Goal: Task Accomplishment & Management: Use online tool/utility

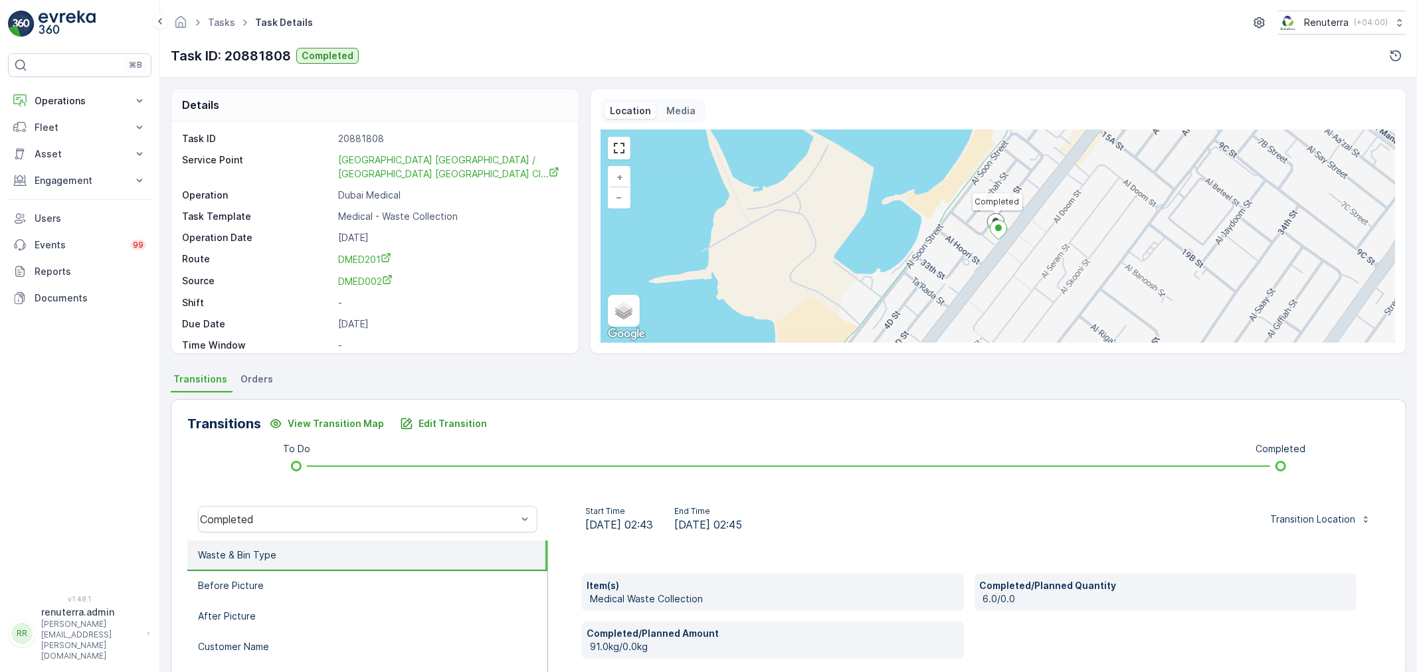
click at [538, 116] on div "Details" at bounding box center [374, 105] width 407 height 33
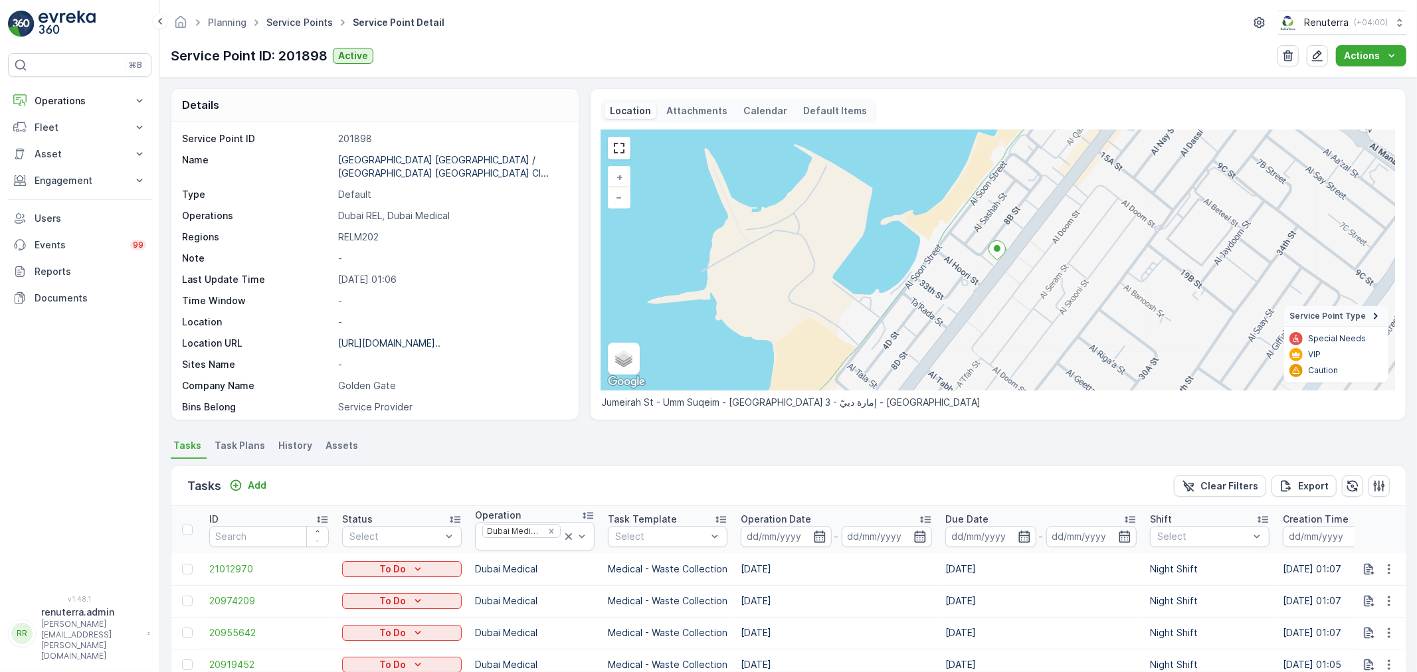
click at [302, 27] on link "Service Points" at bounding box center [299, 22] width 66 height 11
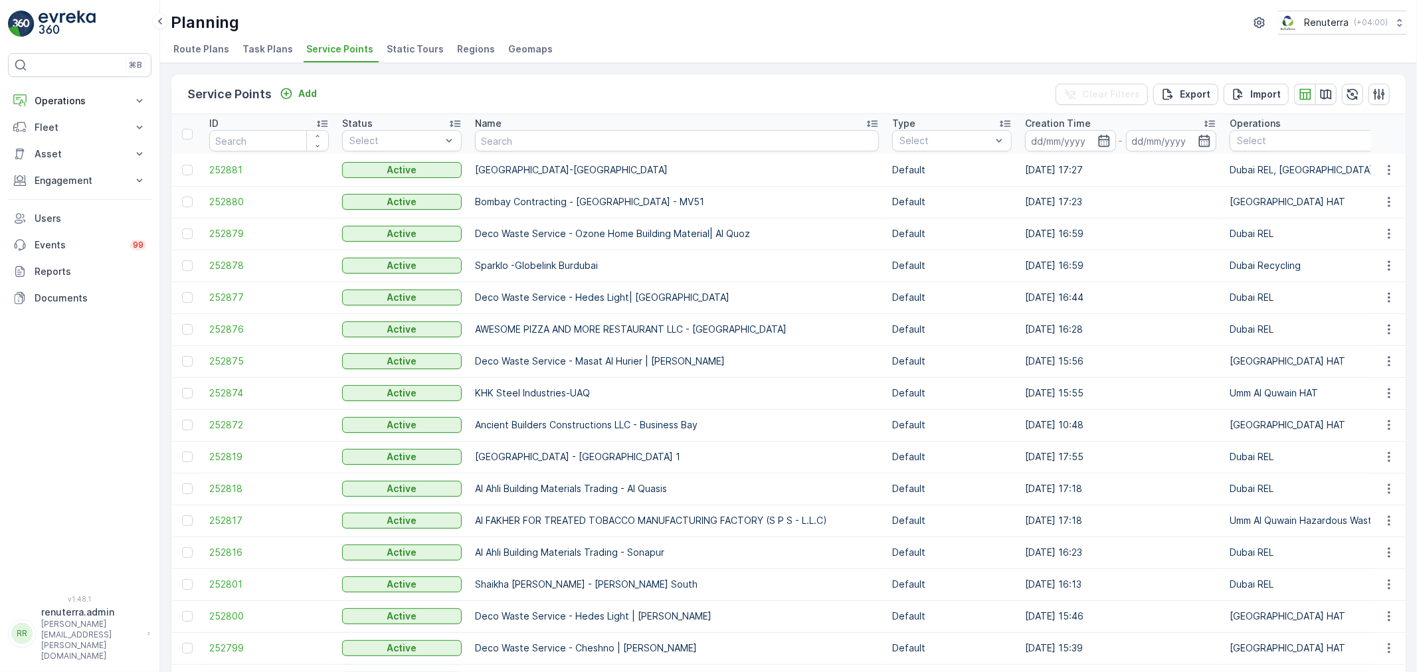
click at [523, 136] on input "text" at bounding box center [677, 140] width 404 height 21
type input "Al"
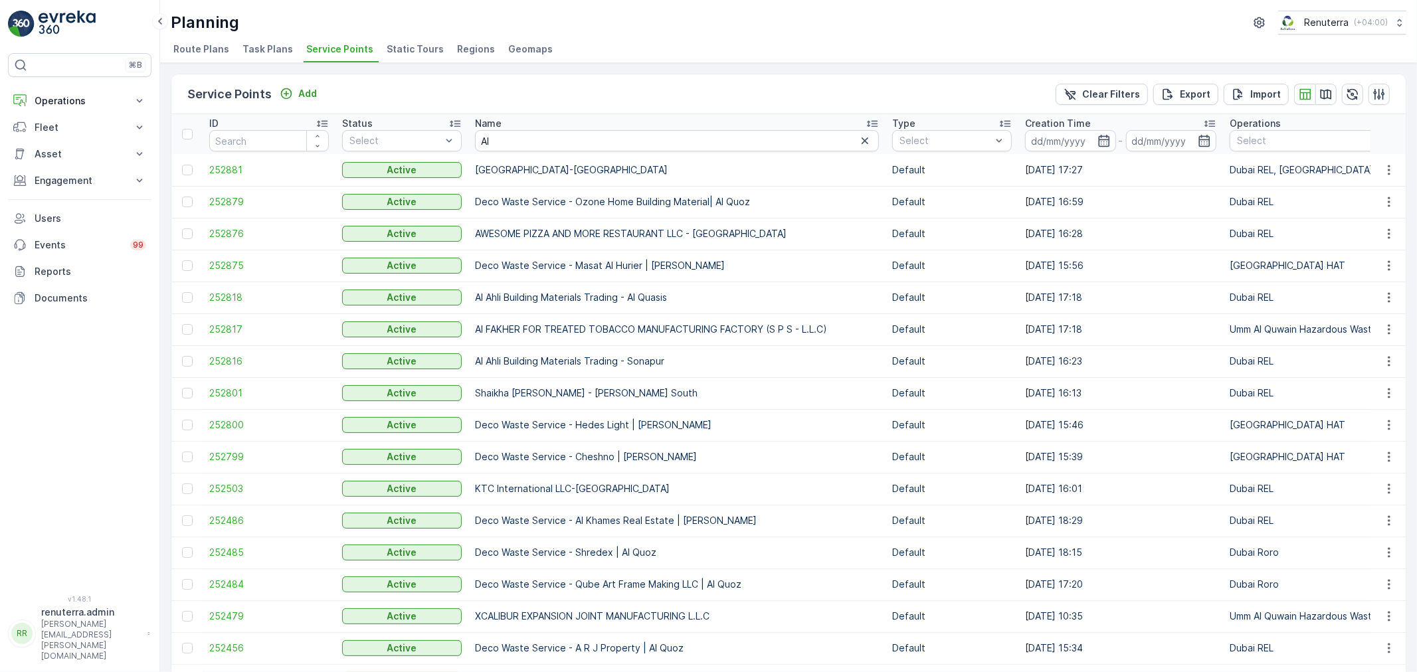
click at [526, 145] on input "Al" at bounding box center [677, 140] width 404 height 21
type input "Al"
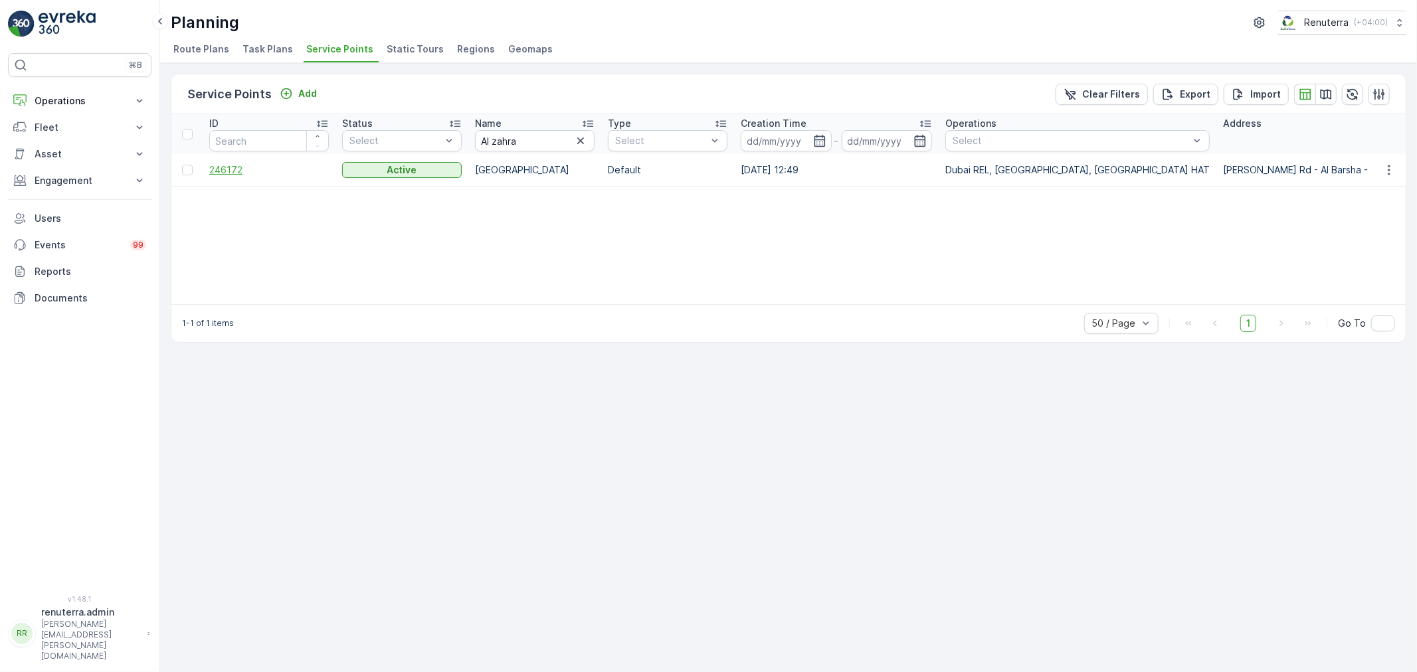
click at [234, 175] on span "246172" at bounding box center [269, 169] width 120 height 13
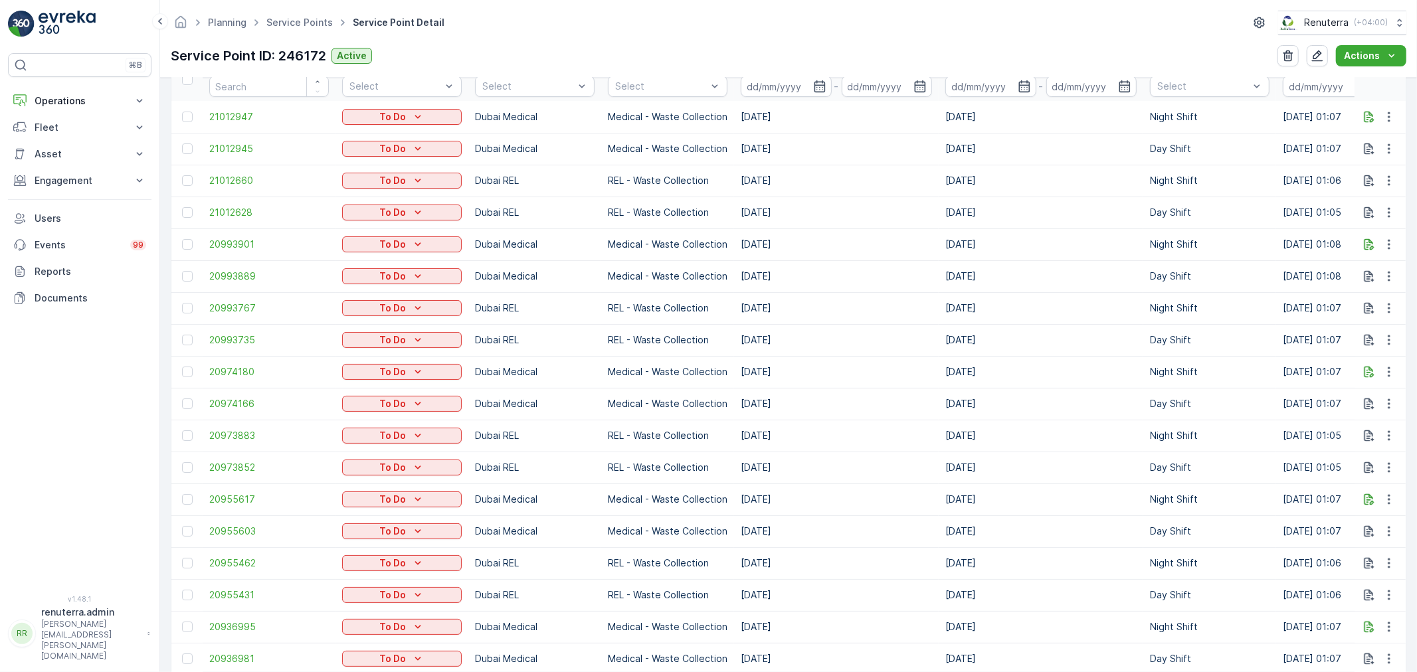
scroll to position [369, 0]
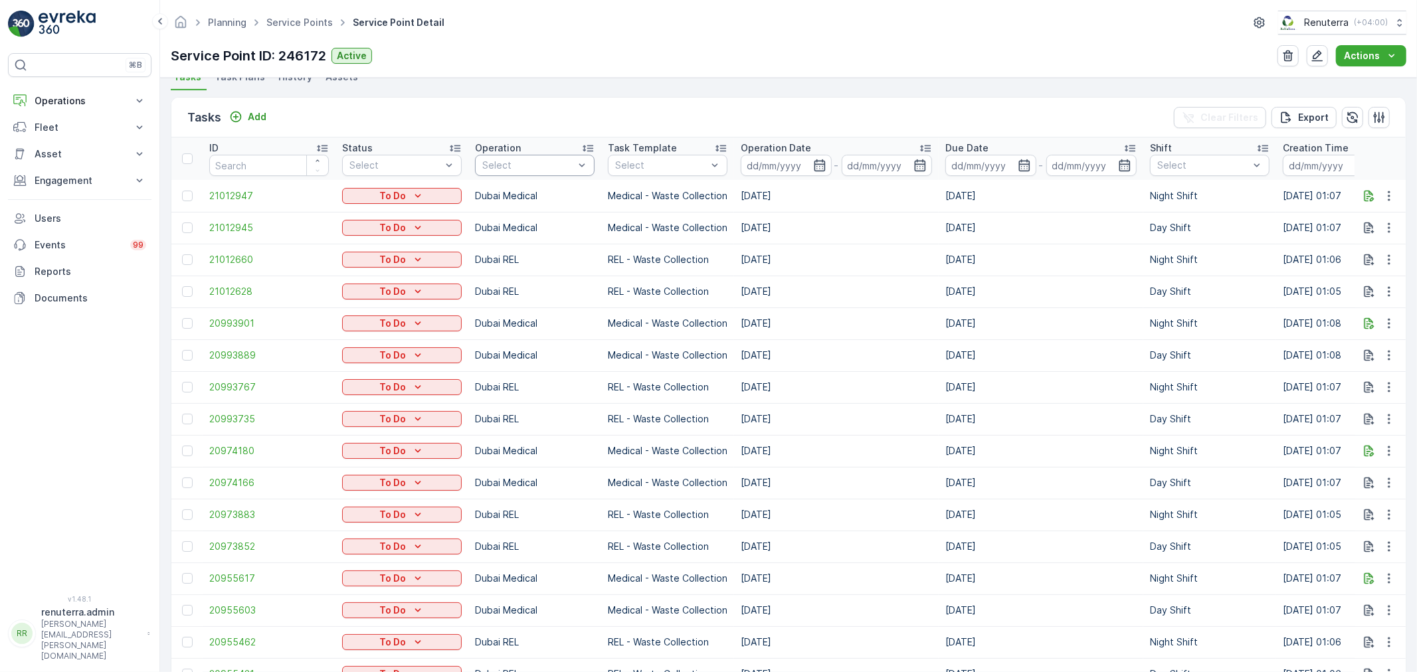
click at [504, 157] on div "Select" at bounding box center [535, 165] width 120 height 21
click at [526, 316] on p "Dubai Medical" at bounding box center [530, 318] width 66 height 13
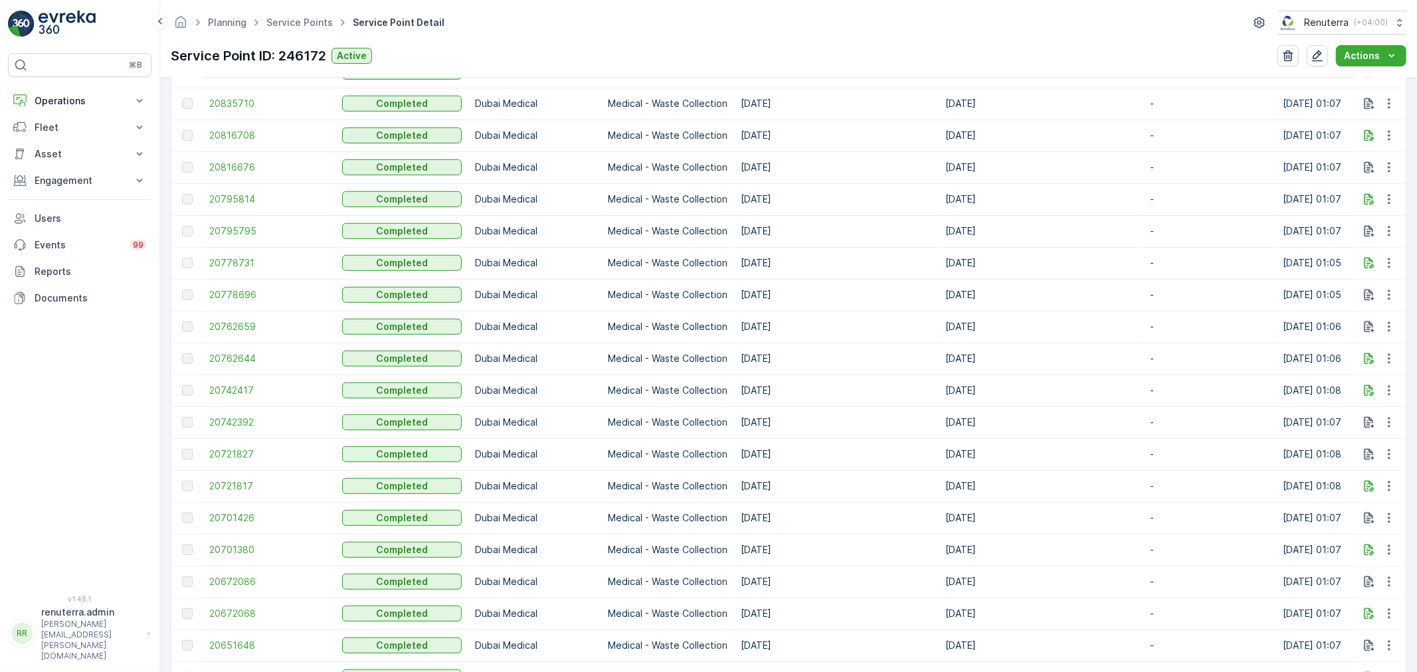
scroll to position [1107, 0]
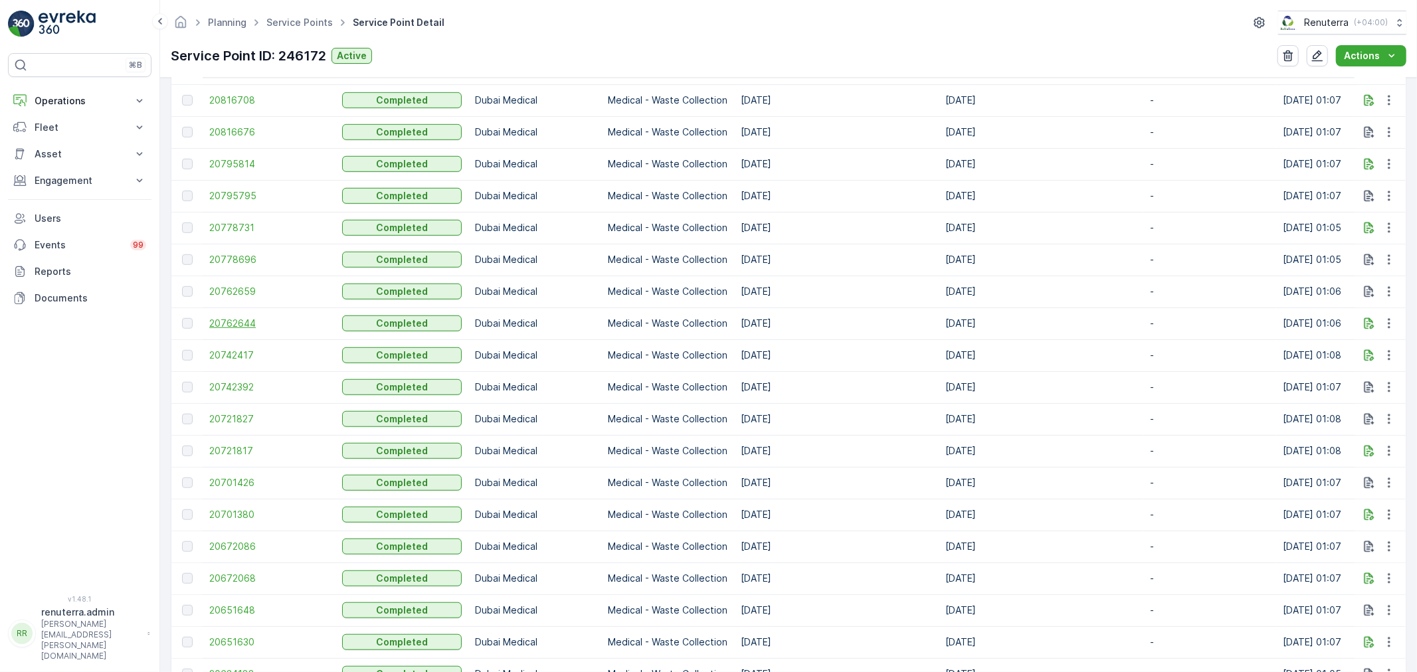
click at [231, 318] on span "20762644" at bounding box center [269, 323] width 120 height 13
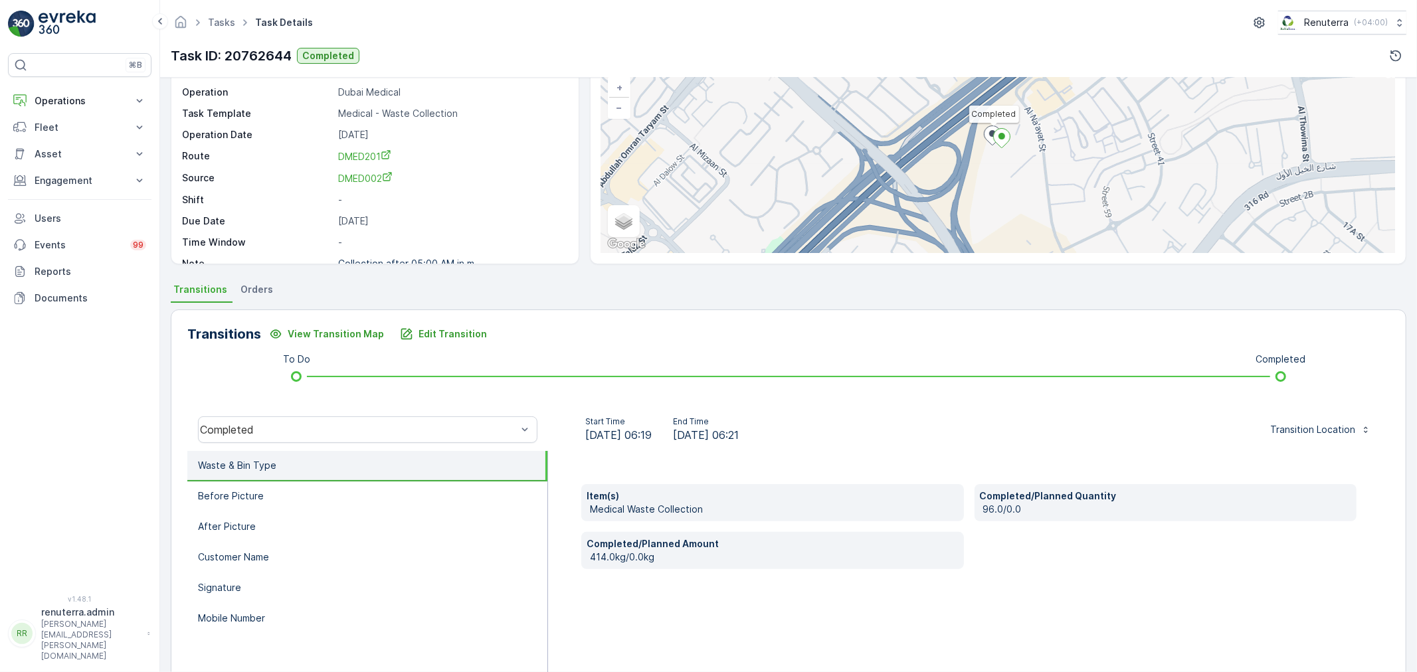
scroll to position [74, 0]
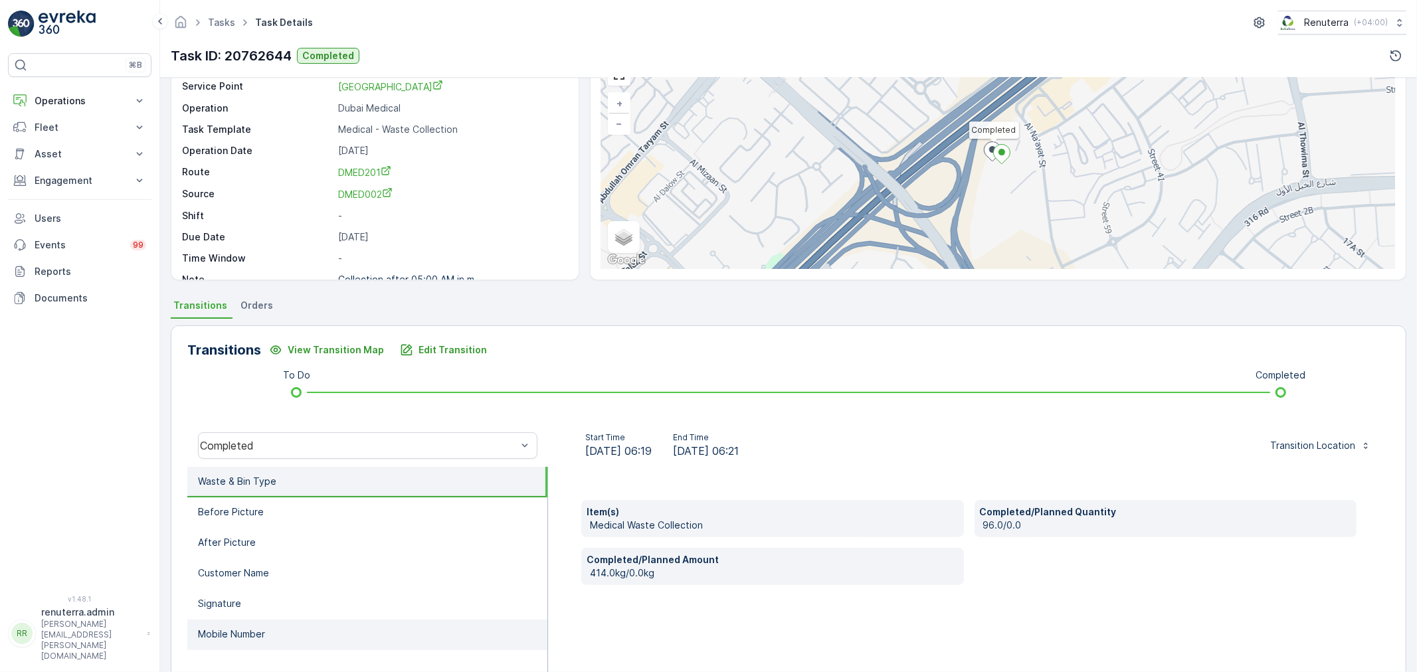
click at [292, 644] on li "Mobile Number" at bounding box center [367, 635] width 360 height 31
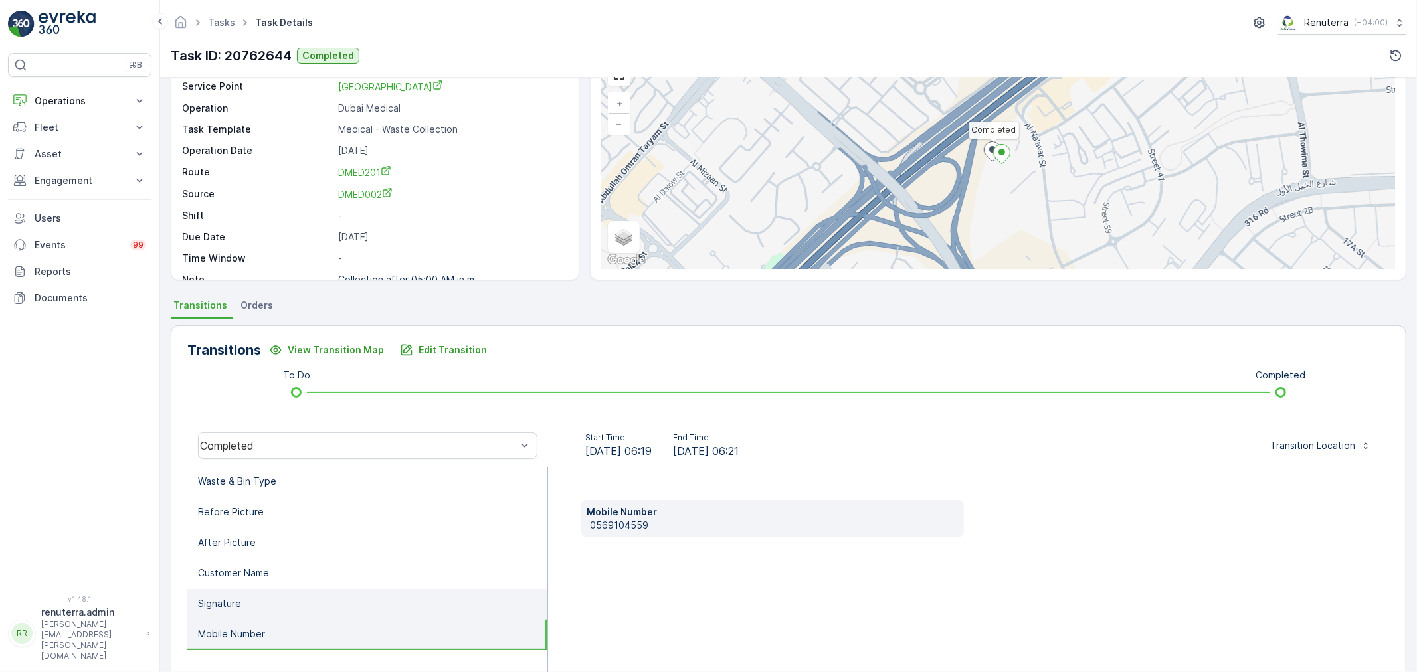
click at [286, 609] on li "Signature" at bounding box center [367, 604] width 360 height 31
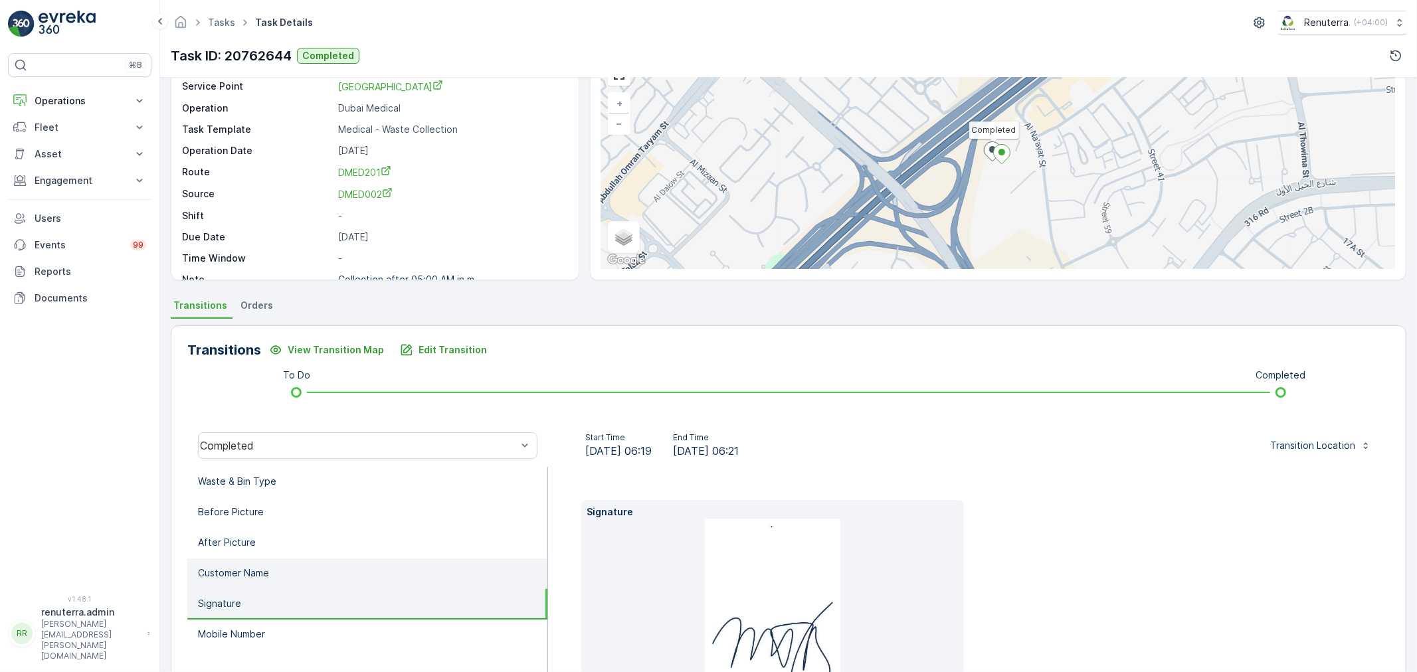
click at [283, 568] on li "Customer Name" at bounding box center [367, 574] width 360 height 31
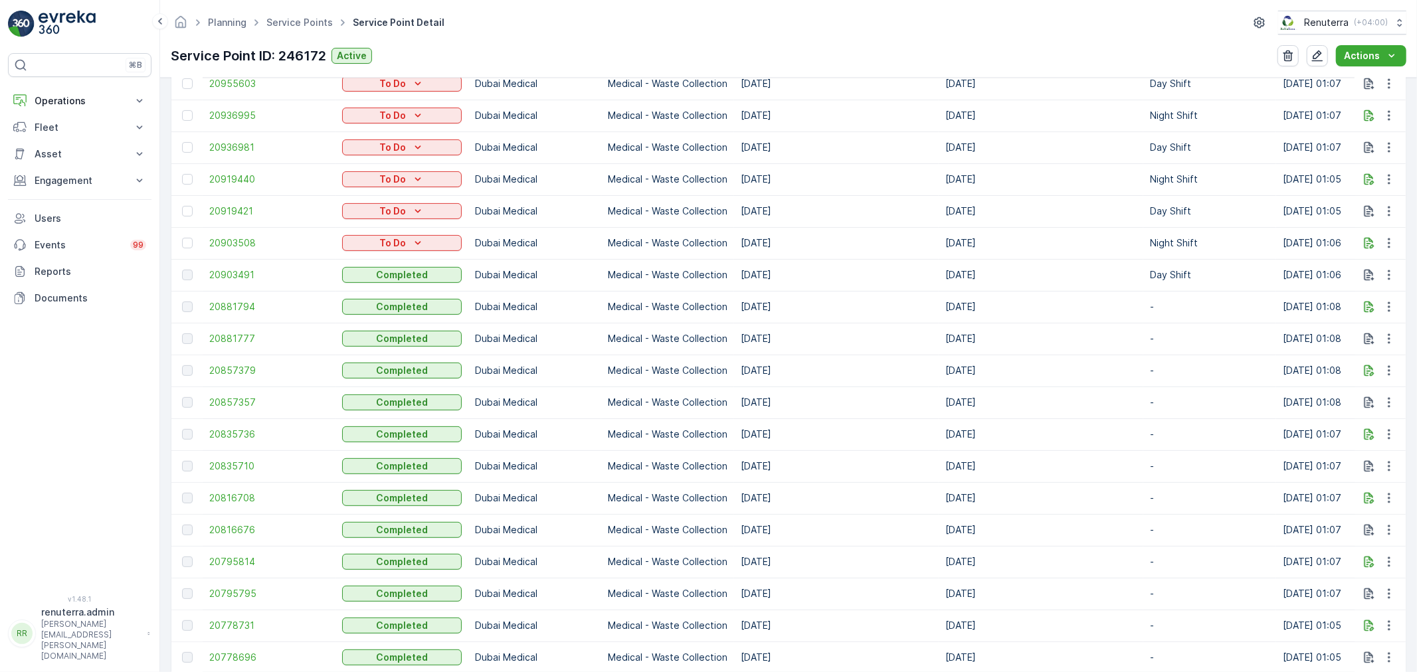
scroll to position [738, 0]
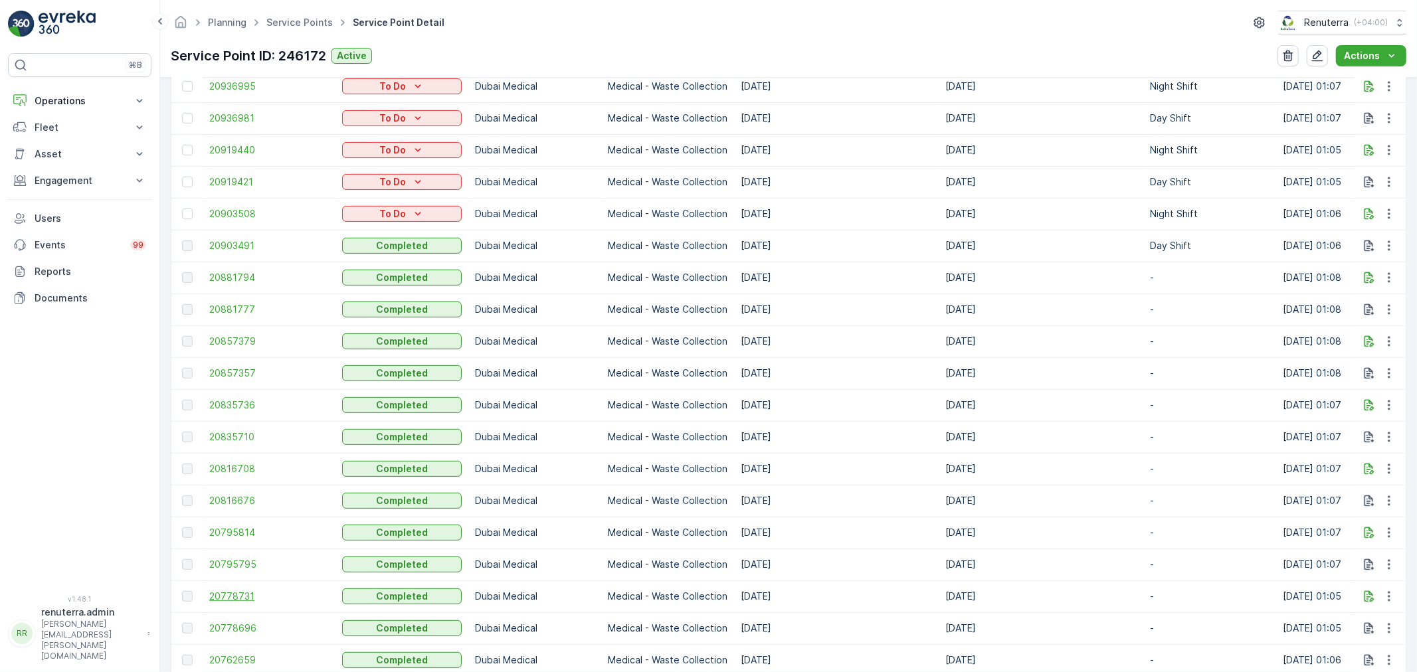
click at [247, 600] on span "20778731" at bounding box center [269, 596] width 120 height 13
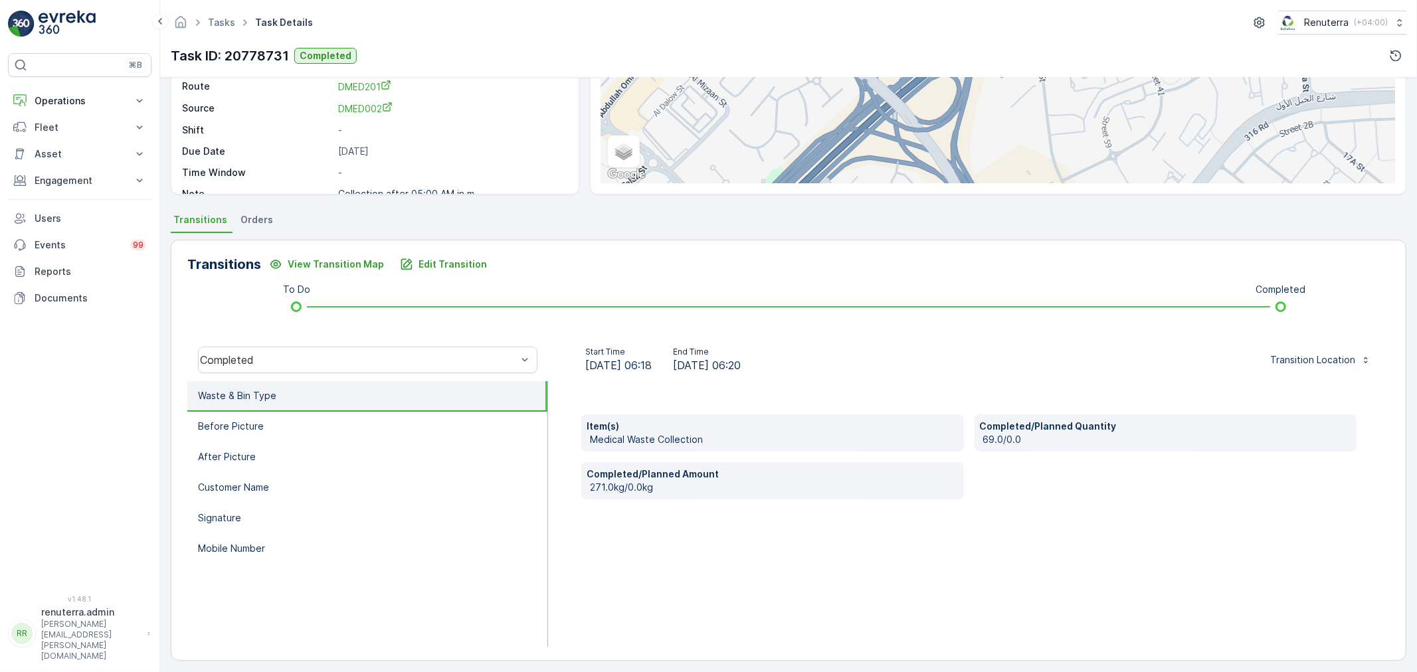
scroll to position [164, 0]
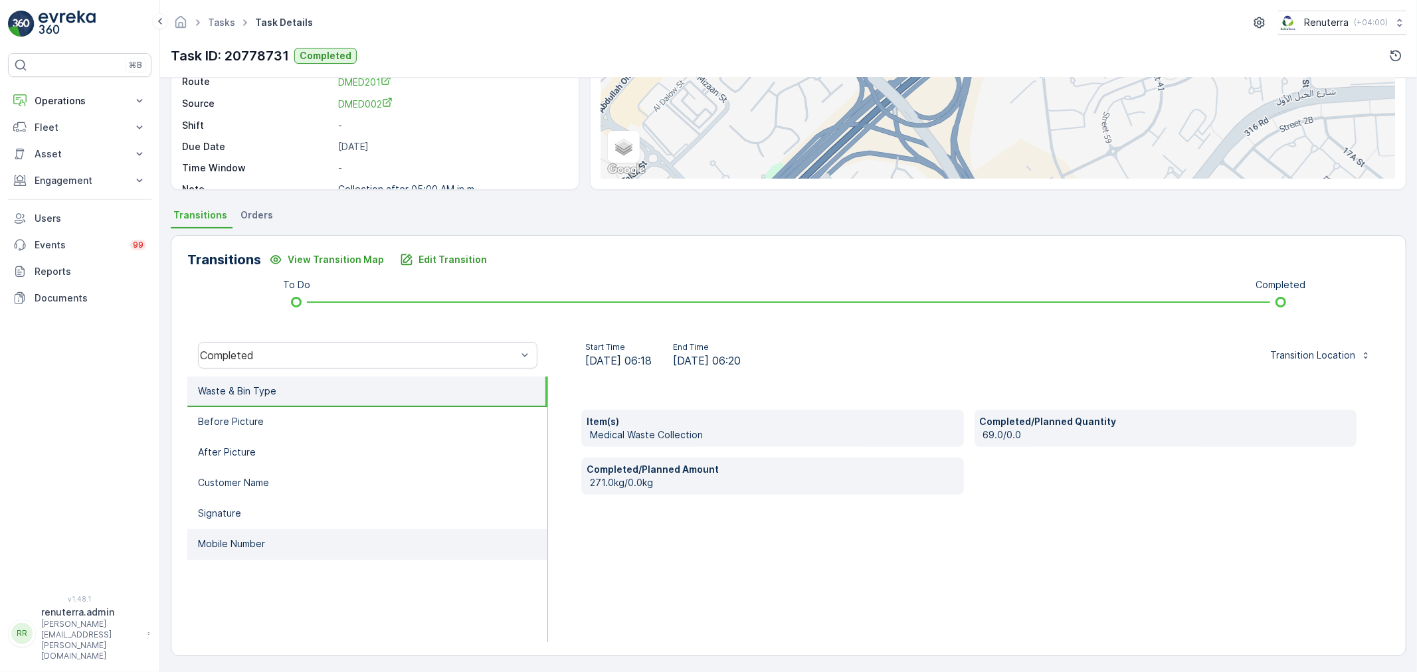
click at [249, 538] on p "Mobile Number" at bounding box center [231, 543] width 67 height 13
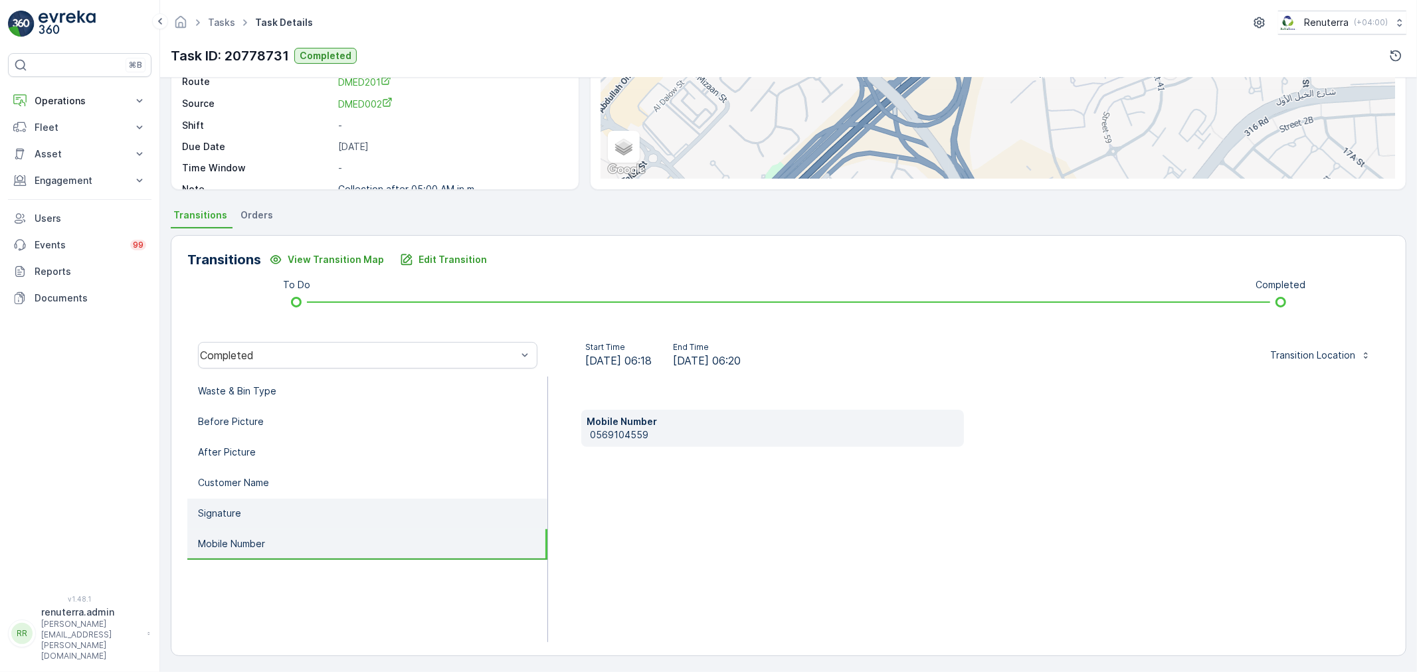
click at [257, 516] on li "Signature" at bounding box center [367, 514] width 360 height 31
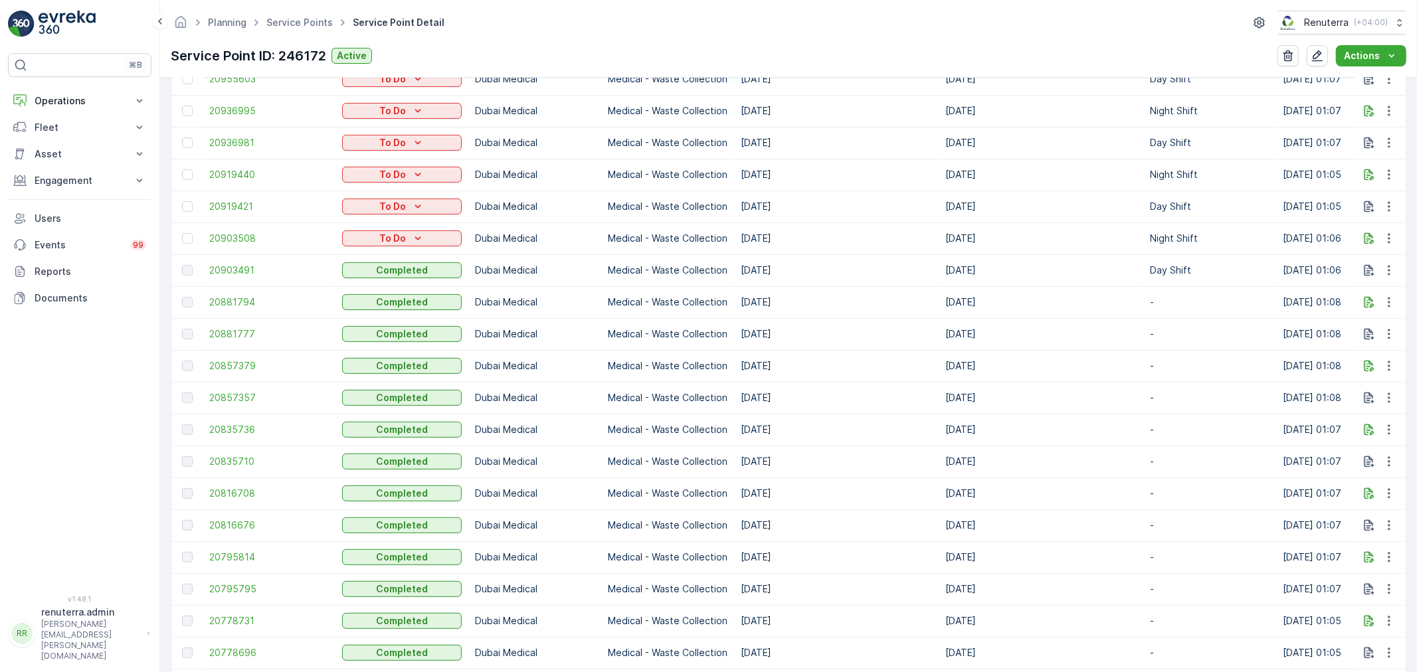
scroll to position [738, 0]
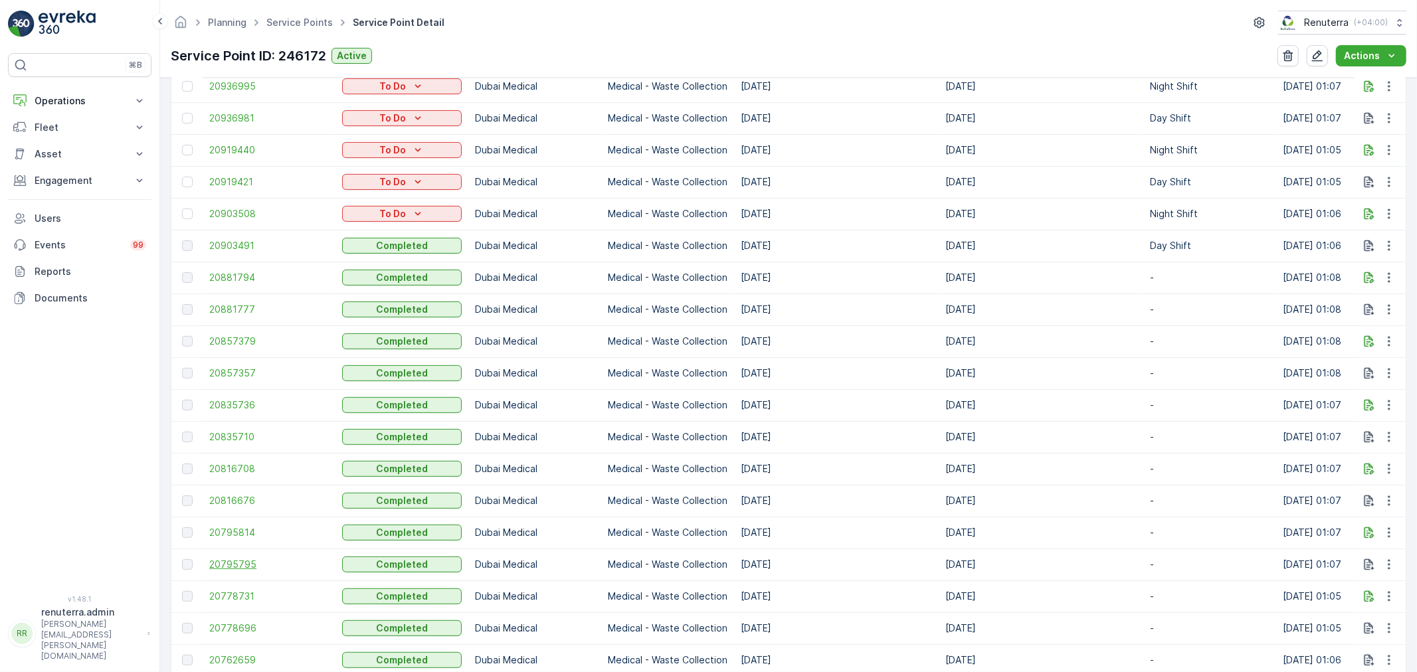
click at [220, 560] on span "20795795" at bounding box center [269, 564] width 120 height 13
click at [221, 528] on span "20795814" at bounding box center [269, 532] width 120 height 13
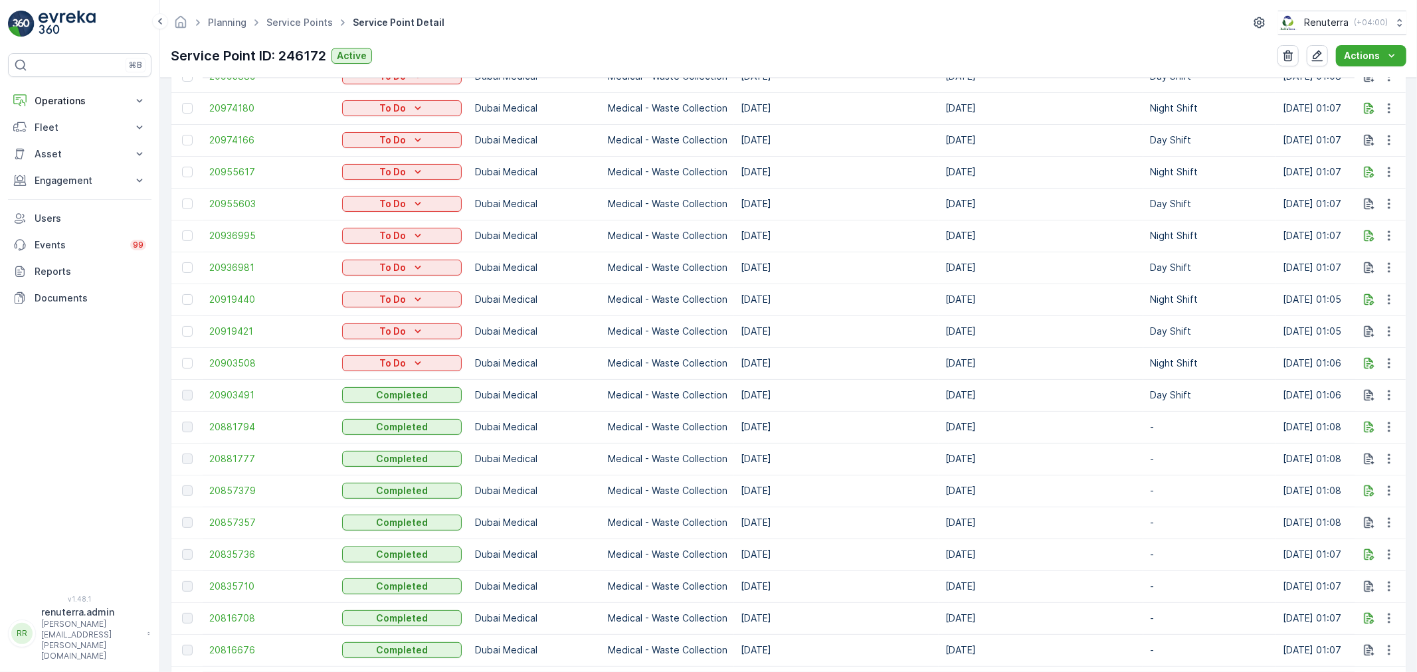
scroll to position [590, 0]
click at [234, 618] on span "20816708" at bounding box center [269, 617] width 120 height 13
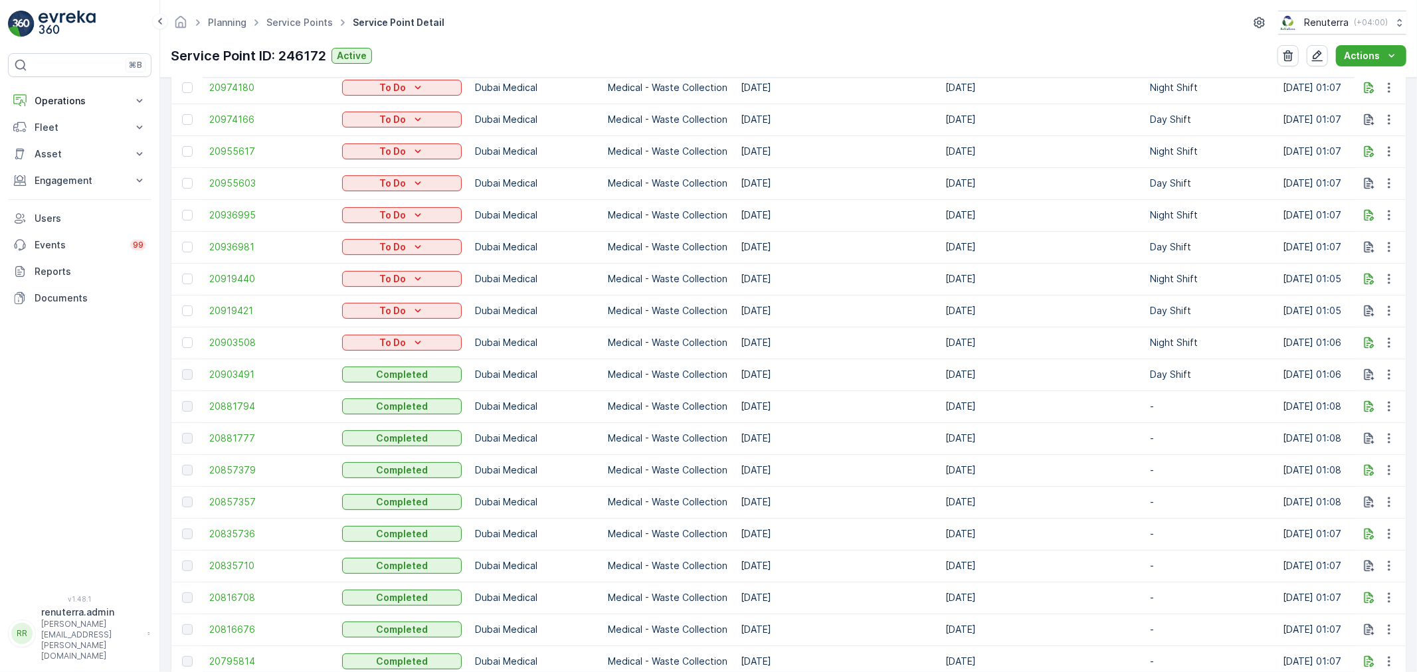
scroll to position [664, 0]
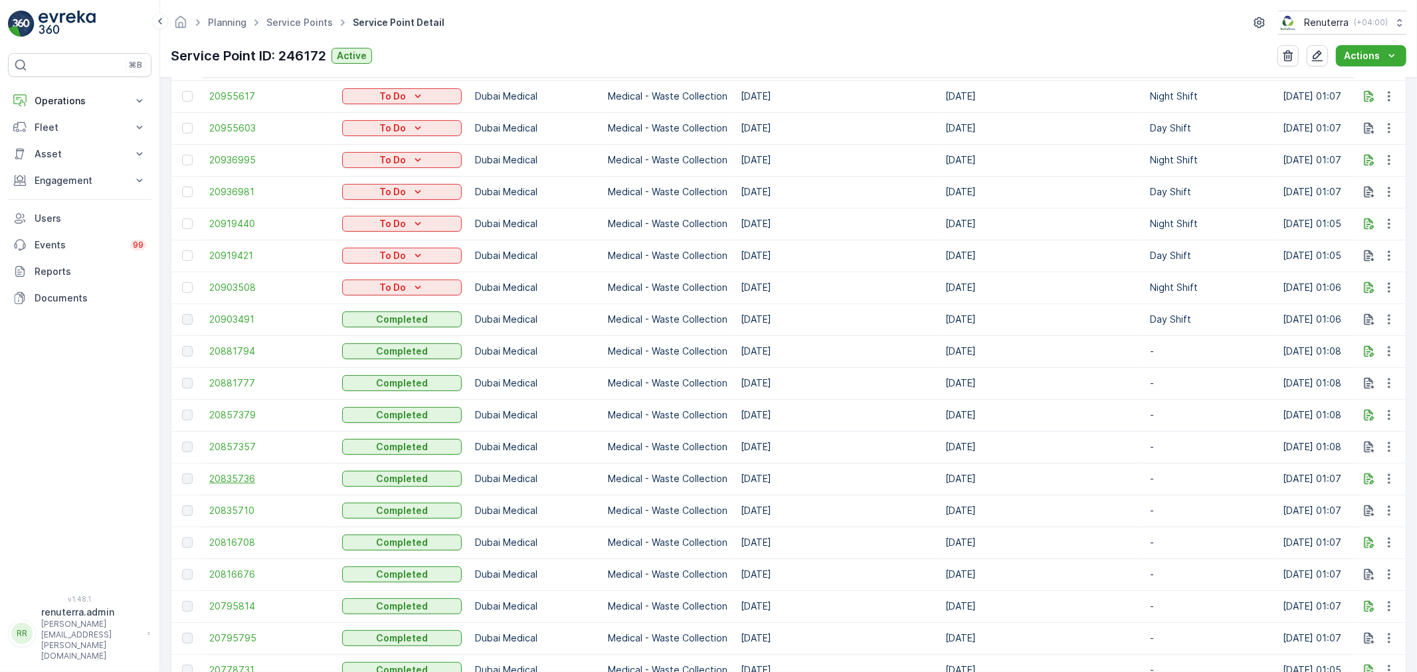
click at [250, 482] on span "20835736" at bounding box center [269, 478] width 120 height 13
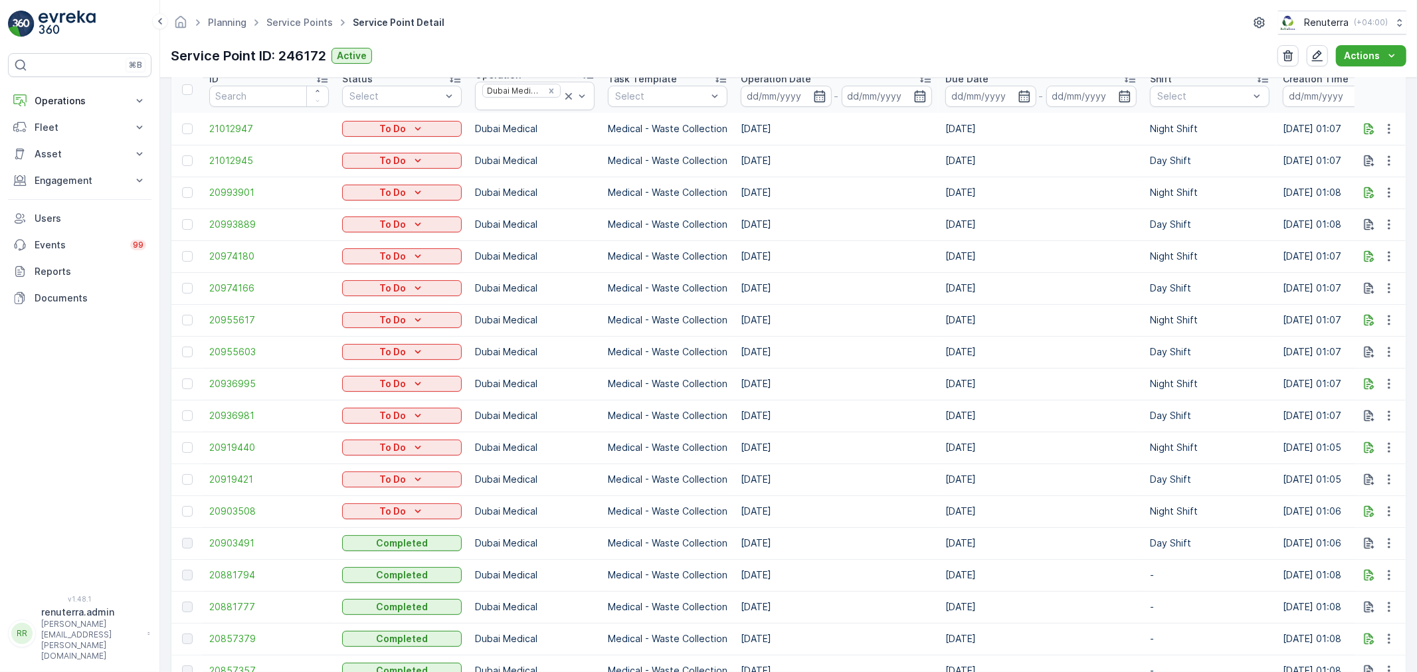
scroll to position [442, 0]
click at [248, 636] on span "20857379" at bounding box center [269, 636] width 120 height 13
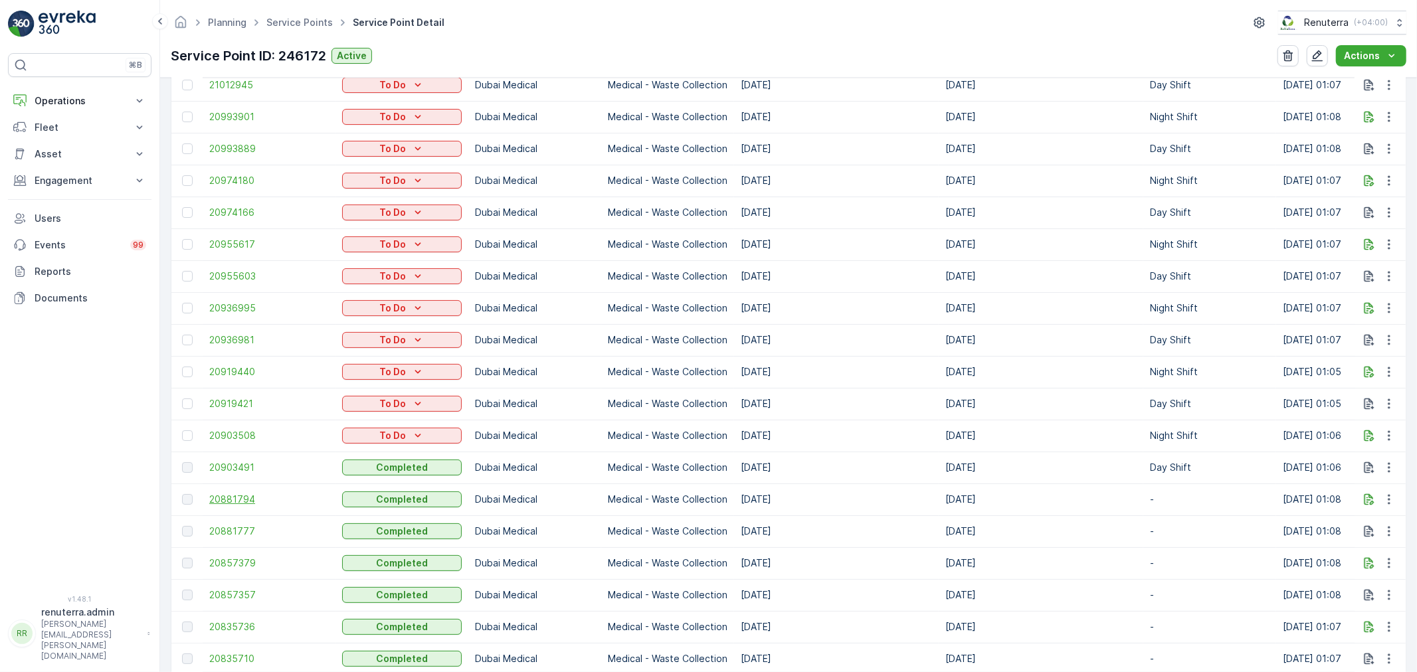
click at [226, 496] on span "20881794" at bounding box center [269, 499] width 120 height 13
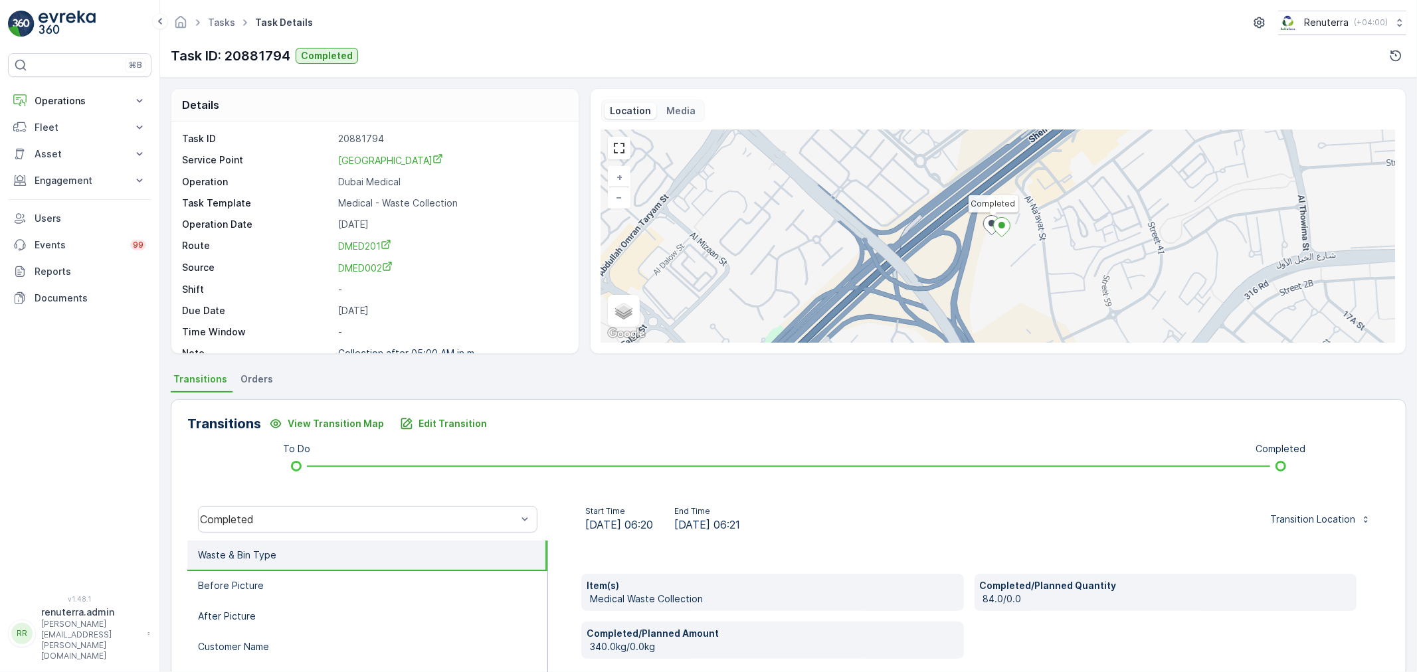
scroll to position [74, 0]
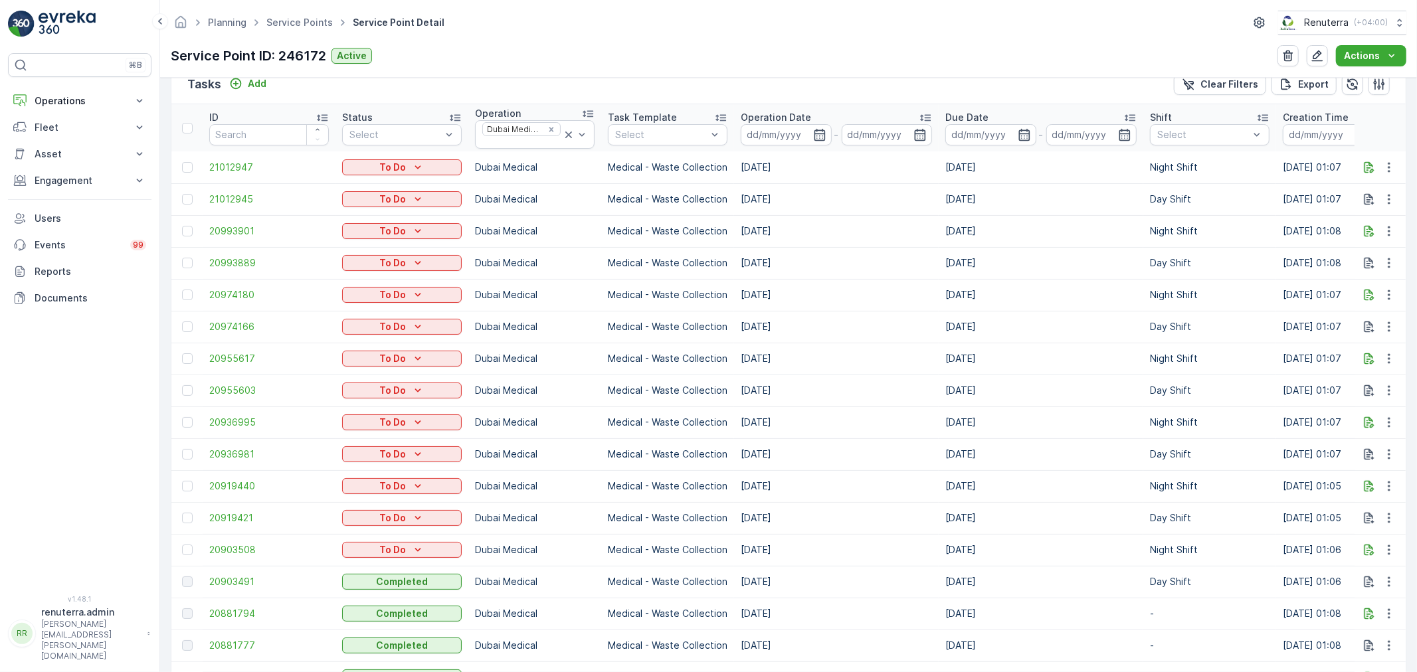
scroll to position [442, 0]
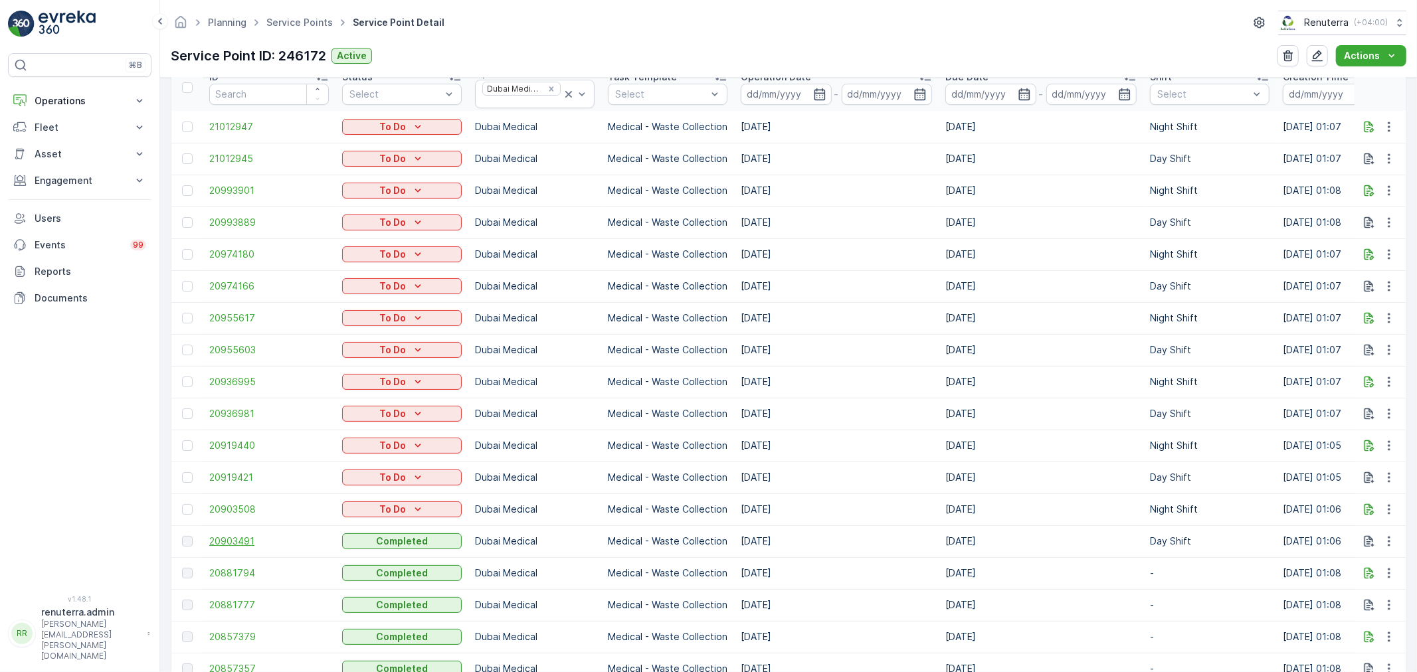
click at [261, 547] on span "20903491" at bounding box center [269, 541] width 120 height 13
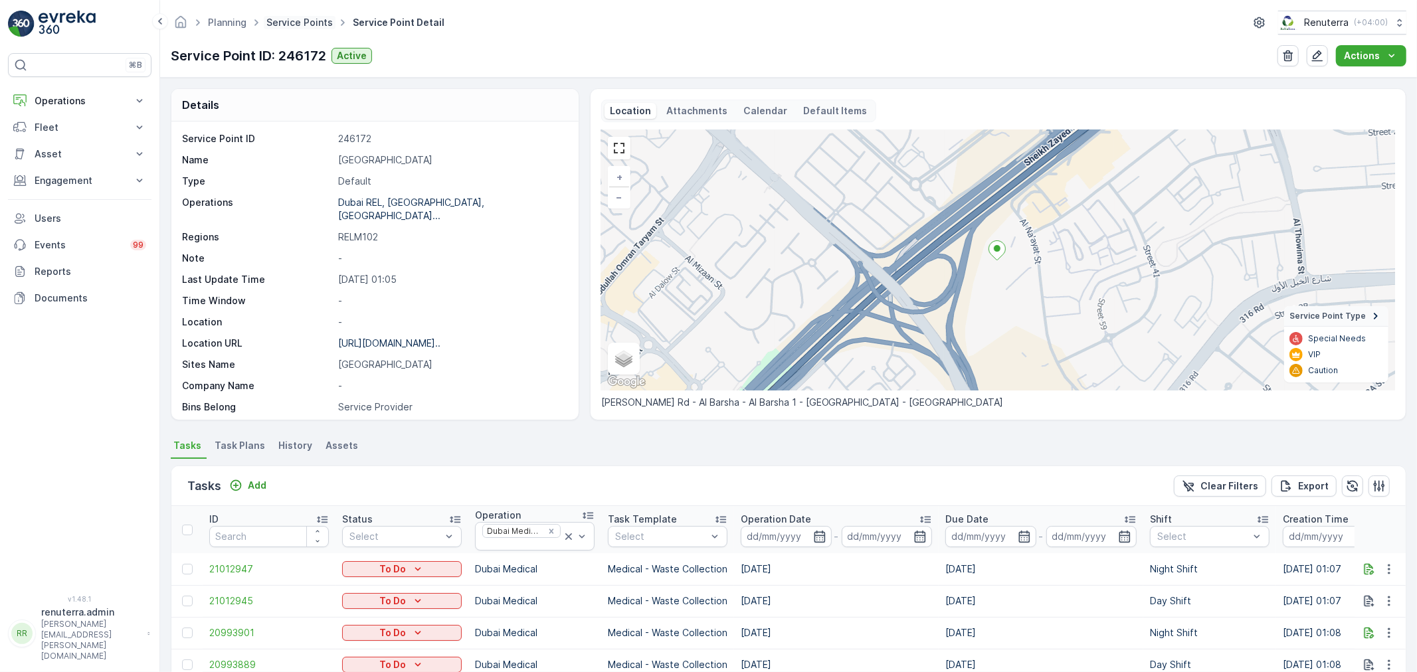
drag, startPoint x: 261, startPoint y: 23, endPoint x: 274, endPoint y: 22, distance: 12.7
click at [262, 23] on li "Planning Service Points Service Point Detail" at bounding box center [309, 22] width 276 height 19
click at [274, 22] on link "Service Points" at bounding box center [299, 22] width 66 height 11
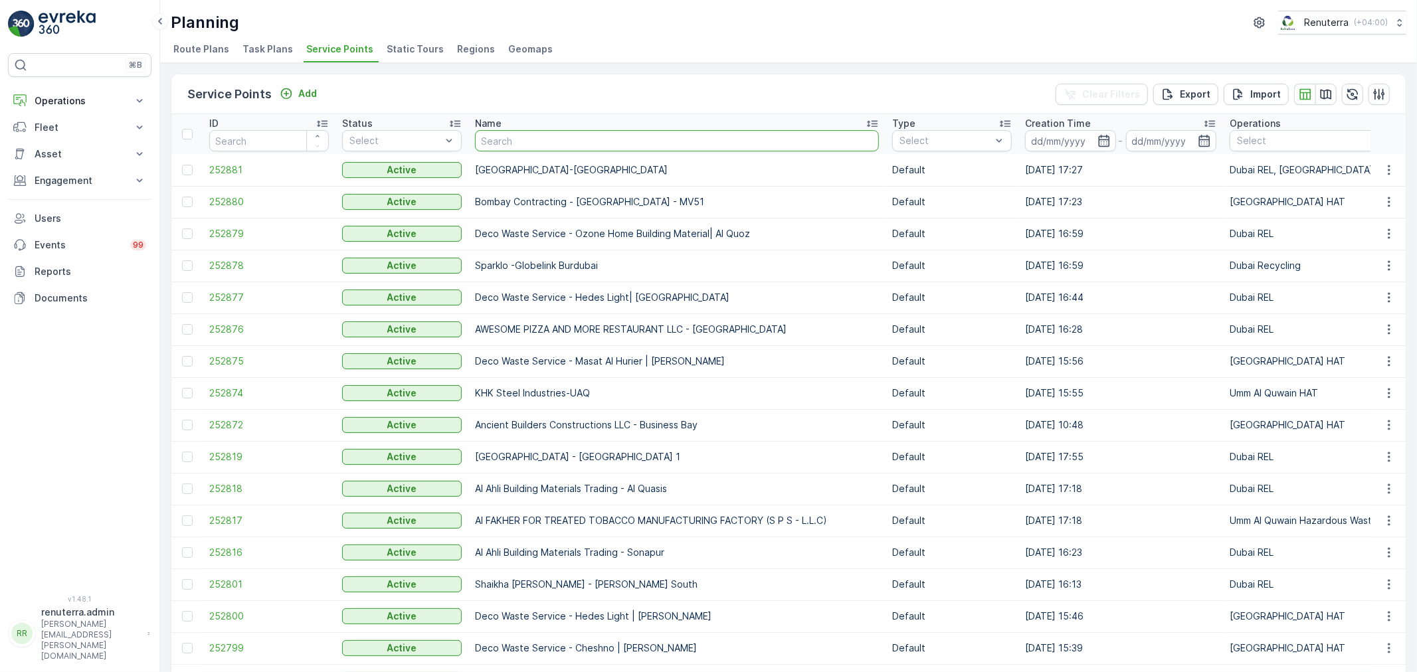
drag, startPoint x: 505, startPoint y: 145, endPoint x: 520, endPoint y: 147, distance: 15.4
click at [520, 147] on input "text" at bounding box center [677, 140] width 404 height 21
type input "interna"
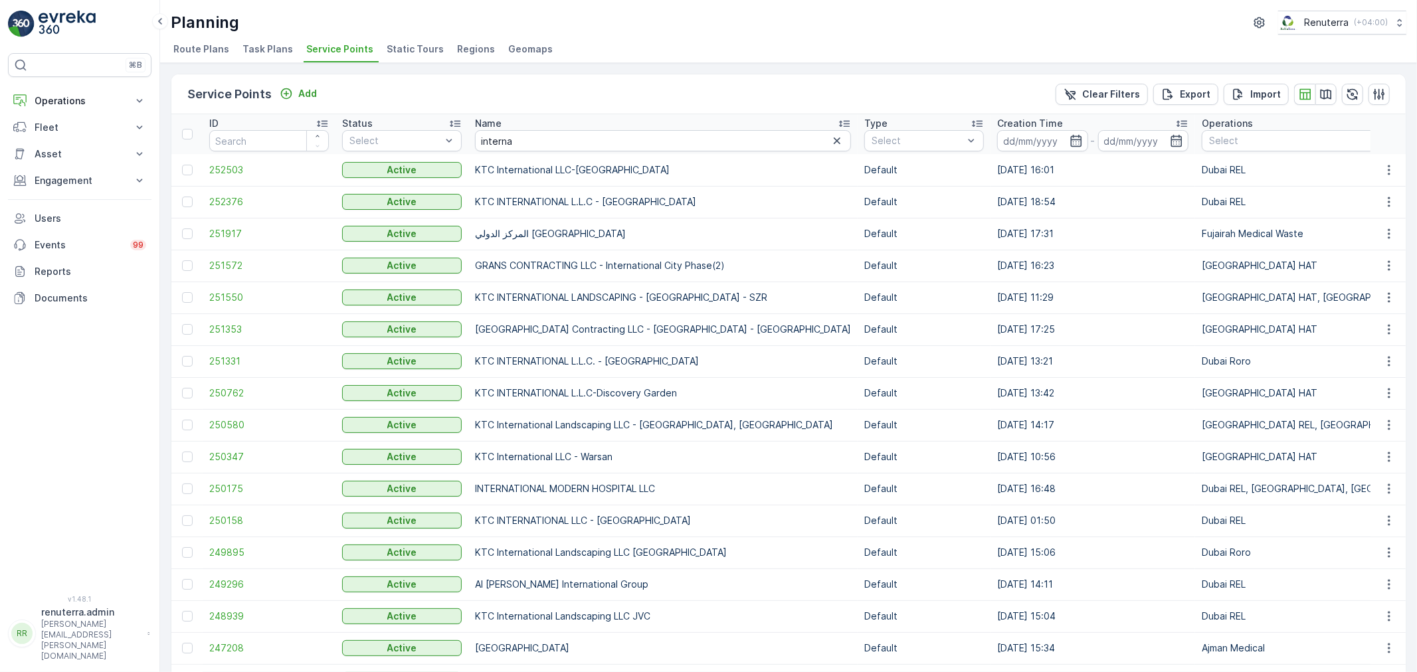
click at [526, 151] on th "Name interna" at bounding box center [662, 134] width 389 height 40
click at [528, 134] on input "interna" at bounding box center [663, 140] width 376 height 21
type input "international moder"
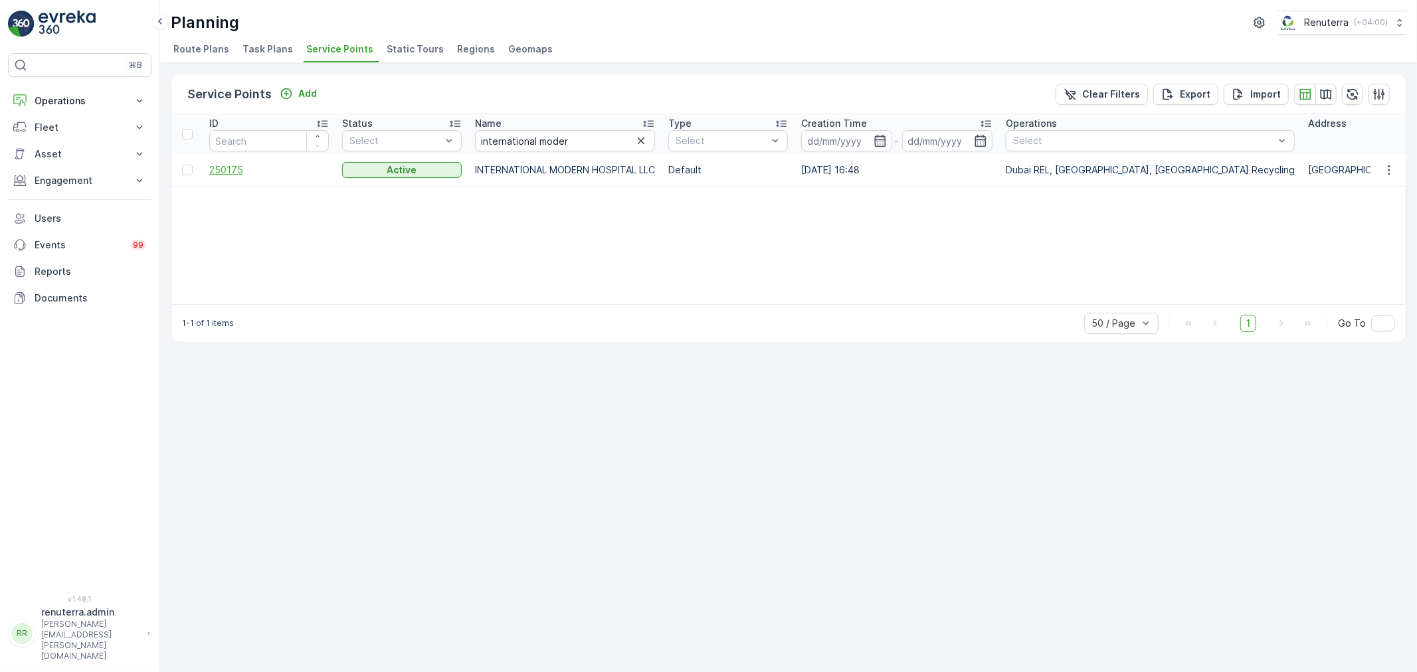
click at [240, 167] on span "250175" at bounding box center [269, 169] width 120 height 13
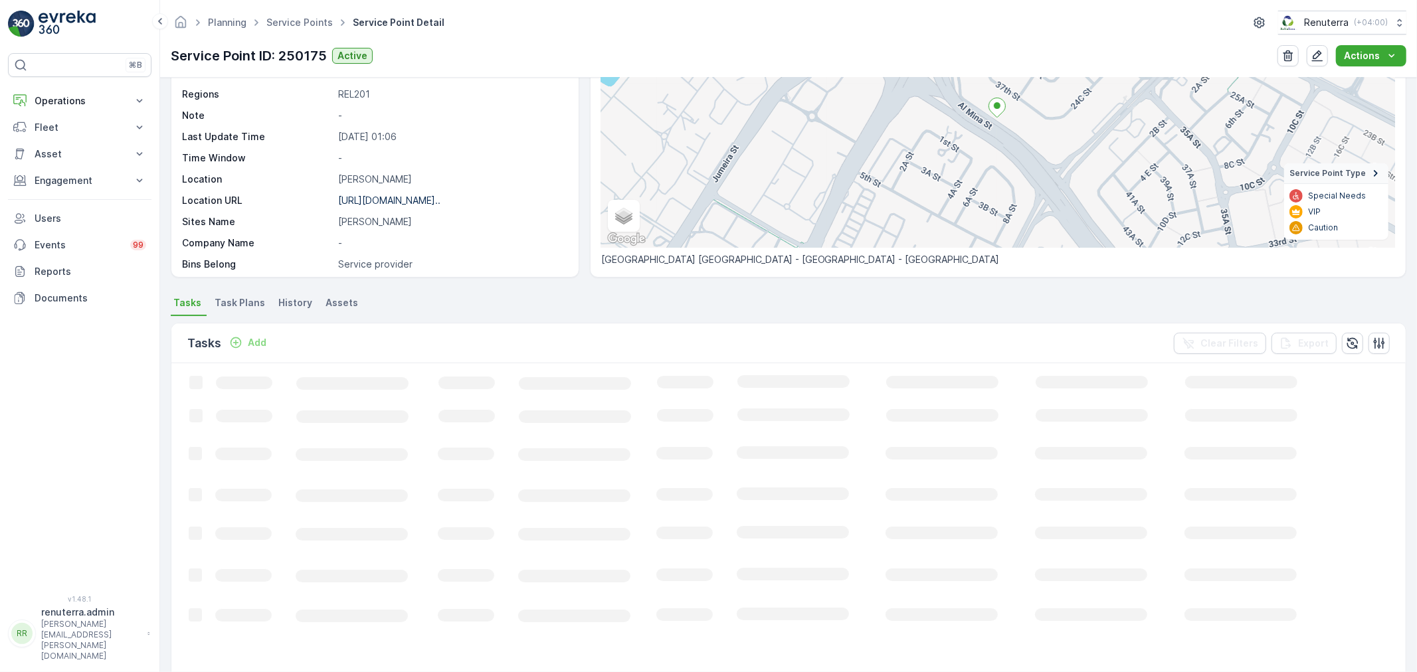
scroll to position [147, 0]
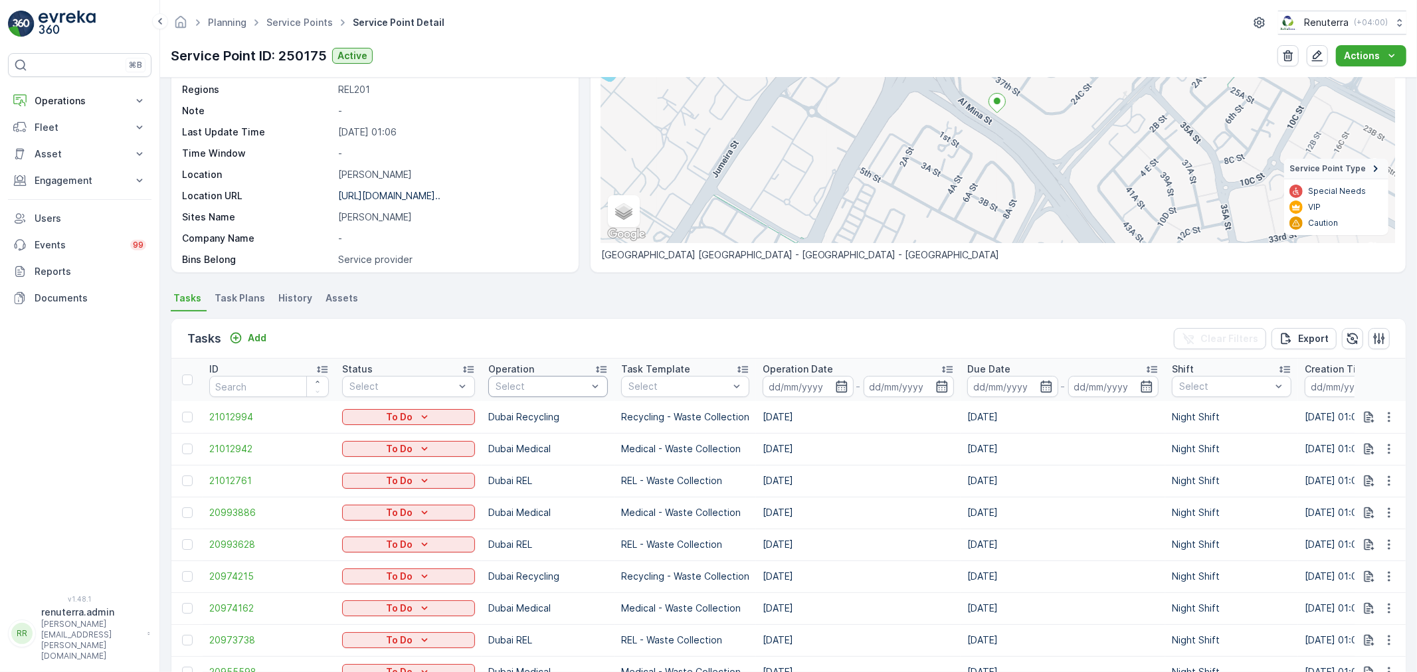
click at [512, 389] on div at bounding box center [541, 386] width 94 height 11
click at [542, 539] on p "Dubai Medical" at bounding box center [543, 539] width 66 height 13
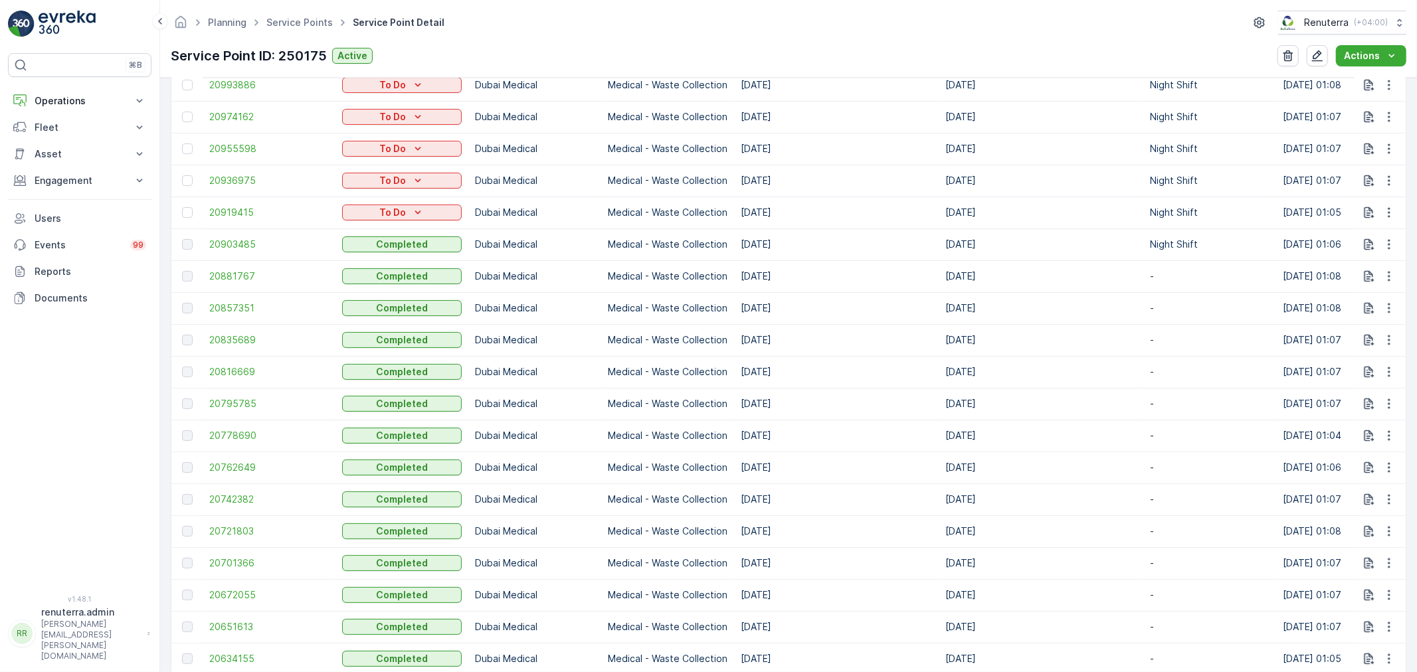
scroll to position [590, 0]
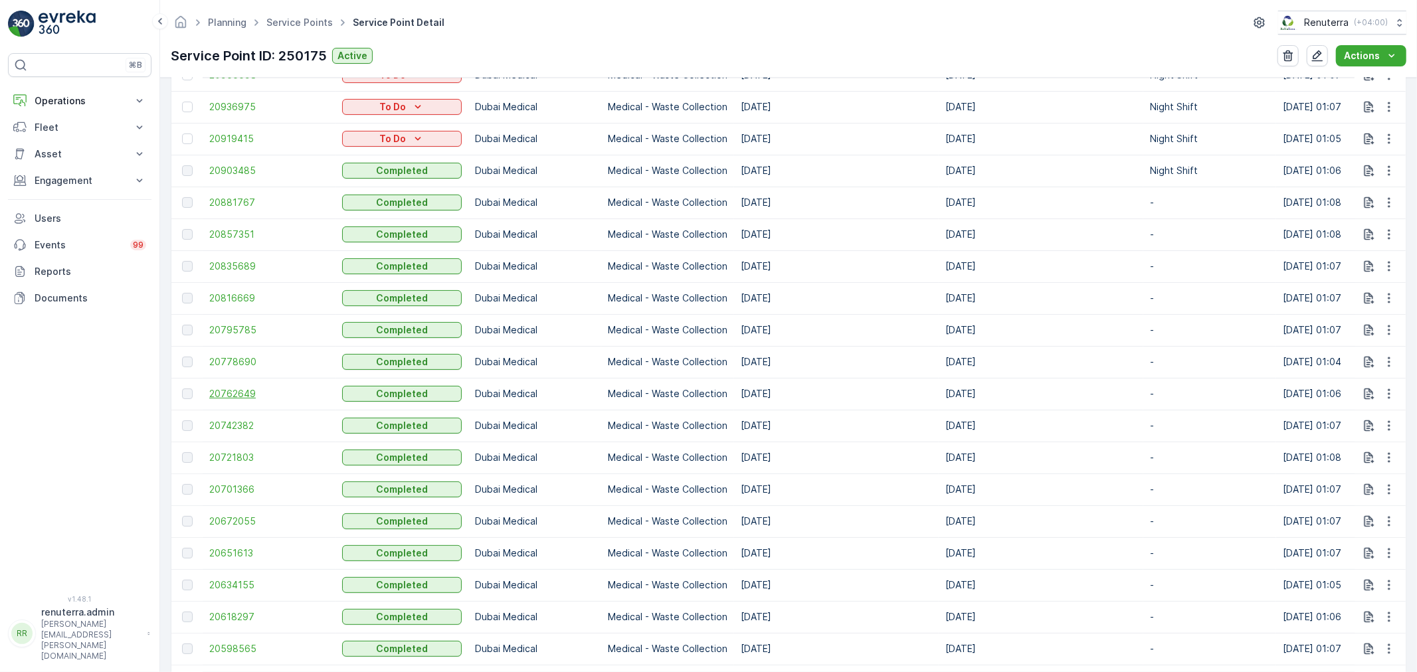
click at [254, 393] on span "20762649" at bounding box center [269, 393] width 120 height 13
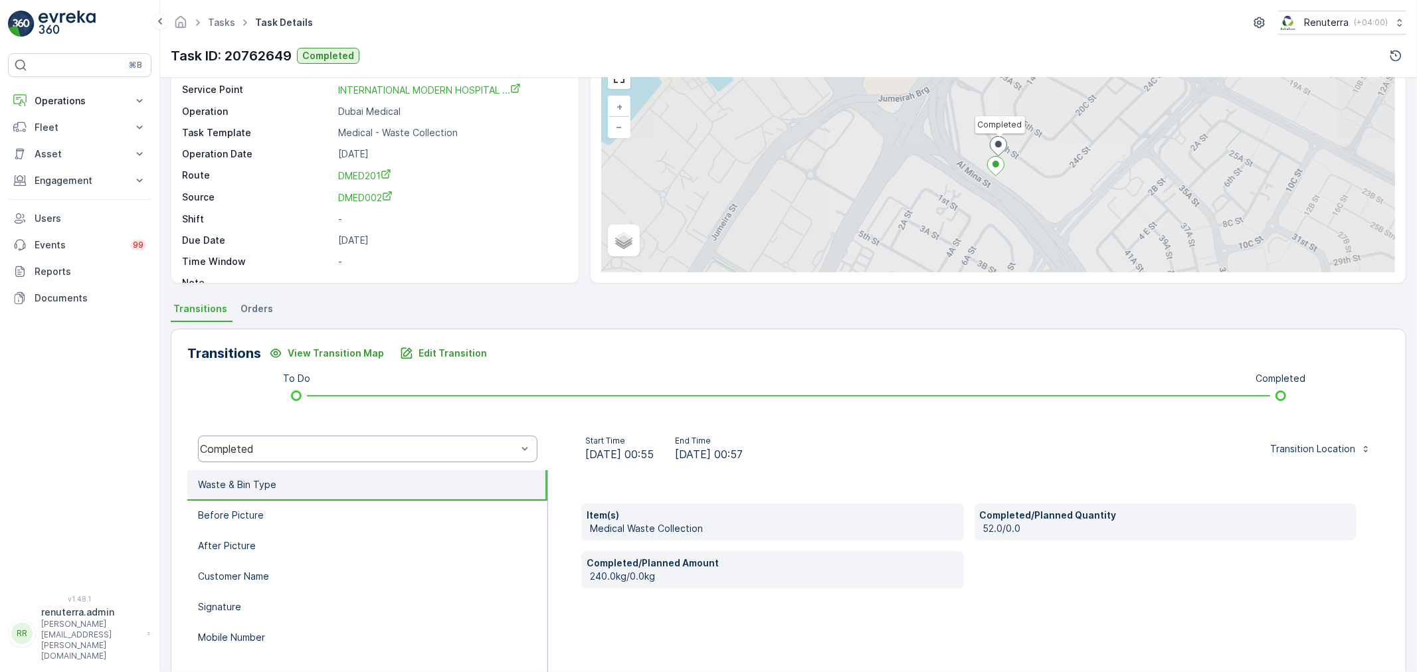
scroll to position [74, 0]
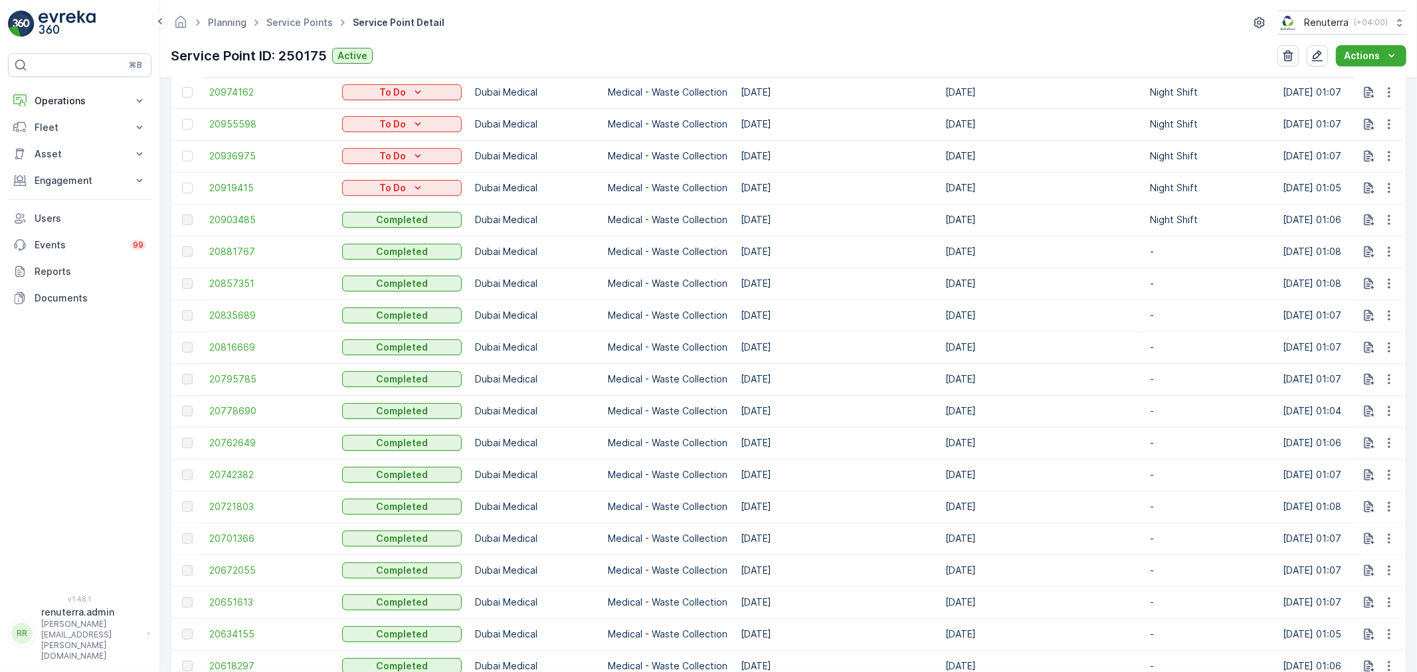
scroll to position [516, 0]
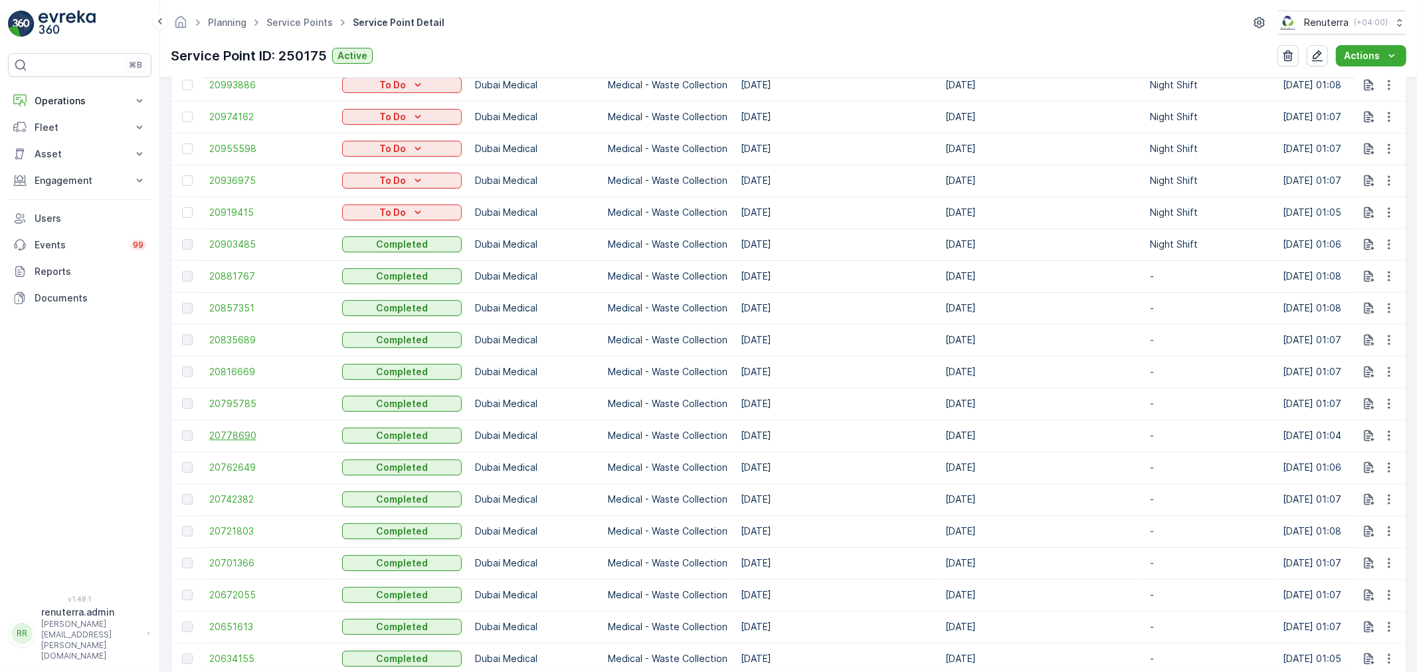
click at [240, 436] on span "20778690" at bounding box center [269, 435] width 120 height 13
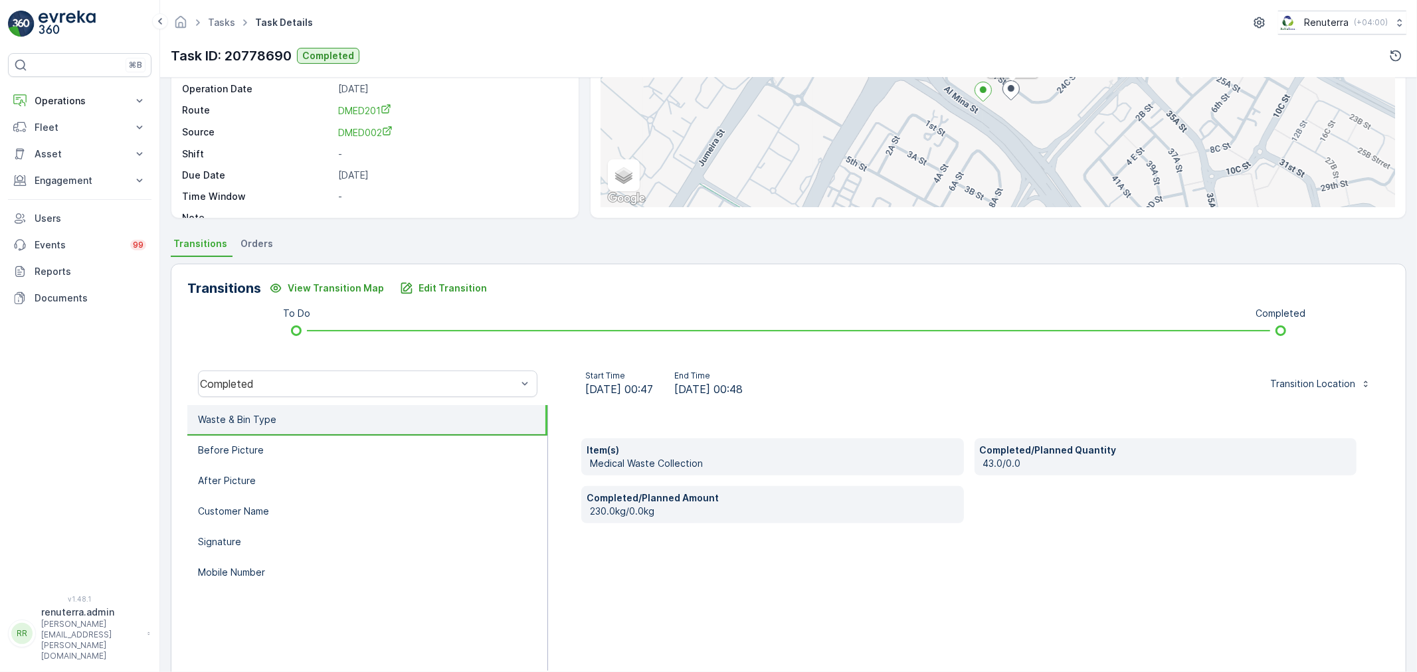
scroll to position [147, 0]
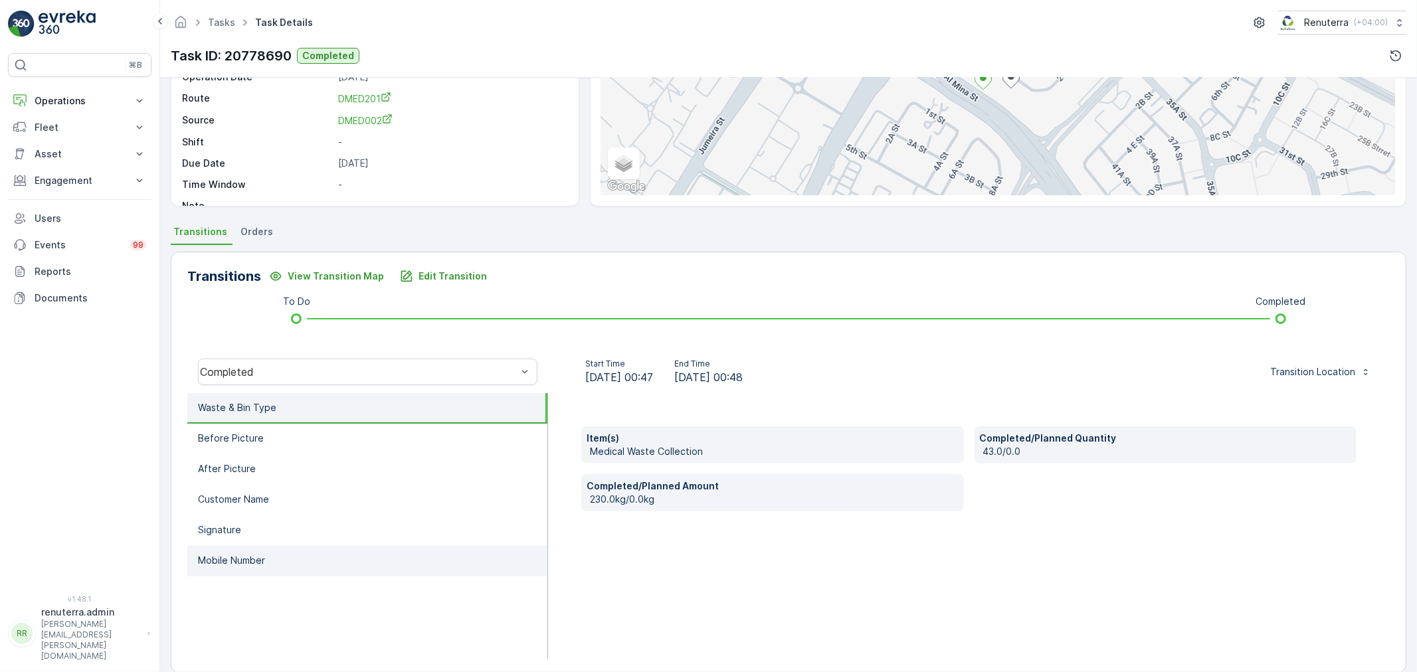
click at [310, 546] on li "Mobile Number" at bounding box center [367, 561] width 360 height 31
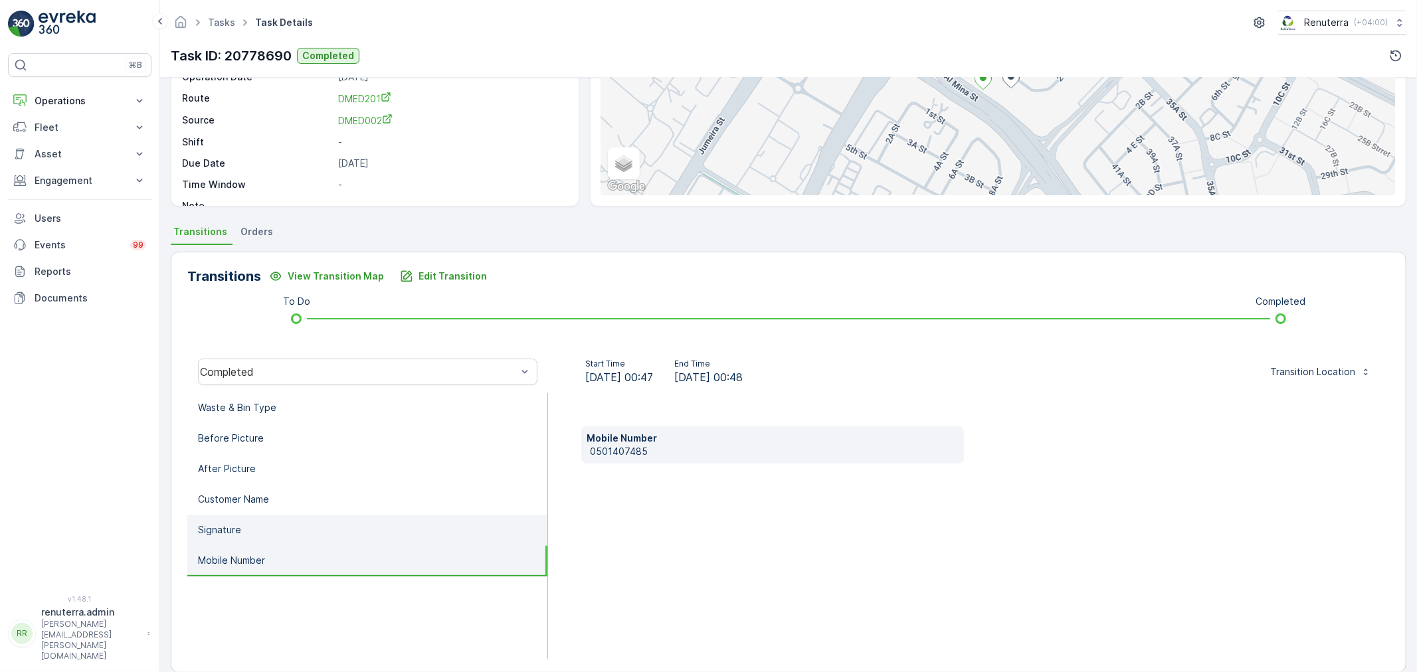
click at [293, 516] on li "Signature" at bounding box center [367, 531] width 360 height 31
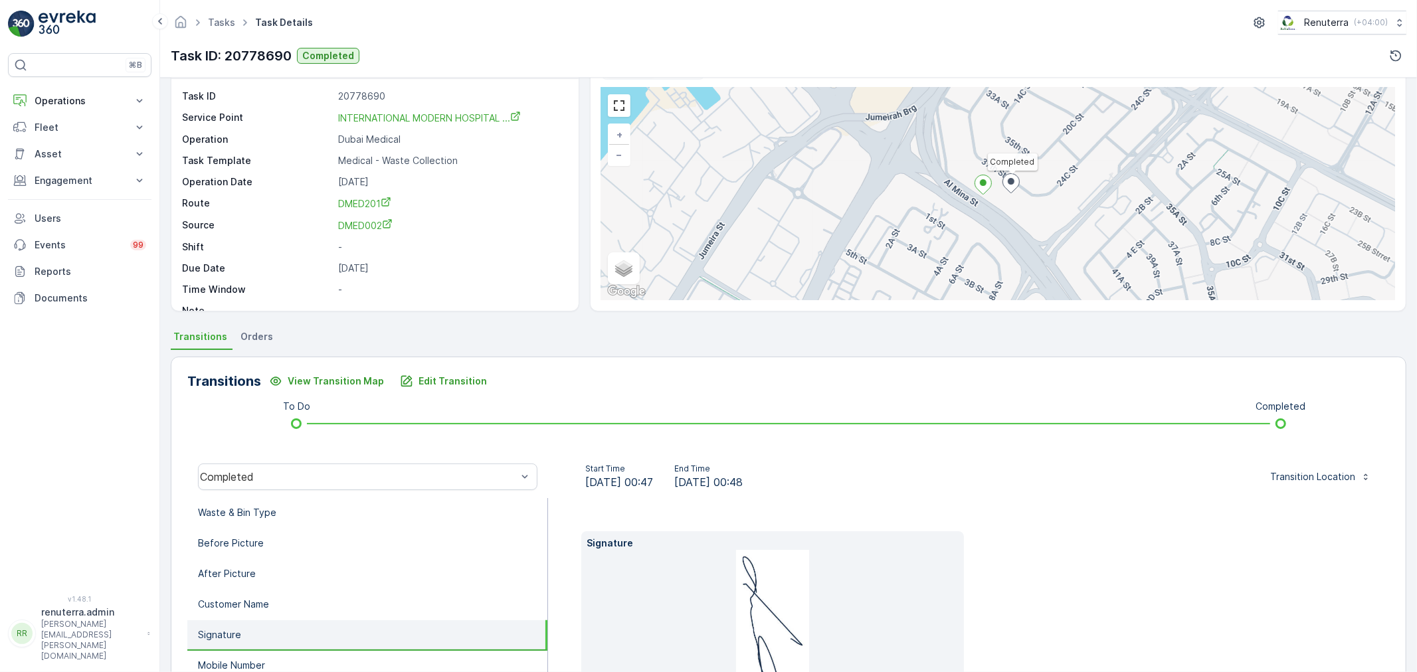
scroll to position [0, 0]
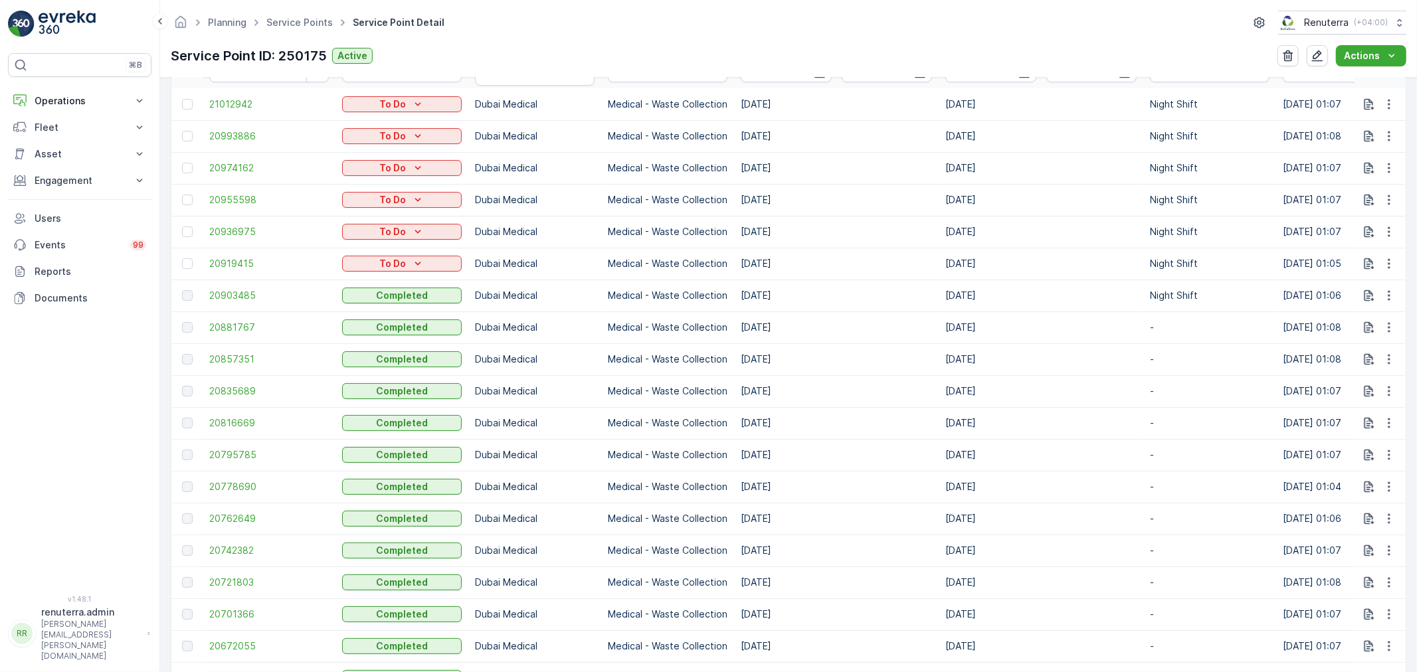
scroll to position [516, 0]
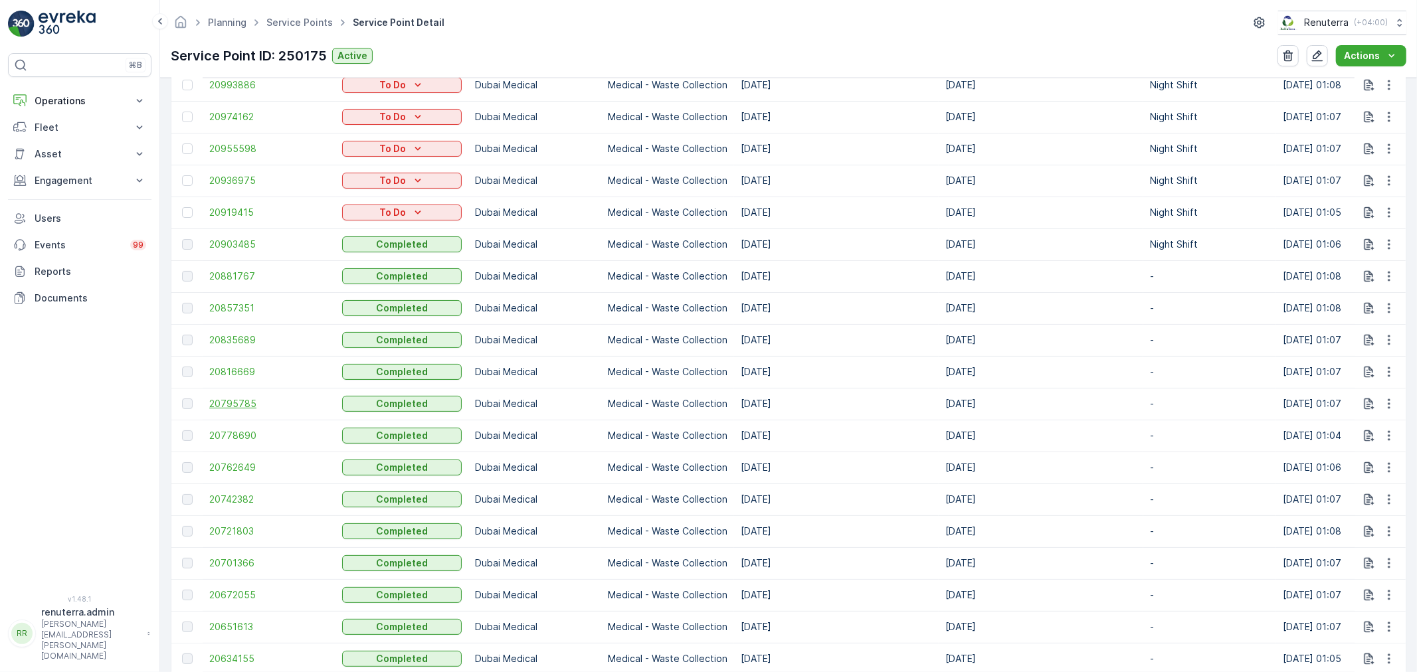
click at [240, 402] on span "20795785" at bounding box center [269, 403] width 120 height 13
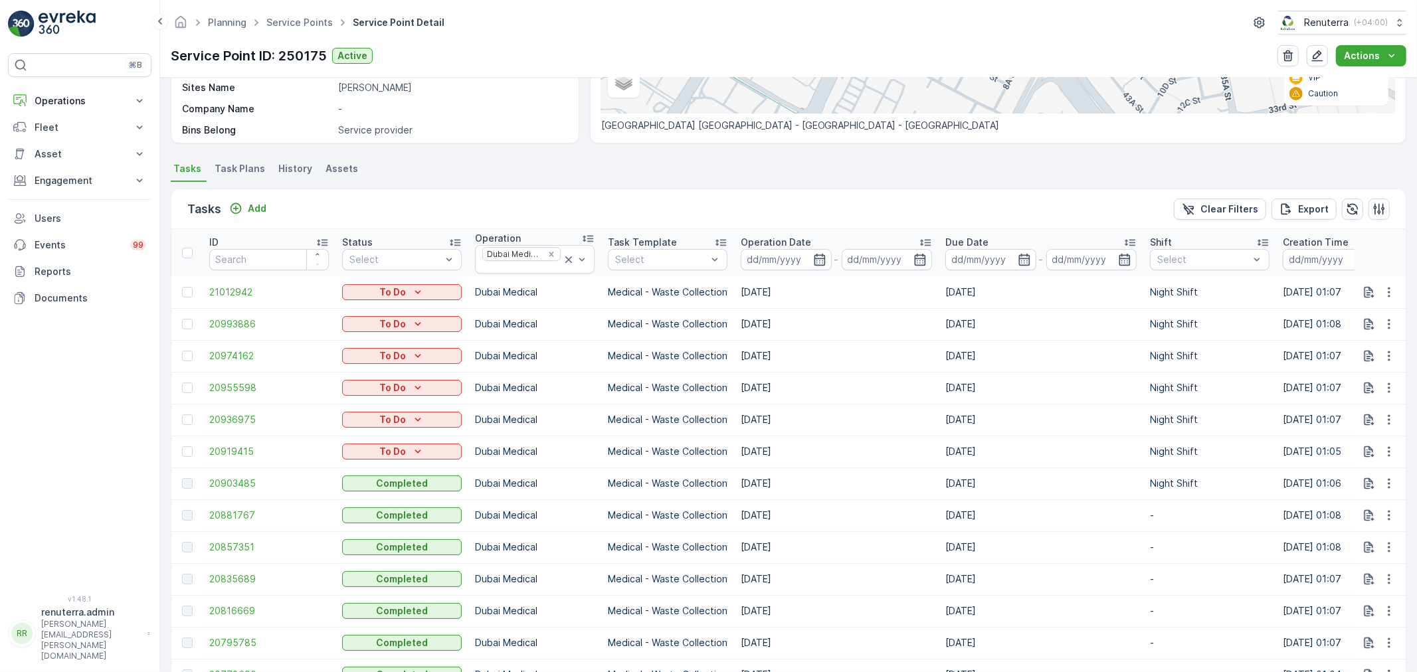
scroll to position [295, 0]
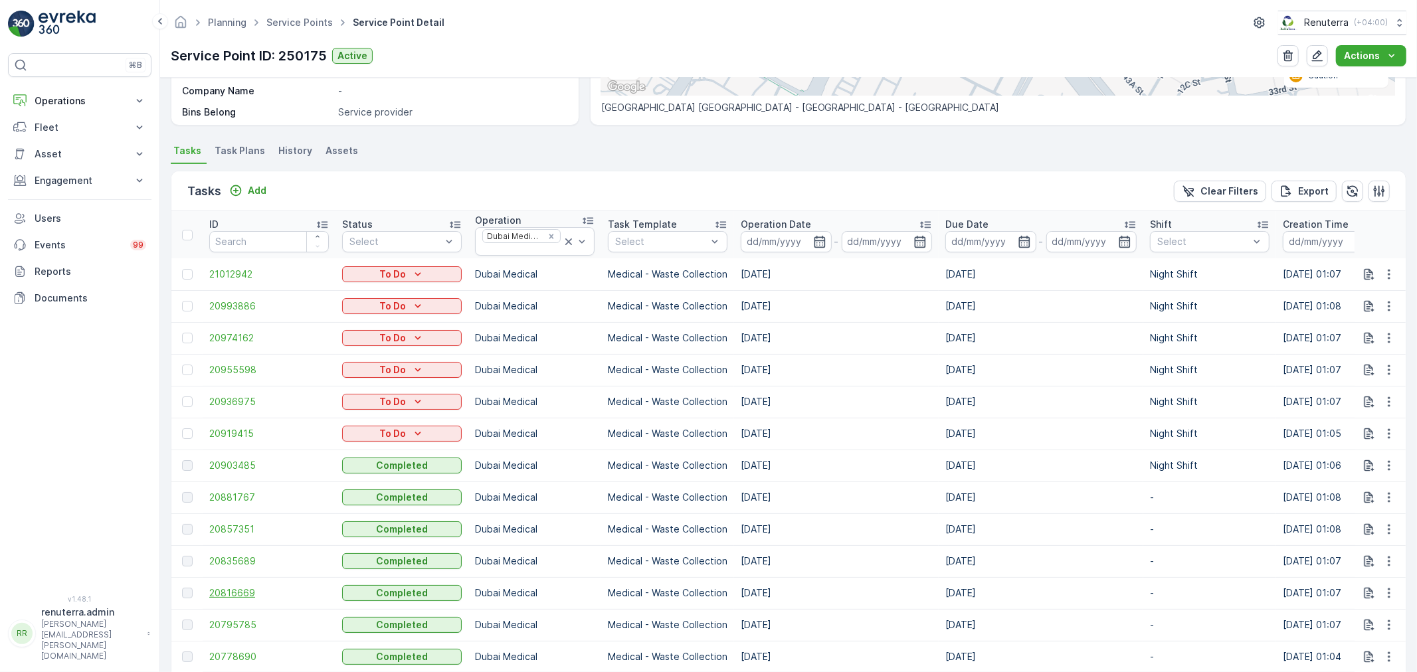
click at [240, 595] on span "20816669" at bounding box center [269, 593] width 120 height 13
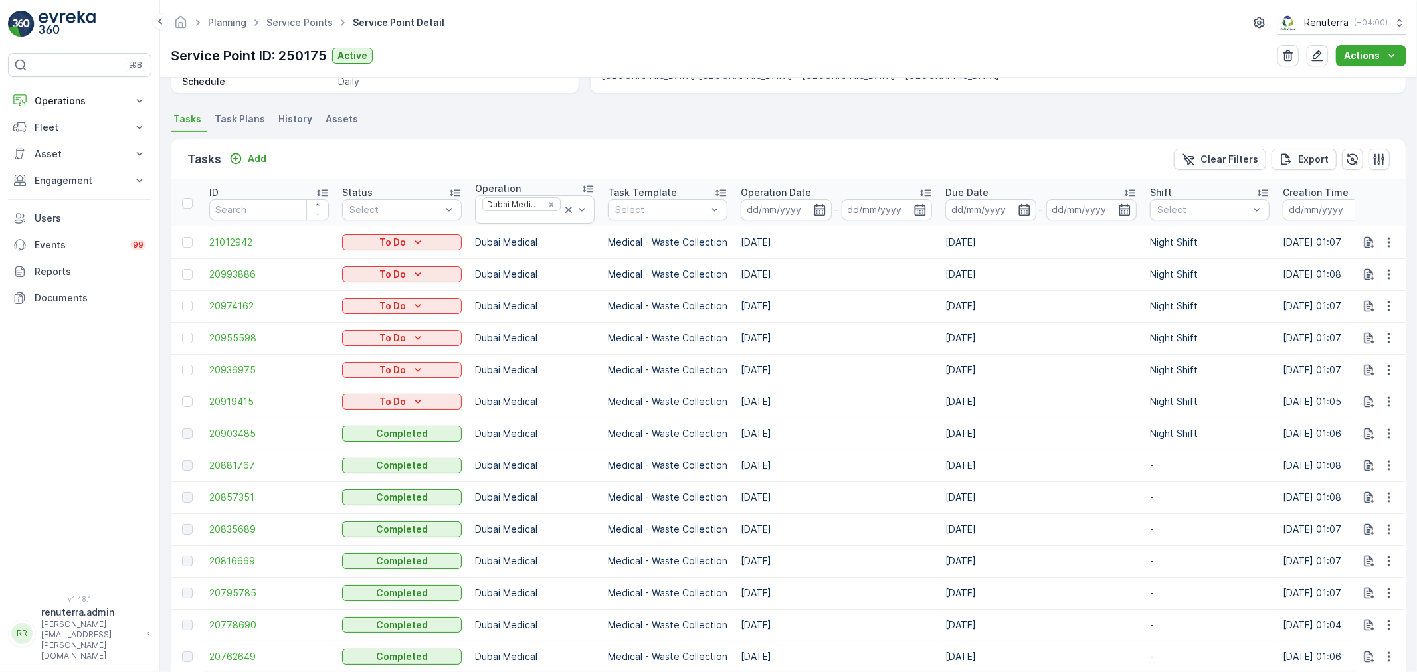
scroll to position [369, 0]
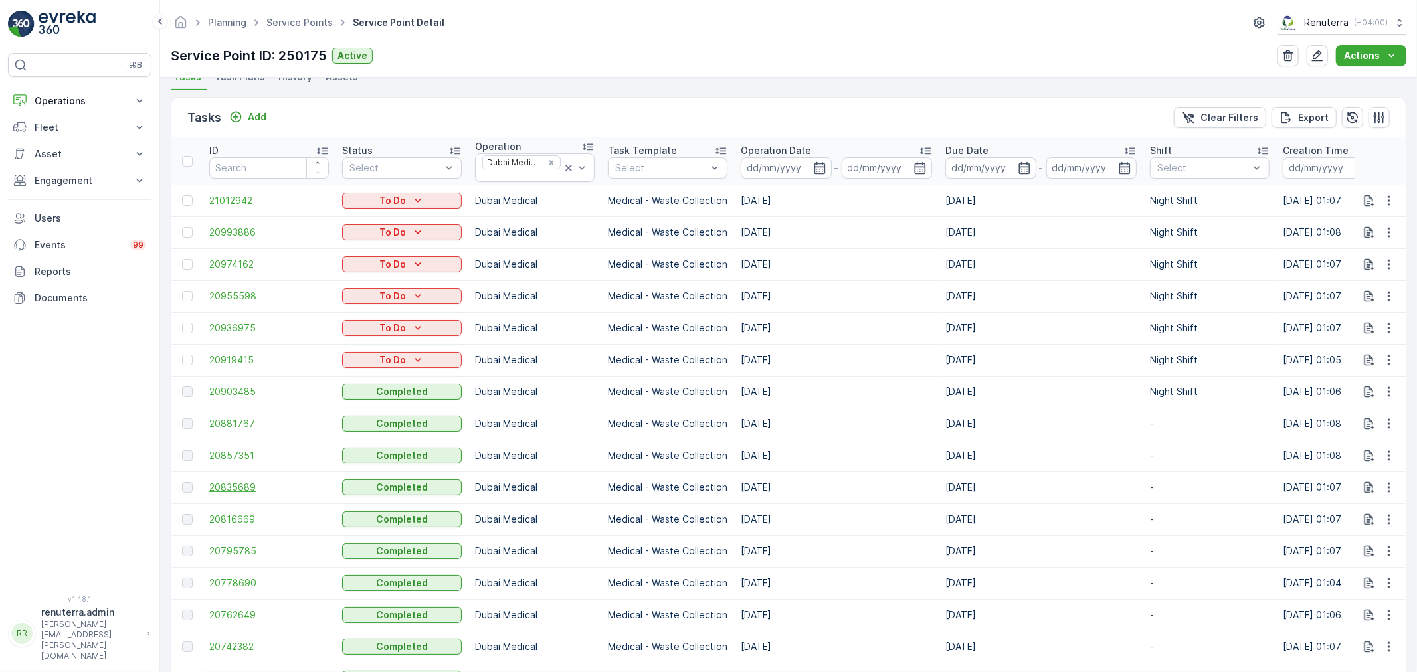
click at [244, 486] on span "20835689" at bounding box center [269, 487] width 120 height 13
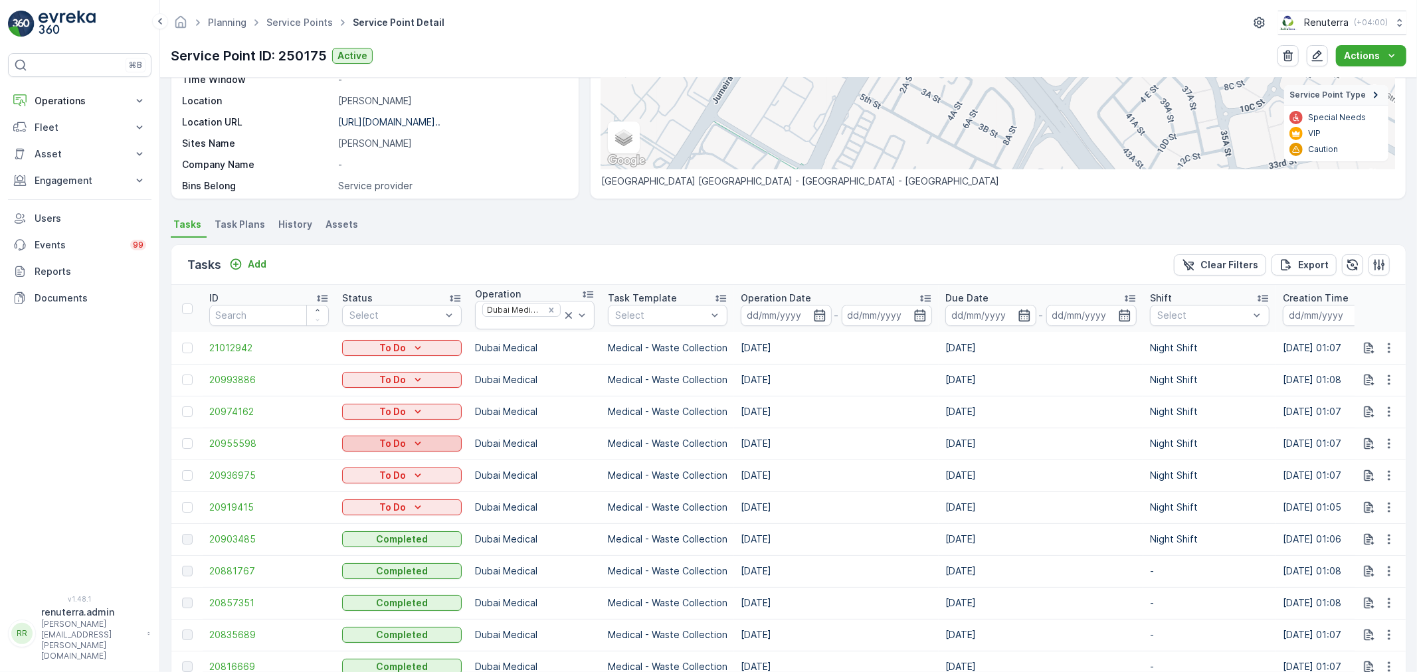
scroll to position [295, 0]
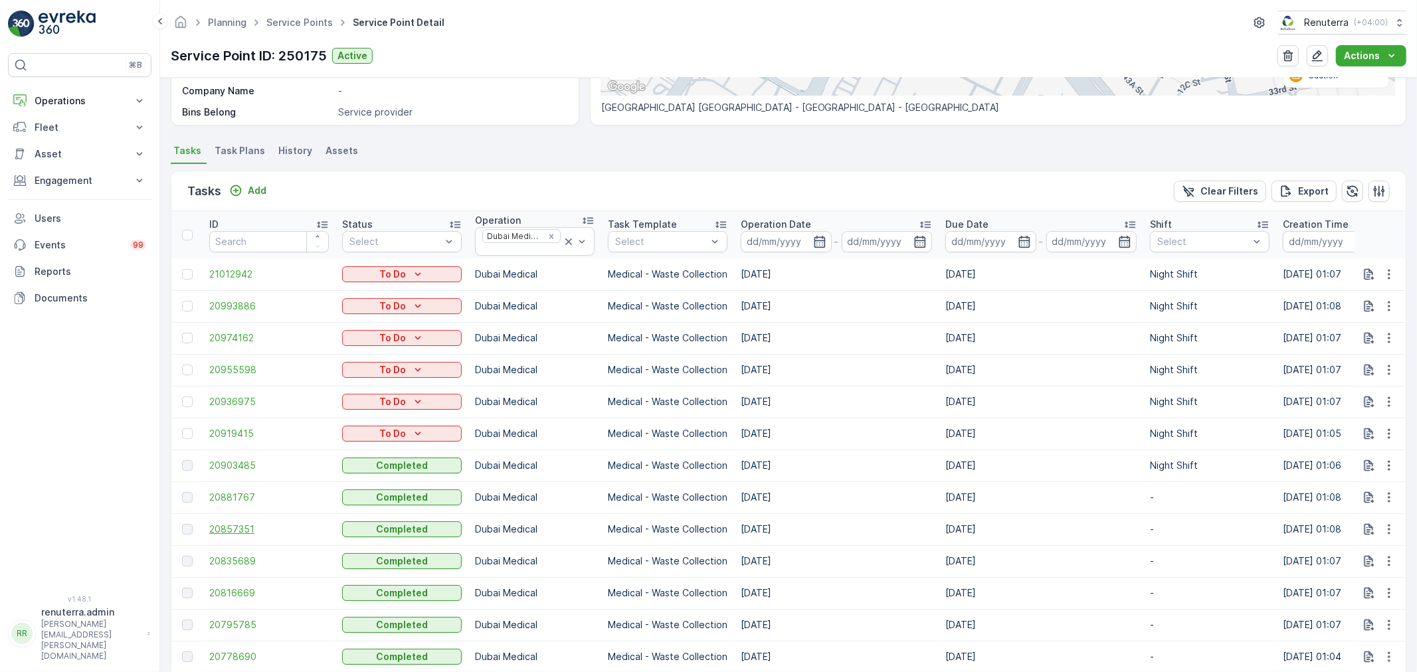
click at [249, 530] on span "20857351" at bounding box center [269, 529] width 120 height 13
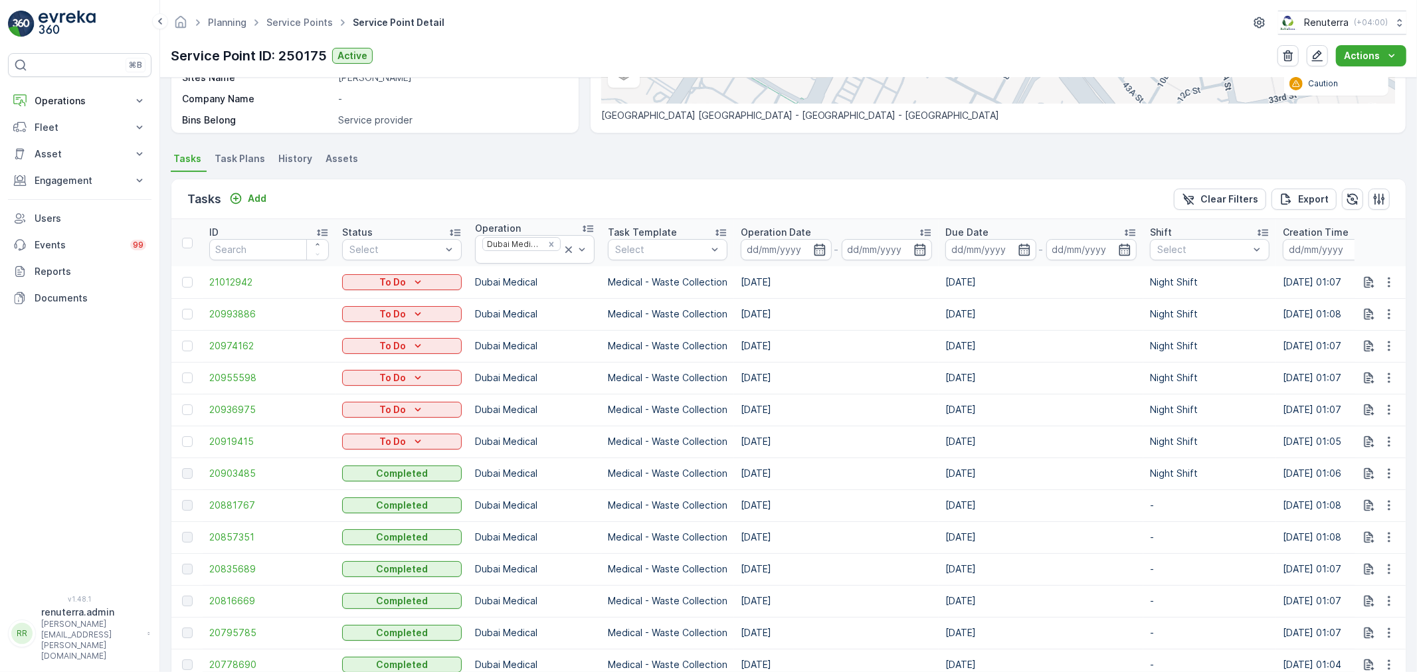
scroll to position [295, 0]
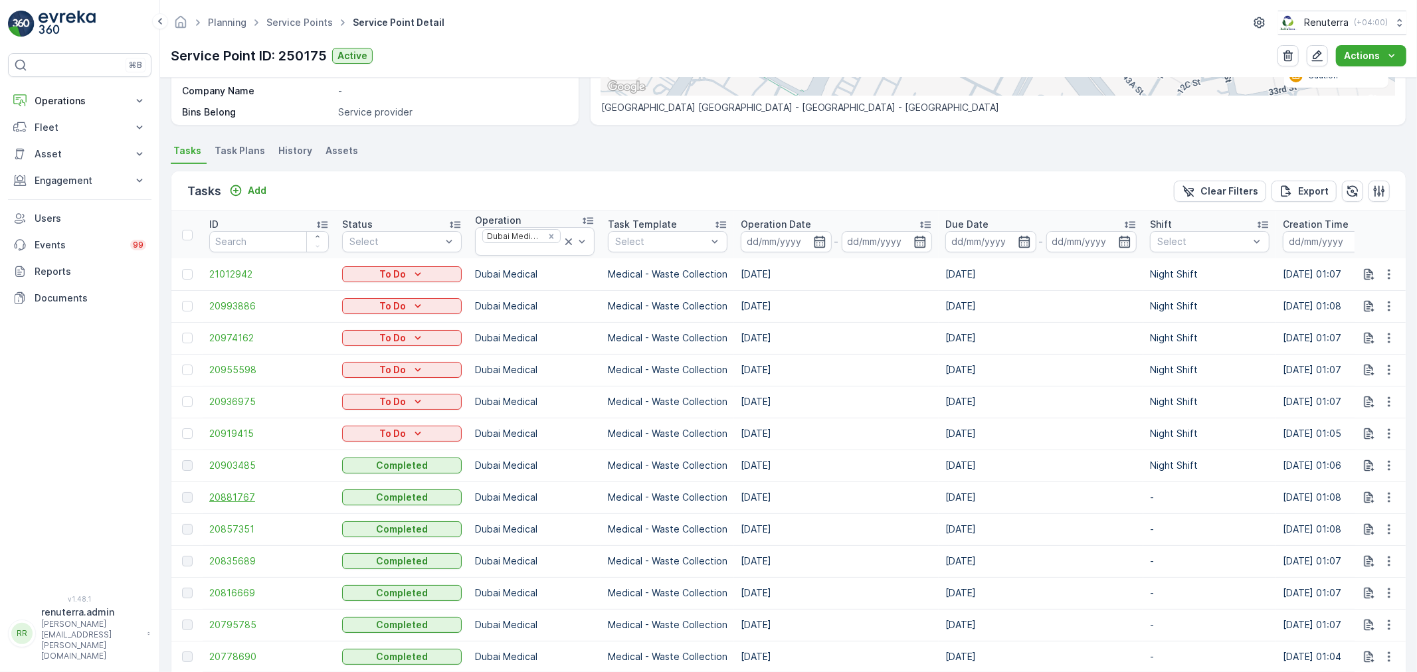
click at [240, 493] on span "20881767" at bounding box center [269, 497] width 120 height 13
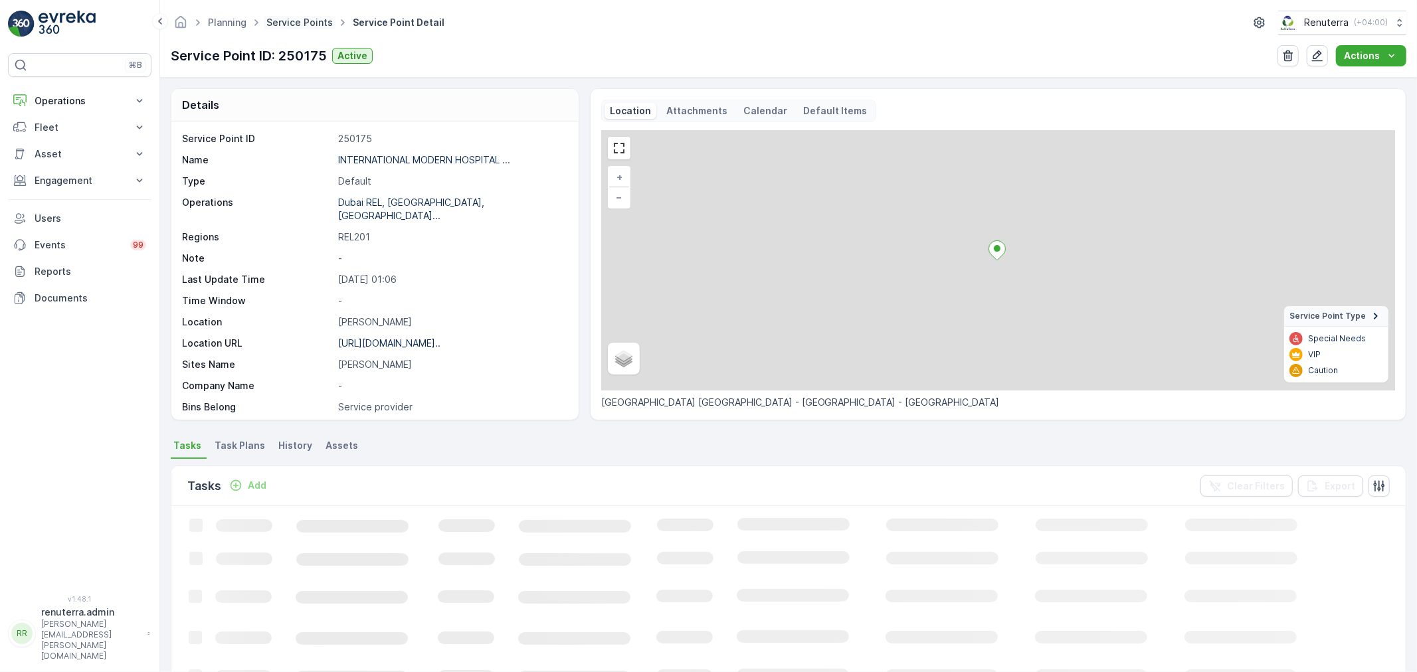
click at [296, 27] on link "Service Points" at bounding box center [299, 22] width 66 height 11
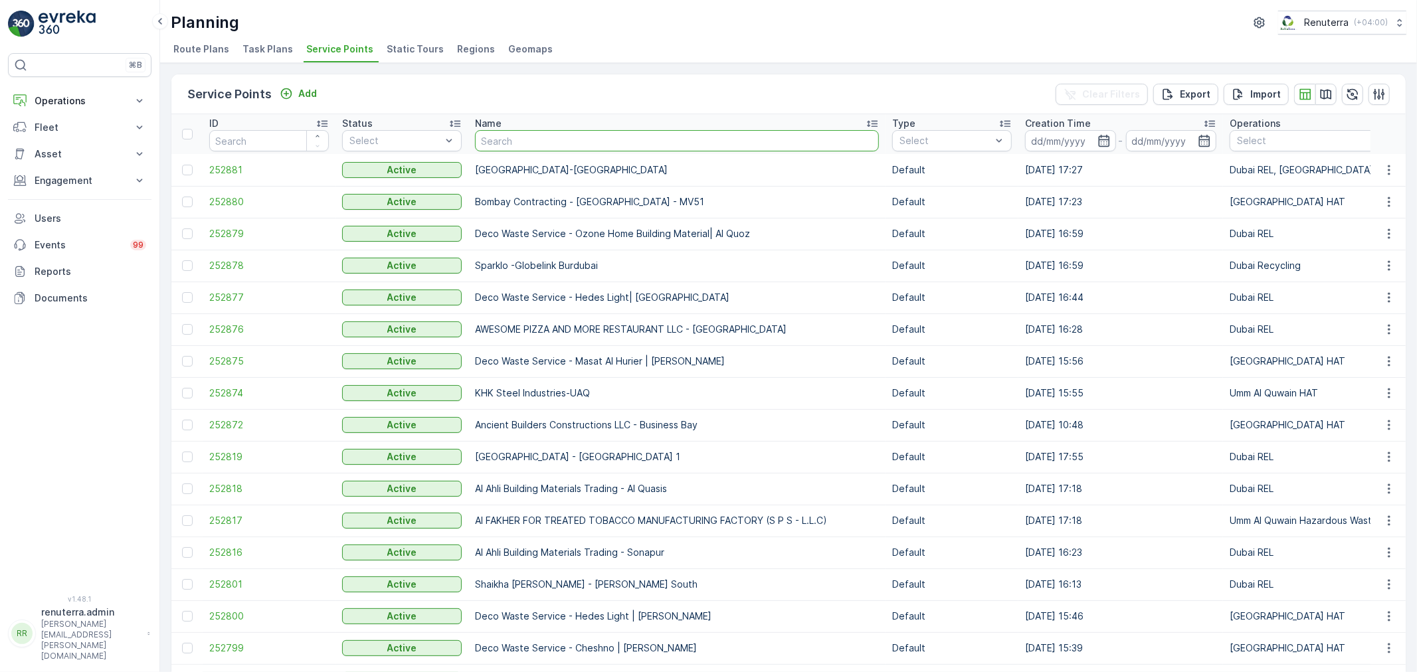
click at [535, 143] on input "text" at bounding box center [677, 140] width 404 height 21
type input "hms"
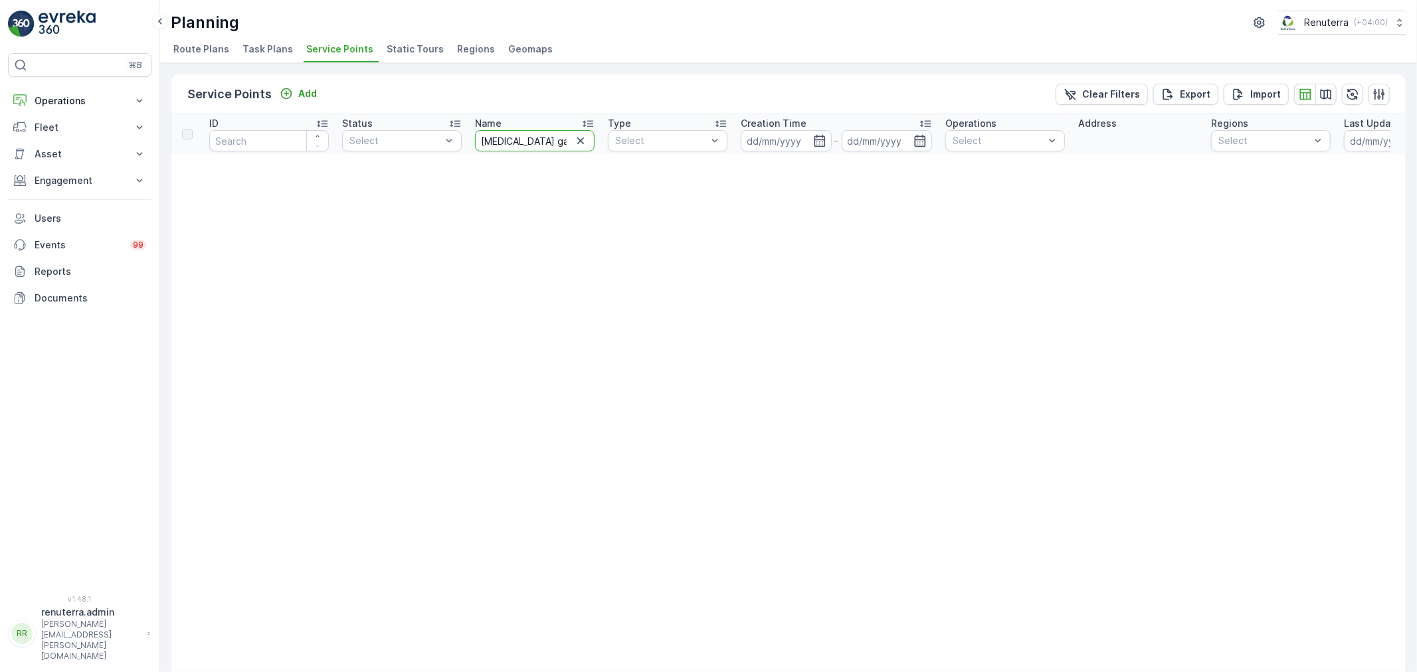
click at [538, 142] on input "hms ga" at bounding box center [535, 140] width 120 height 21
type input "hms"
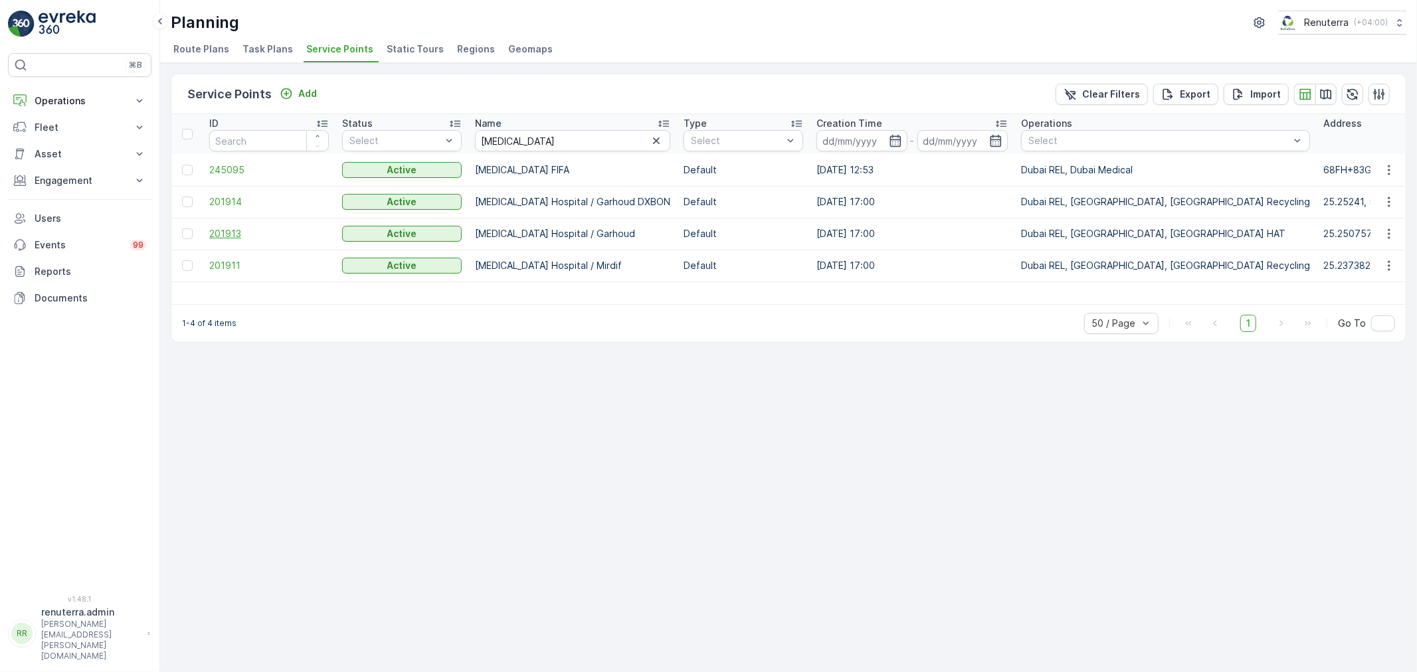
click at [239, 235] on span "201913" at bounding box center [269, 233] width 120 height 13
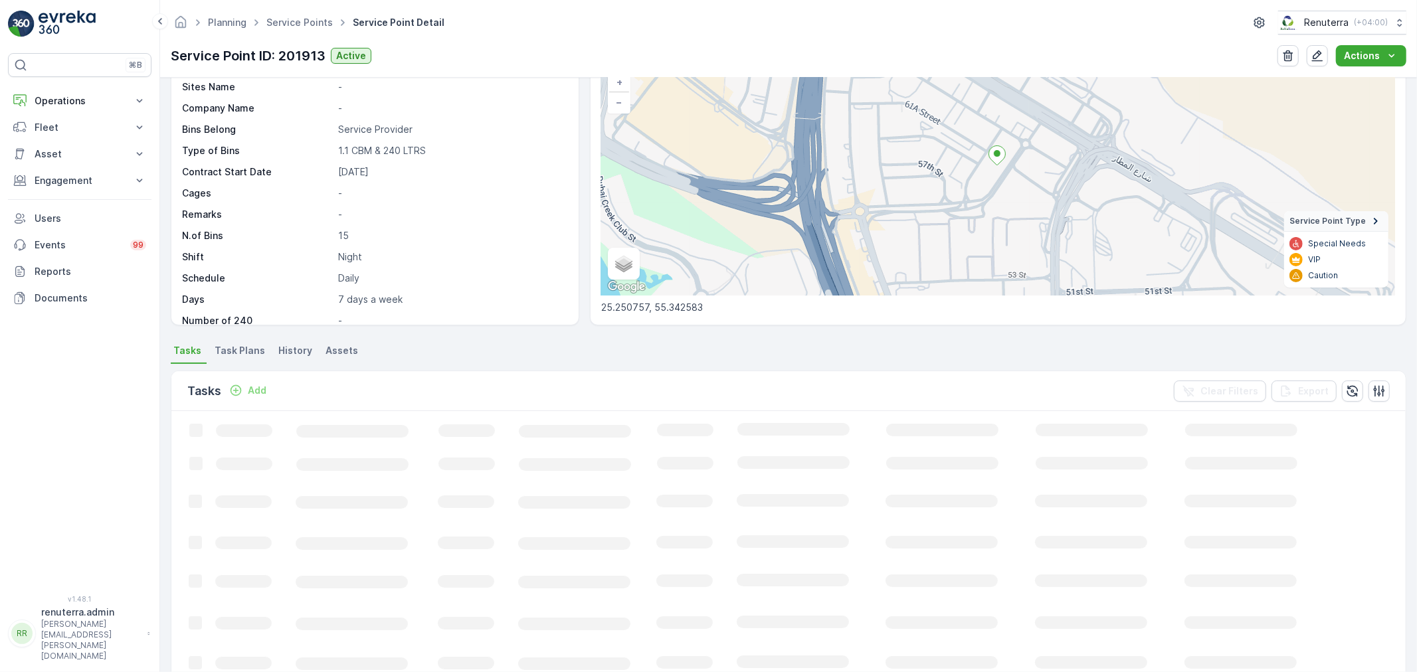
scroll to position [147, 0]
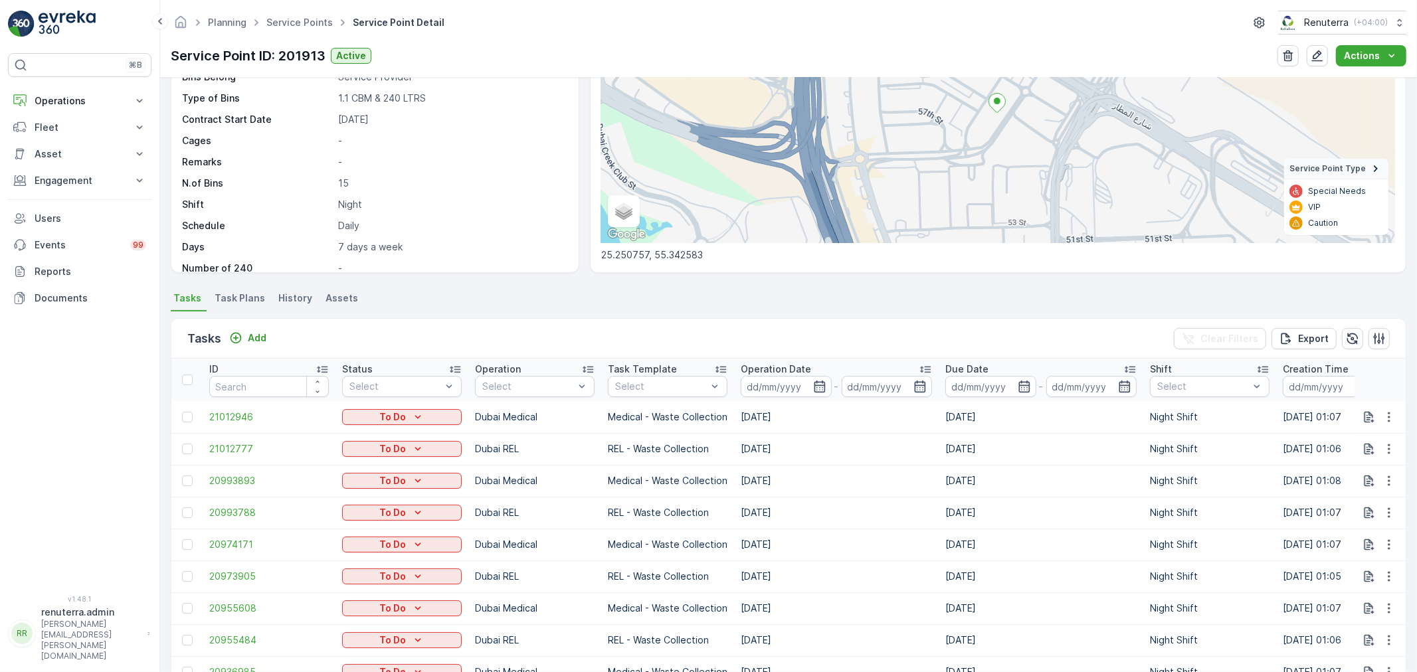
click at [539, 388] on div at bounding box center [528, 386] width 94 height 11
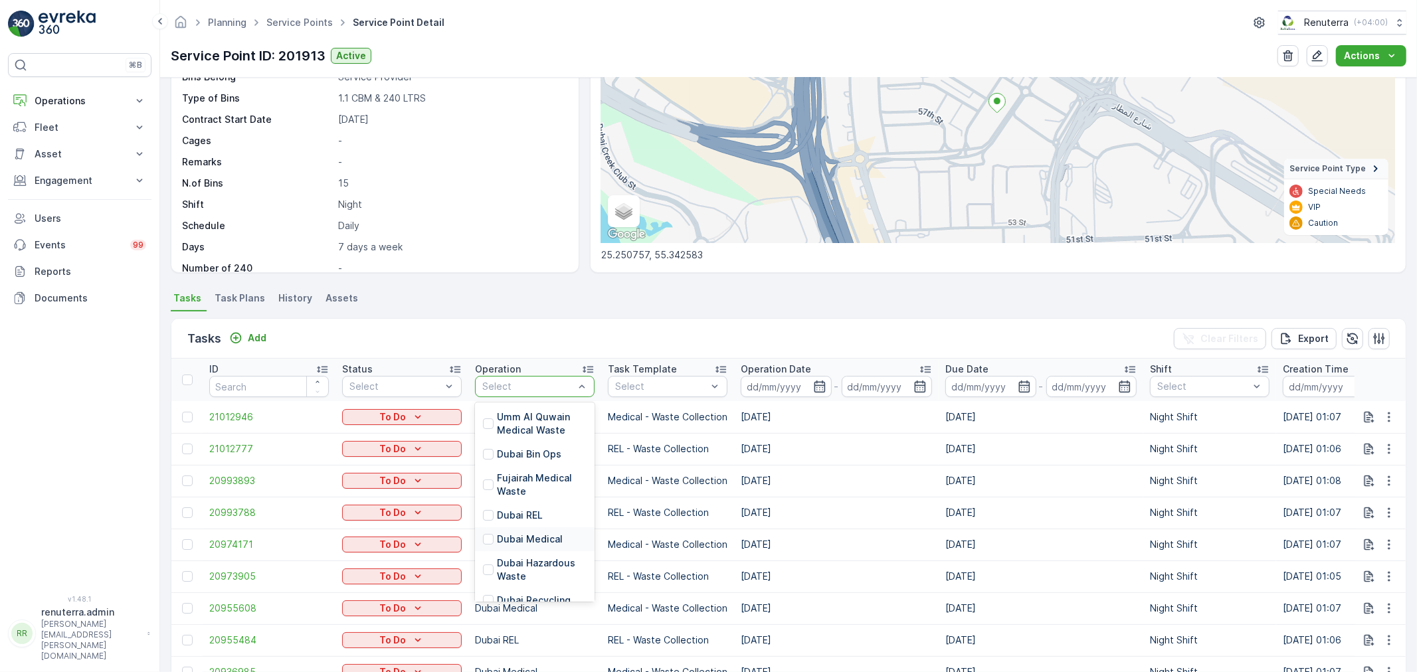
click at [531, 538] on p "Dubai Medical" at bounding box center [530, 539] width 66 height 13
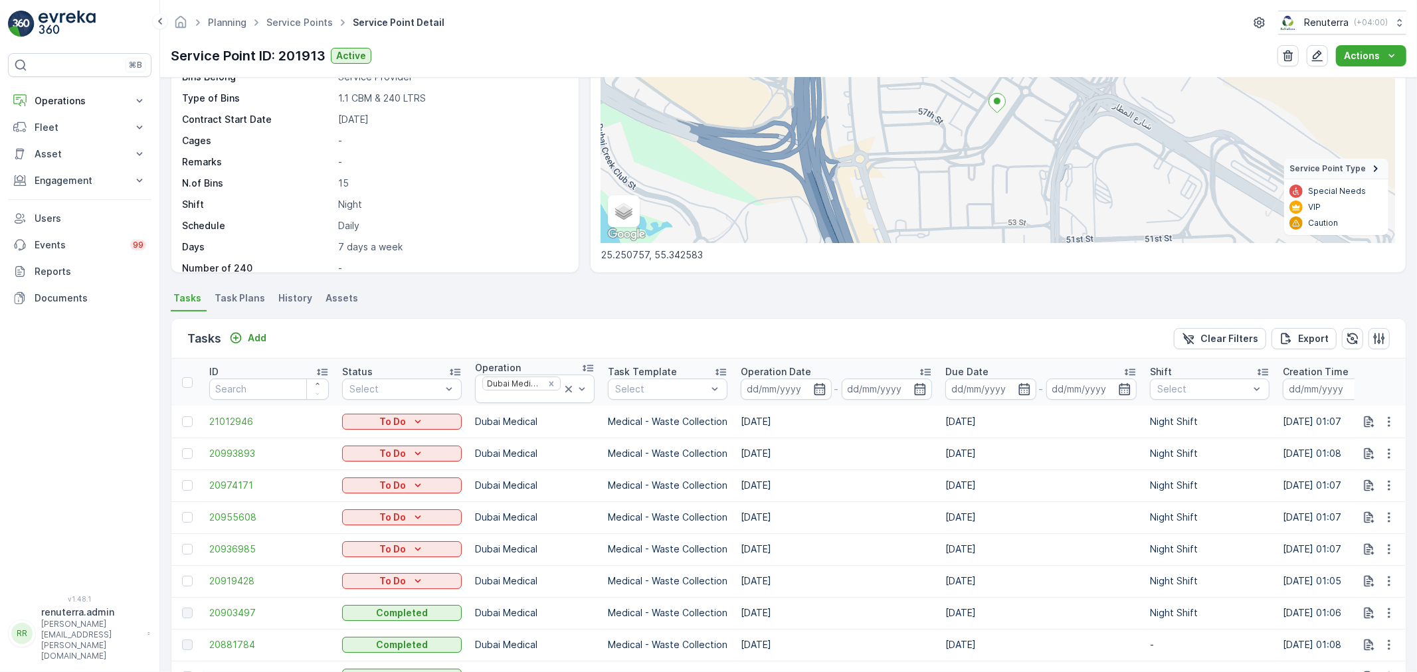
scroll to position [516, 0]
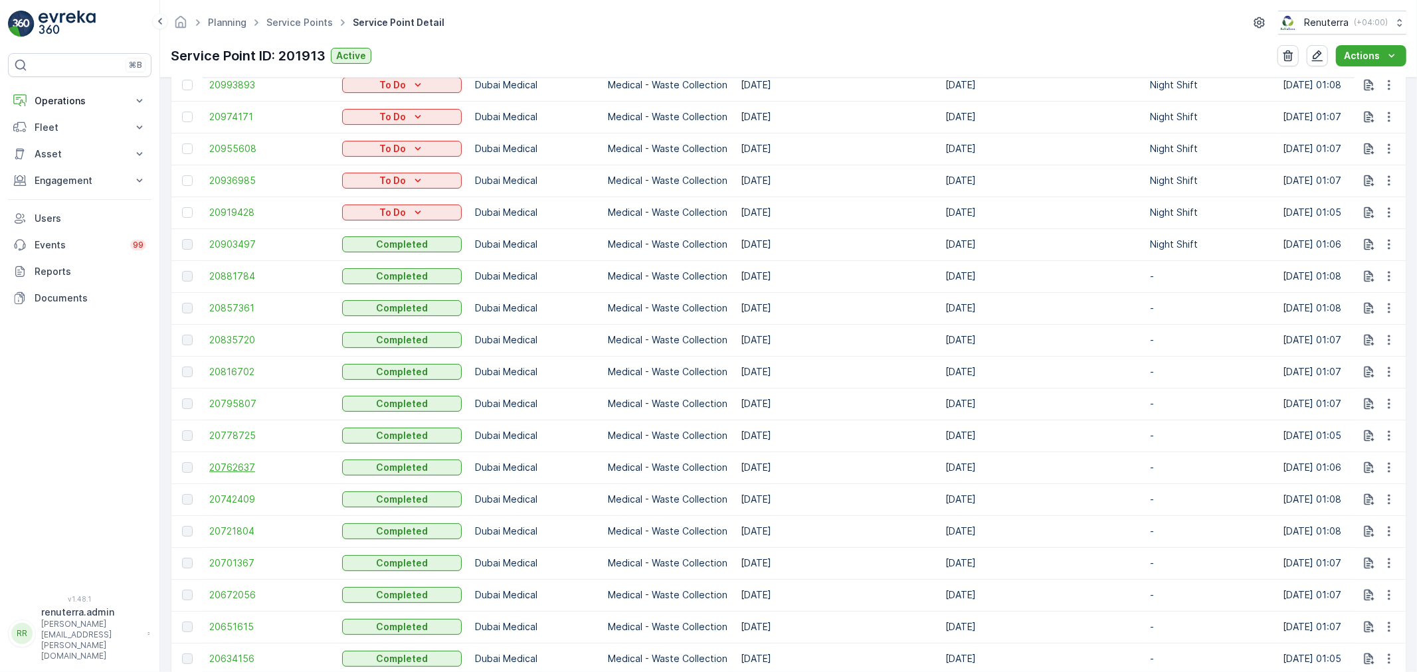
click at [246, 462] on span "20762637" at bounding box center [269, 467] width 120 height 13
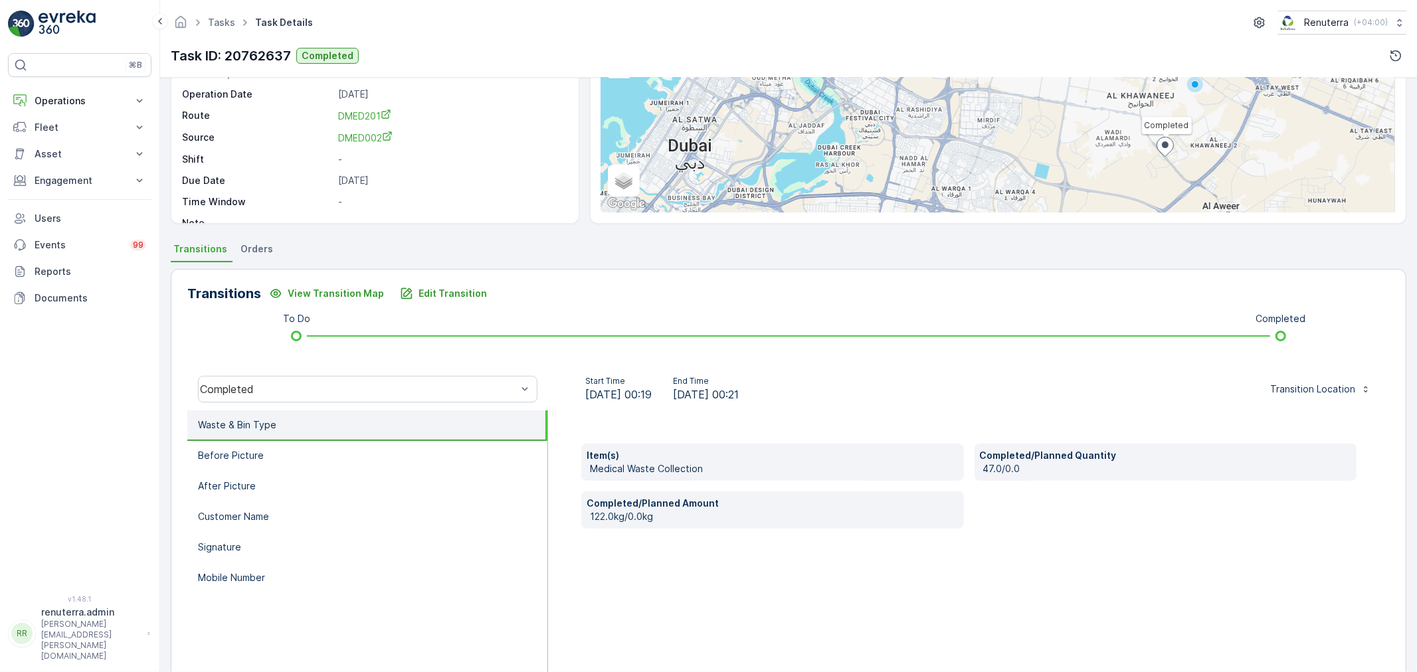
scroll to position [147, 0]
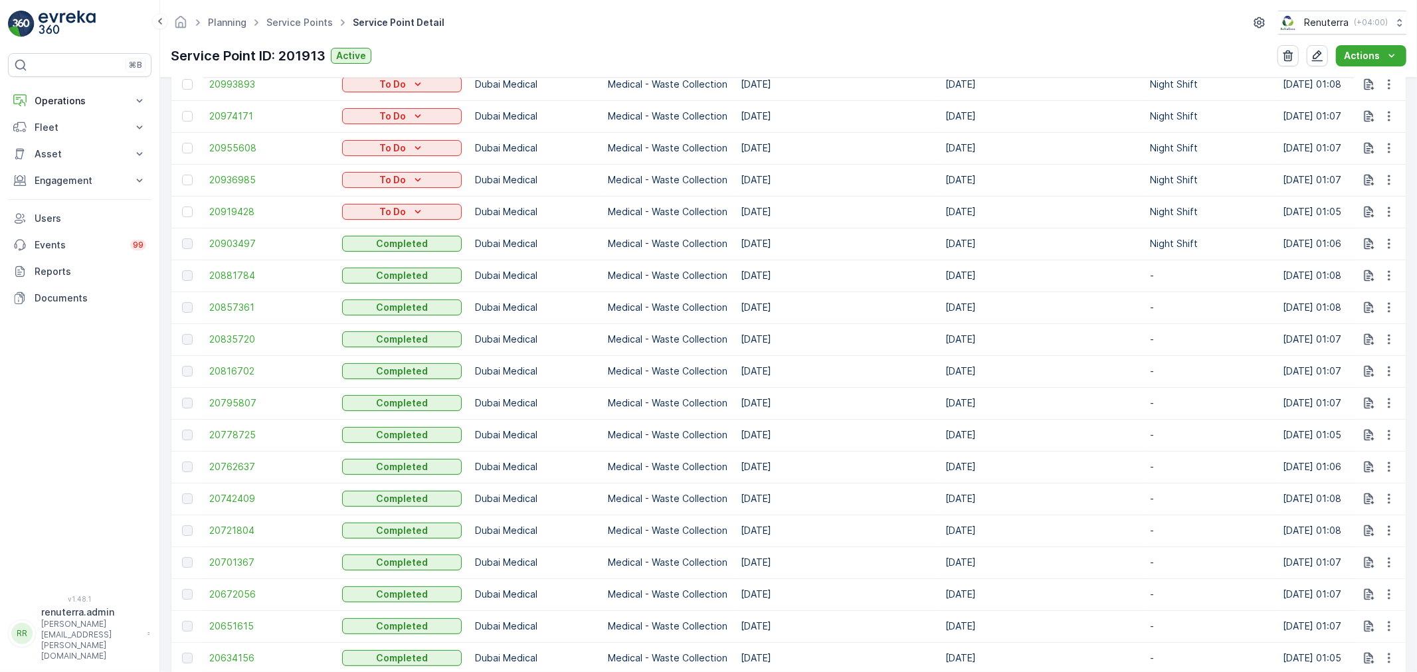
scroll to position [590, 0]
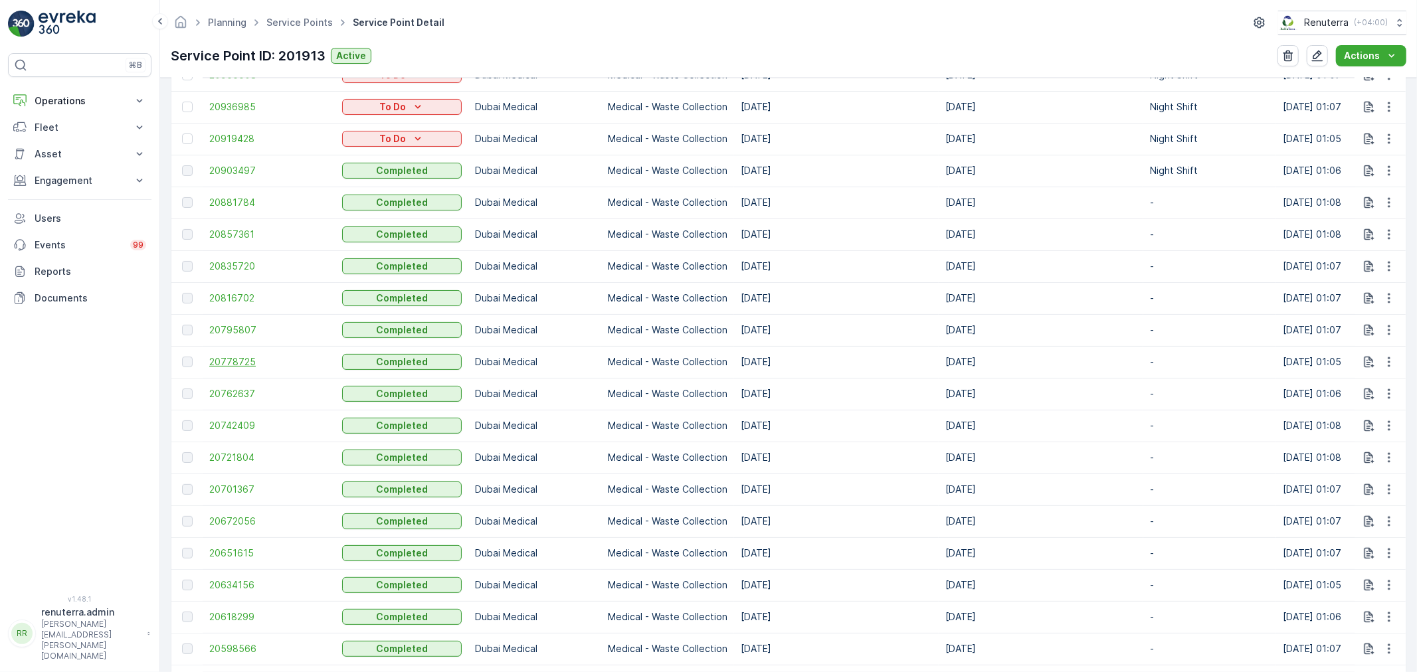
click at [243, 361] on span "20778725" at bounding box center [269, 361] width 120 height 13
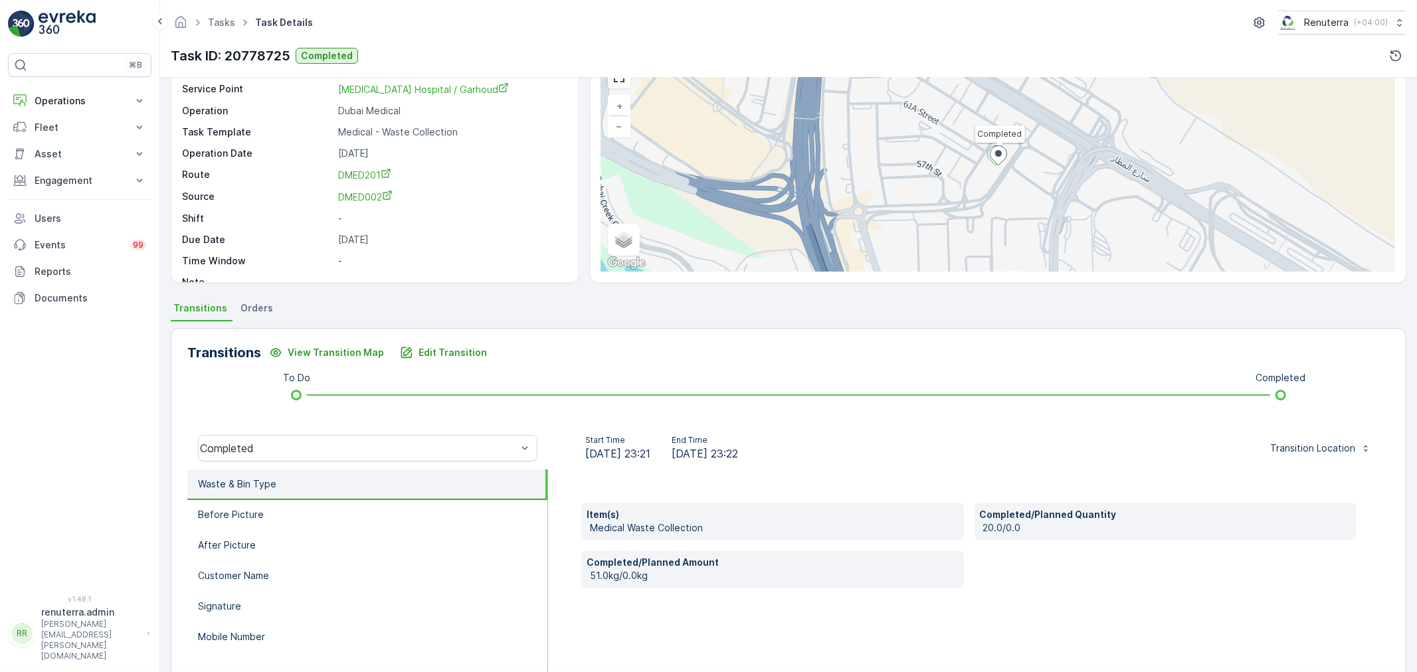
scroll to position [74, 0]
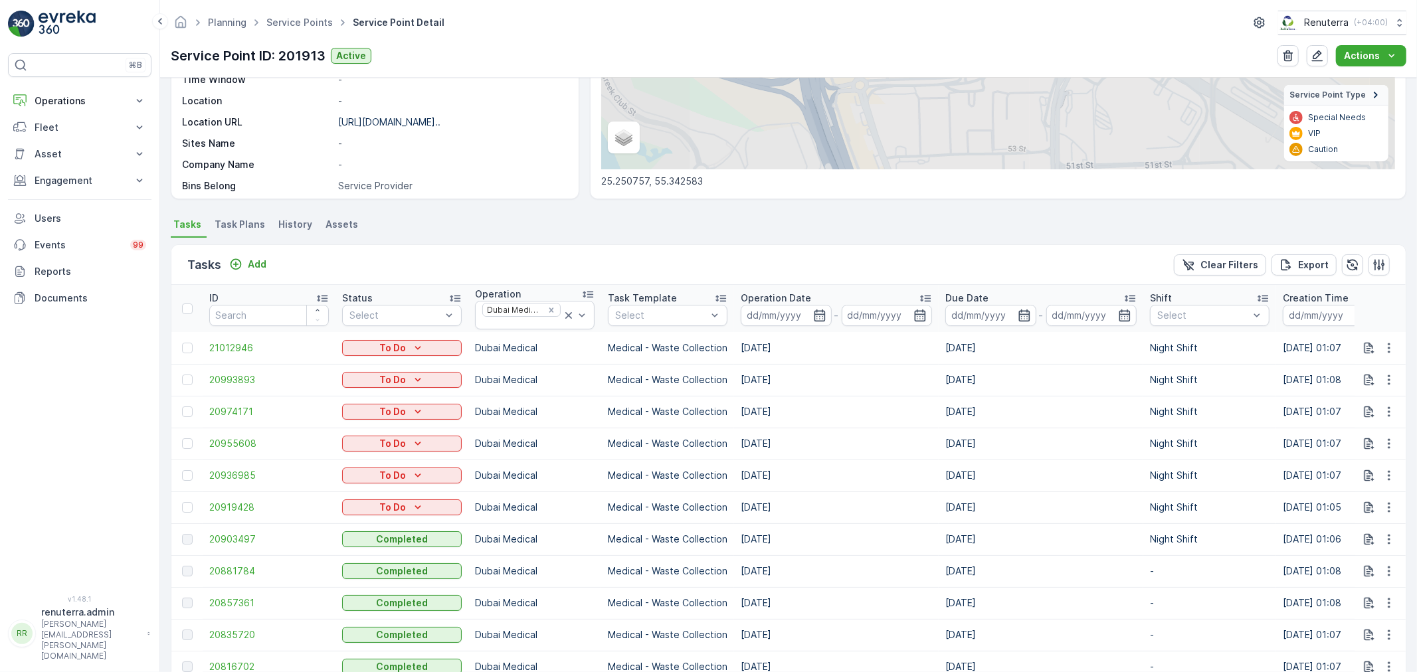
scroll to position [442, 0]
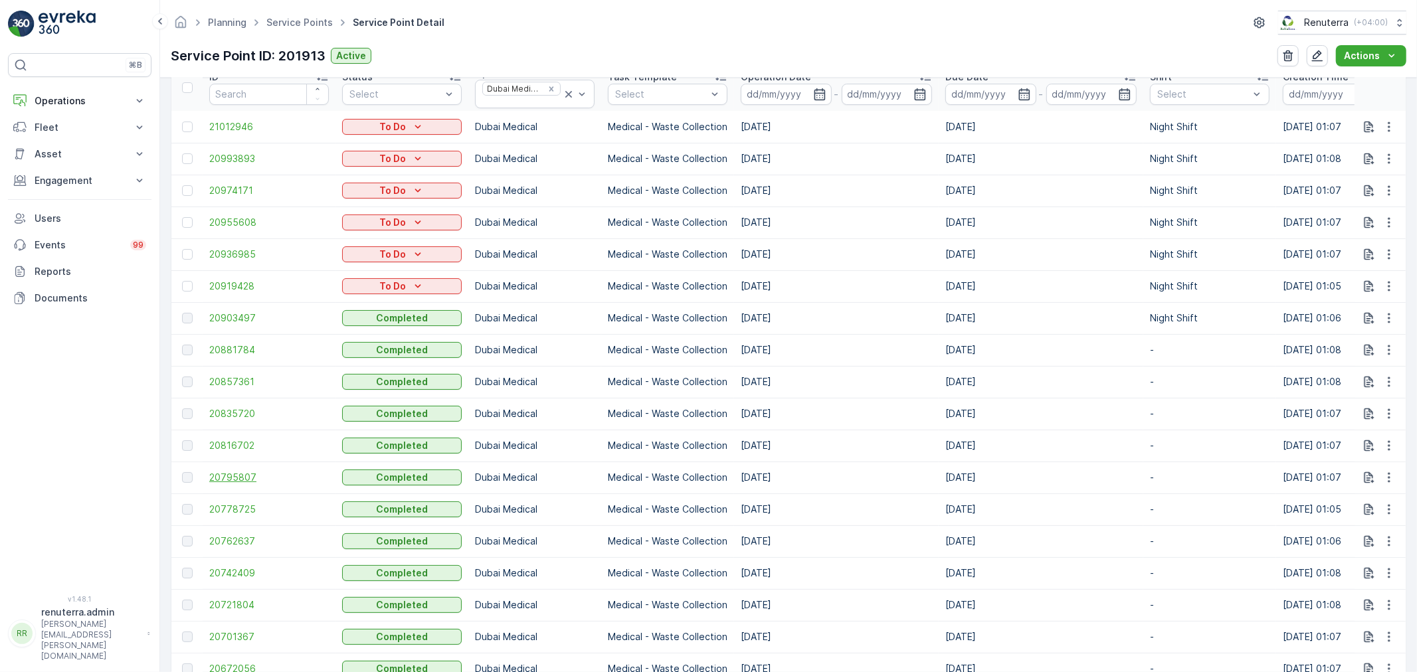
click at [261, 474] on span "20795807" at bounding box center [269, 477] width 120 height 13
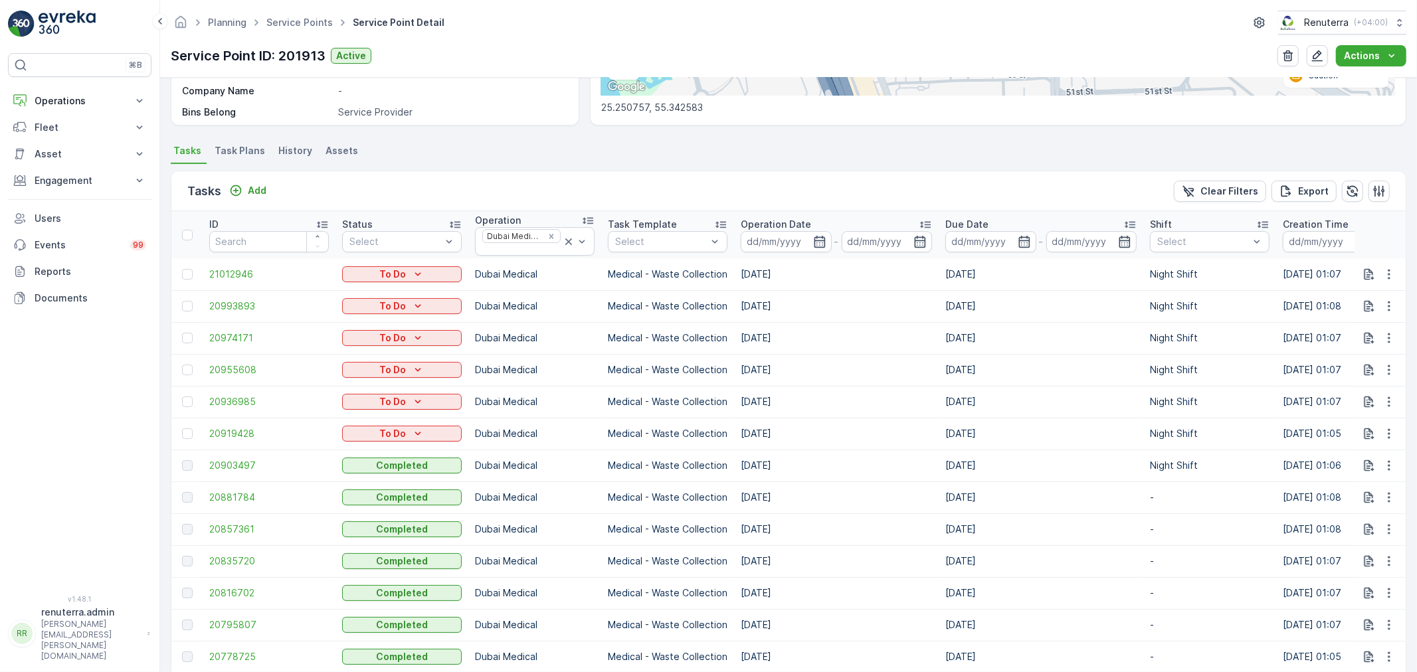
scroll to position [369, 0]
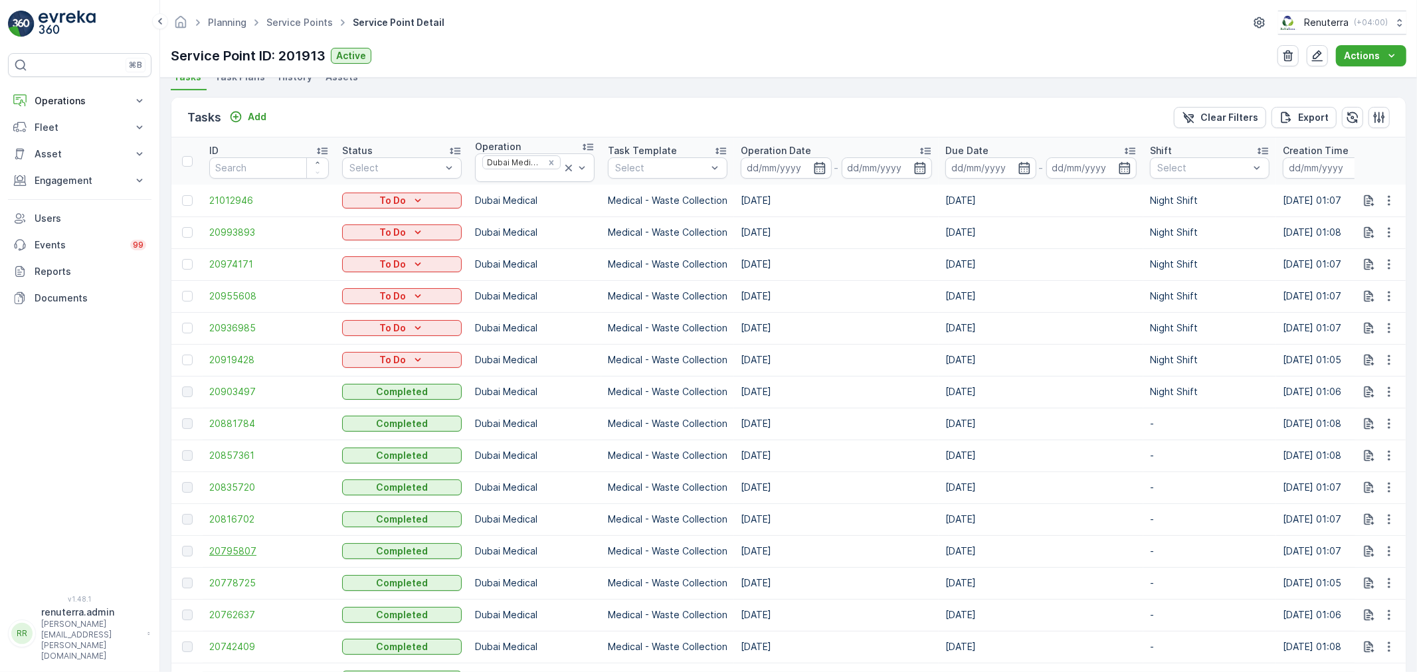
click at [221, 555] on span "20795807" at bounding box center [269, 551] width 120 height 13
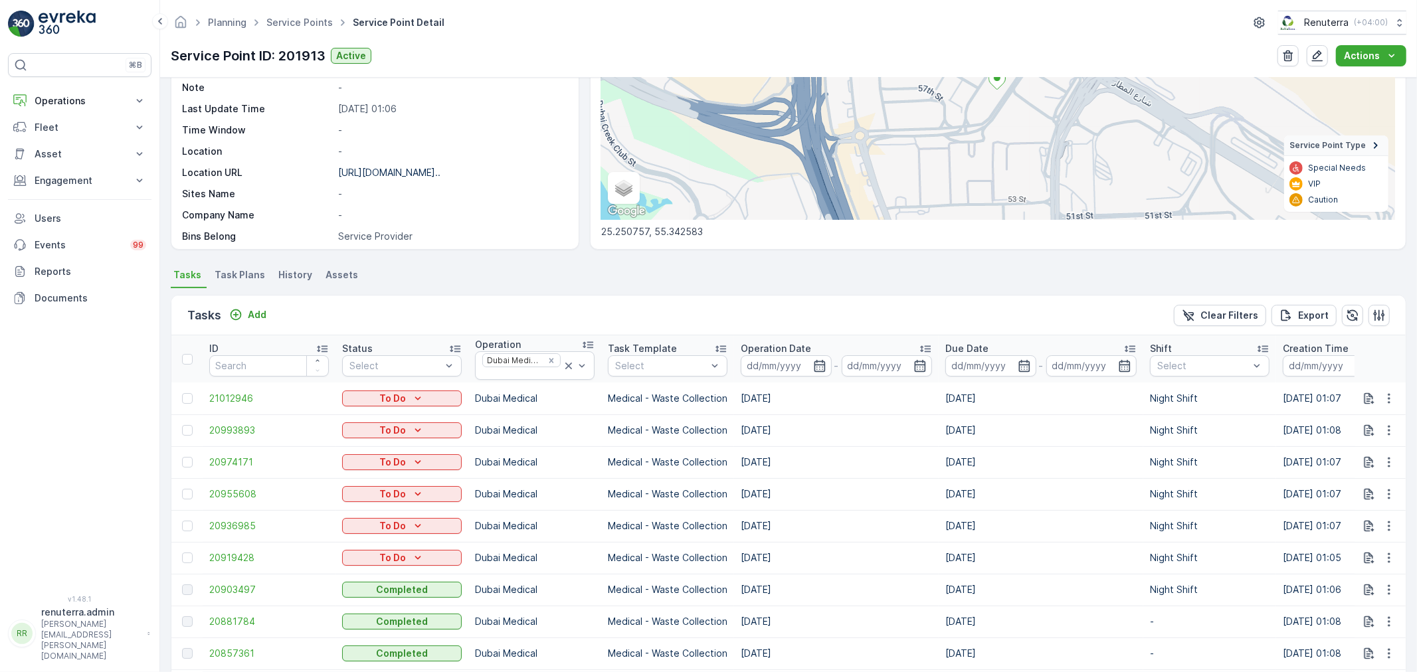
scroll to position [442, 0]
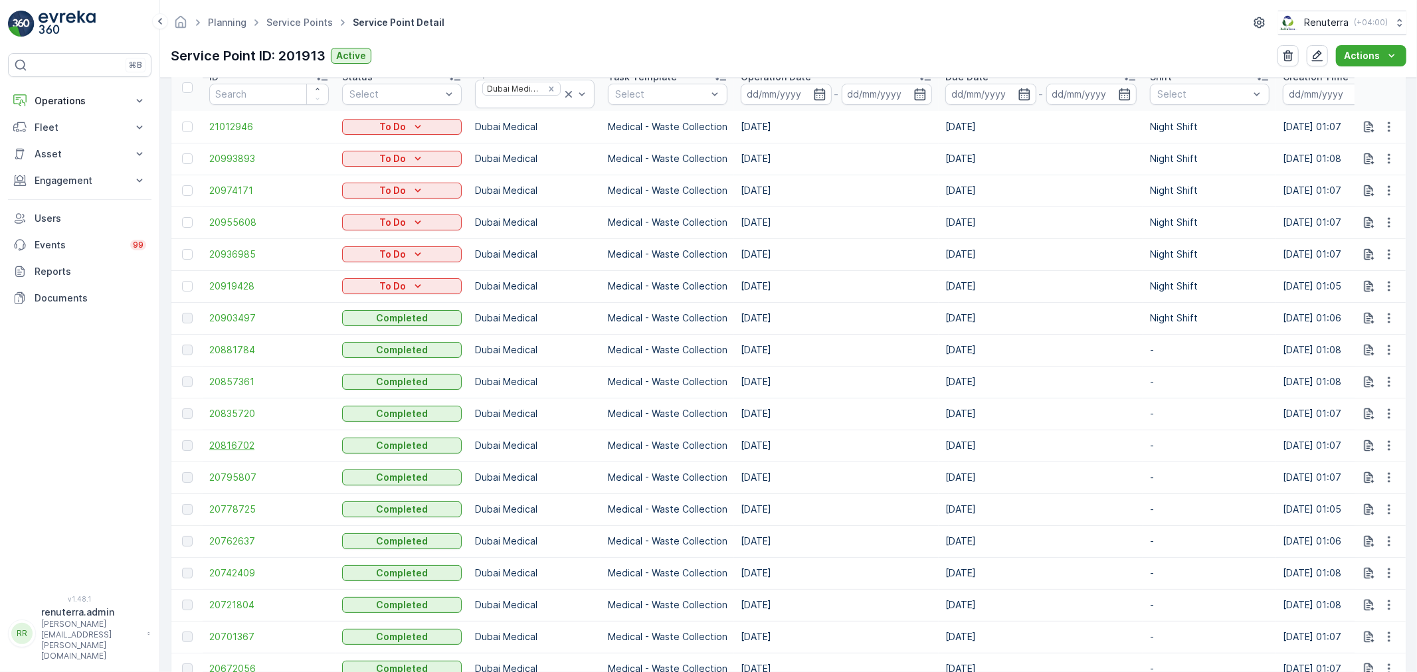
click at [260, 448] on span "20816702" at bounding box center [269, 445] width 120 height 13
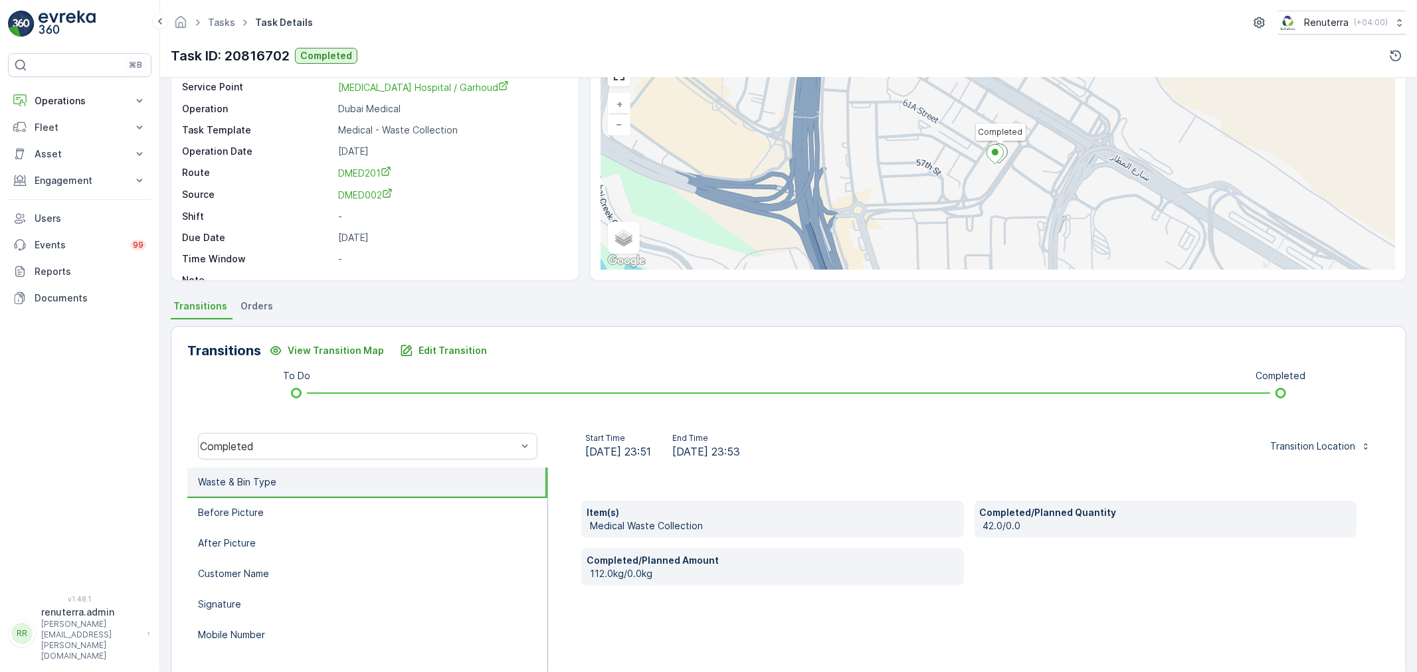
scroll to position [74, 0]
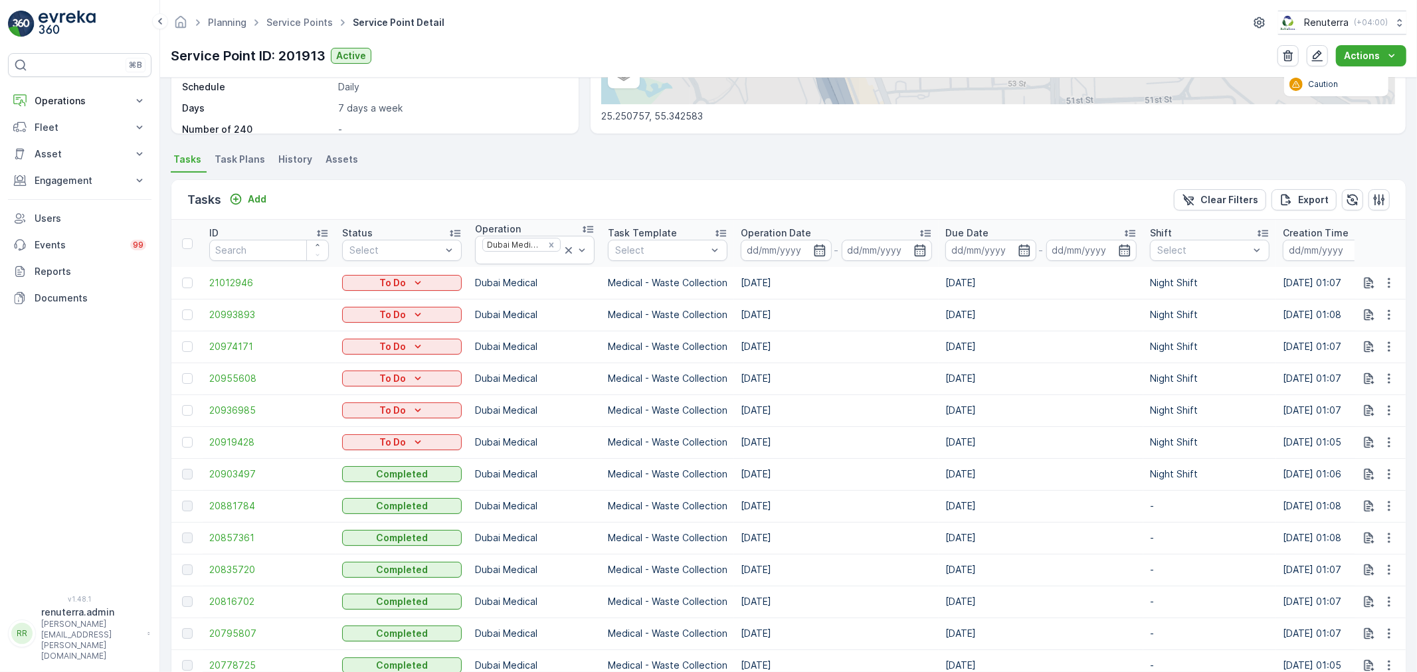
scroll to position [295, 0]
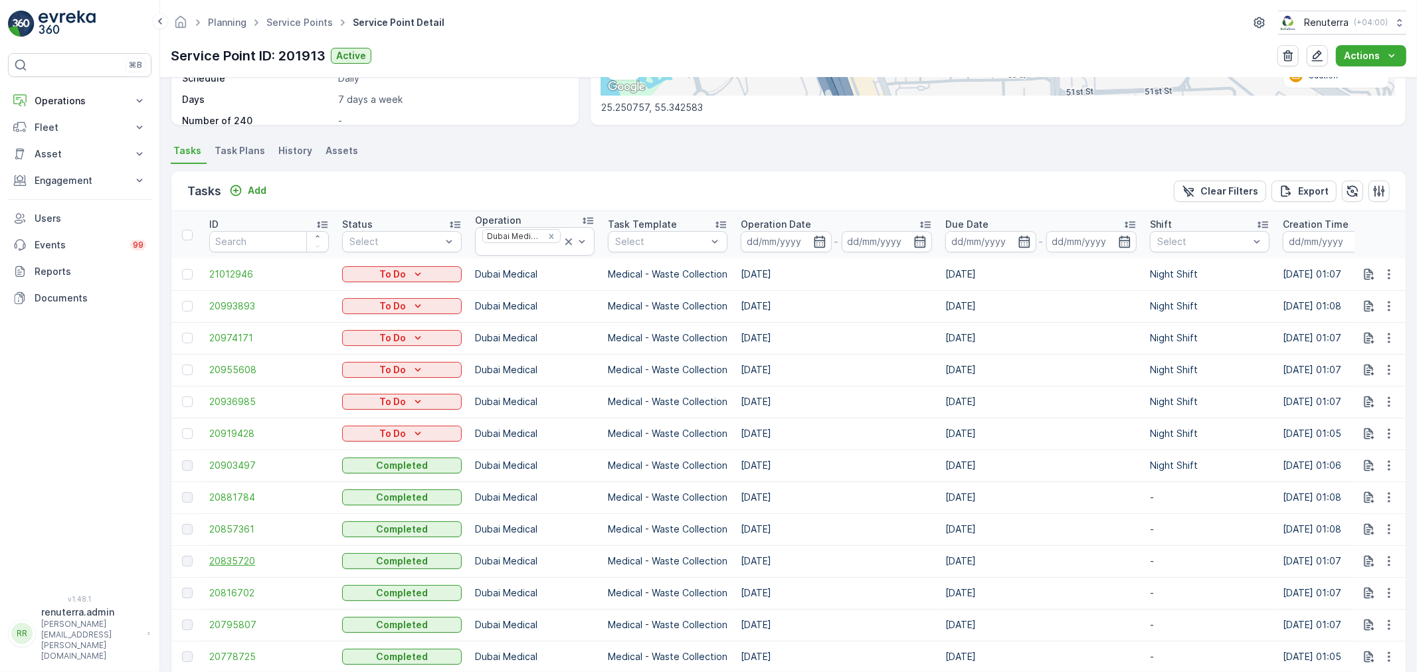
click at [233, 558] on span "20835720" at bounding box center [269, 561] width 120 height 13
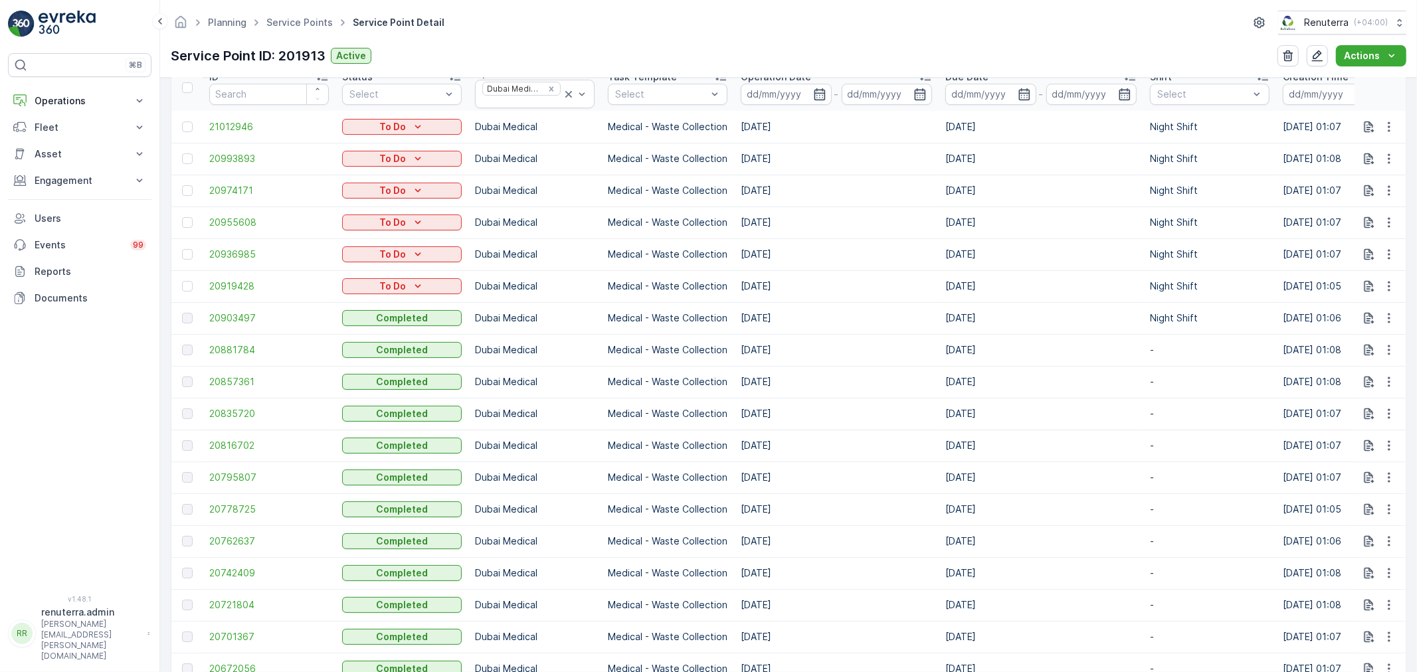
click at [242, 388] on td "20857361" at bounding box center [269, 382] width 133 height 32
click at [246, 380] on span "20857361" at bounding box center [269, 381] width 120 height 13
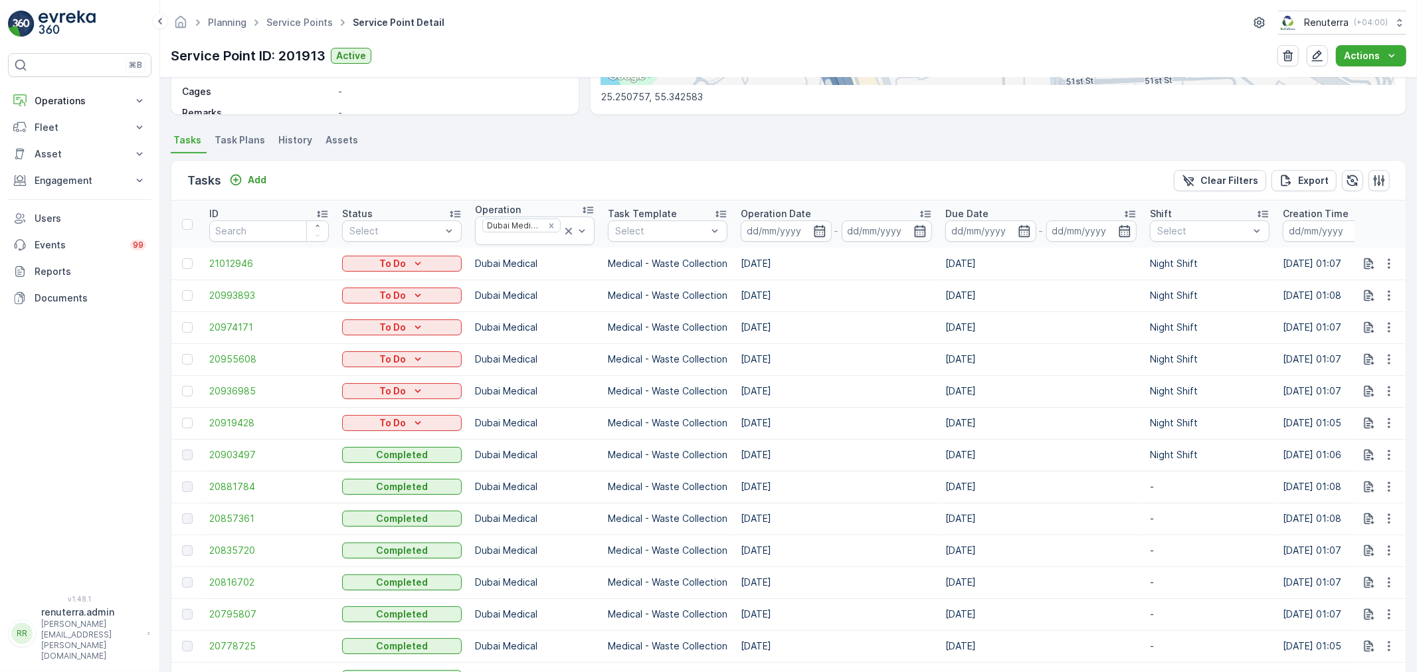
scroll to position [295, 0]
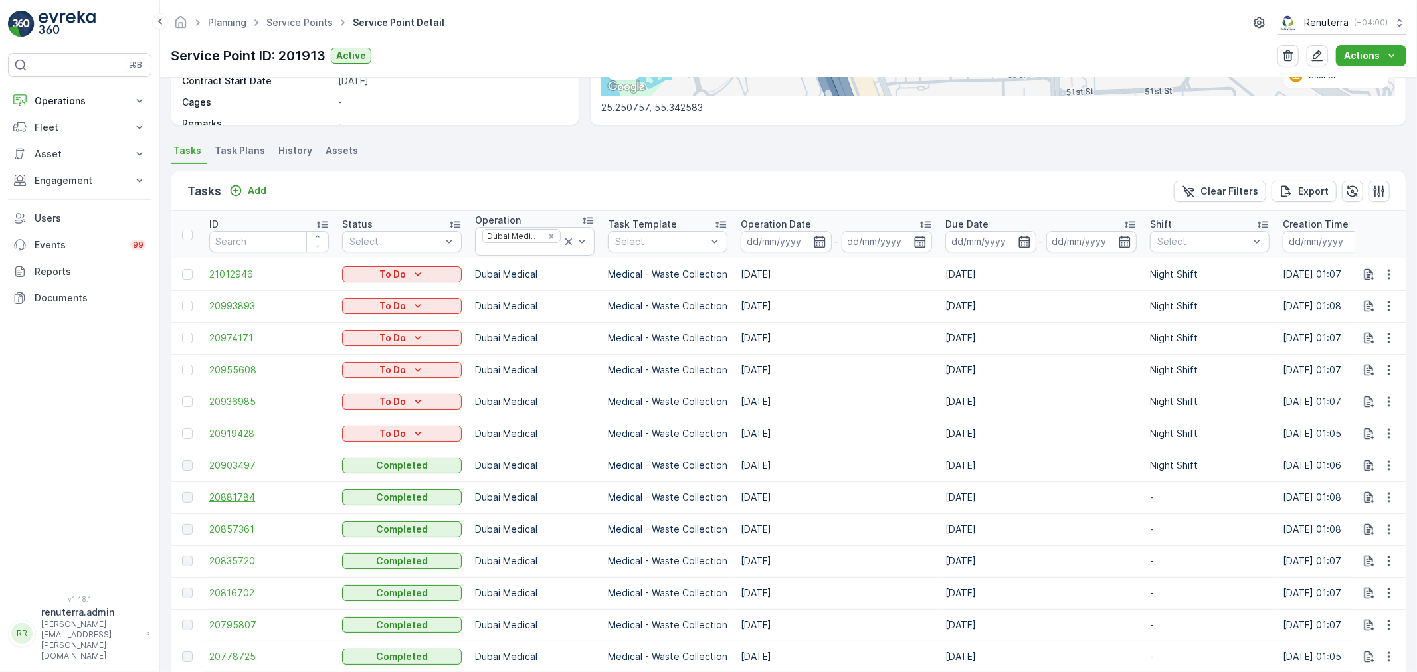
click at [233, 501] on span "20881784" at bounding box center [269, 497] width 120 height 13
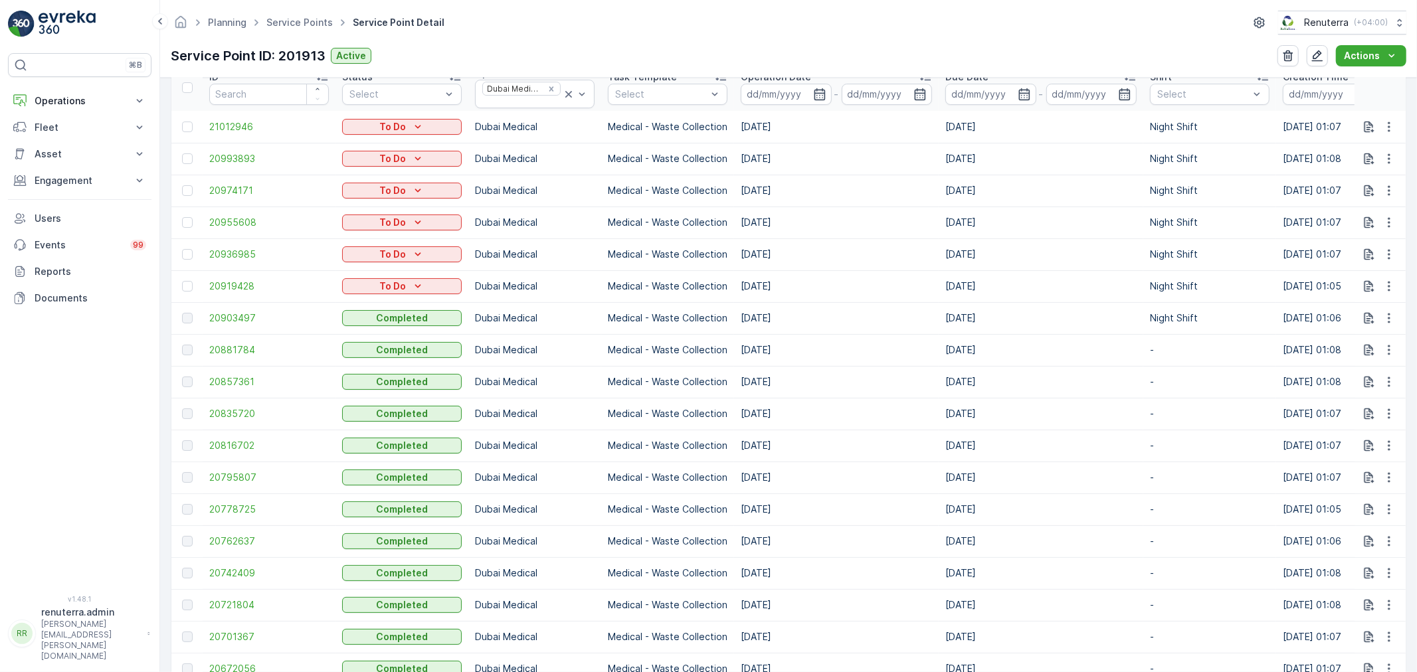
scroll to position [369, 0]
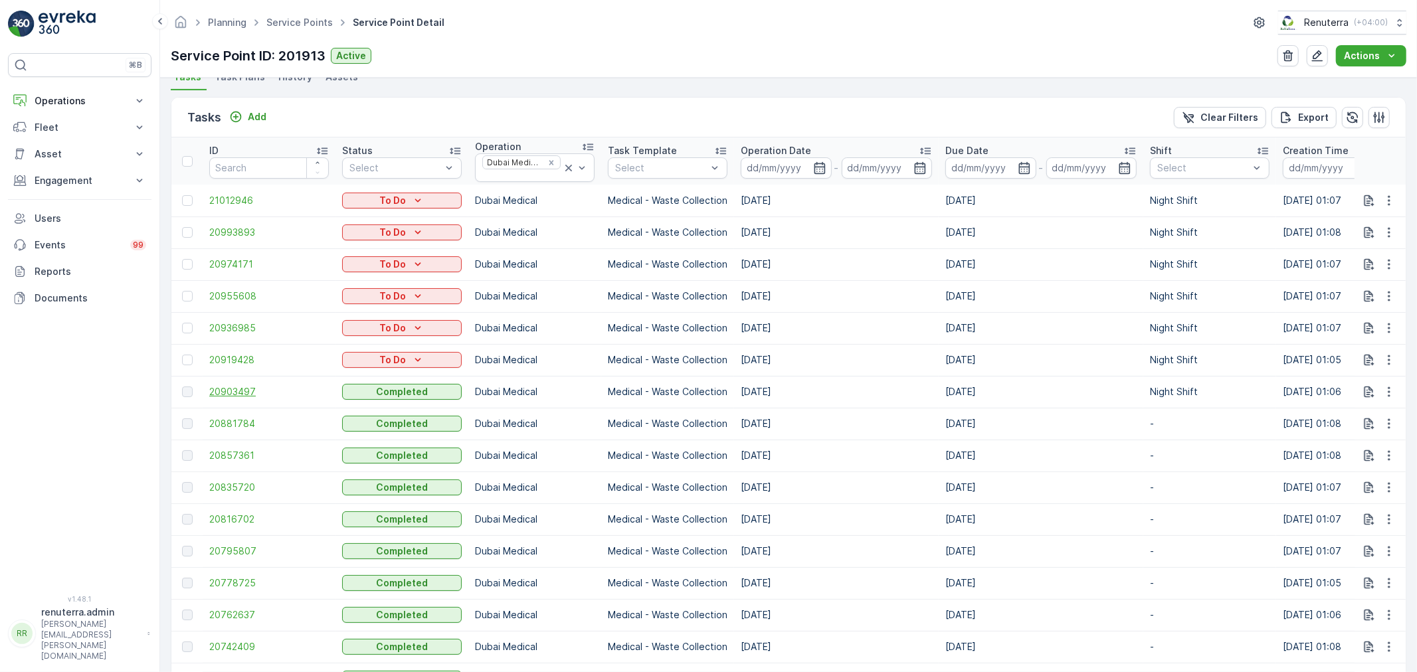
click at [233, 391] on span "20903497" at bounding box center [269, 391] width 120 height 13
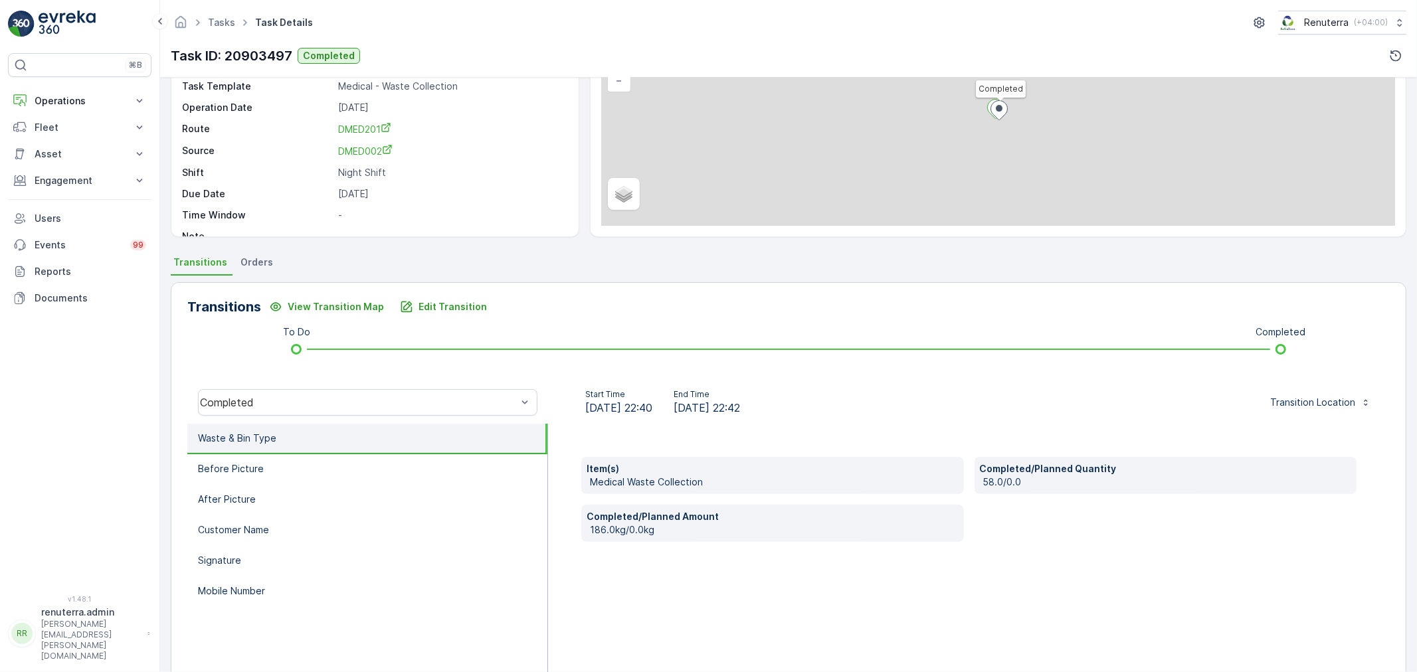
scroll to position [147, 0]
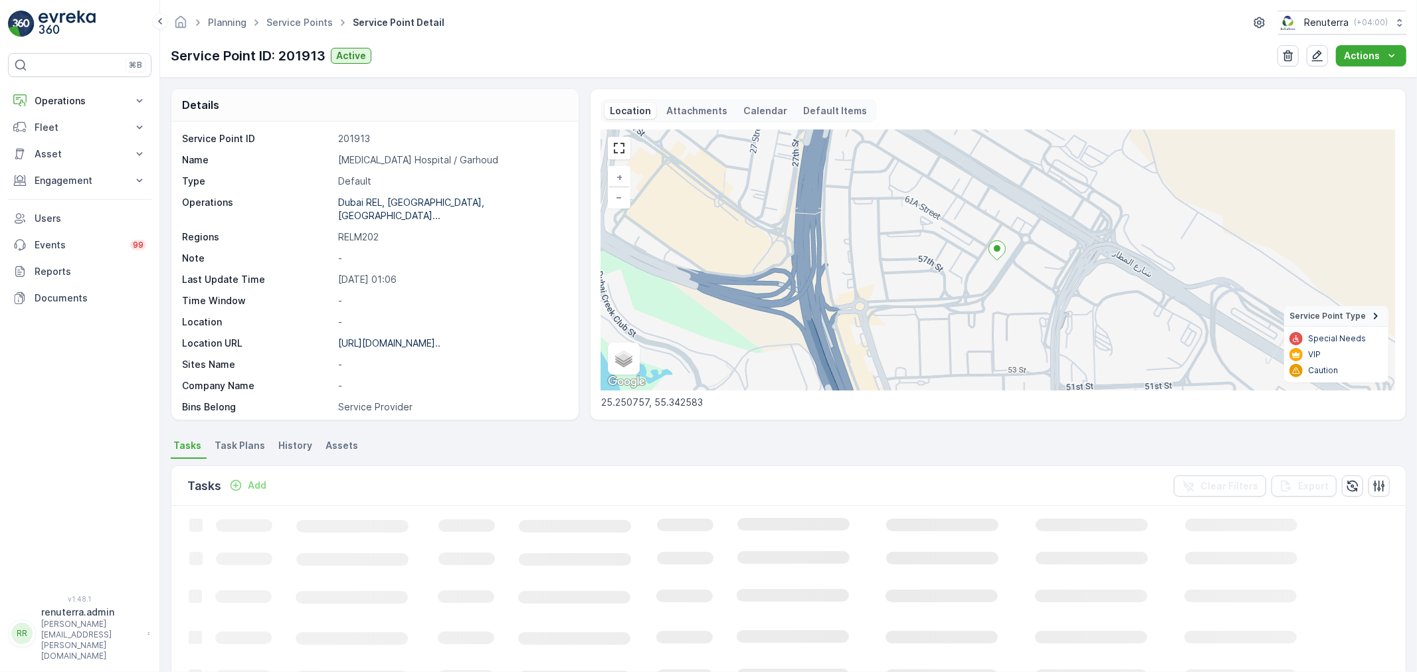
click at [296, 29] on ul "Service Points" at bounding box center [307, 22] width 86 height 19
click at [288, 24] on link "Service Points" at bounding box center [299, 22] width 66 height 11
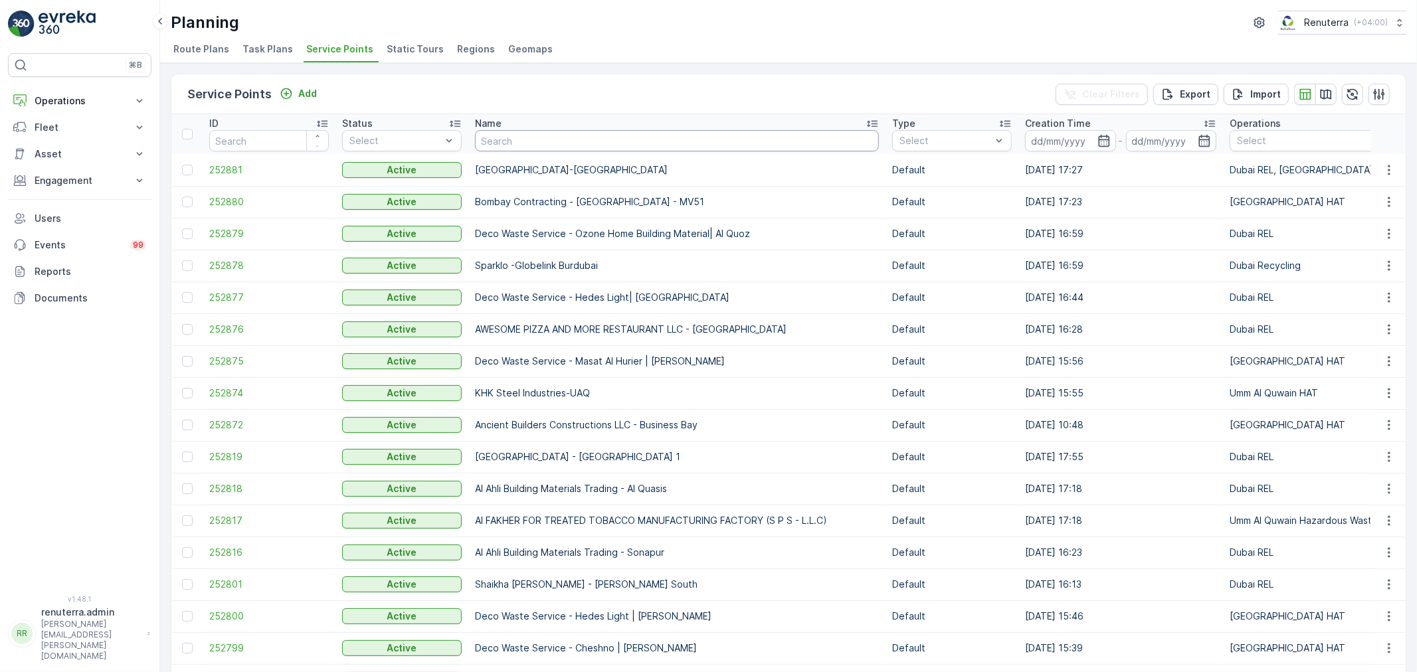
click at [626, 147] on input "text" at bounding box center [677, 140] width 404 height 21
type input "royal"
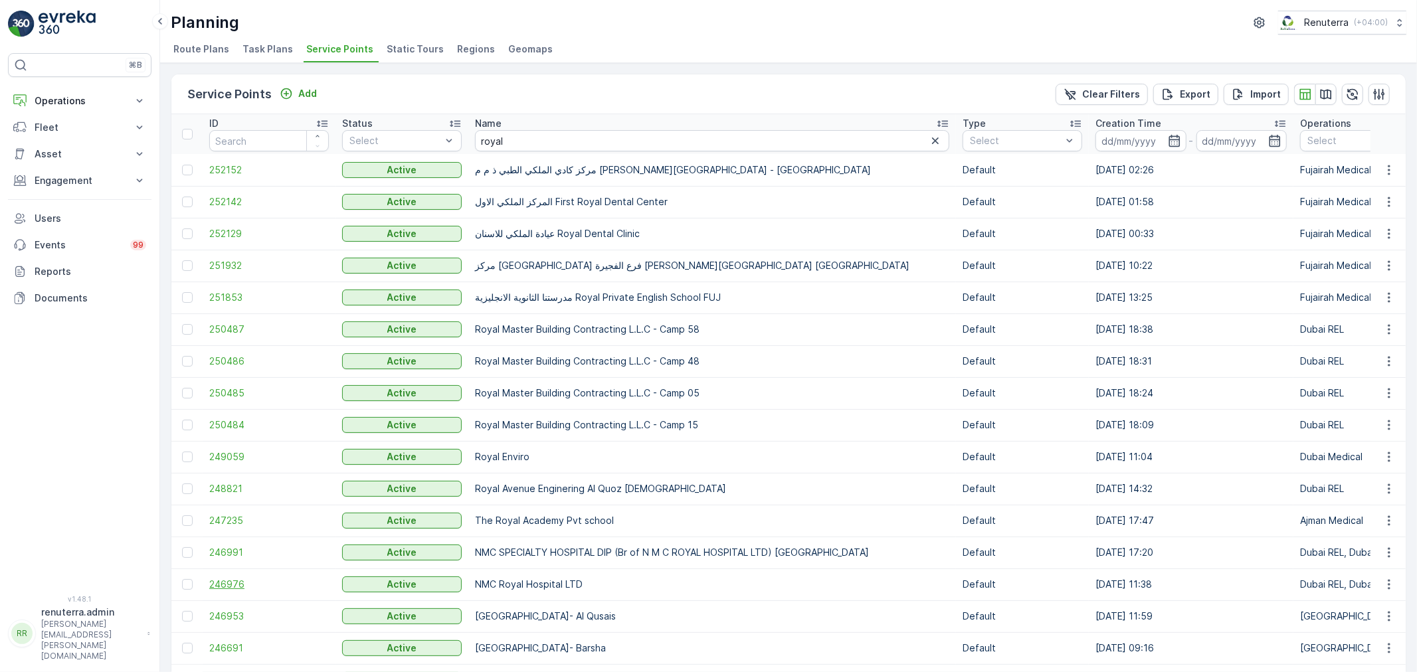
click at [243, 581] on span "246976" at bounding box center [269, 584] width 120 height 13
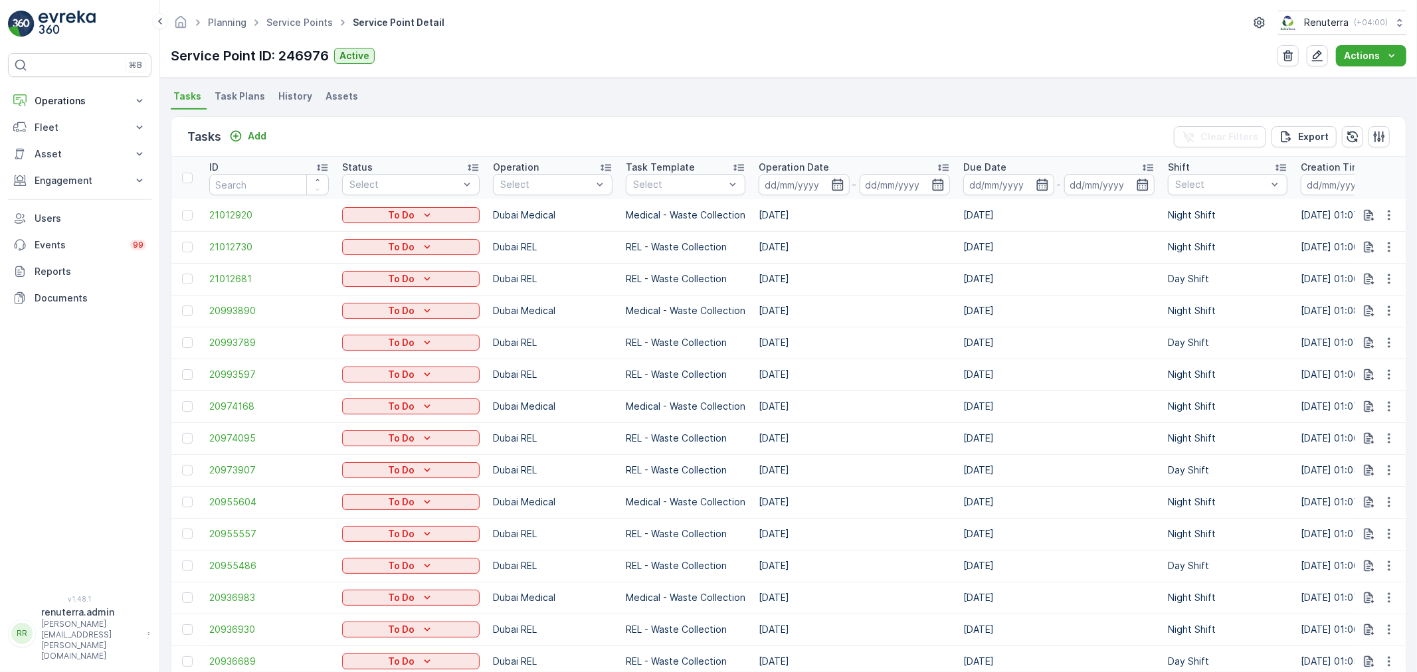
scroll to position [369, 0]
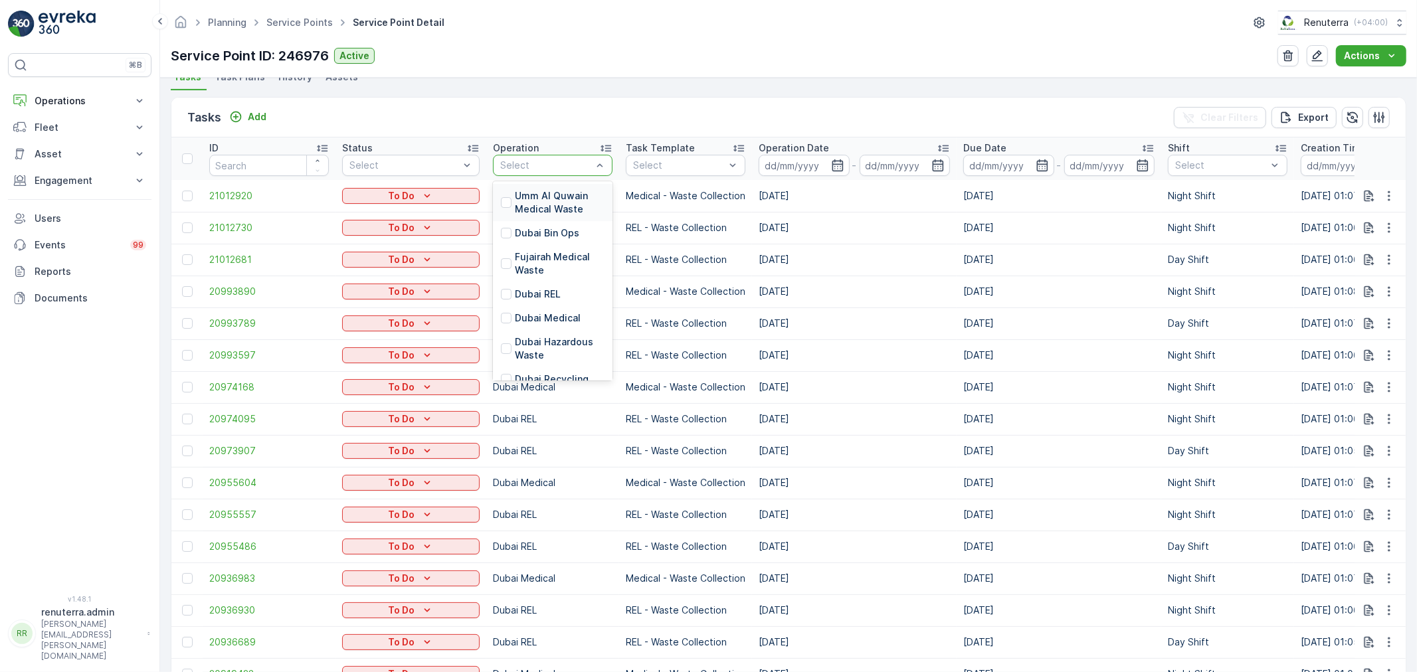
click at [549, 165] on div at bounding box center [546, 165] width 94 height 11
click at [529, 322] on p "Dubai Medical" at bounding box center [548, 318] width 66 height 13
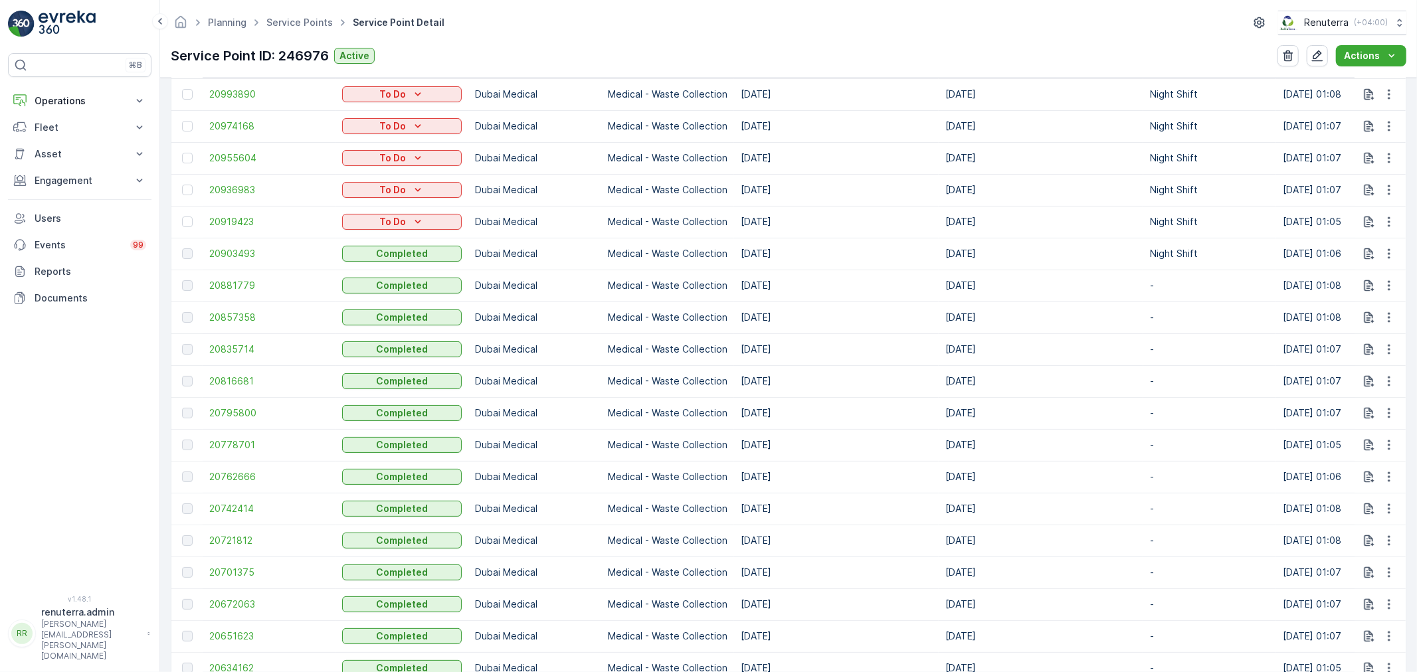
scroll to position [516, 0]
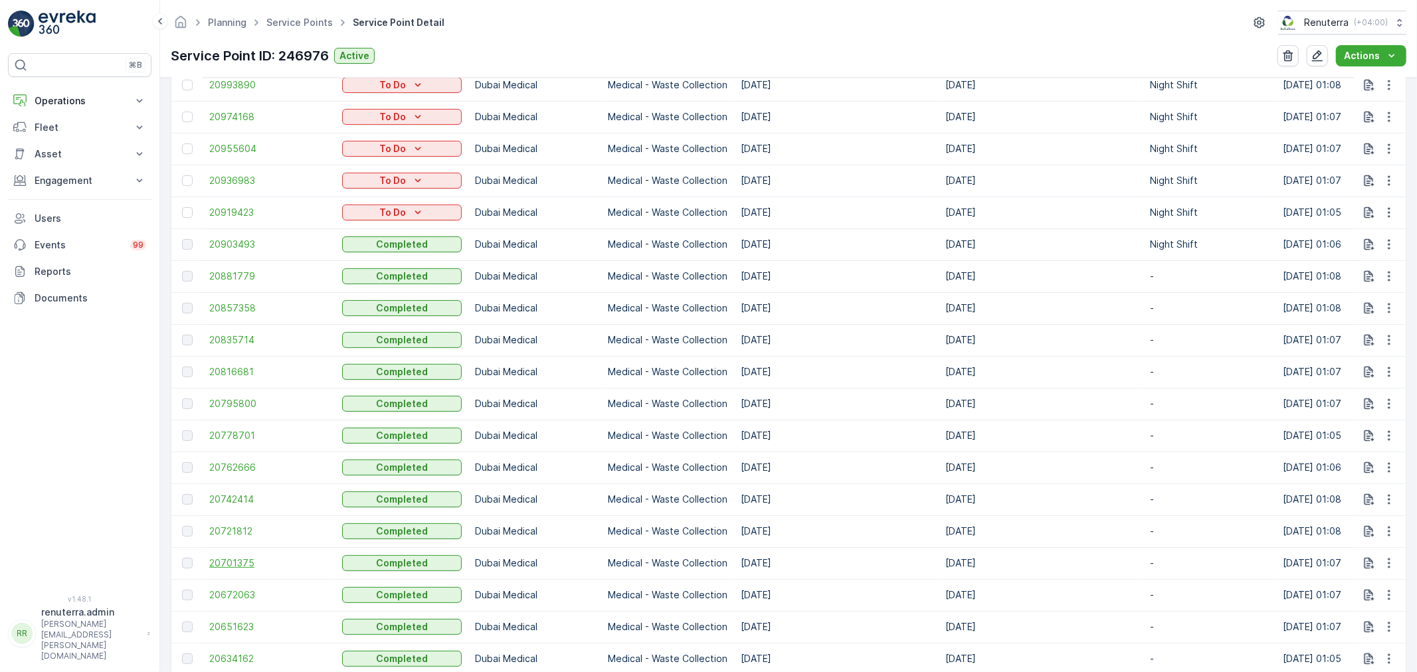
click at [229, 557] on span "20701375" at bounding box center [269, 563] width 120 height 13
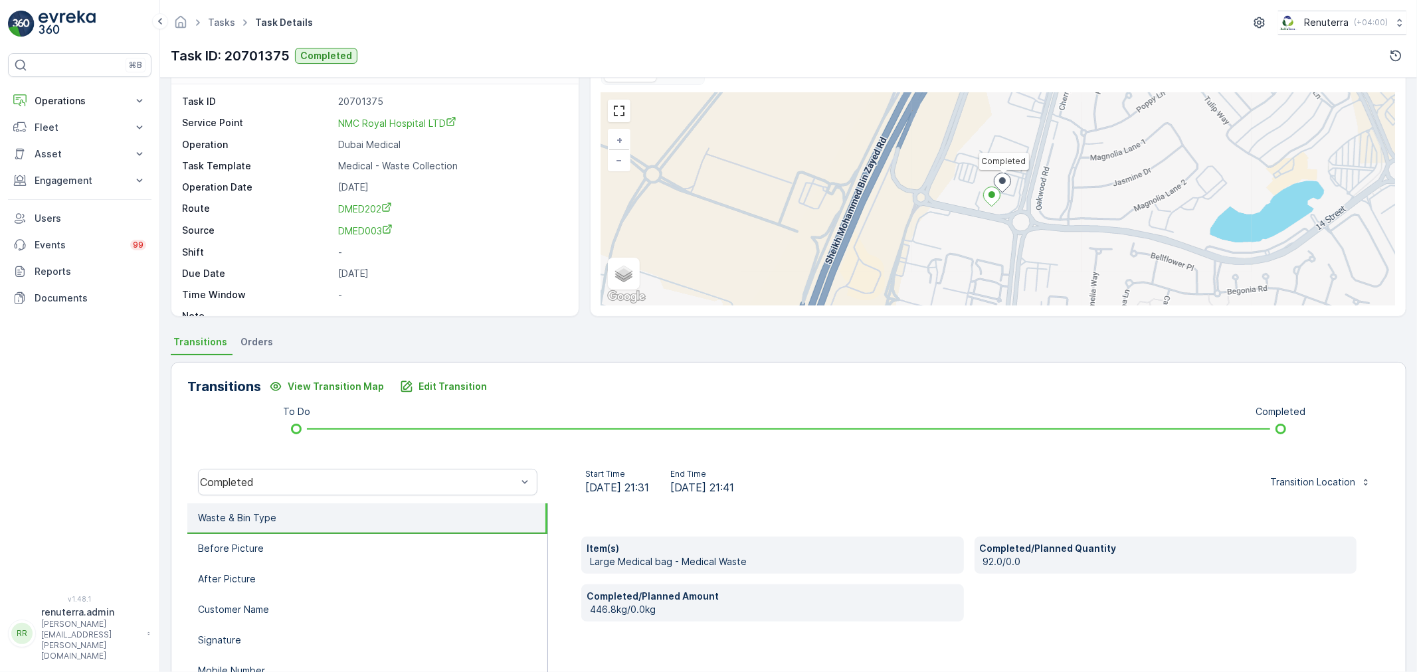
scroll to position [74, 0]
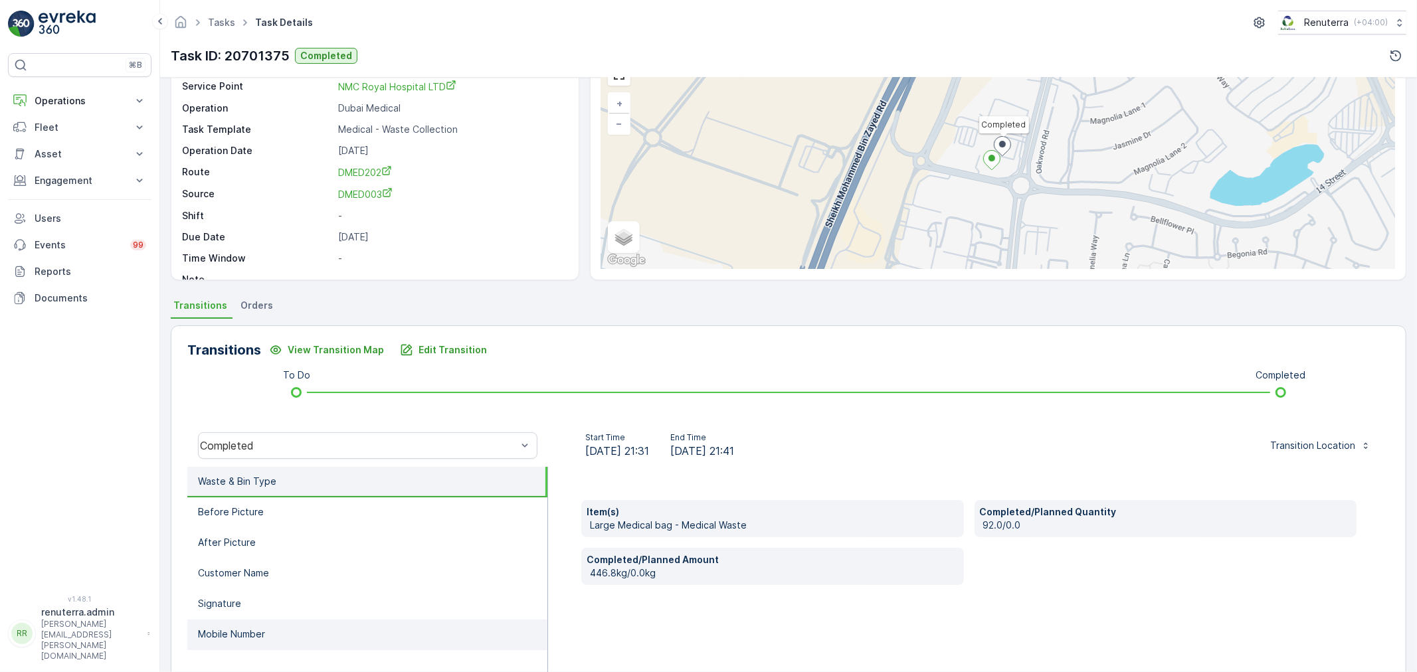
drag, startPoint x: 273, startPoint y: 638, endPoint x: 273, endPoint y: 622, distance: 15.9
click at [273, 636] on li "Mobile Number" at bounding box center [367, 635] width 360 height 31
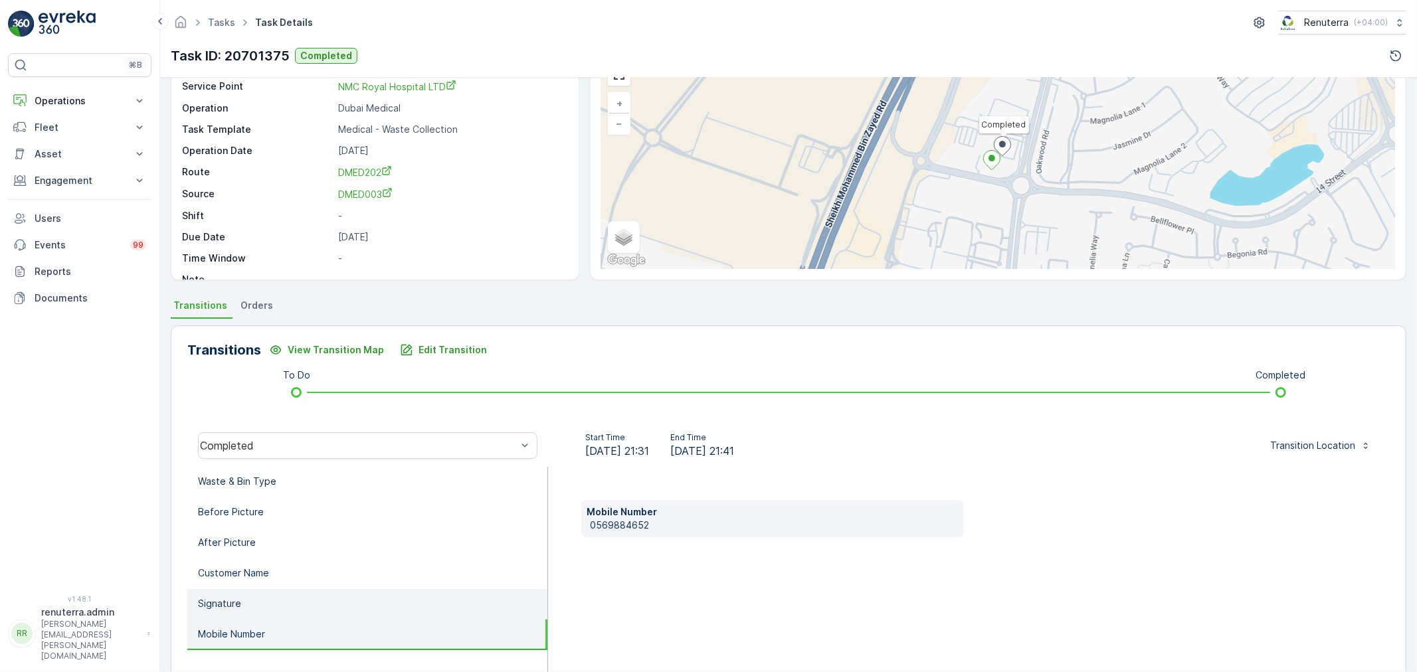
click at [277, 611] on li "Signature" at bounding box center [367, 604] width 360 height 31
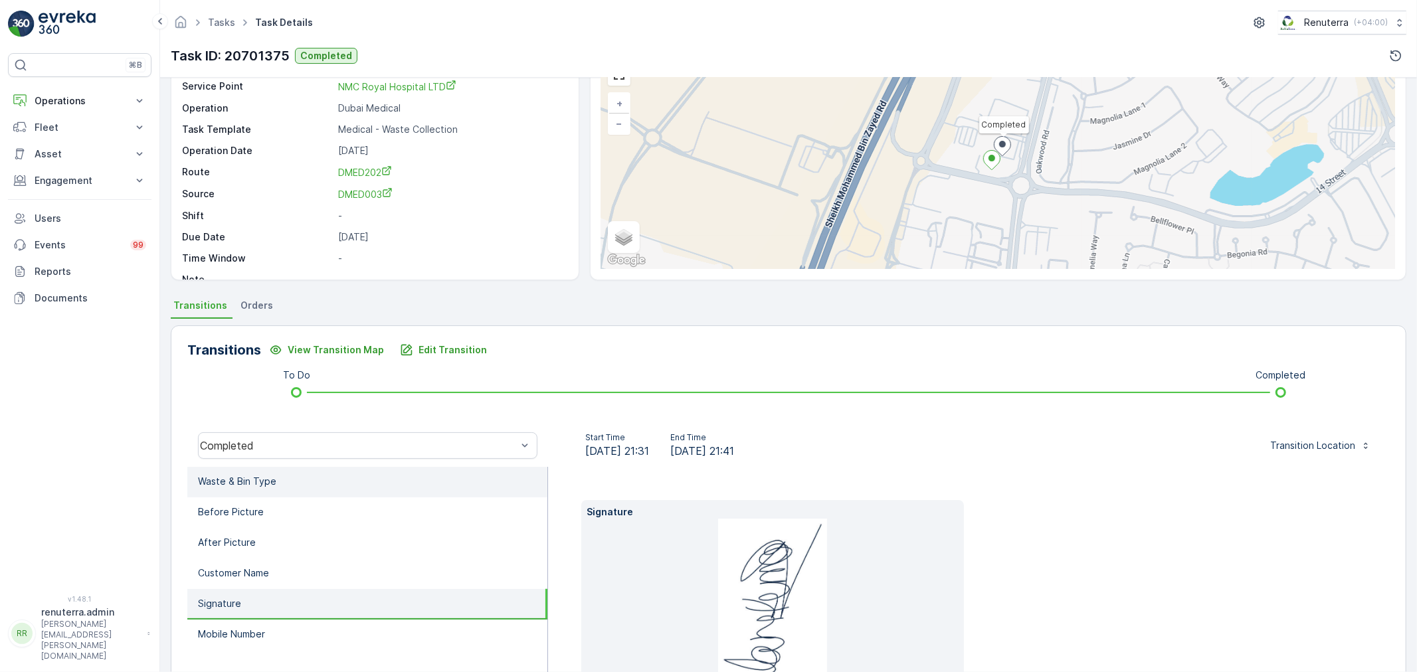
click at [223, 479] on p "Waste & Bin Type" at bounding box center [237, 481] width 78 height 13
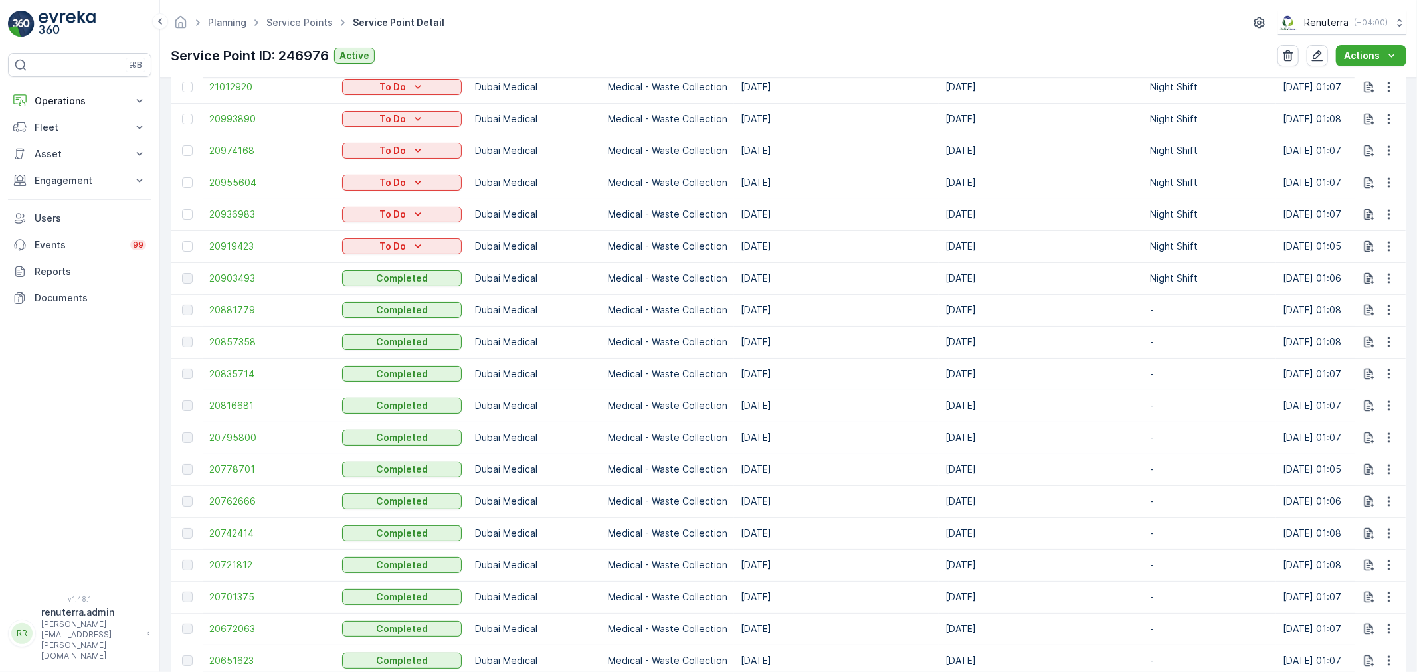
scroll to position [516, 0]
click at [233, 524] on td "20721812" at bounding box center [269, 532] width 133 height 32
click at [233, 525] on span "20721812" at bounding box center [269, 531] width 120 height 13
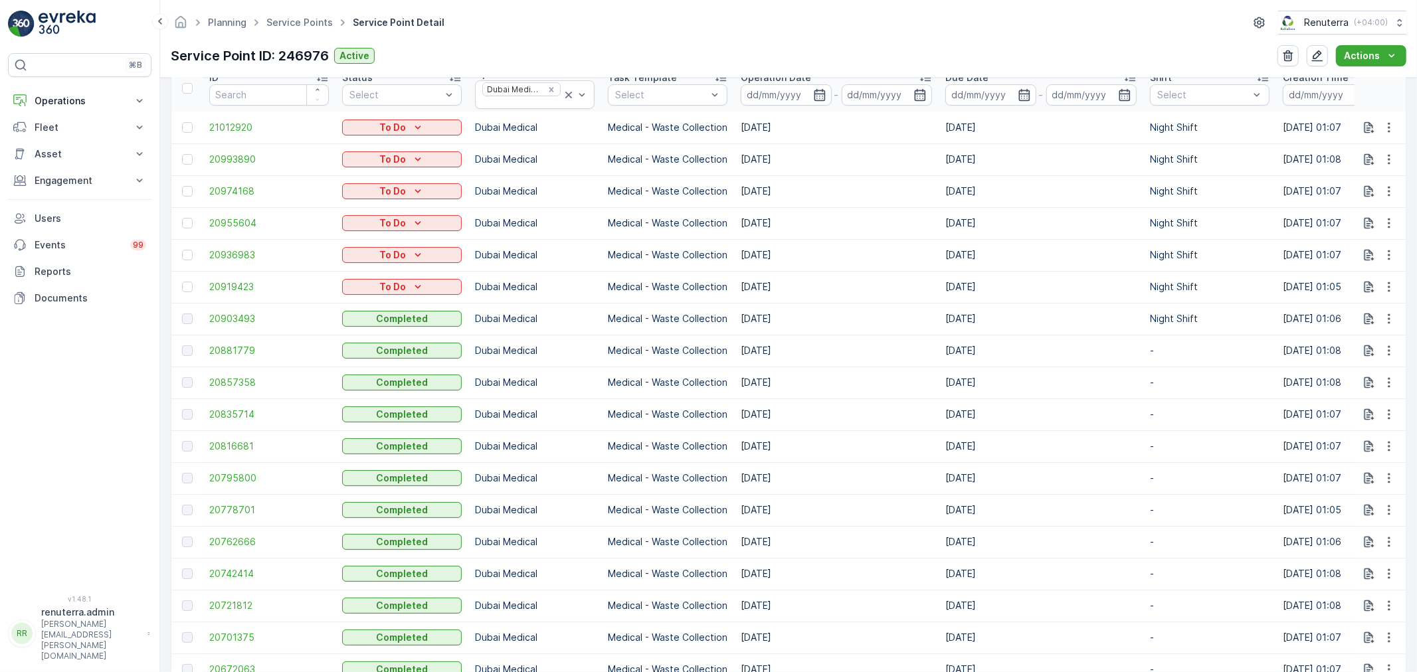
scroll to position [442, 0]
click at [244, 569] on span "20742414" at bounding box center [269, 573] width 120 height 13
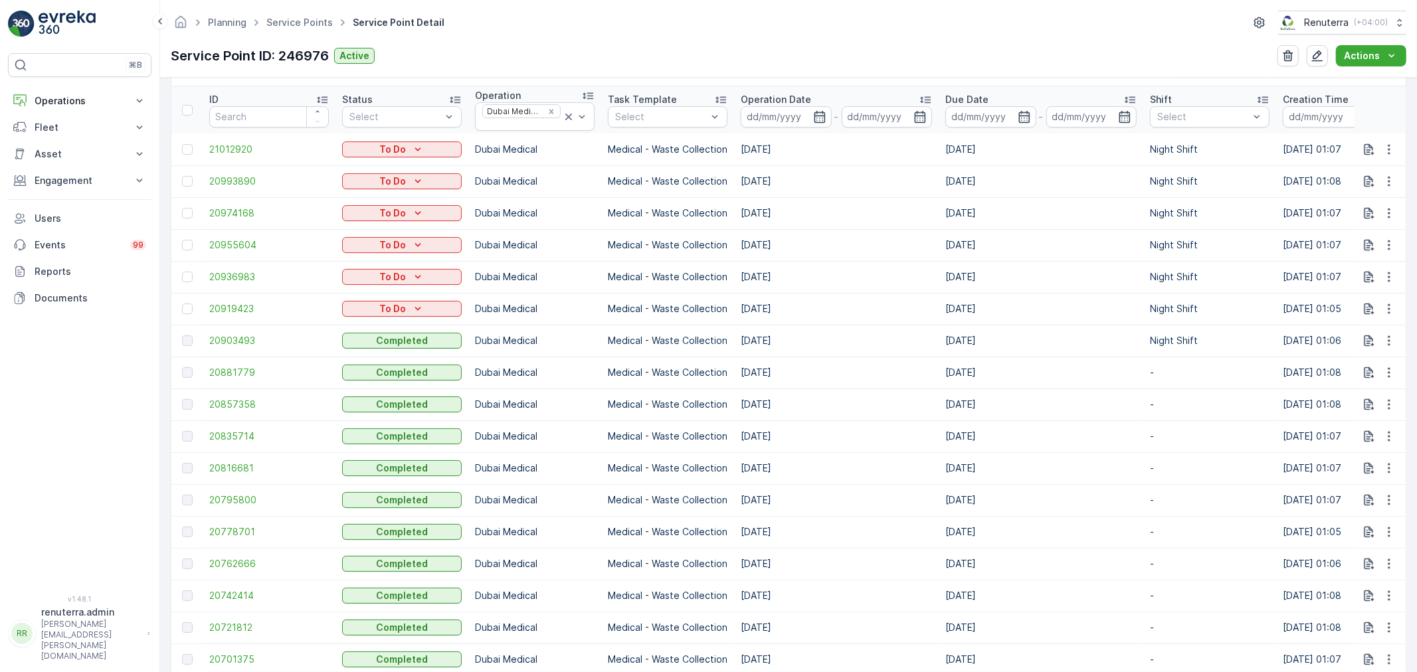
scroll to position [442, 0]
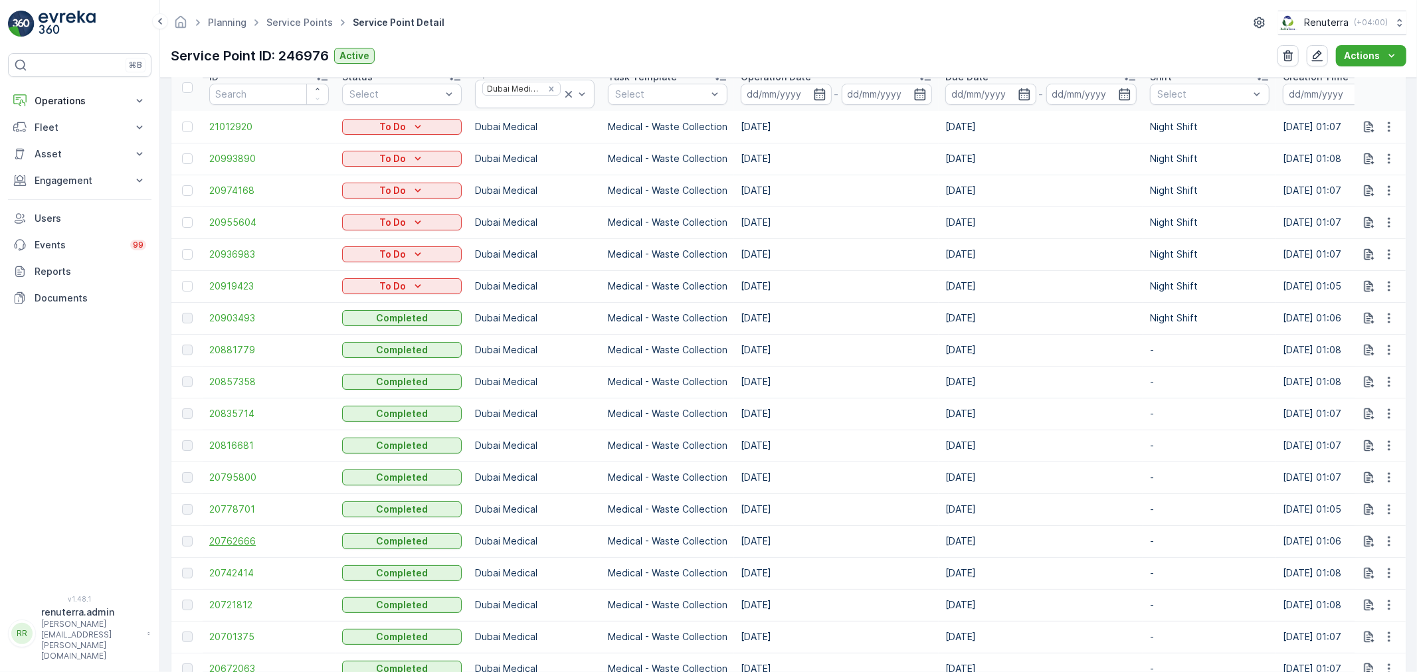
click at [258, 540] on span "20762666" at bounding box center [269, 541] width 120 height 13
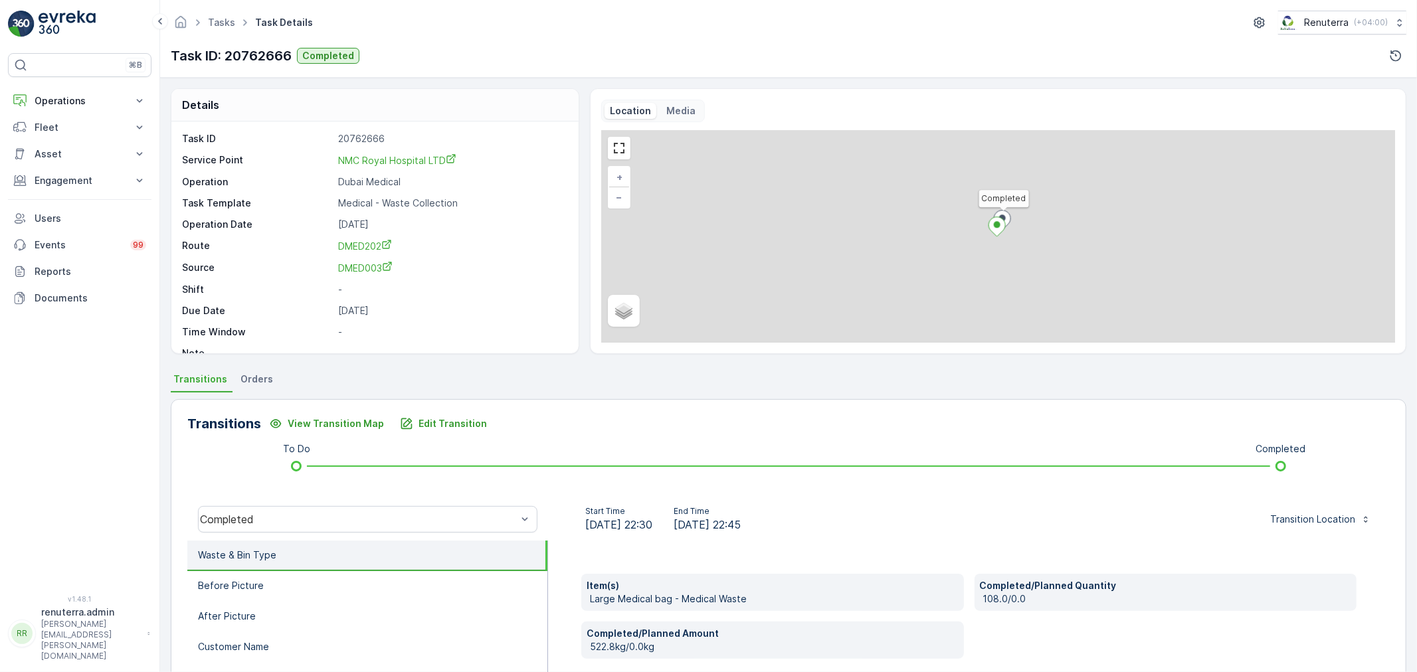
scroll to position [74, 0]
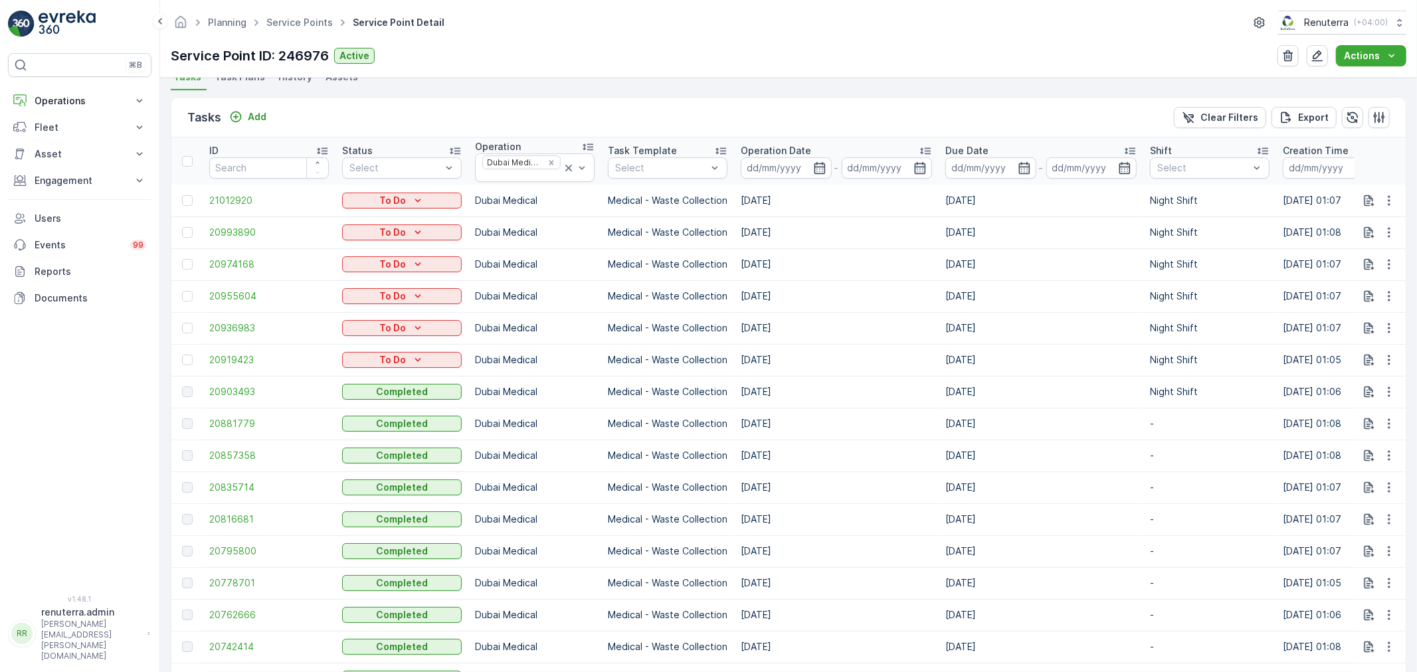
scroll to position [442, 0]
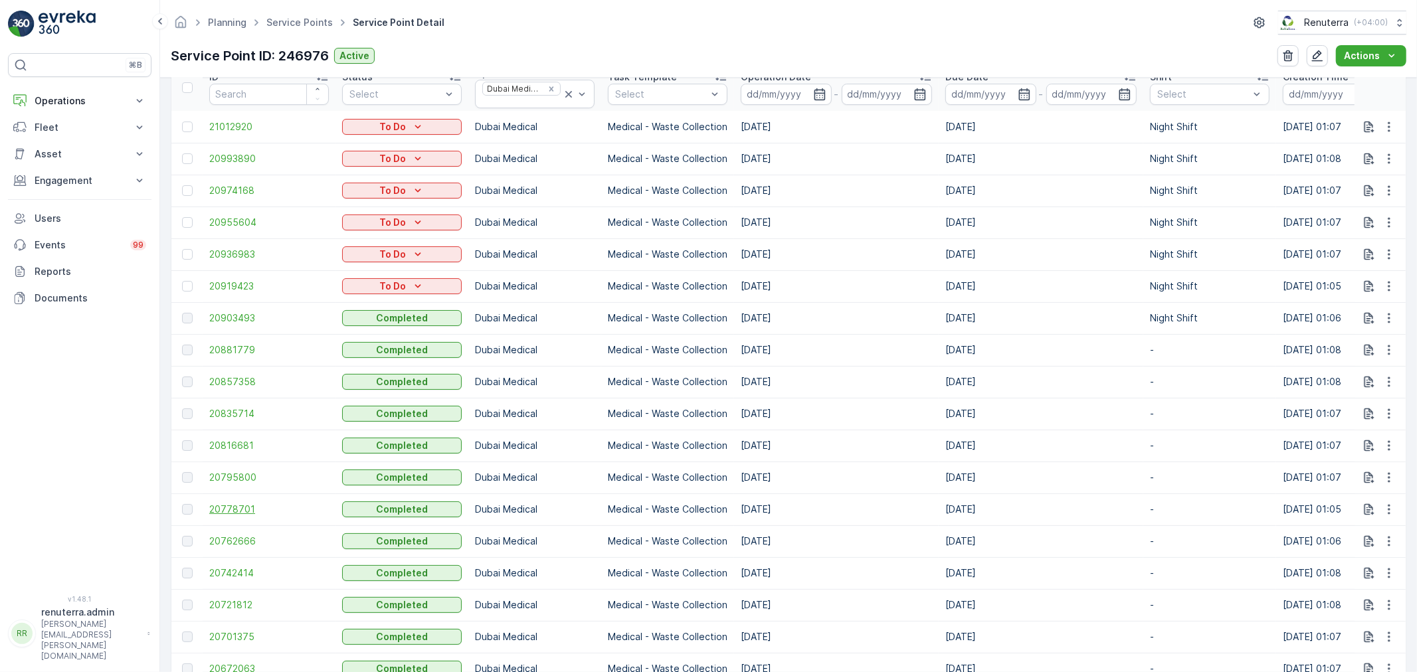
click at [249, 506] on span "20778701" at bounding box center [269, 509] width 120 height 13
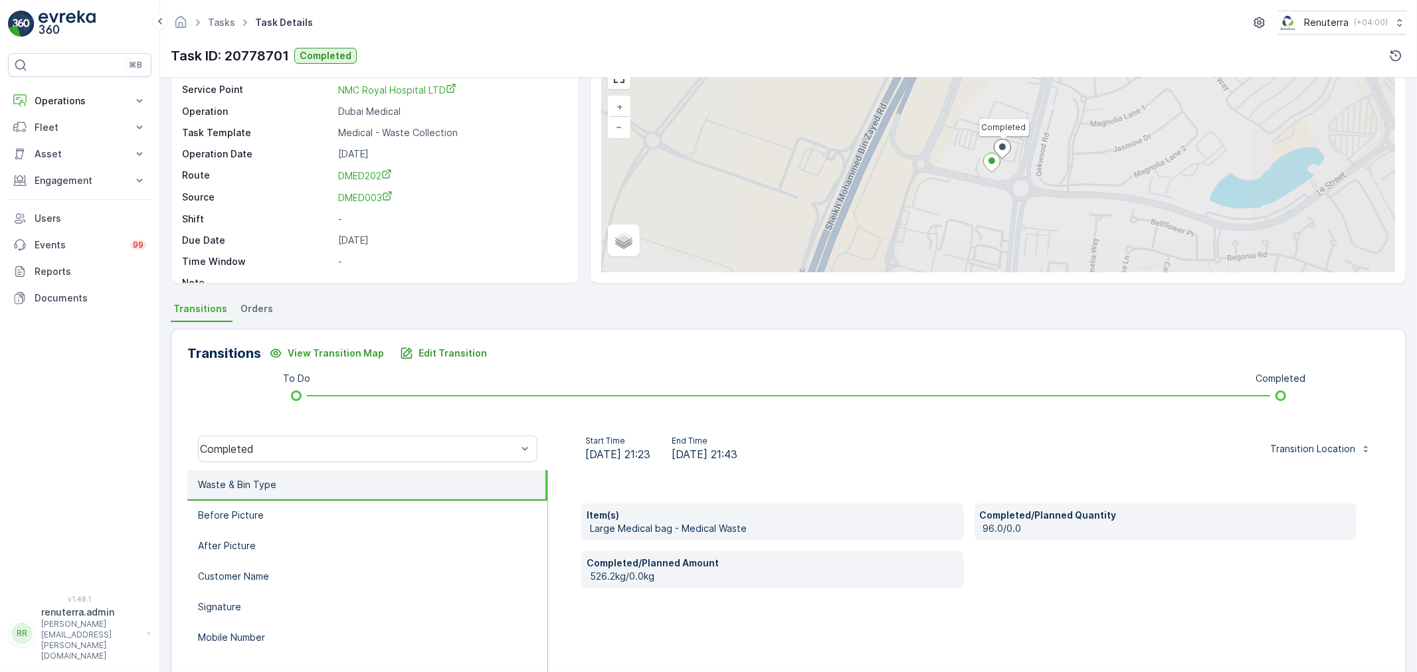
scroll to position [74, 0]
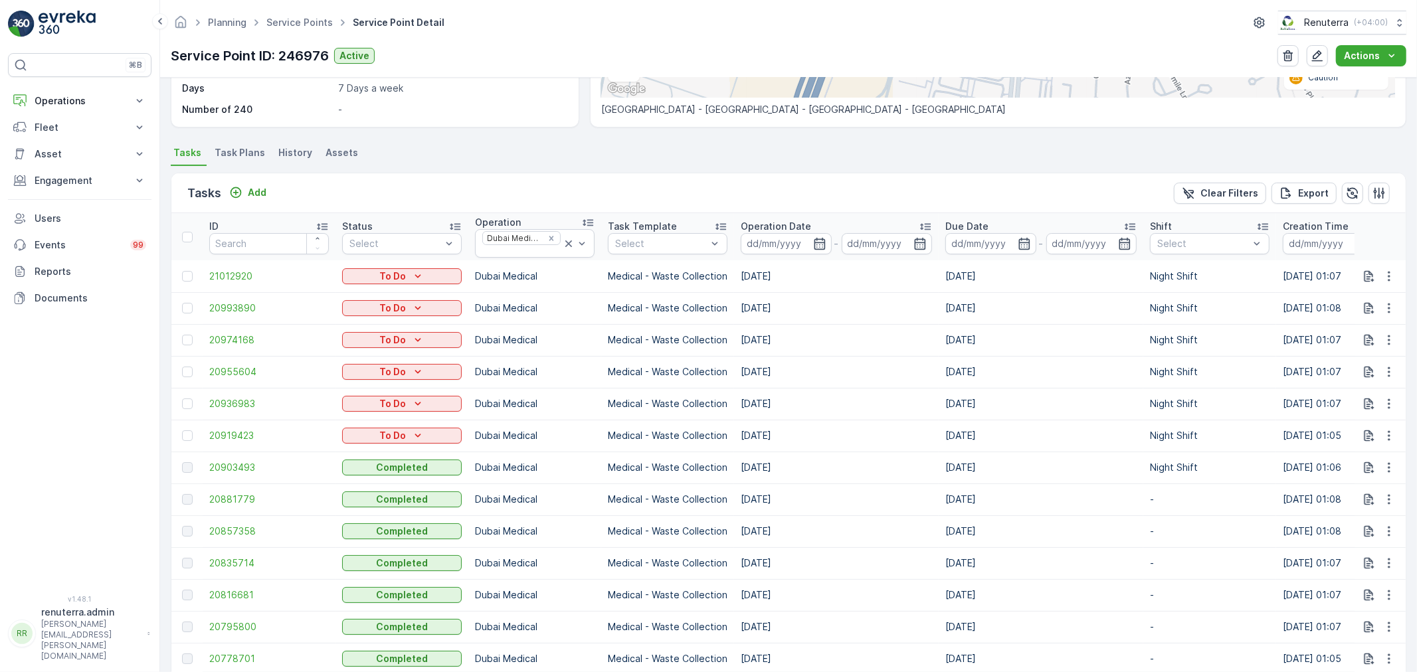
scroll to position [295, 0]
click at [246, 625] on span "20795800" at bounding box center [269, 625] width 120 height 13
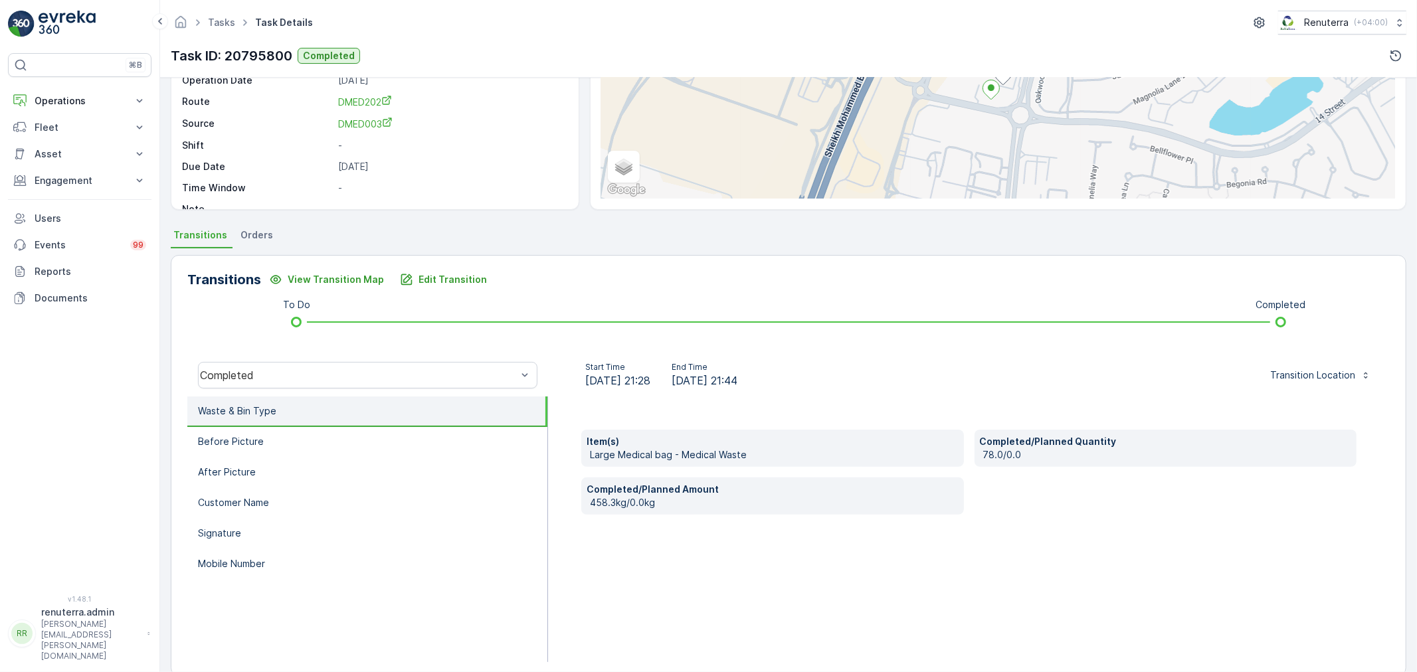
scroll to position [147, 0]
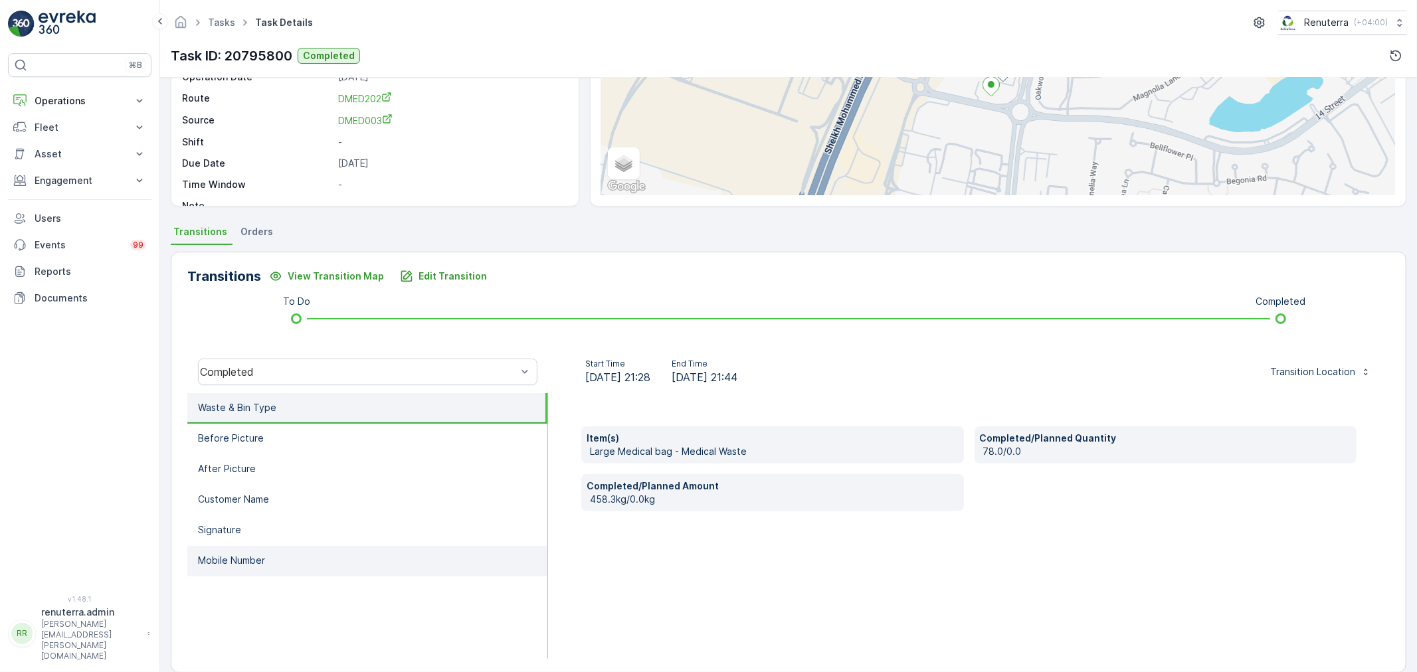
click at [326, 560] on li "Mobile Number" at bounding box center [367, 561] width 360 height 31
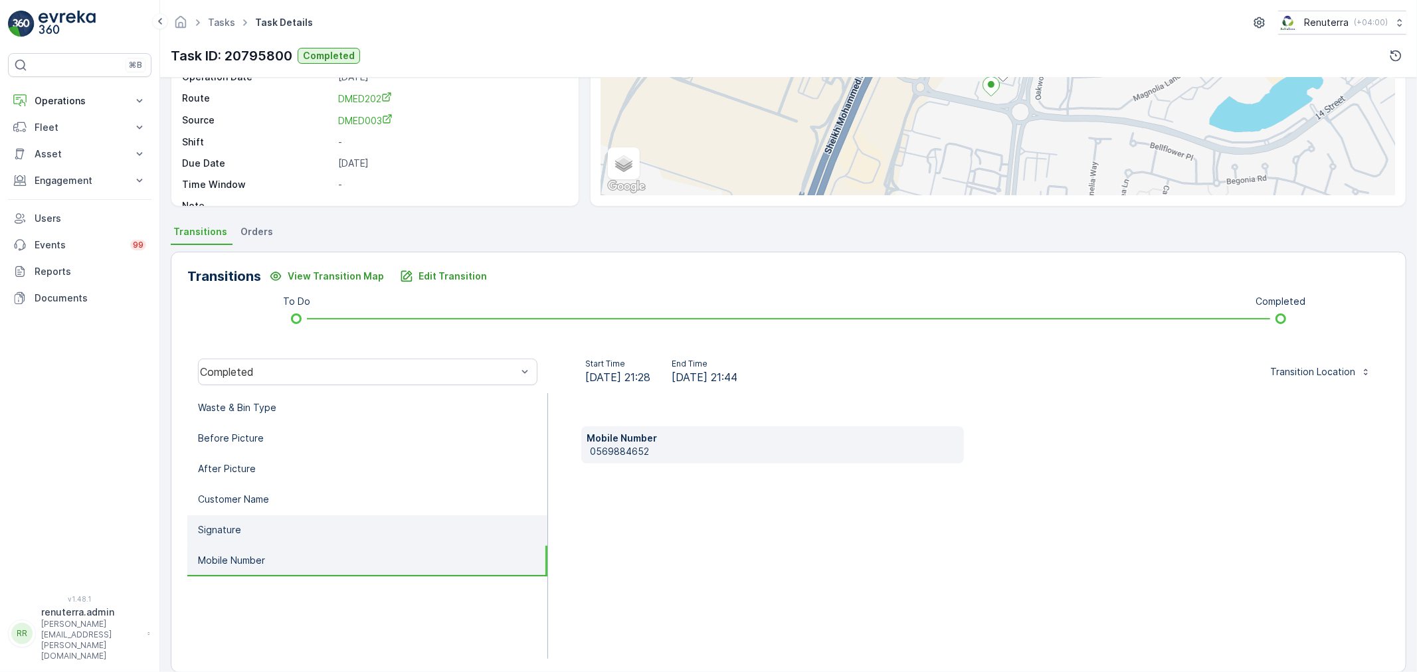
click at [314, 530] on li "Signature" at bounding box center [367, 531] width 360 height 31
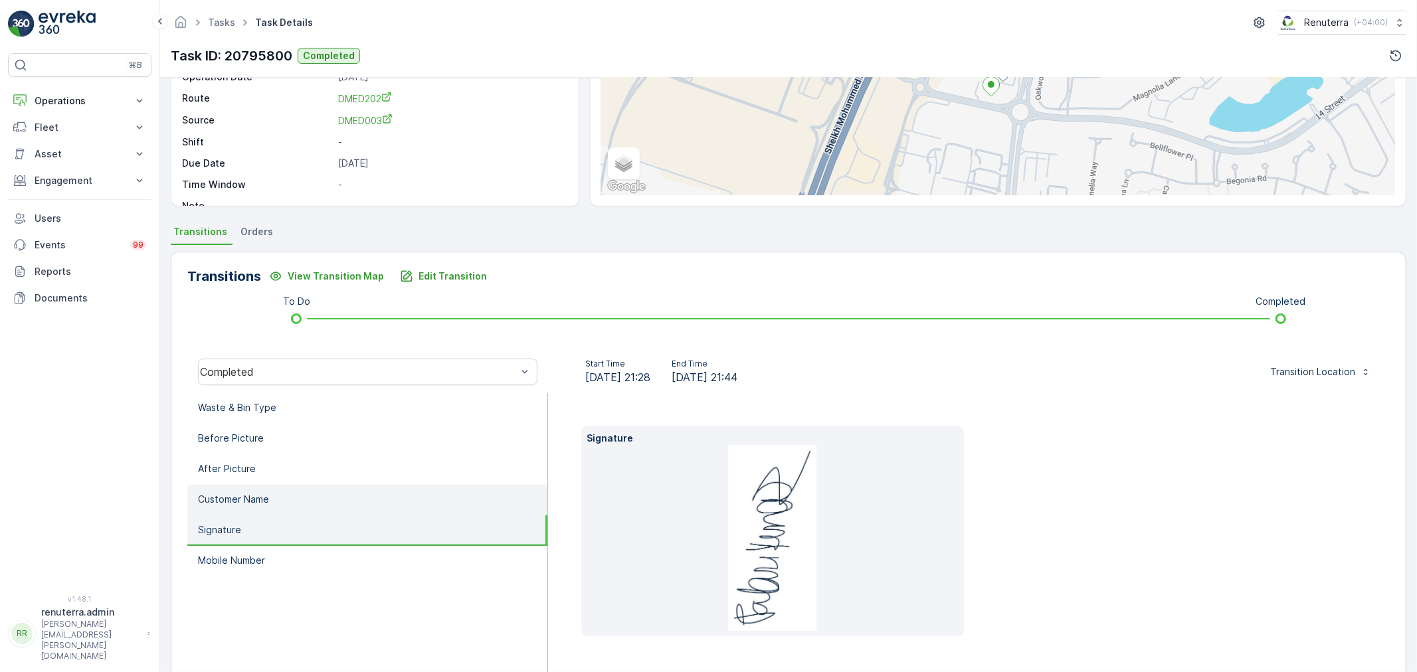
click at [311, 501] on li "Customer Name" at bounding box center [367, 500] width 360 height 31
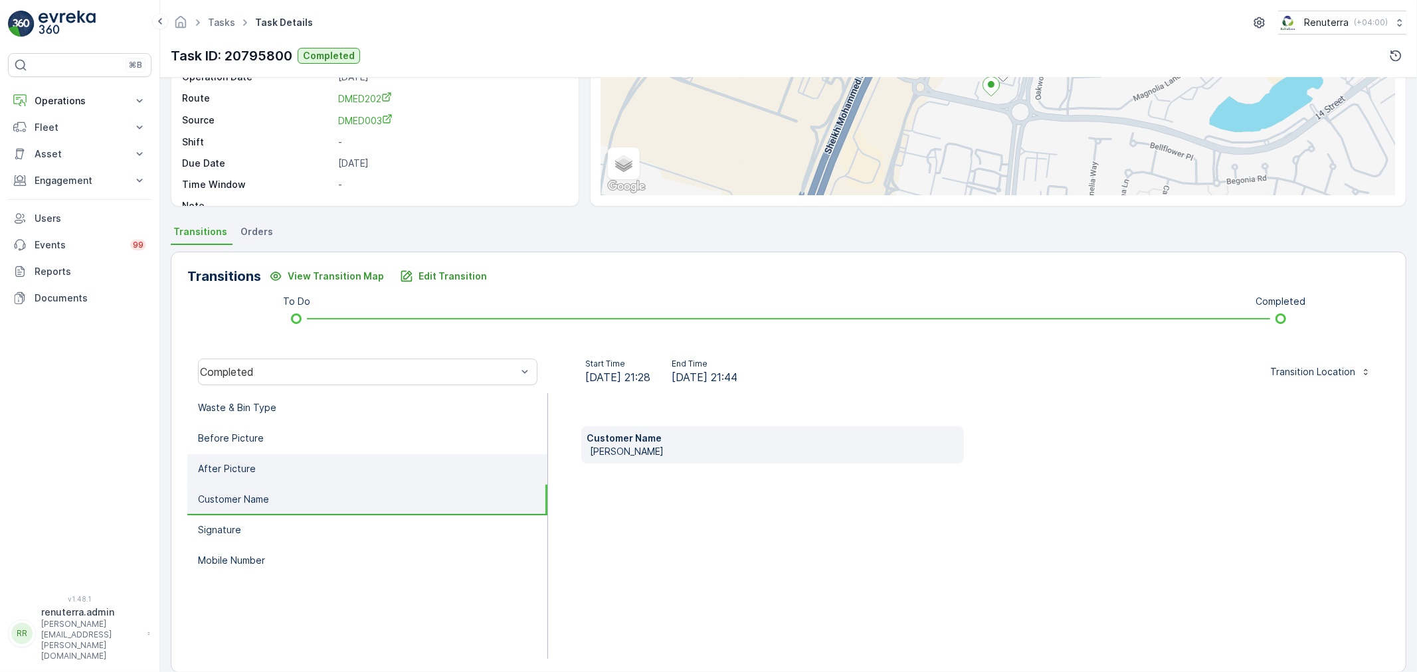
click at [307, 469] on li "After Picture" at bounding box center [367, 469] width 360 height 31
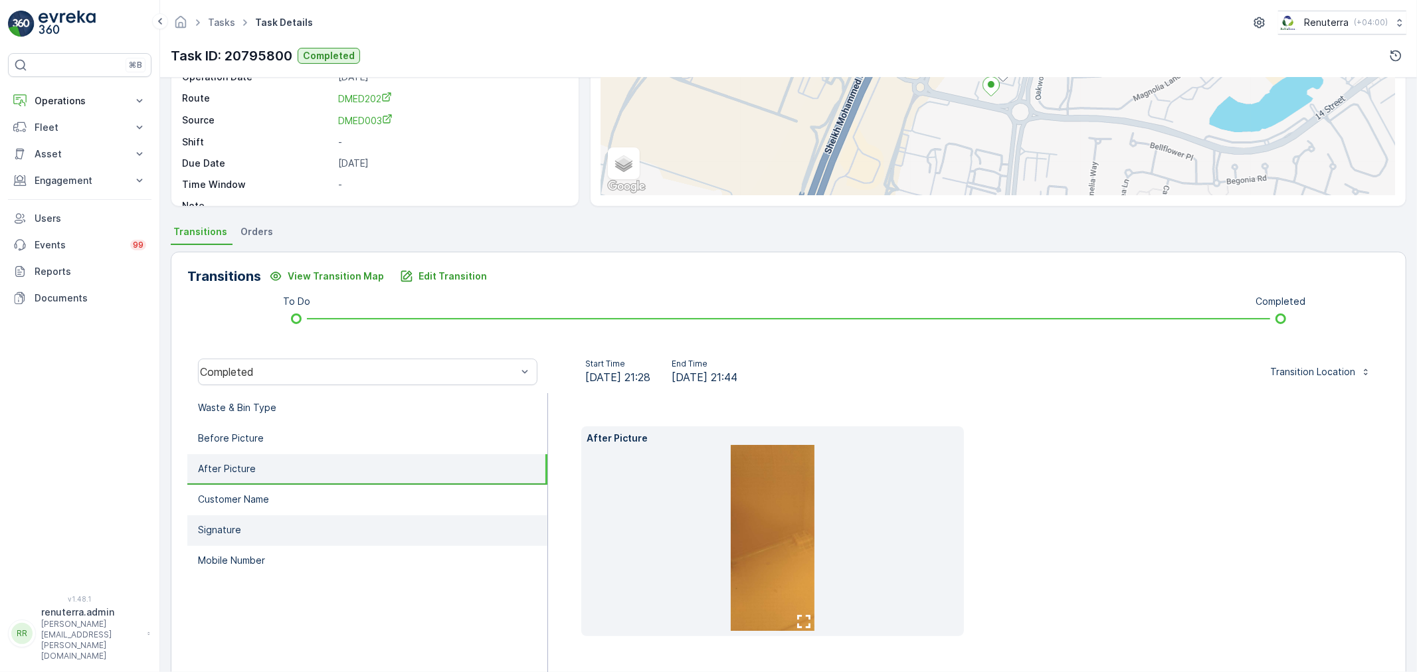
click at [289, 522] on li "Signature" at bounding box center [367, 531] width 360 height 31
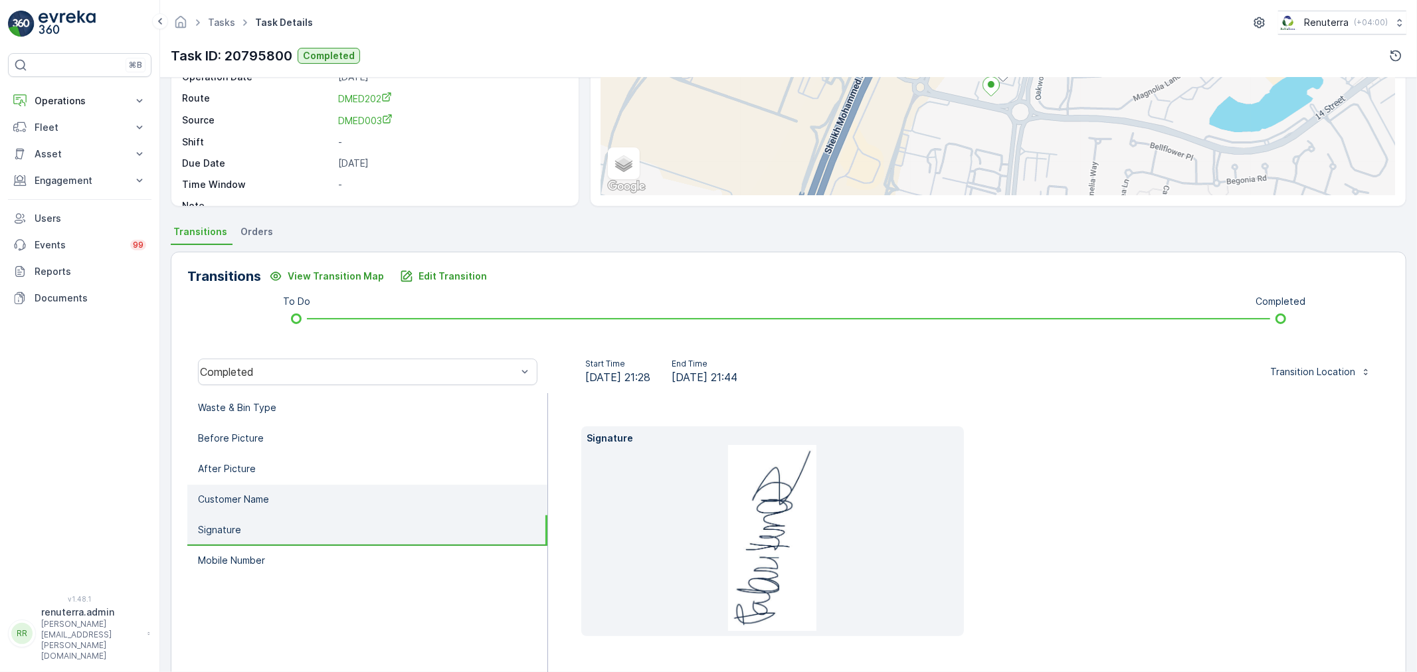
click at [289, 493] on li "Customer Name" at bounding box center [367, 500] width 360 height 31
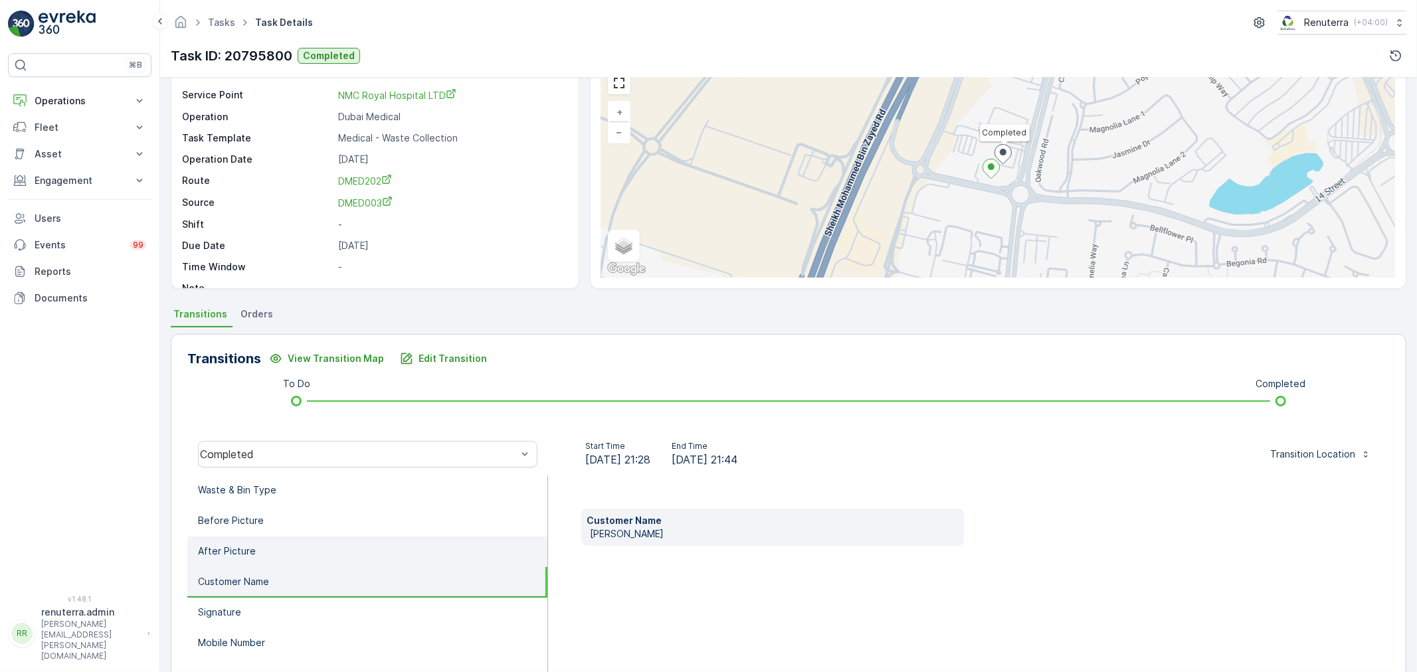
scroll to position [0, 0]
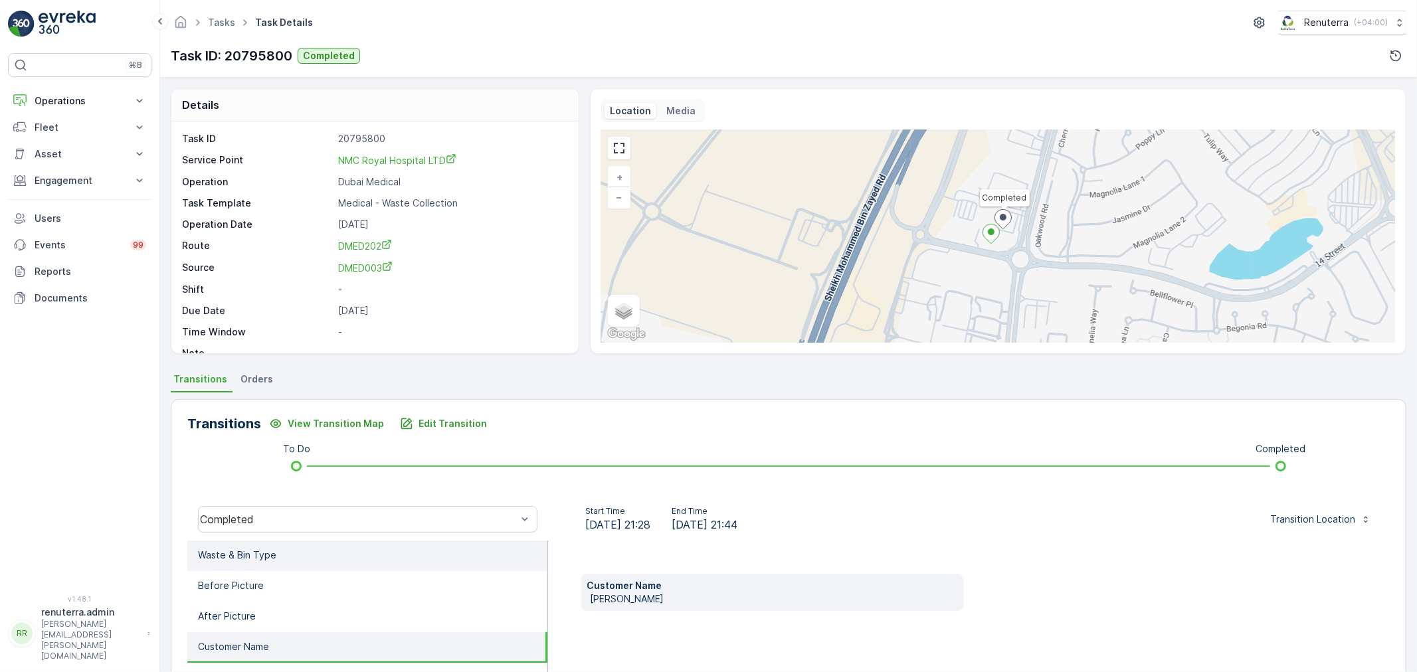
click at [269, 563] on li "Waste & Bin Type" at bounding box center [367, 556] width 360 height 31
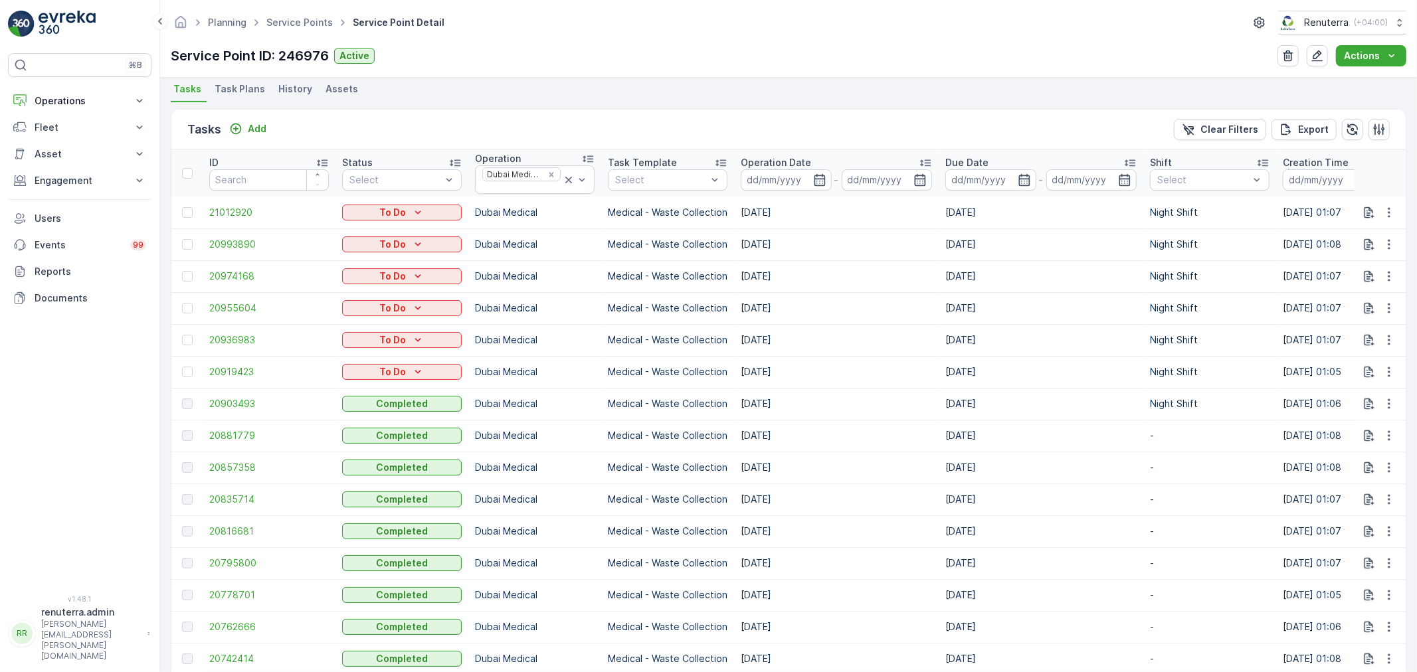
scroll to position [369, 0]
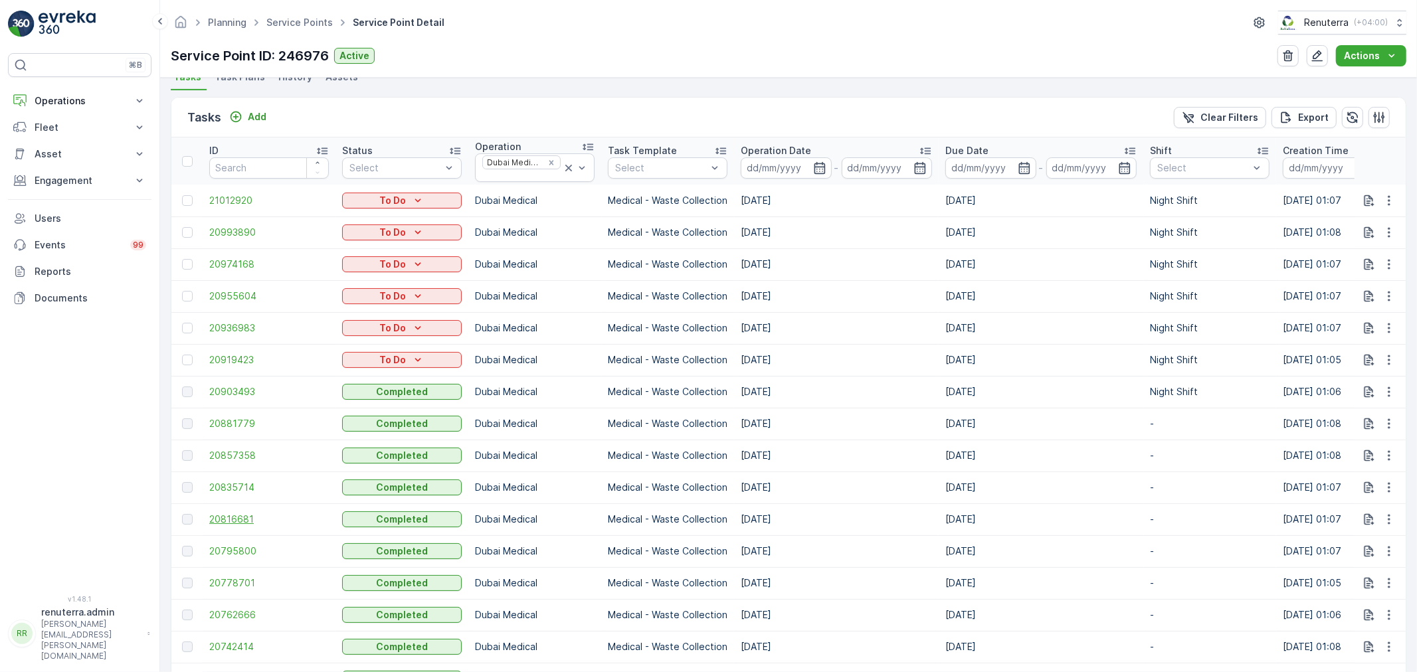
click at [254, 522] on span "20816681" at bounding box center [269, 519] width 120 height 13
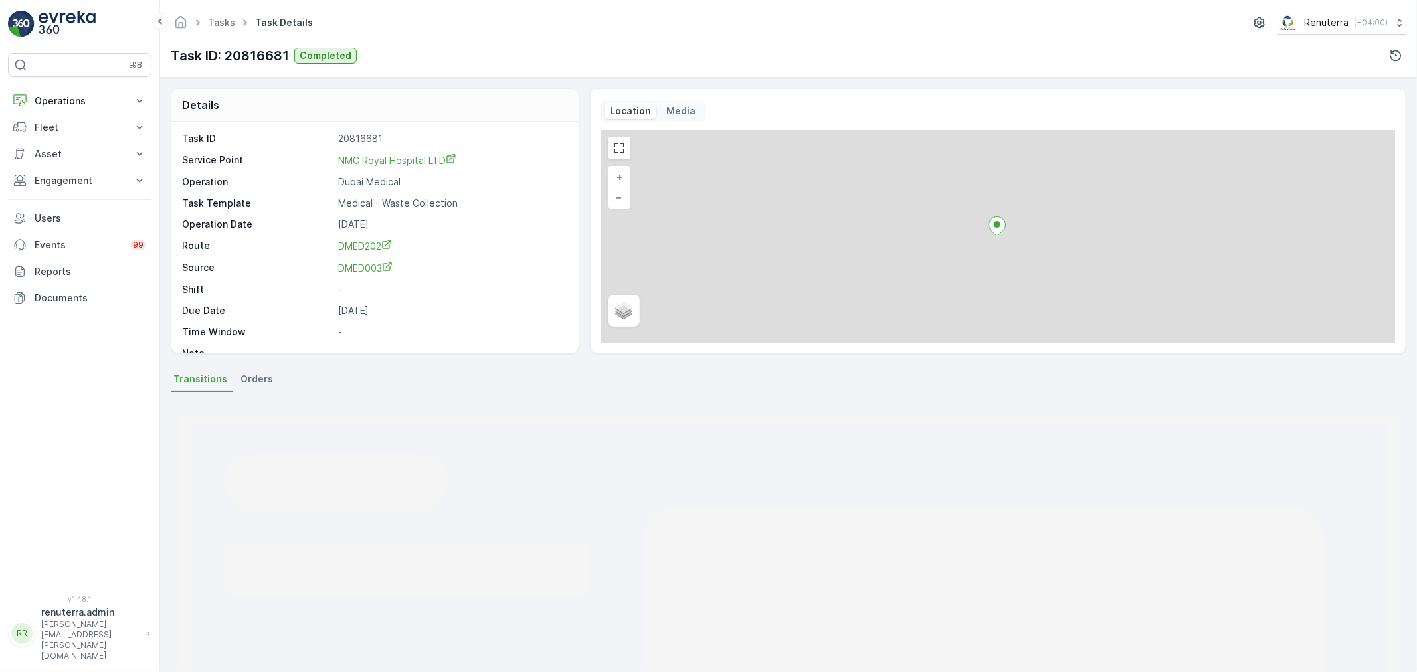
scroll to position [74, 0]
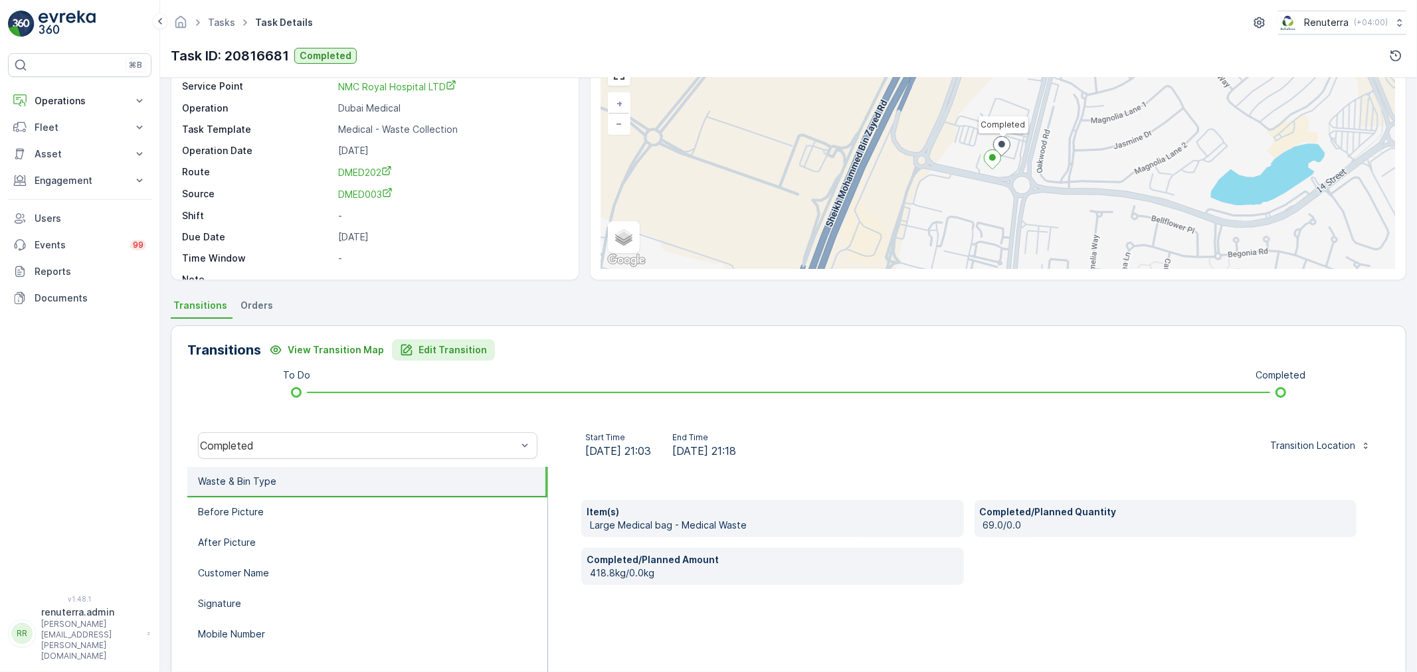
click at [454, 343] on p "Edit Transition" at bounding box center [453, 349] width 68 height 13
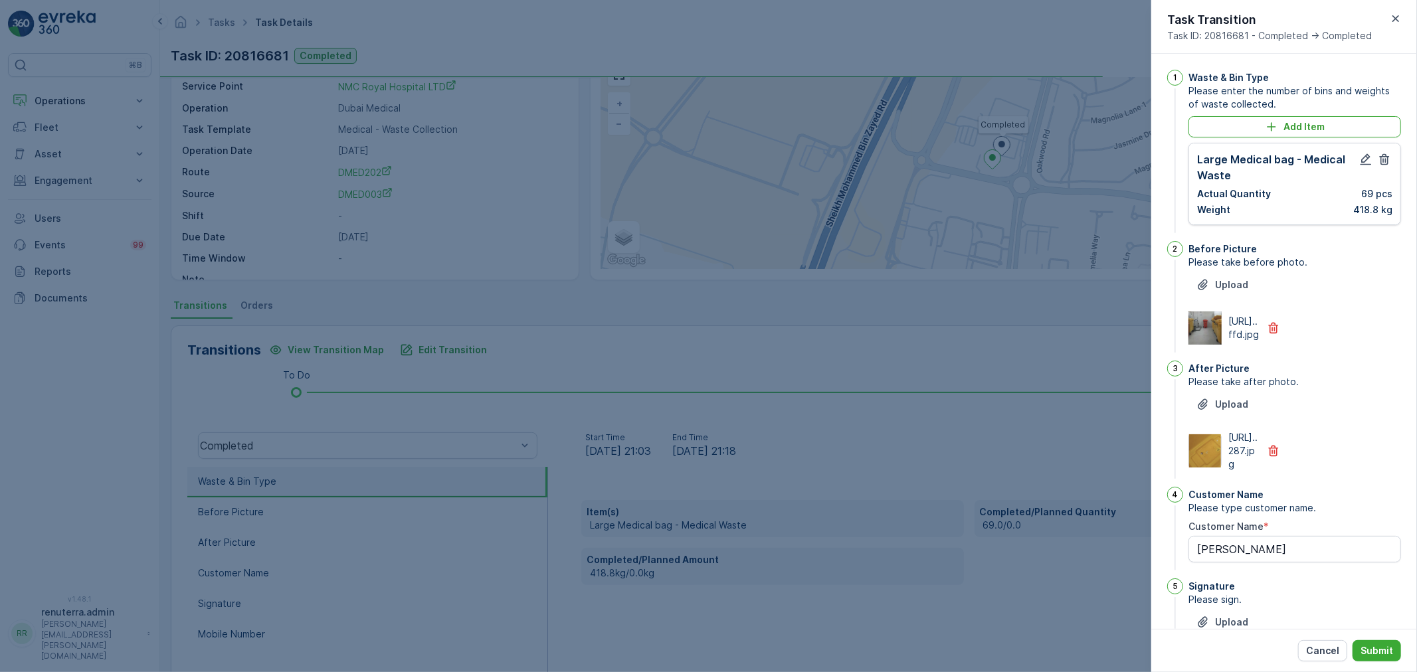
scroll to position [275, 0]
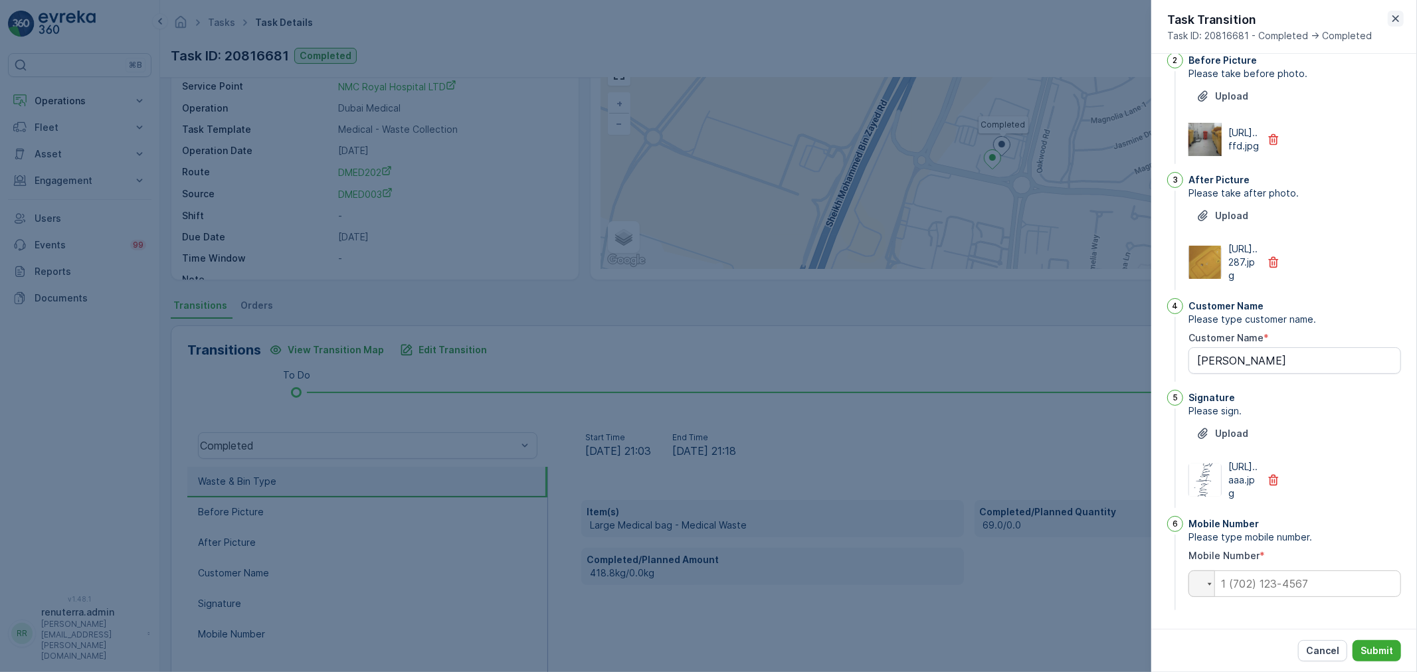
click at [1393, 13] on icon "button" at bounding box center [1395, 18] width 13 height 13
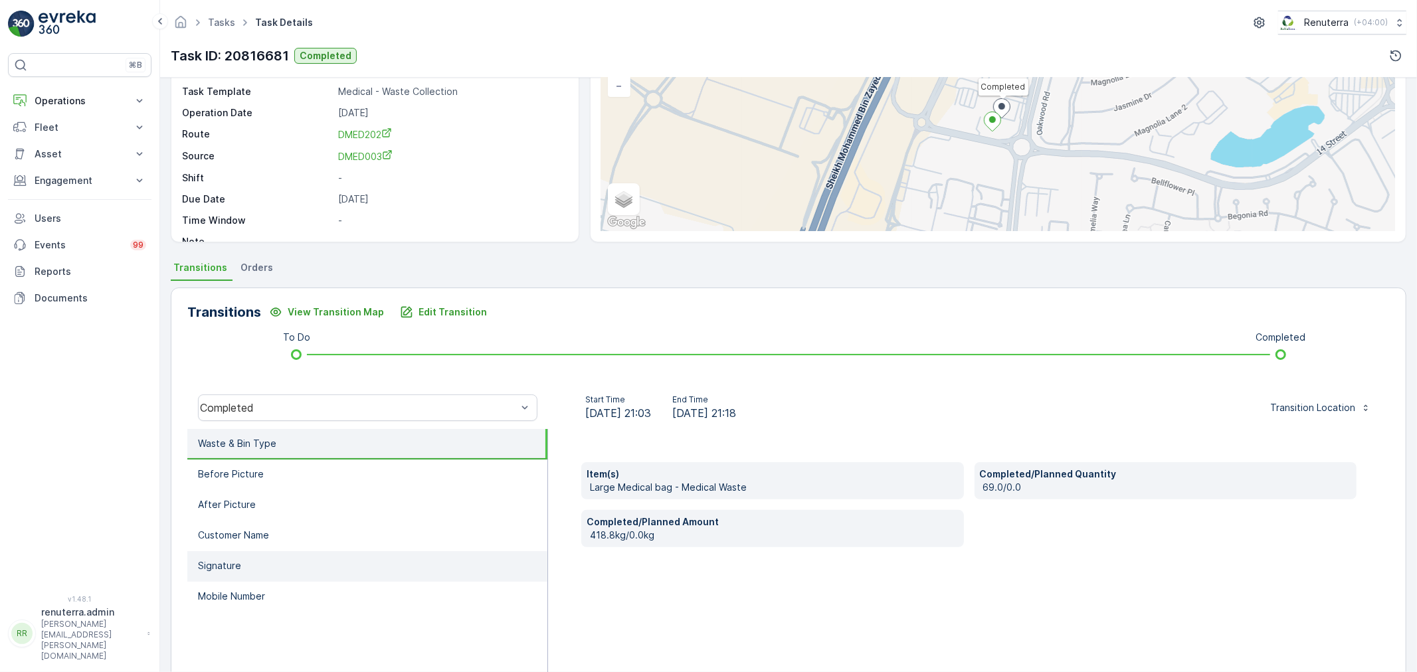
scroll to position [164, 0]
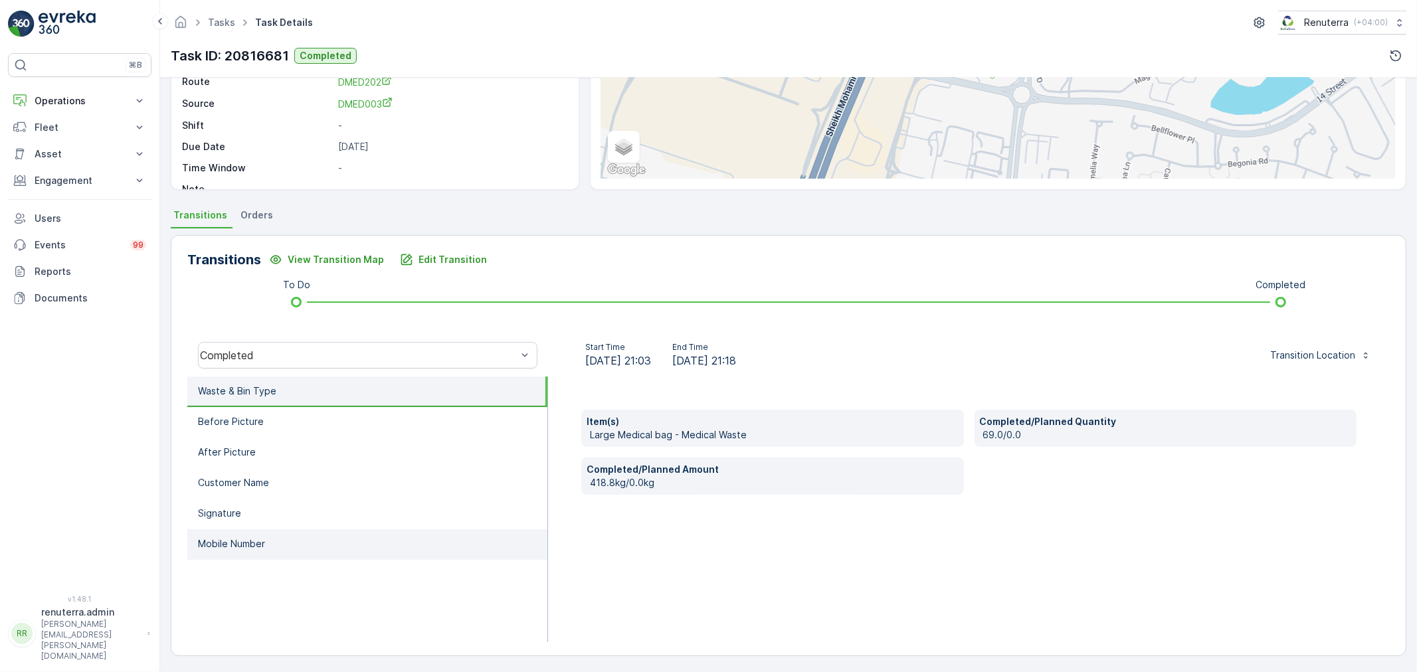
click at [288, 526] on ul "Waste & Bin Type Before Picture After Picture Customer Name Signature Mobile Nu…" at bounding box center [367, 510] width 361 height 266
click at [282, 539] on li "Mobile Number" at bounding box center [367, 544] width 360 height 31
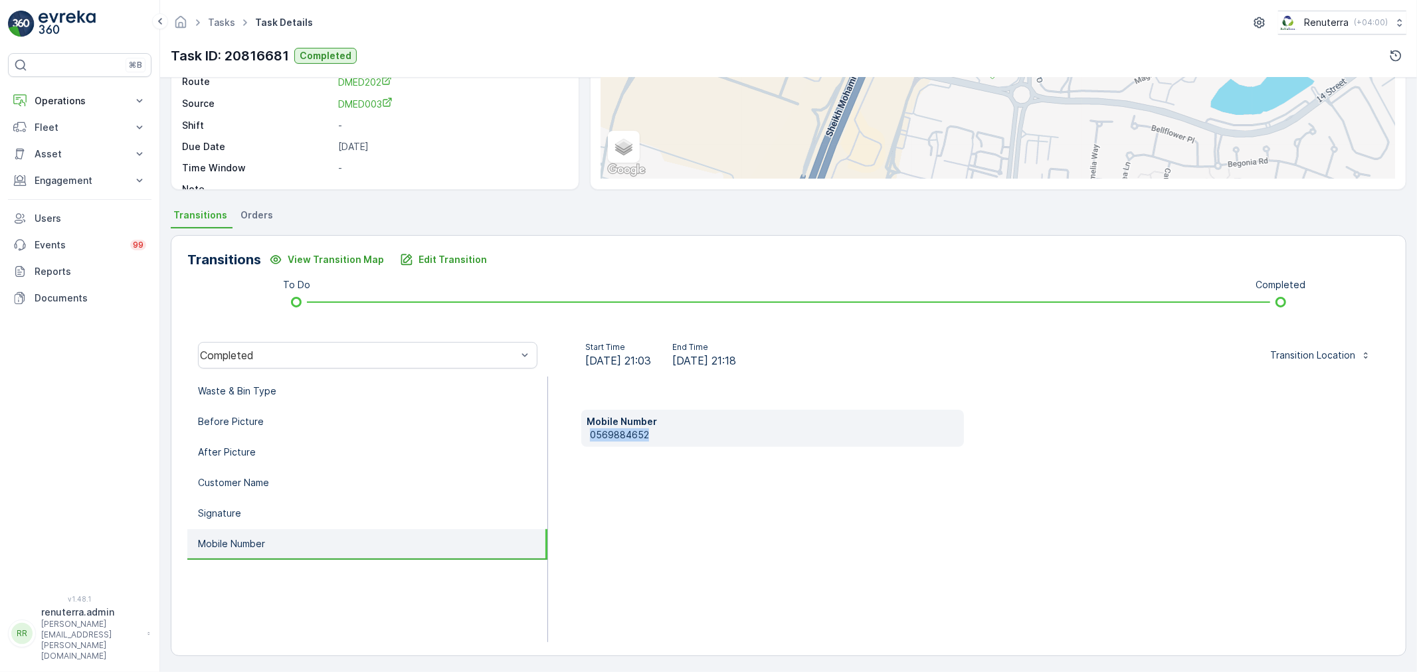
drag, startPoint x: 589, startPoint y: 434, endPoint x: 656, endPoint y: 436, distance: 67.1
click at [669, 434] on p "0569884652" at bounding box center [774, 435] width 369 height 13
copy p "0569884652"
click at [239, 382] on li "Waste & Bin Type" at bounding box center [367, 392] width 360 height 31
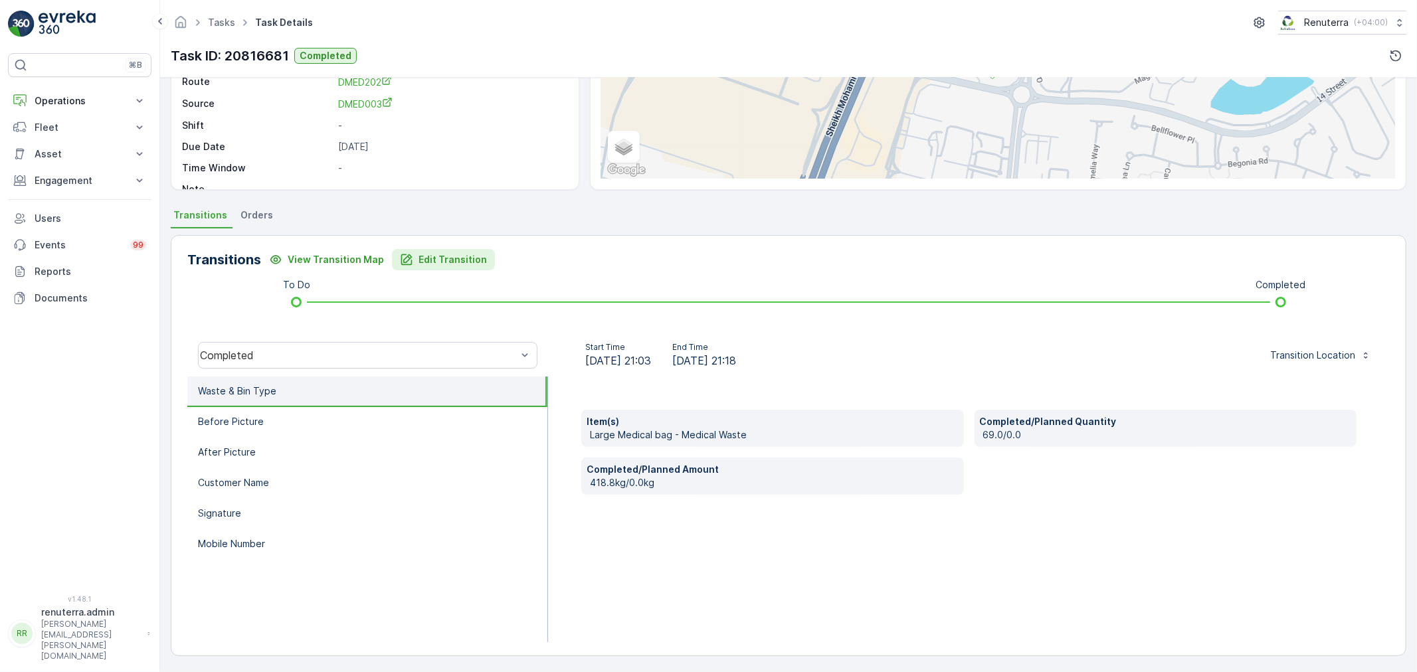
click at [481, 266] on button "Edit Transition" at bounding box center [443, 259] width 103 height 21
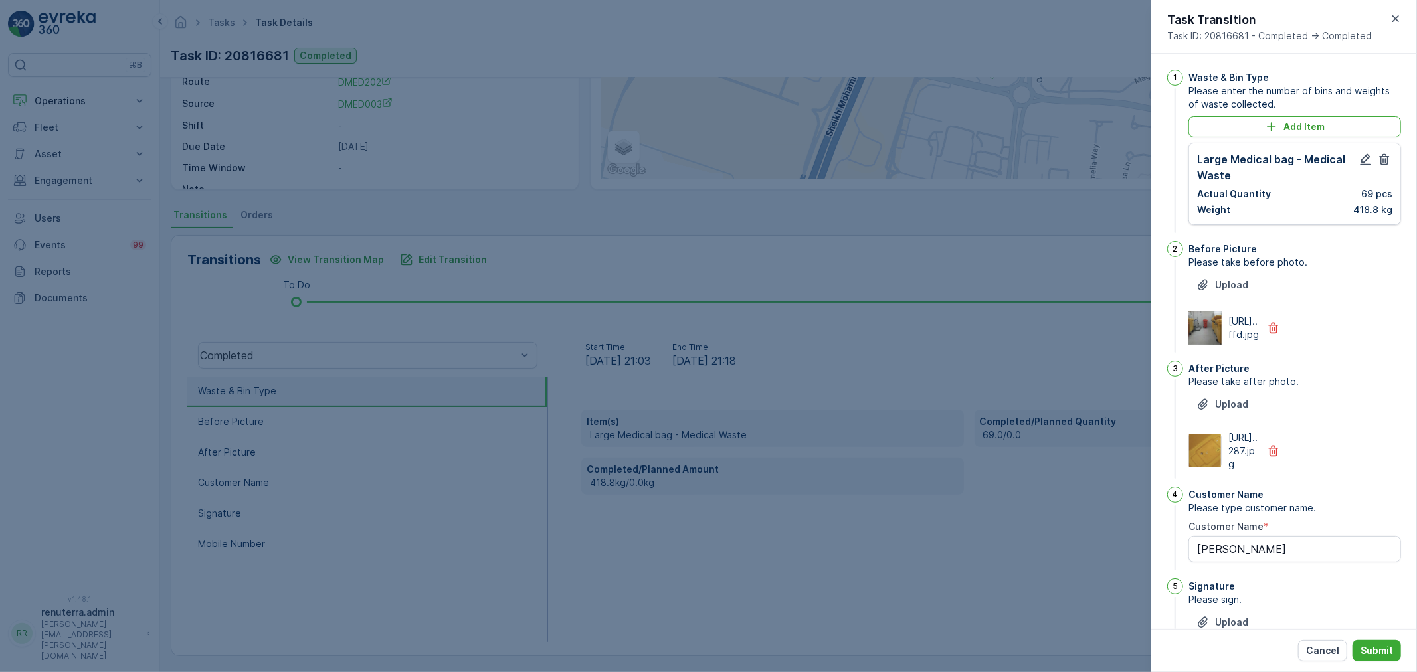
scroll to position [275, 0]
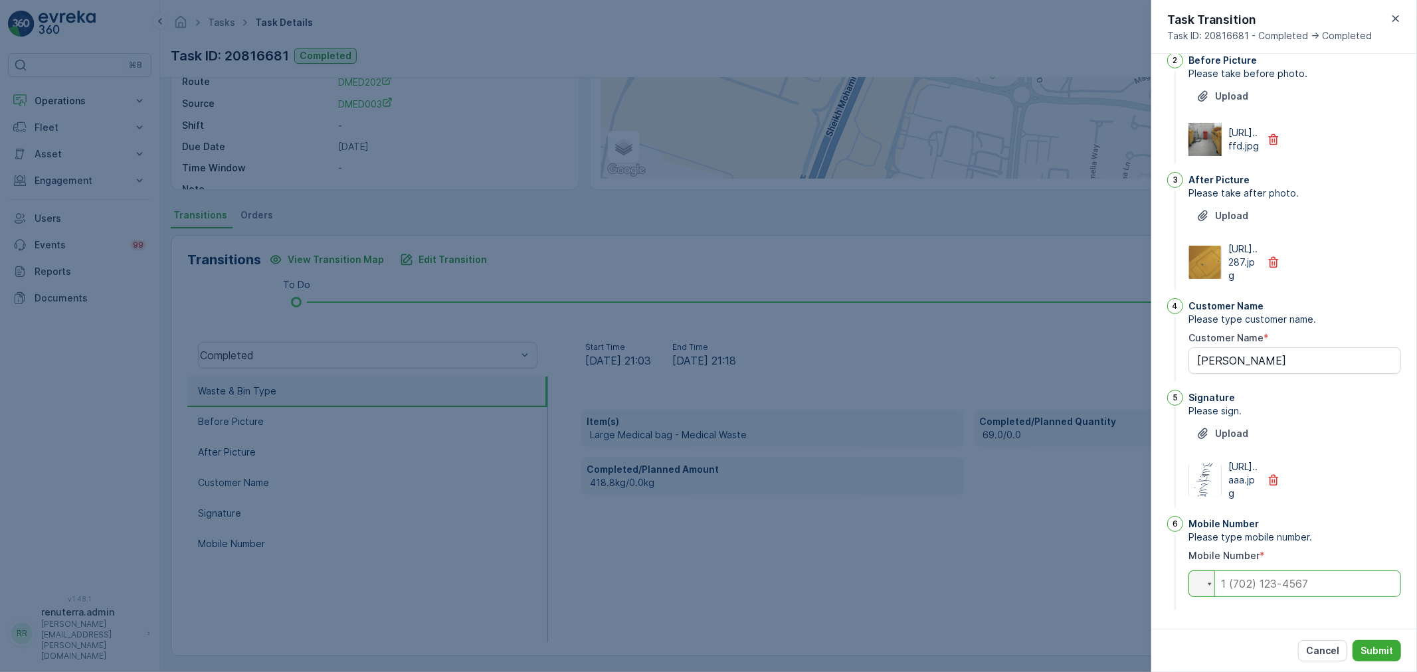
drag, startPoint x: 1309, startPoint y: 579, endPoint x: 1292, endPoint y: 580, distance: 16.7
click at [1307, 579] on input "tel" at bounding box center [1295, 584] width 213 height 27
paste input "0569884652"
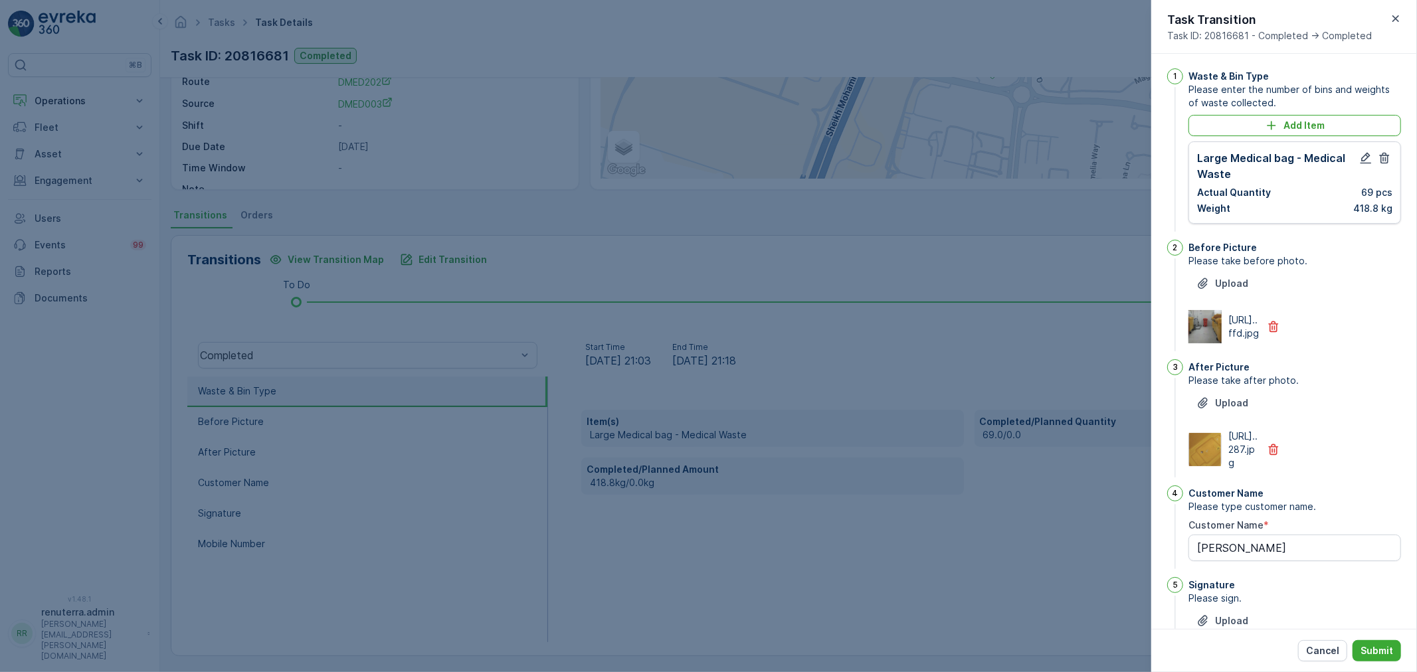
scroll to position [0, 0]
type input "0569884652"
click at [1364, 161] on icon "button" at bounding box center [1365, 159] width 13 height 13
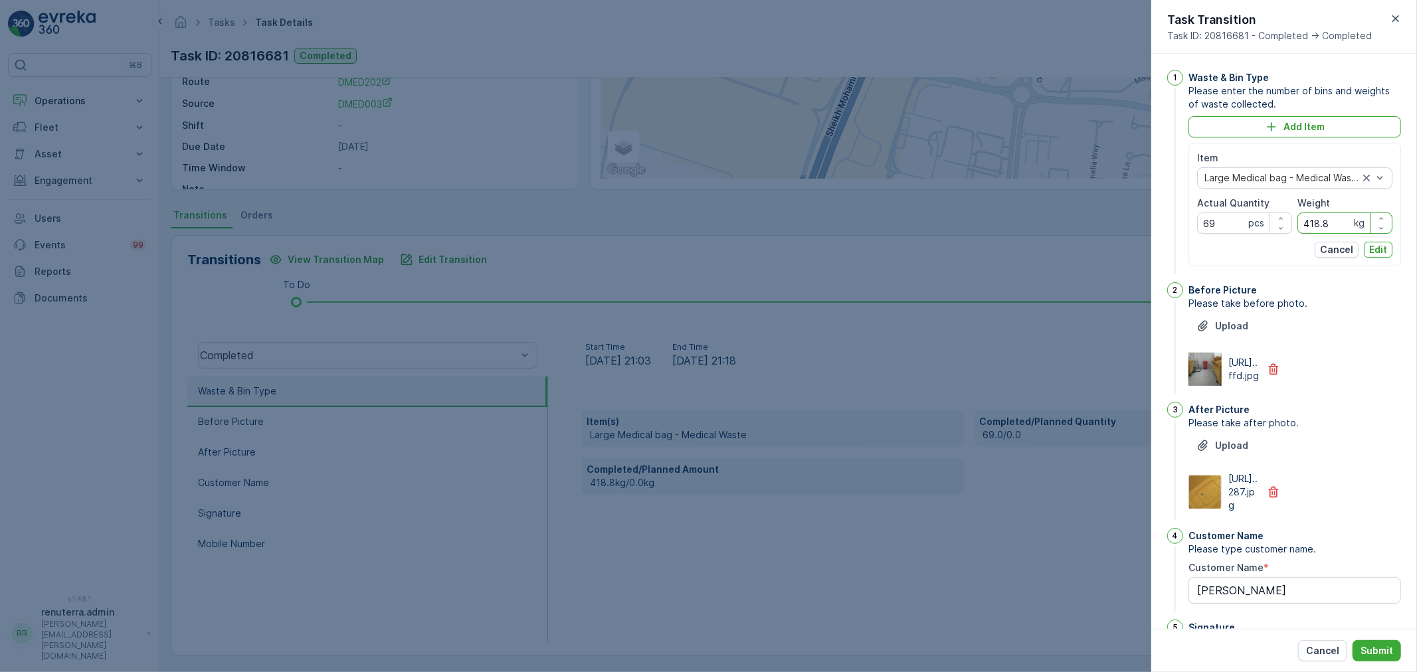
click at [1331, 223] on input "418.8" at bounding box center [1344, 223] width 95 height 21
type input "418.2"
click at [1379, 251] on p "Edit" at bounding box center [1378, 249] width 18 height 13
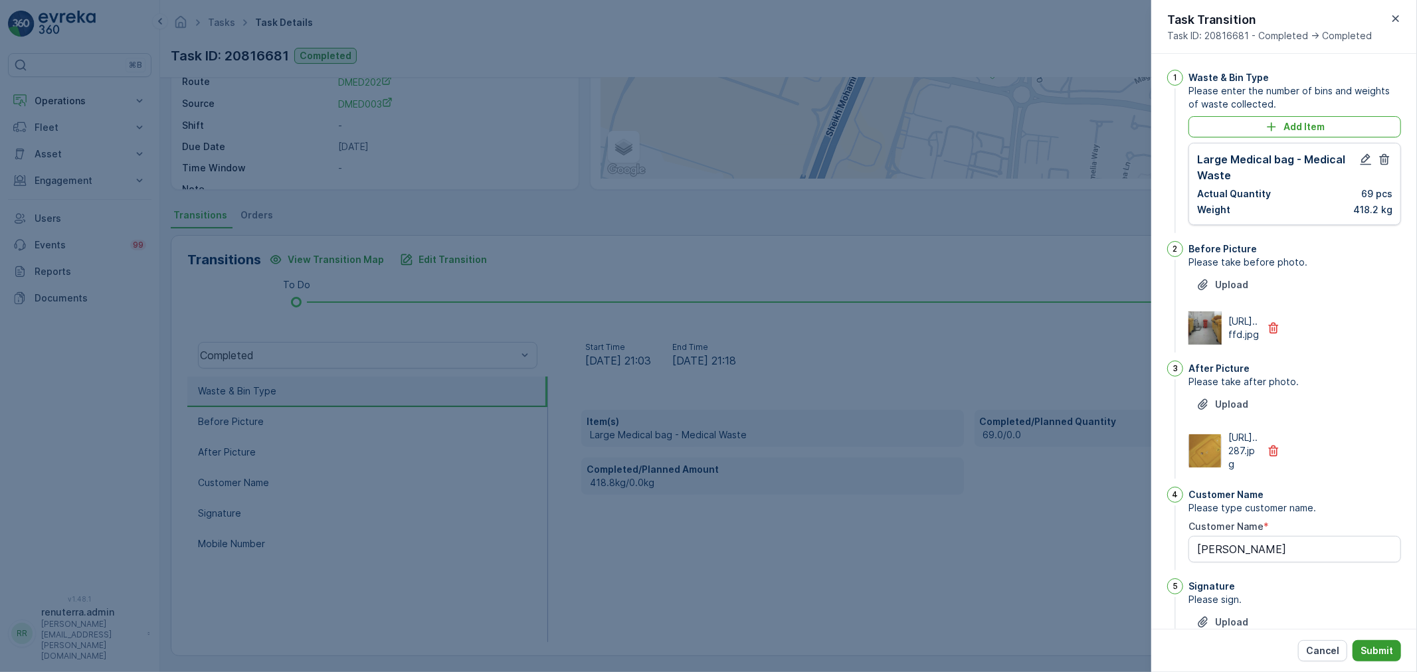
click at [1383, 658] on button "Submit" at bounding box center [1377, 650] width 48 height 21
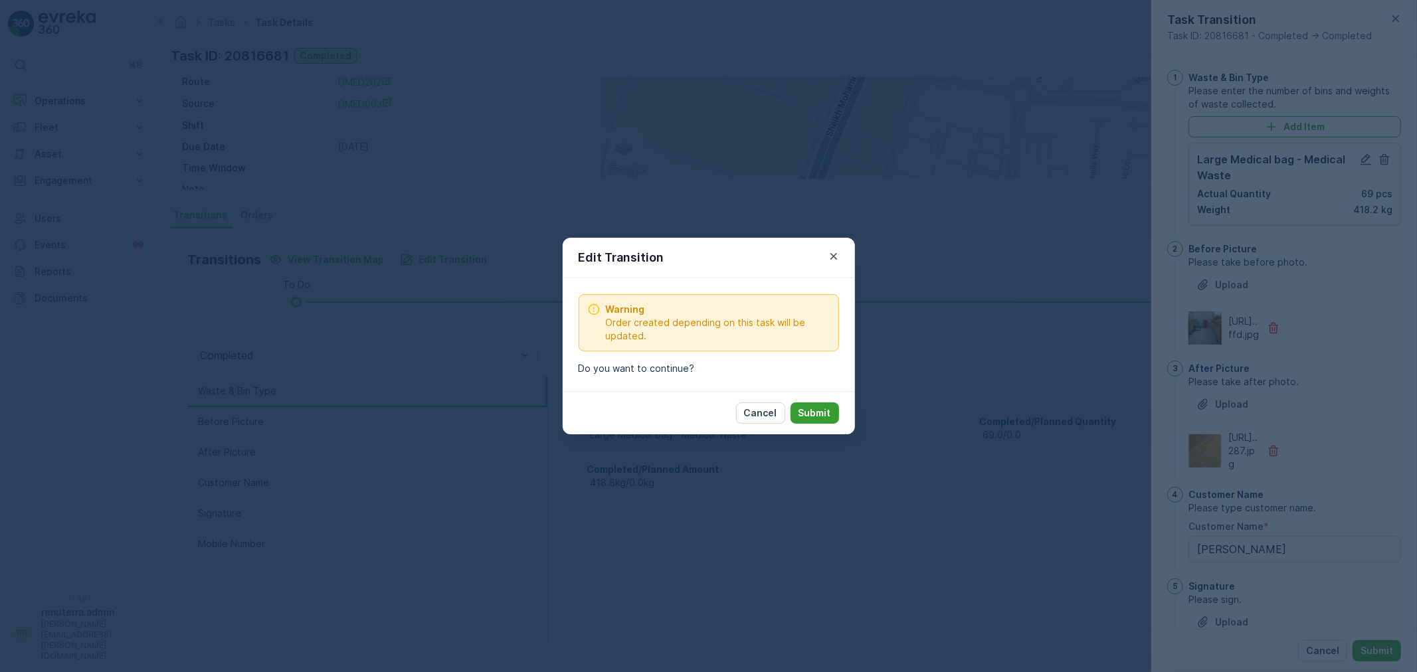
click at [838, 417] on div "Cancel Submit" at bounding box center [709, 412] width 292 height 43
click at [832, 419] on button "Submit" at bounding box center [815, 413] width 48 height 21
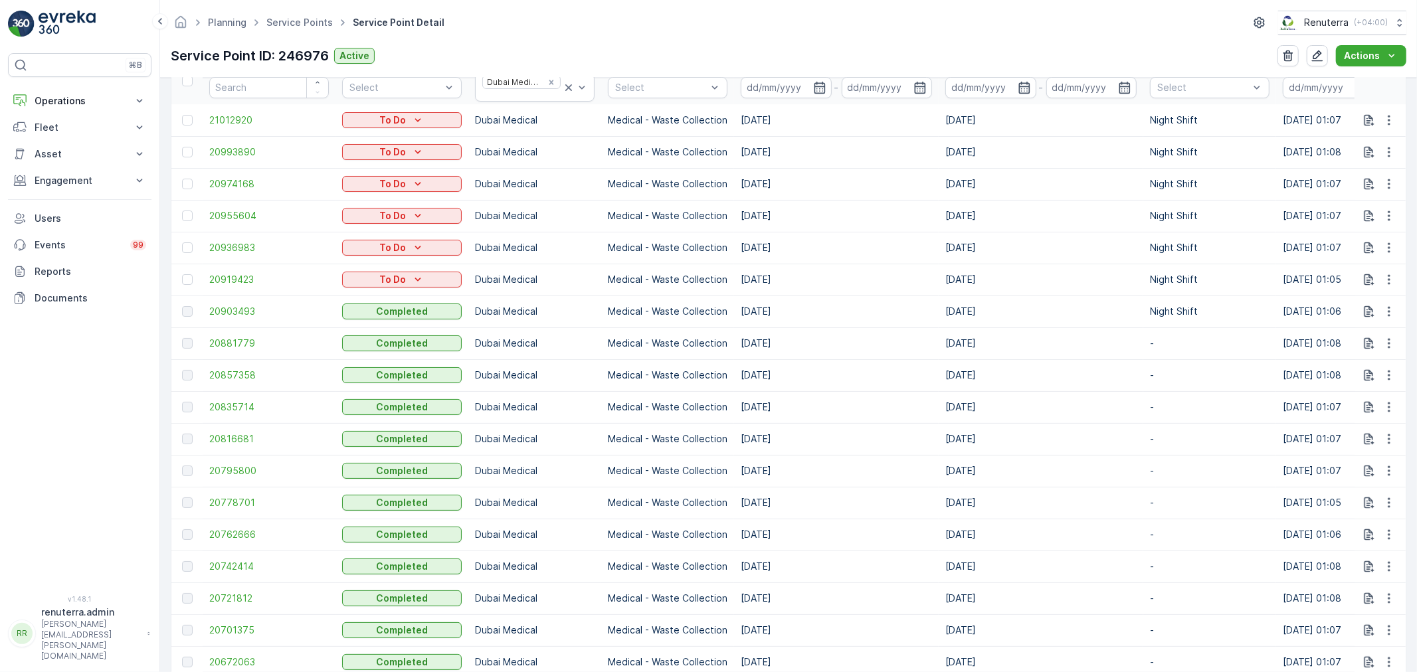
scroll to position [590, 0]
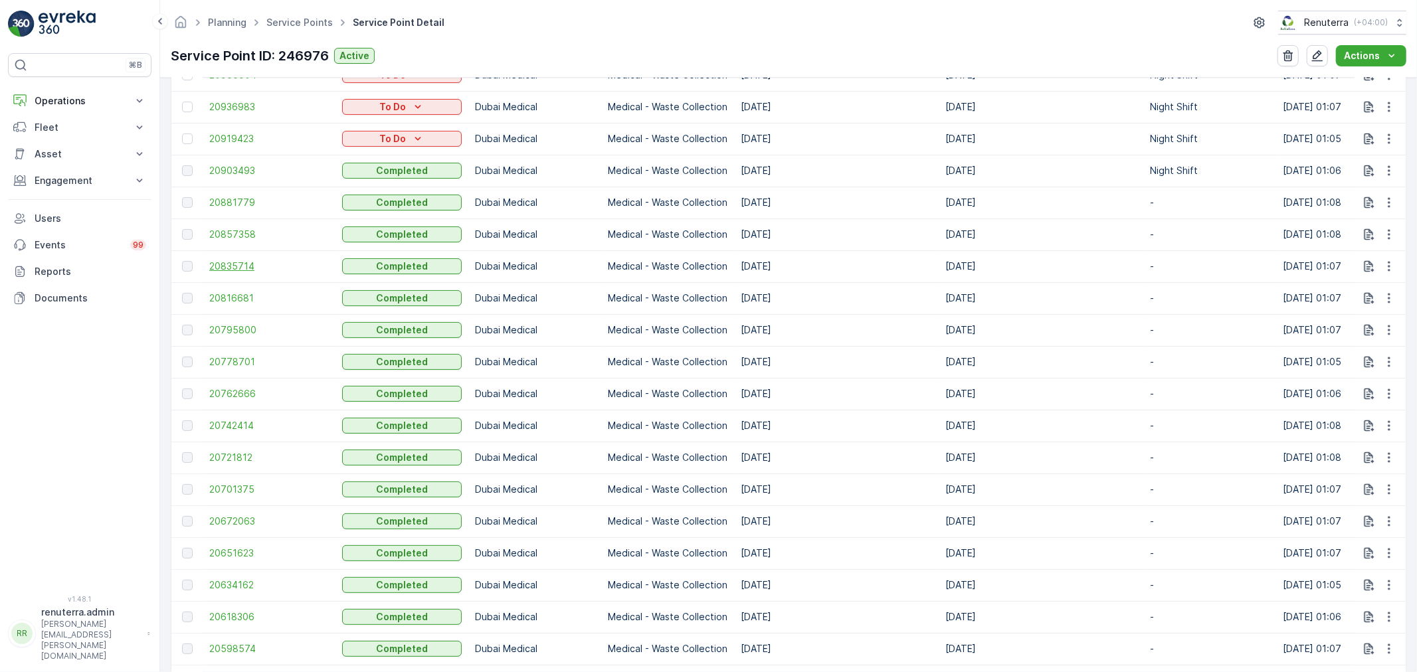
click at [256, 266] on span "20835714" at bounding box center [269, 266] width 120 height 13
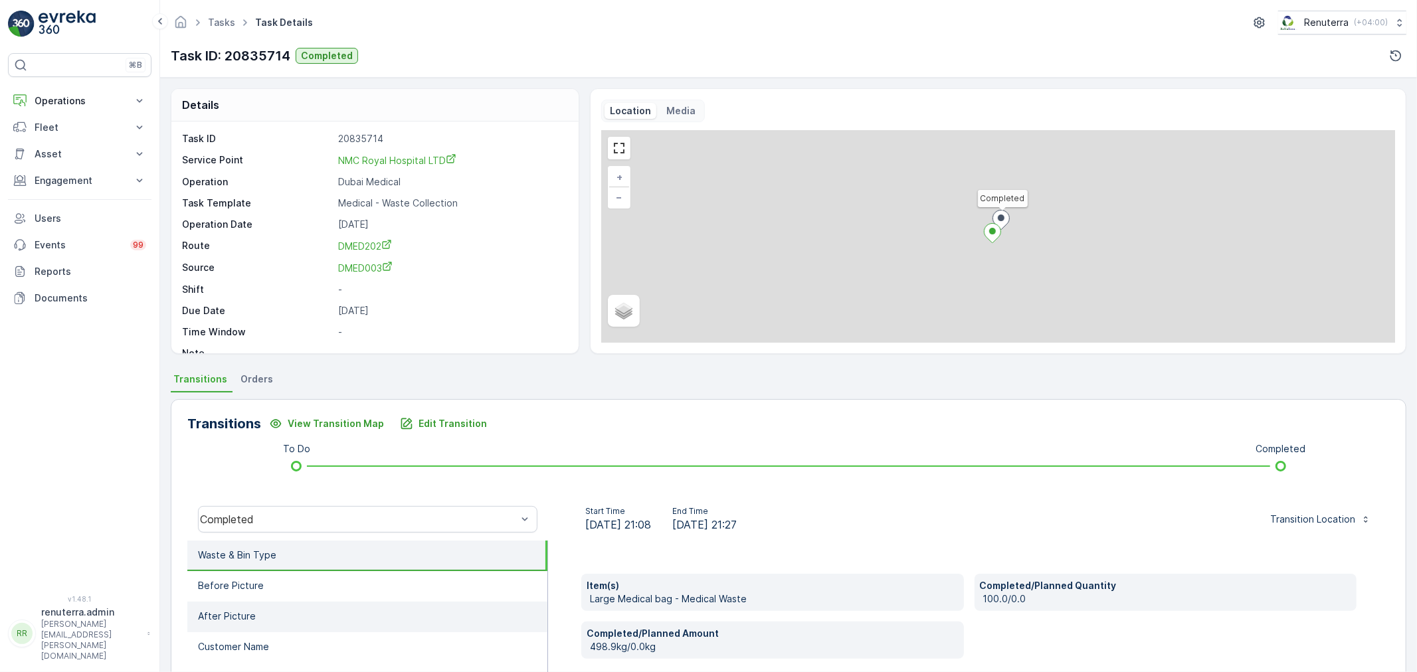
scroll to position [74, 0]
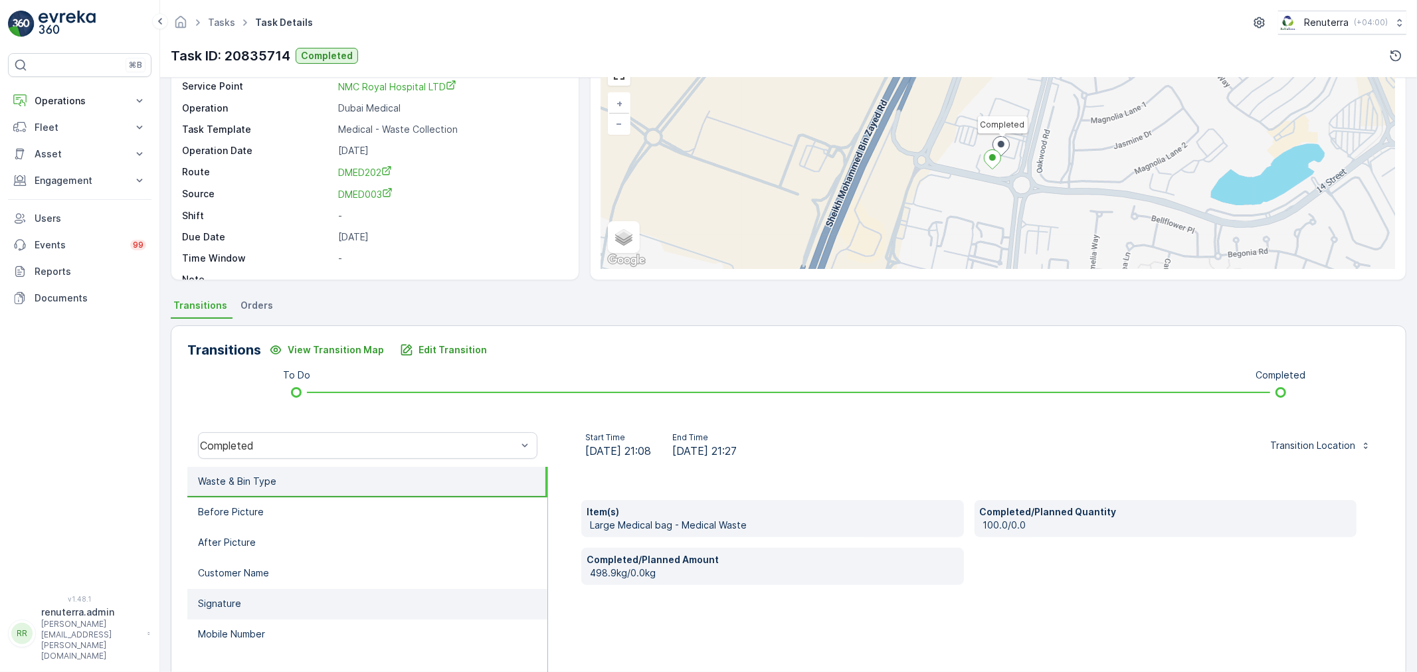
drag, startPoint x: 240, startPoint y: 626, endPoint x: 244, endPoint y: 593, distance: 33.5
click at [240, 628] on p "Mobile Number" at bounding box center [231, 634] width 67 height 13
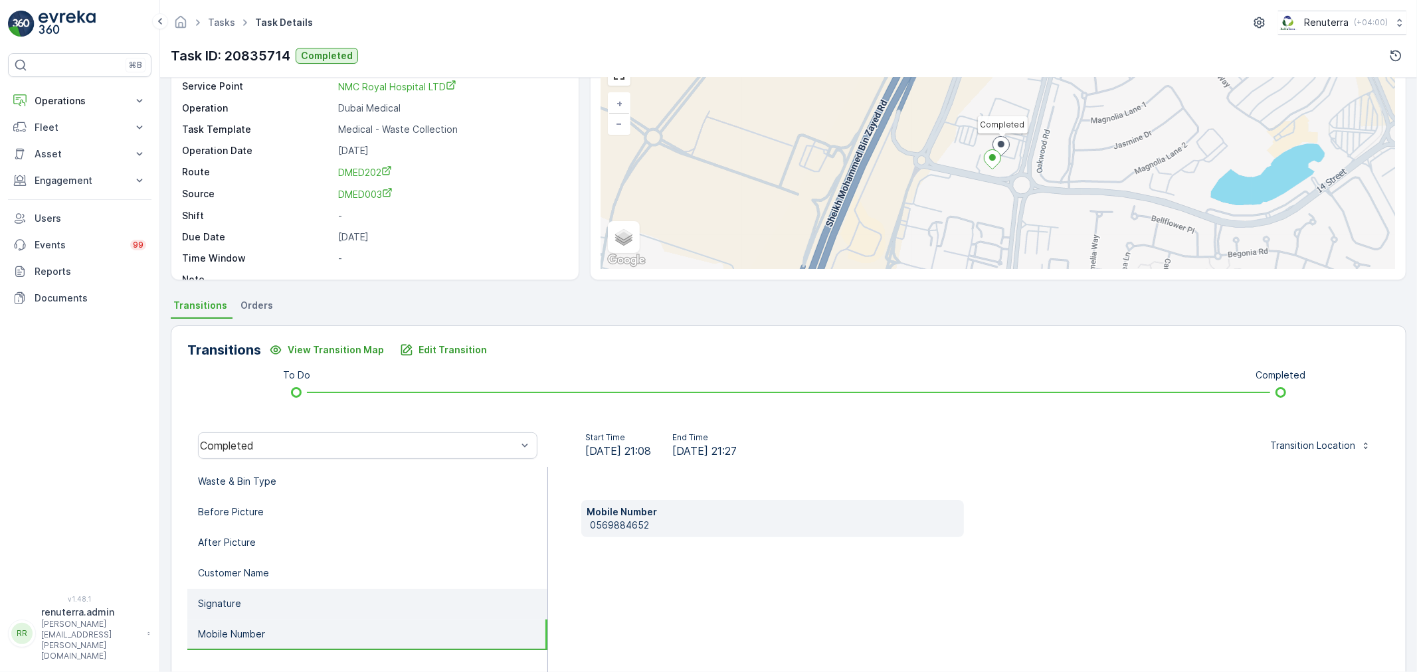
click at [242, 603] on li "Signature" at bounding box center [367, 604] width 360 height 31
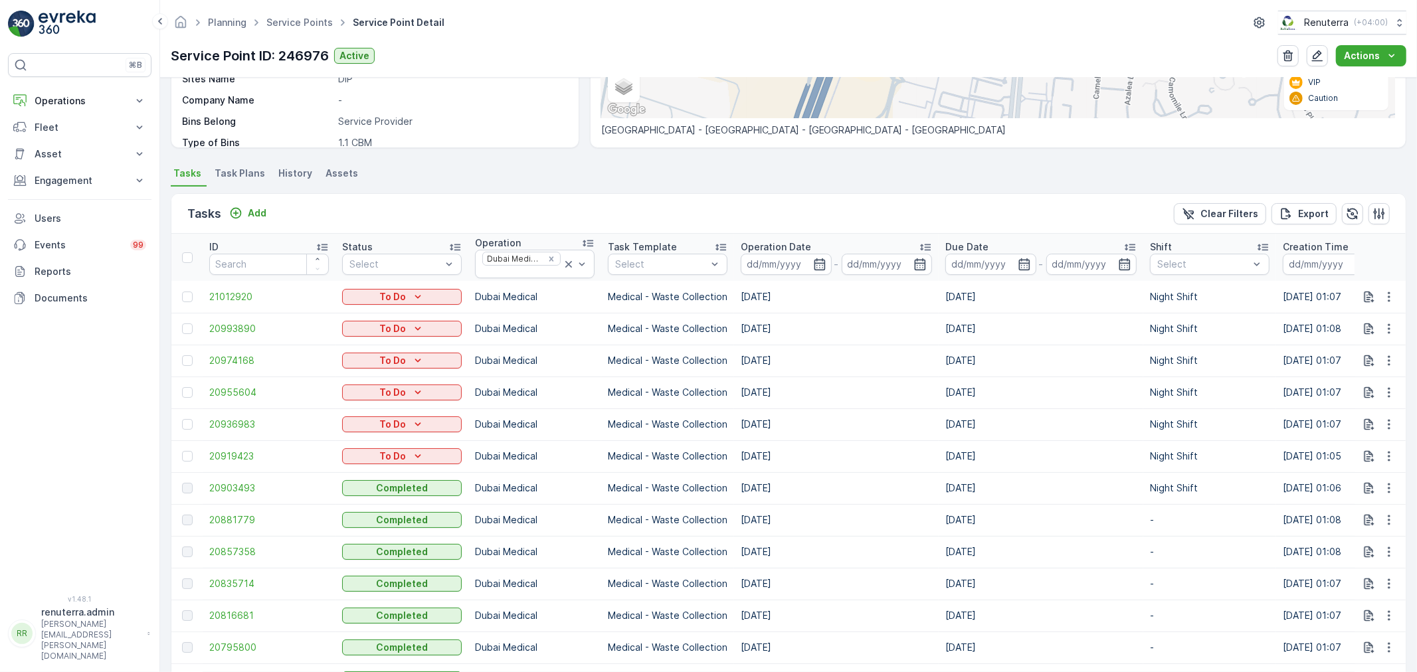
scroll to position [295, 0]
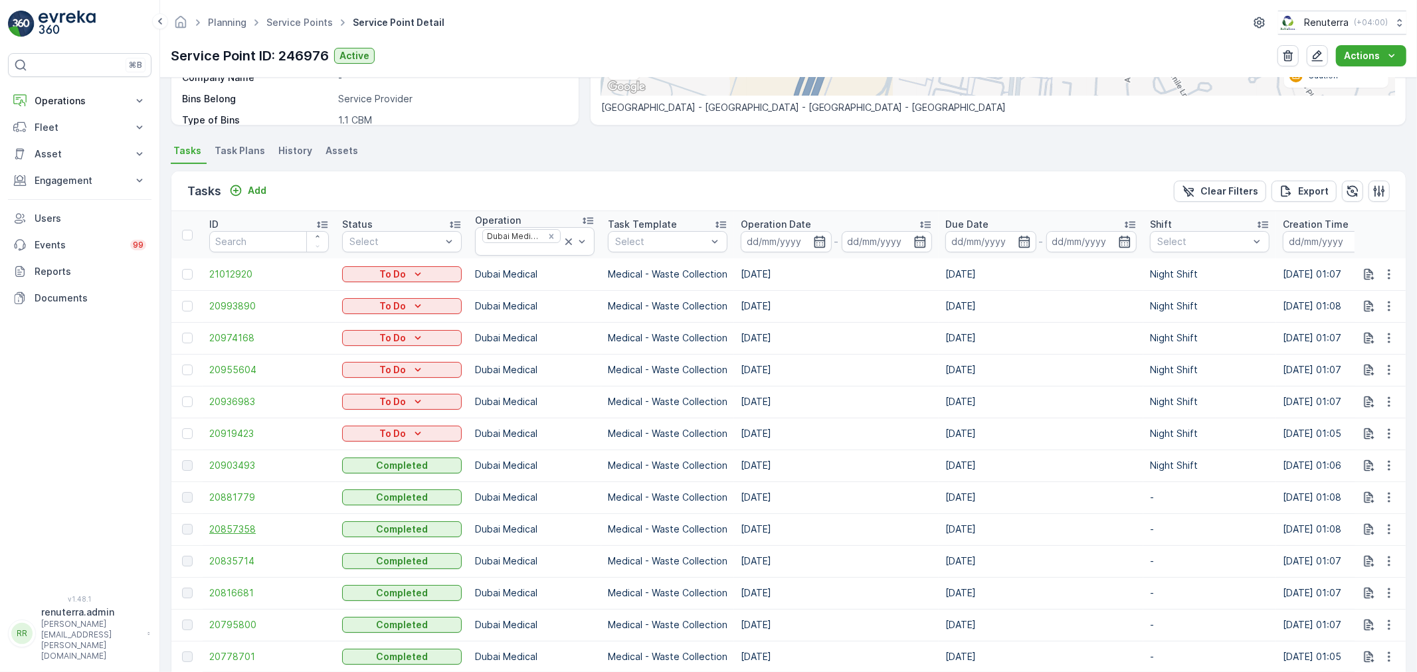
click at [237, 533] on span "20857358" at bounding box center [269, 529] width 120 height 13
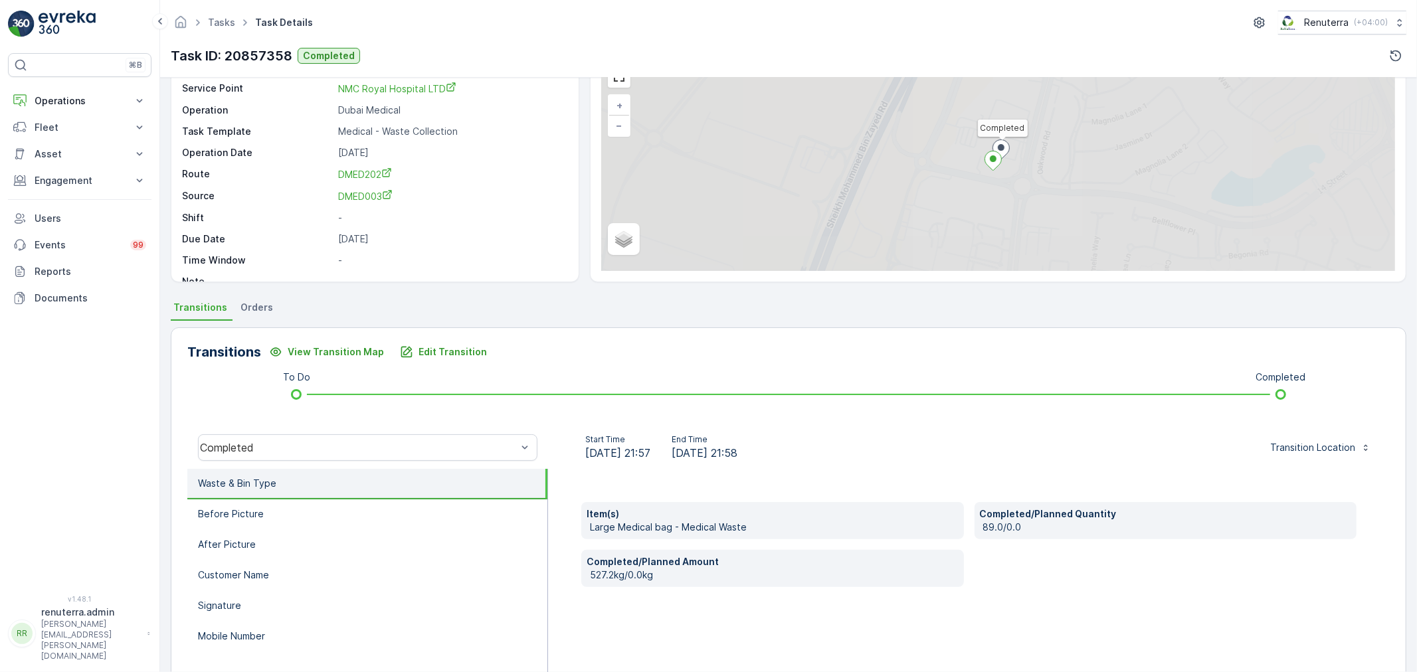
scroll to position [74, 0]
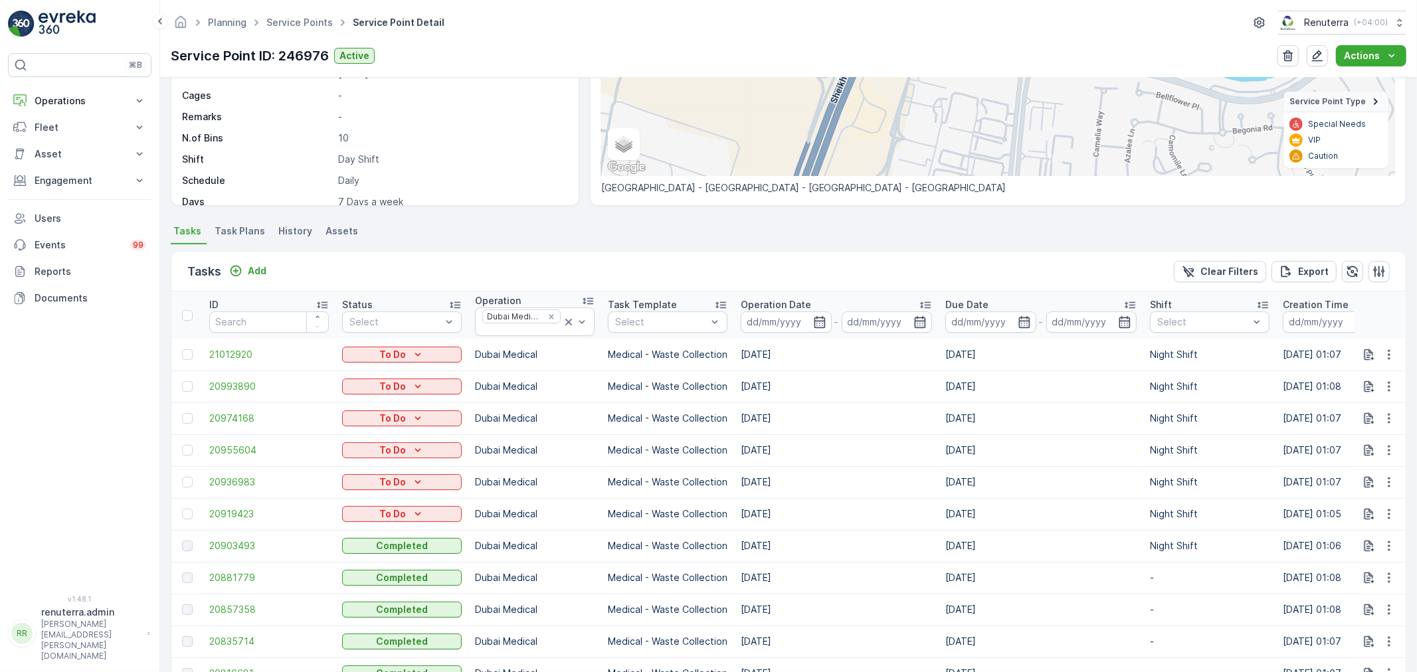
scroll to position [221, 0]
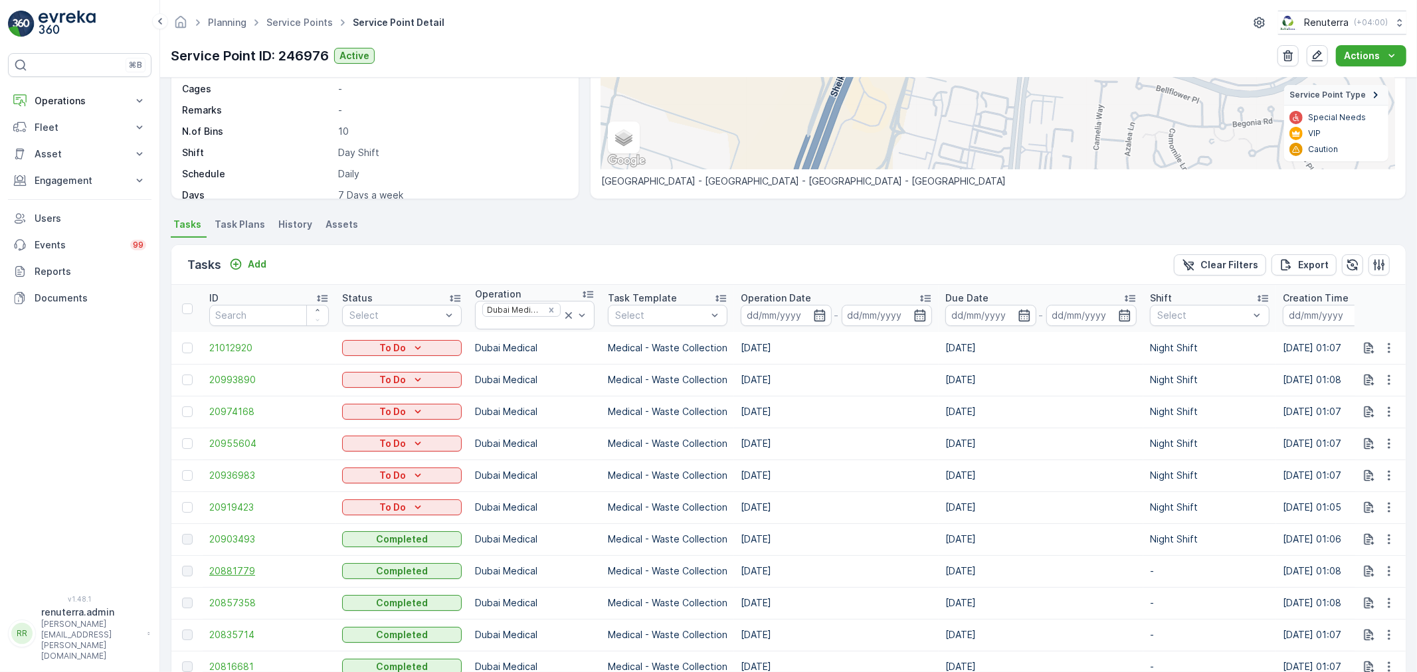
click at [234, 565] on span "20881779" at bounding box center [269, 571] width 120 height 13
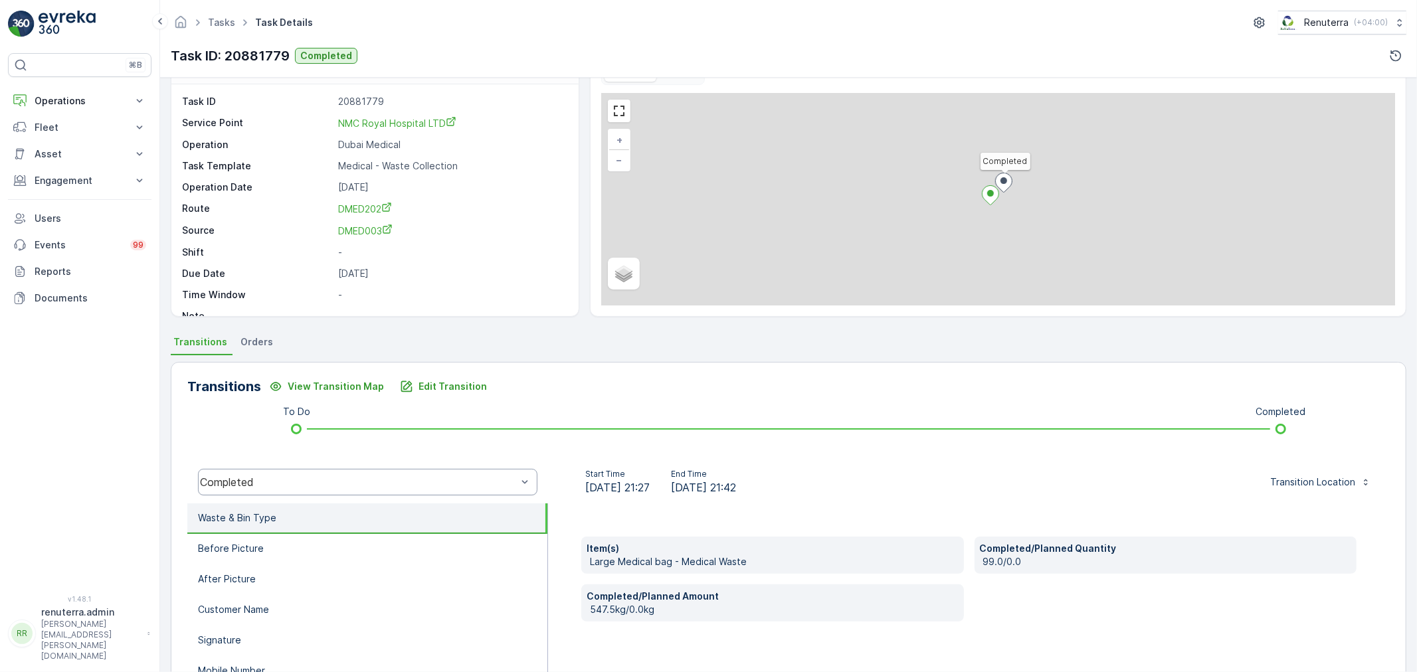
scroll to position [74, 0]
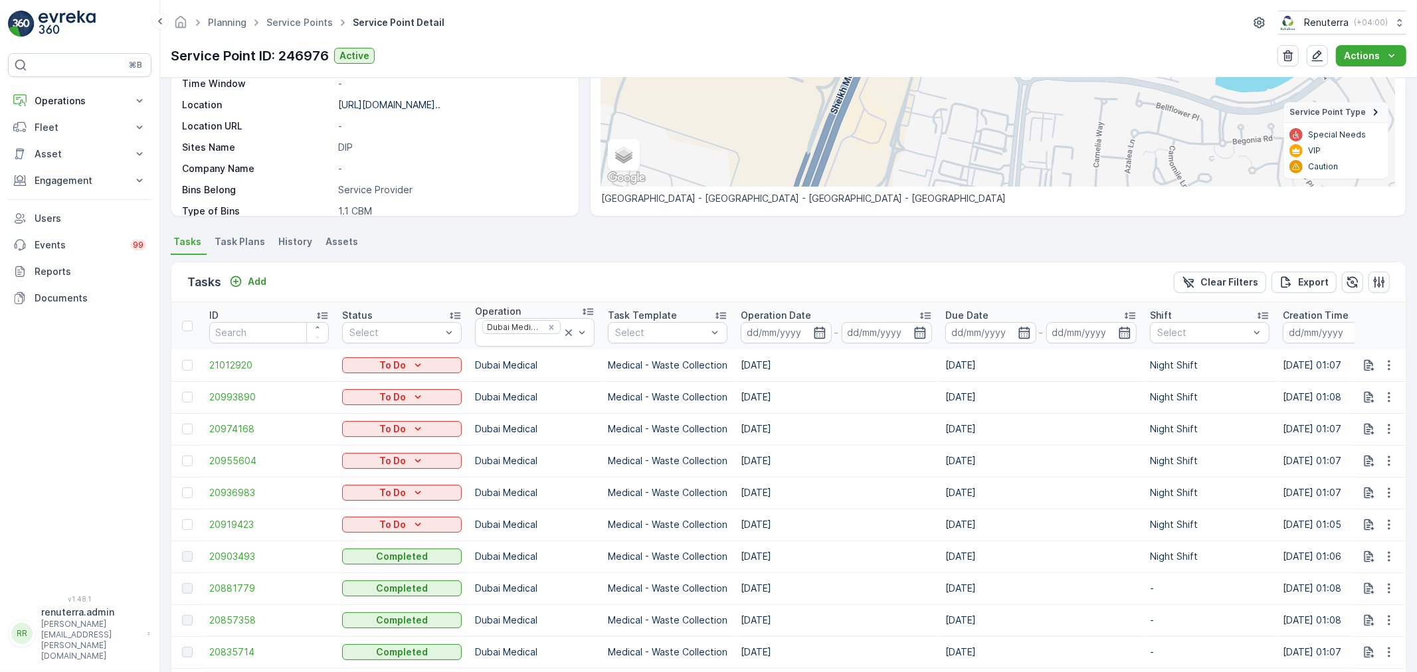
scroll to position [221, 0]
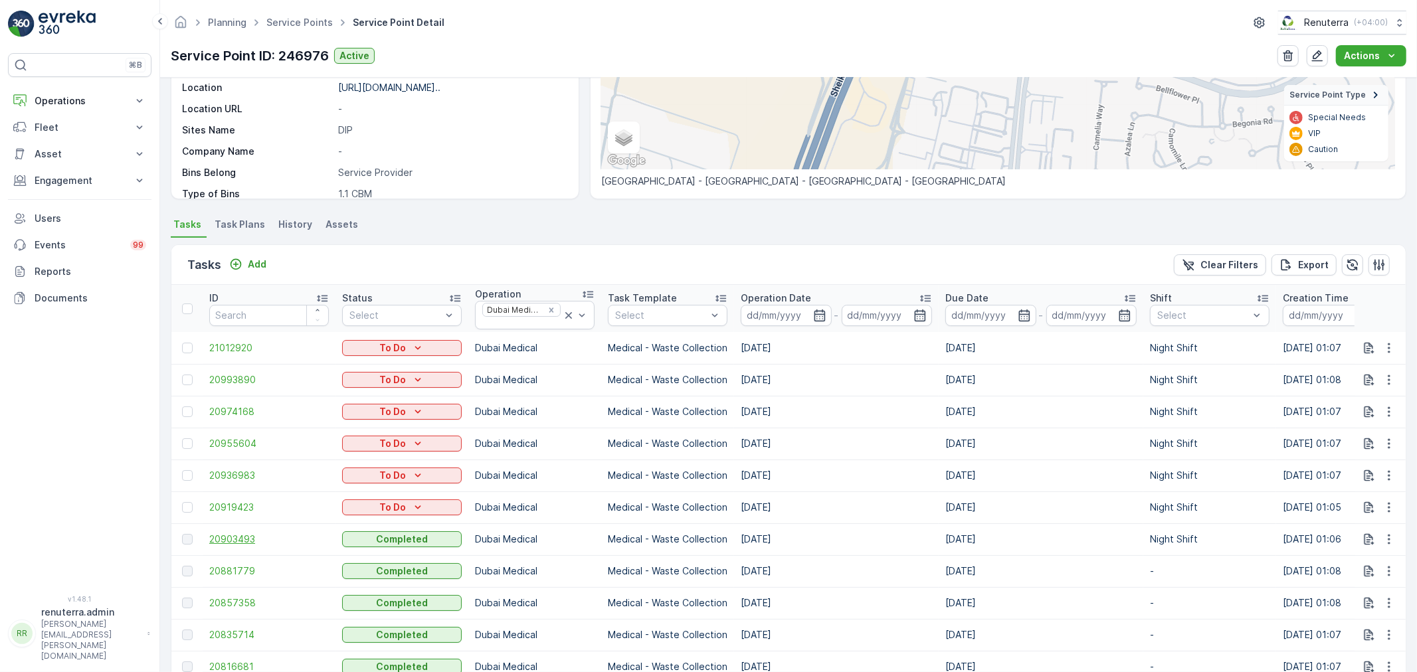
click at [254, 542] on span "20903493" at bounding box center [269, 539] width 120 height 13
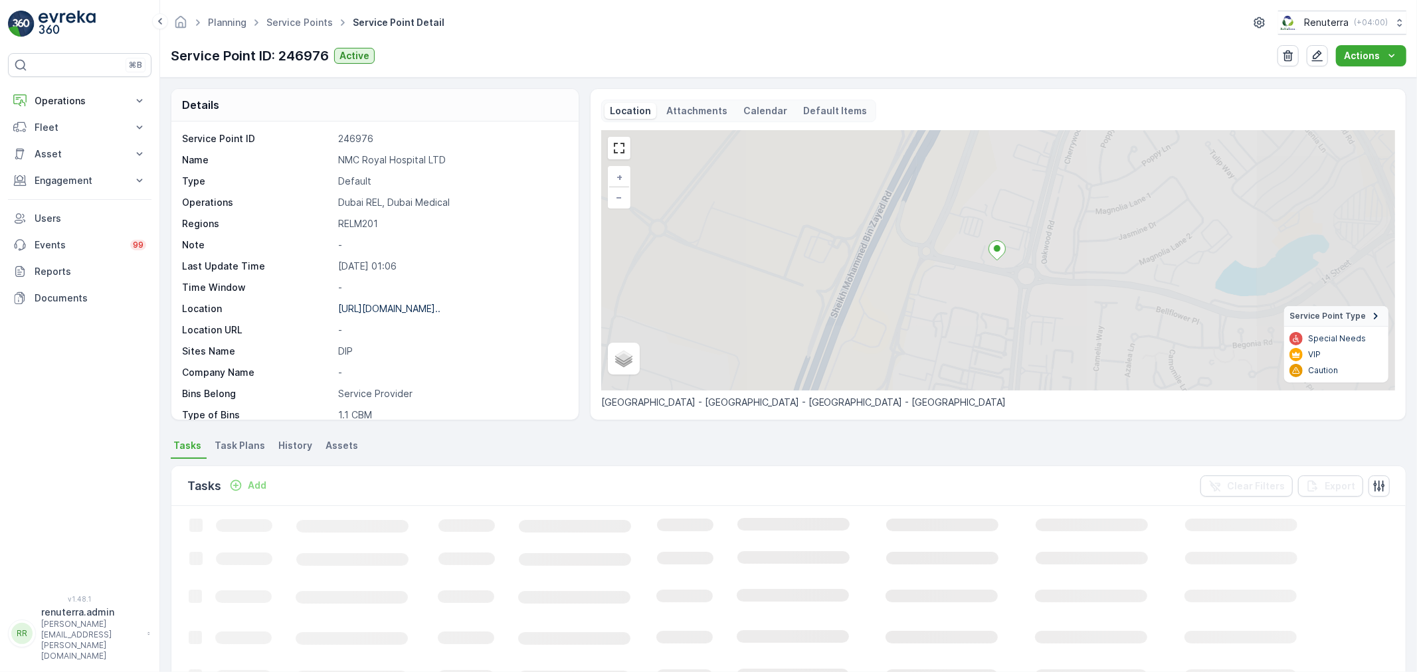
drag, startPoint x: 91, startPoint y: 104, endPoint x: 78, endPoint y: 141, distance: 38.9
click at [91, 104] on p "Operations" at bounding box center [80, 100] width 90 height 13
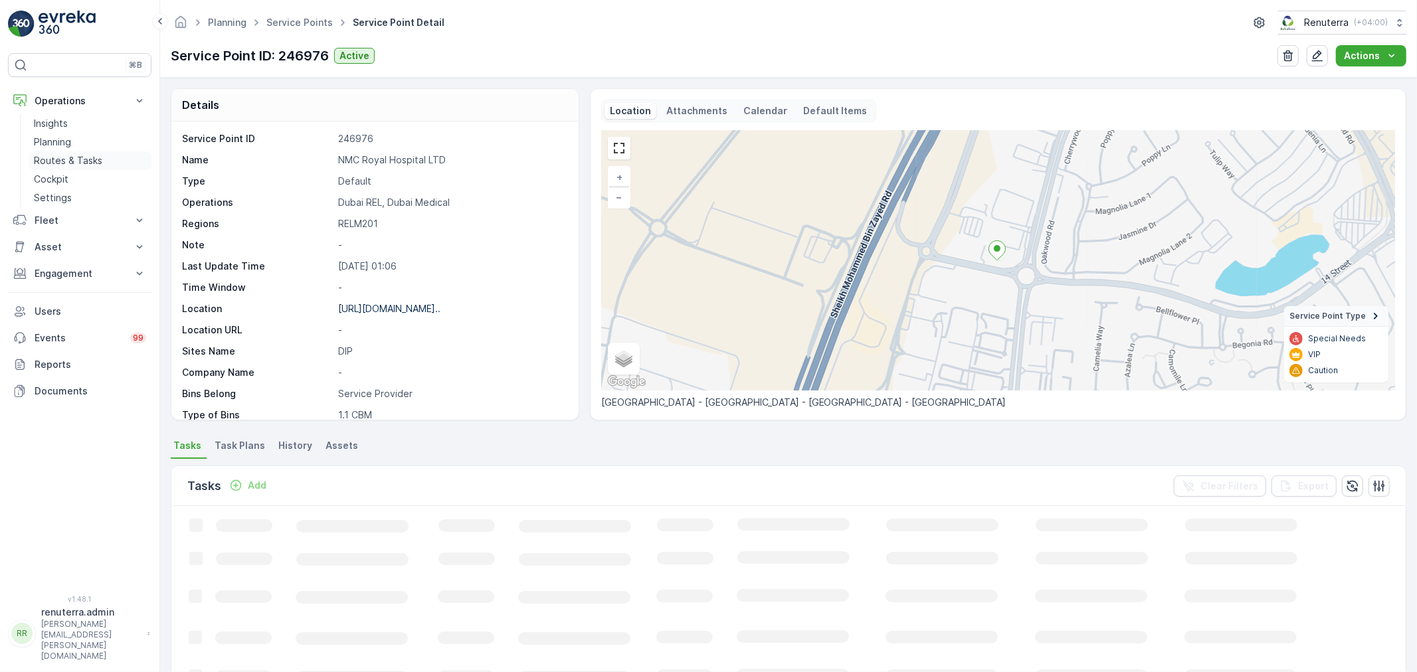
click at [78, 164] on p "Routes & Tasks" at bounding box center [68, 160] width 68 height 13
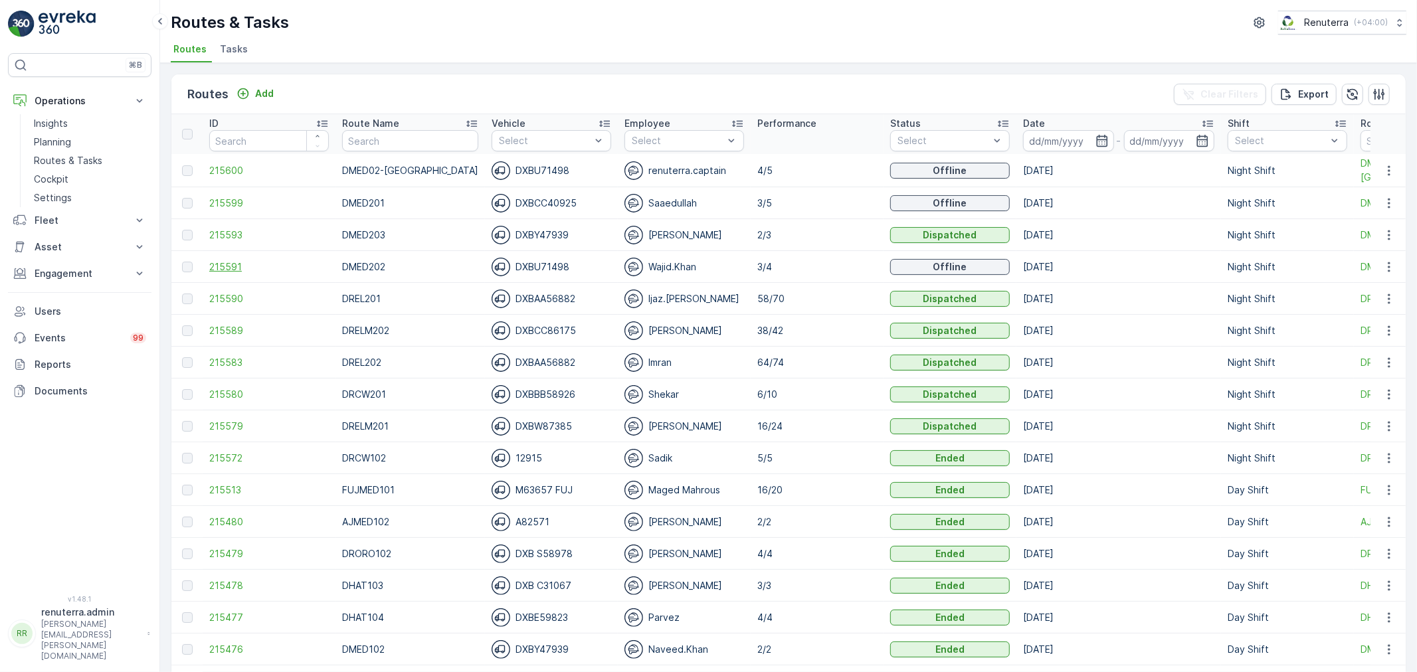
click at [223, 260] on span "215591" at bounding box center [269, 266] width 120 height 13
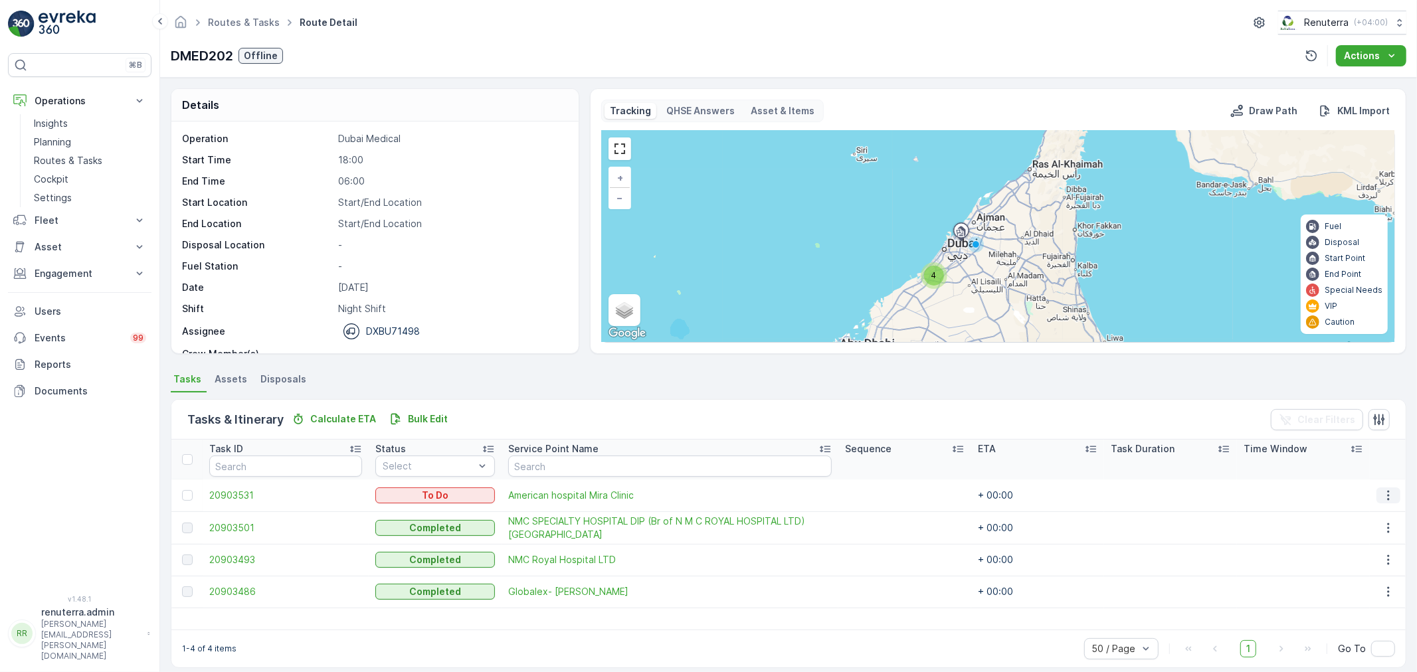
click at [1387, 497] on icon "button" at bounding box center [1388, 495] width 13 height 13
click at [1367, 588] on div "Delete" at bounding box center [1367, 595] width 100 height 19
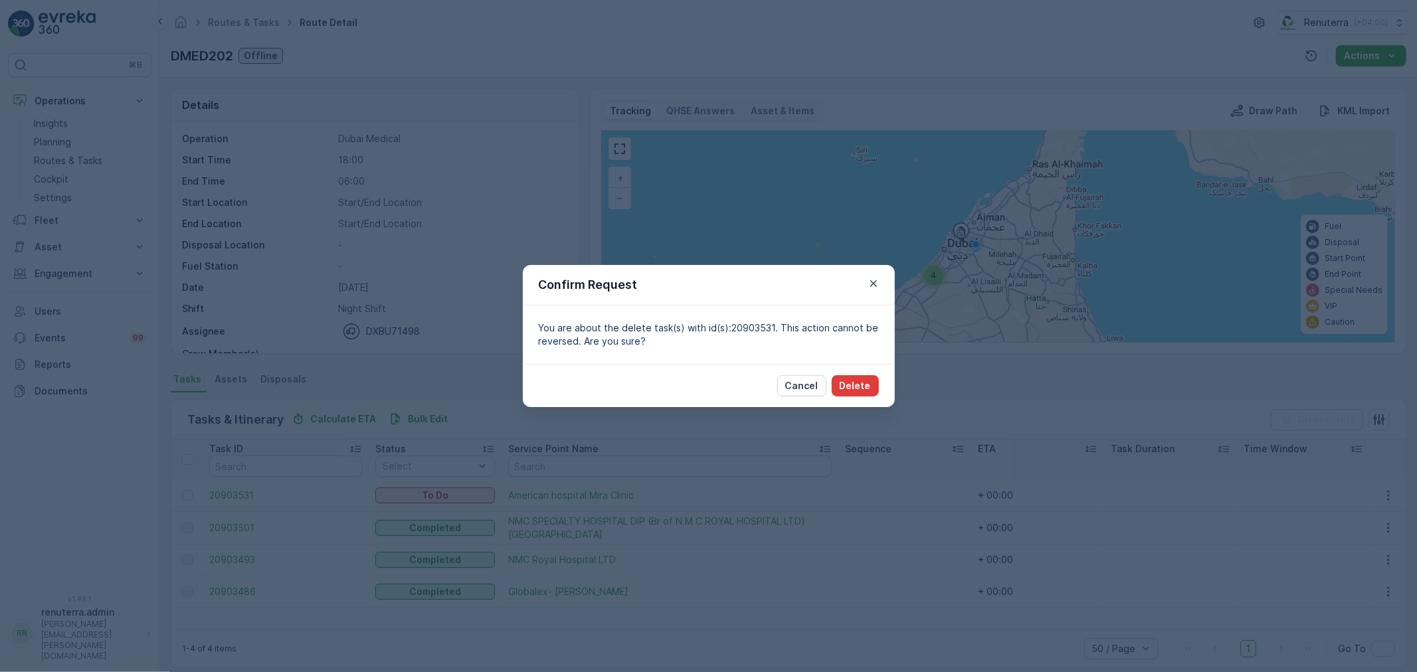
click at [839, 381] on button "Delete" at bounding box center [855, 385] width 47 height 21
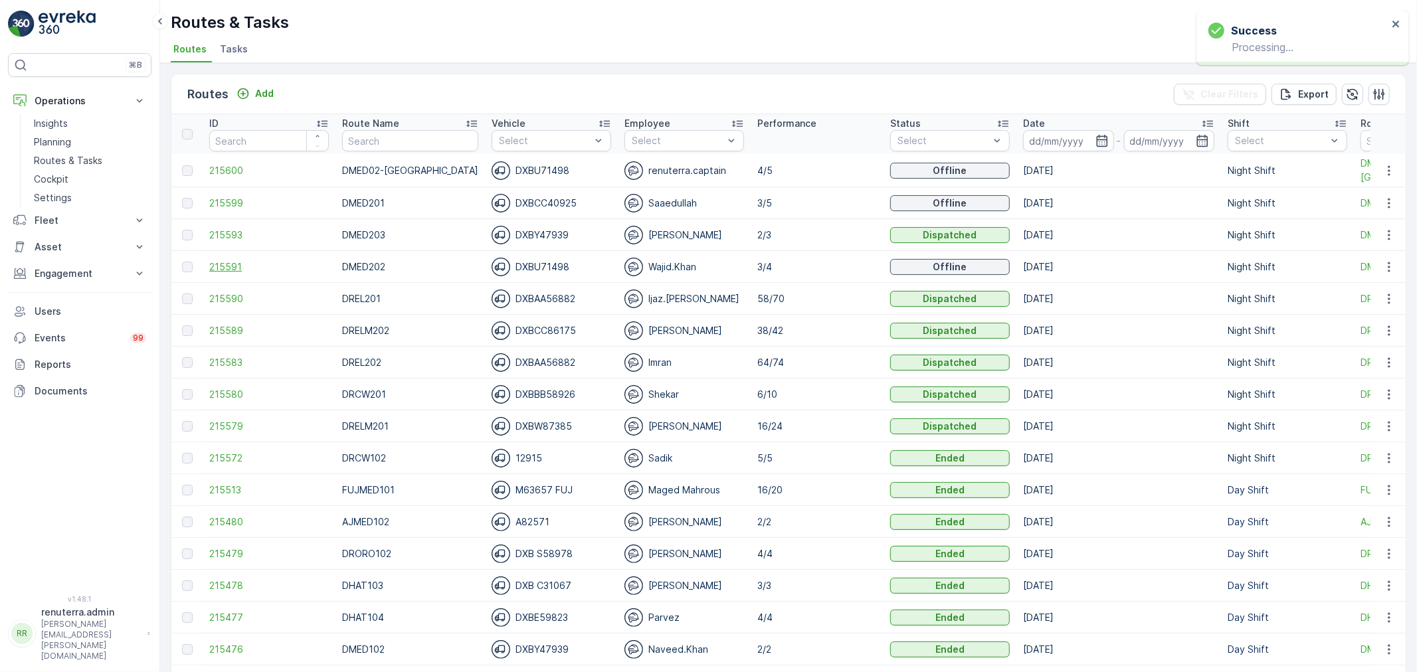
click at [229, 267] on span "215591" at bounding box center [269, 266] width 120 height 13
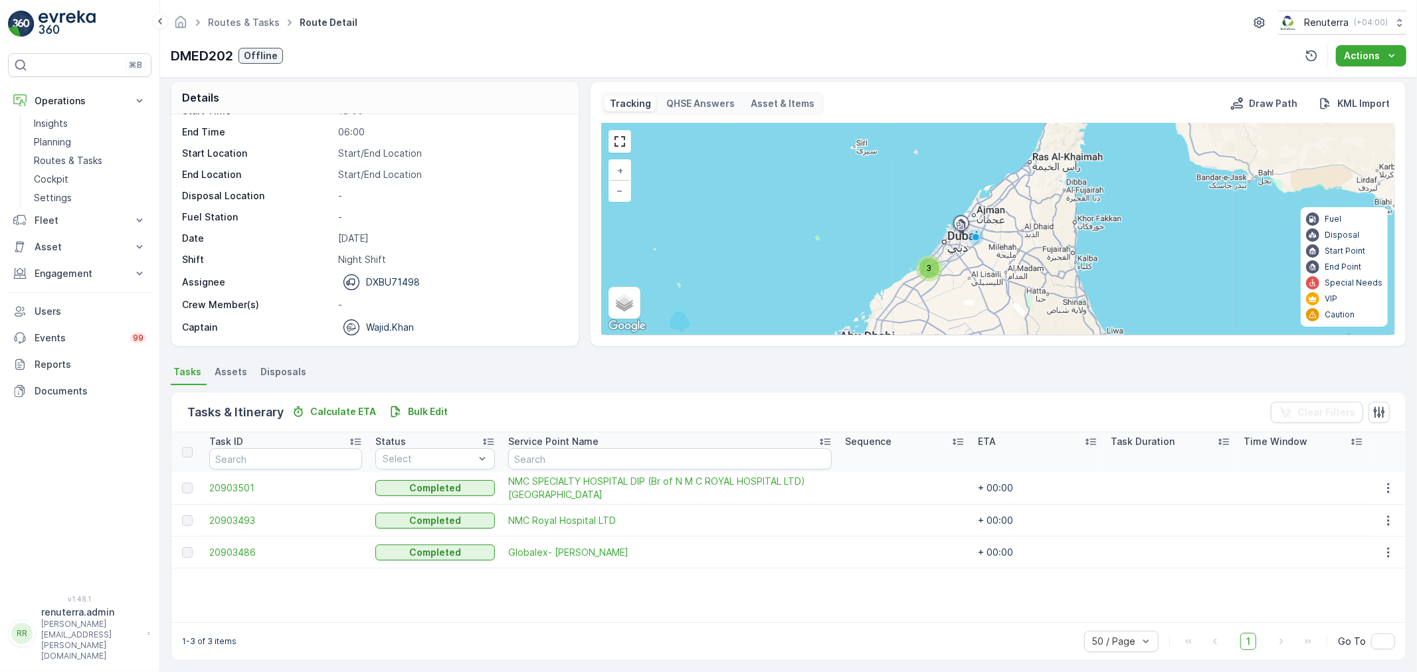
scroll to position [12, 0]
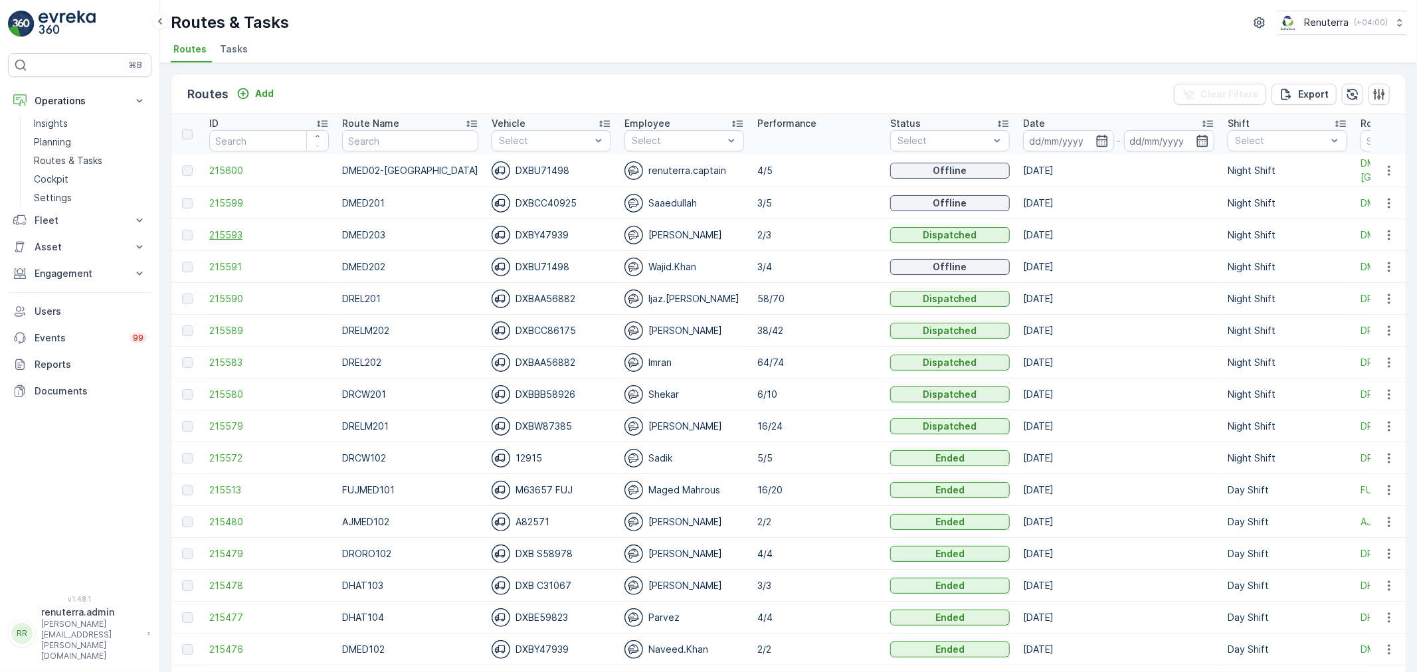
click at [217, 237] on span "215593" at bounding box center [269, 235] width 120 height 13
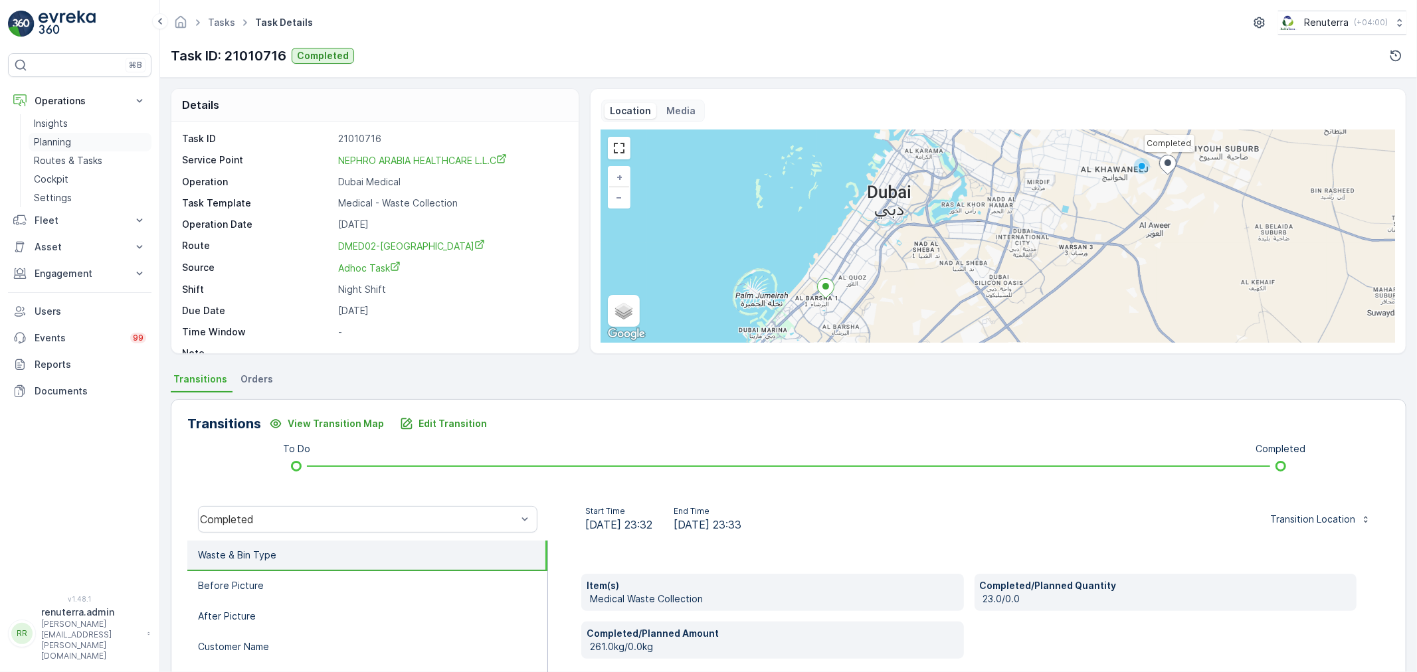
click at [55, 142] on p "Planning" at bounding box center [52, 142] width 37 height 13
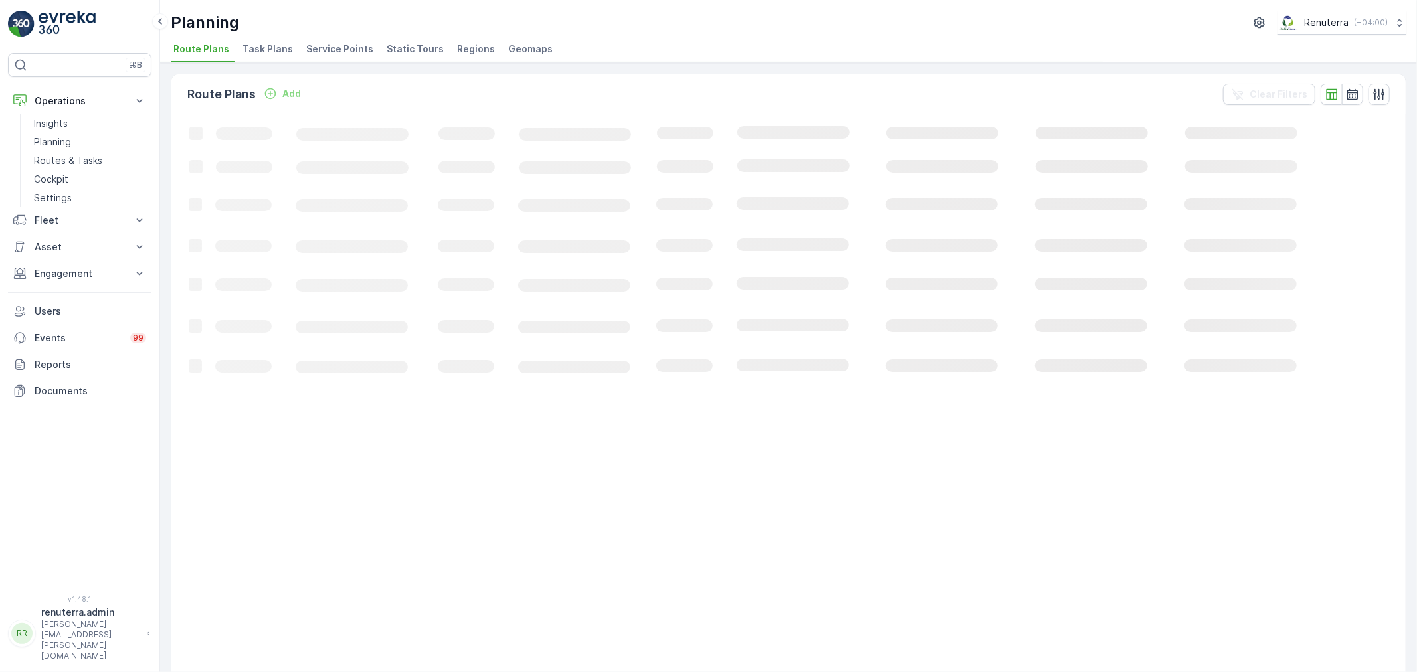
click at [322, 47] on span "Service Points" at bounding box center [339, 49] width 67 height 13
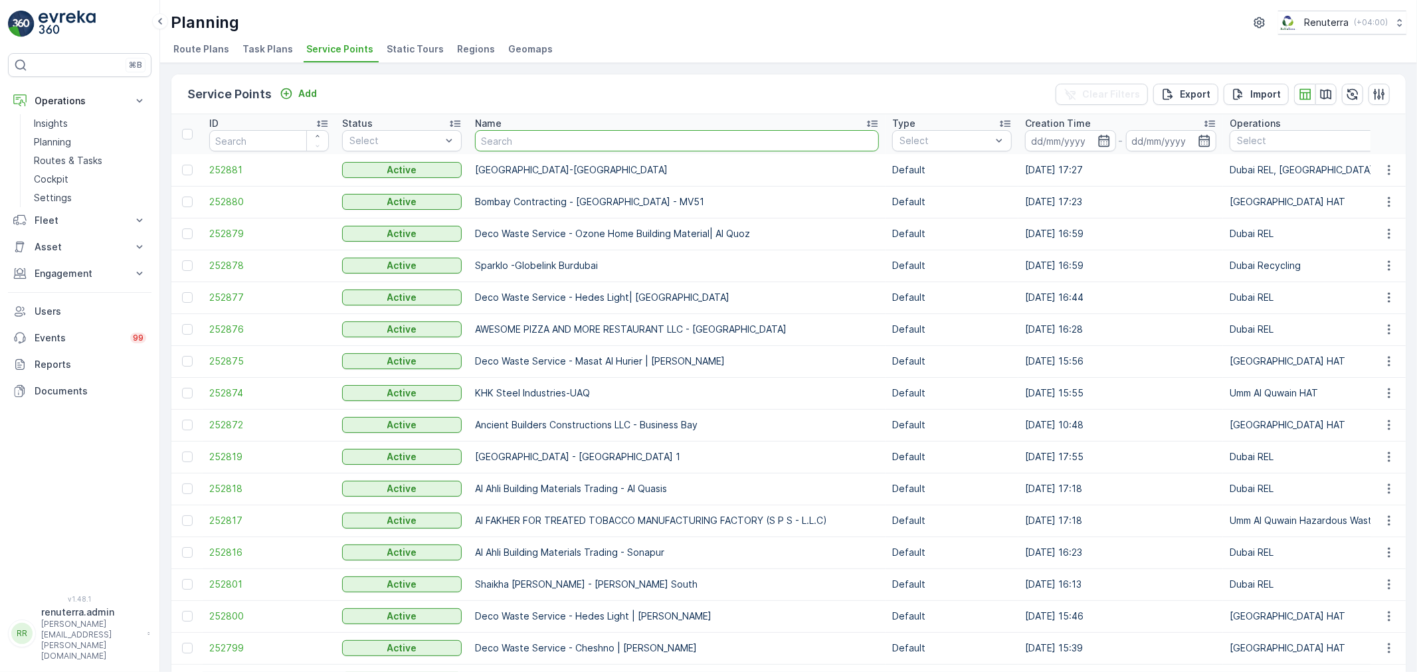
click at [524, 147] on input "text" at bounding box center [677, 140] width 404 height 21
type input "cmc"
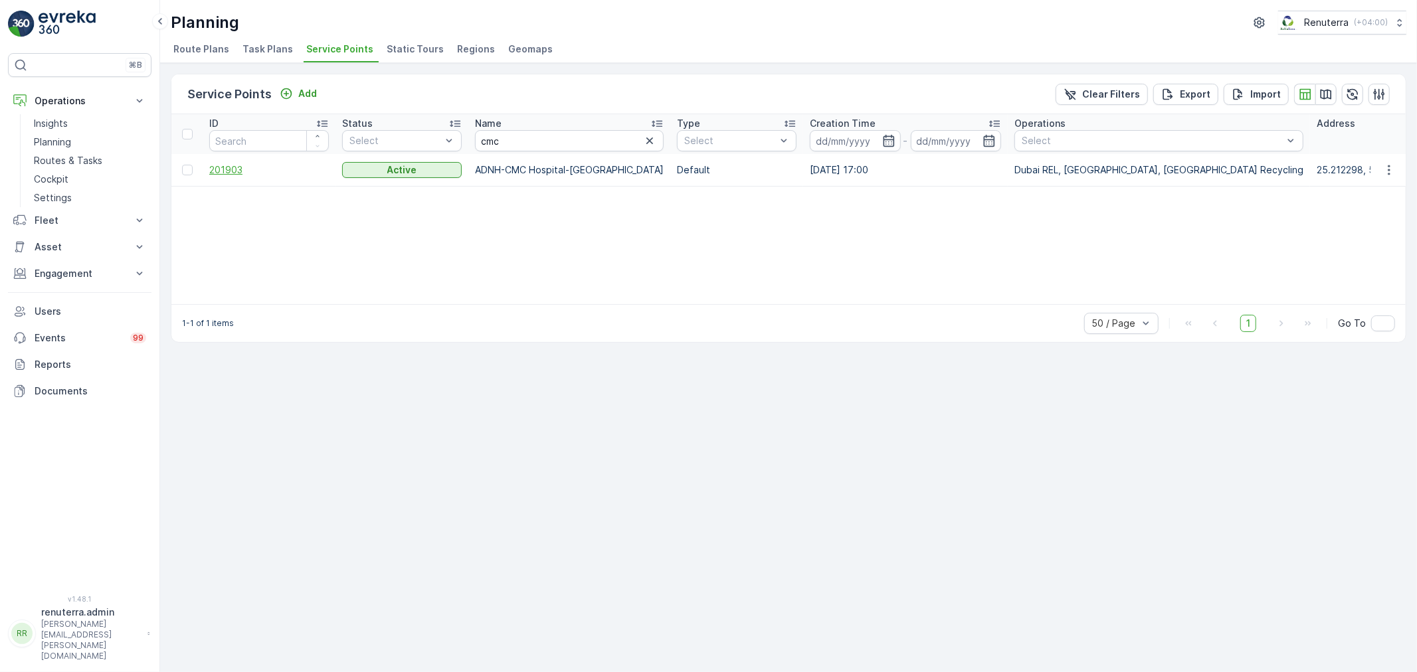
click at [234, 171] on span "201903" at bounding box center [269, 169] width 120 height 13
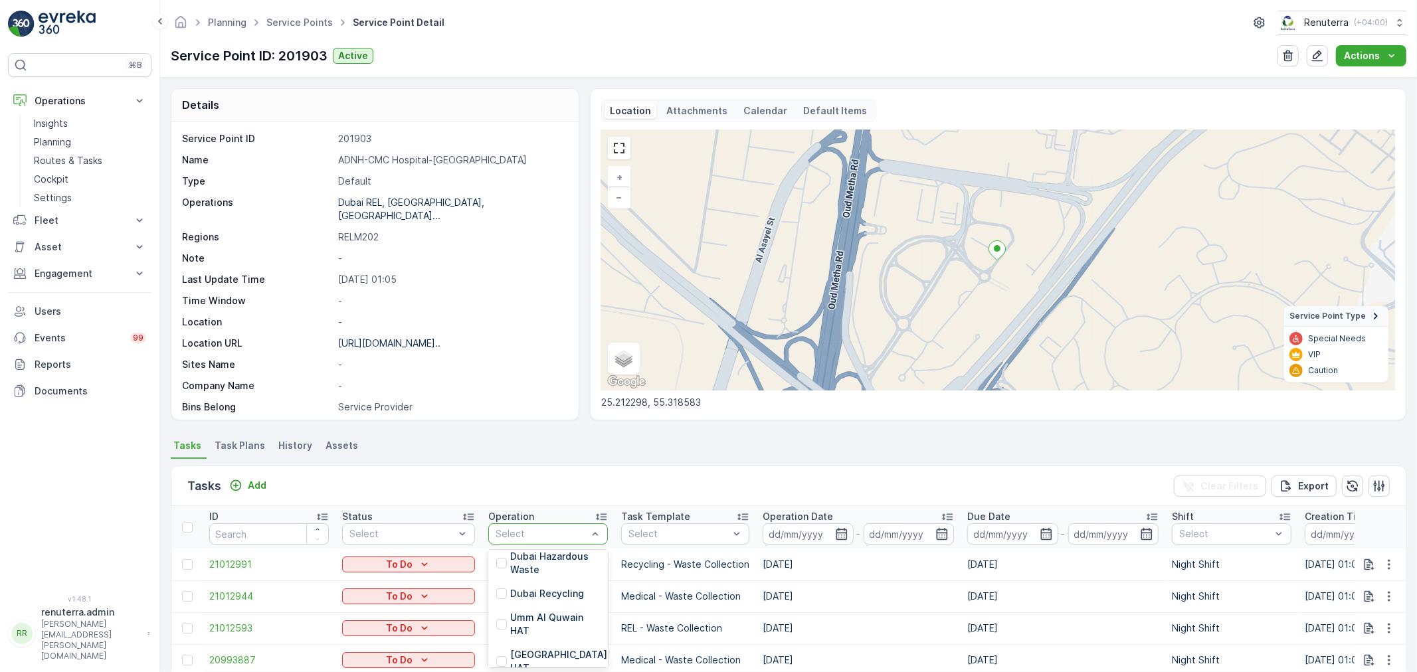
scroll to position [120, 0]
click at [553, 573] on div "Dubai Medical" at bounding box center [548, 567] width 120 height 24
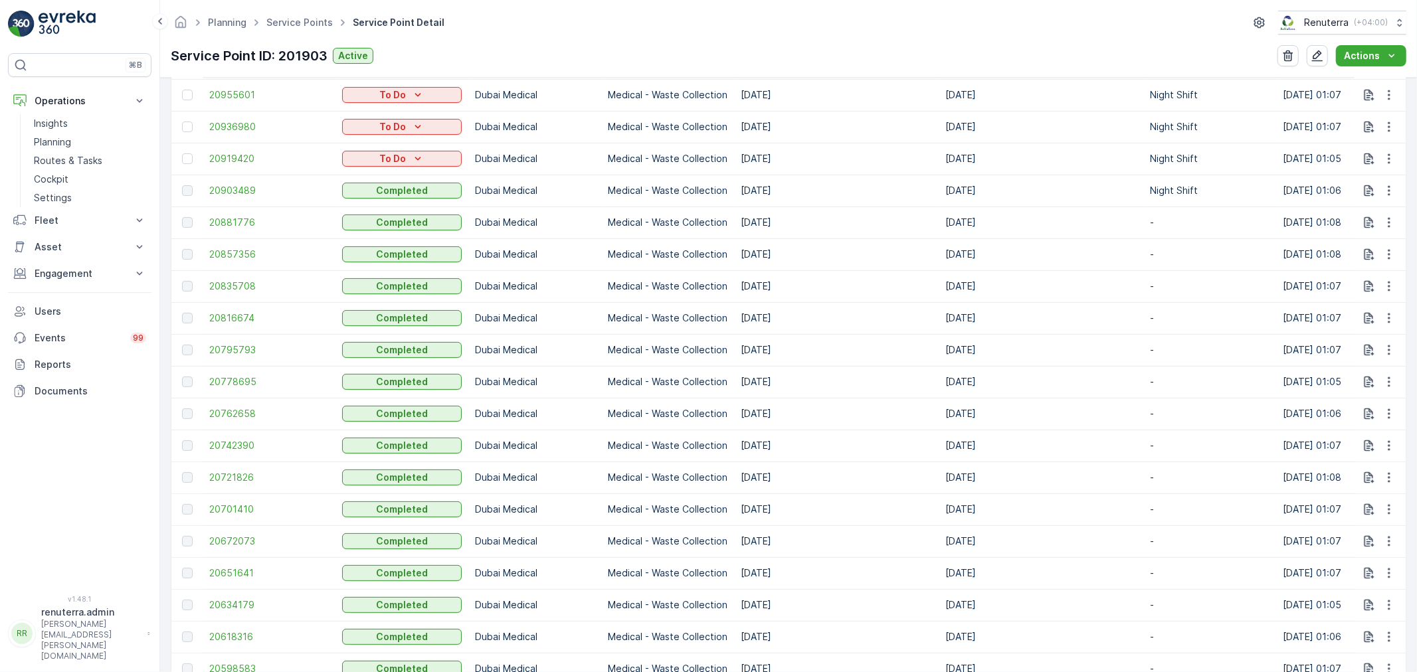
scroll to position [590, 0]
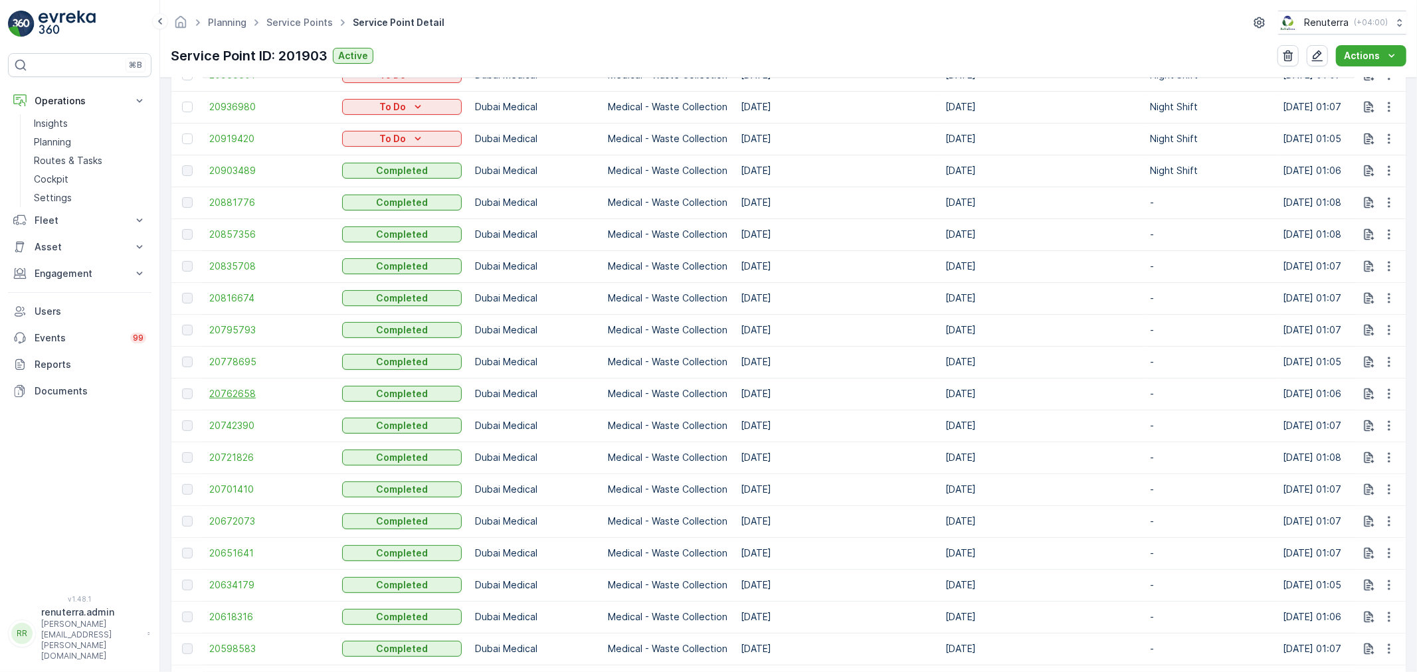
click at [241, 393] on span "20762658" at bounding box center [269, 393] width 120 height 13
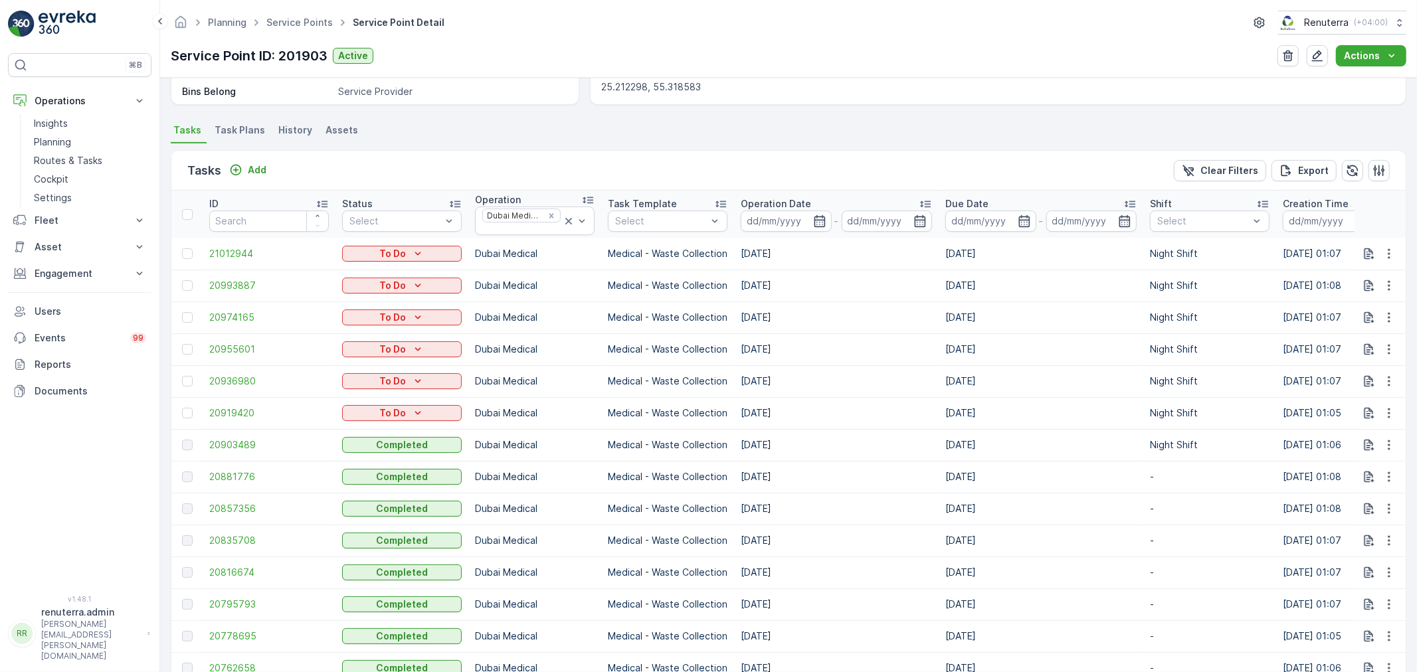
scroll to position [369, 0]
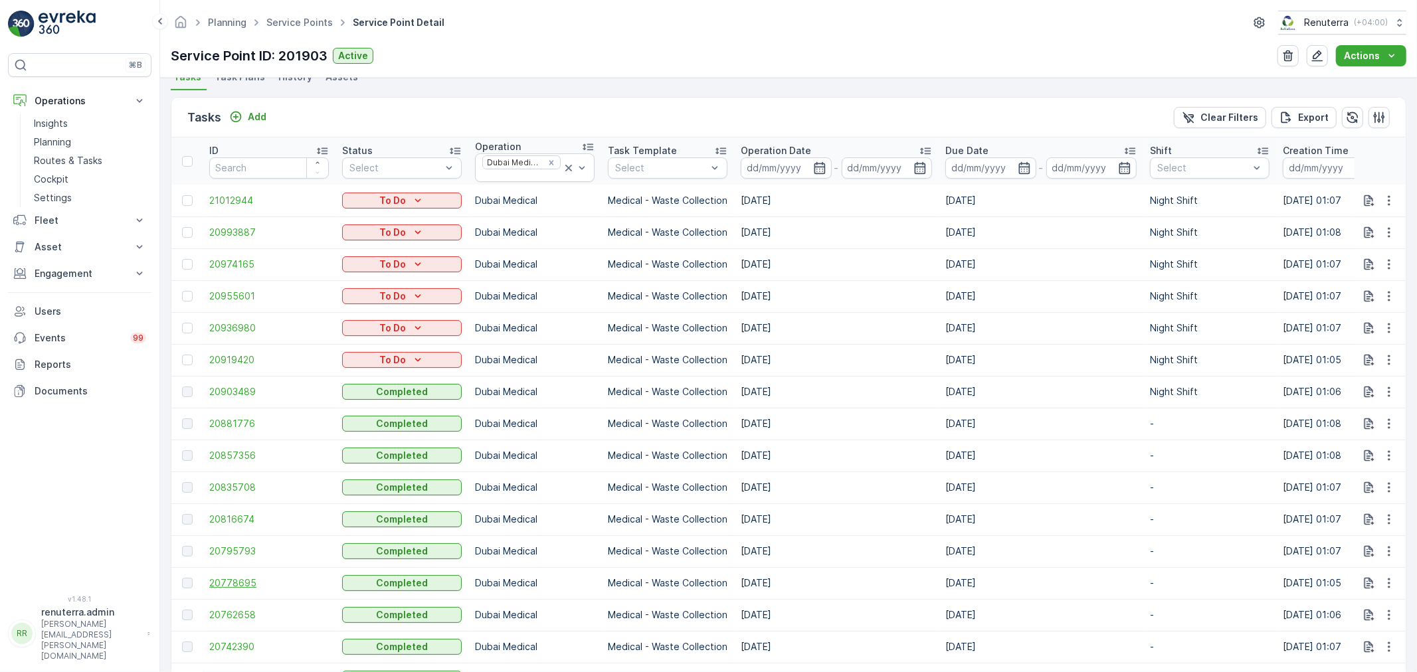
click at [230, 586] on span "20778695" at bounding box center [269, 583] width 120 height 13
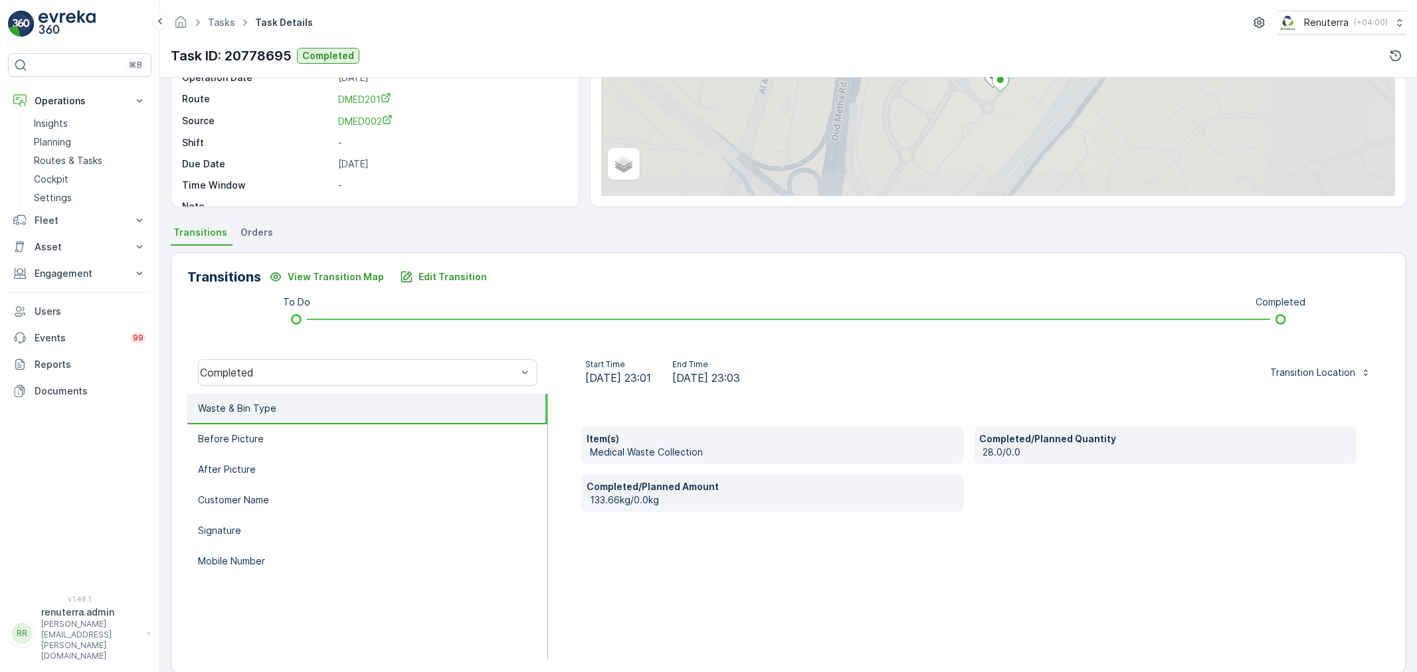
scroll to position [147, 0]
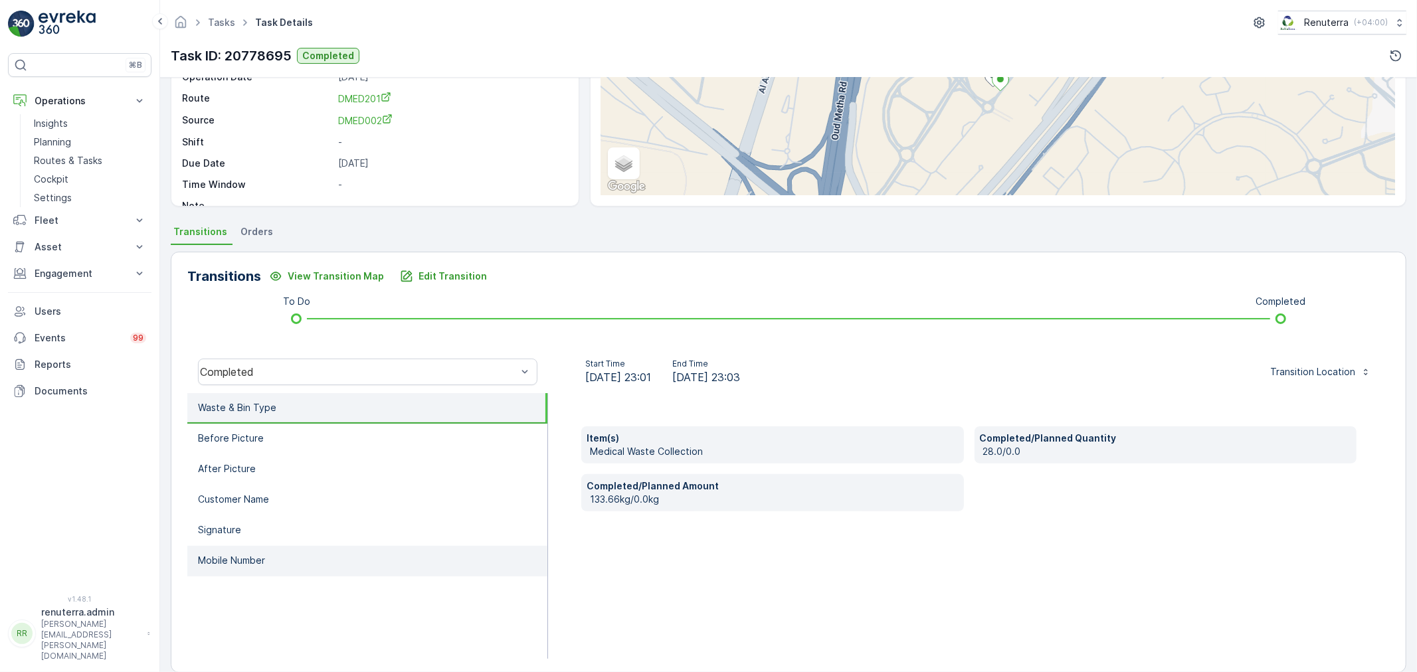
click at [270, 563] on li "Mobile Number" at bounding box center [367, 561] width 360 height 31
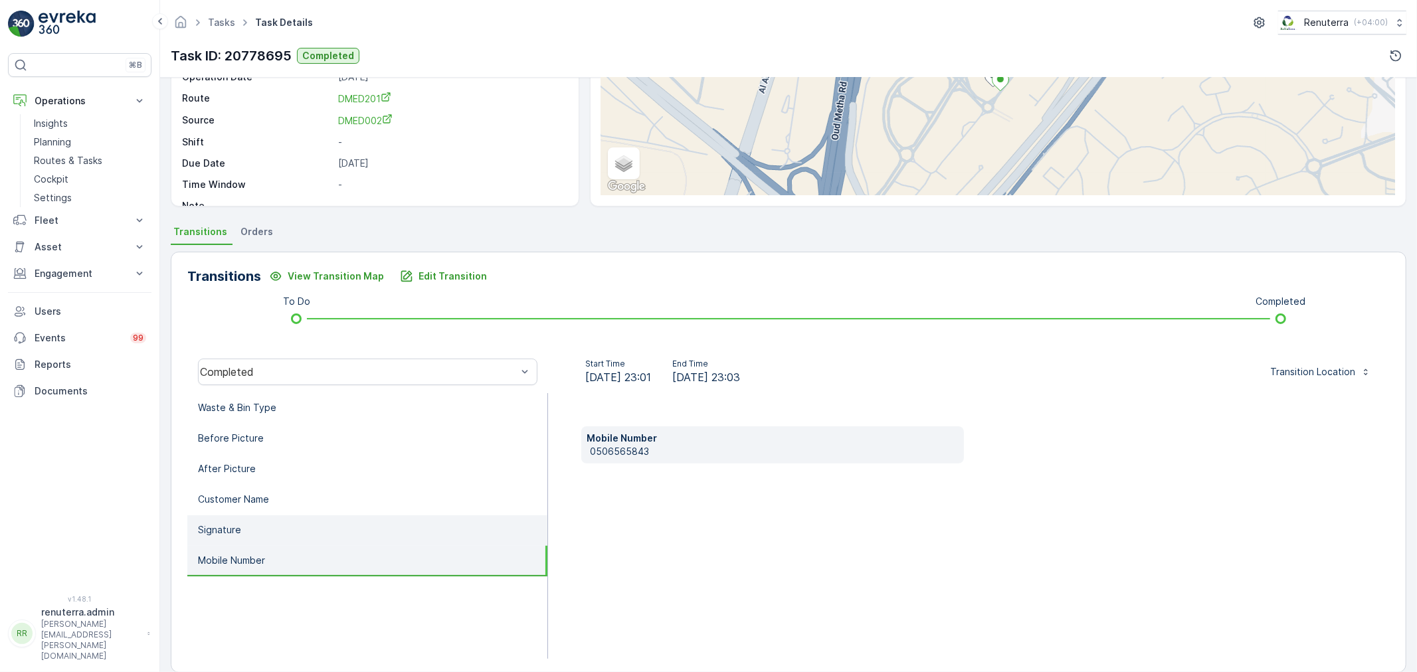
click at [264, 525] on li "Signature" at bounding box center [367, 531] width 360 height 31
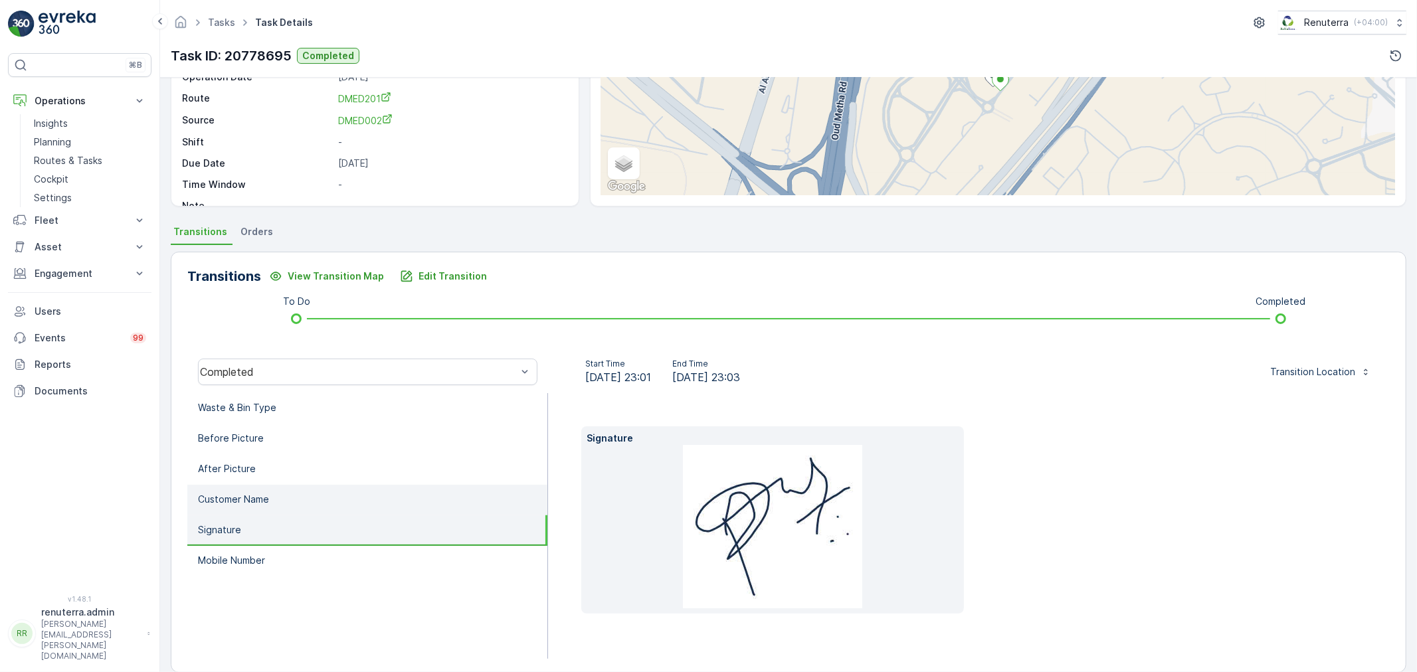
click at [257, 497] on p "Customer Name" at bounding box center [233, 499] width 71 height 13
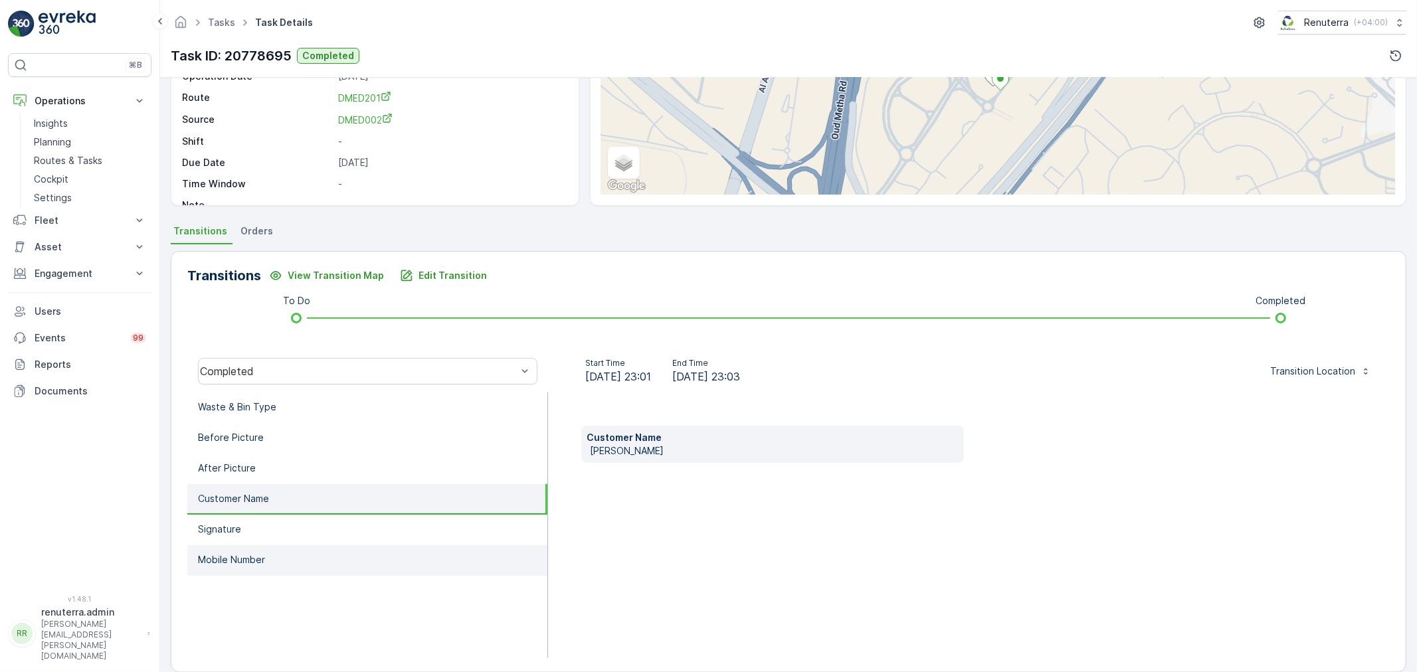
scroll to position [164, 0]
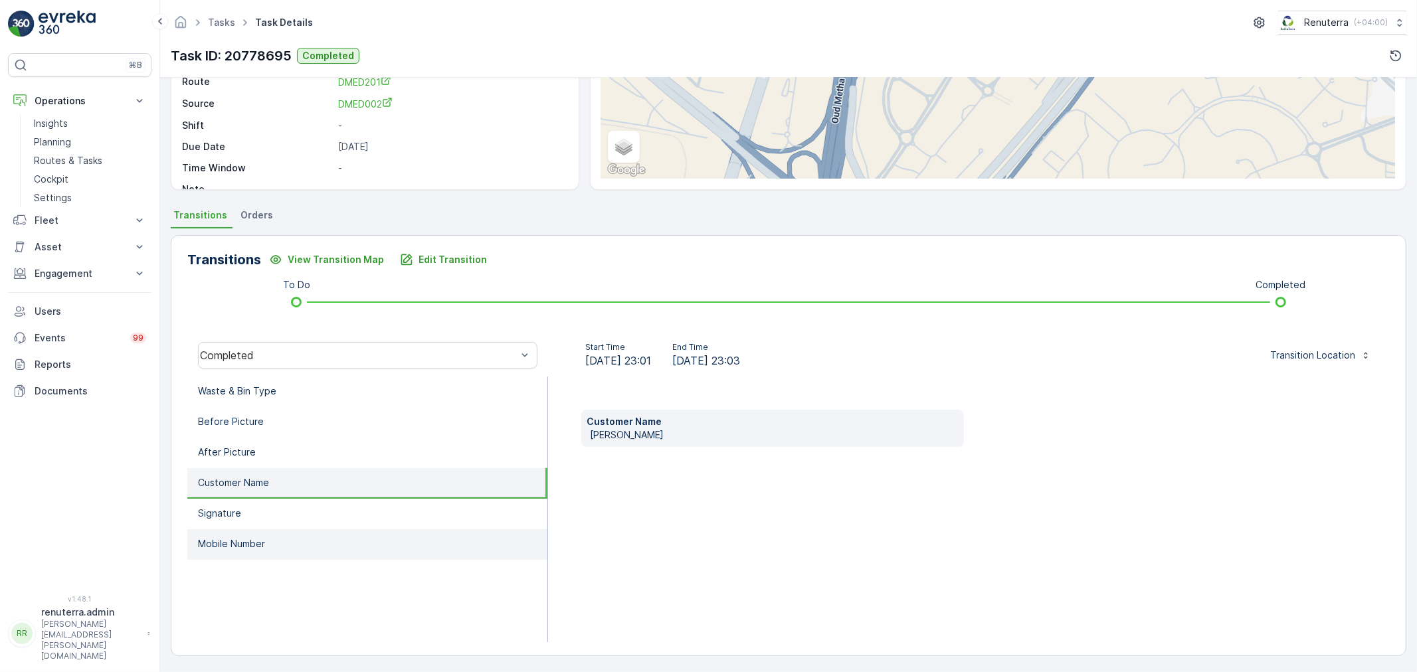
click at [254, 548] on li "Mobile Number" at bounding box center [367, 544] width 360 height 31
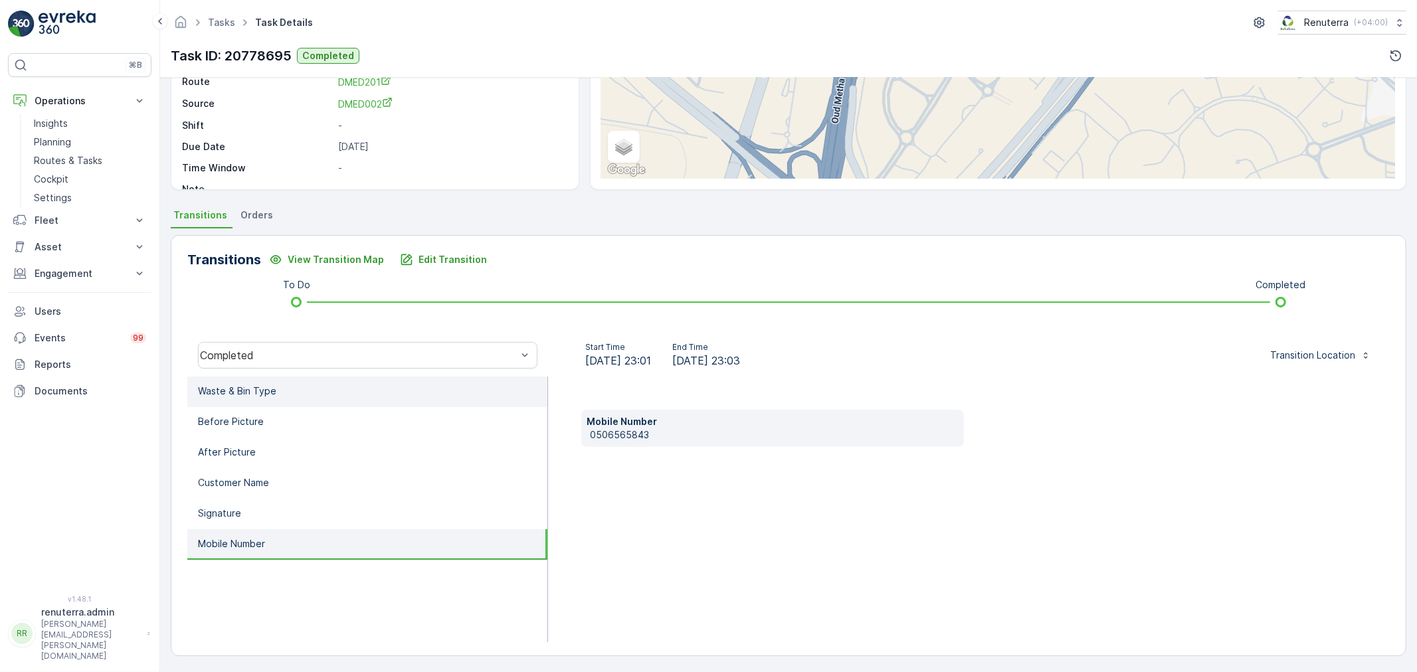
click at [268, 389] on p "Waste & Bin Type" at bounding box center [237, 391] width 78 height 13
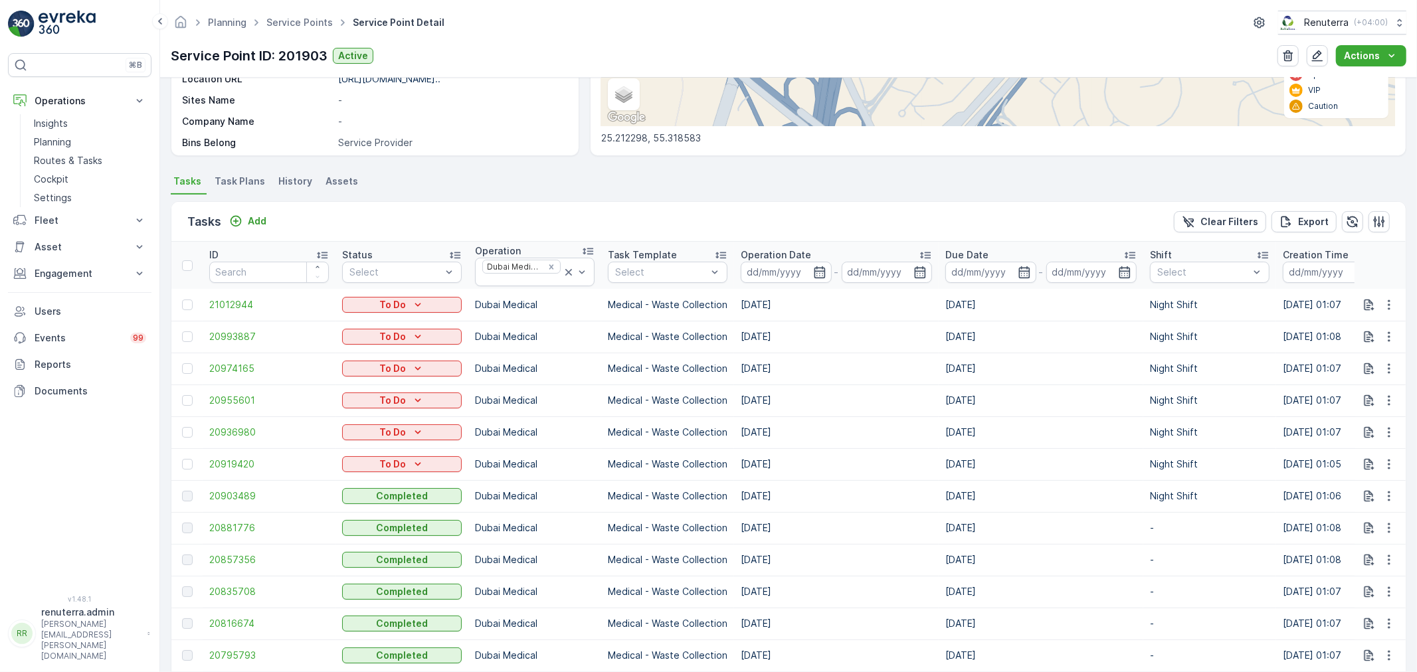
scroll to position [295, 0]
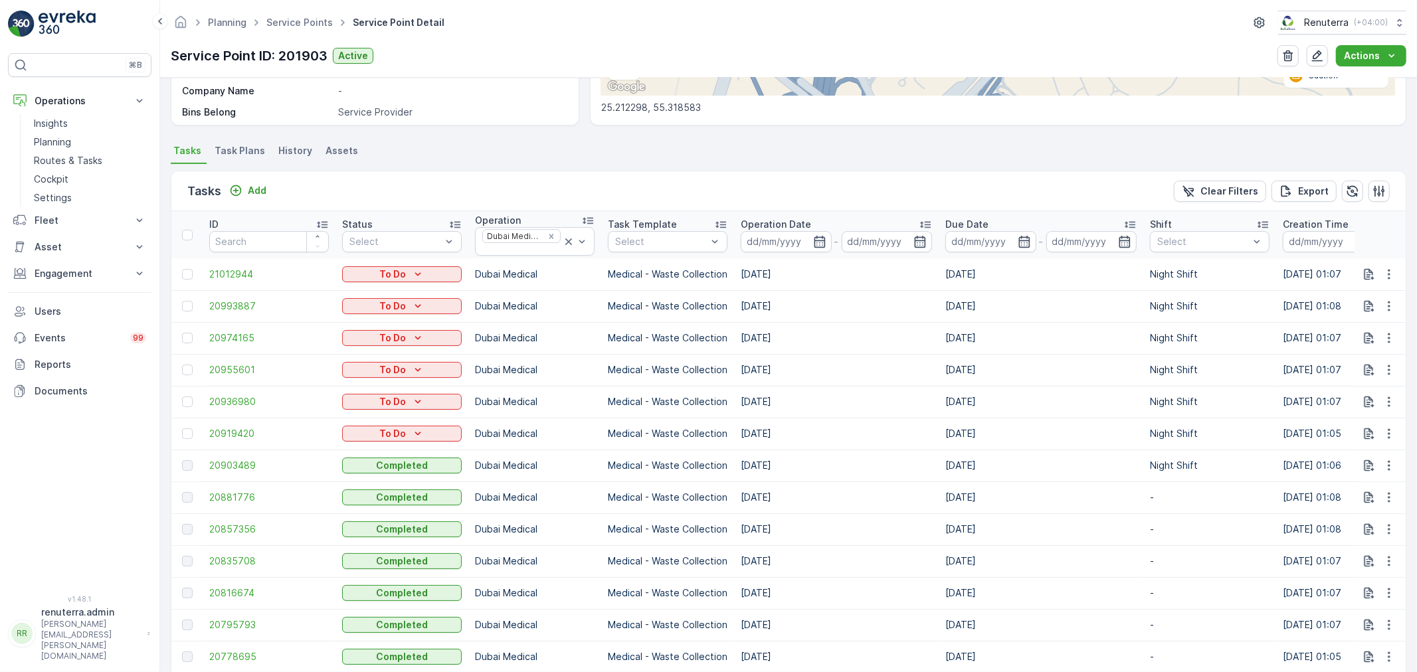
click at [250, 625] on span "20795793" at bounding box center [269, 625] width 120 height 13
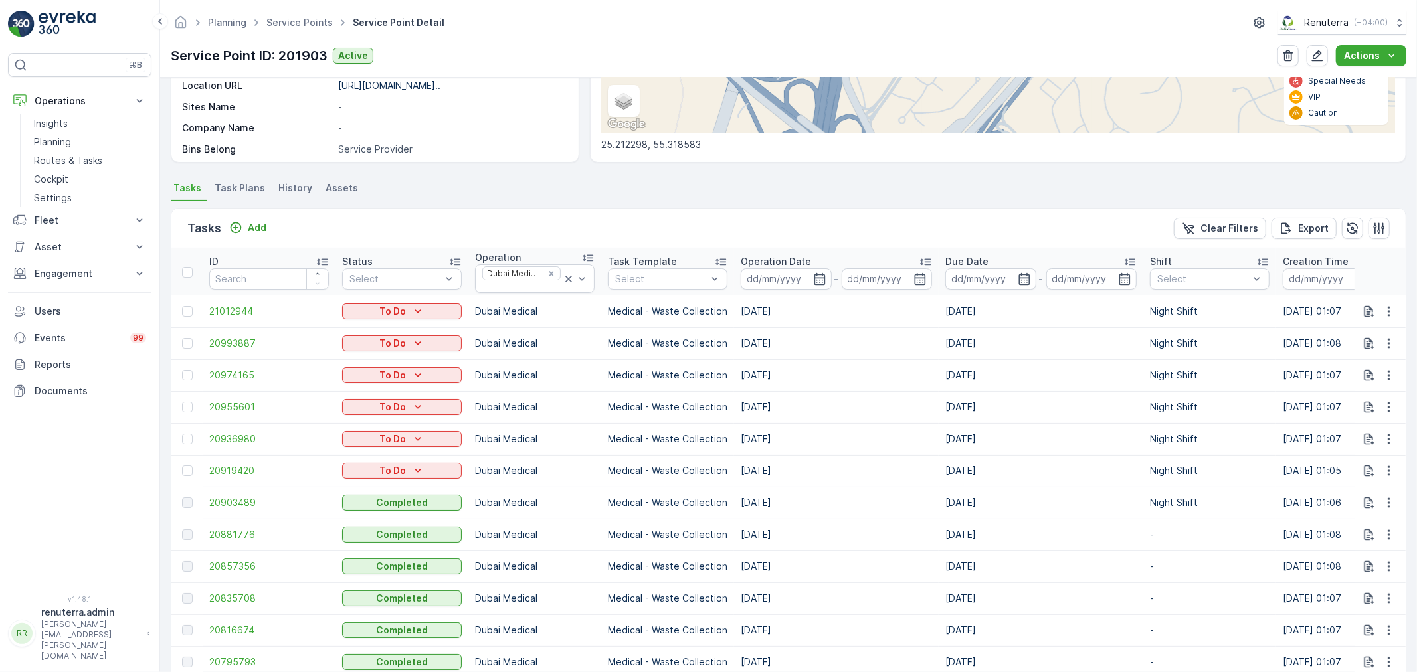
scroll to position [295, 0]
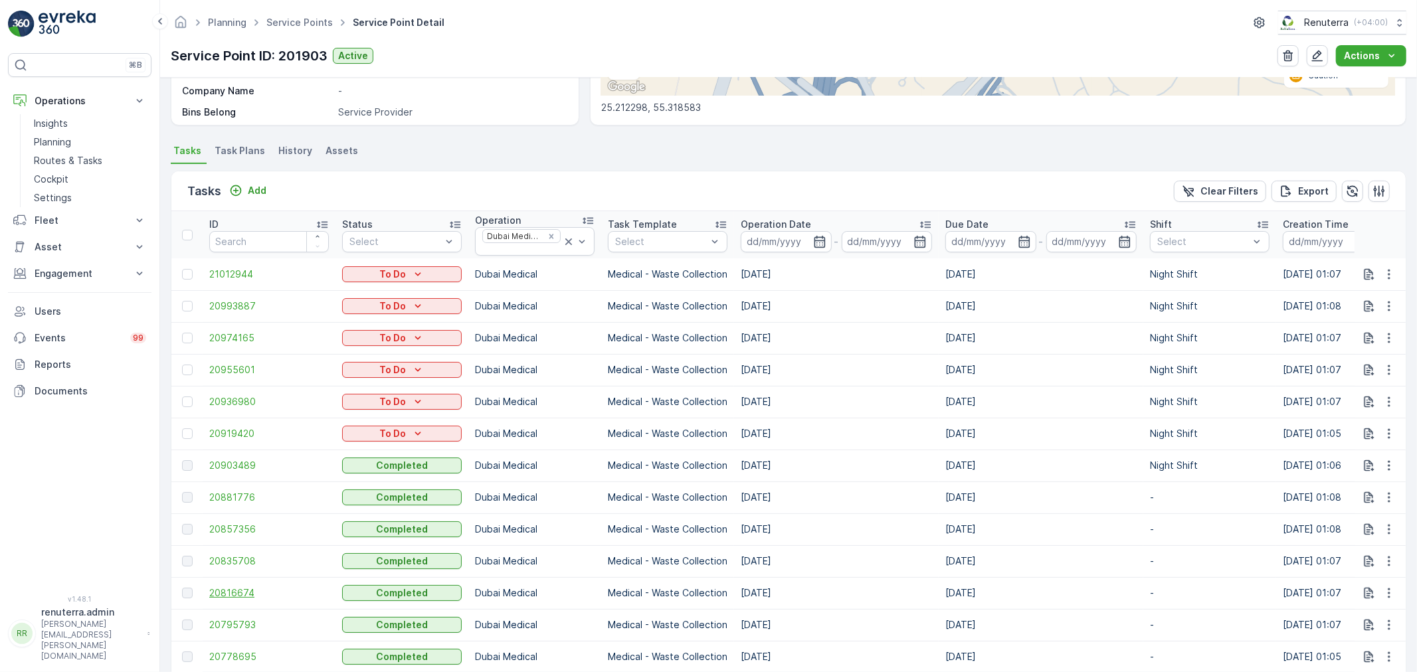
click at [226, 597] on span "20816674" at bounding box center [269, 593] width 120 height 13
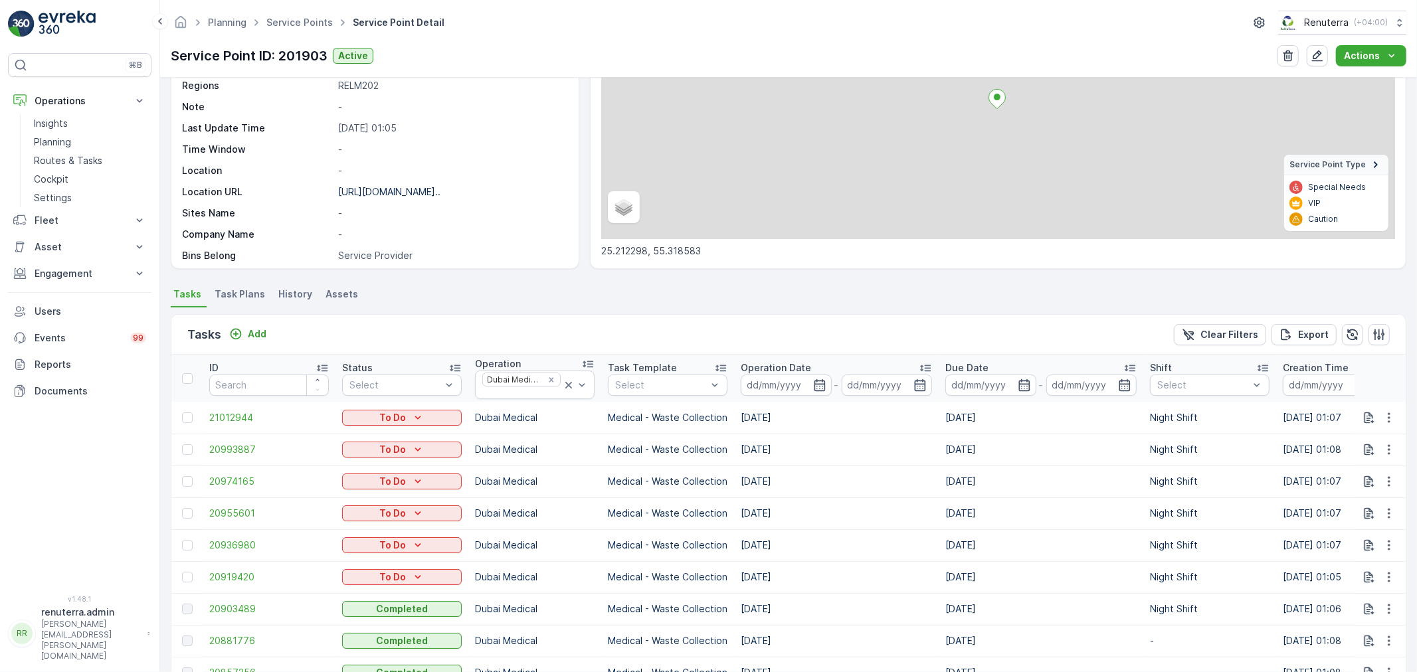
scroll to position [221, 0]
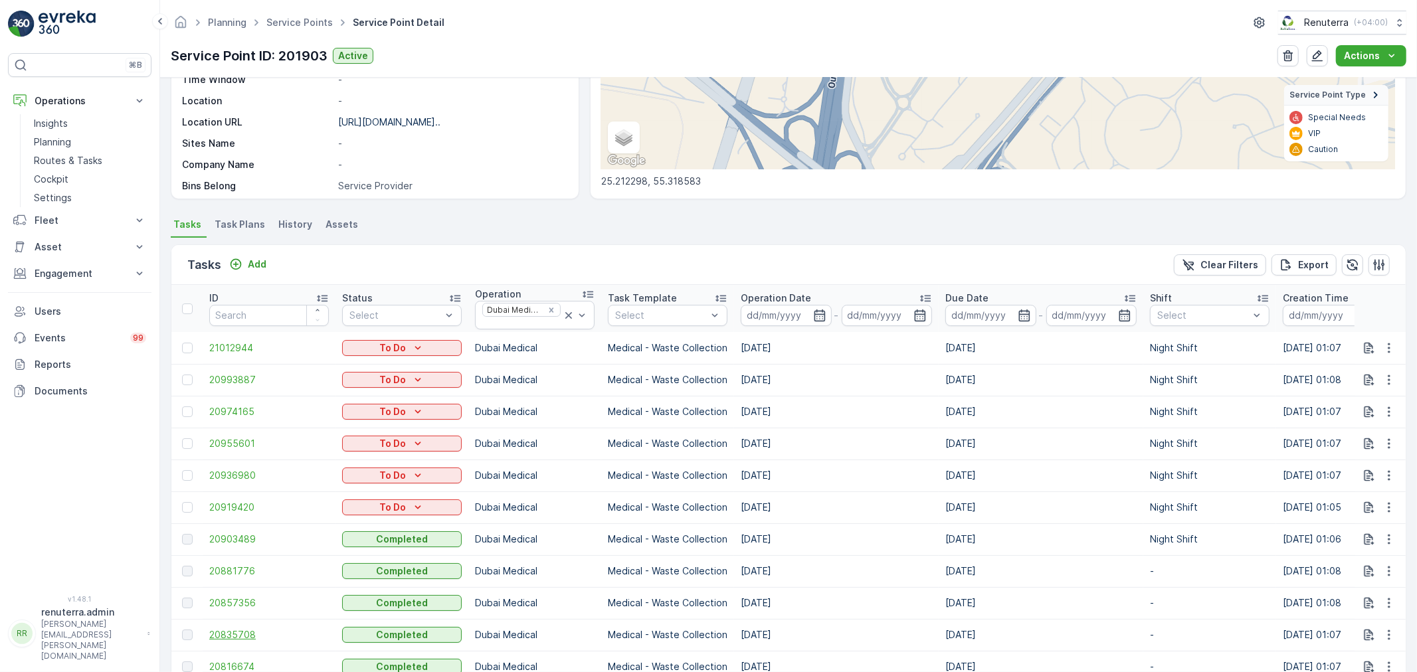
click at [231, 634] on span "20835708" at bounding box center [269, 634] width 120 height 13
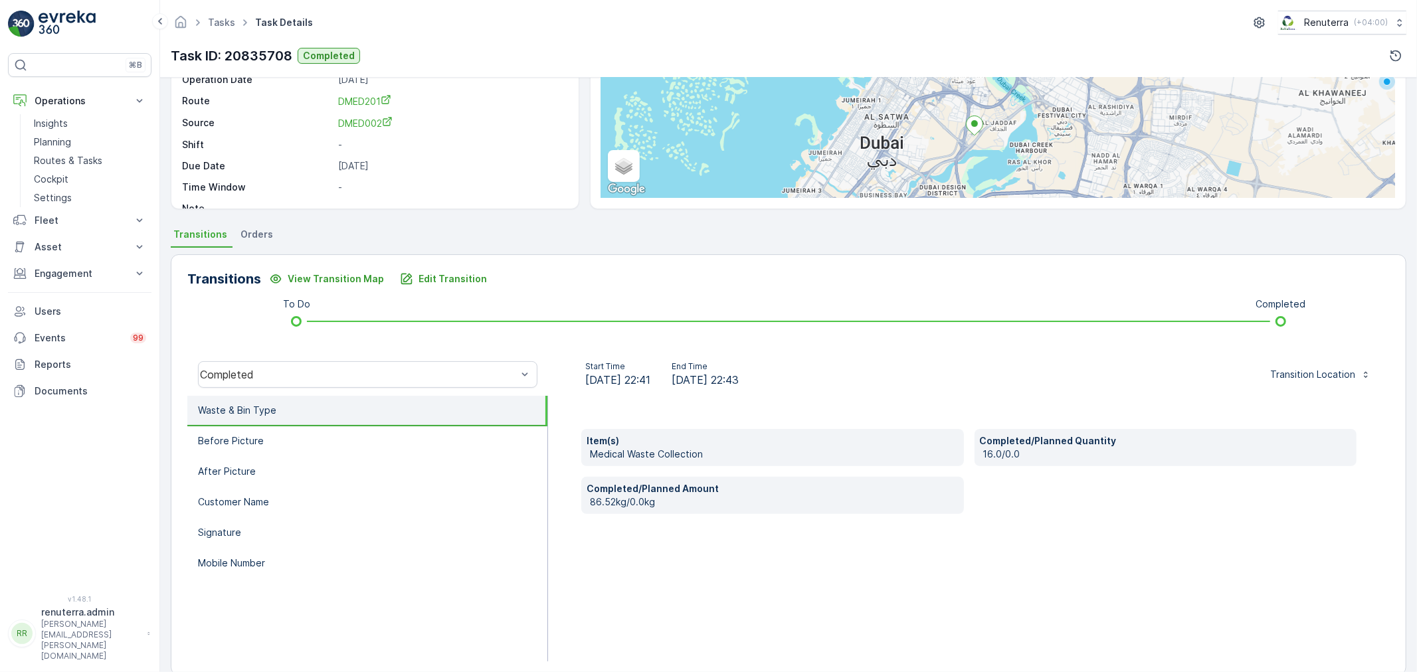
scroll to position [147, 0]
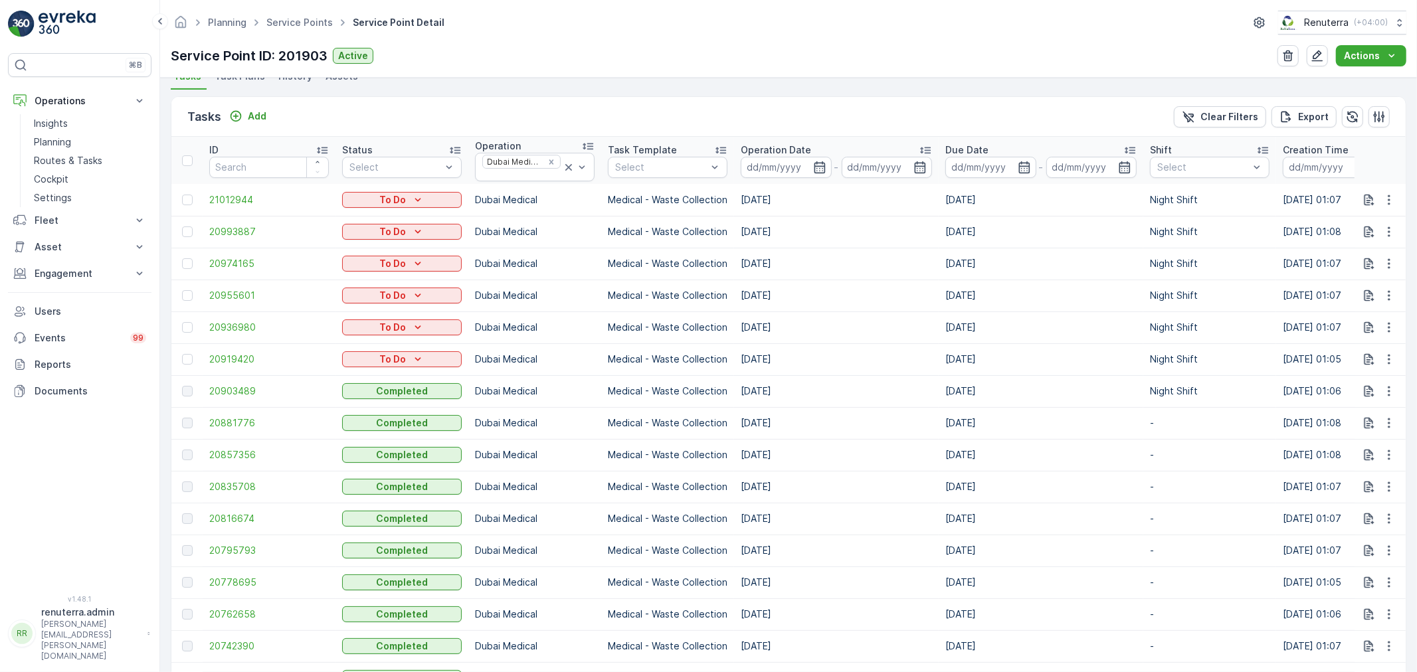
scroll to position [369, 0]
click at [227, 449] on span "20857356" at bounding box center [269, 455] width 120 height 13
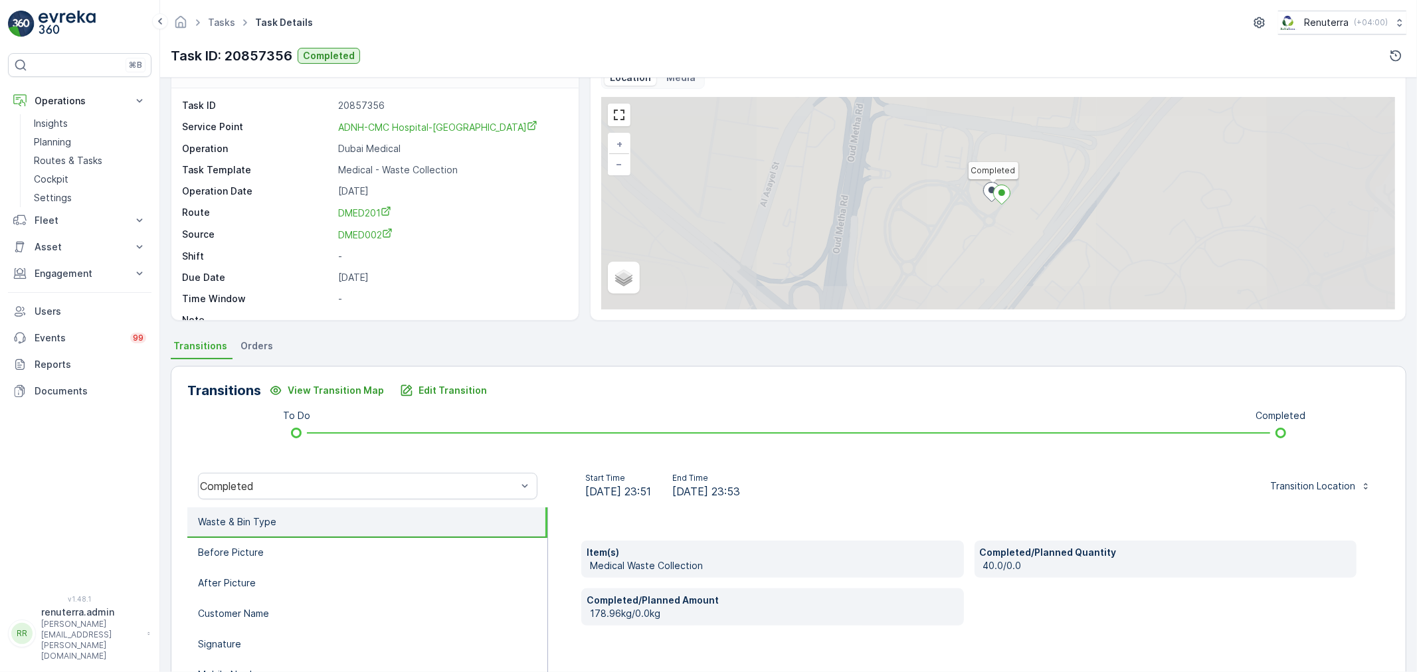
scroll to position [74, 0]
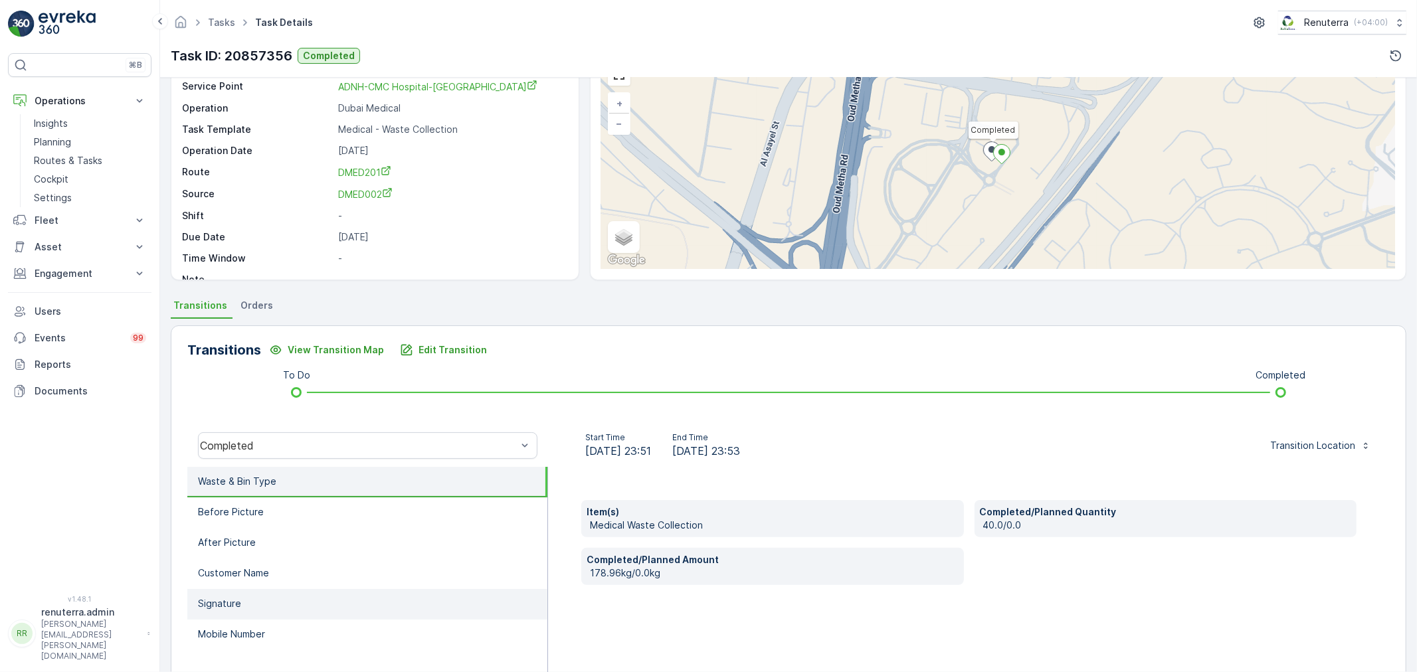
click at [246, 614] on li "Signature" at bounding box center [367, 604] width 360 height 31
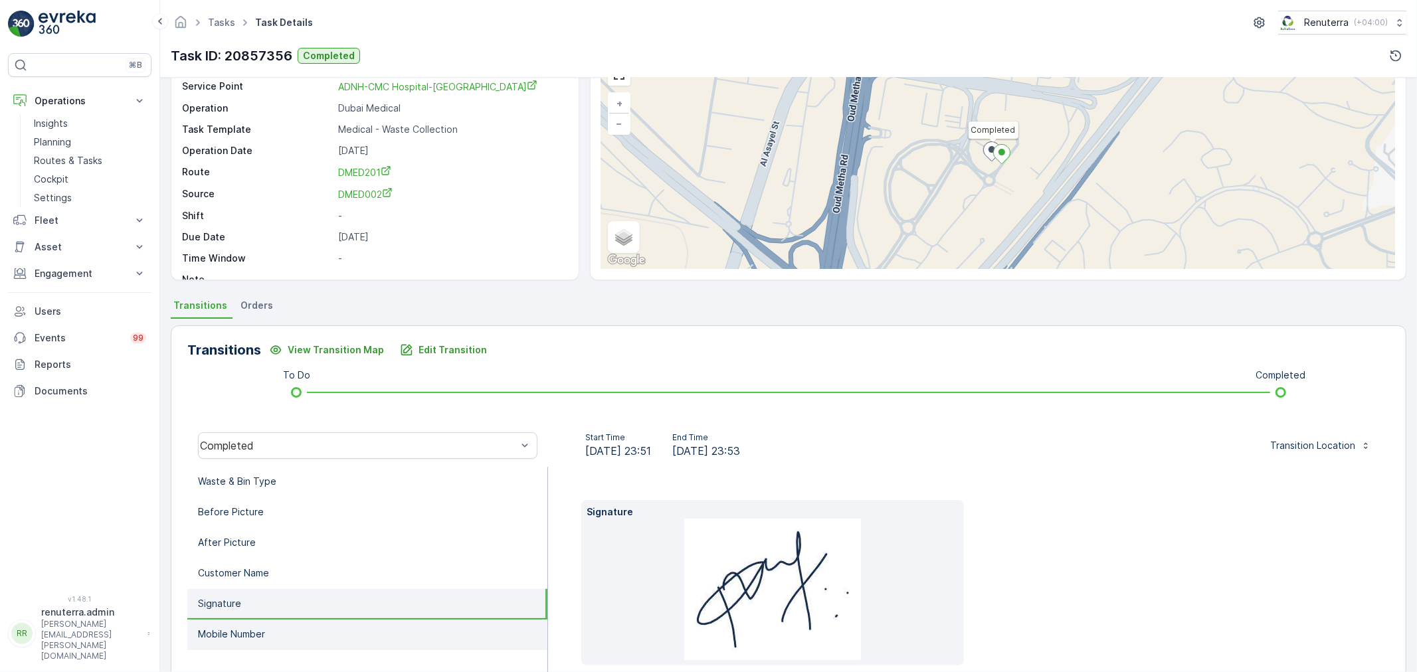
click at [242, 633] on p "Mobile Number" at bounding box center [231, 634] width 67 height 13
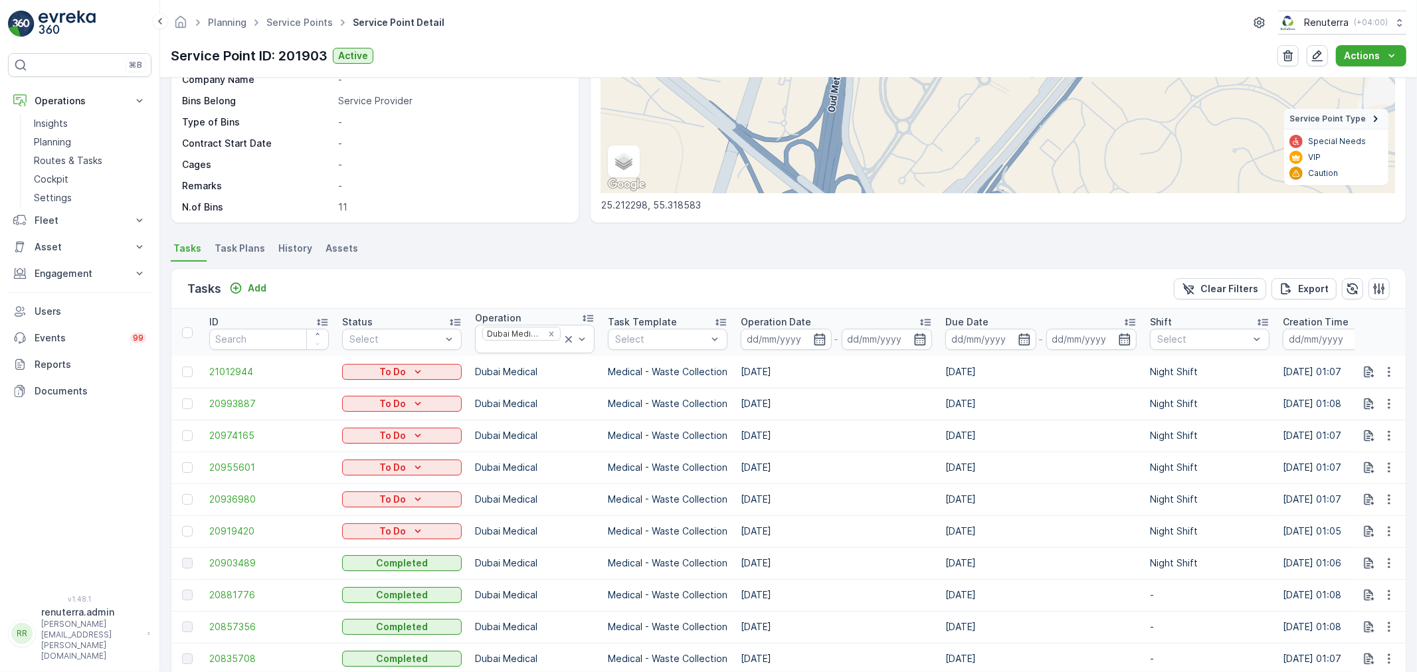
scroll to position [295, 0]
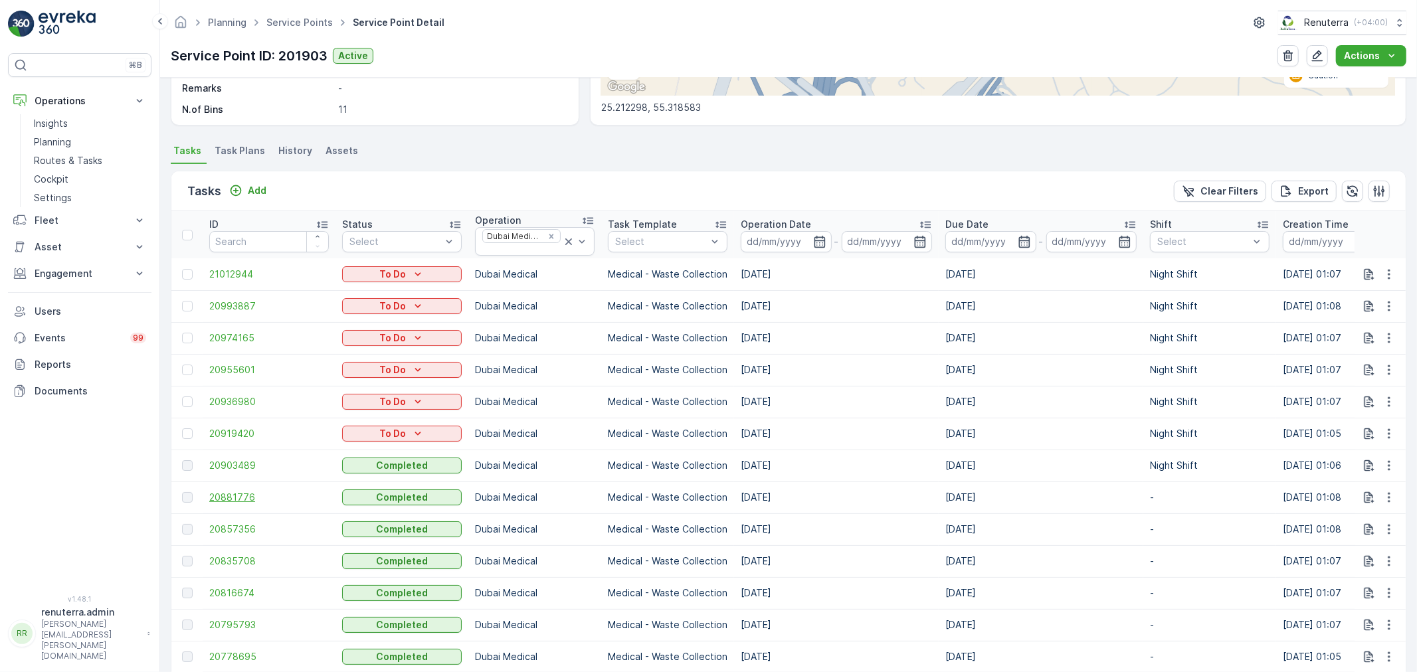
click at [237, 496] on span "20881776" at bounding box center [269, 497] width 120 height 13
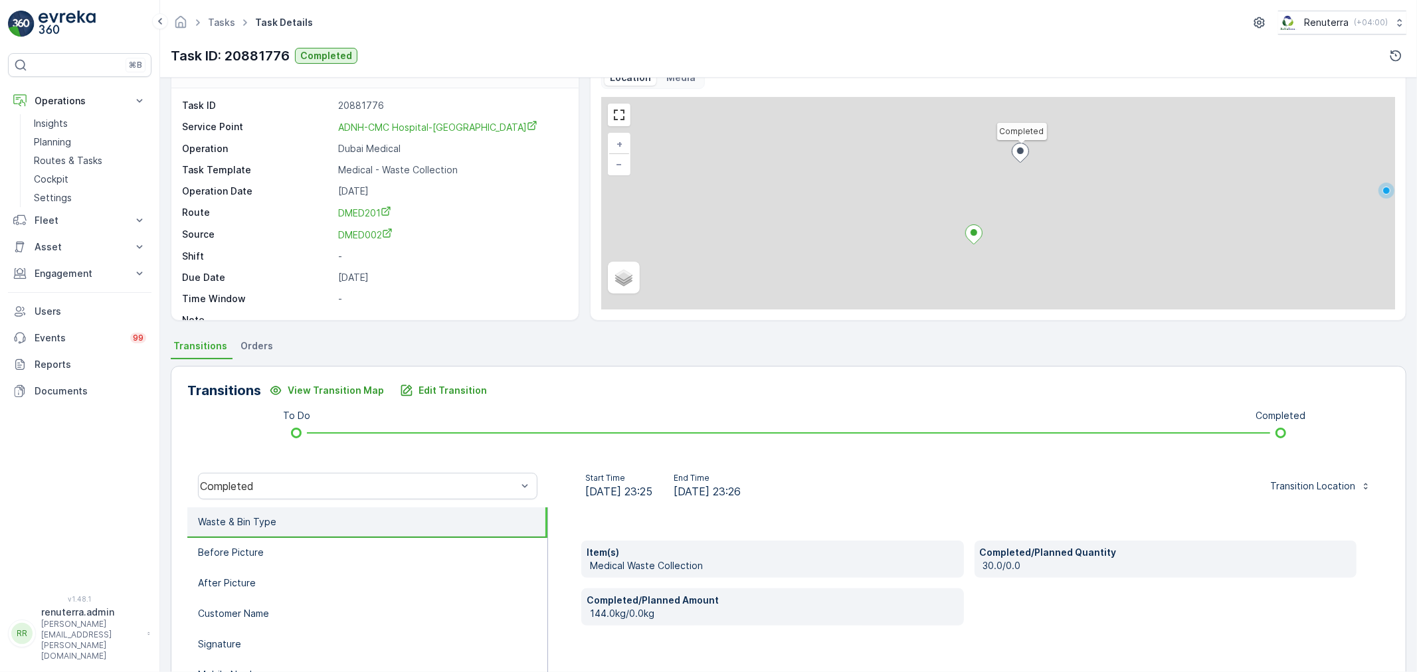
scroll to position [74, 0]
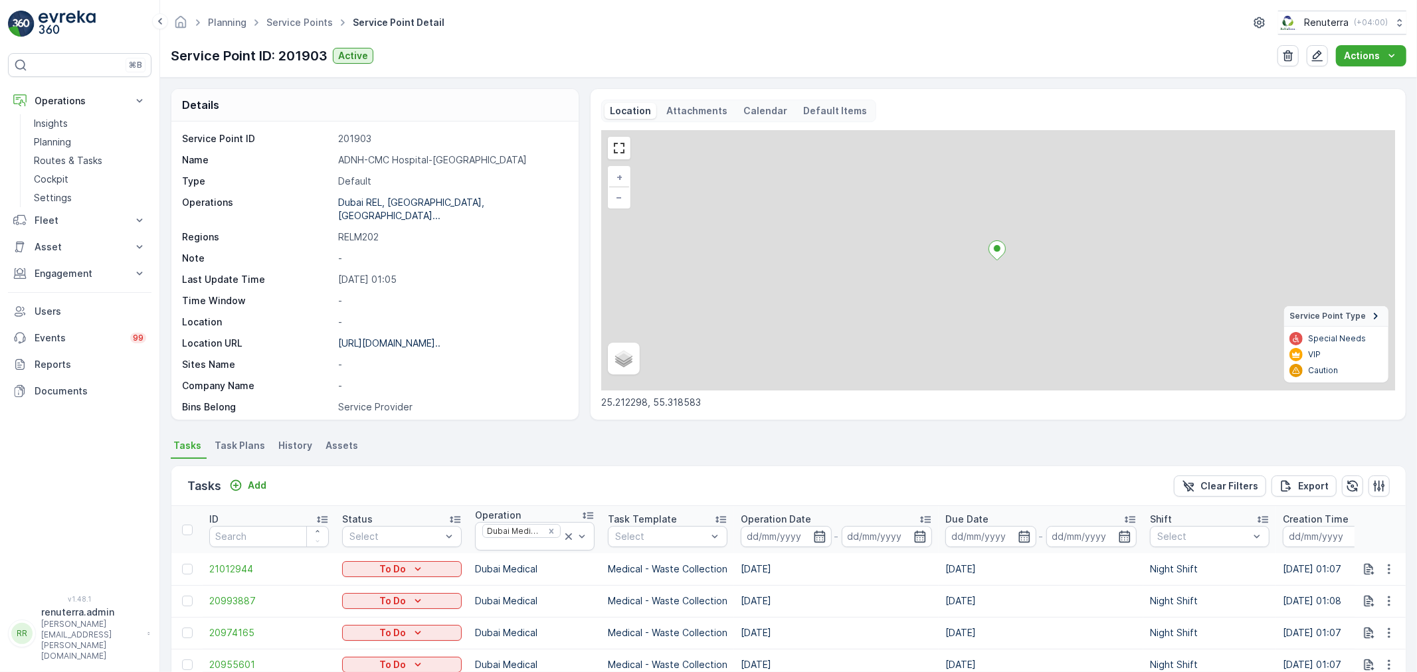
scroll to position [369, 0]
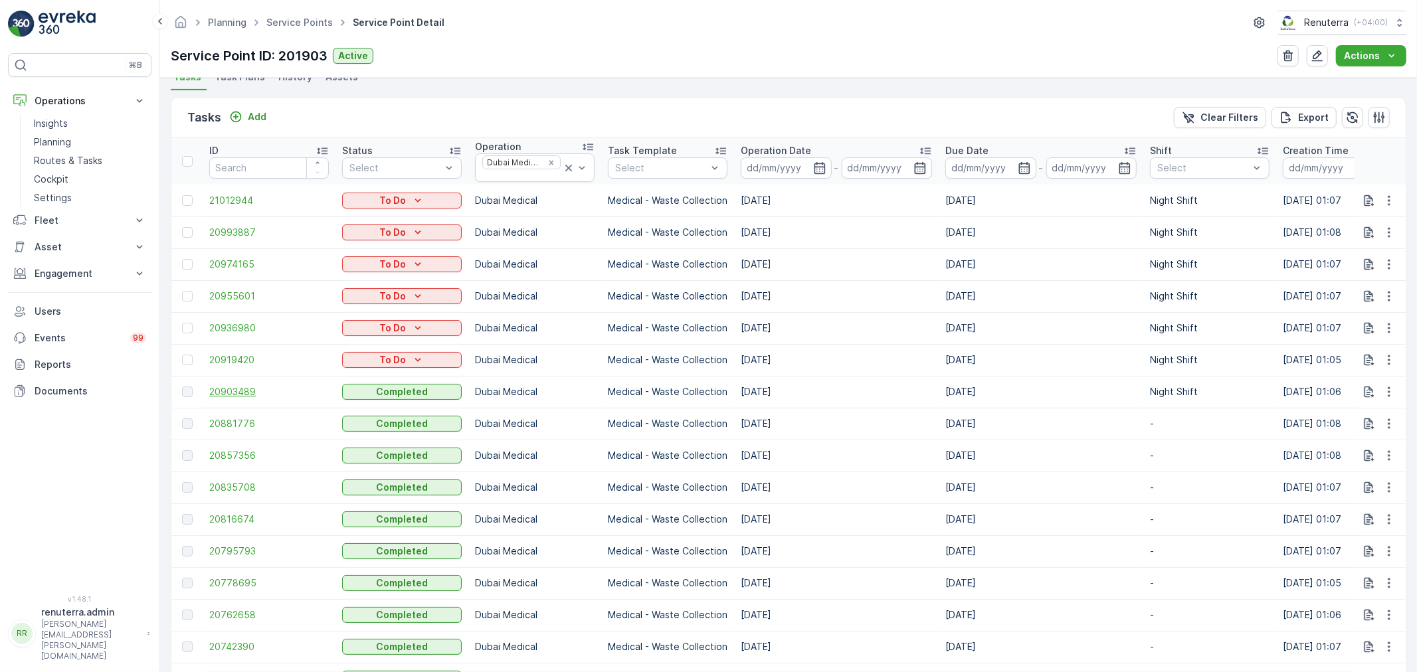
click at [242, 393] on span "20903489" at bounding box center [269, 391] width 120 height 13
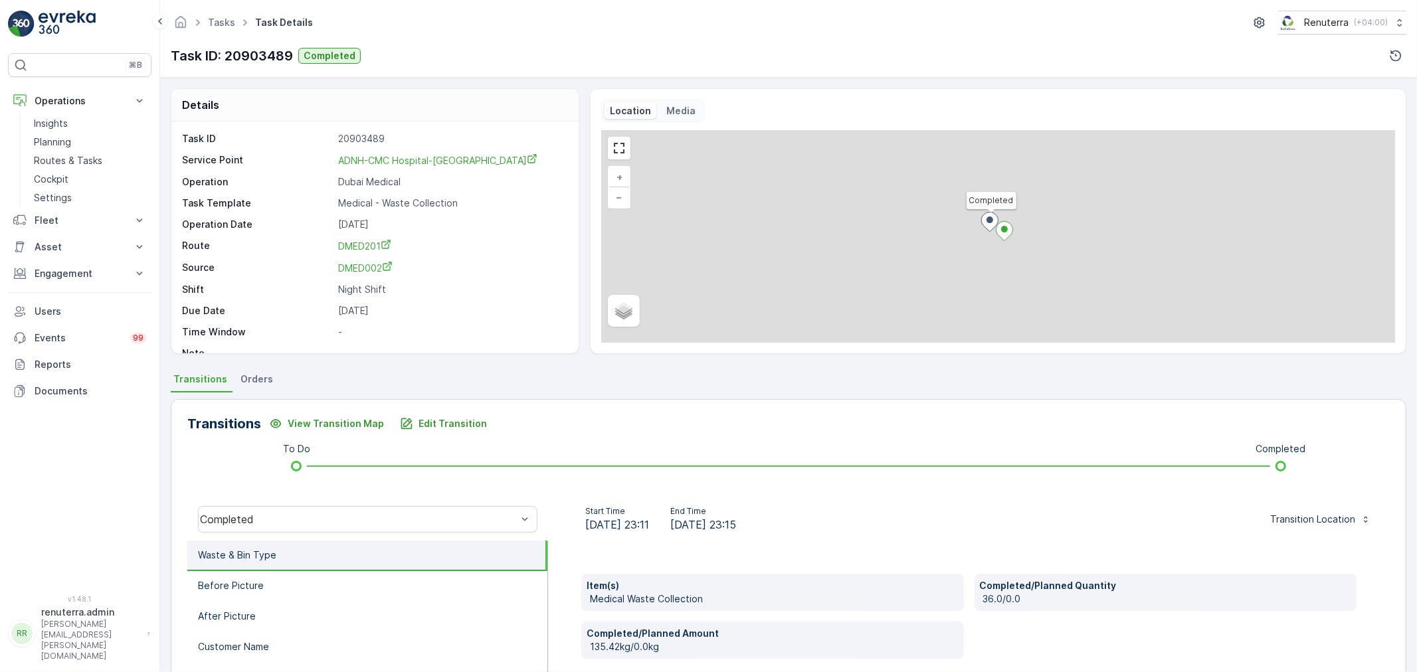
scroll to position [74, 0]
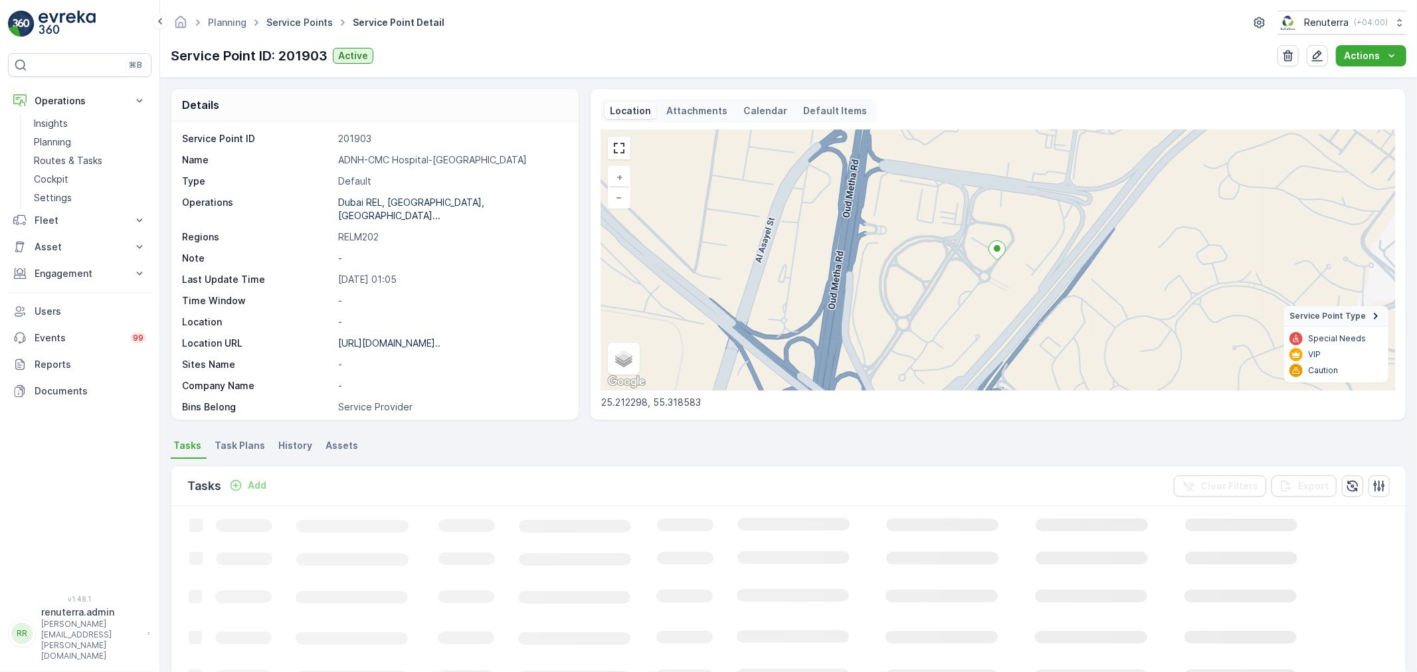
click at [286, 23] on link "Service Points" at bounding box center [299, 22] width 66 height 11
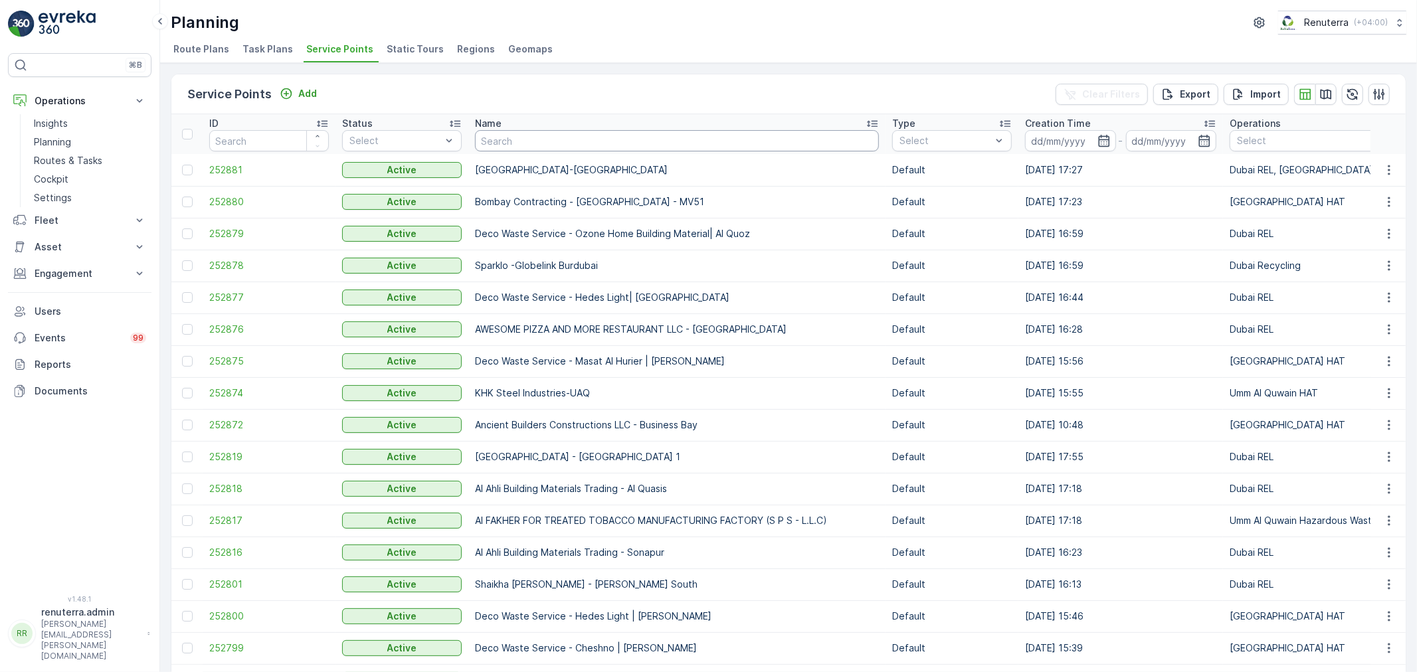
click at [547, 145] on input "text" at bounding box center [677, 140] width 404 height 21
type input "canna"
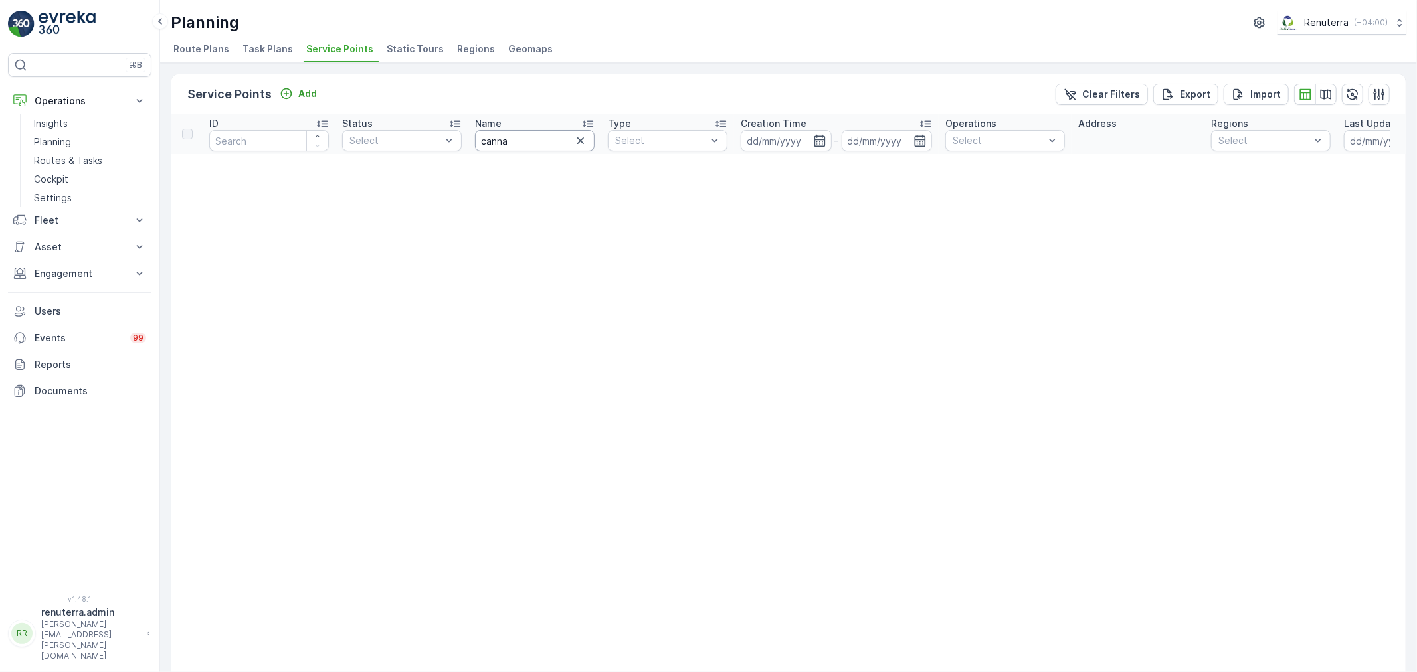
click at [514, 141] on input "canna" at bounding box center [535, 140] width 120 height 21
type input "can"
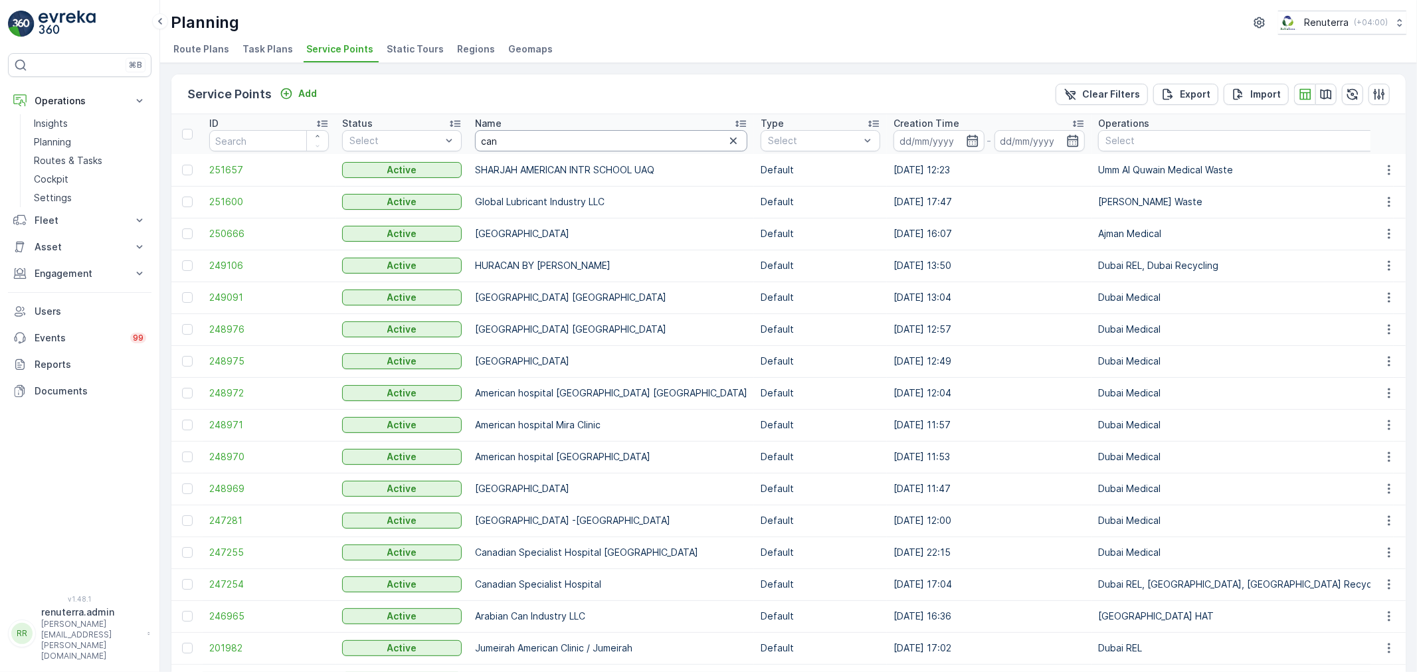
click at [530, 135] on input "can" at bounding box center [611, 140] width 272 height 21
type input "cana"
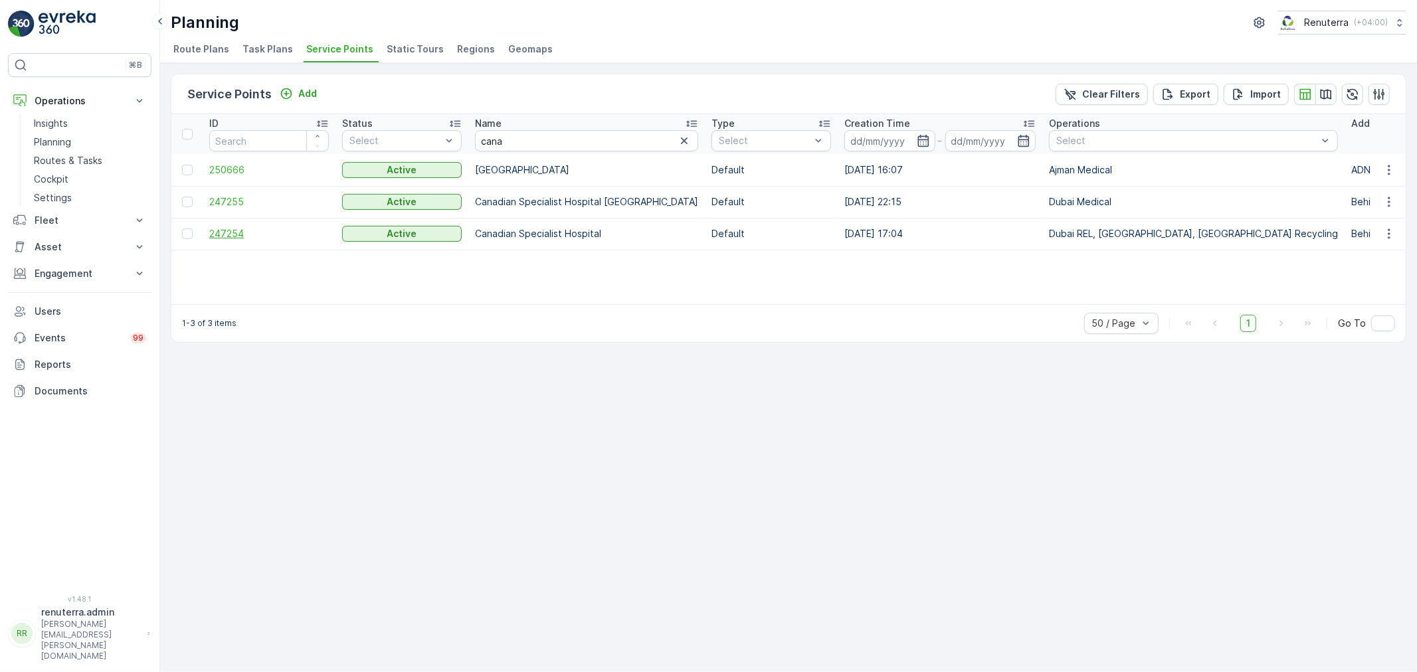
click at [230, 239] on span "247254" at bounding box center [269, 233] width 120 height 13
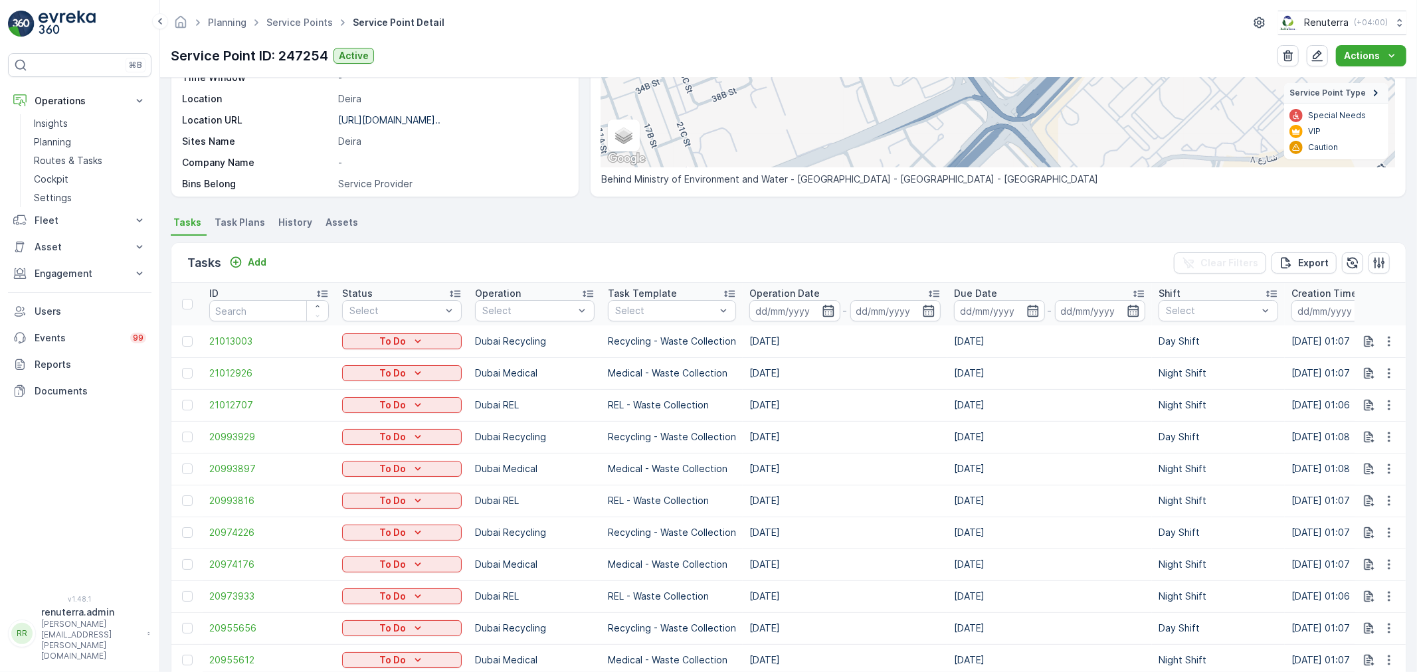
scroll to position [221, 0]
click at [533, 314] on div at bounding box center [528, 313] width 94 height 11
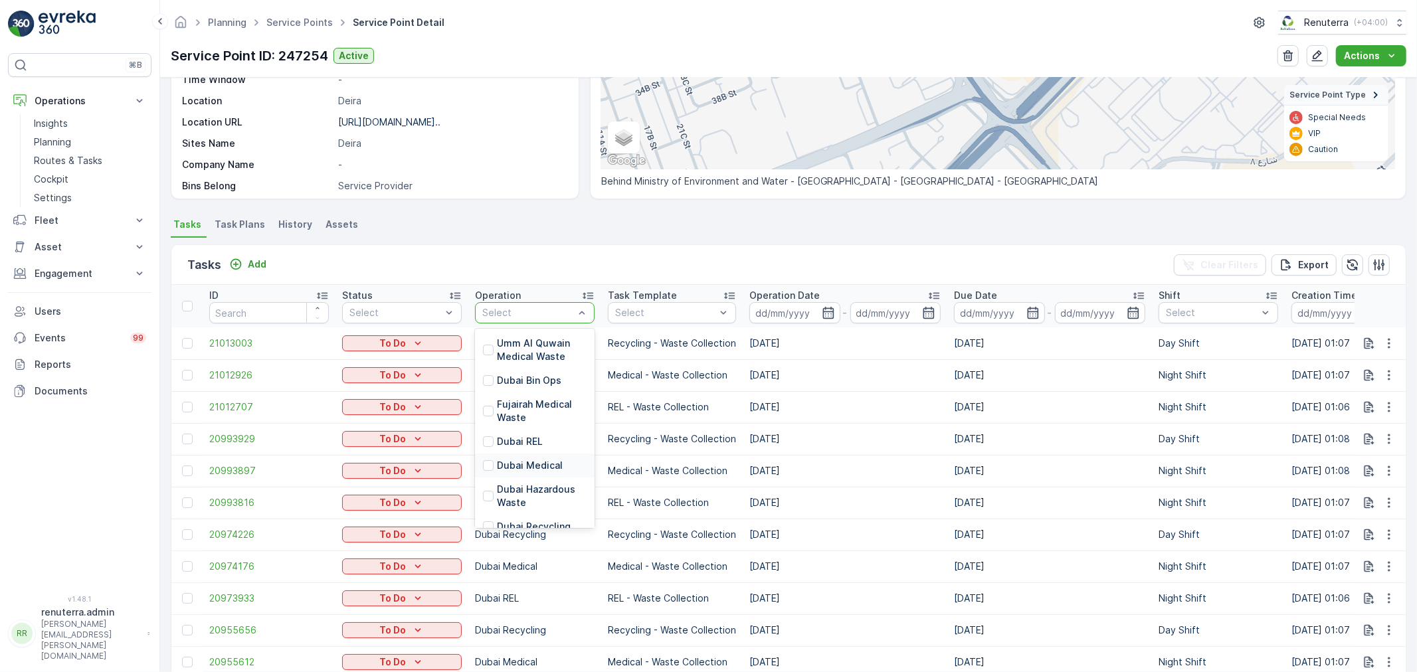
click at [522, 462] on p "Dubai Medical" at bounding box center [530, 465] width 66 height 13
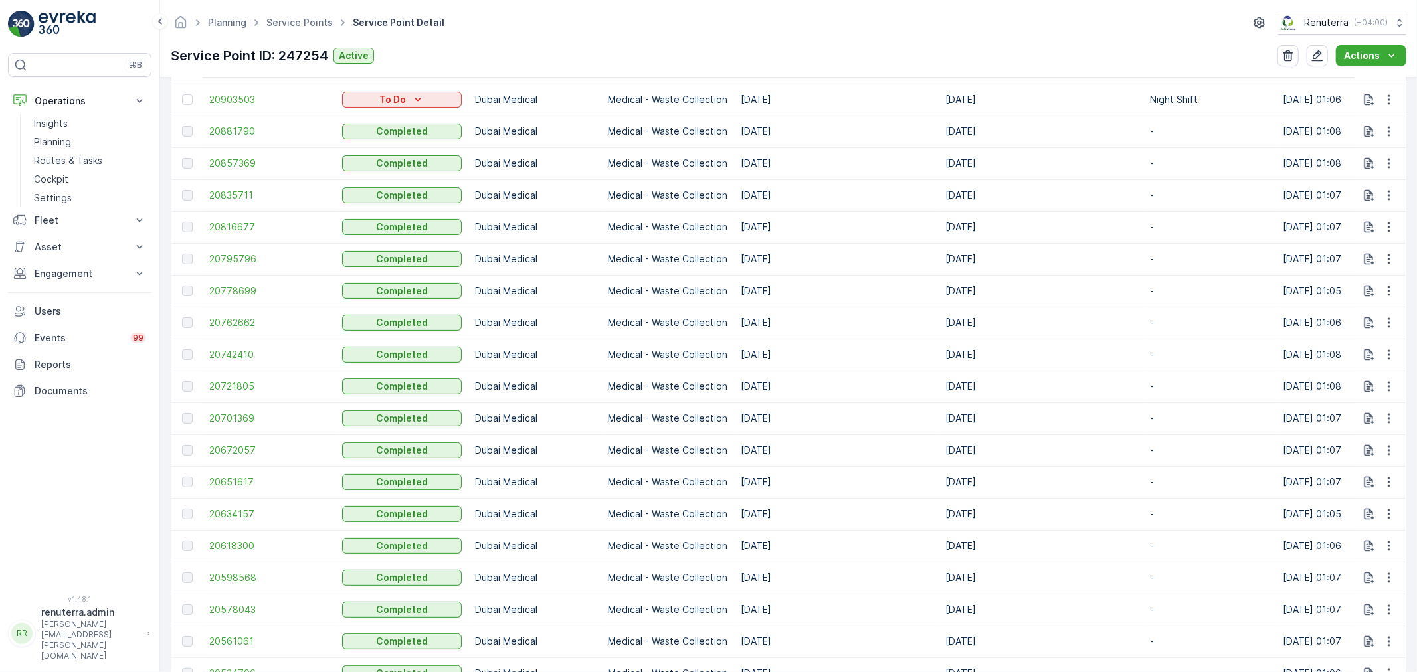
scroll to position [664, 0]
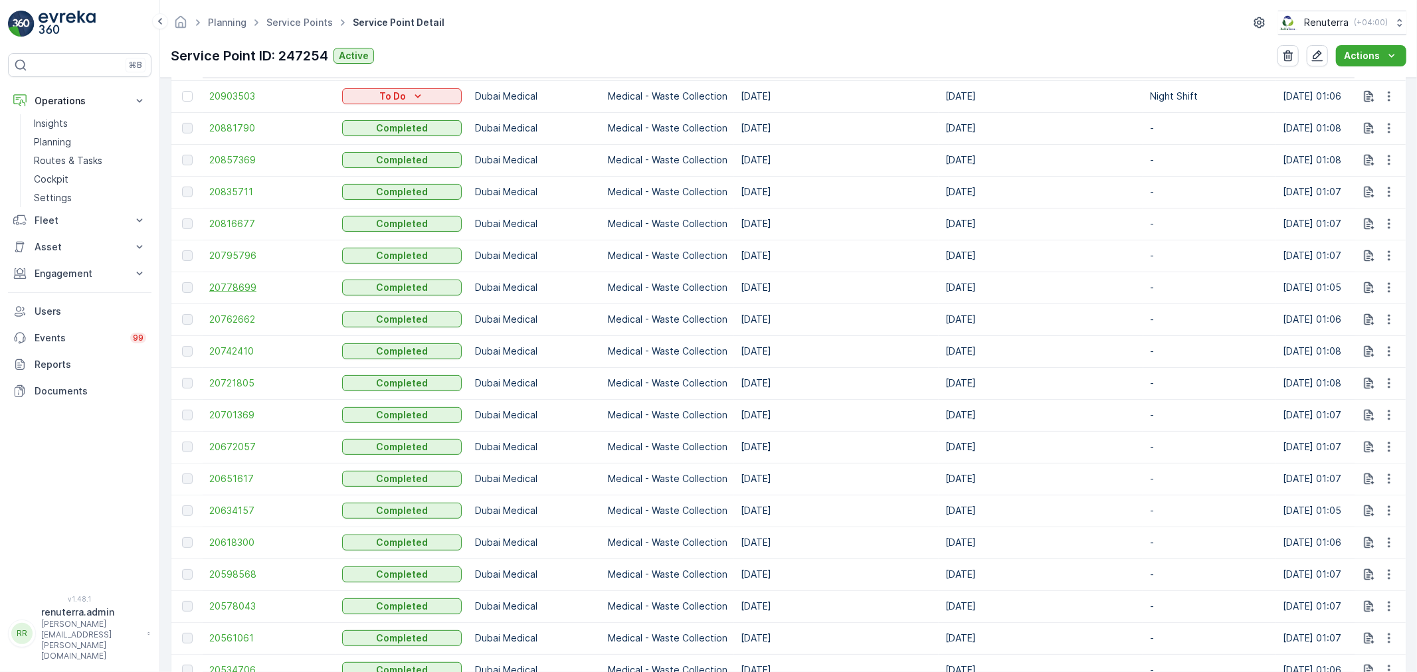
click at [259, 286] on span "20778699" at bounding box center [269, 287] width 120 height 13
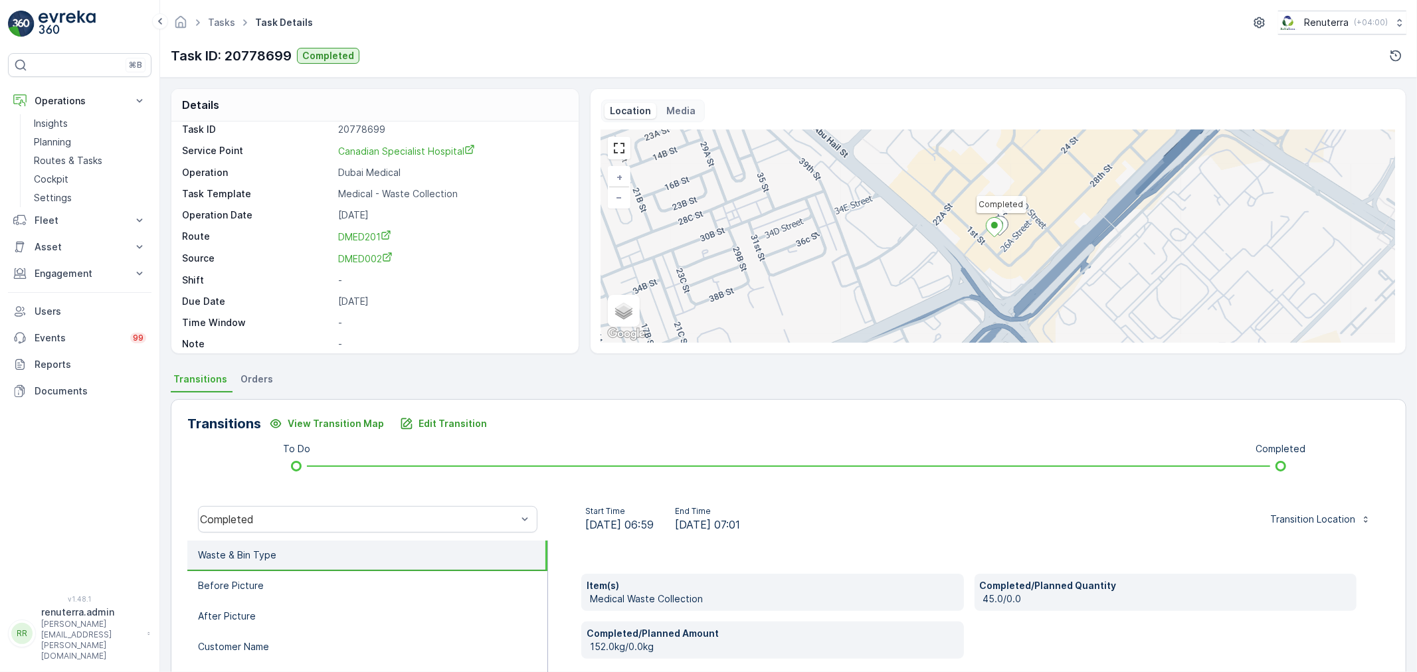
scroll to position [18, 0]
click at [786, 494] on div "Transitions View Transition Map Edit Transition To Do Completed Completed Start…" at bounding box center [789, 609] width 1236 height 421
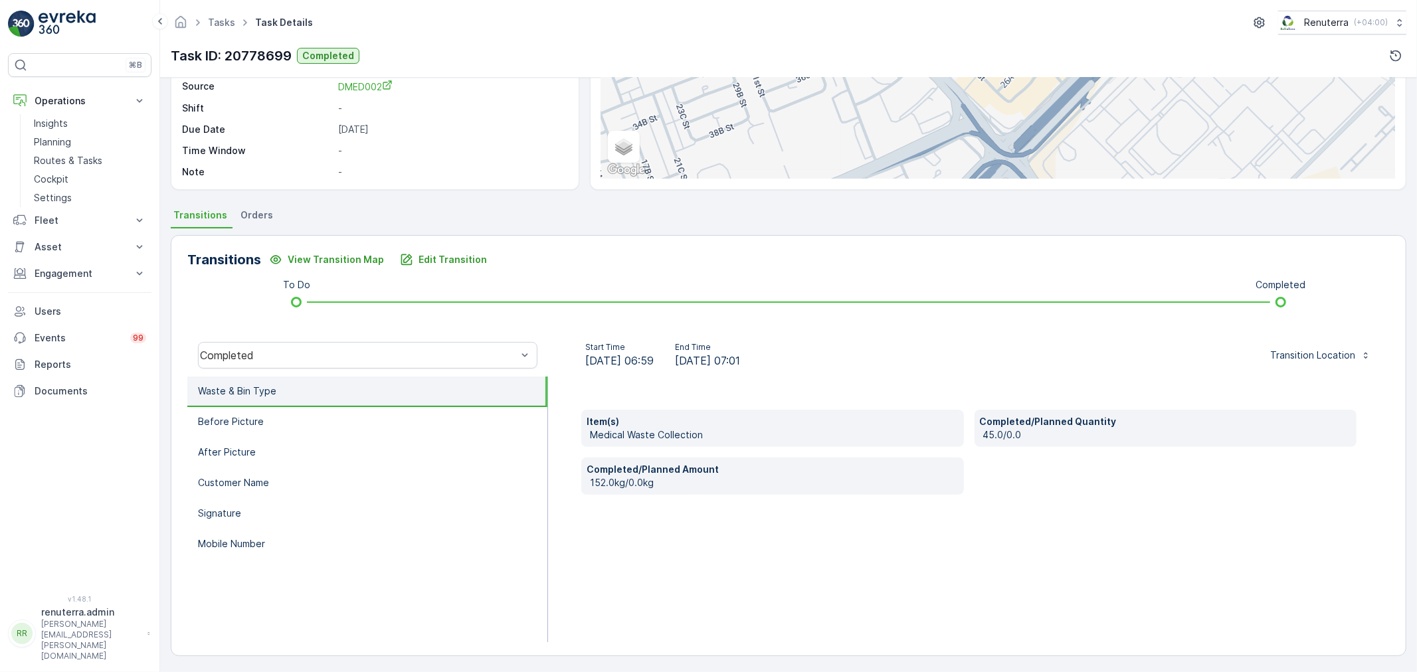
scroll to position [90, 0]
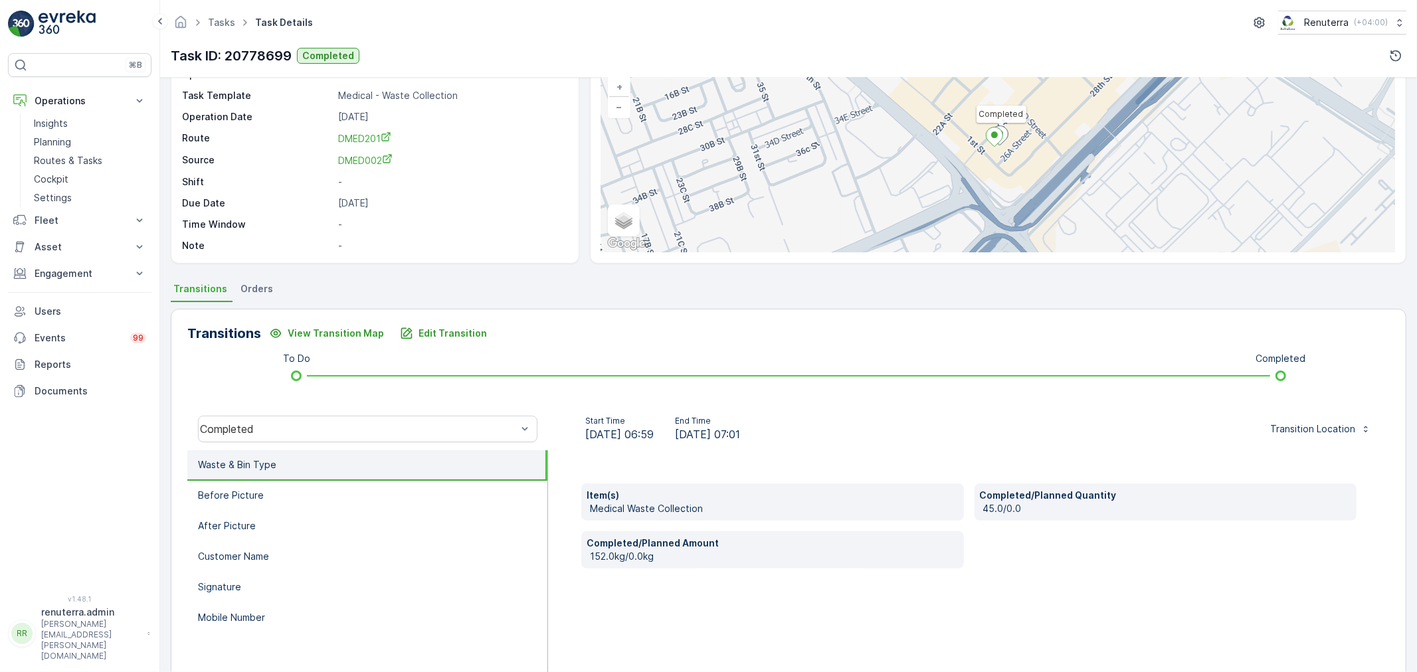
click at [652, 423] on p "Start Time" at bounding box center [619, 421] width 68 height 11
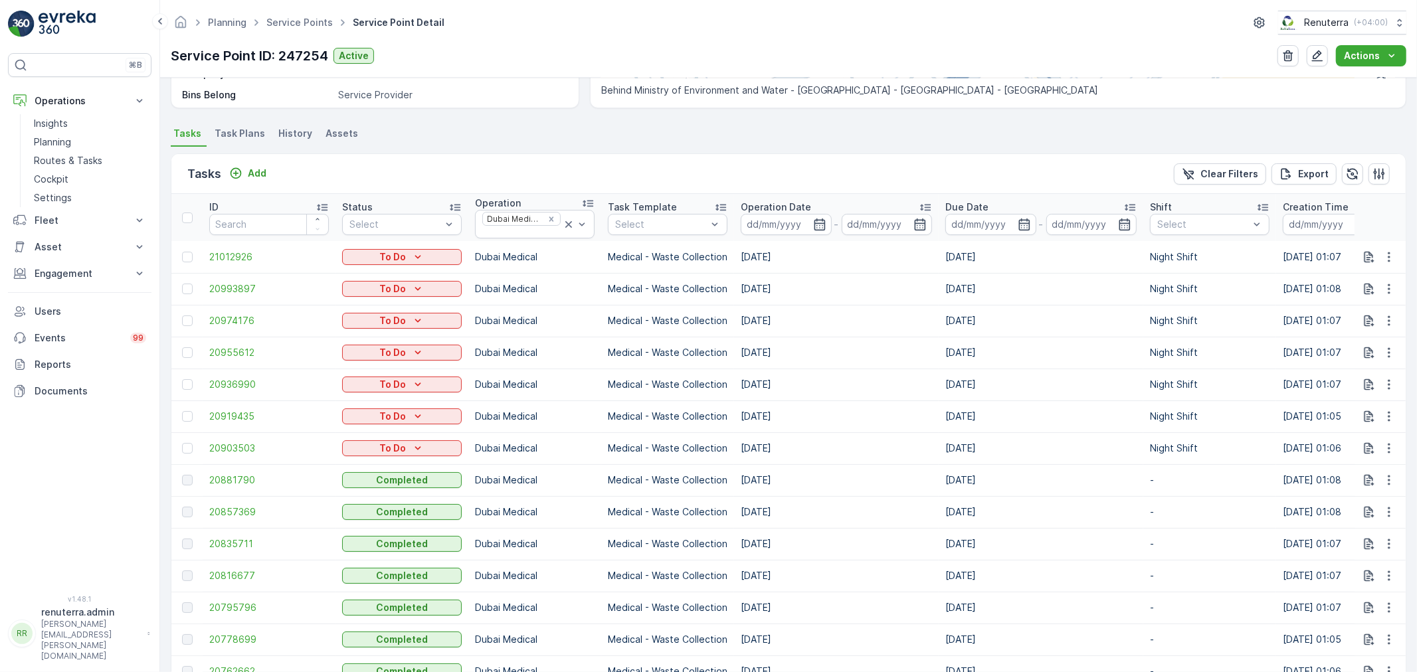
scroll to position [369, 0]
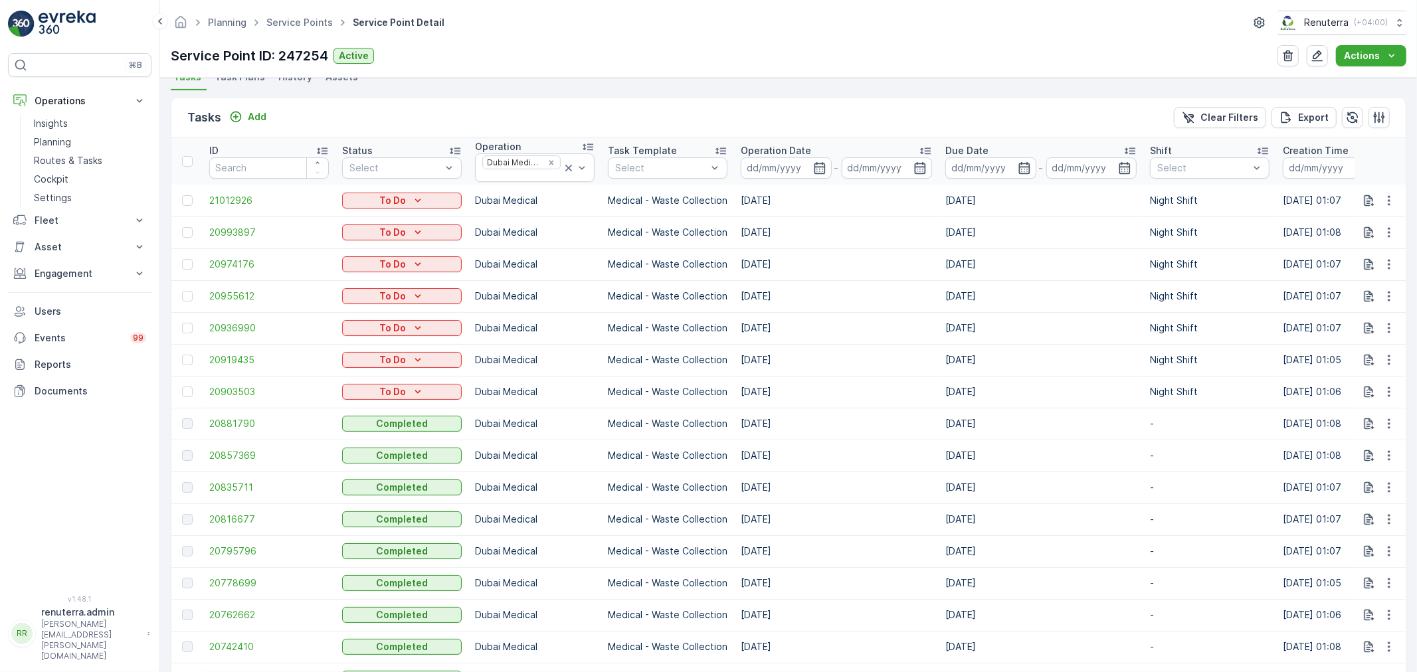
drag, startPoint x: 783, startPoint y: 540, endPoint x: 804, endPoint y: 508, distance: 38.3
click at [804, 508] on td "[DATE]" at bounding box center [836, 520] width 205 height 32
click at [812, 492] on td "[DATE]" at bounding box center [836, 488] width 205 height 32
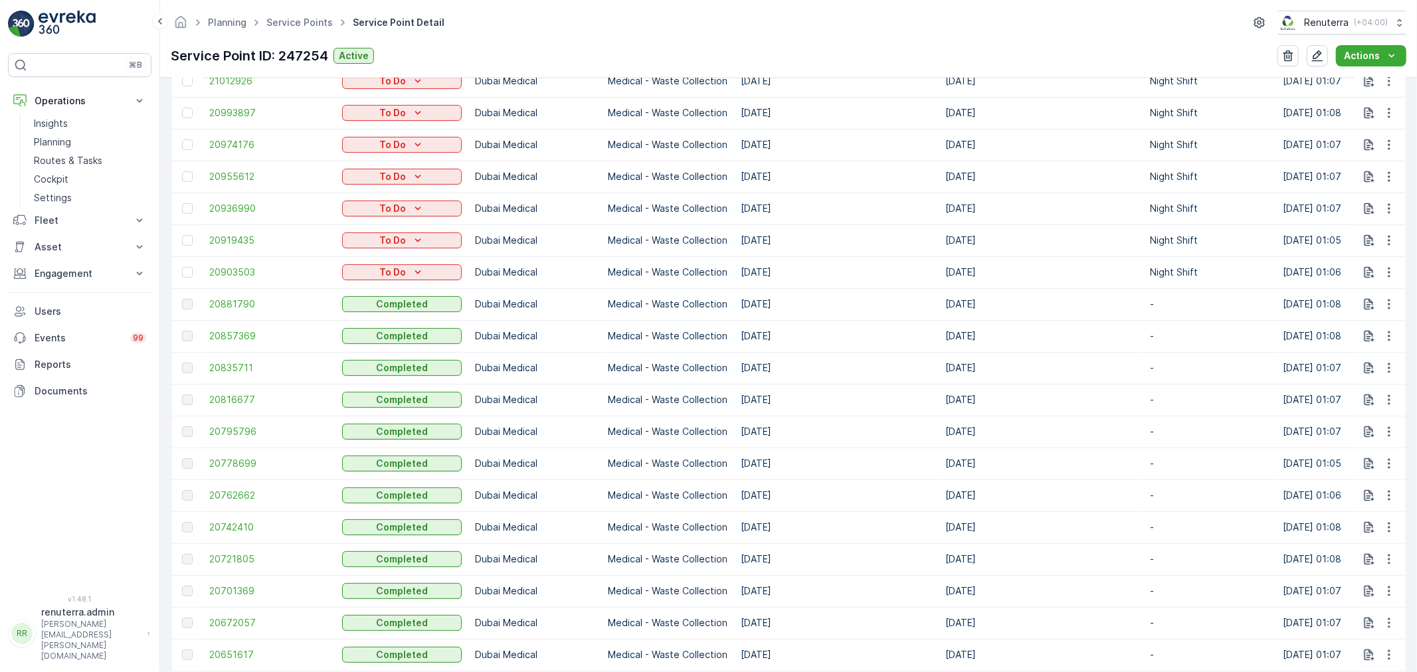
scroll to position [516, 0]
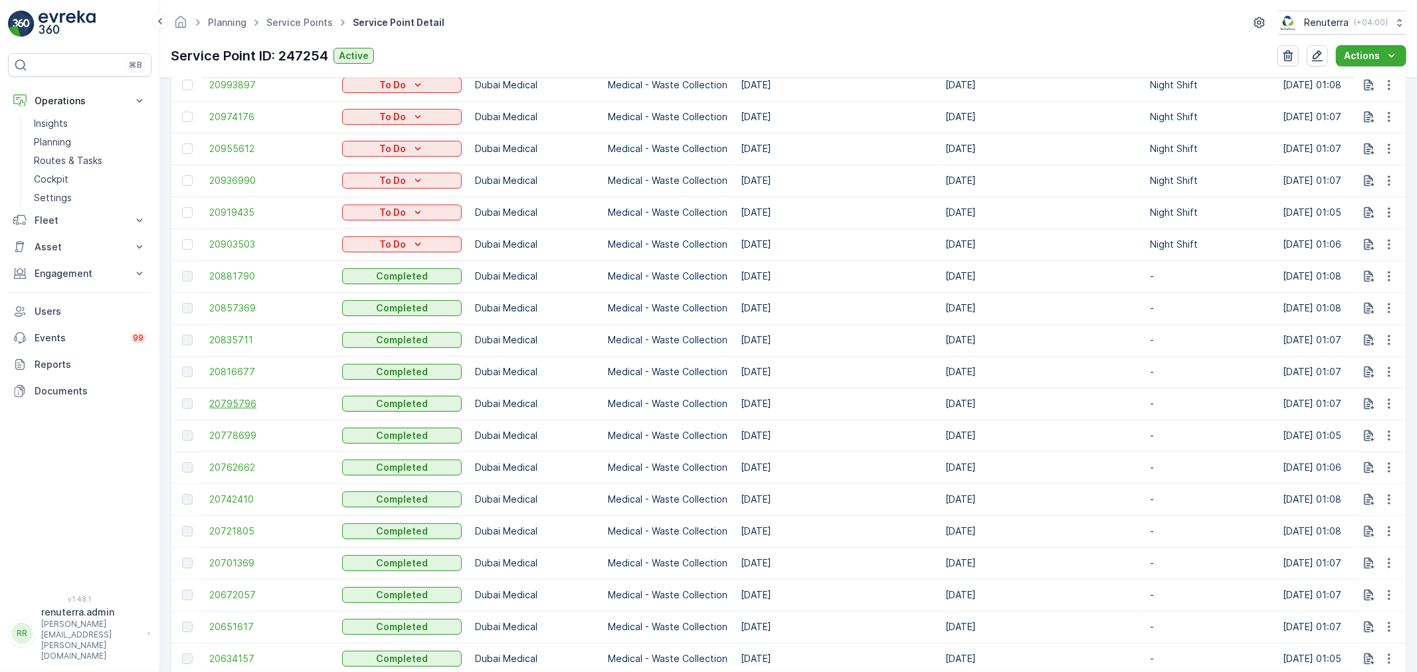
click at [230, 403] on span "20795796" at bounding box center [269, 403] width 120 height 13
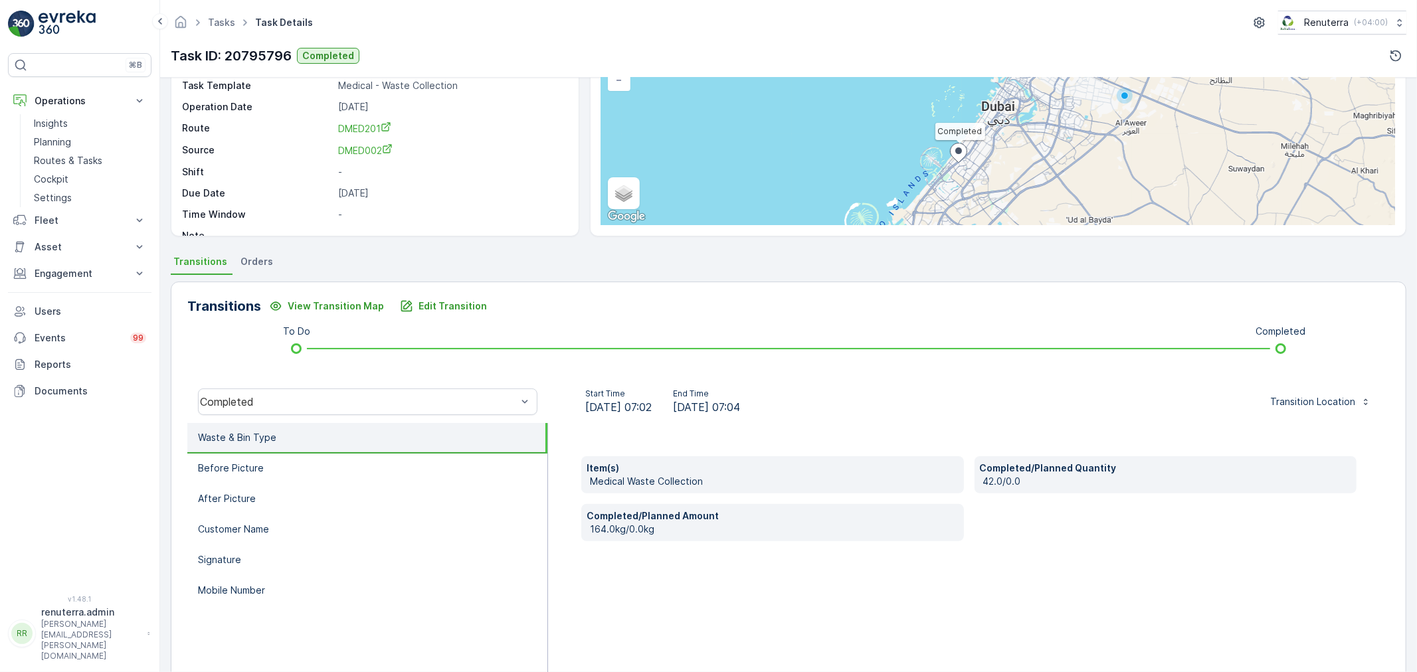
scroll to position [147, 0]
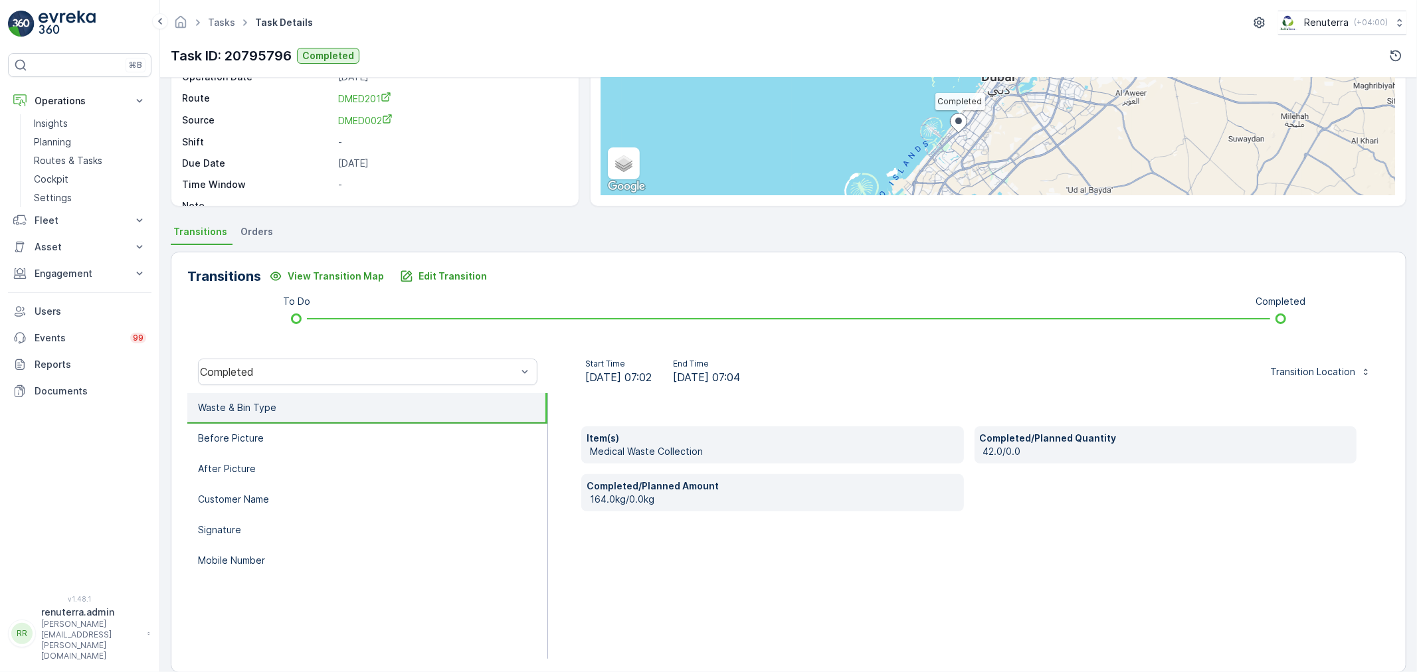
click at [648, 447] on p "Medical Waste Collection" at bounding box center [774, 451] width 369 height 13
click at [709, 499] on p "164.0kg/0.0kg" at bounding box center [774, 499] width 369 height 13
drag, startPoint x: 674, startPoint y: 246, endPoint x: 656, endPoint y: 258, distance: 21.0
click at [672, 246] on div "Transitions View Transition Map Edit Transition To Do Completed Completed Start…" at bounding box center [789, 460] width 1236 height 431
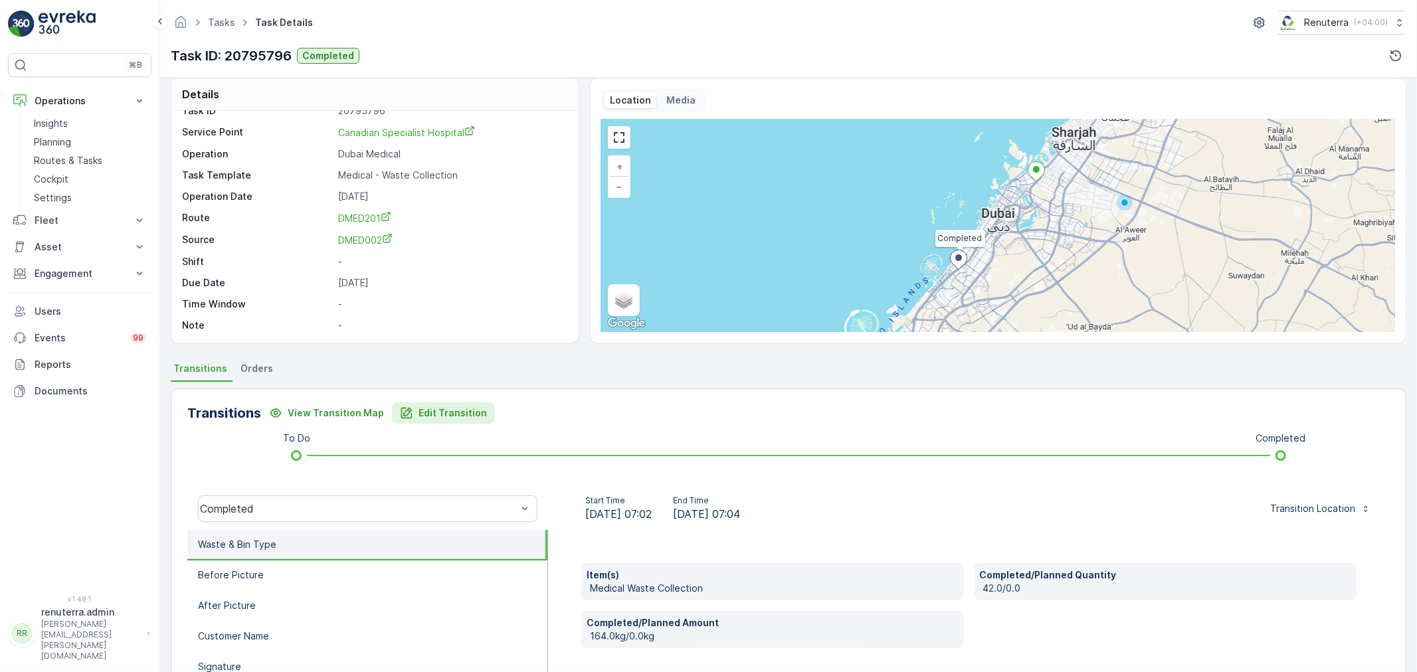
scroll to position [0, 0]
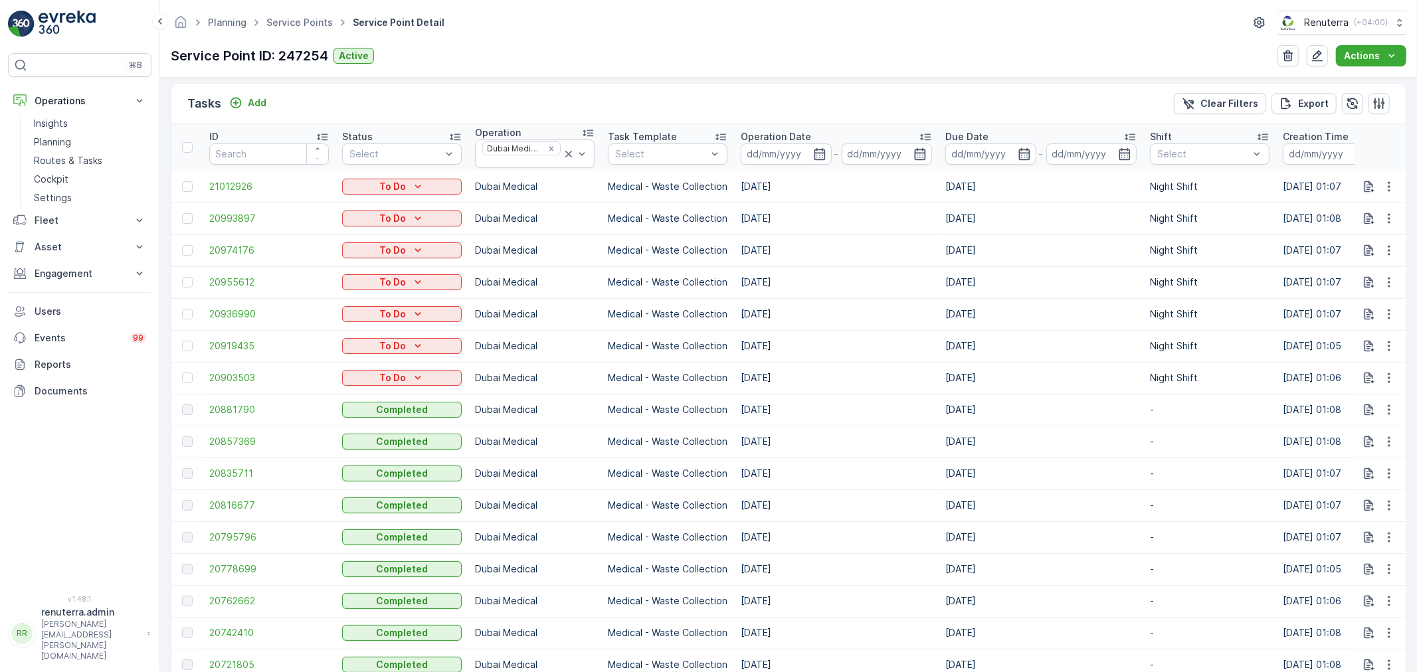
scroll to position [369, 0]
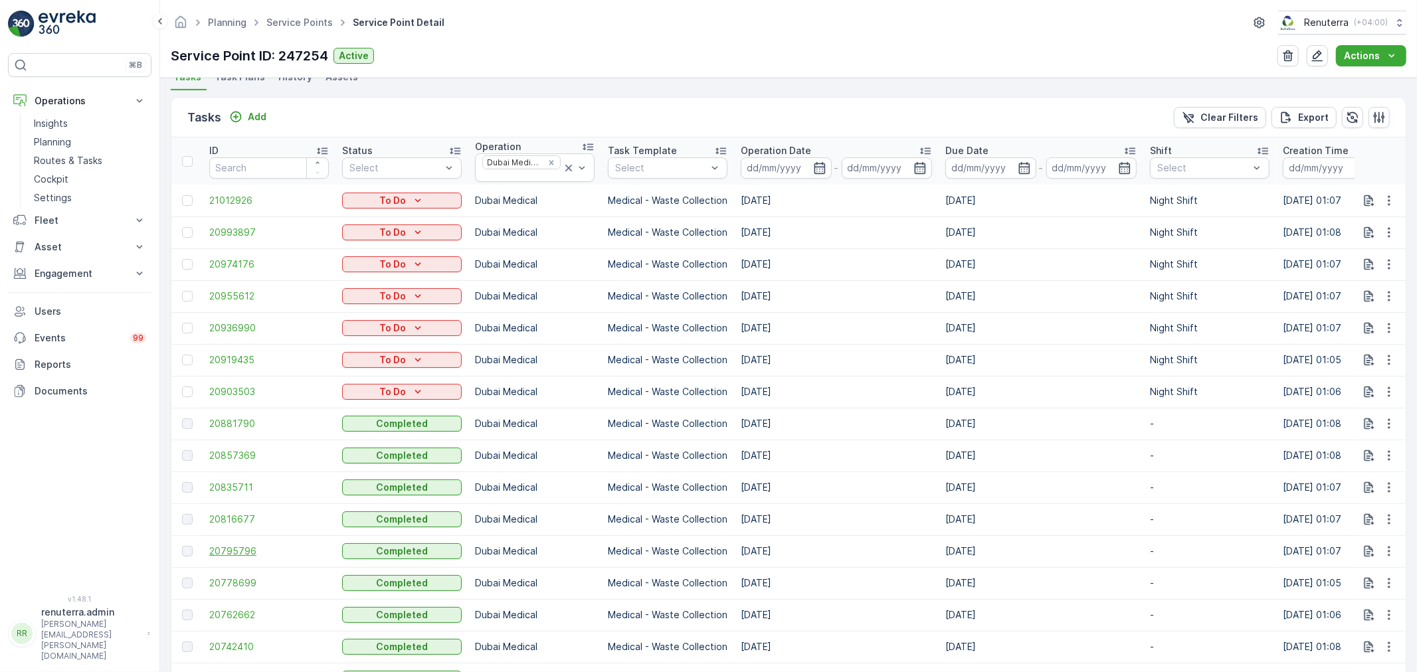
click at [240, 545] on span "20795796" at bounding box center [269, 551] width 120 height 13
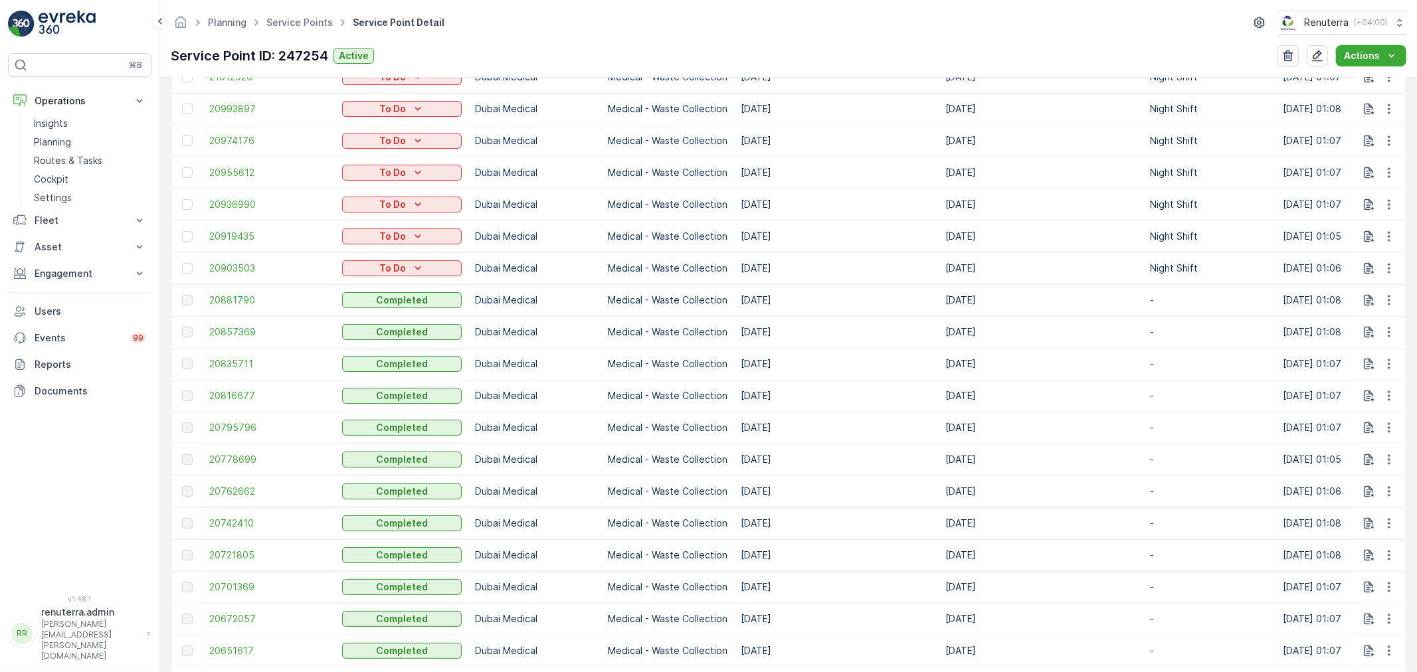
scroll to position [516, 0]
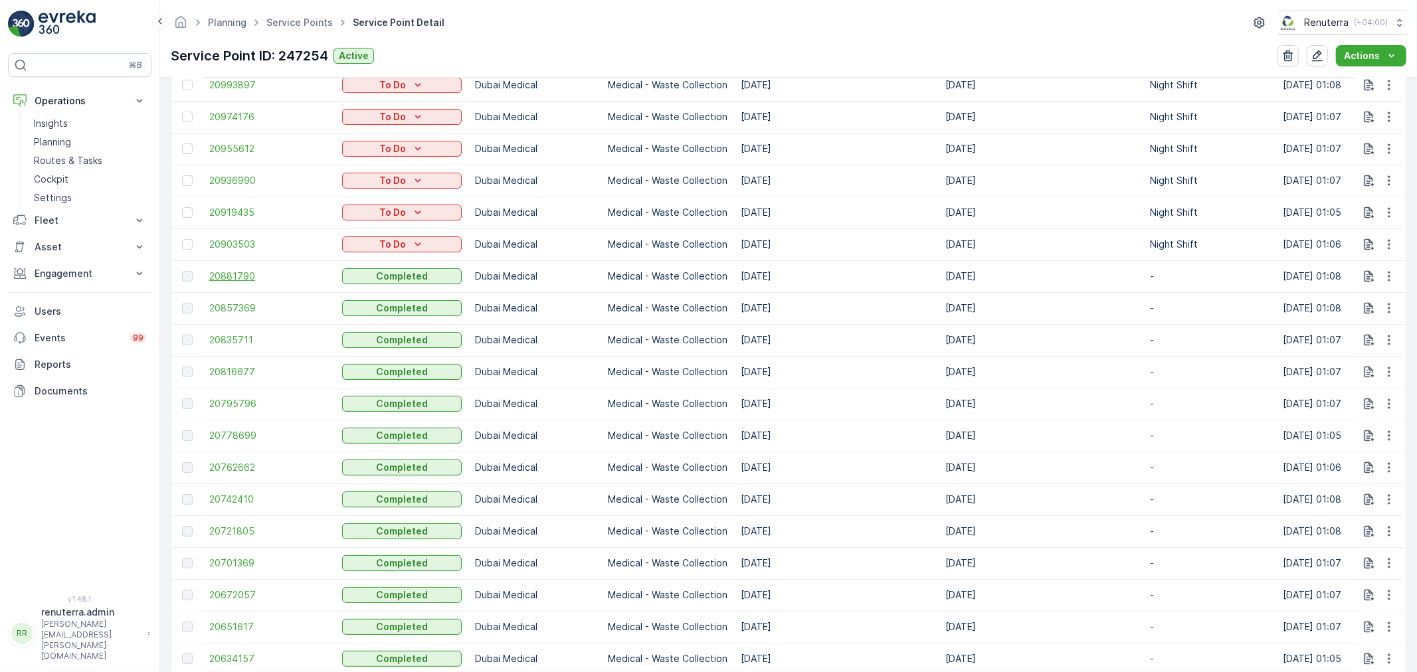
click at [228, 274] on span "20881790" at bounding box center [269, 276] width 120 height 13
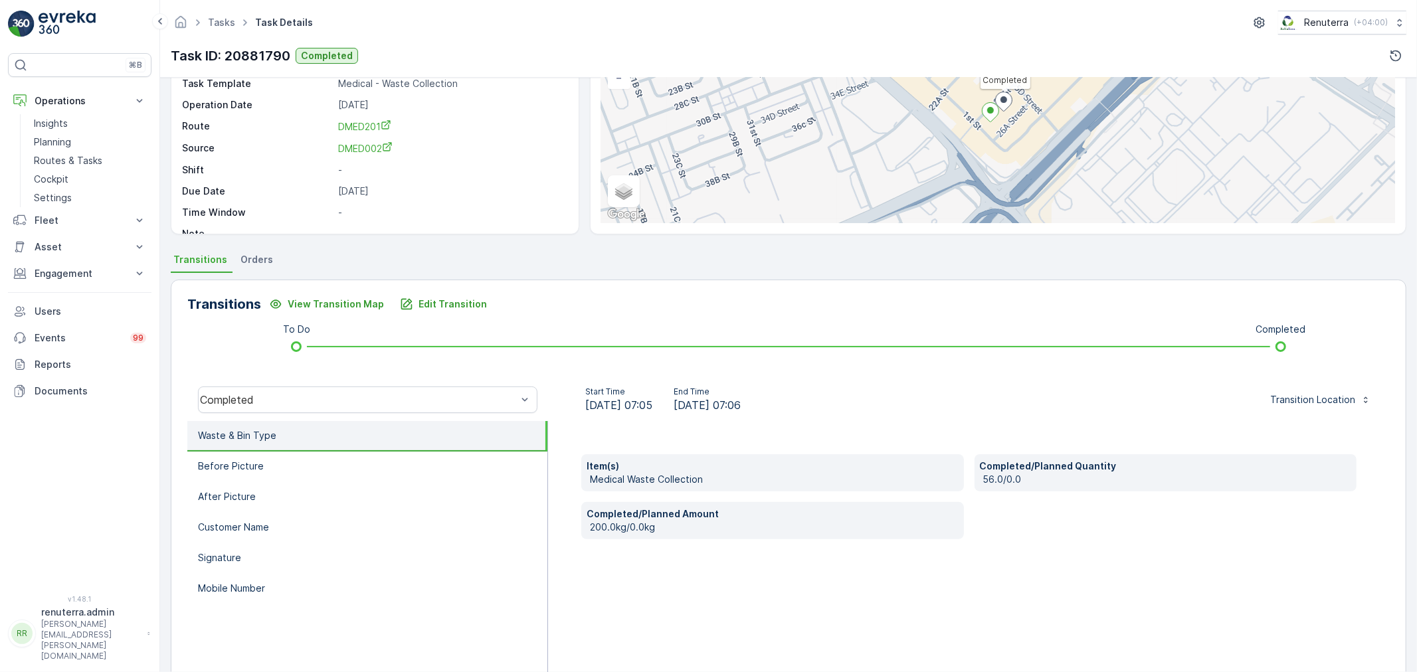
scroll to position [147, 0]
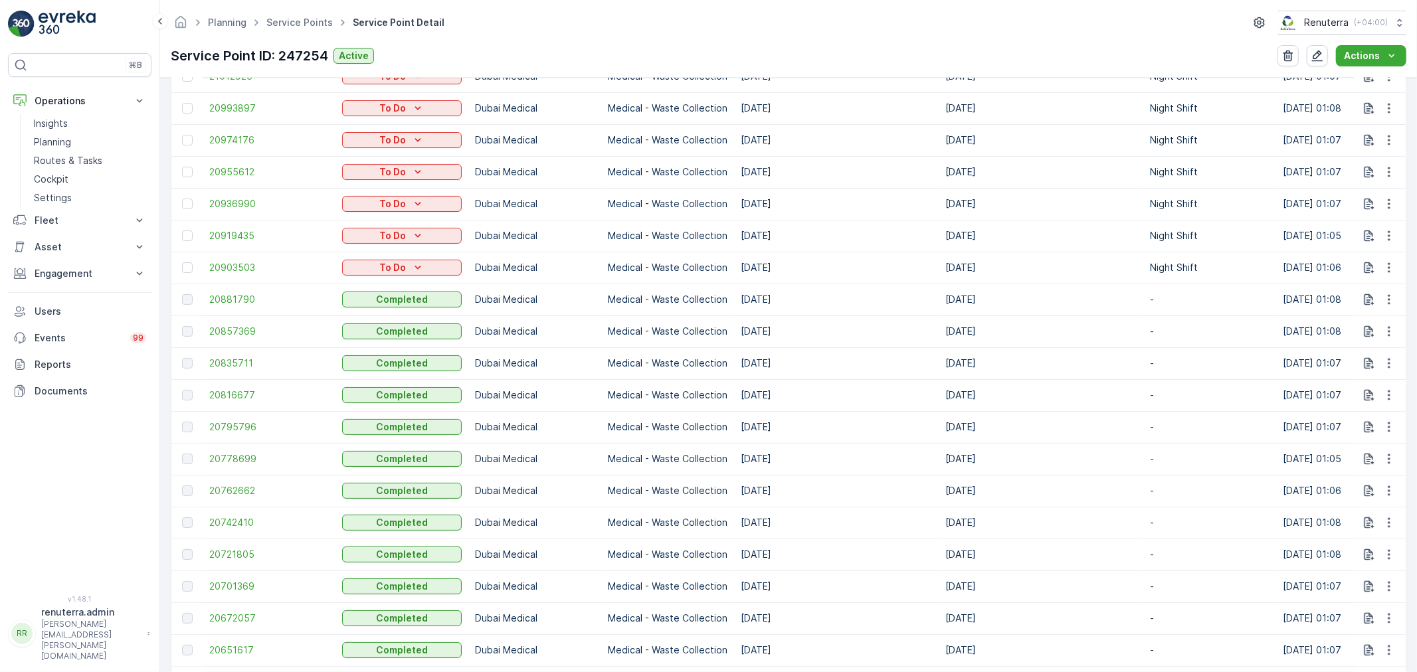
scroll to position [516, 0]
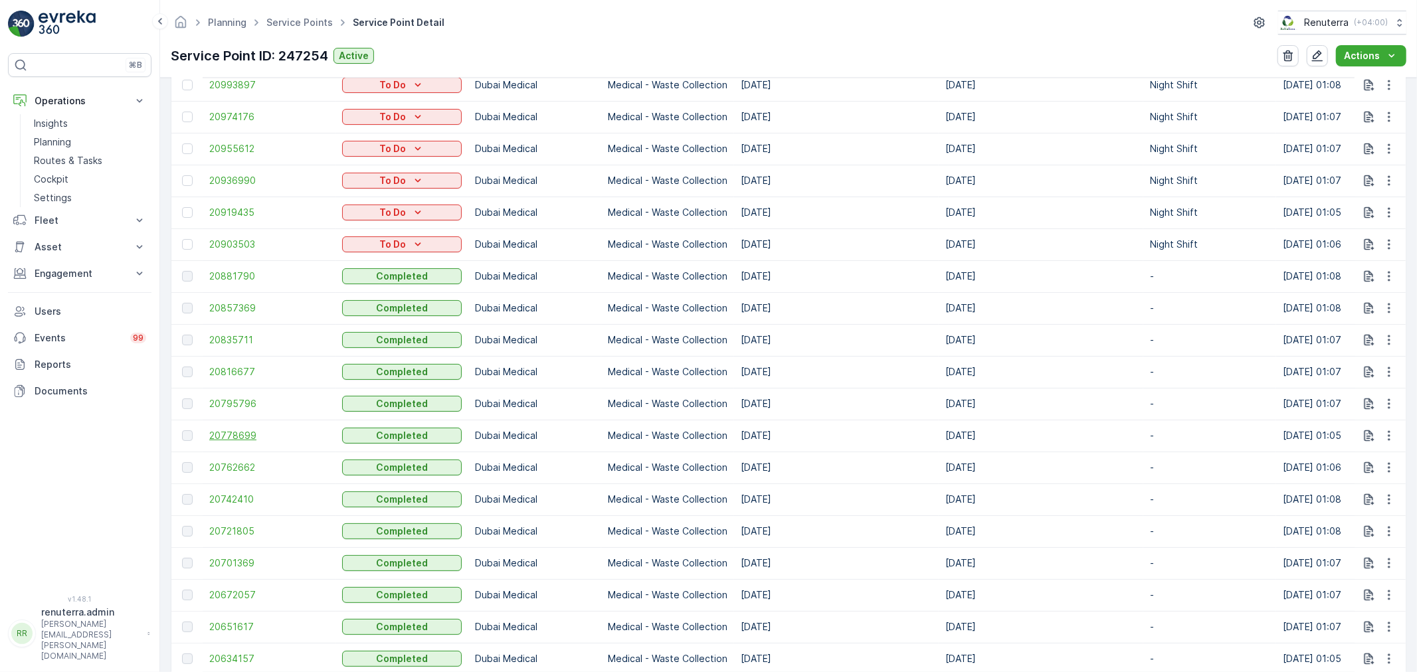
click at [242, 435] on span "20778699" at bounding box center [269, 435] width 120 height 13
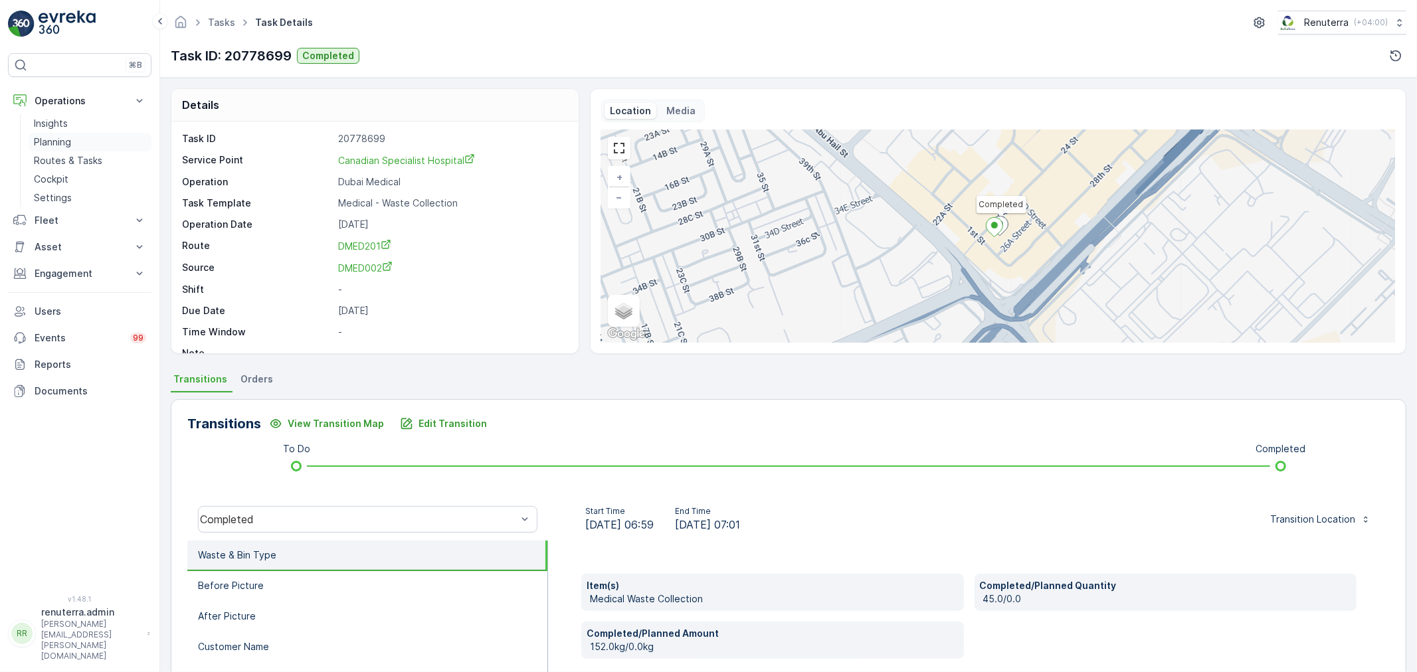
click at [61, 136] on p "Planning" at bounding box center [52, 142] width 37 height 13
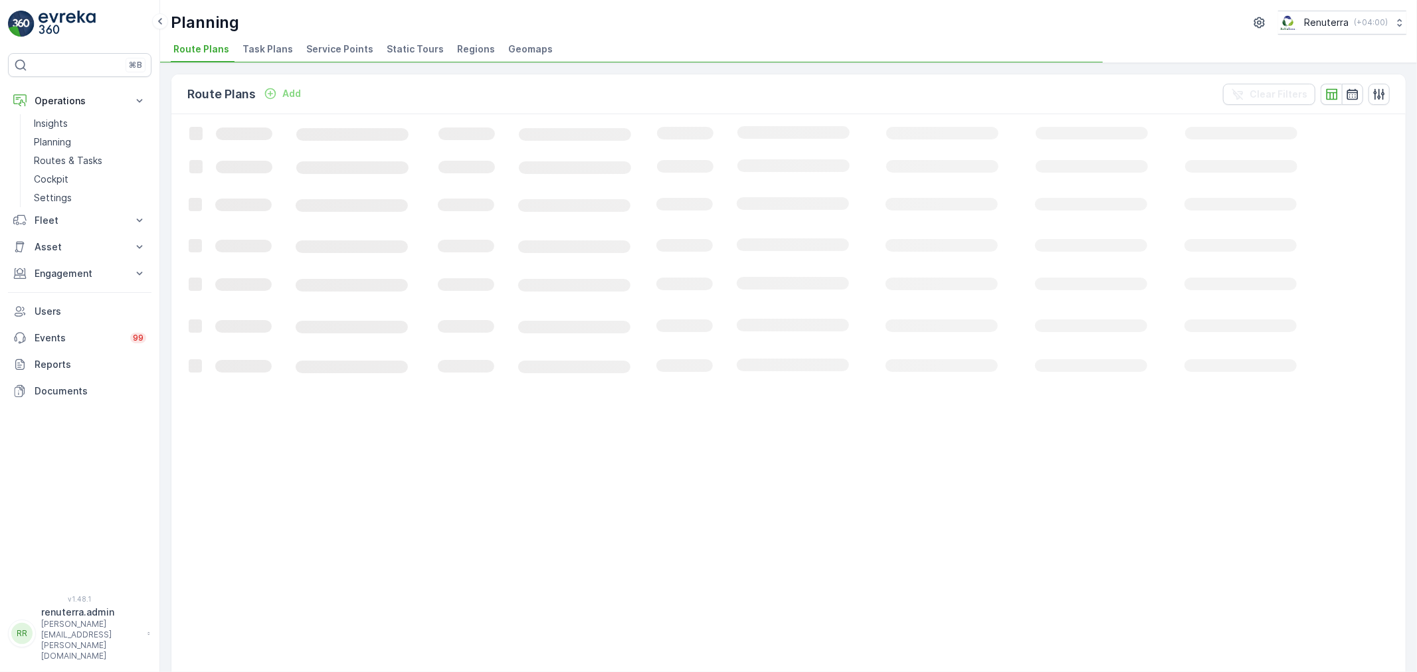
click at [313, 53] on span "Service Points" at bounding box center [339, 49] width 67 height 13
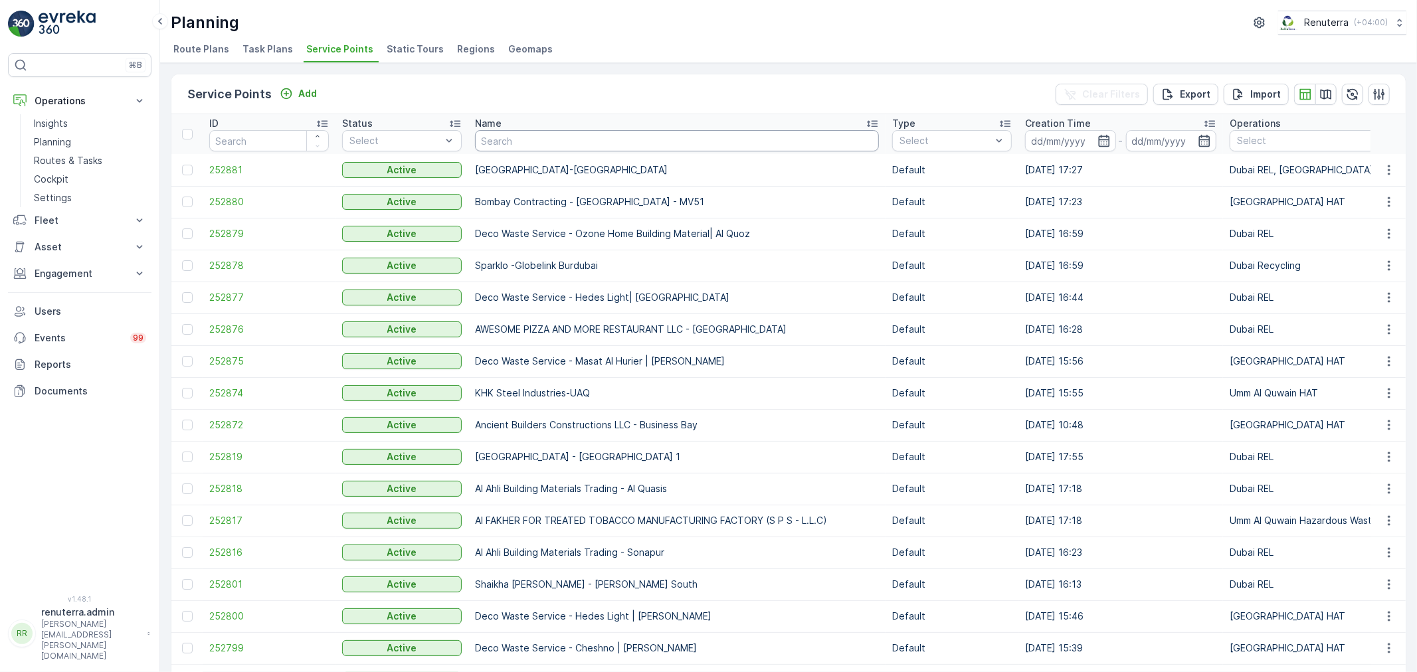
click at [613, 144] on input "text" at bounding box center [677, 140] width 404 height 21
type input "globae"
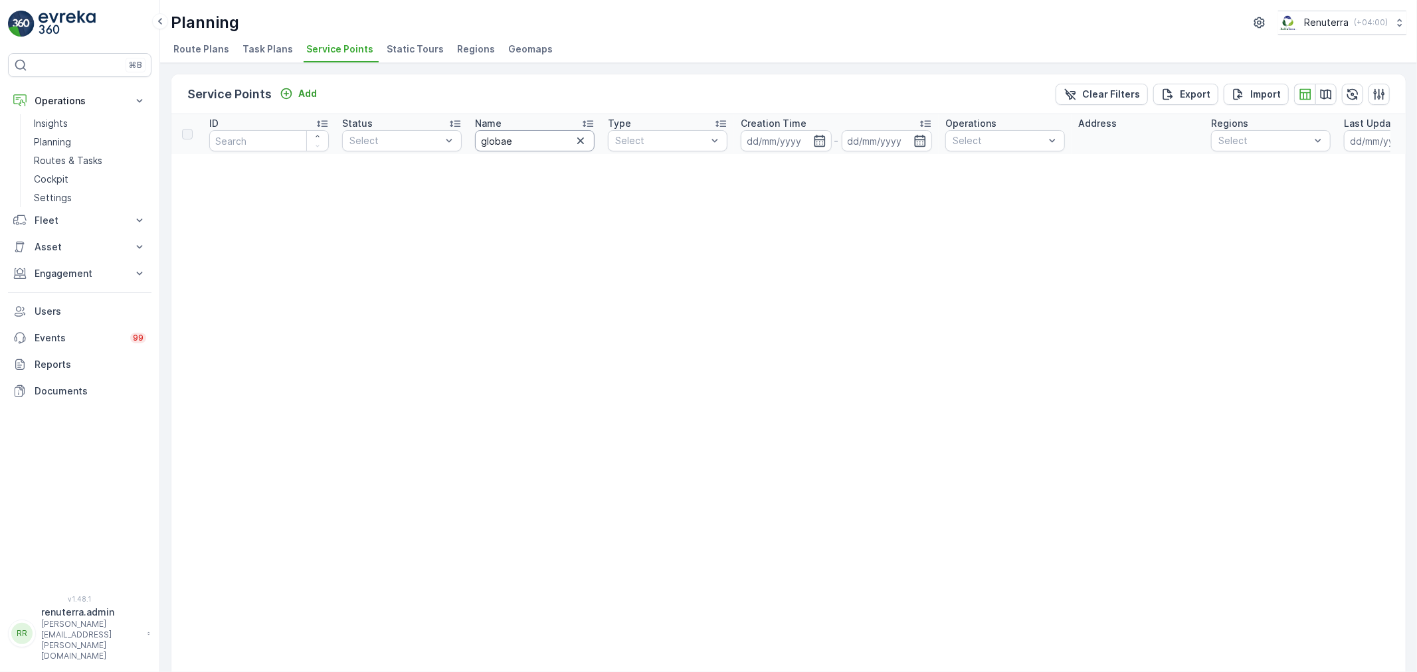
click at [553, 147] on input "globae" at bounding box center [535, 140] width 120 height 21
type input "global"
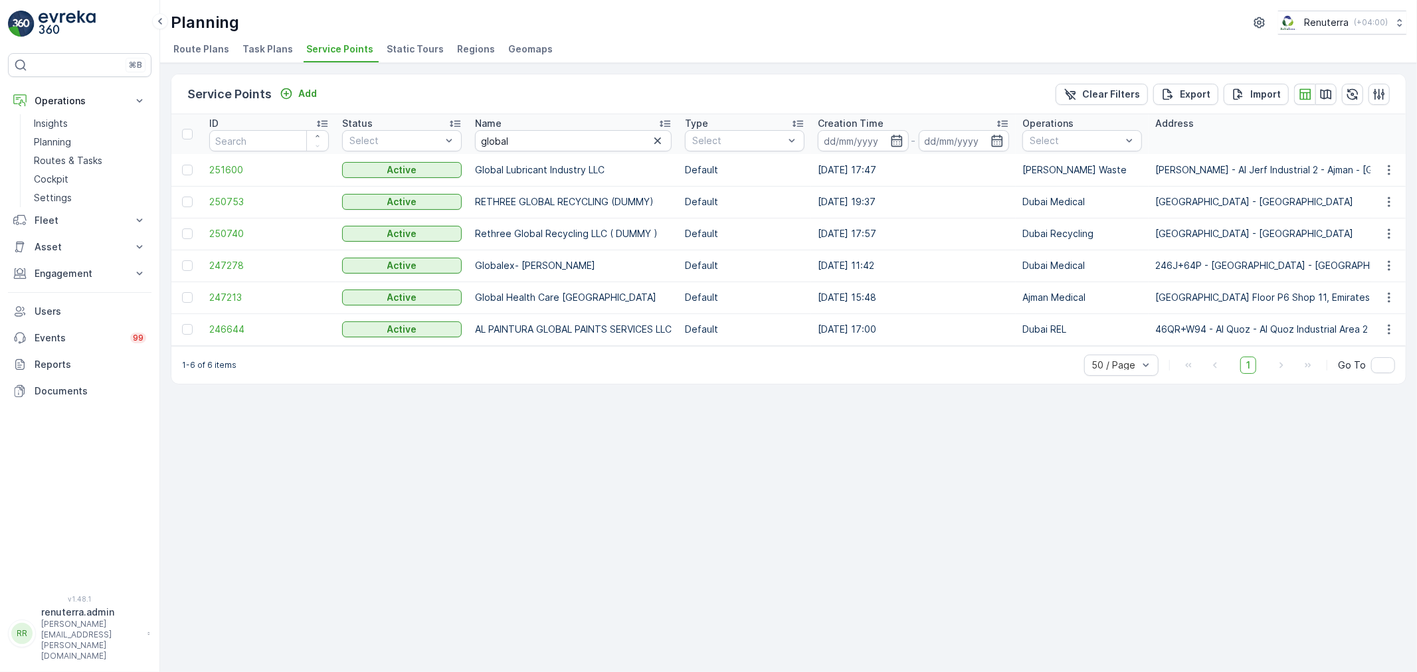
click at [221, 254] on td "247278" at bounding box center [269, 266] width 133 height 32
click at [233, 262] on span "247278" at bounding box center [269, 265] width 120 height 13
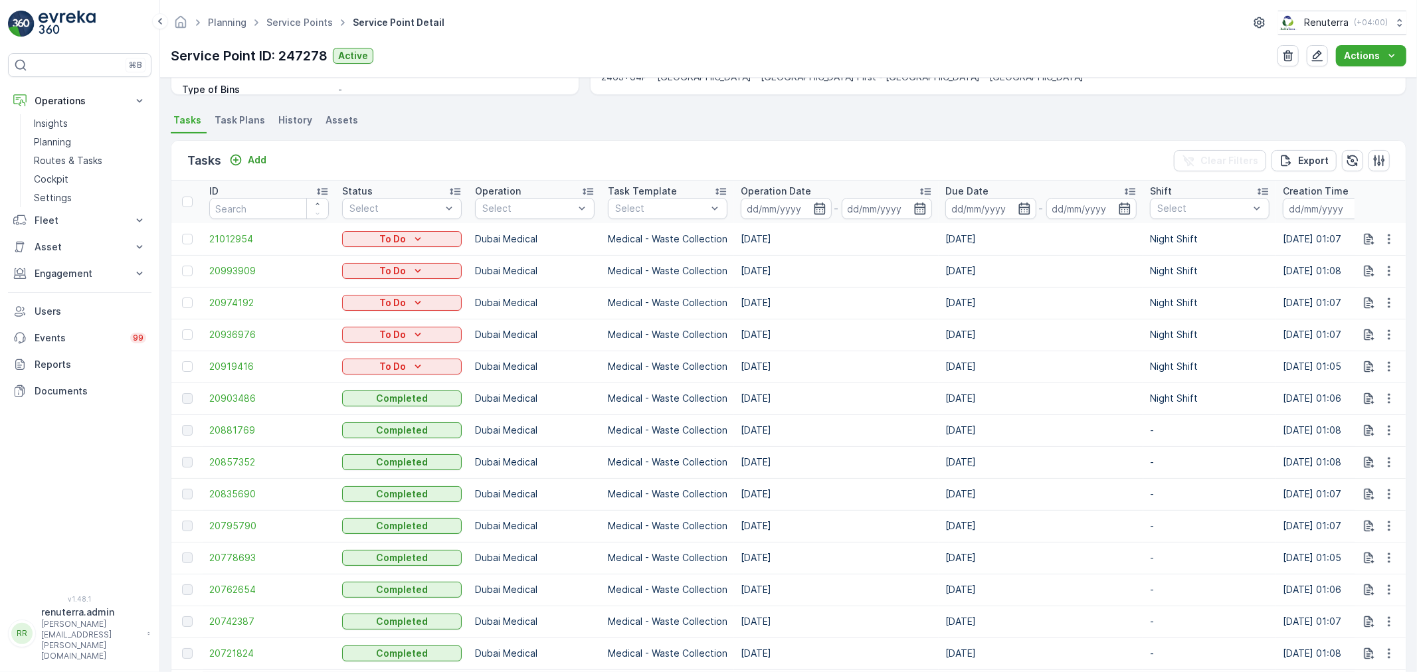
scroll to position [295, 0]
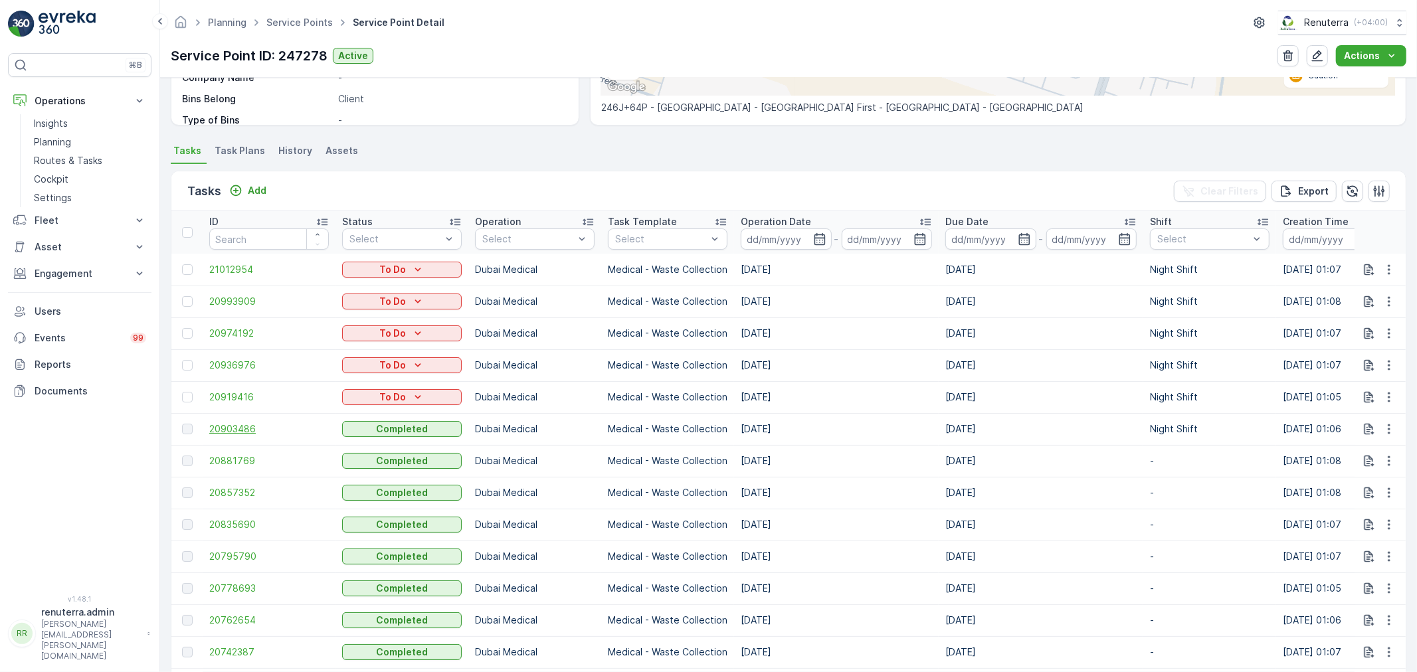
click at [240, 433] on span "20903486" at bounding box center [269, 429] width 120 height 13
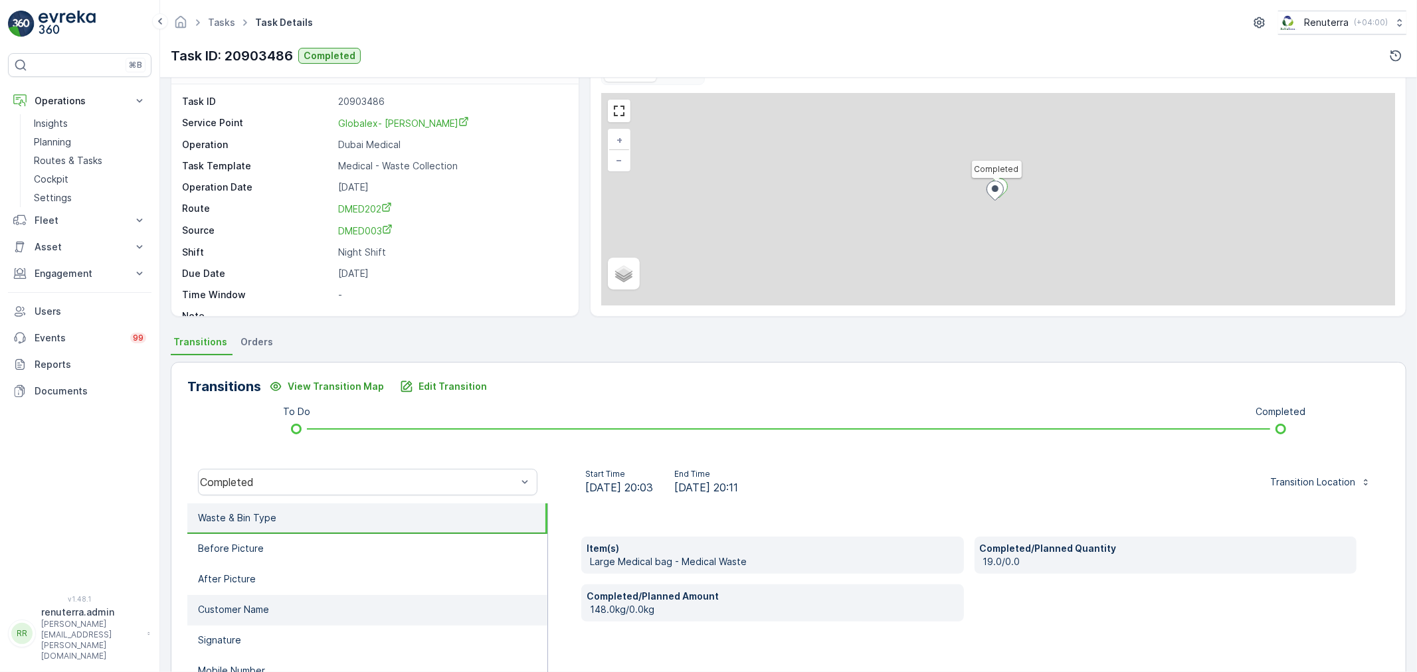
scroll to position [74, 0]
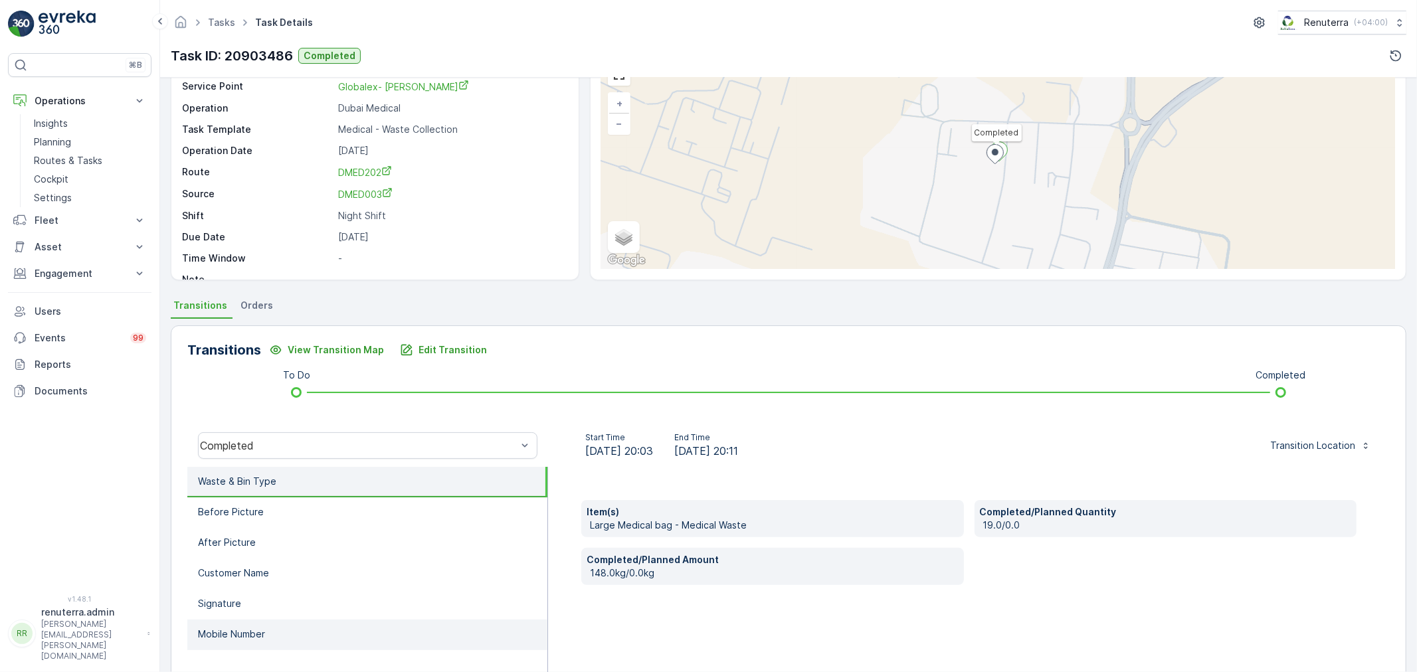
click at [277, 620] on li "Mobile Number" at bounding box center [367, 635] width 360 height 31
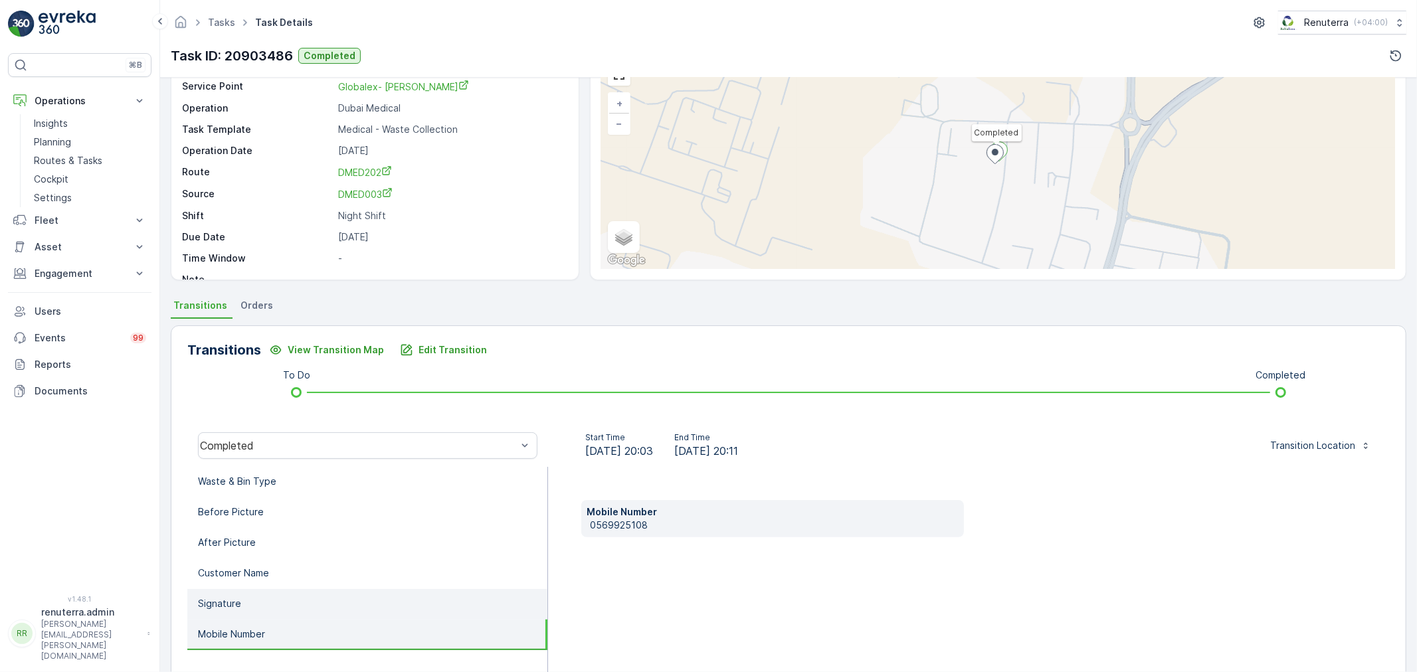
click at [273, 601] on li "Signature" at bounding box center [367, 604] width 360 height 31
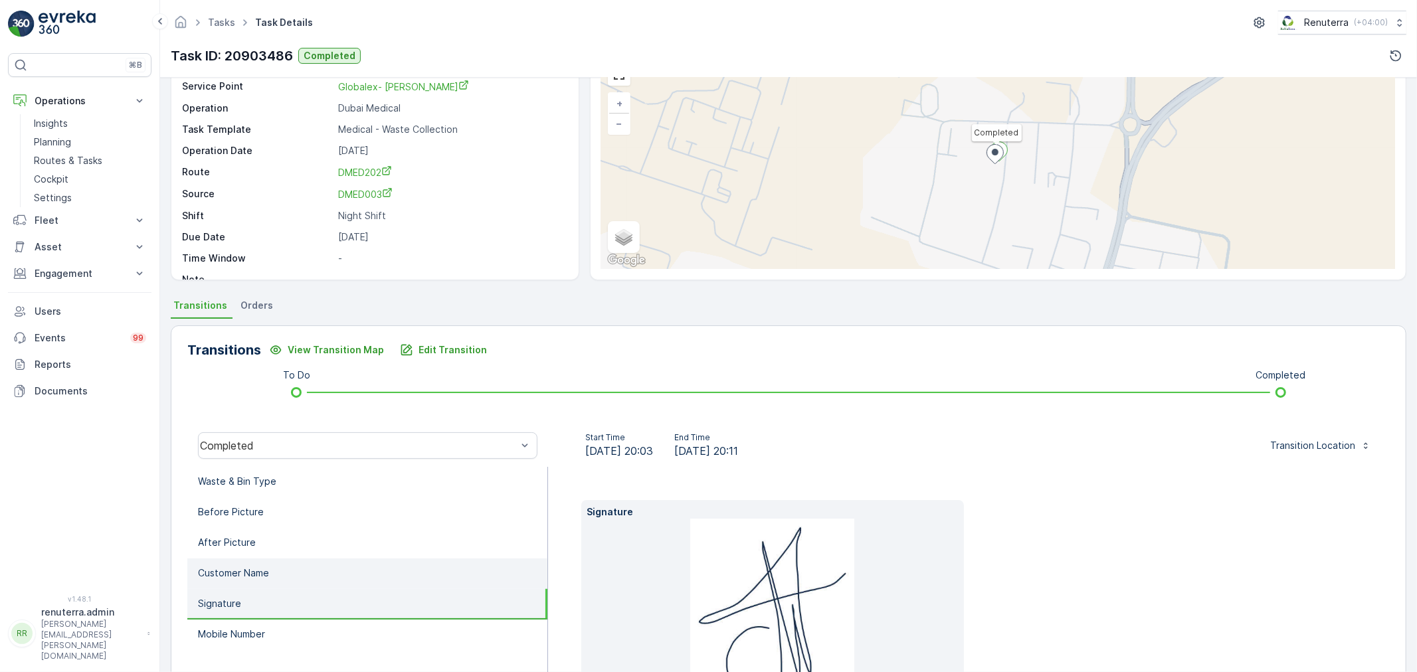
click at [281, 572] on li "Customer Name" at bounding box center [367, 574] width 360 height 31
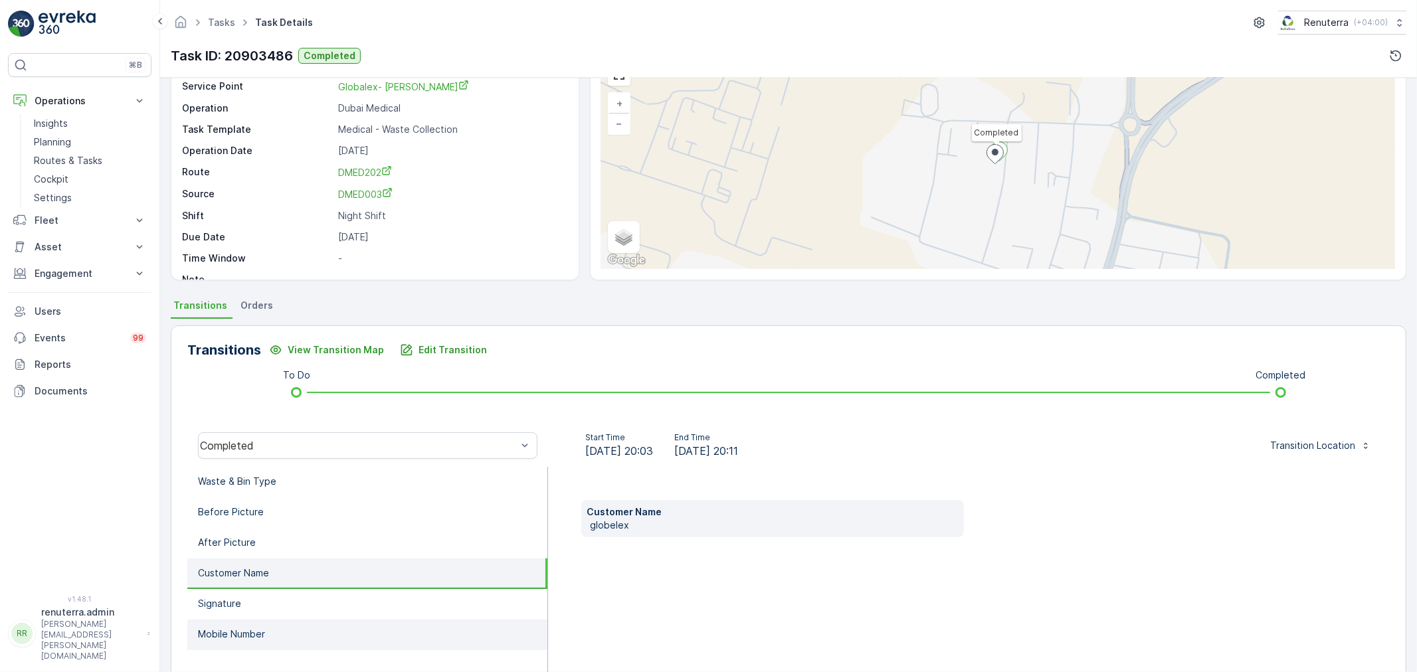
click at [259, 628] on p "Mobile Number" at bounding box center [231, 634] width 67 height 13
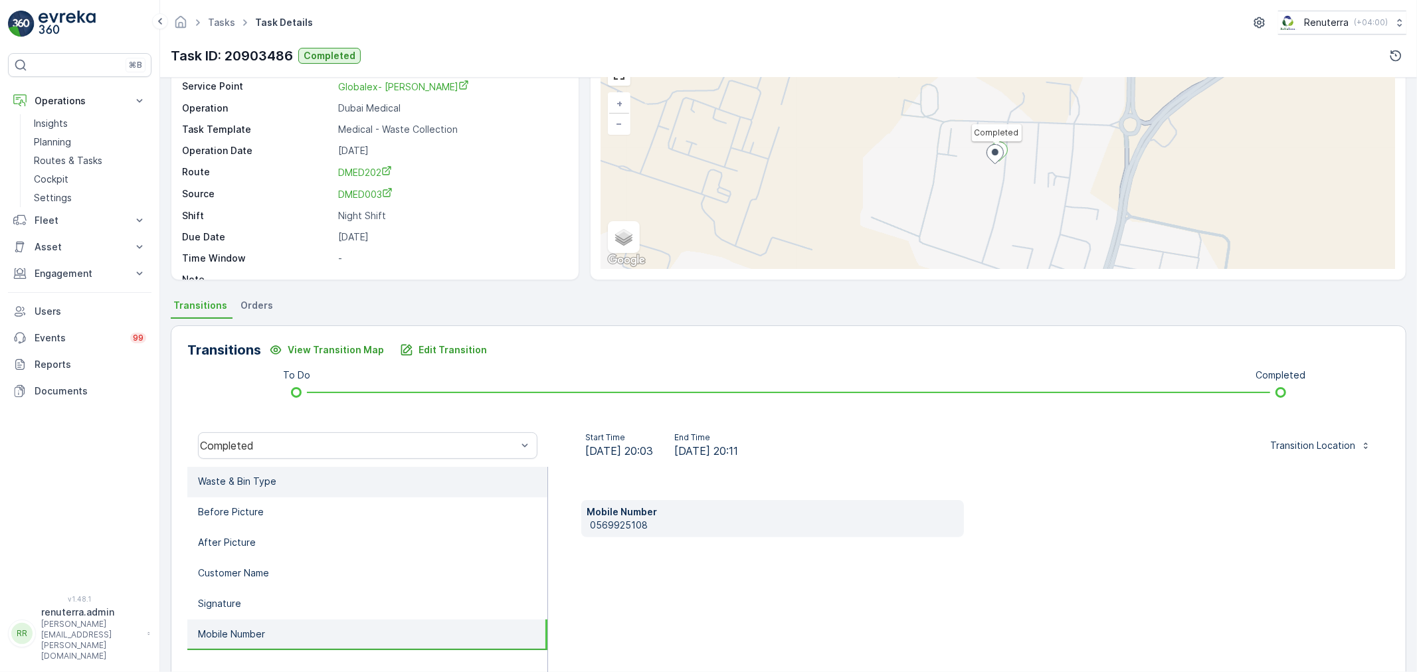
click at [309, 482] on li "Waste & Bin Type" at bounding box center [367, 482] width 360 height 31
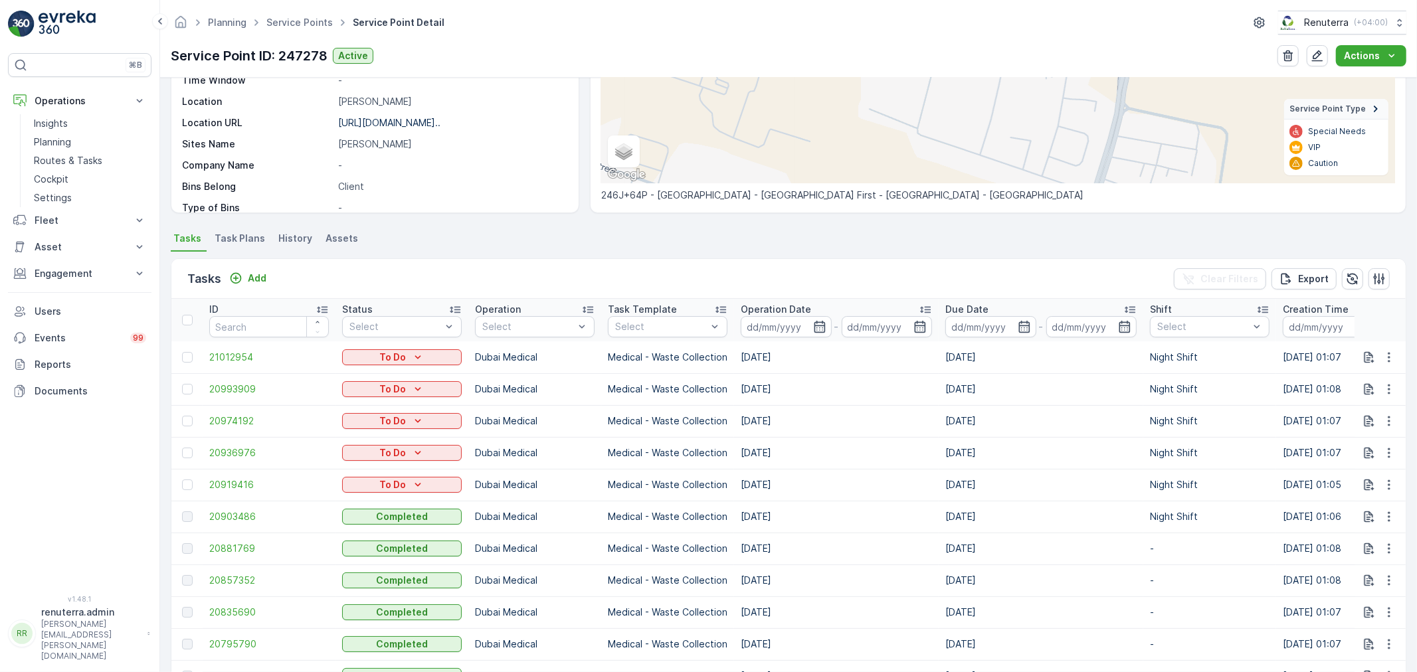
scroll to position [221, 0]
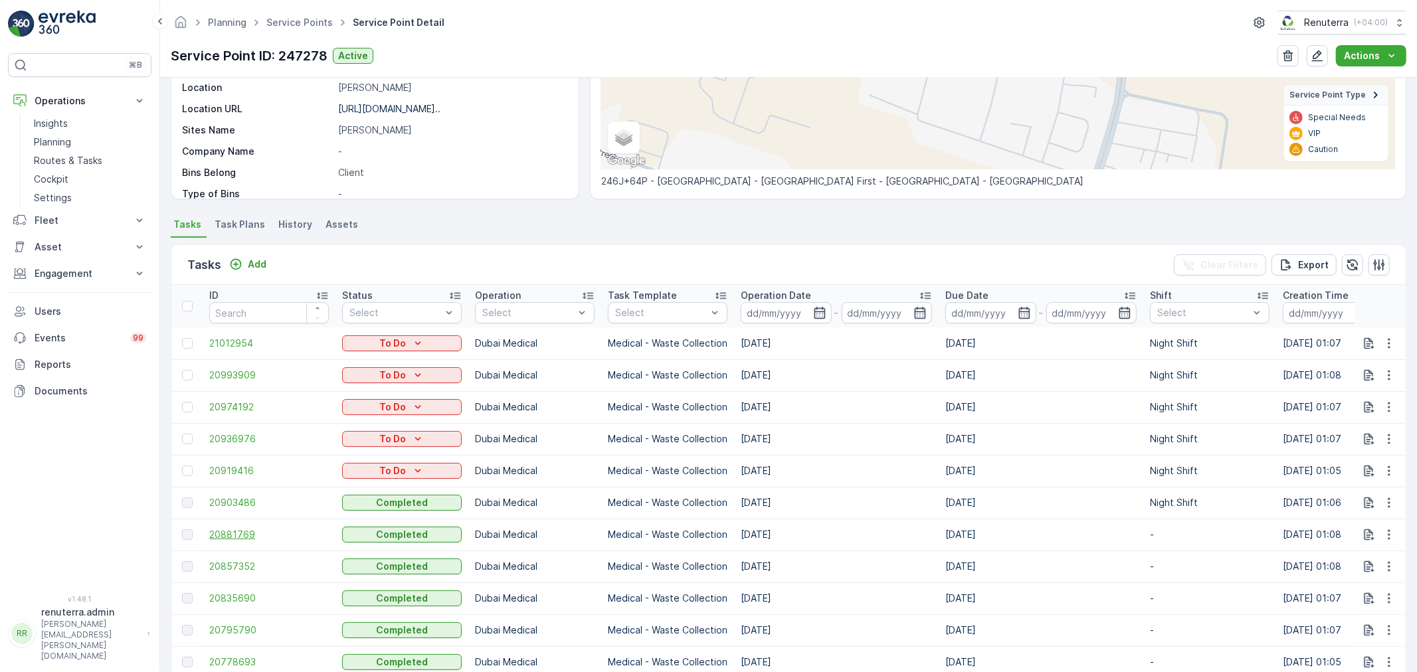
click at [231, 537] on span "20881769" at bounding box center [269, 534] width 120 height 13
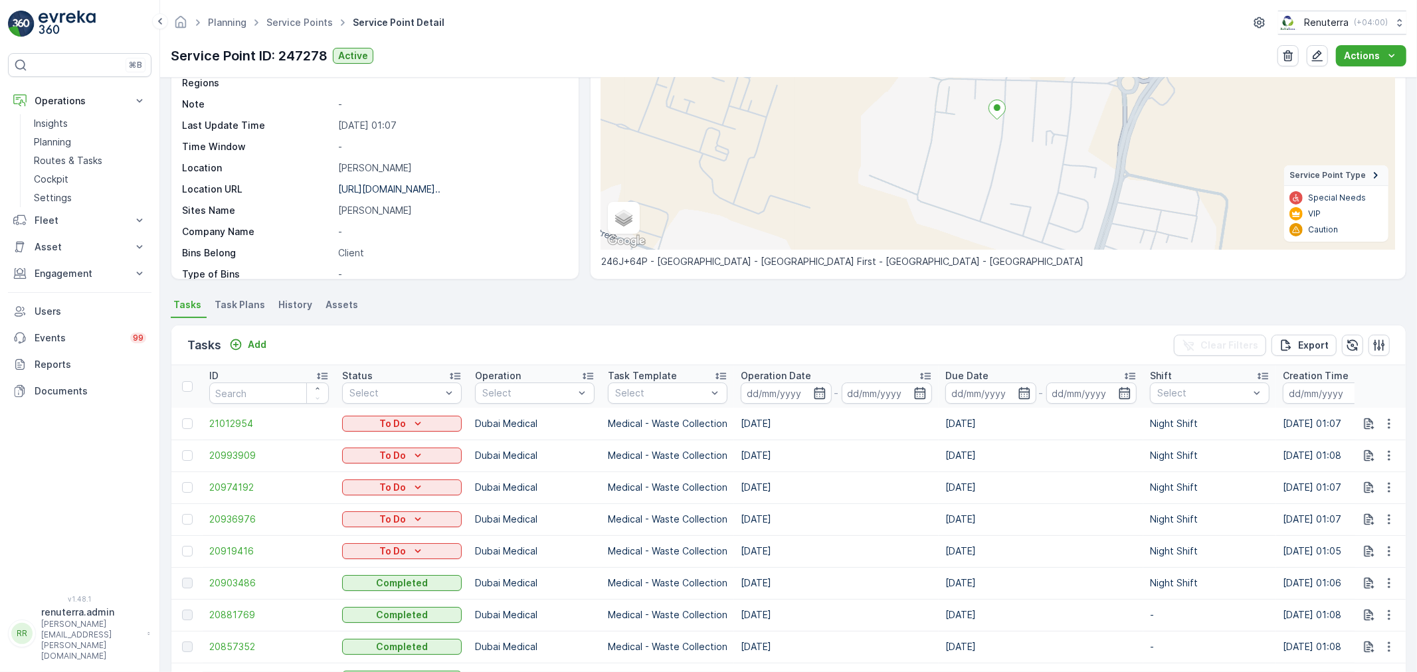
scroll to position [147, 0]
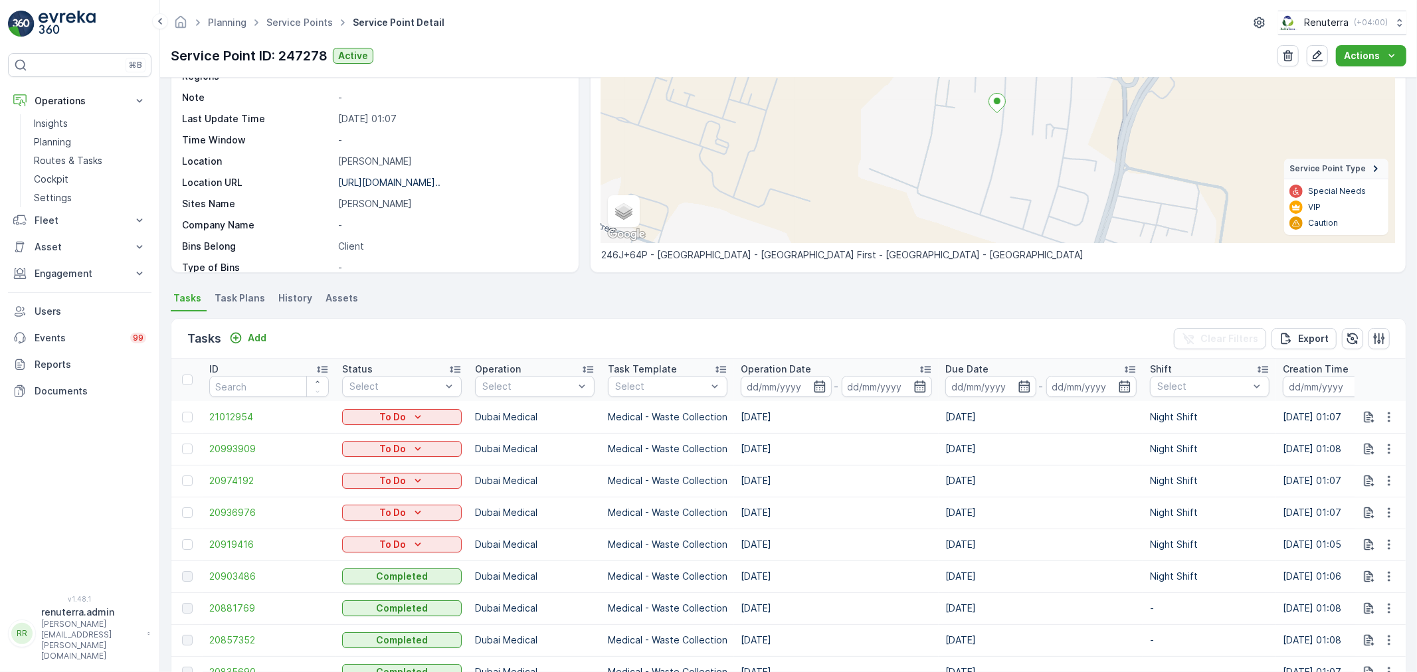
click at [224, 634] on span "20857352" at bounding box center [269, 640] width 120 height 13
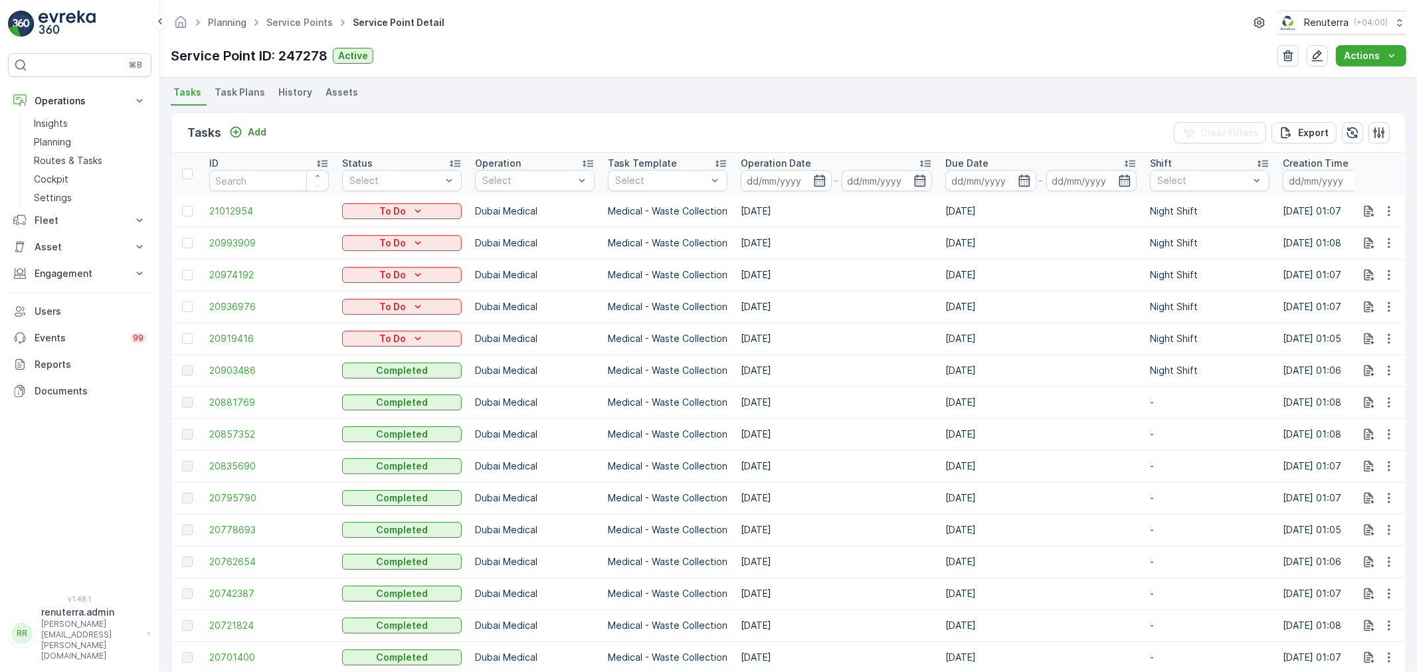
scroll to position [369, 0]
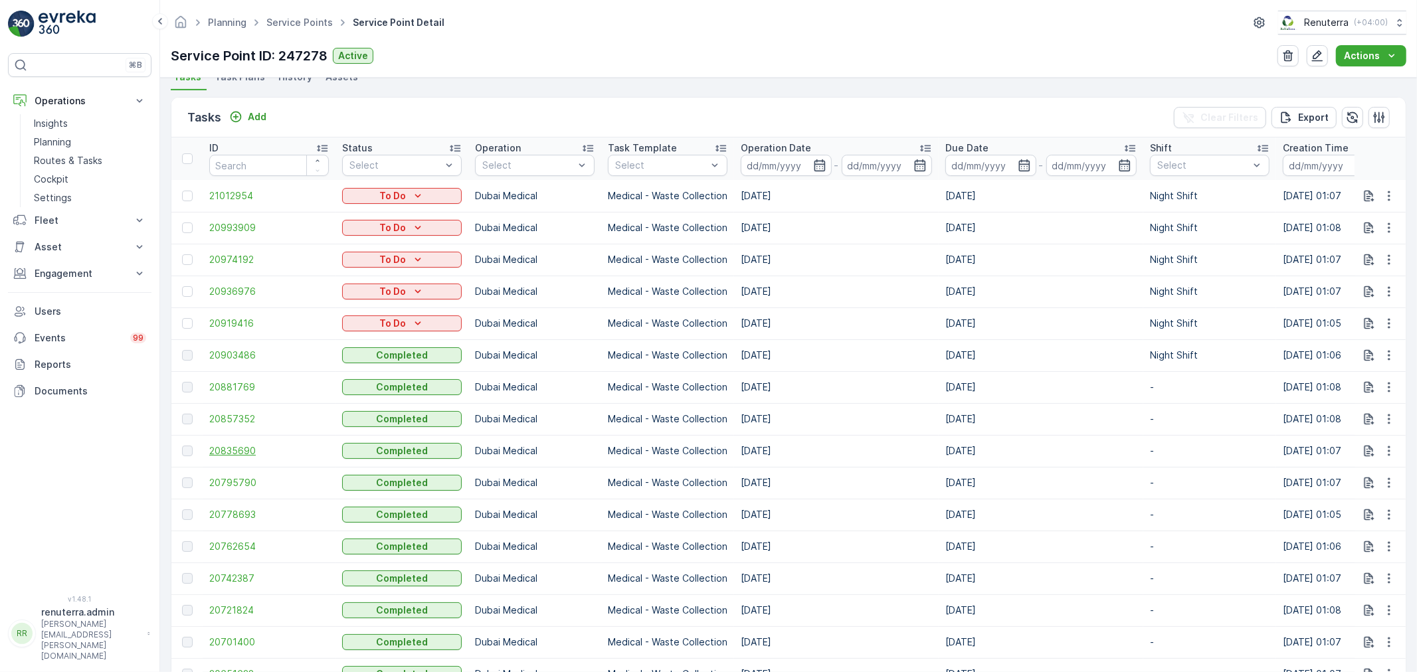
click at [247, 450] on span "20835690" at bounding box center [269, 450] width 120 height 13
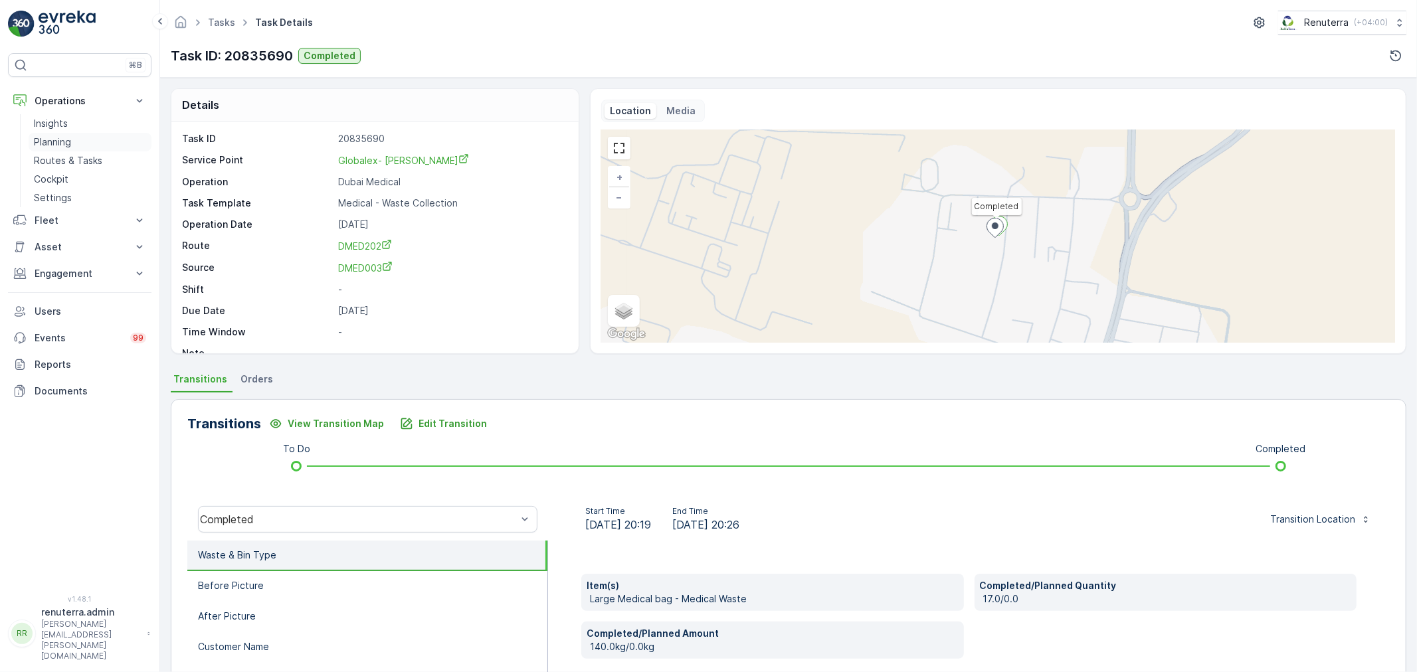
click at [58, 142] on p "Planning" at bounding box center [52, 142] width 37 height 13
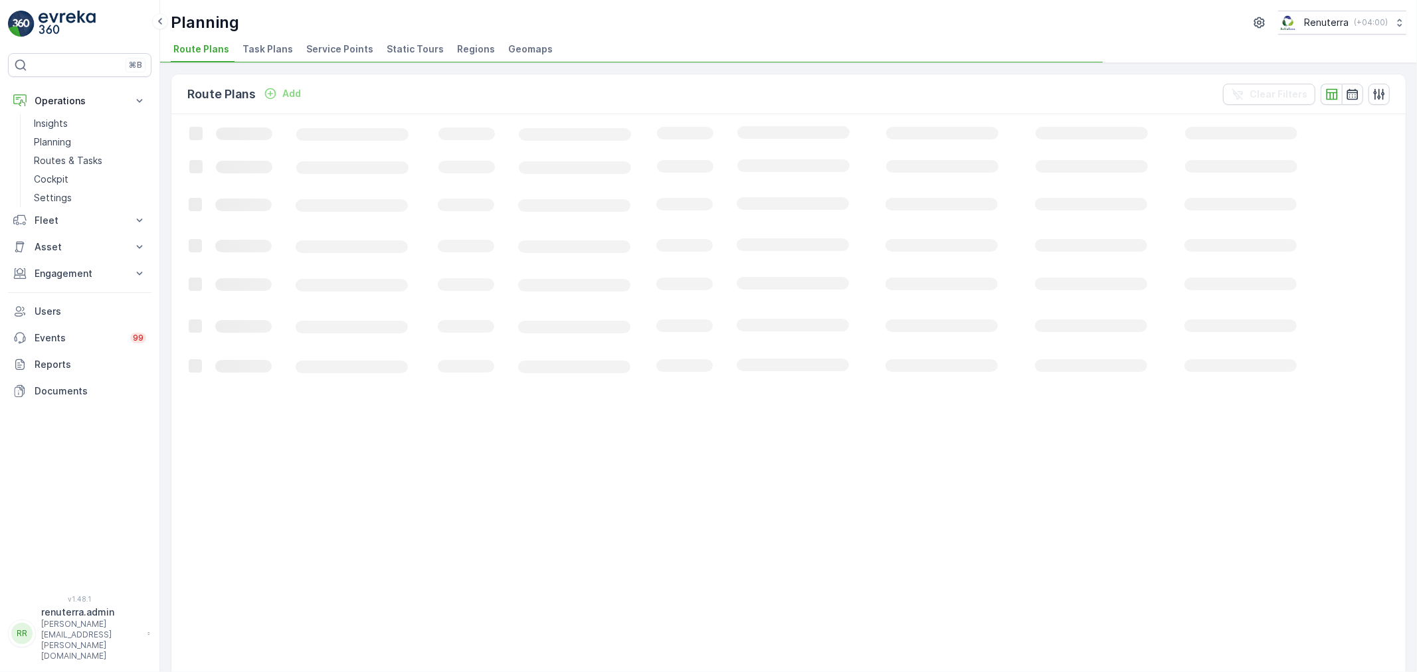
click at [353, 55] on span "Service Points" at bounding box center [339, 49] width 67 height 13
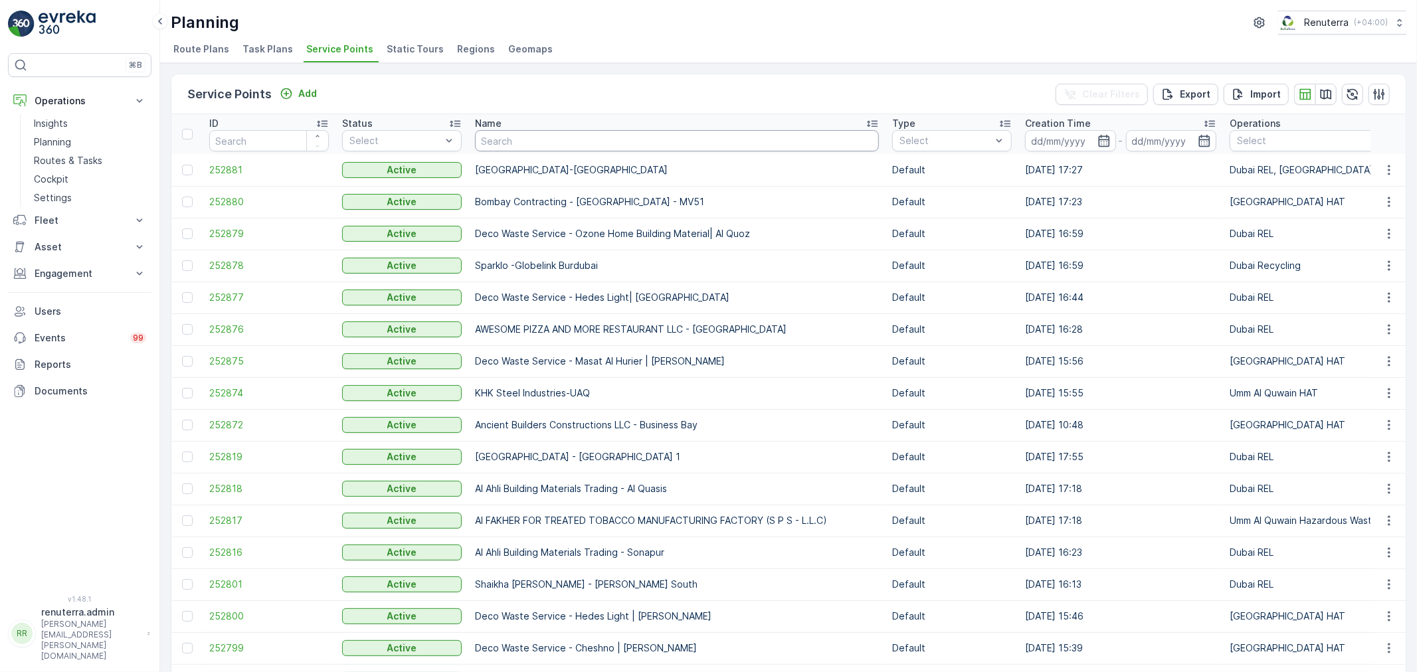
click at [494, 138] on input "text" at bounding box center [677, 140] width 404 height 21
type input "mira"
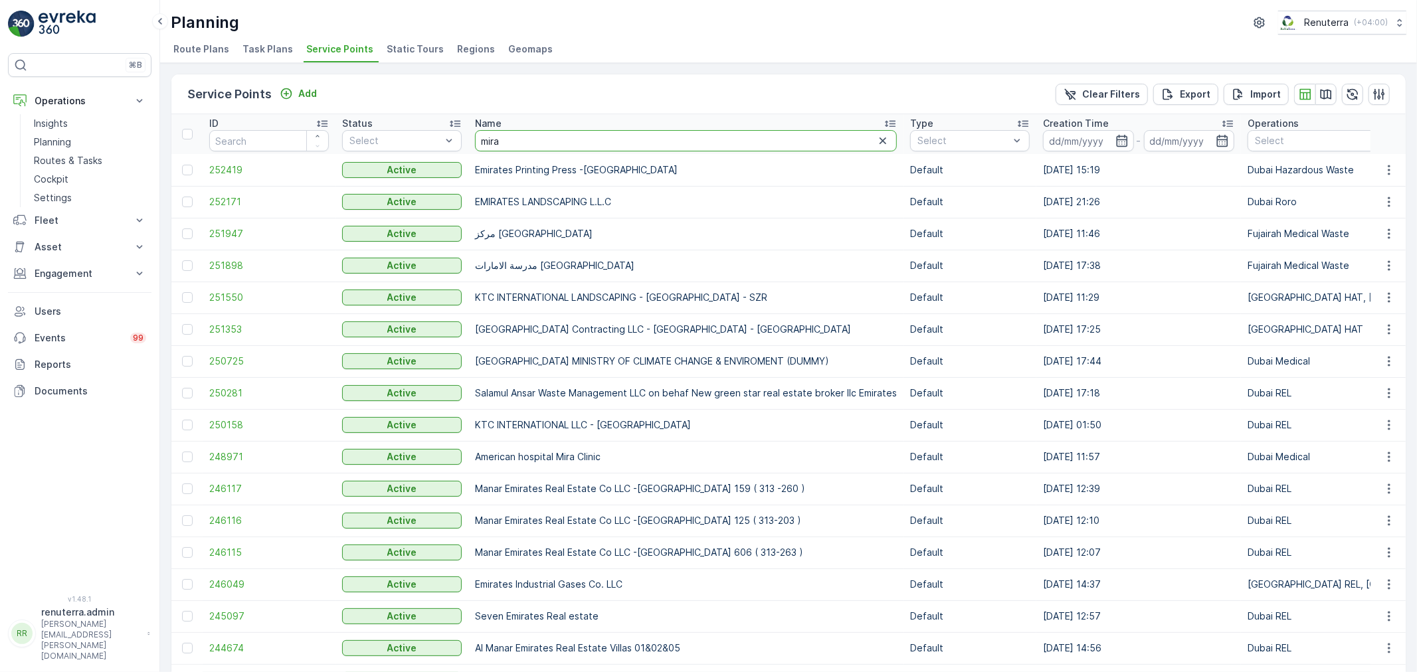
click at [525, 147] on input "mira" at bounding box center [686, 140] width 422 height 21
type input "mira cli"
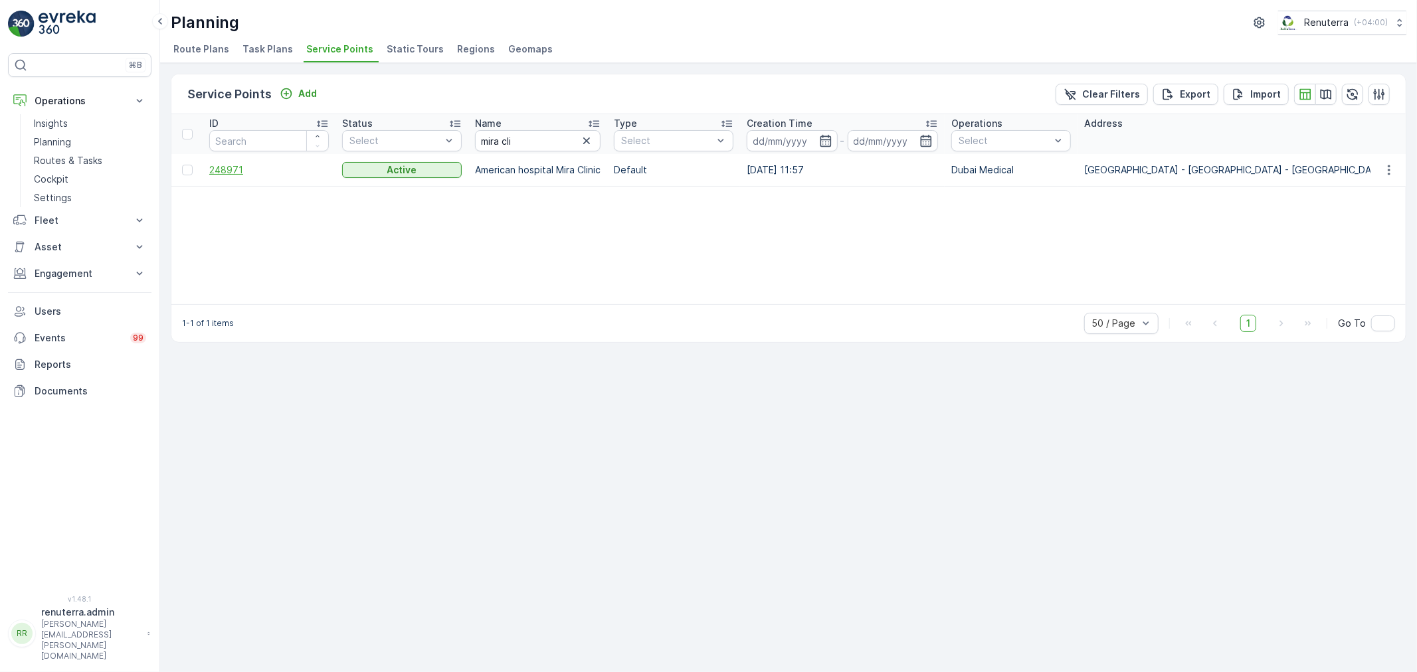
click at [220, 169] on span "248971" at bounding box center [269, 169] width 120 height 13
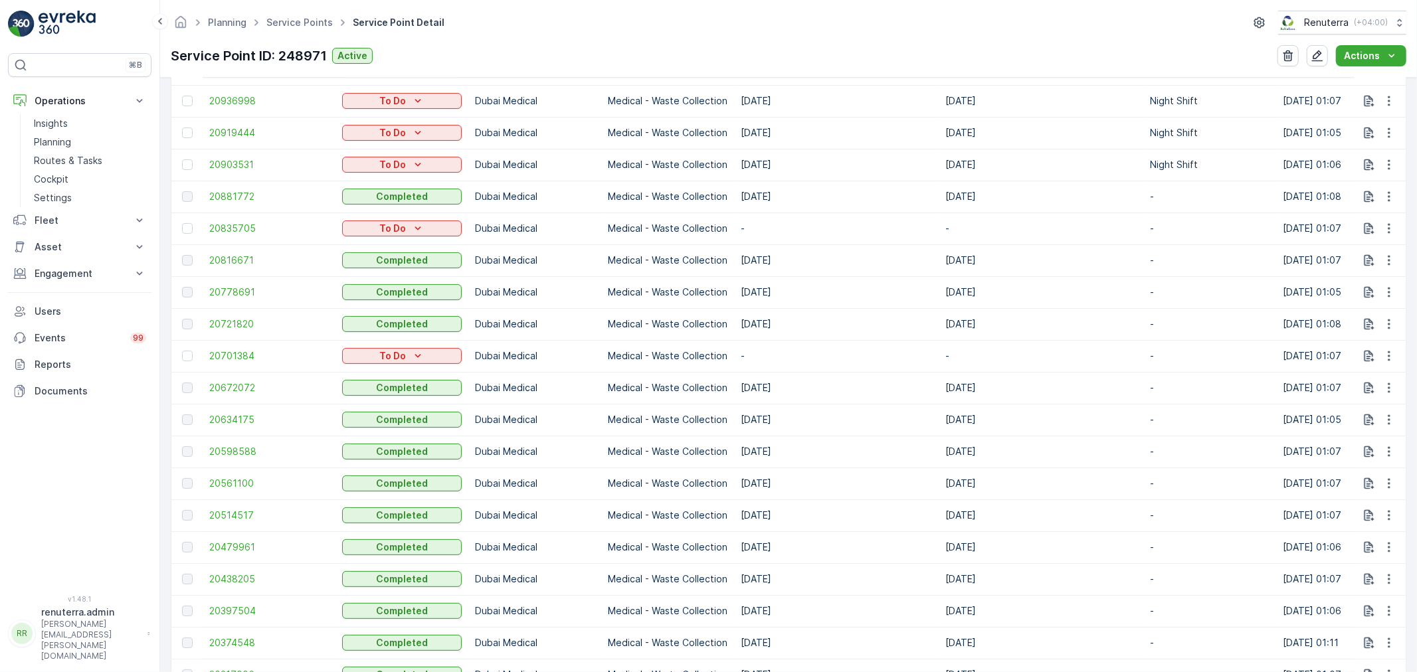
scroll to position [590, 0]
click at [1387, 353] on icon "button" at bounding box center [1389, 357] width 13 height 13
click at [1377, 450] on div "Delete" at bounding box center [1367, 456] width 100 height 19
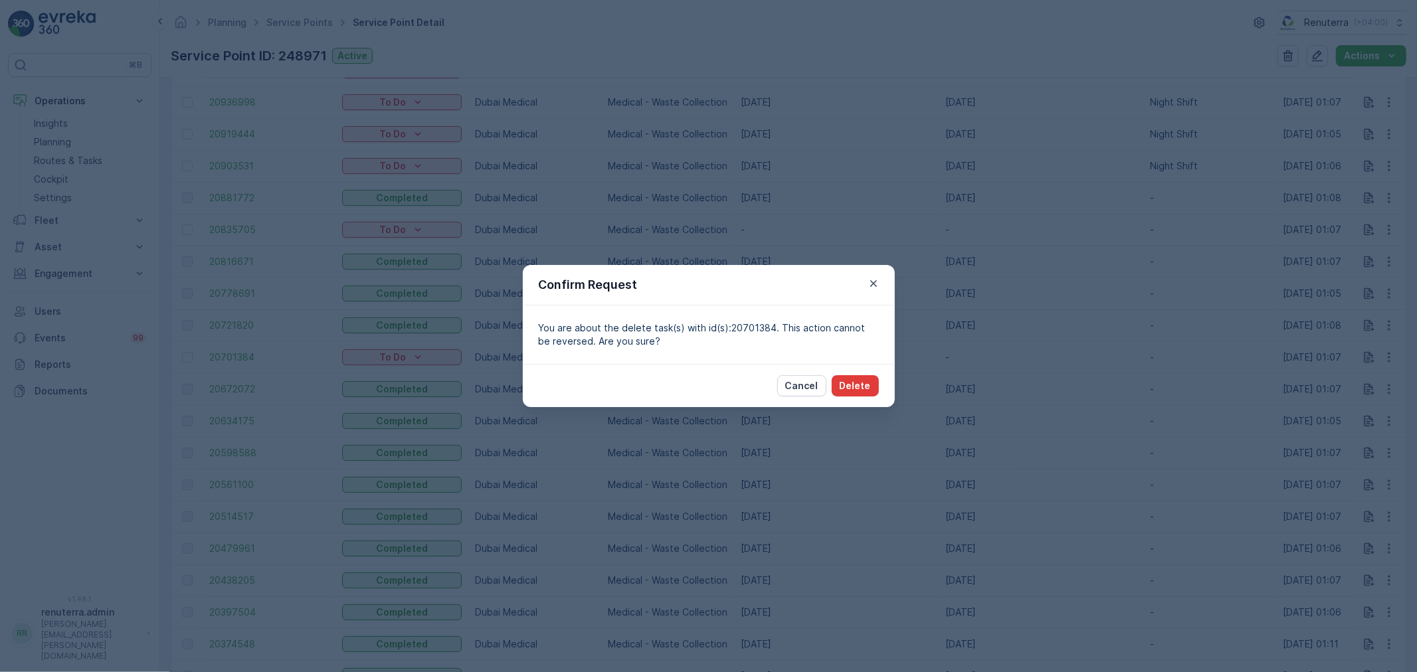
click at [868, 381] on p "Delete" at bounding box center [855, 385] width 31 height 13
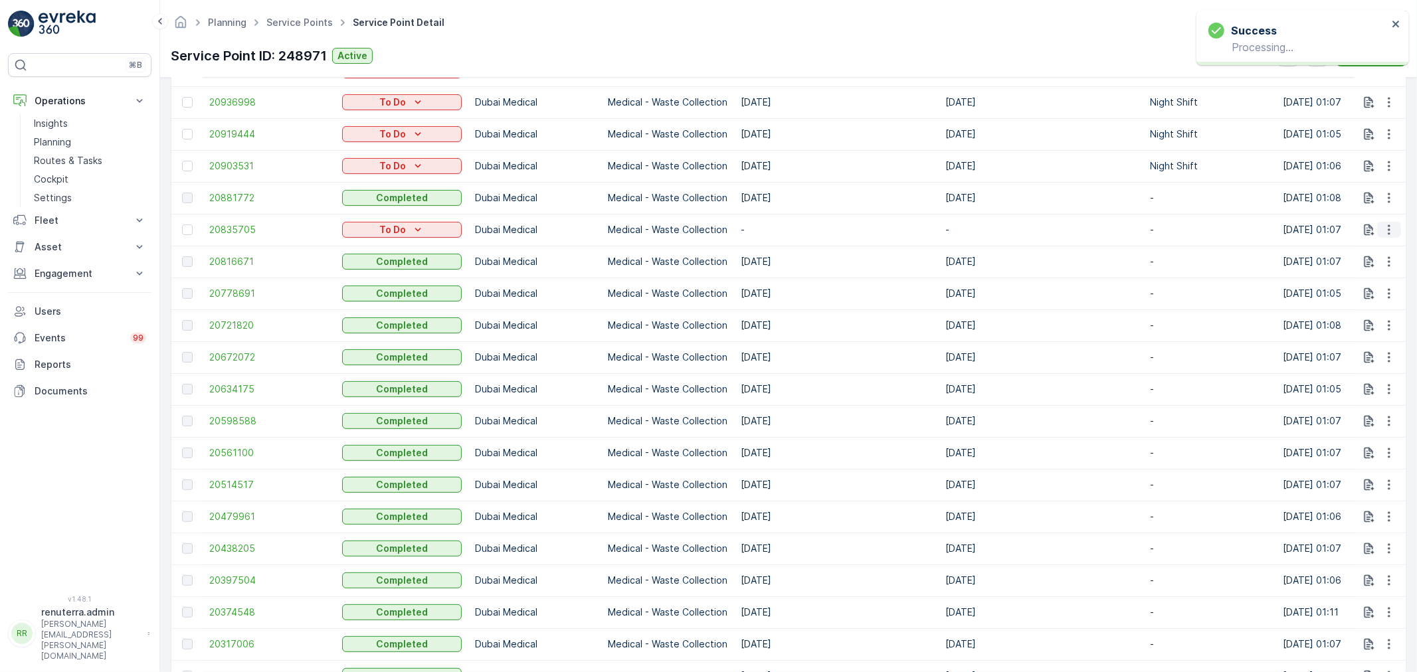
click at [1383, 230] on icon "button" at bounding box center [1389, 229] width 13 height 13
click at [1369, 335] on div "Delete" at bounding box center [1367, 329] width 100 height 19
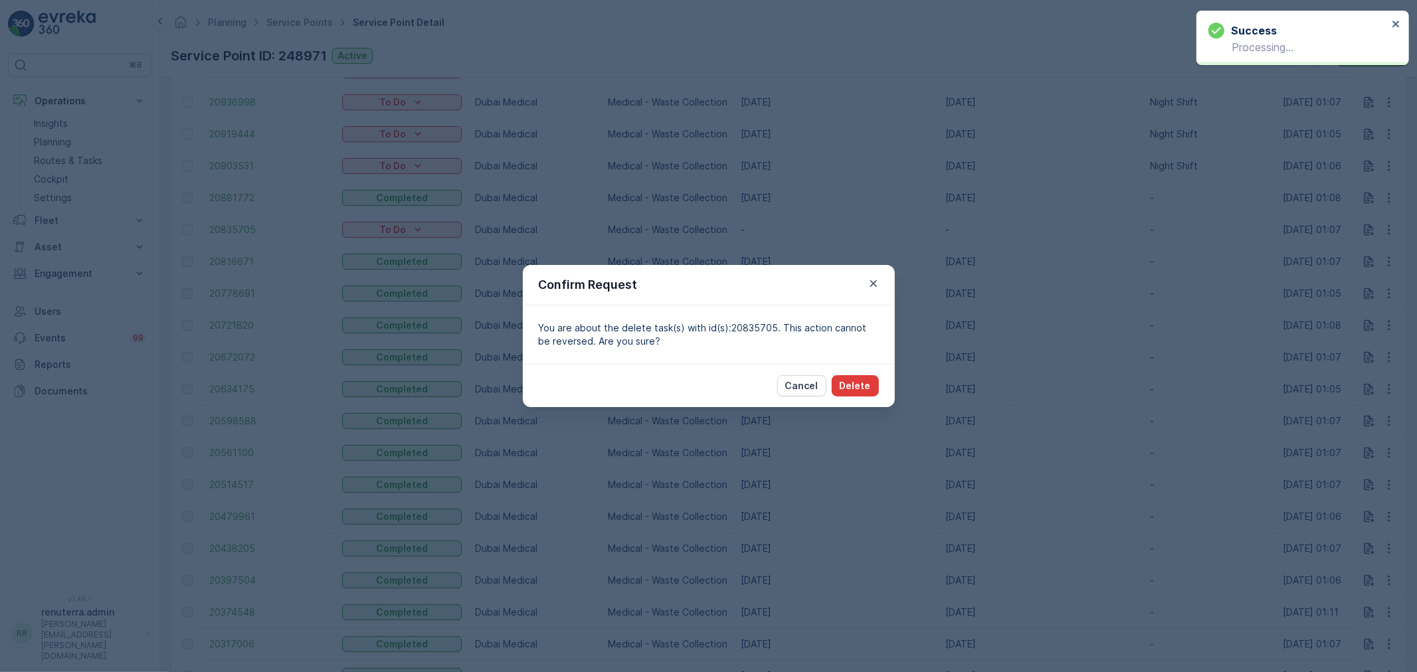
click at [856, 376] on button "Delete" at bounding box center [855, 385] width 47 height 21
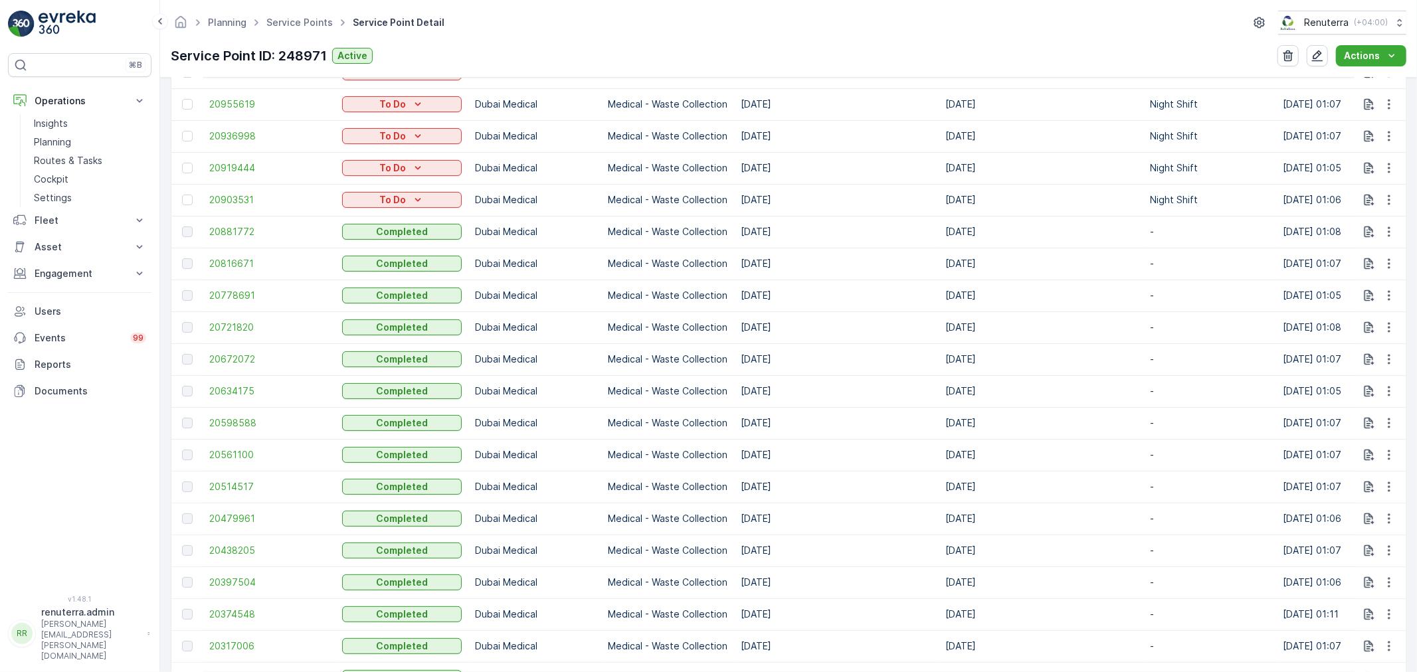
scroll to position [516, 0]
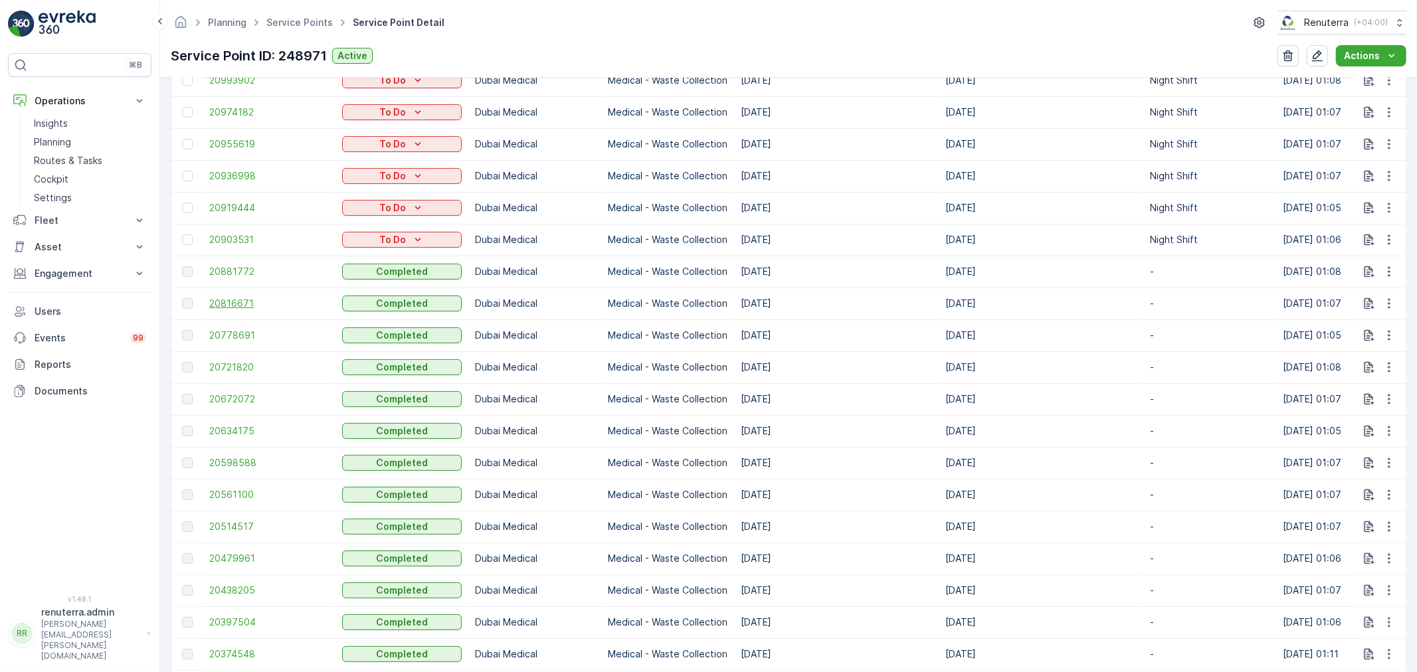
click at [242, 303] on span "20816671" at bounding box center [269, 303] width 120 height 13
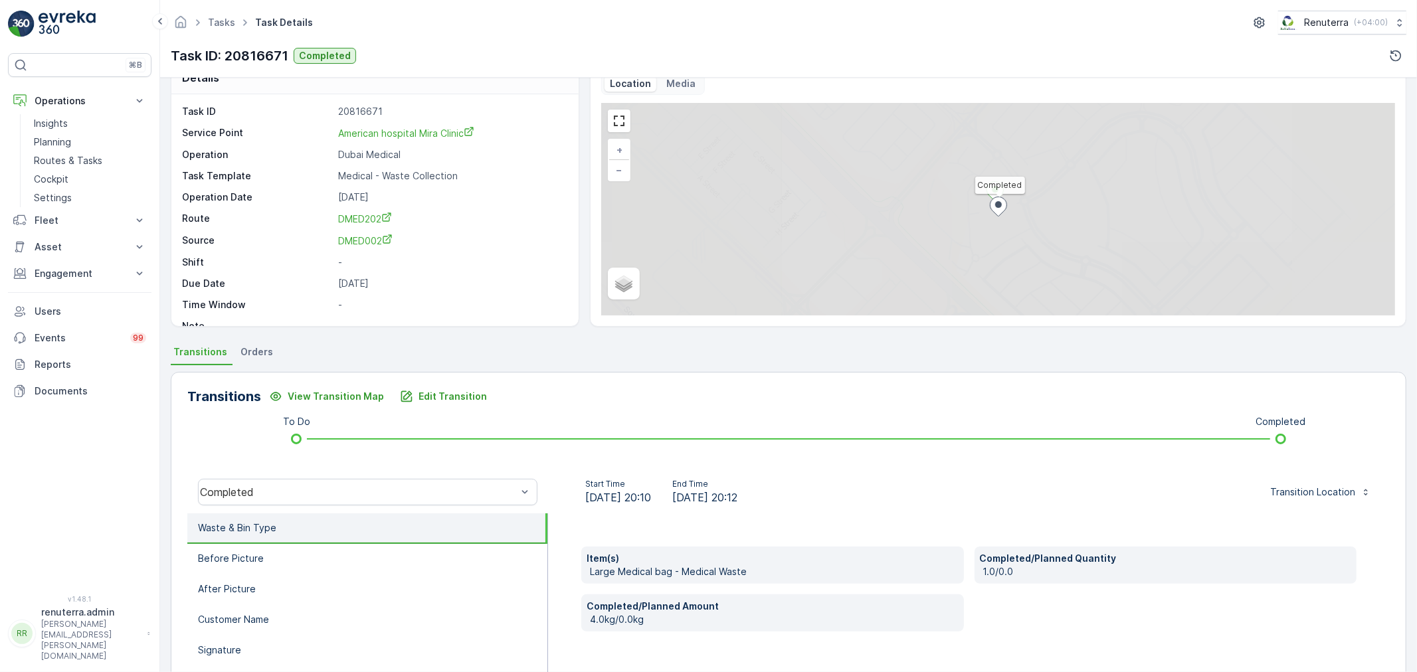
scroll to position [147, 0]
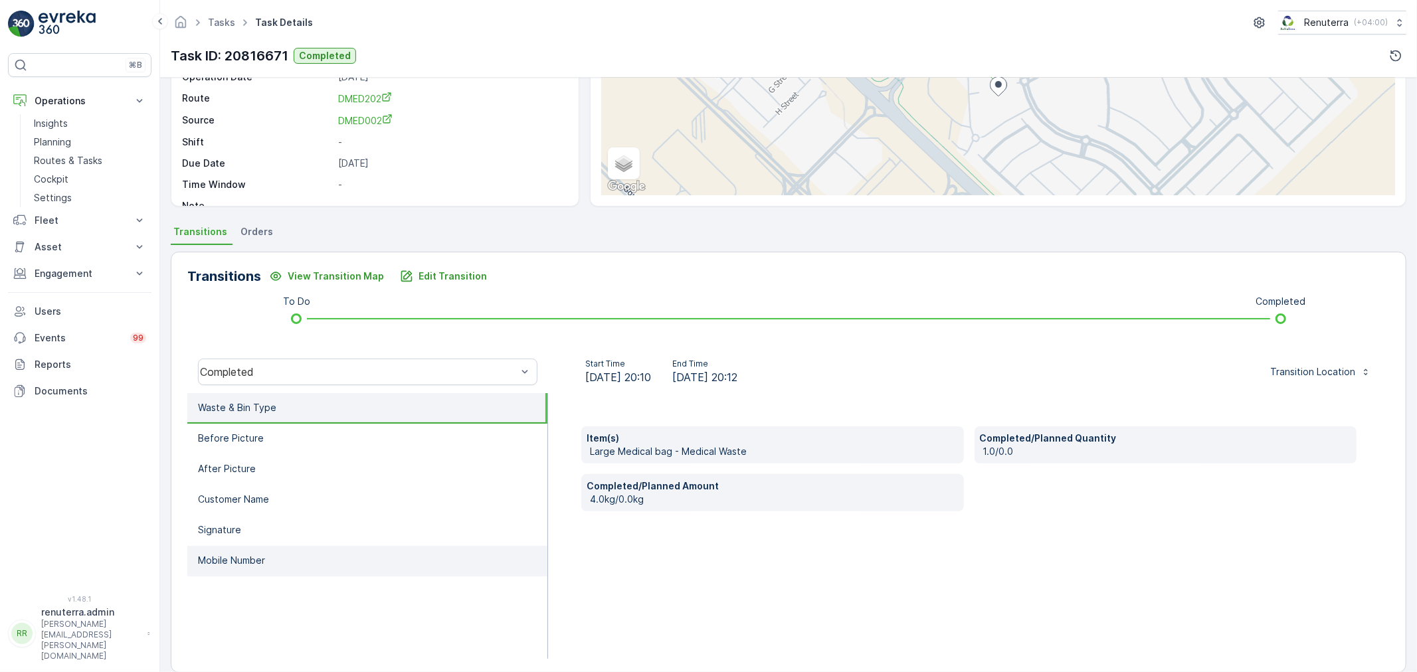
click at [326, 557] on li "Mobile Number" at bounding box center [367, 561] width 360 height 31
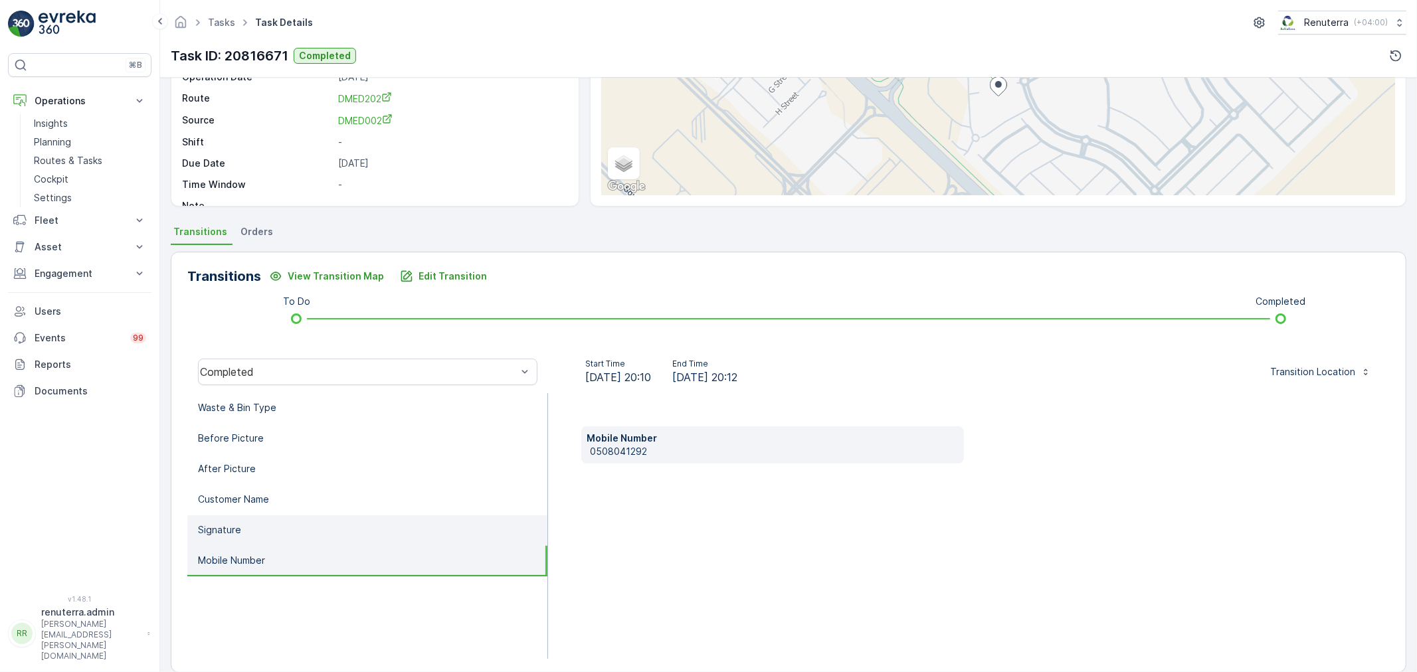
click at [306, 523] on li "Signature" at bounding box center [367, 531] width 360 height 31
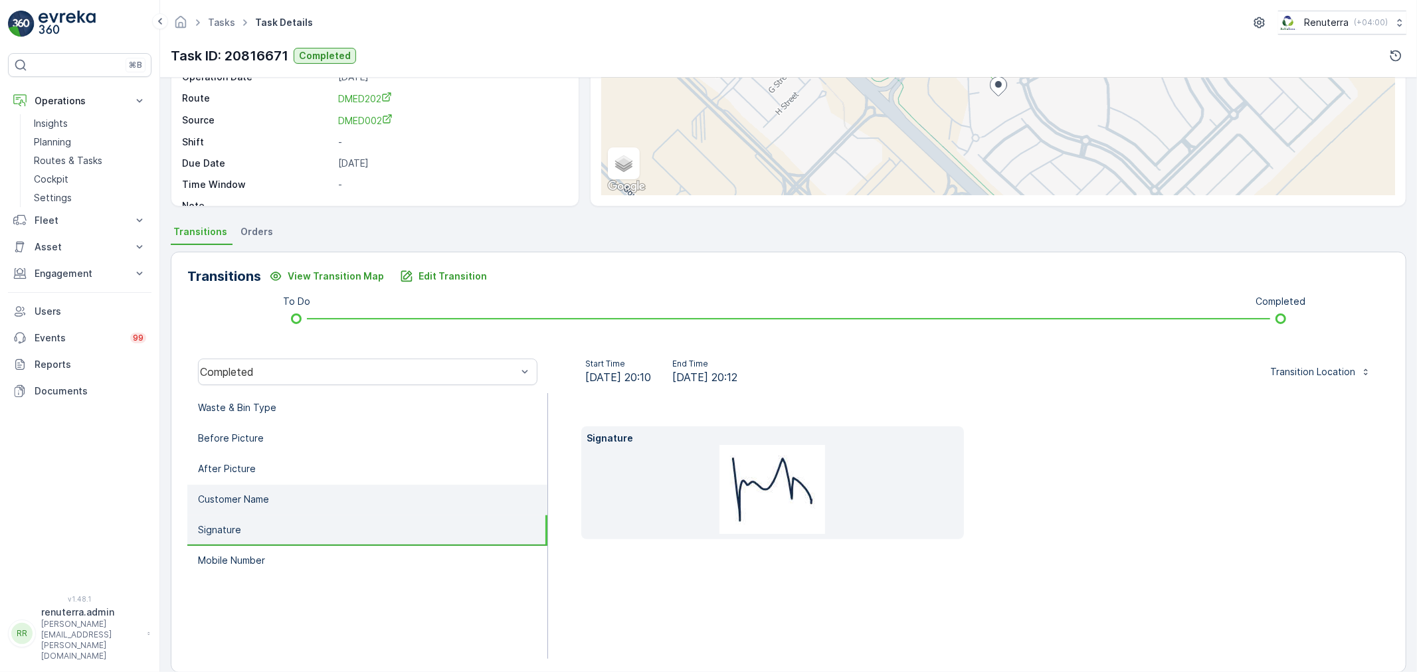
click at [300, 494] on li "Customer Name" at bounding box center [367, 500] width 360 height 31
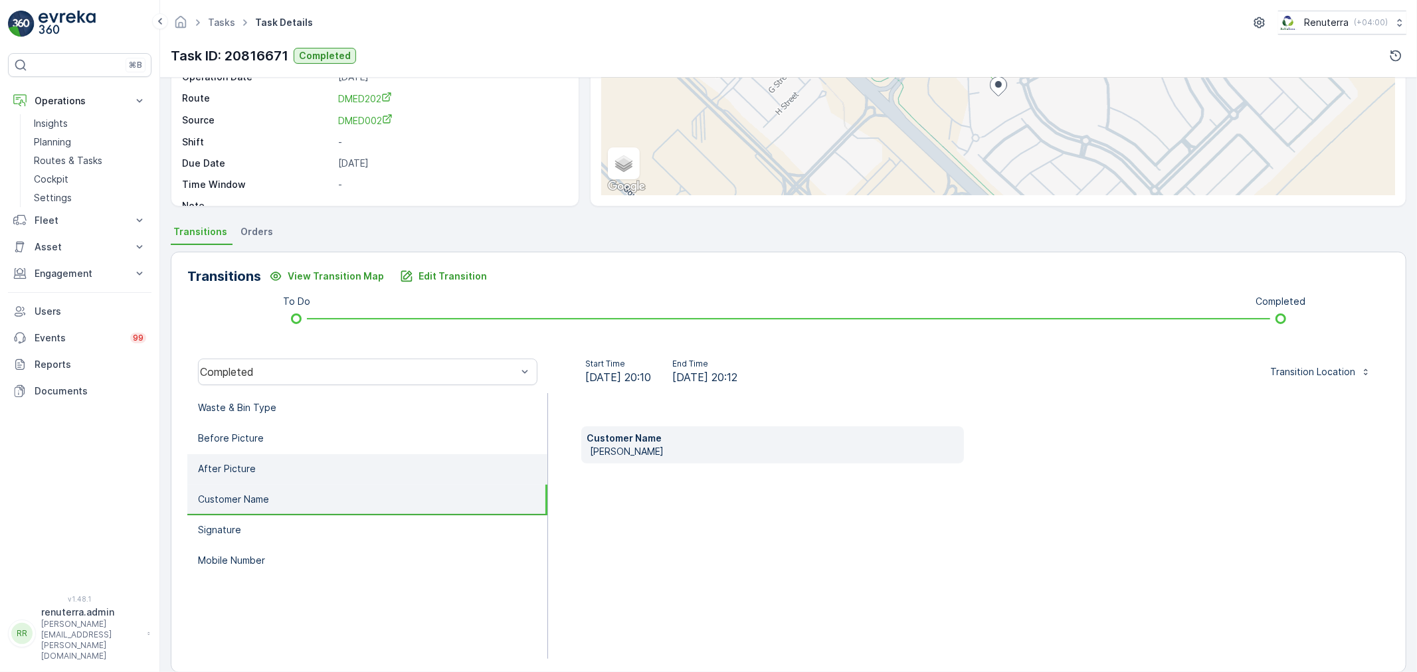
click at [294, 462] on li "After Picture" at bounding box center [367, 469] width 360 height 31
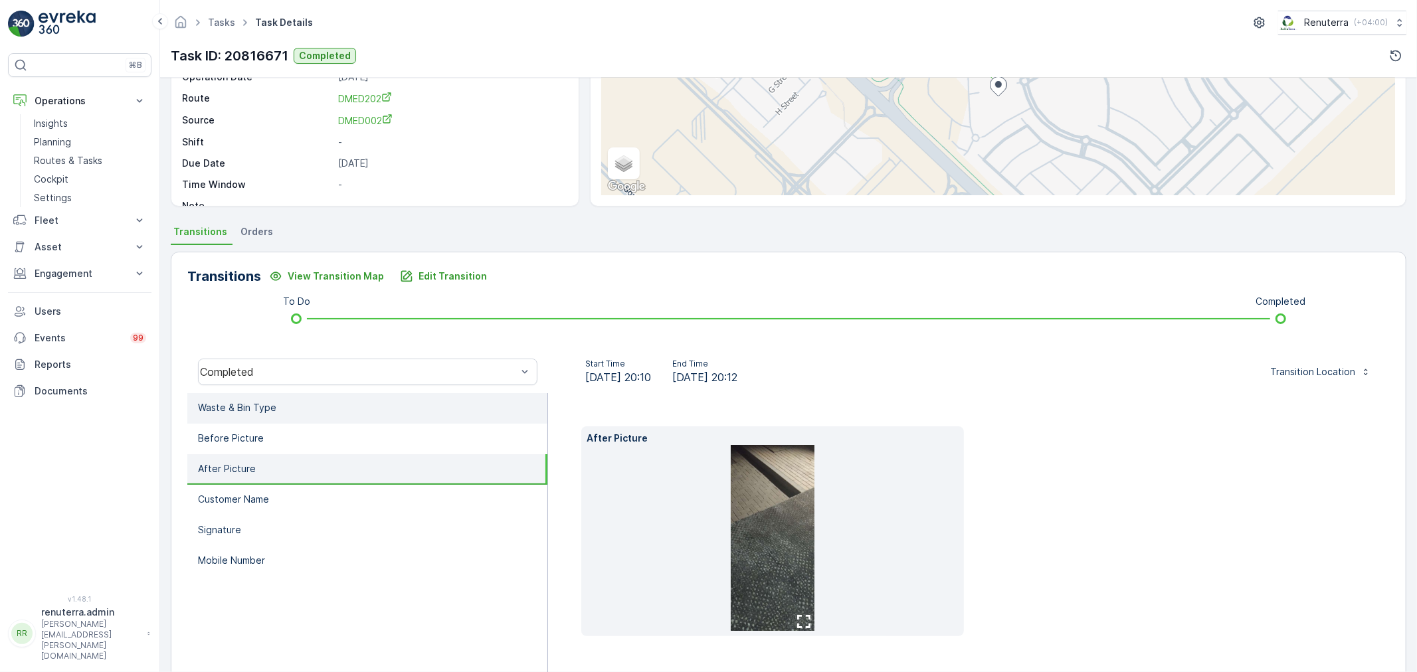
drag, startPoint x: 300, startPoint y: 401, endPoint x: 279, endPoint y: 404, distance: 21.4
click at [291, 400] on li "Waste & Bin Type" at bounding box center [367, 408] width 360 height 31
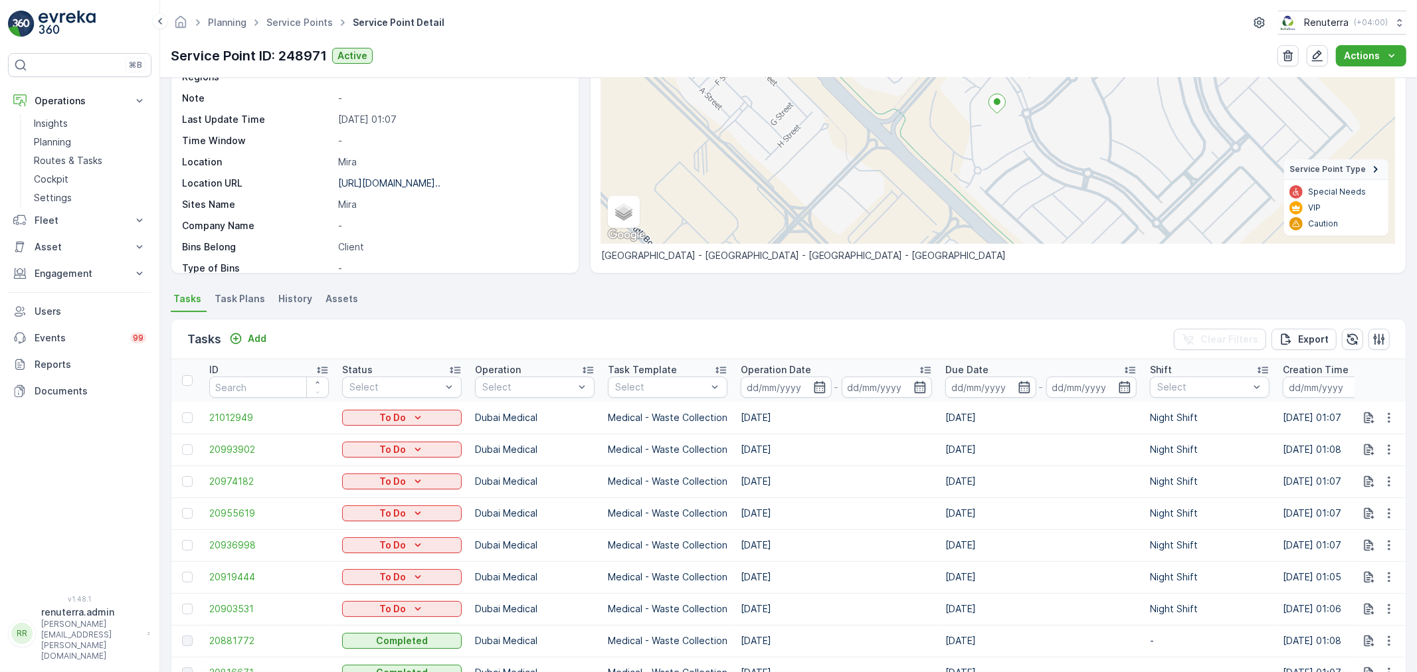
scroll to position [221, 0]
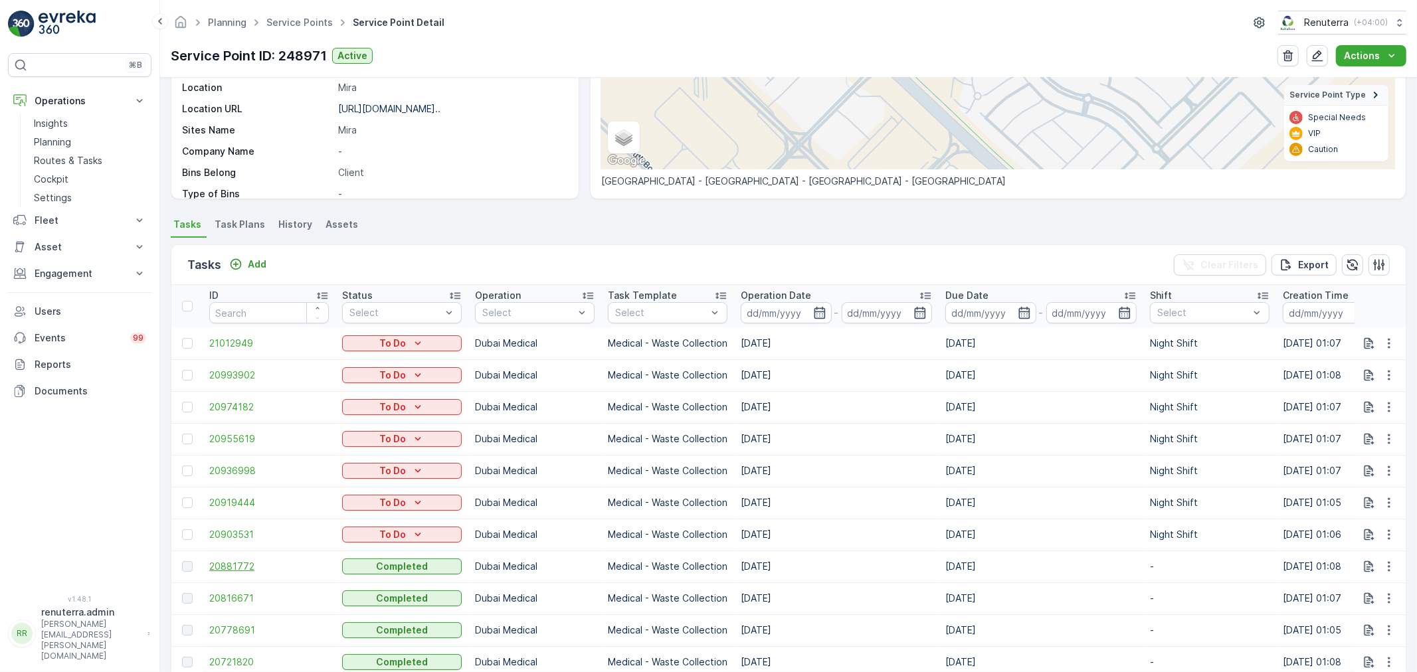
click at [242, 573] on td "20881772" at bounding box center [269, 567] width 133 height 32
click at [240, 569] on span "20881772" at bounding box center [269, 566] width 120 height 13
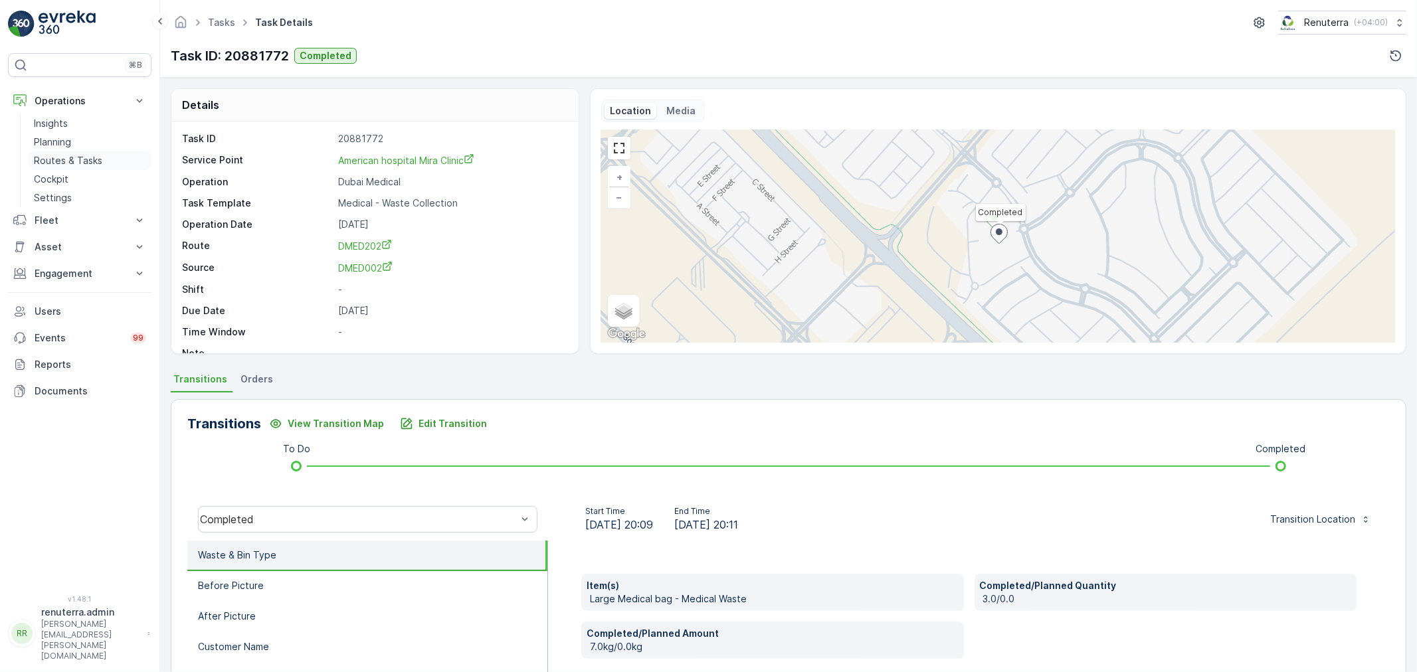
click at [65, 158] on p "Routes & Tasks" at bounding box center [68, 160] width 68 height 13
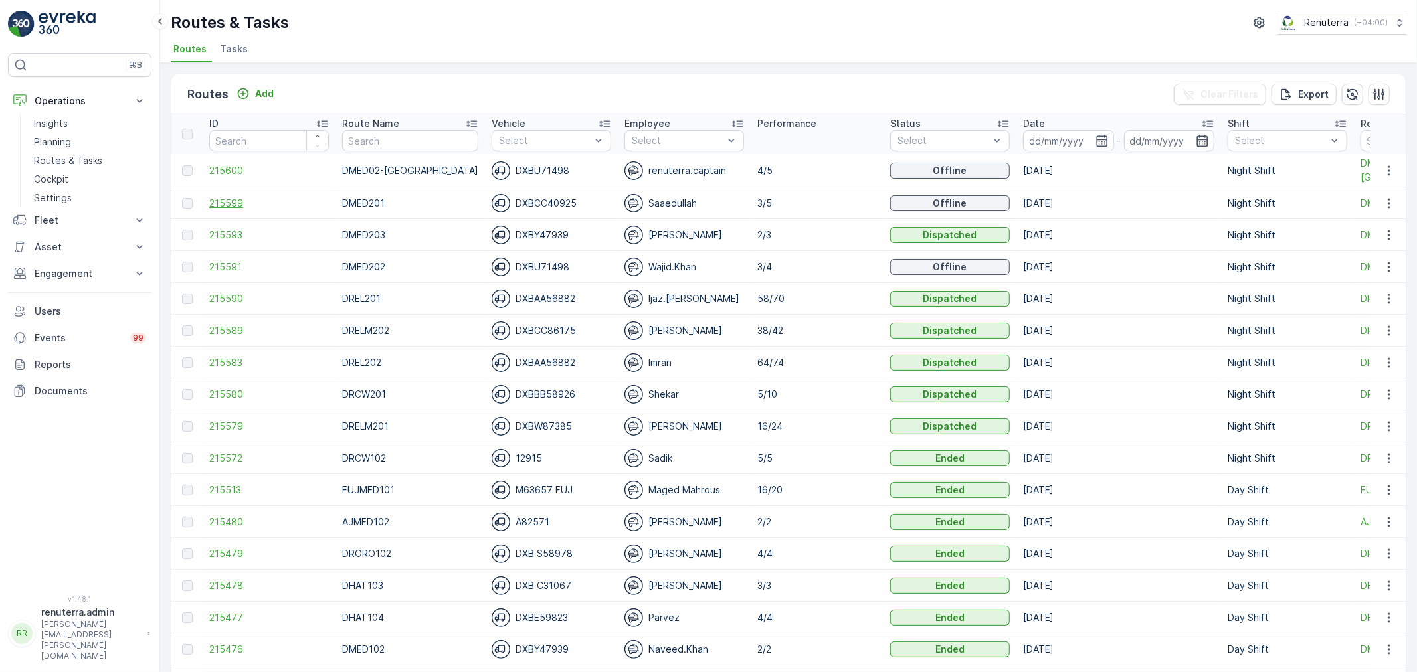
click at [229, 199] on span "215599" at bounding box center [269, 203] width 120 height 13
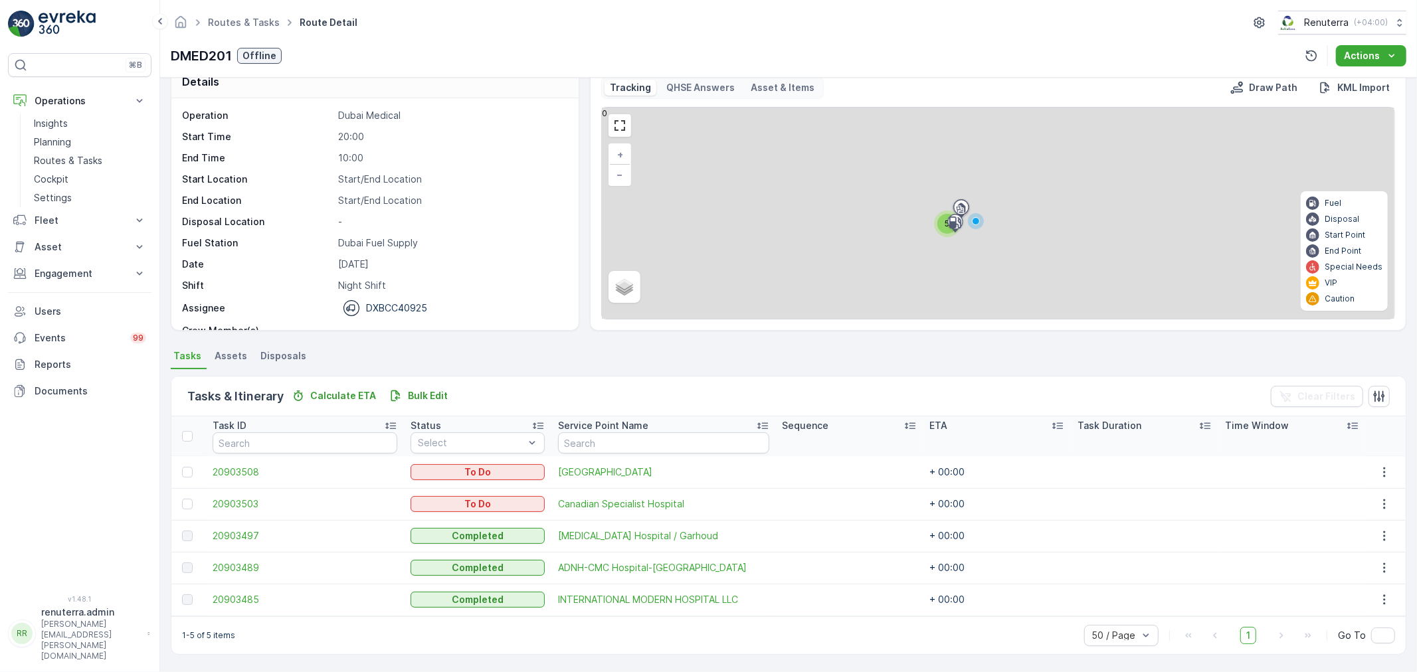
scroll to position [23, 0]
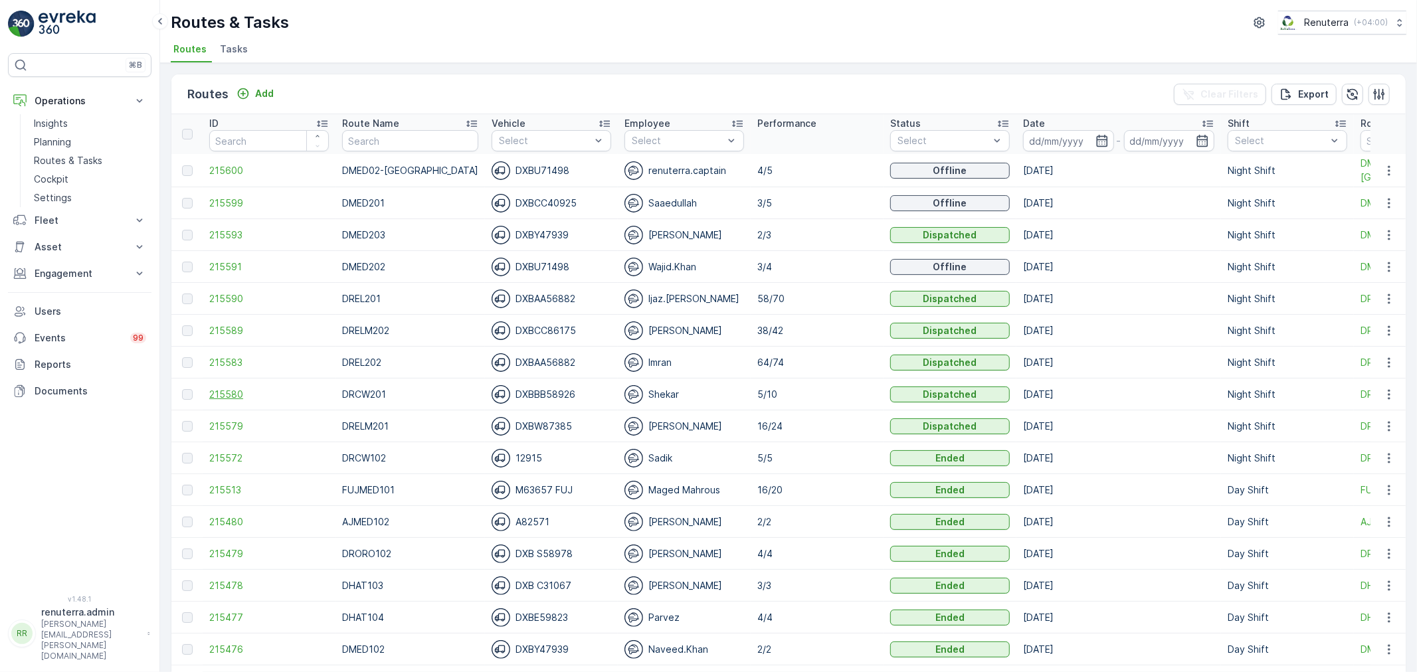
click at [237, 400] on span "215580" at bounding box center [269, 394] width 120 height 13
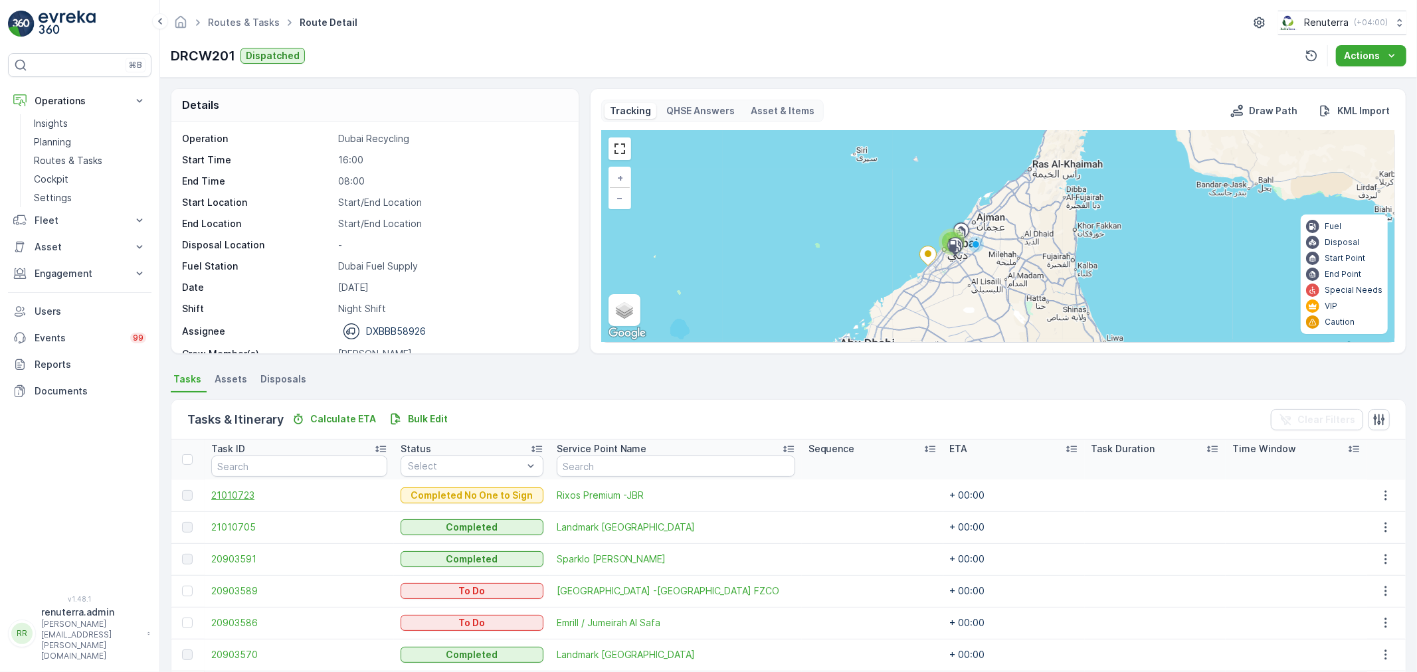
click at [243, 494] on span "21010723" at bounding box center [299, 495] width 176 height 13
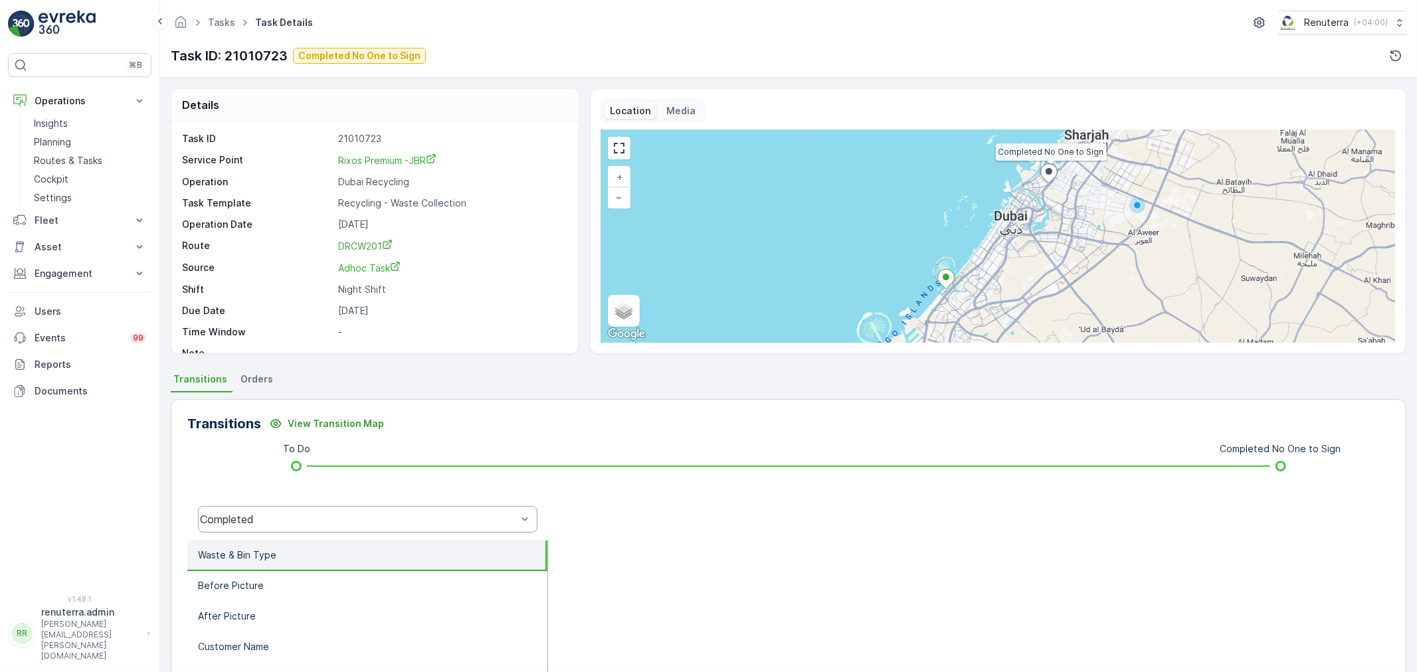
click at [353, 514] on div "Completed" at bounding box center [358, 520] width 317 height 12
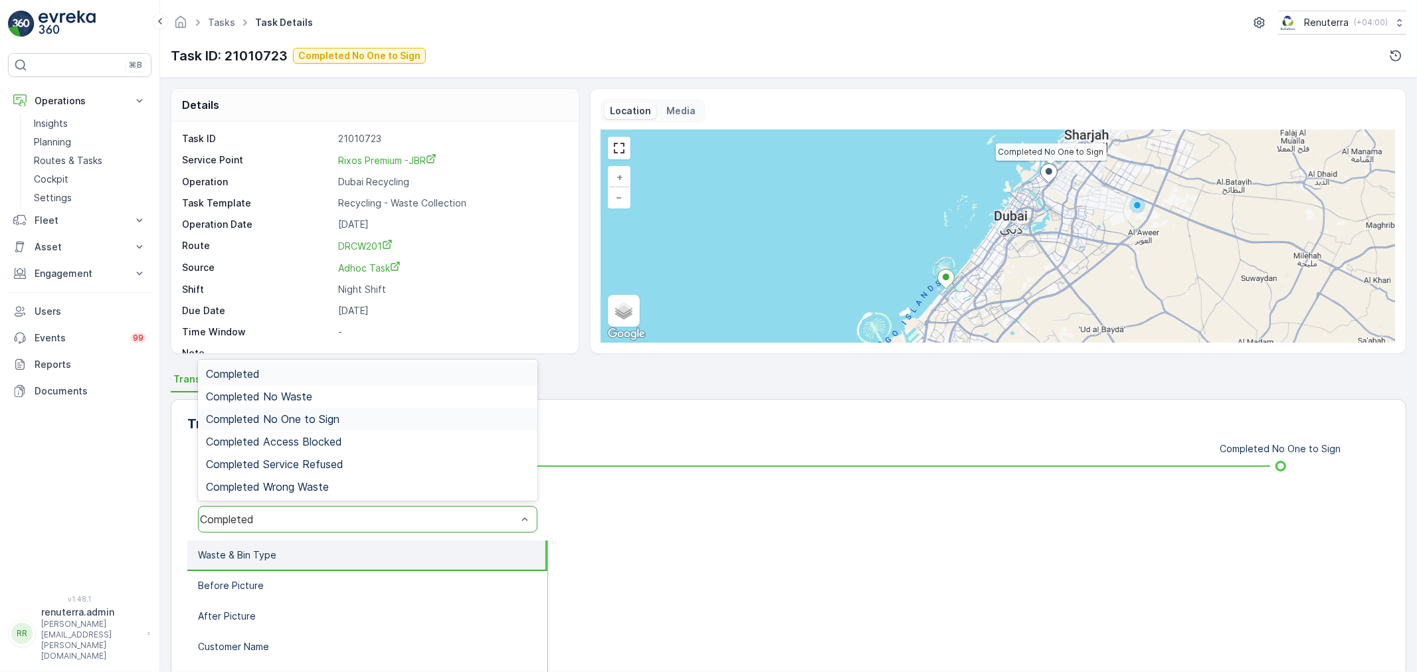
click at [326, 427] on div "Completed No One to Sign" at bounding box center [367, 419] width 339 height 23
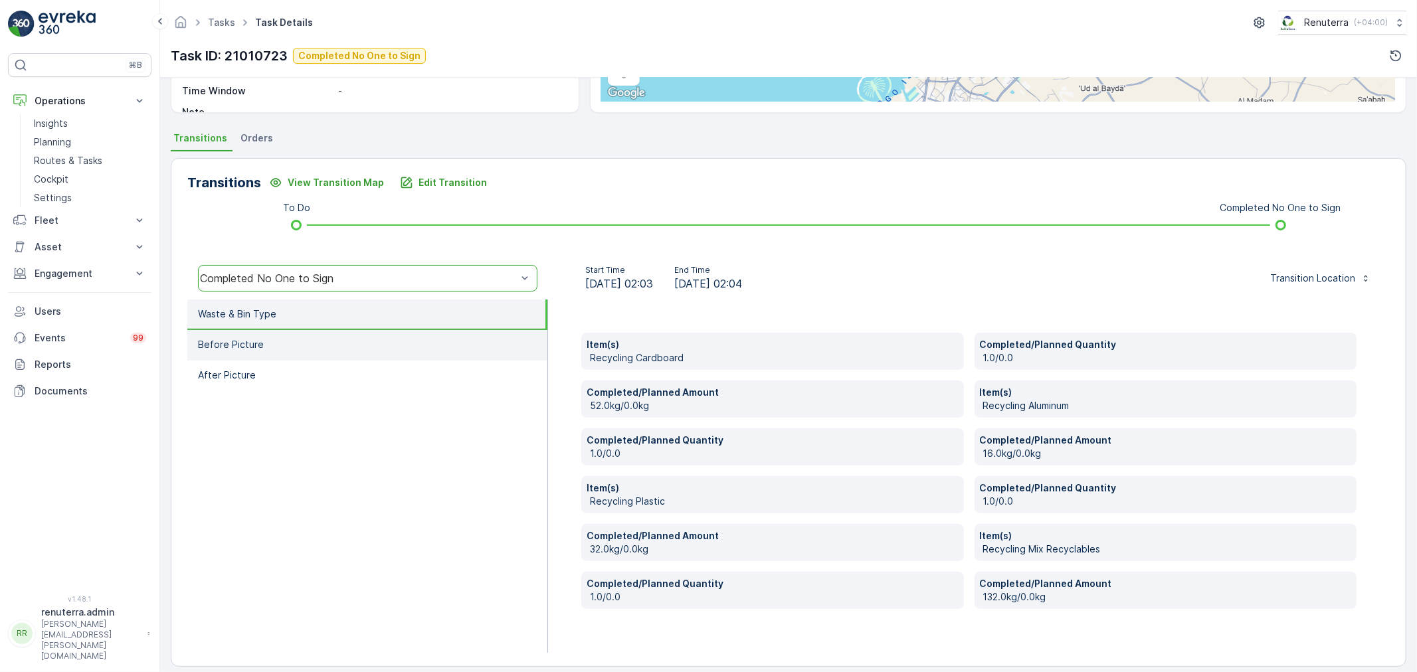
scroll to position [252, 0]
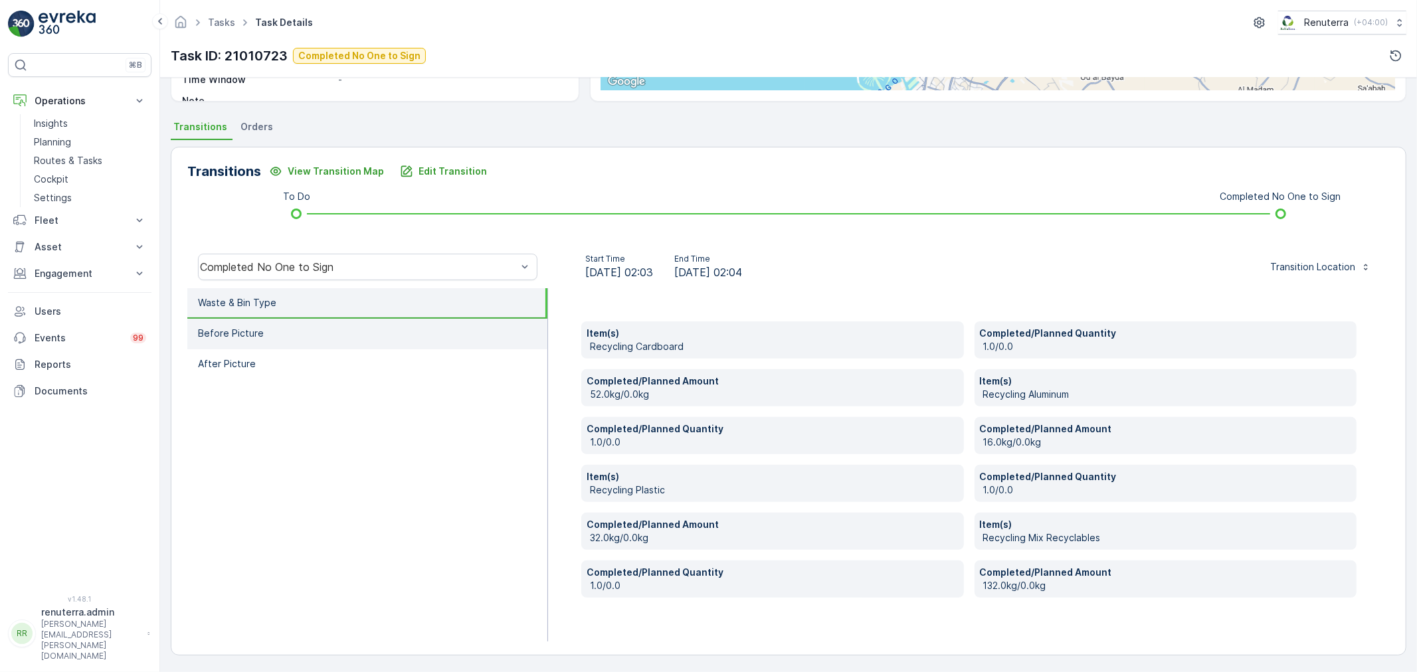
click at [307, 336] on li "Before Picture" at bounding box center [367, 334] width 360 height 31
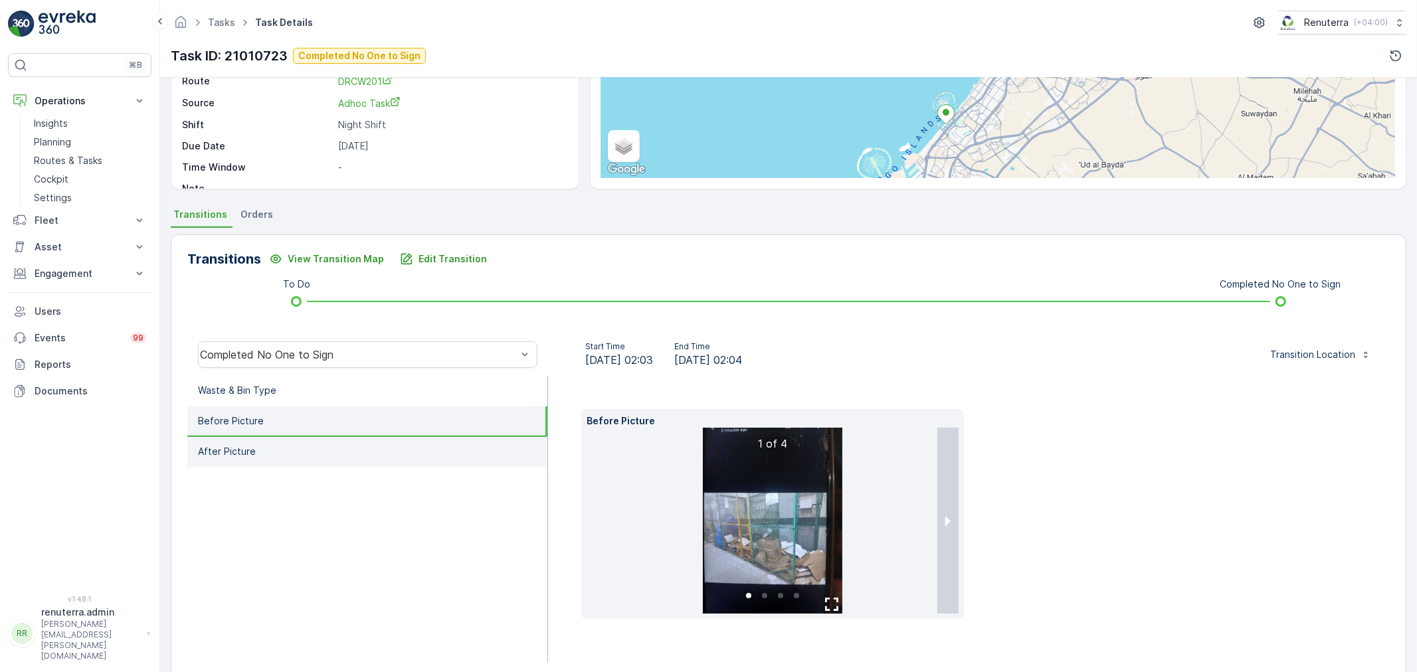
click at [224, 439] on li "After Picture" at bounding box center [367, 452] width 360 height 31
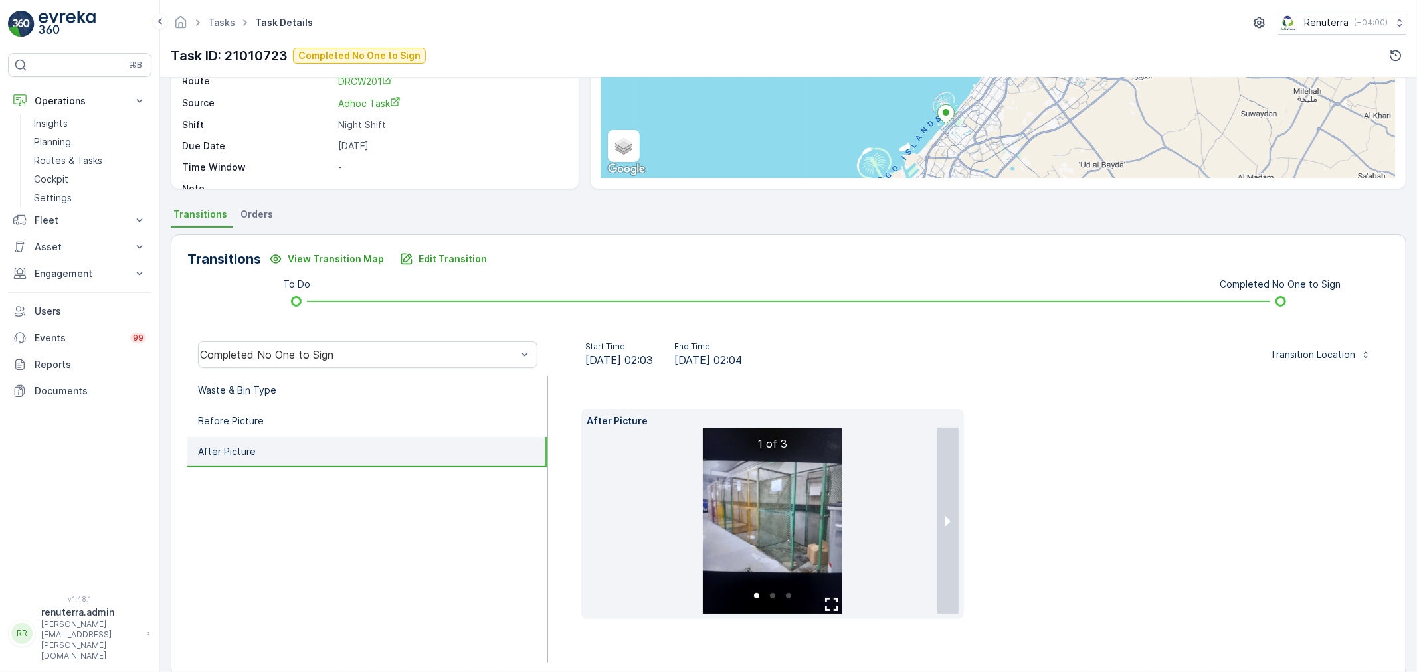
click at [787, 520] on img at bounding box center [773, 521] width 140 height 186
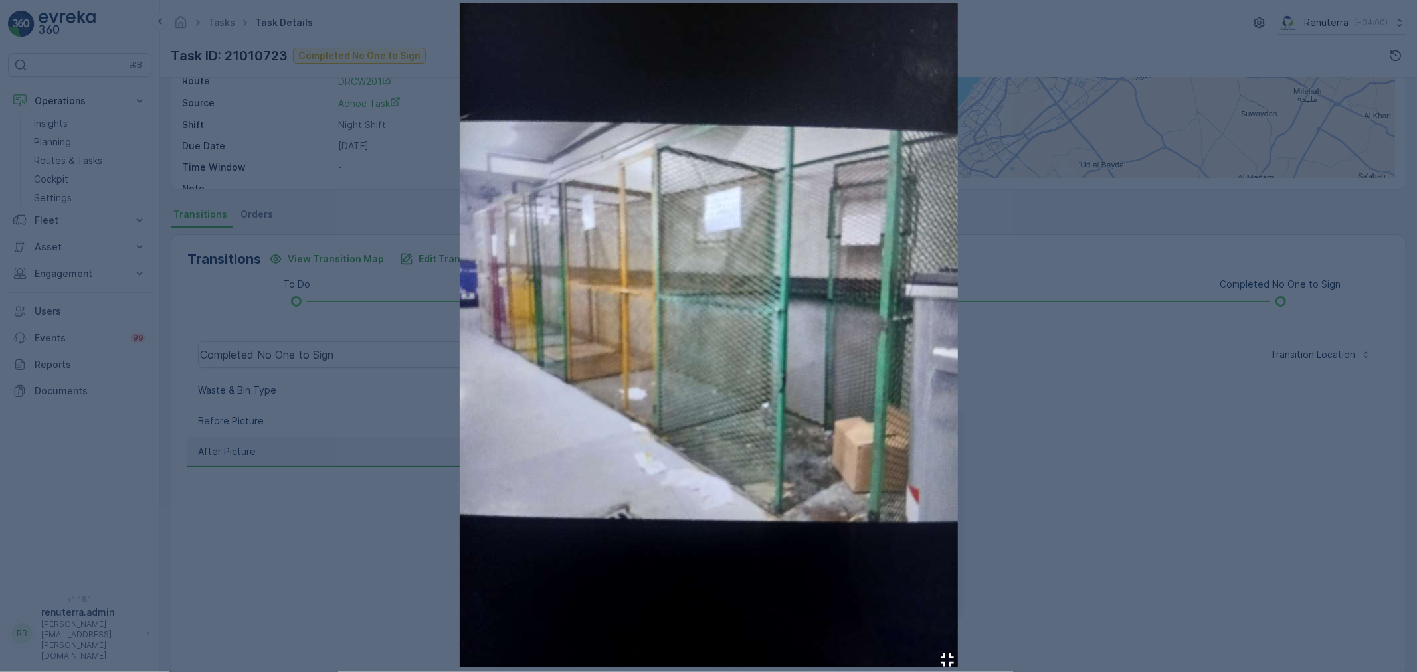
click at [1107, 446] on div at bounding box center [708, 336] width 1417 height 672
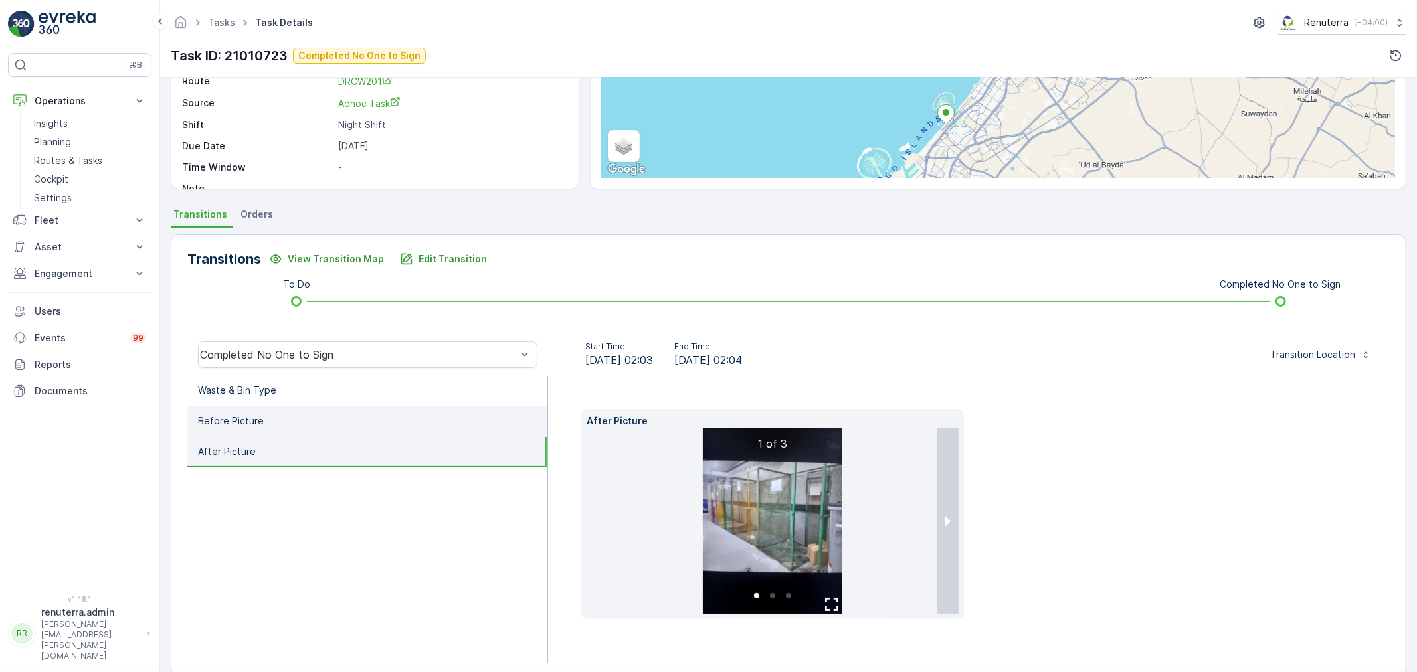
click at [273, 415] on li "Before Picture" at bounding box center [367, 422] width 360 height 31
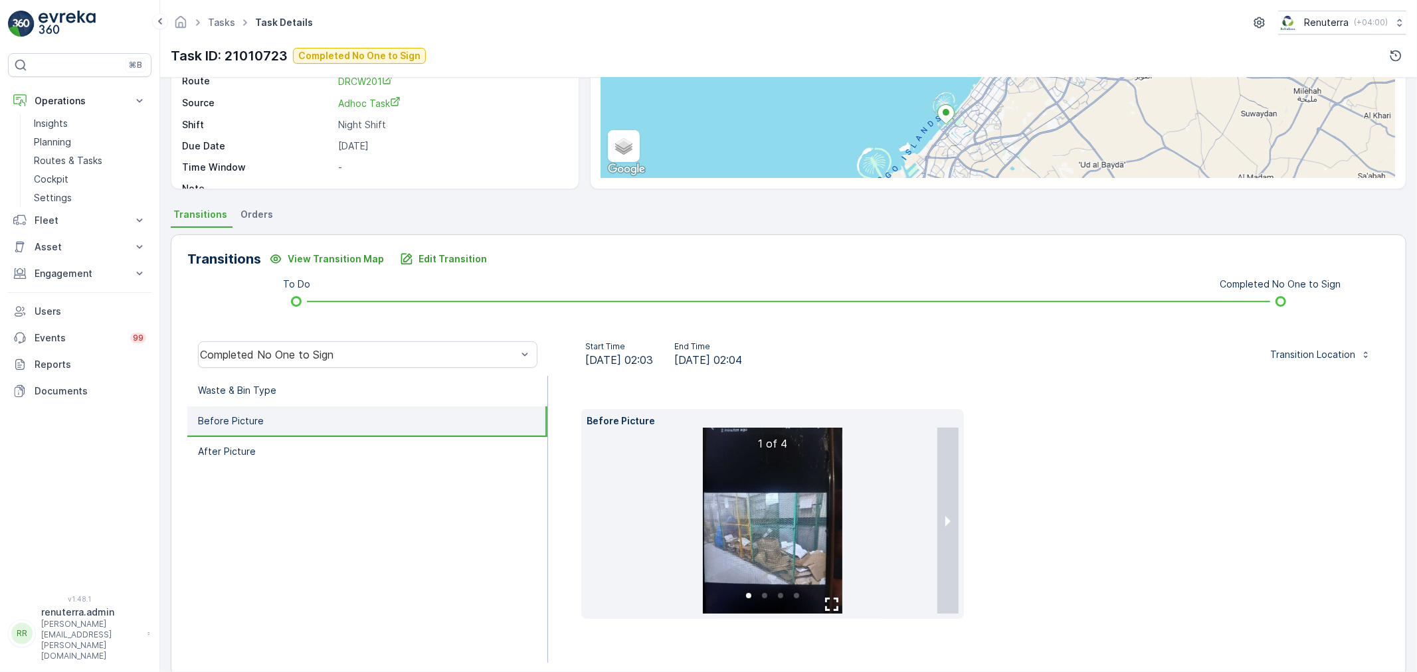
click at [747, 470] on img at bounding box center [773, 521] width 140 height 186
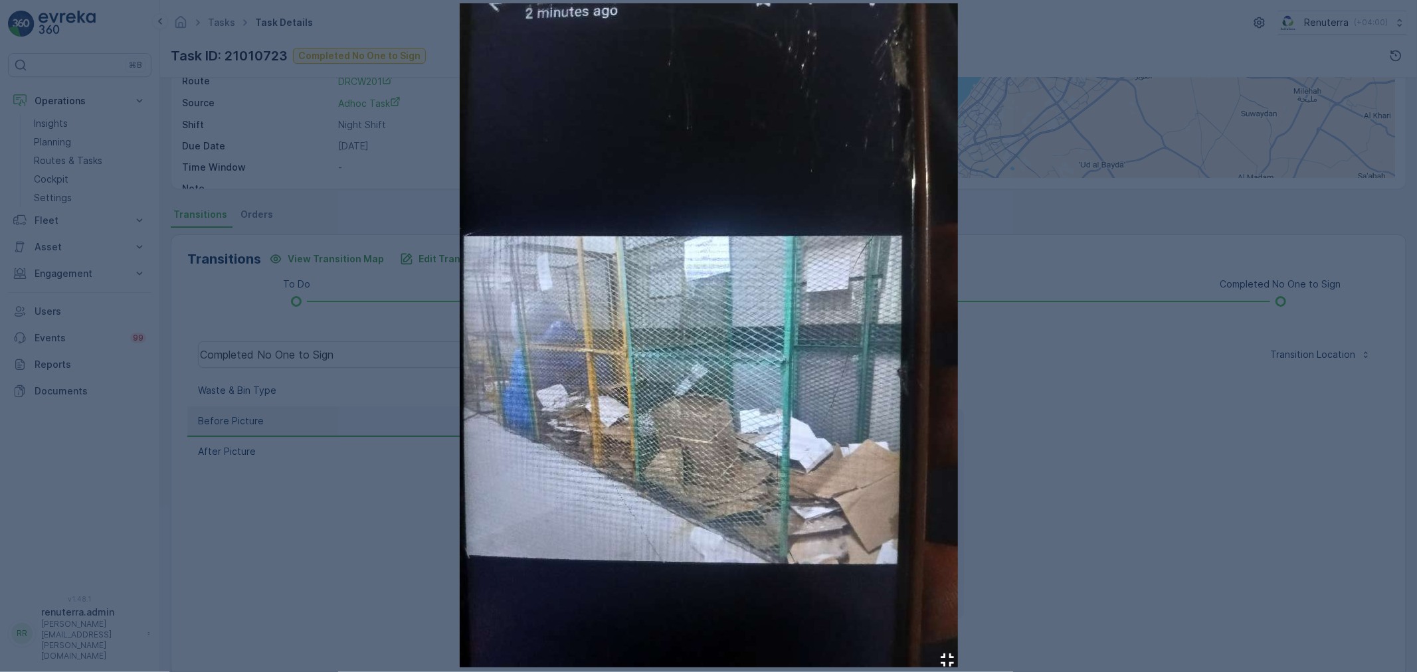
click at [1060, 397] on div at bounding box center [708, 336] width 1417 height 672
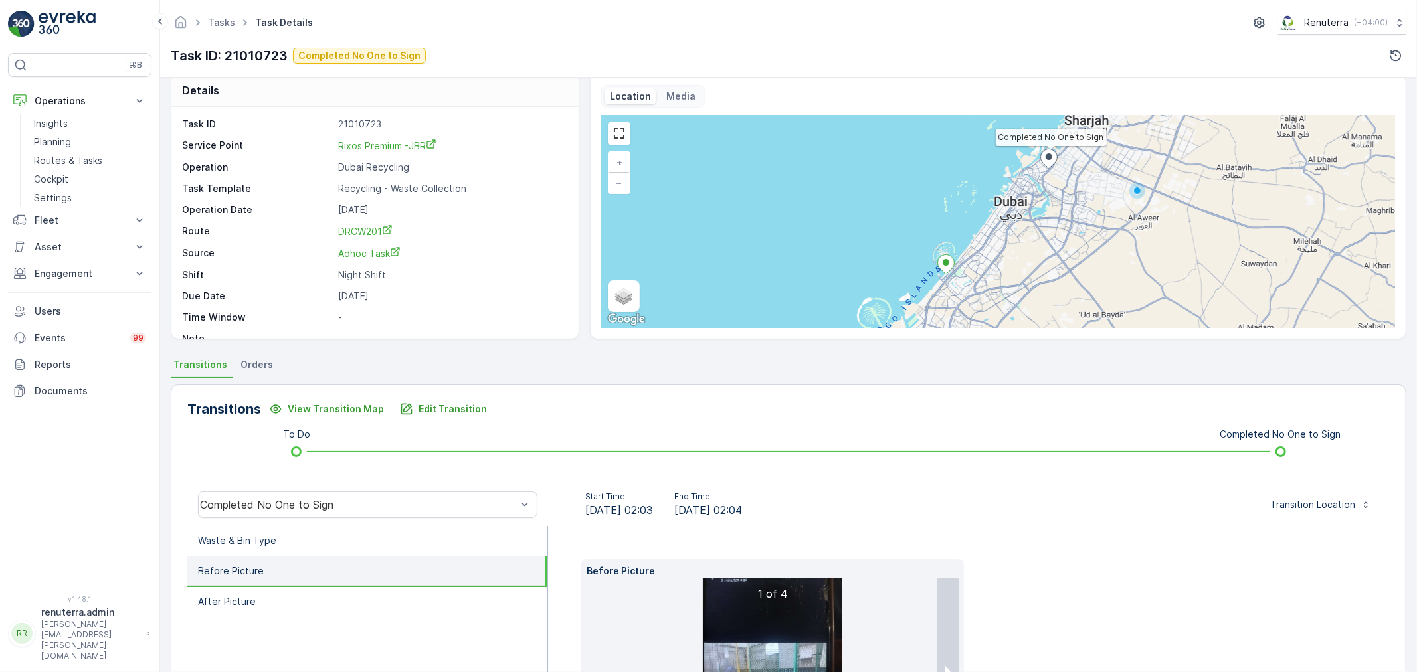
scroll to position [0, 0]
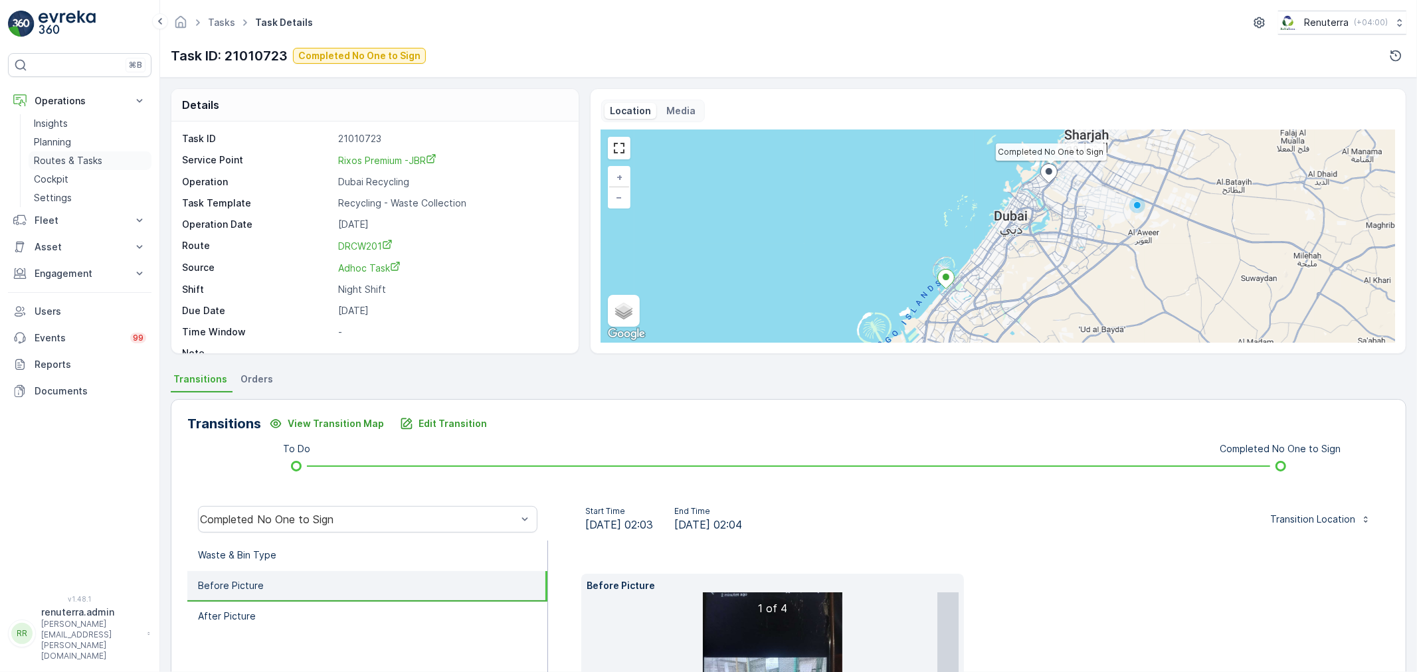
click at [57, 158] on p "Routes & Tasks" at bounding box center [68, 160] width 68 height 13
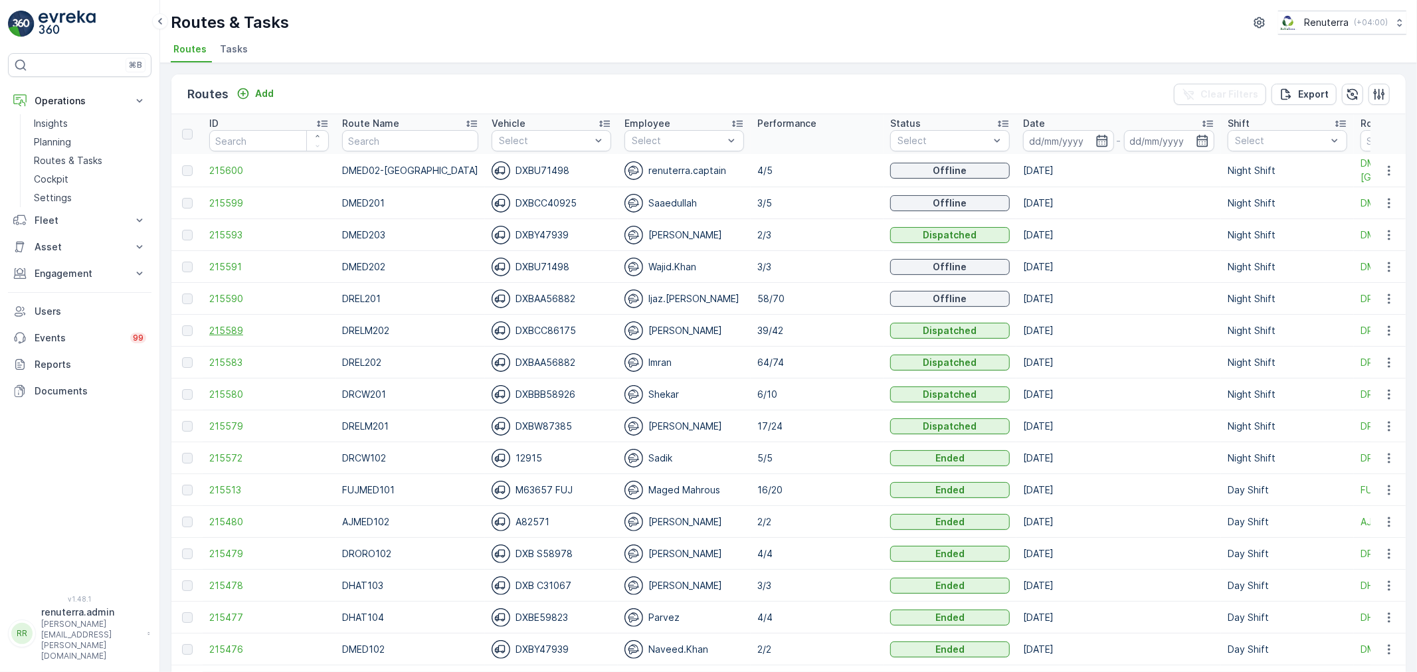
click at [226, 334] on span "215589" at bounding box center [269, 330] width 120 height 13
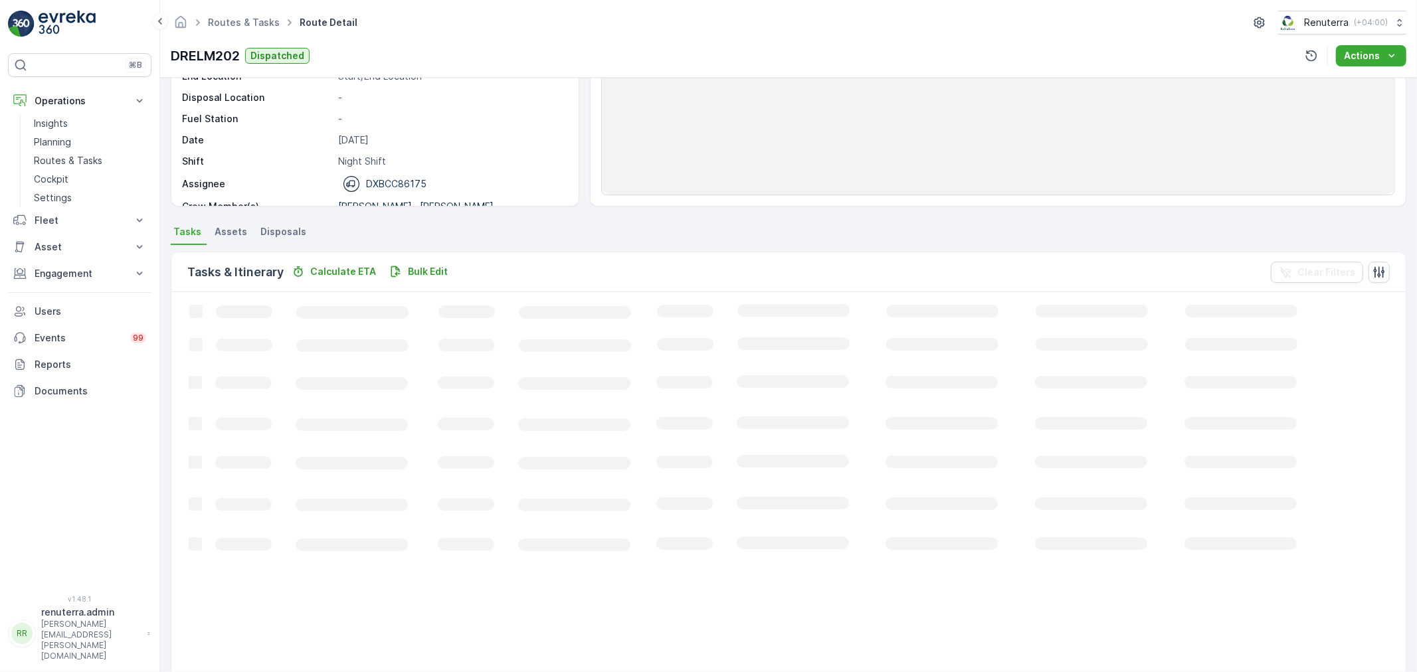
scroll to position [147, 0]
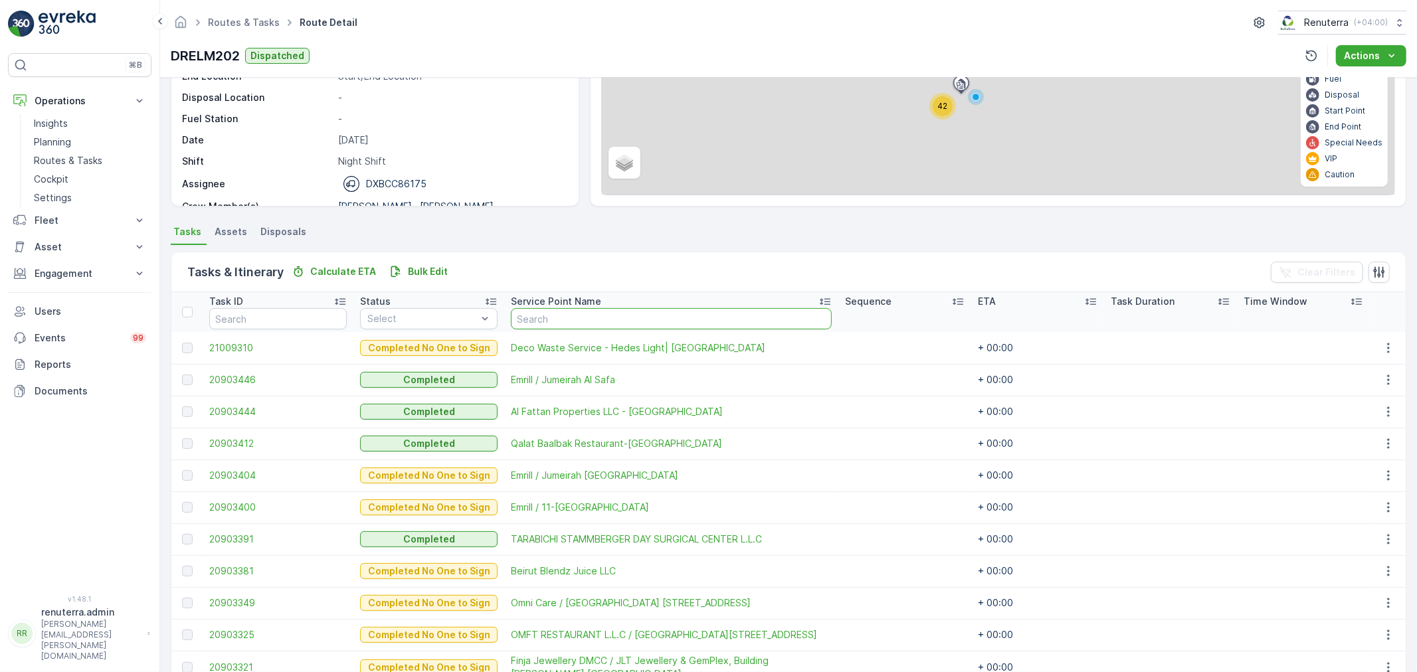
click at [529, 322] on input "text" at bounding box center [671, 318] width 321 height 21
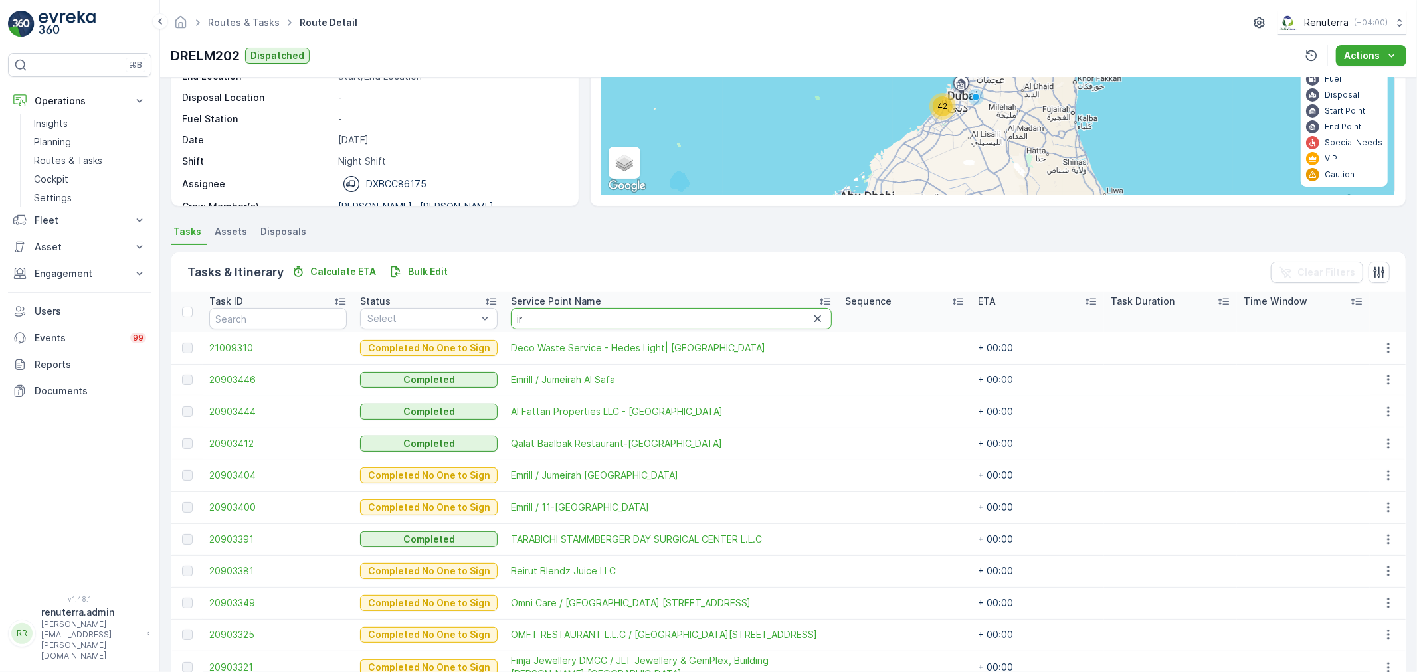
type input "irr"
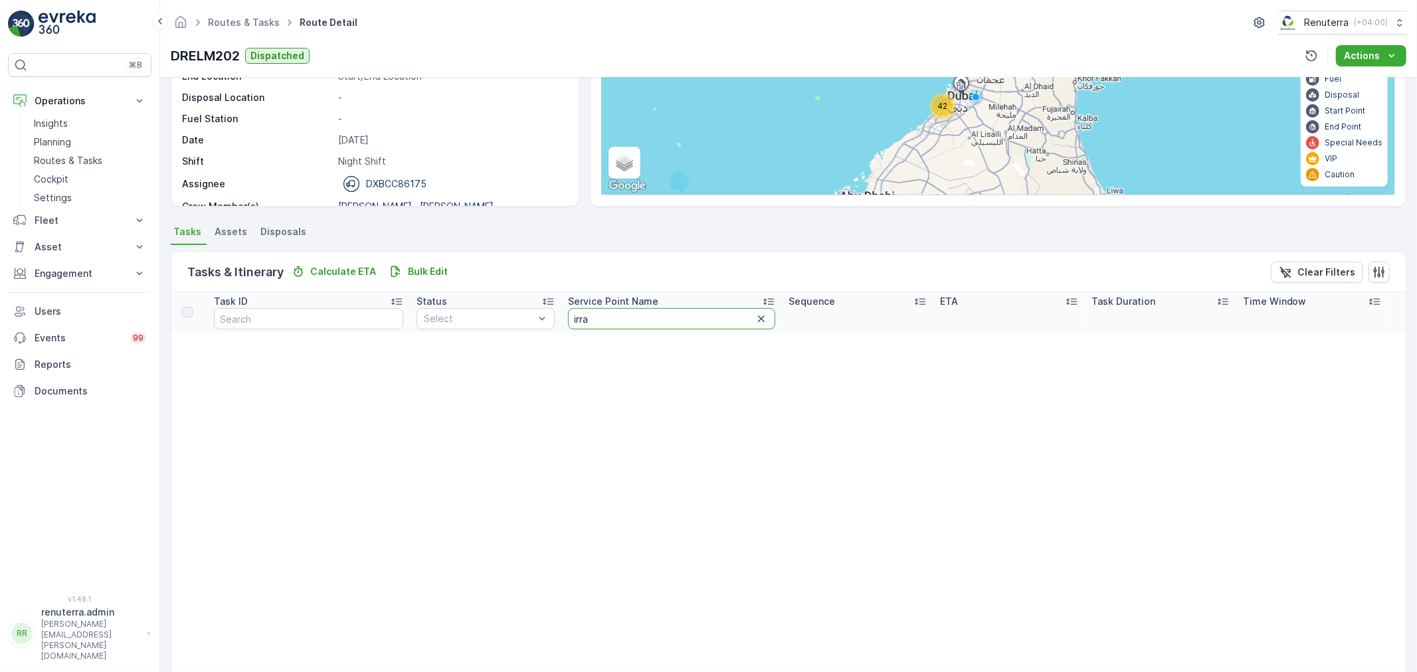
drag, startPoint x: 603, startPoint y: 323, endPoint x: 626, endPoint y: 314, distance: 25.0
click at [626, 314] on input "irra" at bounding box center [672, 318] width 208 height 21
type input "ir"
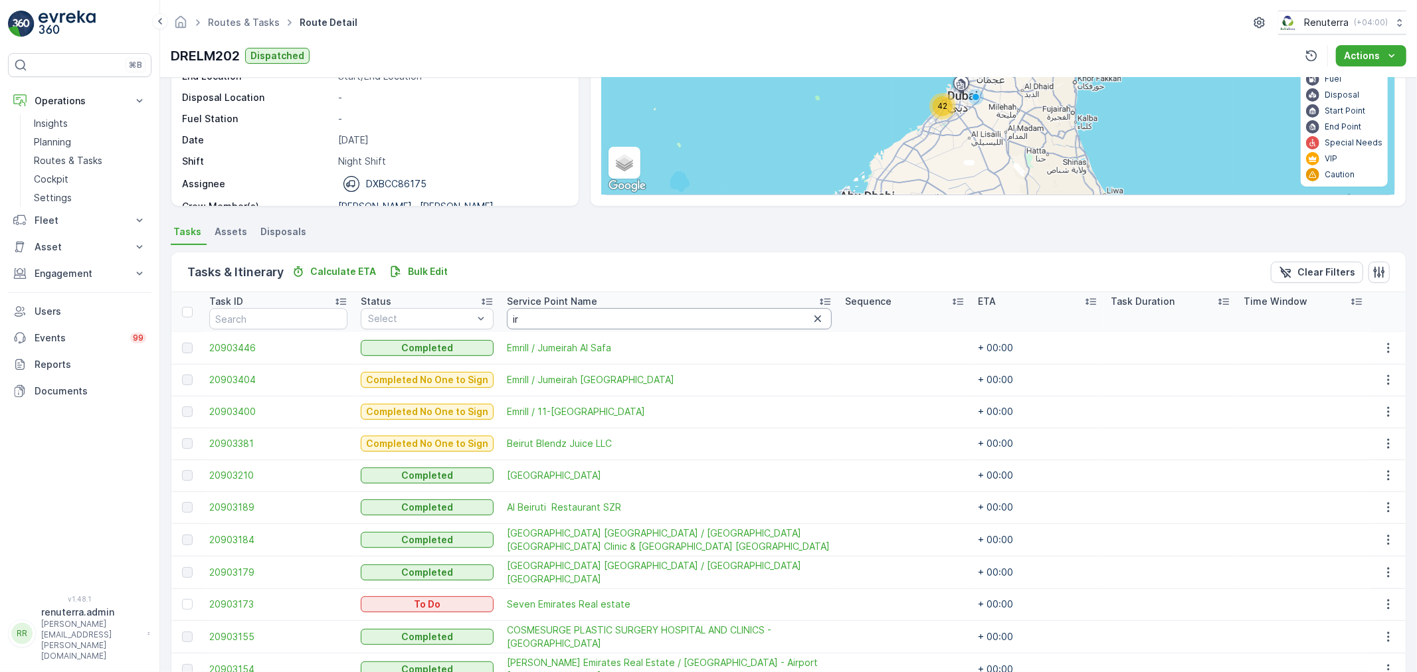
click at [624, 314] on input "ir" at bounding box center [669, 318] width 325 height 21
type input "[GEOGRAPHIC_DATA]"
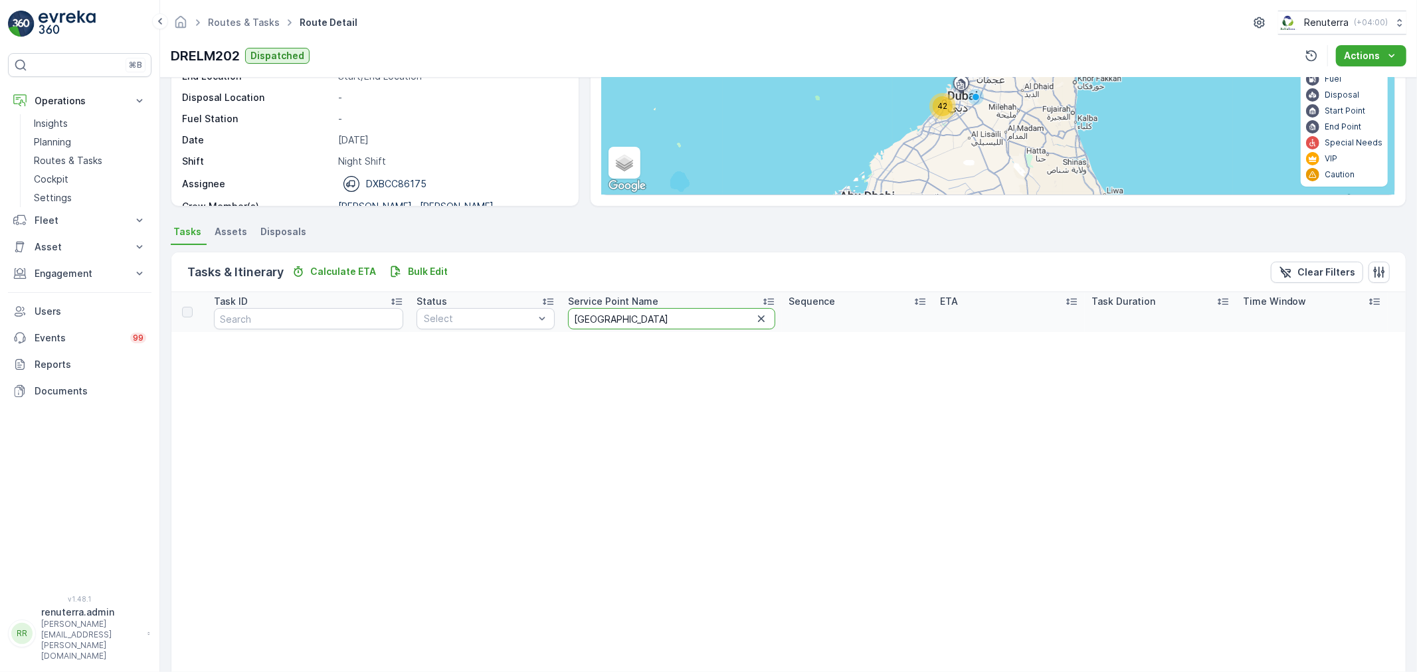
click at [583, 324] on input "[GEOGRAPHIC_DATA]" at bounding box center [672, 318] width 208 height 21
type input "ira"
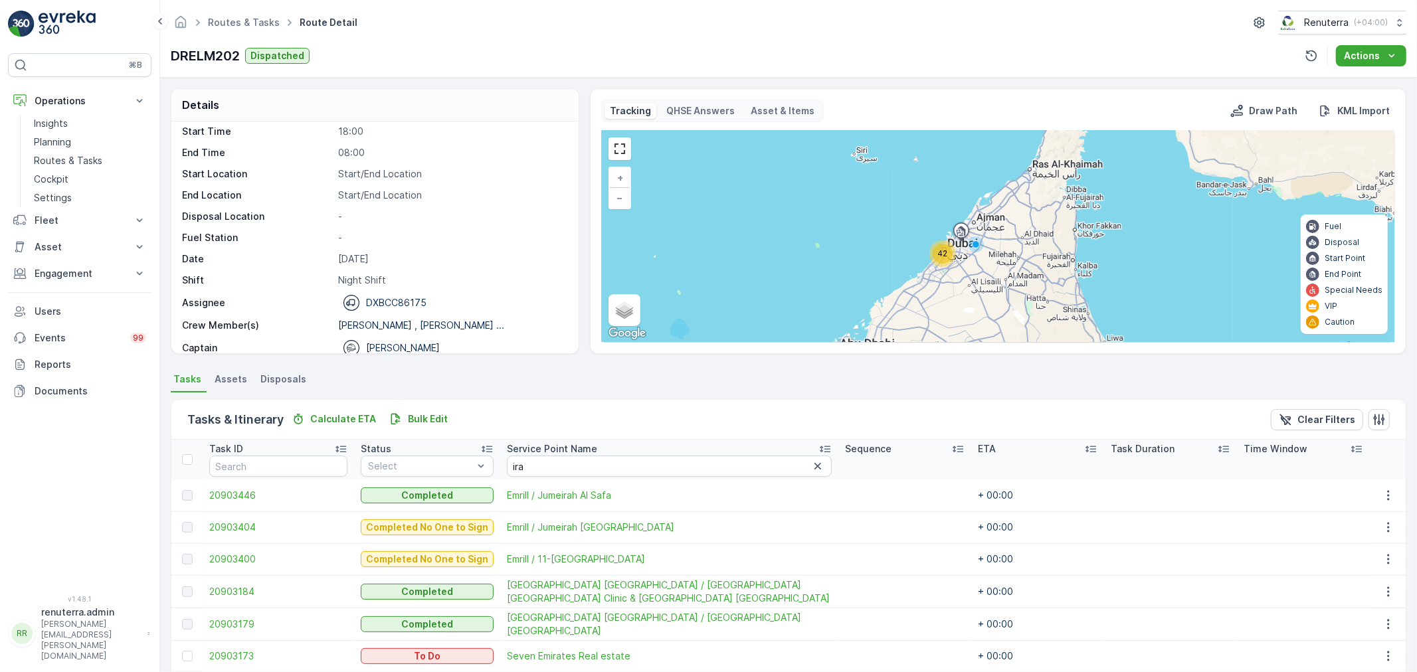
scroll to position [42, 0]
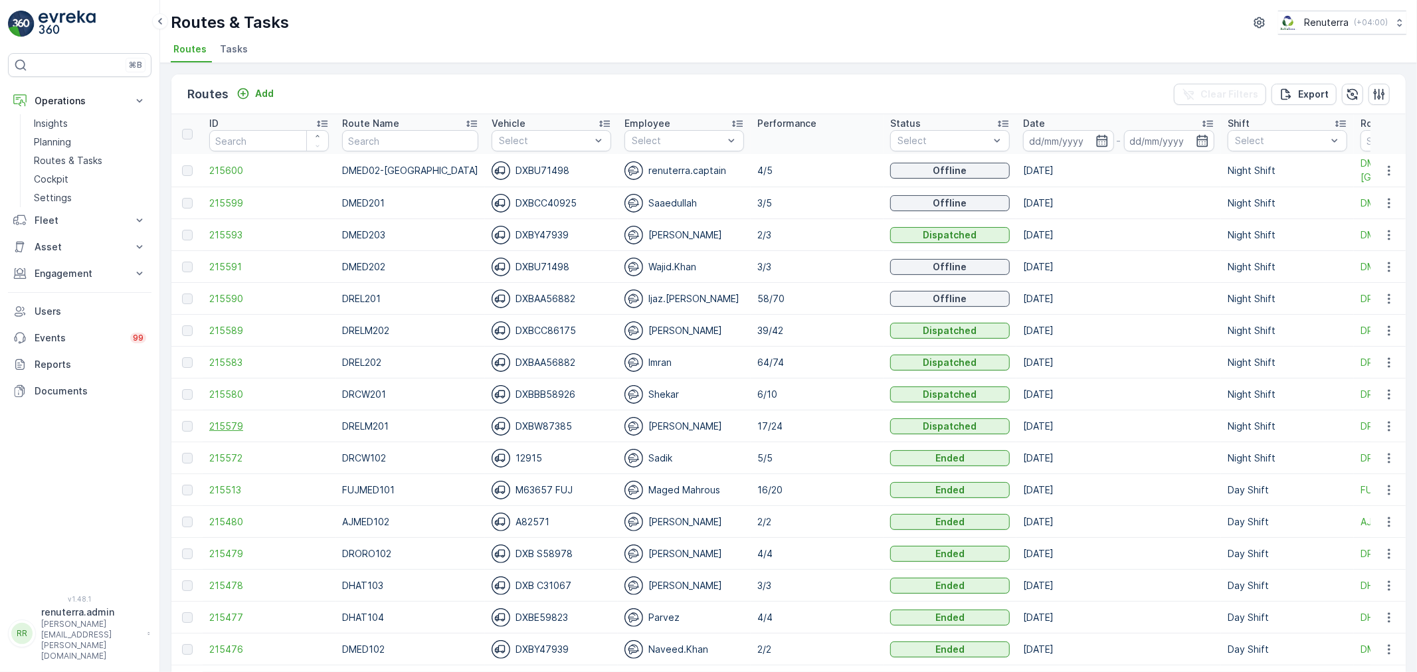
click at [213, 428] on span "215579" at bounding box center [269, 426] width 120 height 13
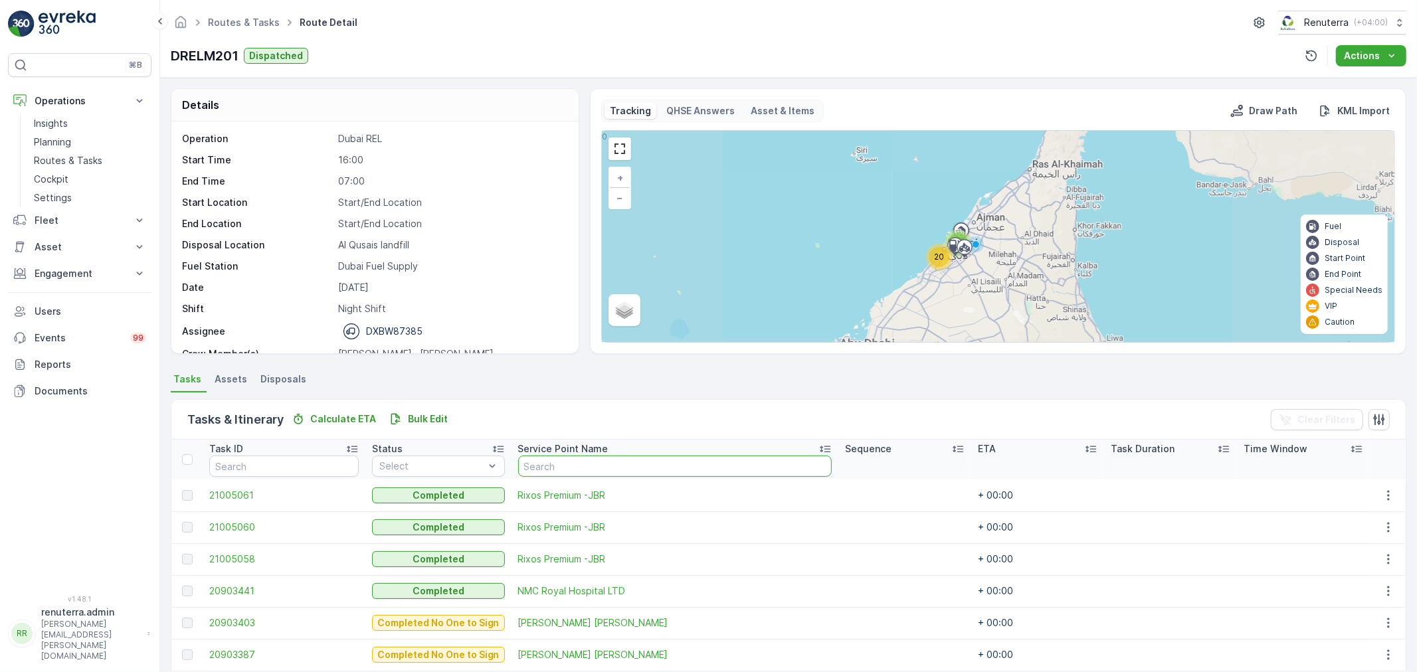
click at [548, 469] on input "text" at bounding box center [675, 466] width 314 height 21
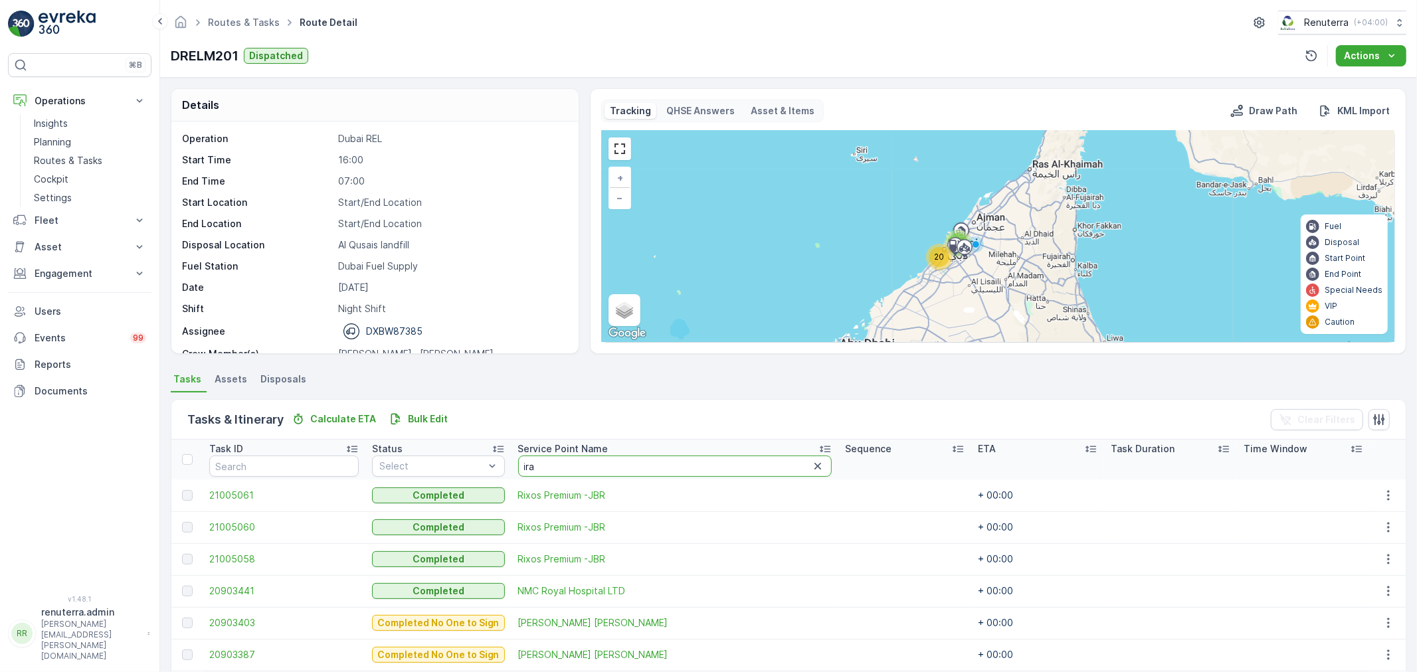
type input "[GEOGRAPHIC_DATA]"
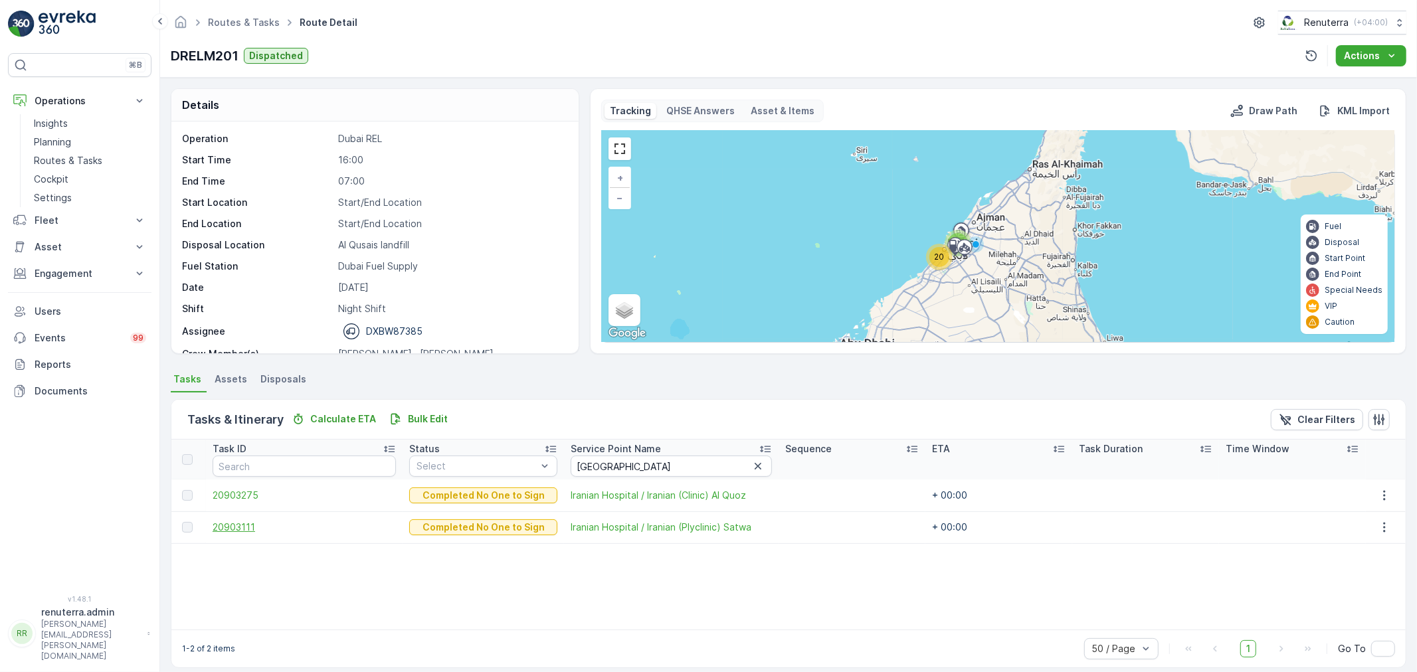
click at [254, 526] on span "20903111" at bounding box center [304, 527] width 183 height 13
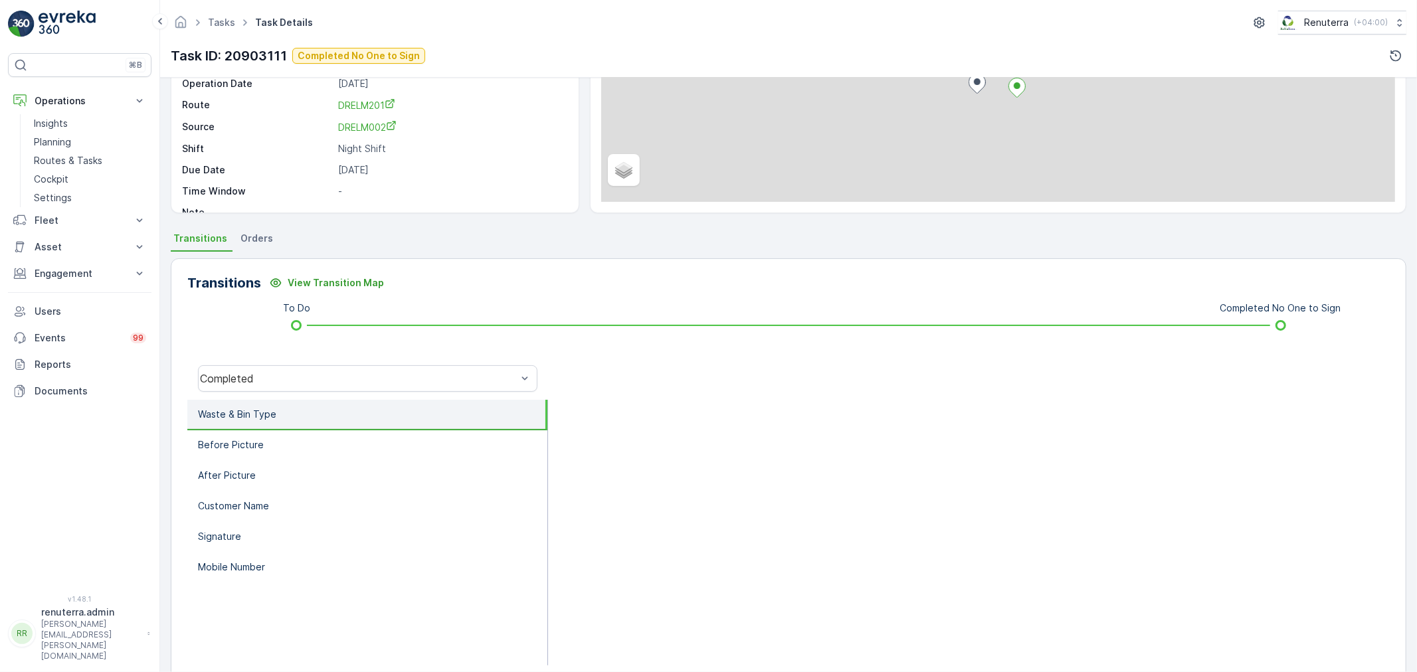
scroll to position [147, 0]
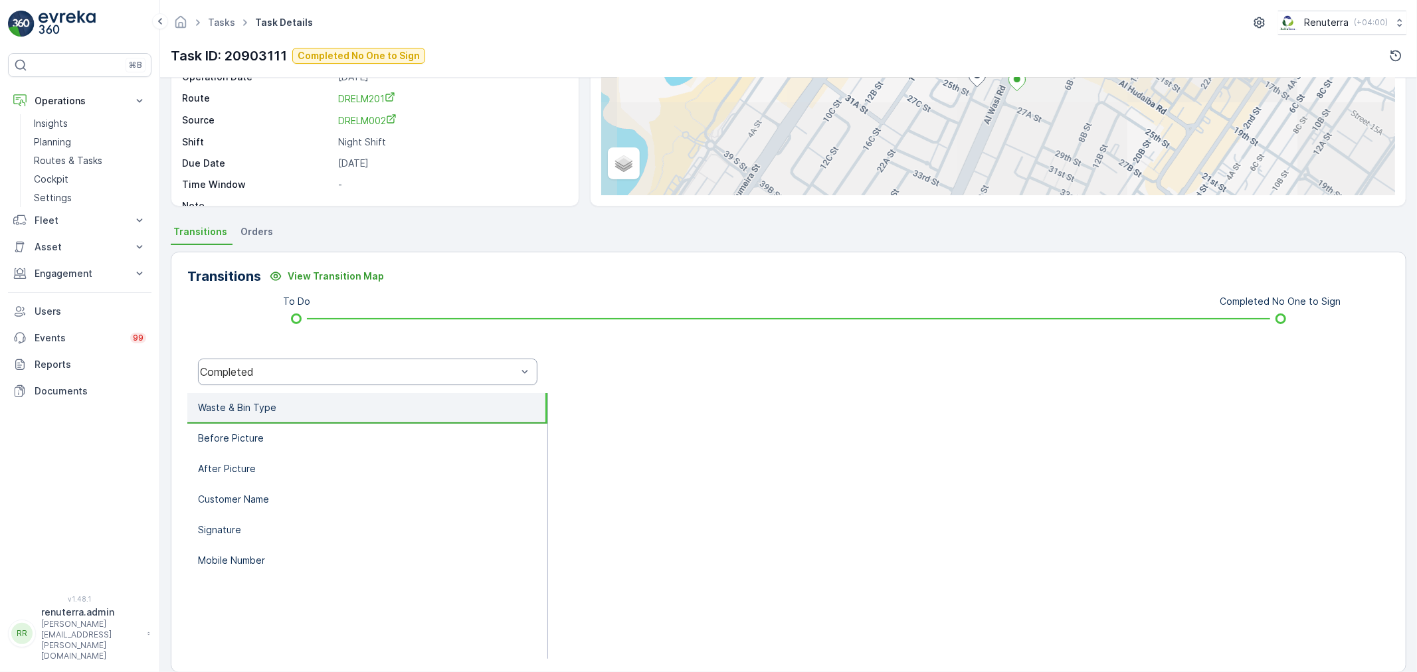
click at [230, 373] on div "Completed" at bounding box center [358, 372] width 317 height 12
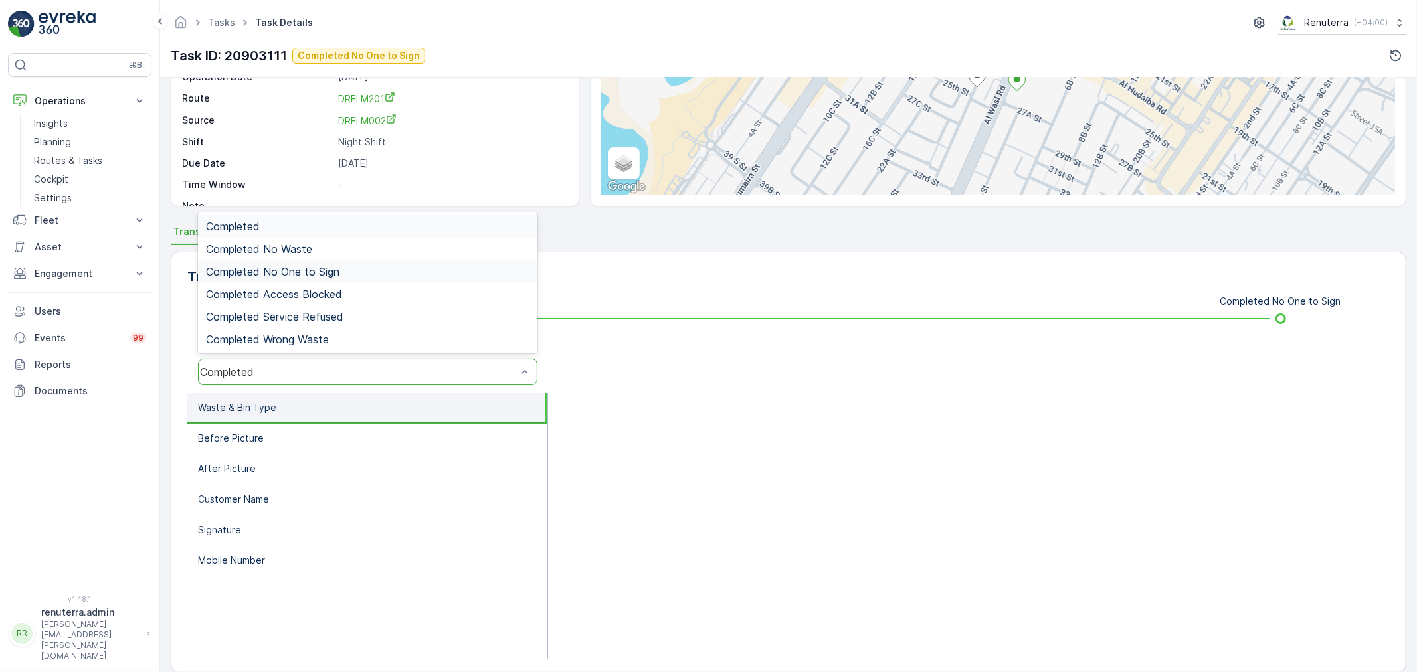
click at [302, 274] on span "Completed No One to Sign" at bounding box center [273, 272] width 134 height 12
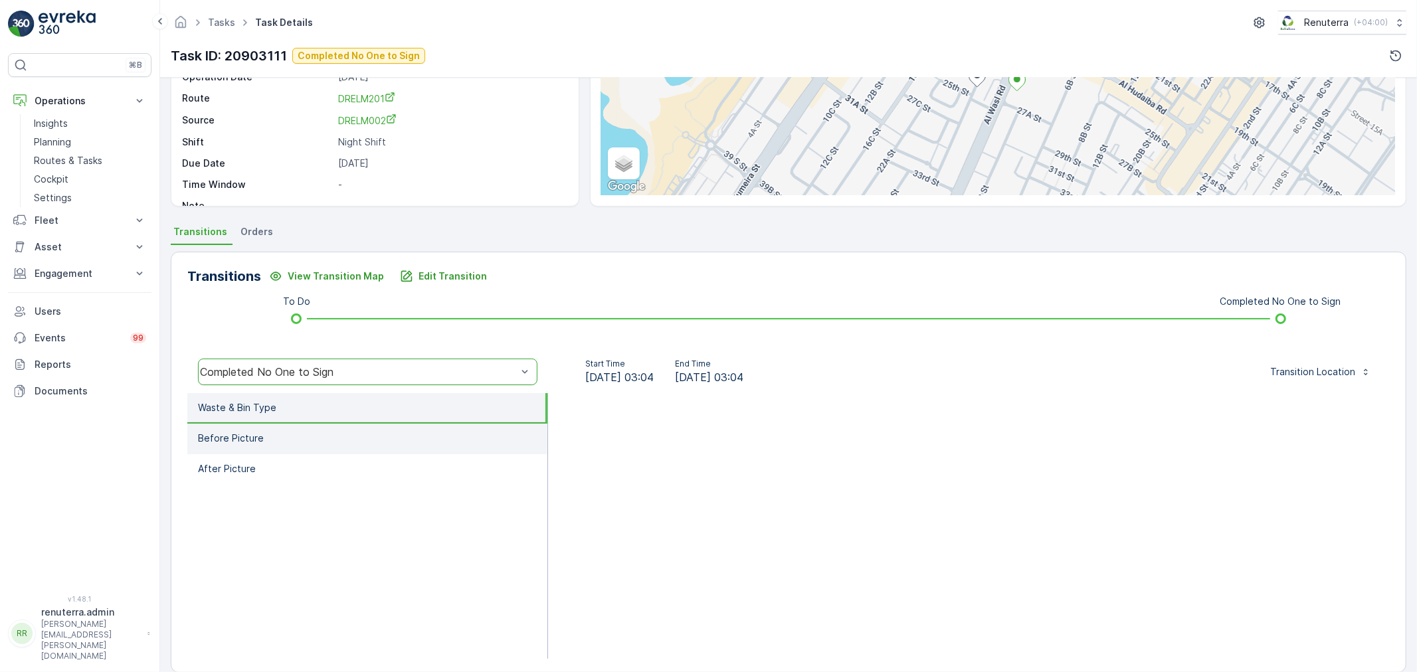
click at [247, 435] on p "Before Picture" at bounding box center [231, 438] width 66 height 13
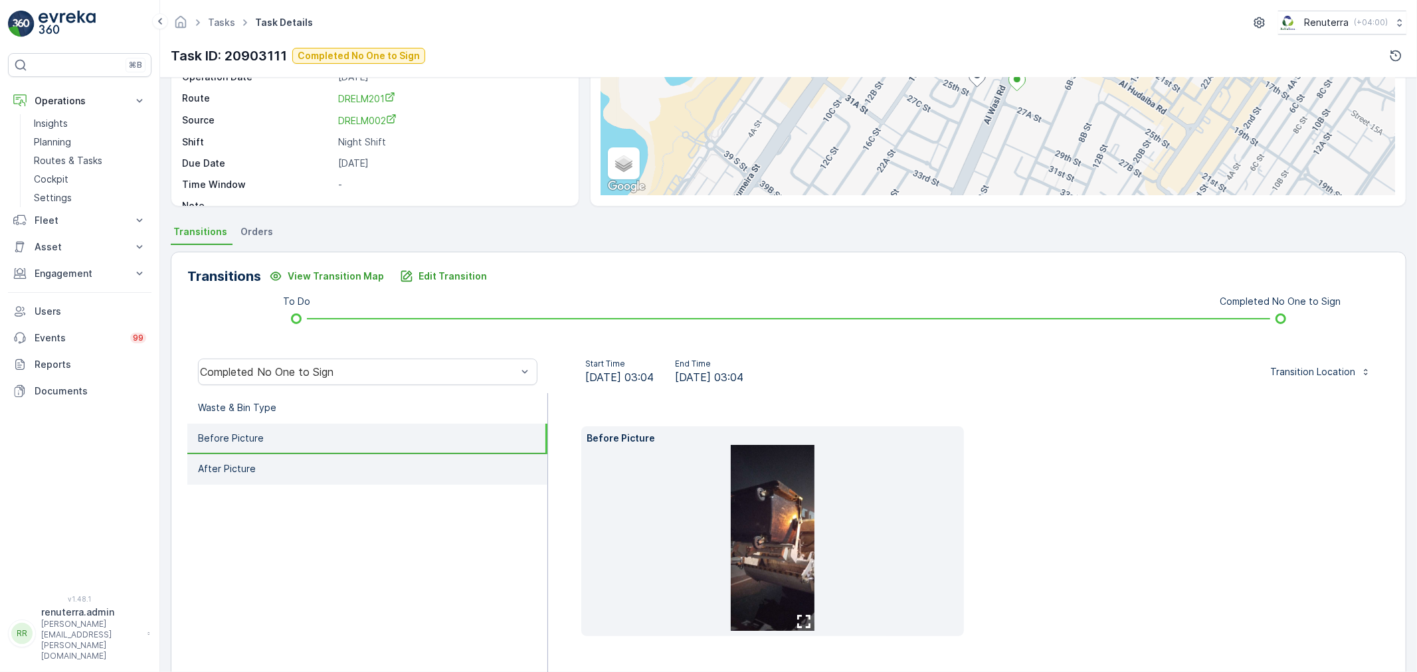
click at [274, 469] on li "After Picture" at bounding box center [367, 469] width 360 height 31
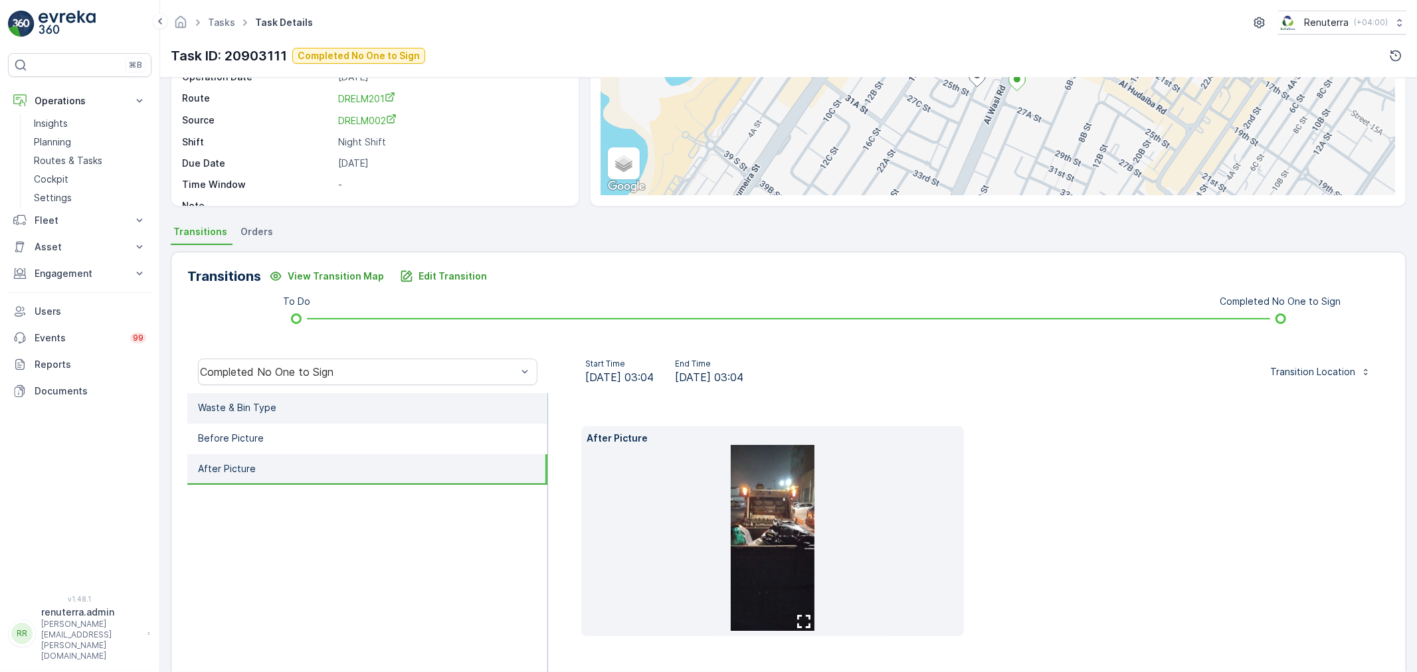
click at [213, 420] on li "Waste & Bin Type" at bounding box center [367, 408] width 360 height 31
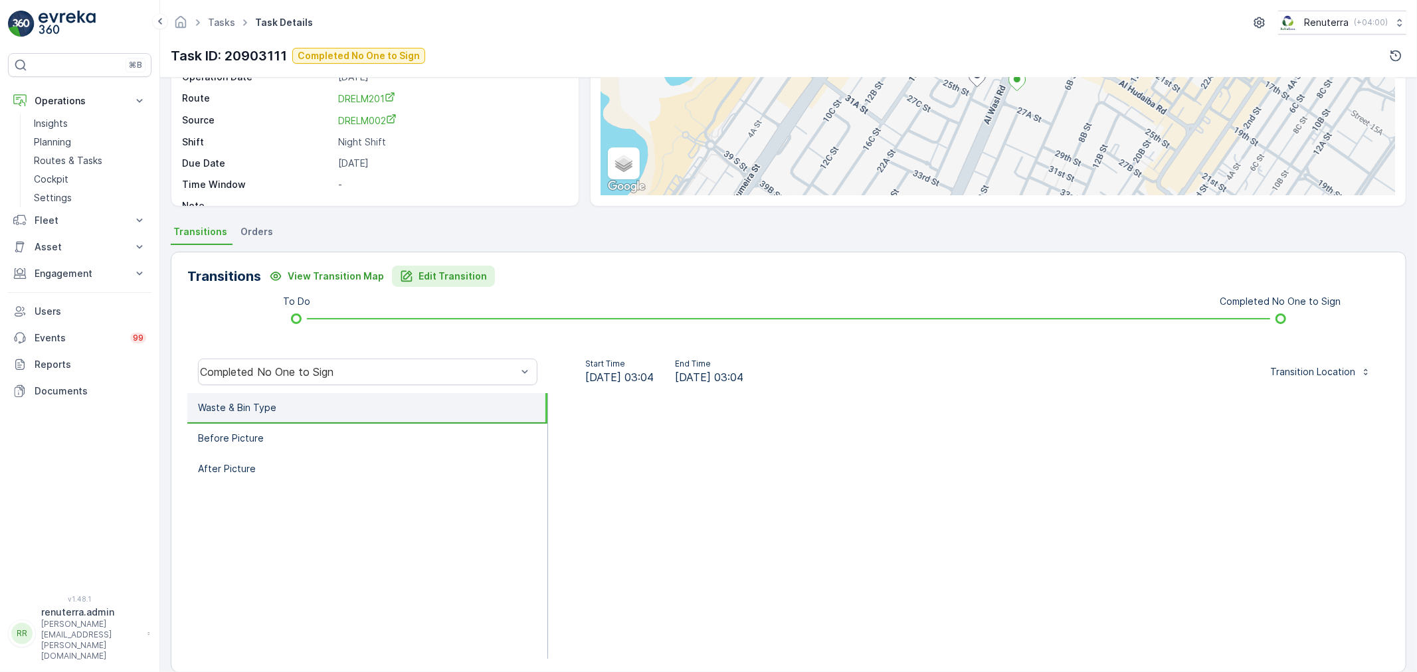
click at [448, 284] on button "Edit Transition" at bounding box center [443, 276] width 103 height 21
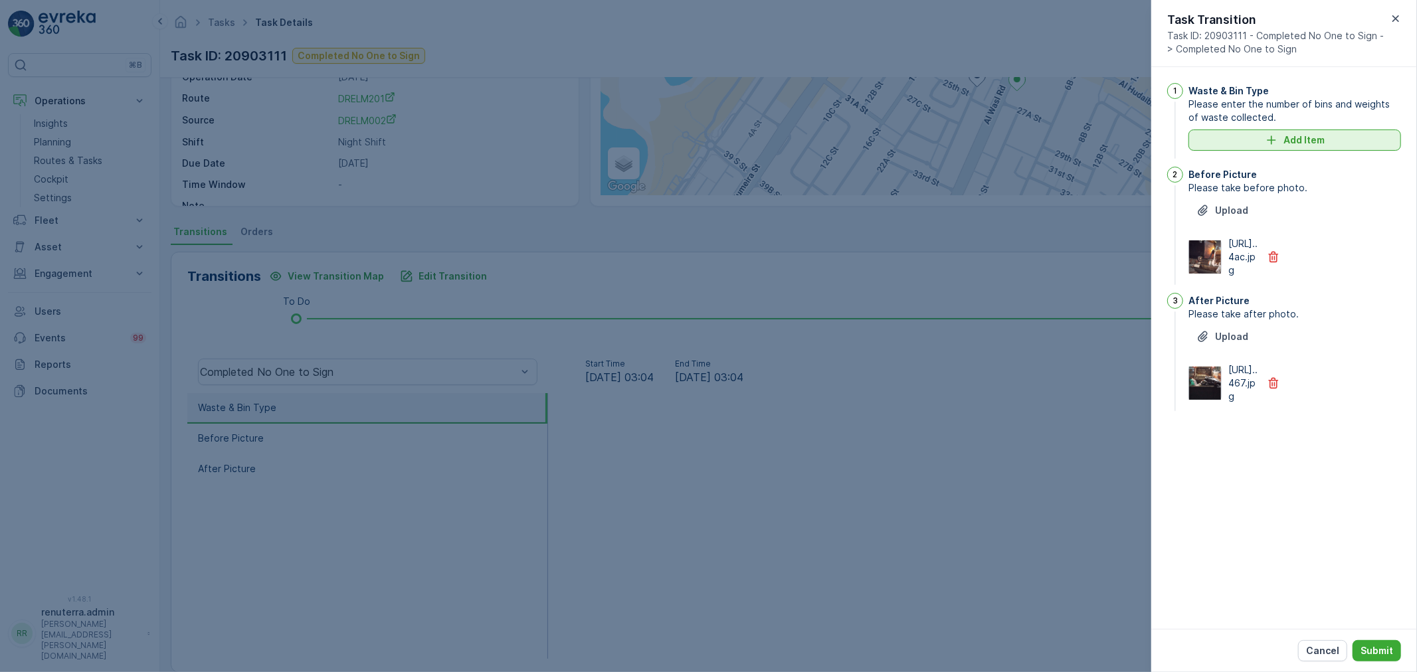
click at [1271, 138] on icon "Add Item" at bounding box center [1271, 140] width 13 height 13
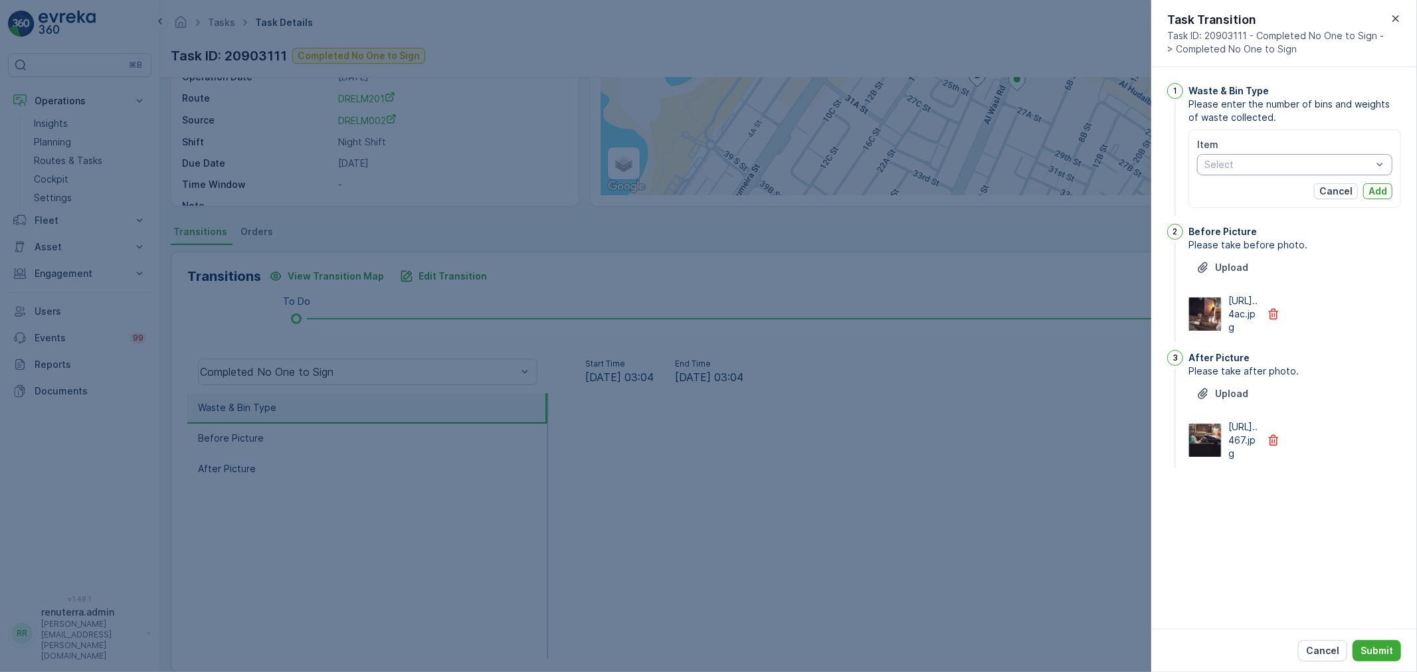
click at [1252, 171] on div "Select" at bounding box center [1294, 164] width 195 height 21
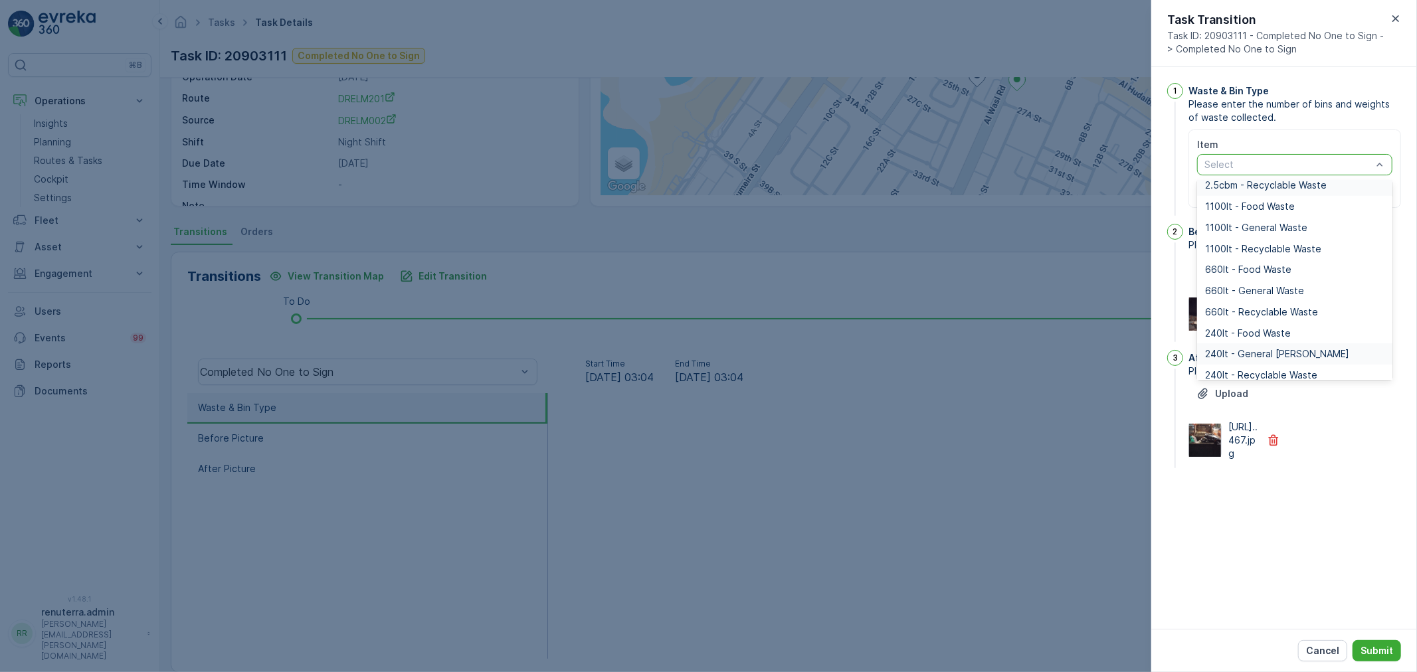
scroll to position [163, 0]
click at [1254, 222] on span "1100lt - General Waste" at bounding box center [1256, 220] width 102 height 11
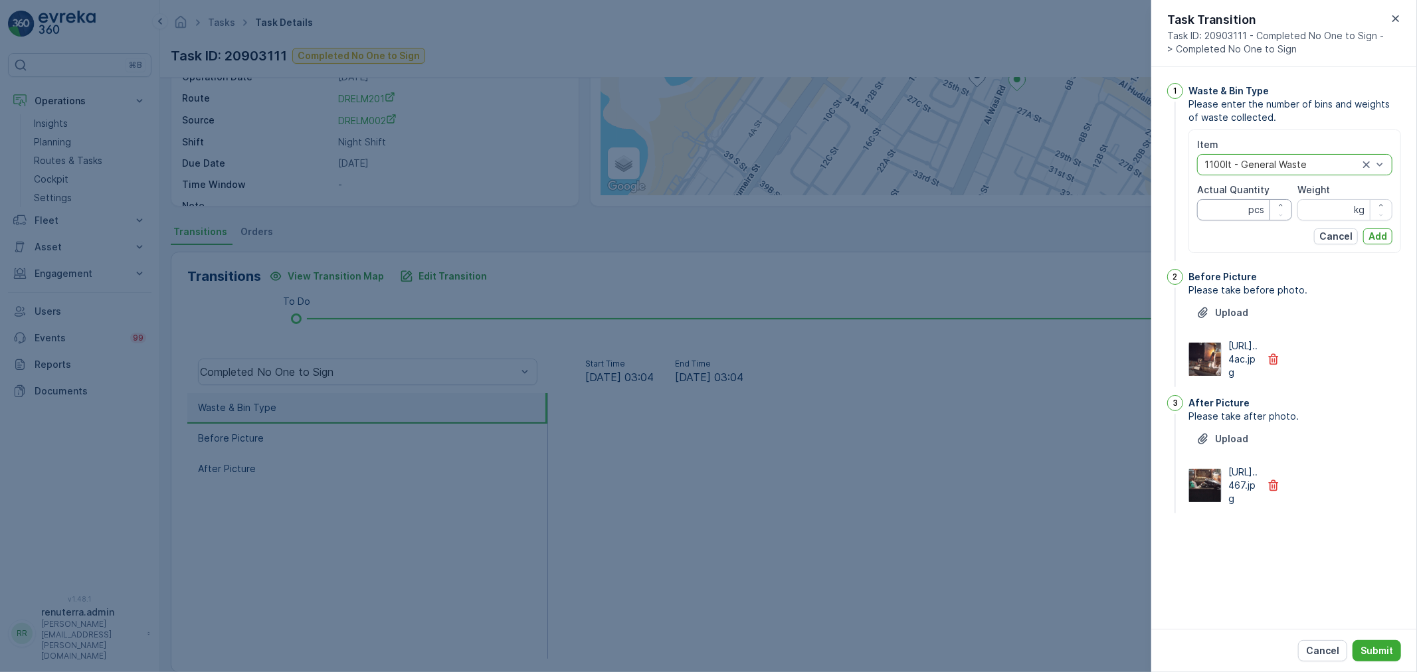
click at [1233, 217] on Quantity "Actual Quantity" at bounding box center [1244, 209] width 95 height 21
type Quantity "6"
click at [1343, 210] on input "Weight" at bounding box center [1344, 209] width 95 height 21
type input "0"
click at [1379, 238] on p "Add" at bounding box center [1378, 236] width 19 height 13
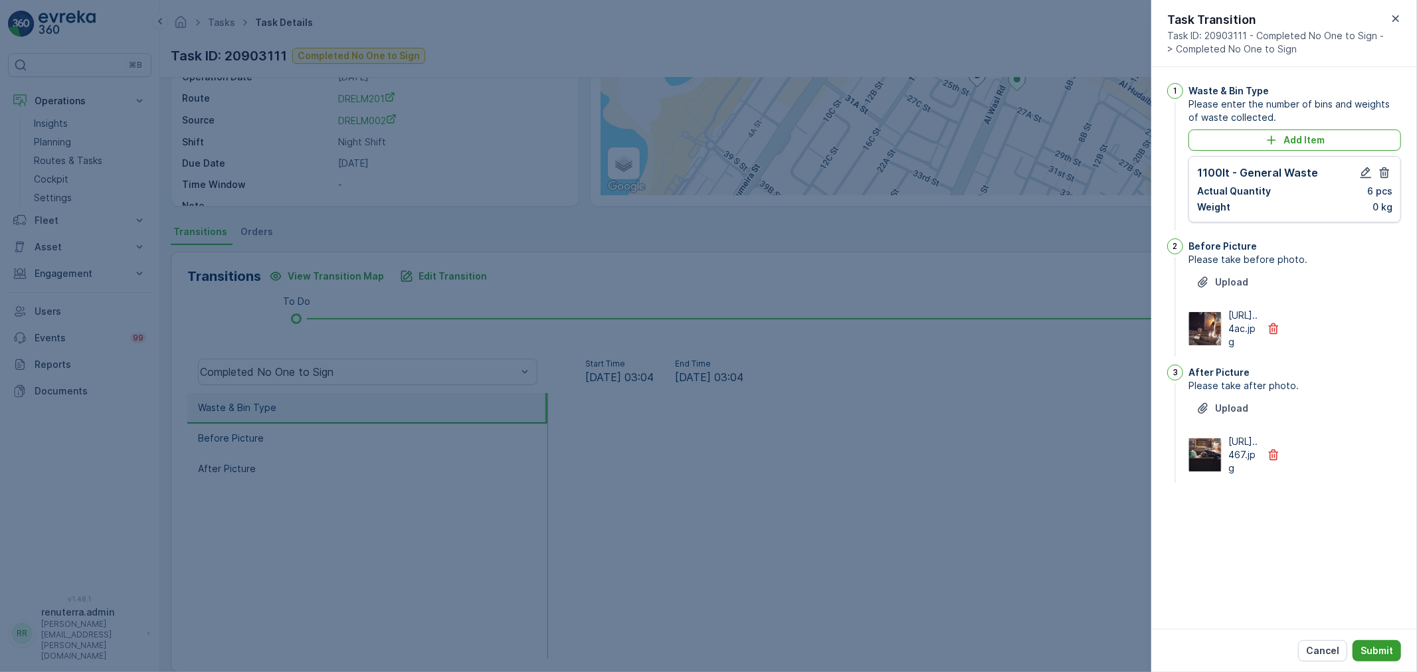
click at [1382, 642] on button "Submit" at bounding box center [1377, 650] width 48 height 21
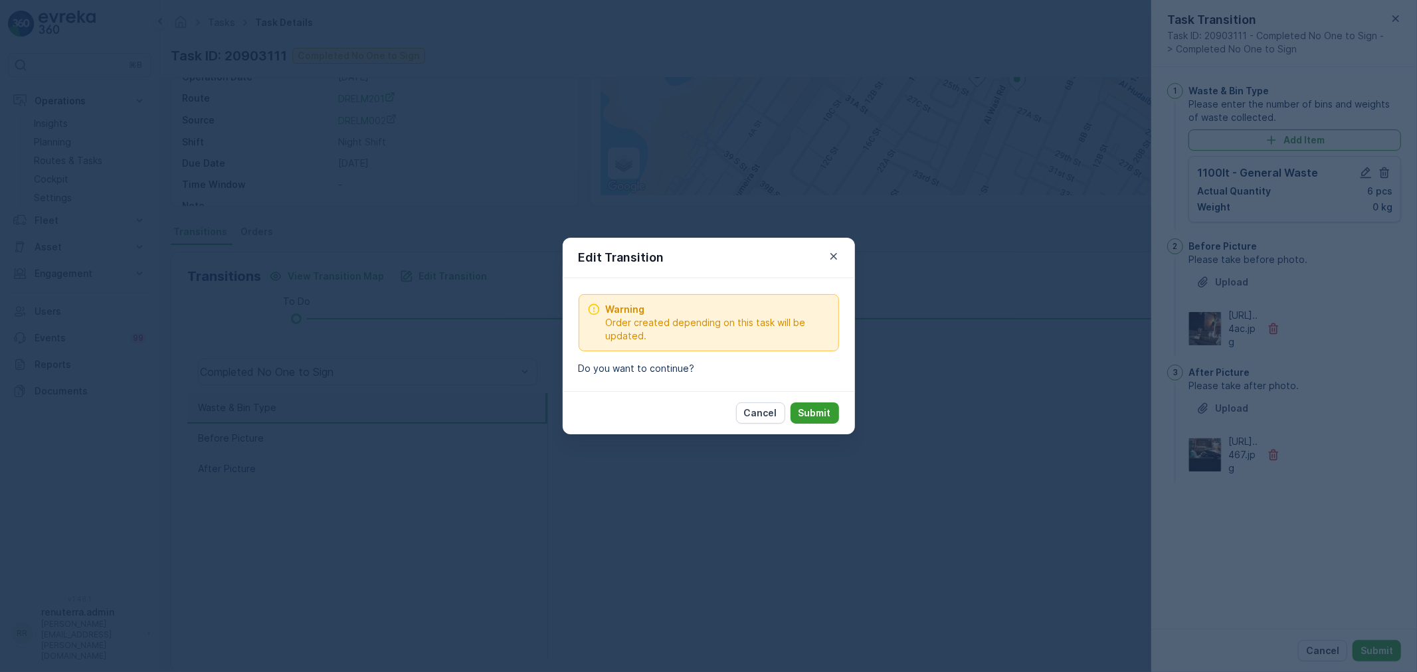
click at [826, 404] on button "Submit" at bounding box center [815, 413] width 48 height 21
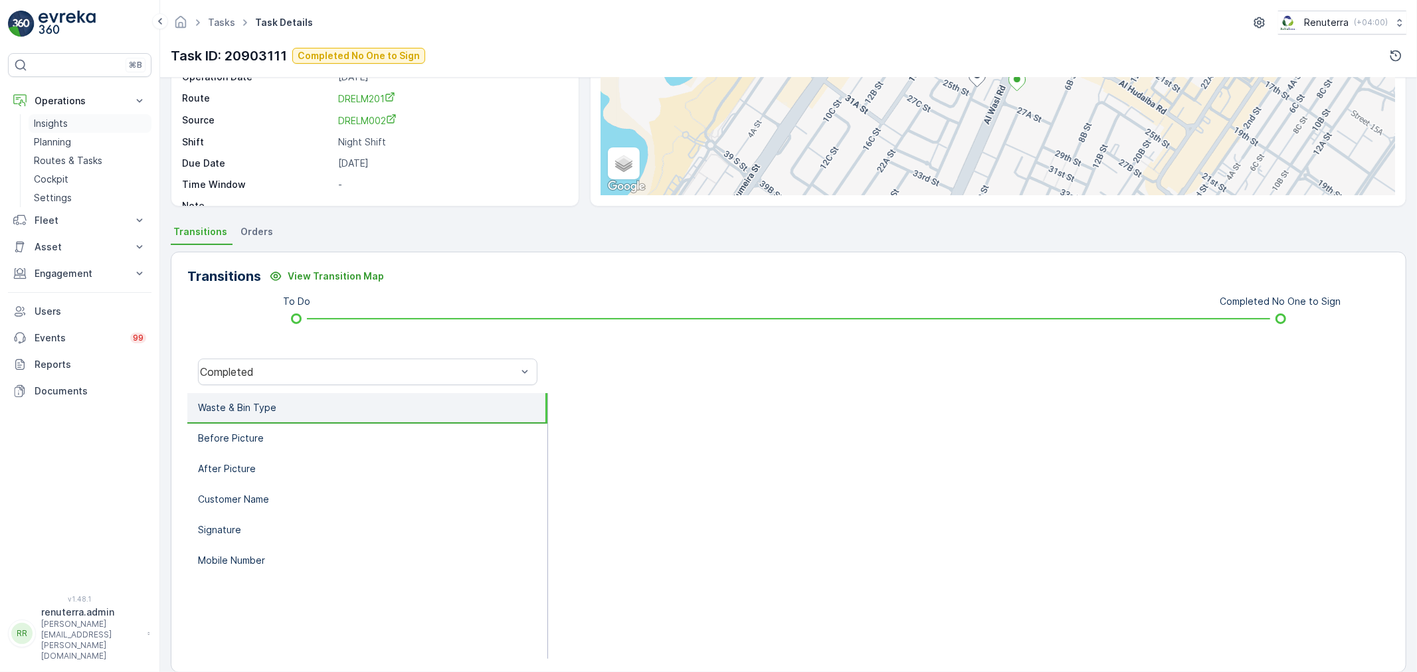
drag, startPoint x: 58, startPoint y: 140, endPoint x: 125, endPoint y: 122, distance: 69.6
click at [58, 141] on p "Planning" at bounding box center [52, 142] width 37 height 13
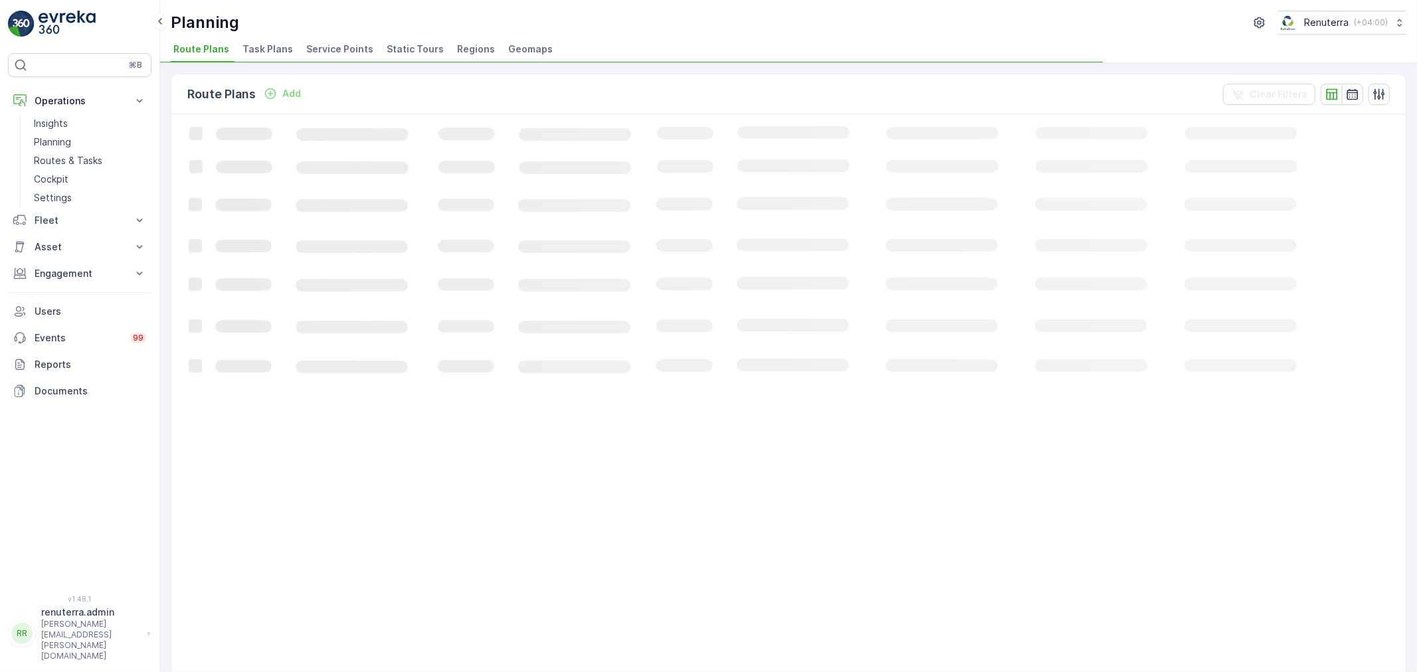
drag, startPoint x: 339, startPoint y: 48, endPoint x: 329, endPoint y: 40, distance: 13.2
click at [339, 48] on span "Service Points" at bounding box center [339, 49] width 67 height 13
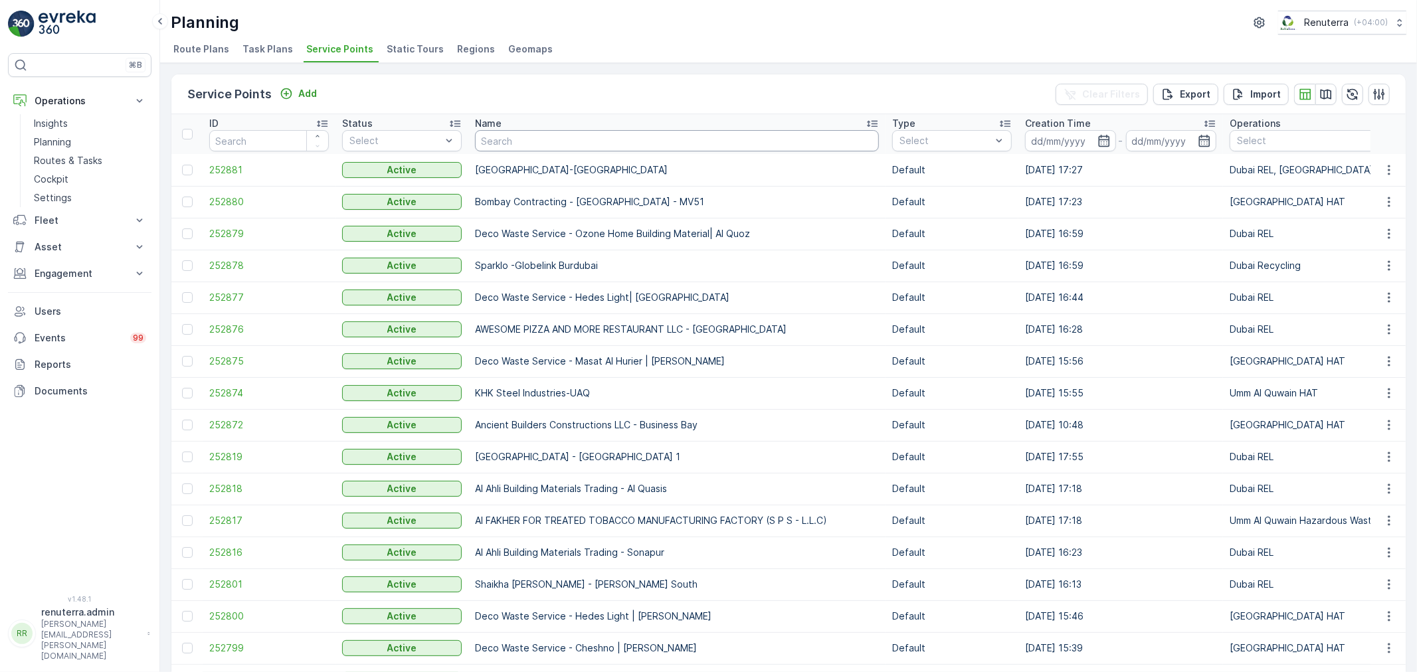
click at [506, 144] on input "text" at bounding box center [677, 140] width 404 height 21
type input "nmc sp"
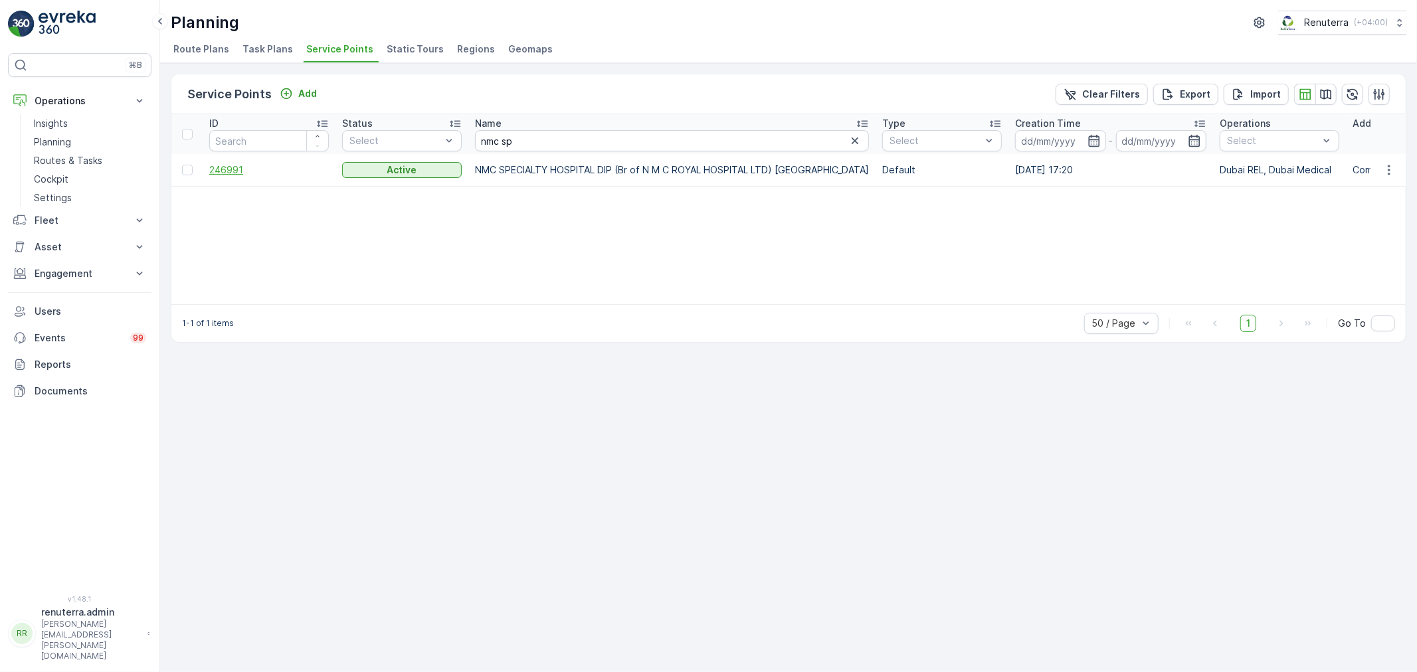
click at [217, 170] on span "246991" at bounding box center [269, 169] width 120 height 13
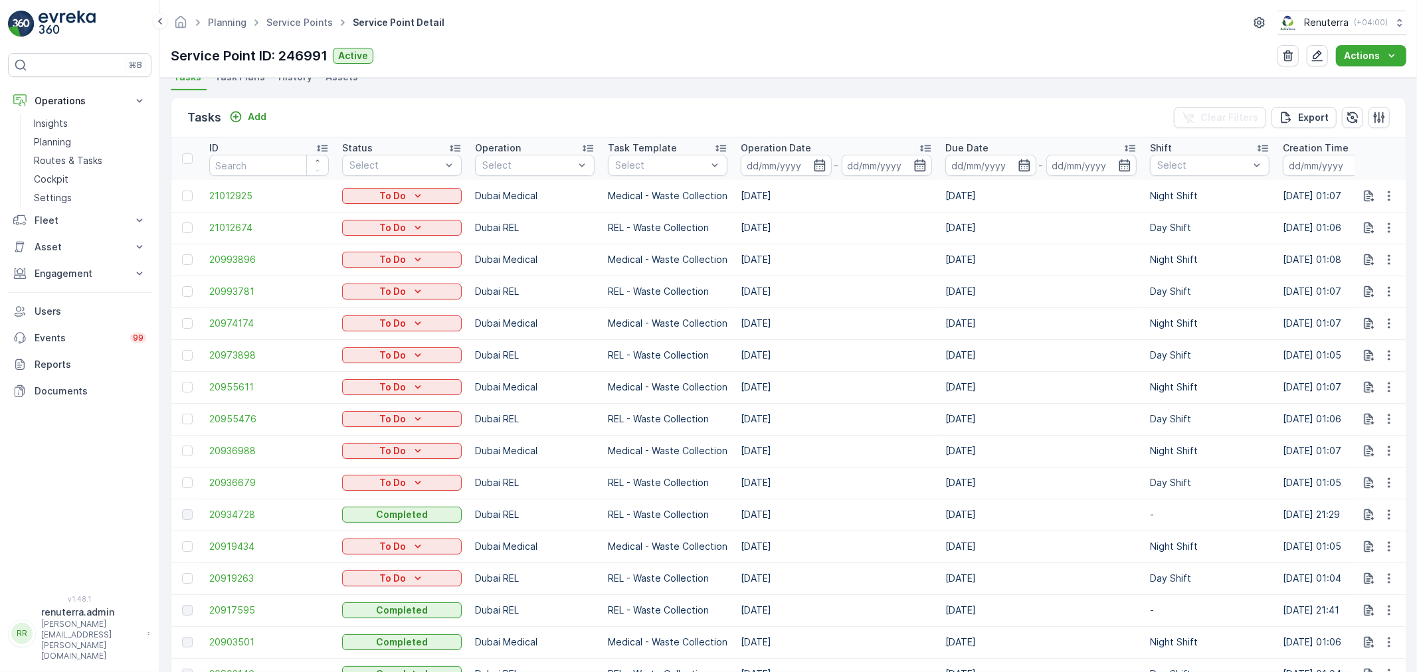
scroll to position [221, 0]
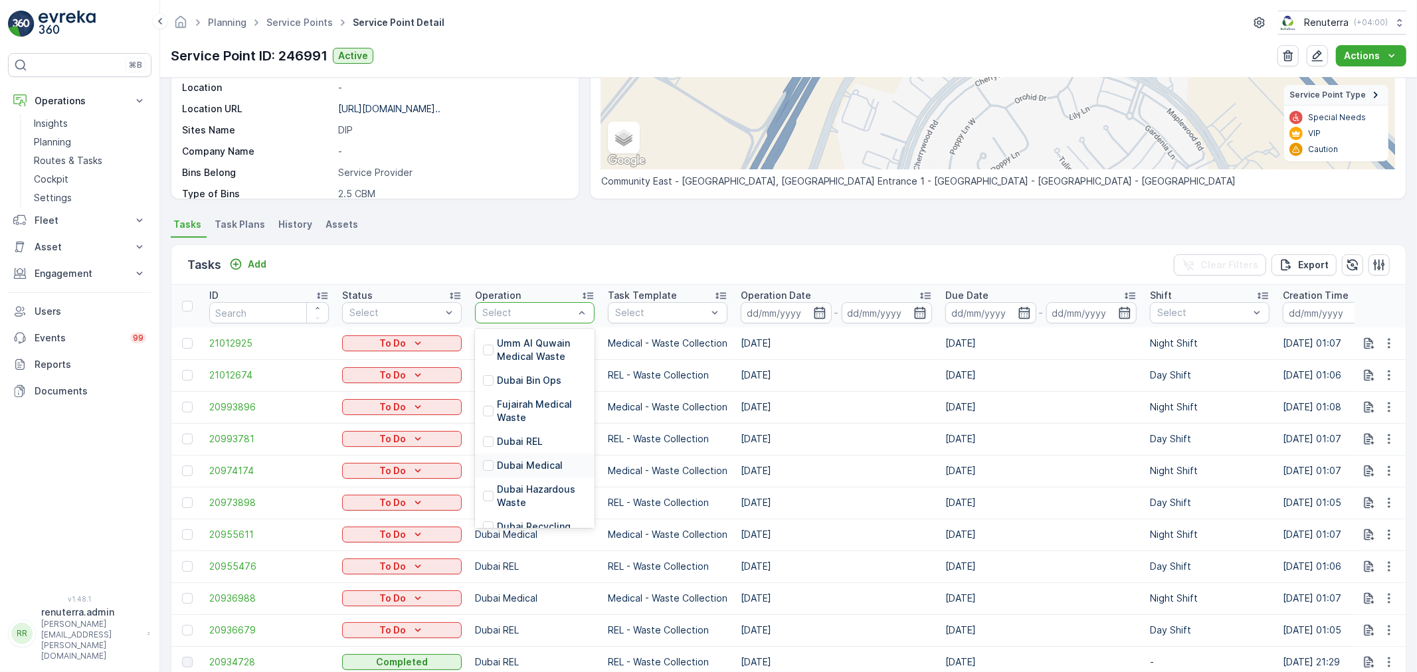
click at [540, 470] on p "Dubai Medical" at bounding box center [530, 465] width 66 height 13
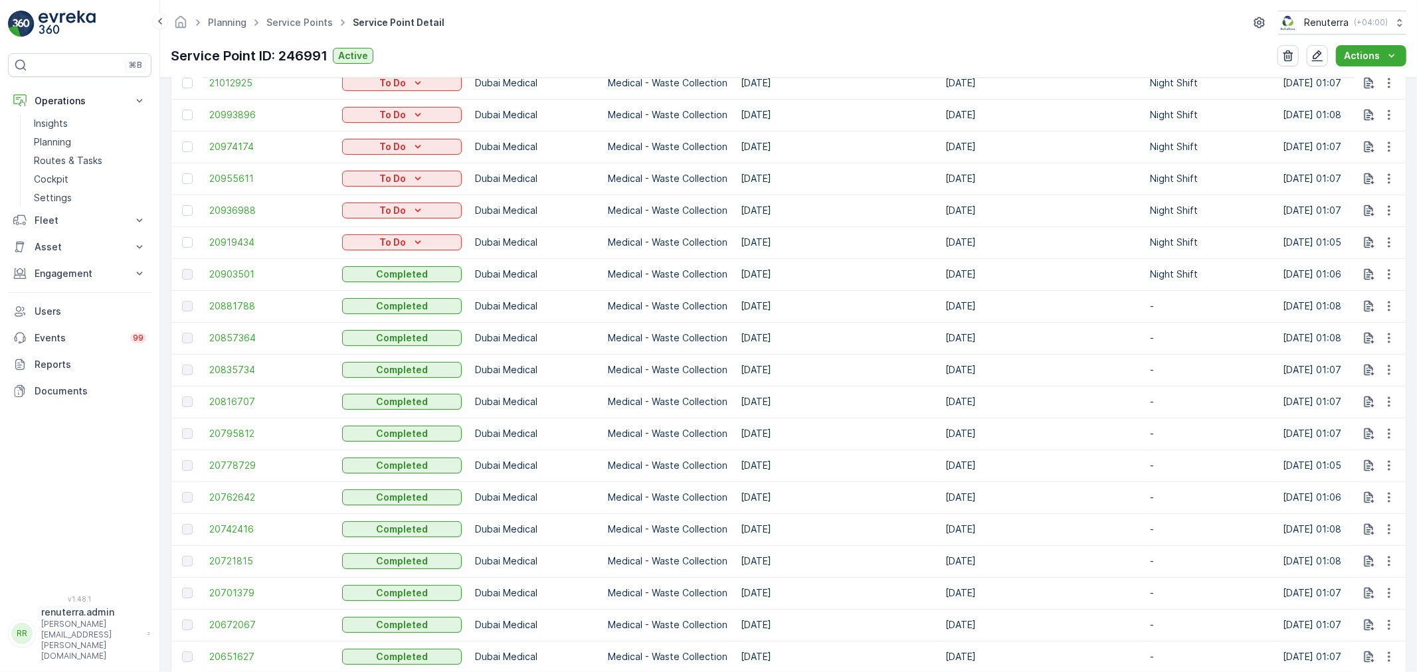
scroll to position [664, 0]
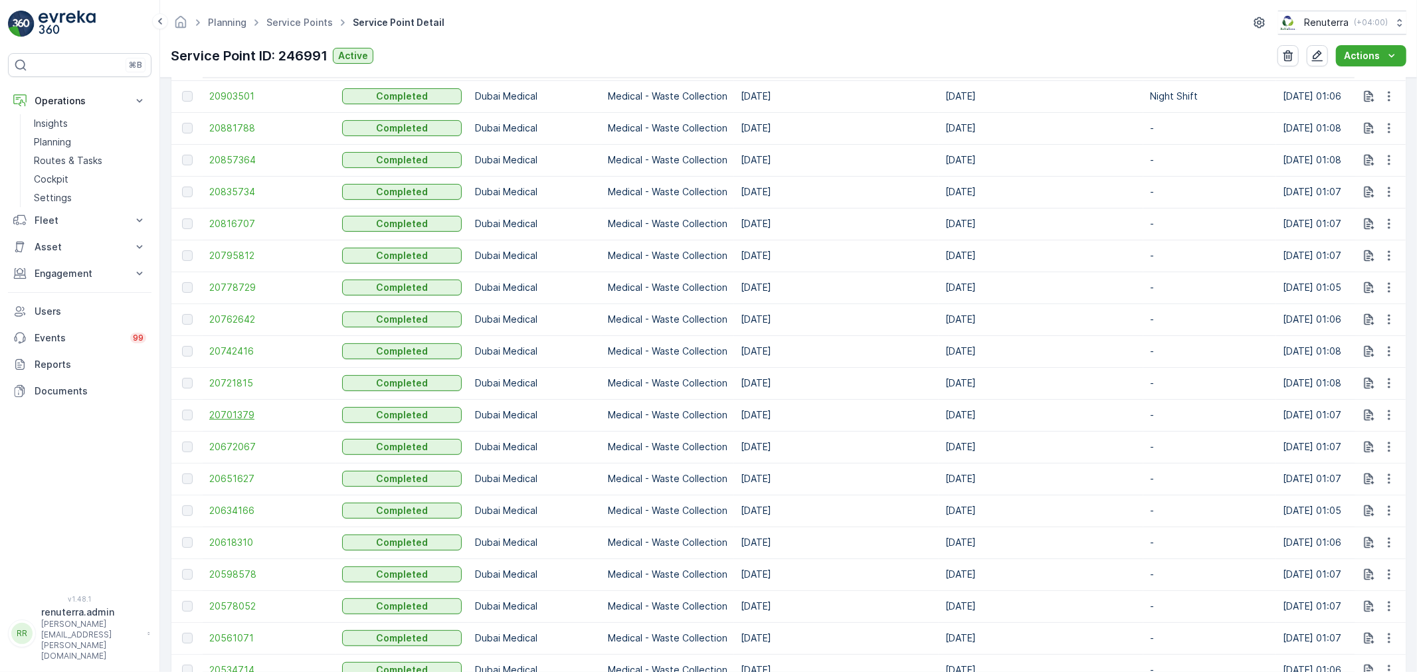
click at [231, 416] on span "20701379" at bounding box center [269, 415] width 120 height 13
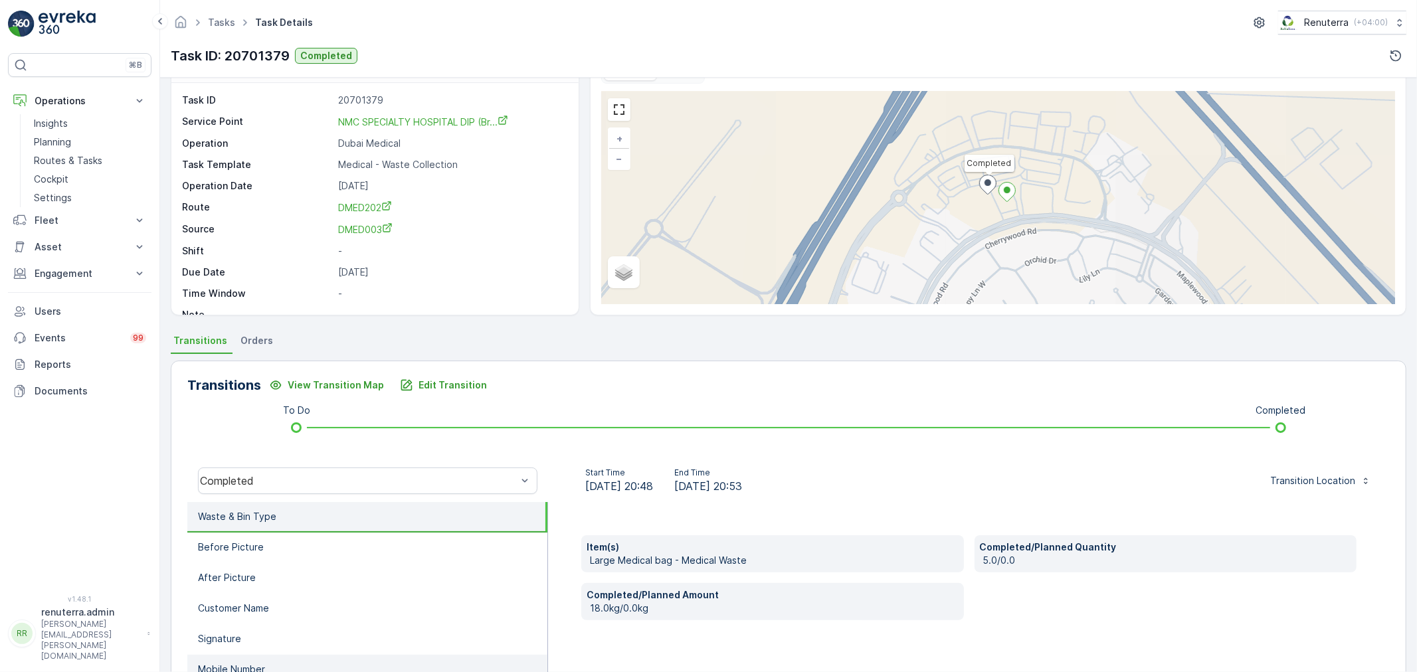
scroll to position [147, 0]
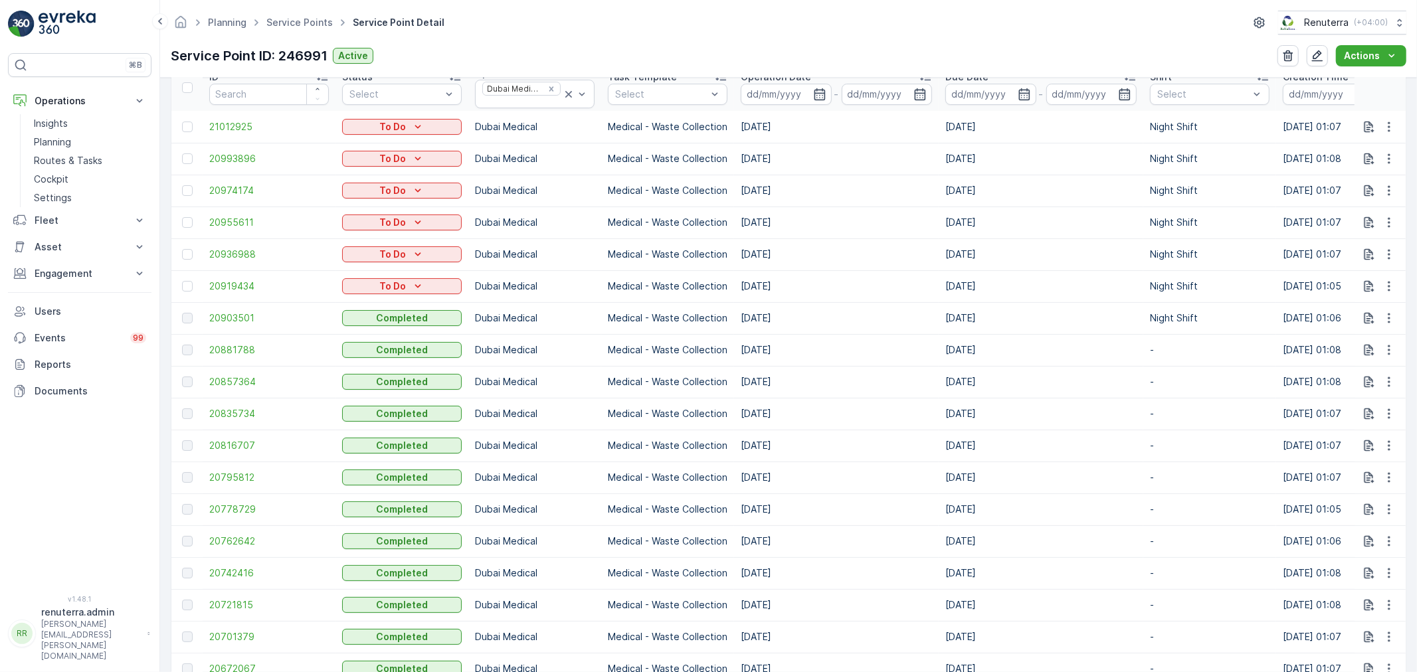
scroll to position [516, 0]
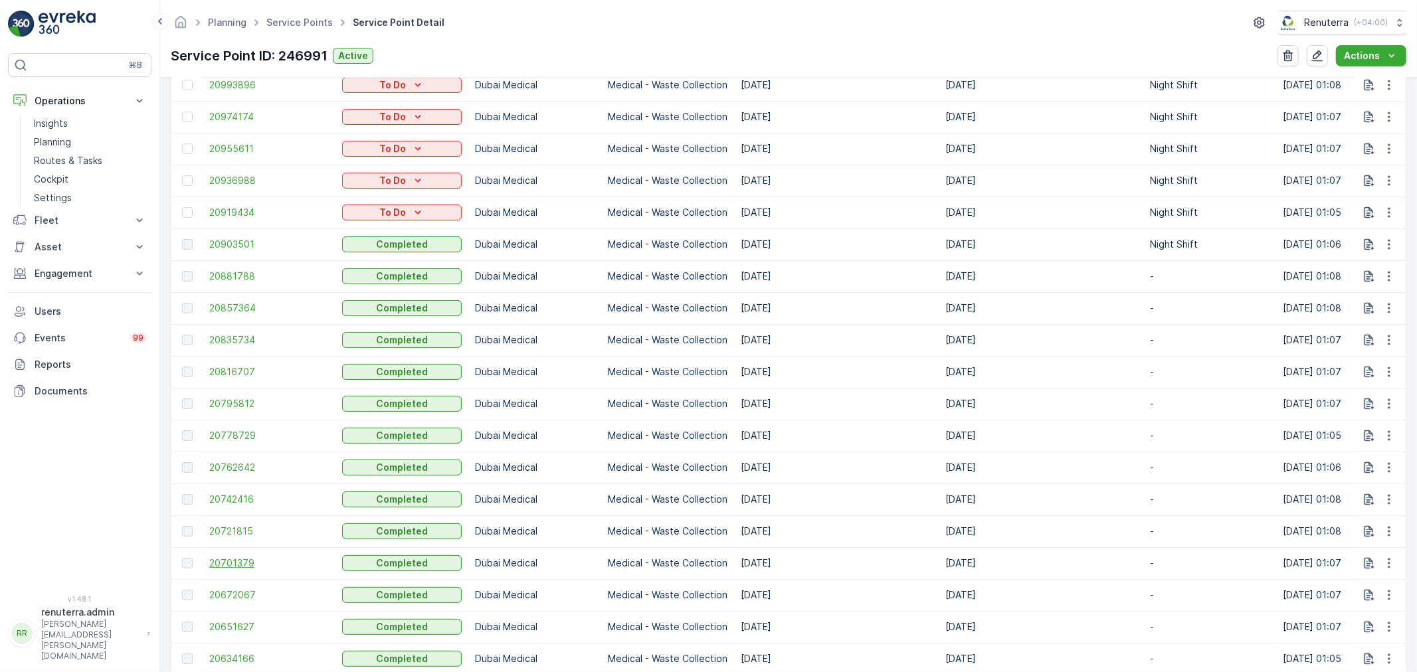
click at [234, 567] on span "20701379" at bounding box center [269, 563] width 120 height 13
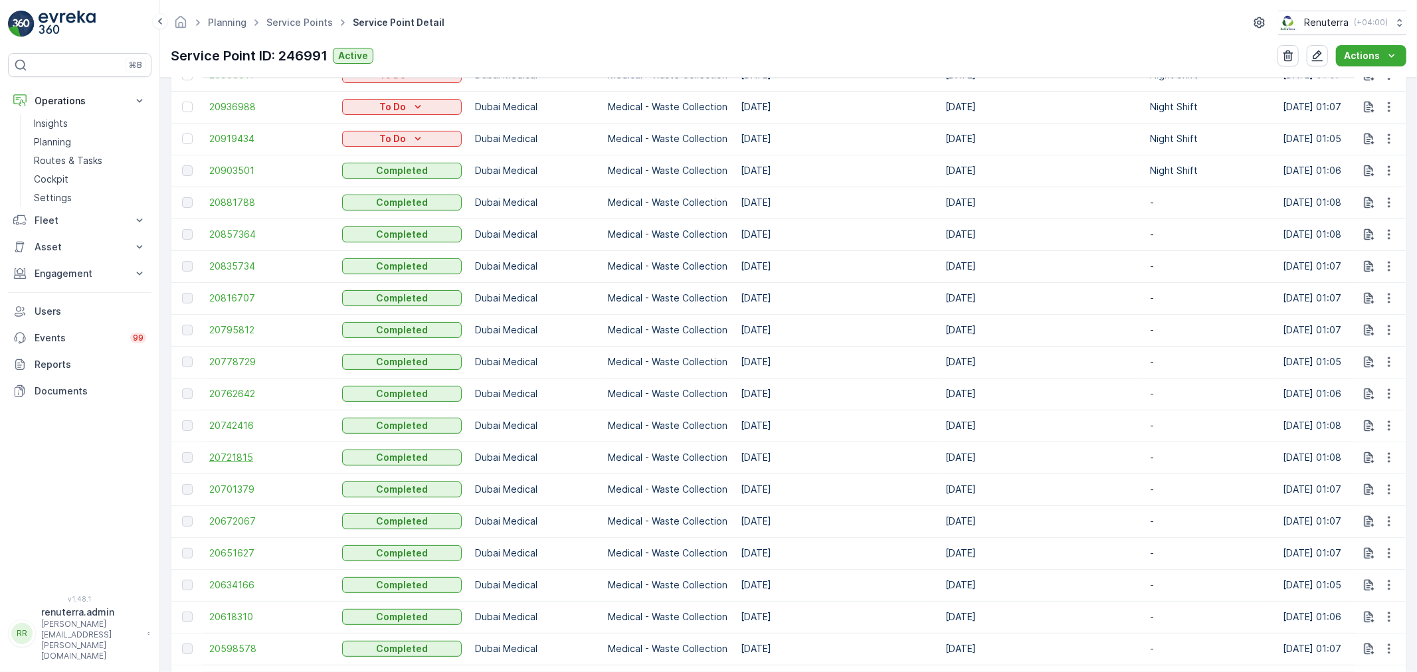
click at [242, 456] on span "20721815" at bounding box center [269, 457] width 120 height 13
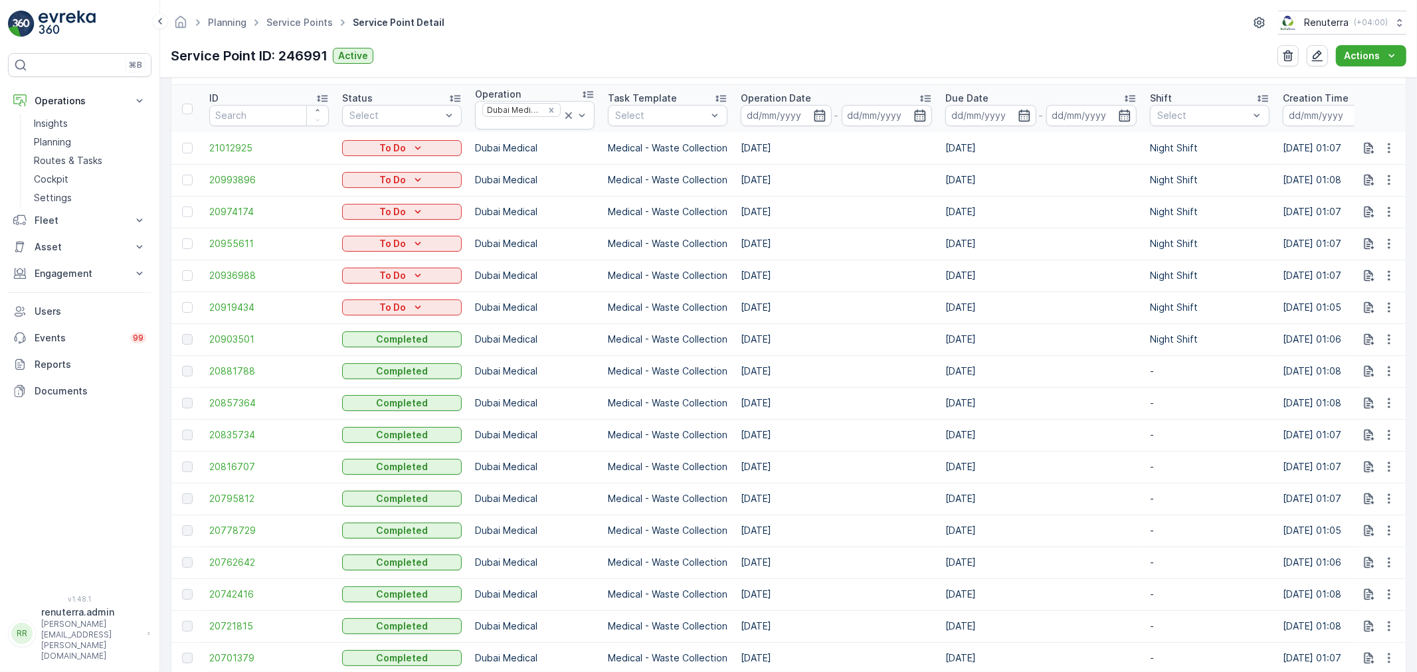
scroll to position [442, 0]
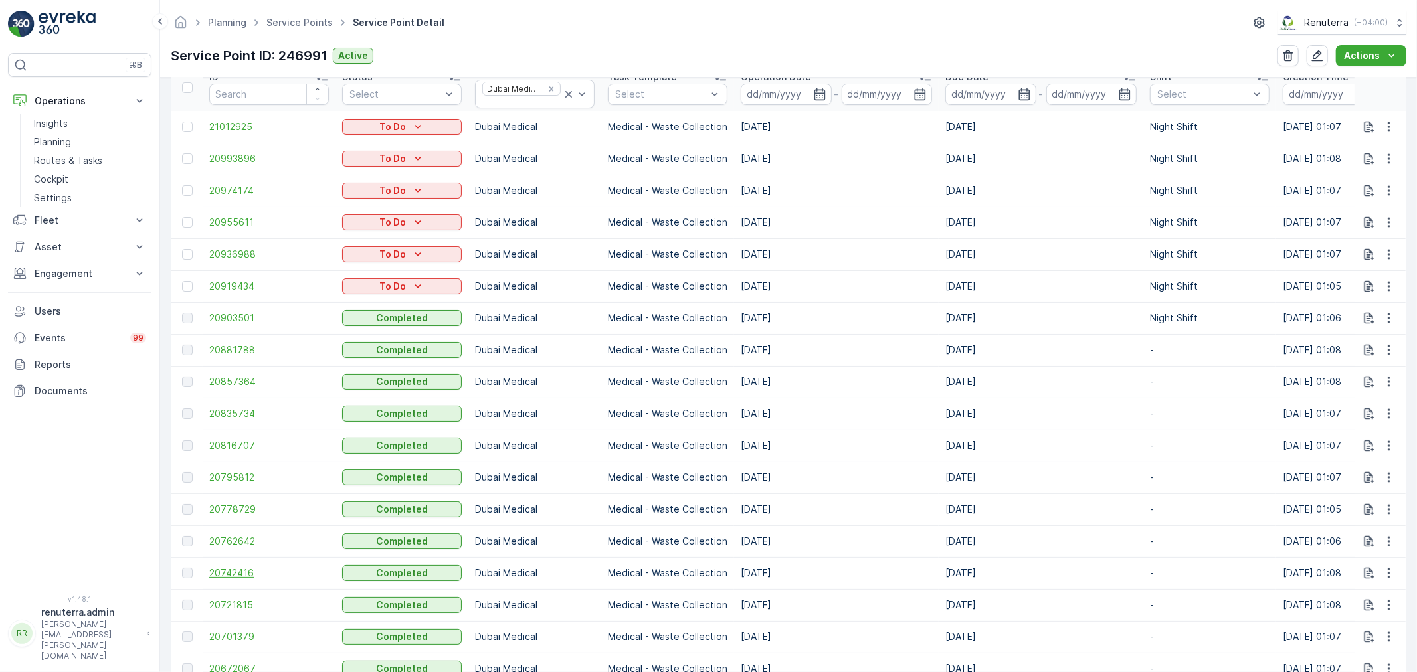
click at [256, 579] on span "20742416" at bounding box center [269, 573] width 120 height 13
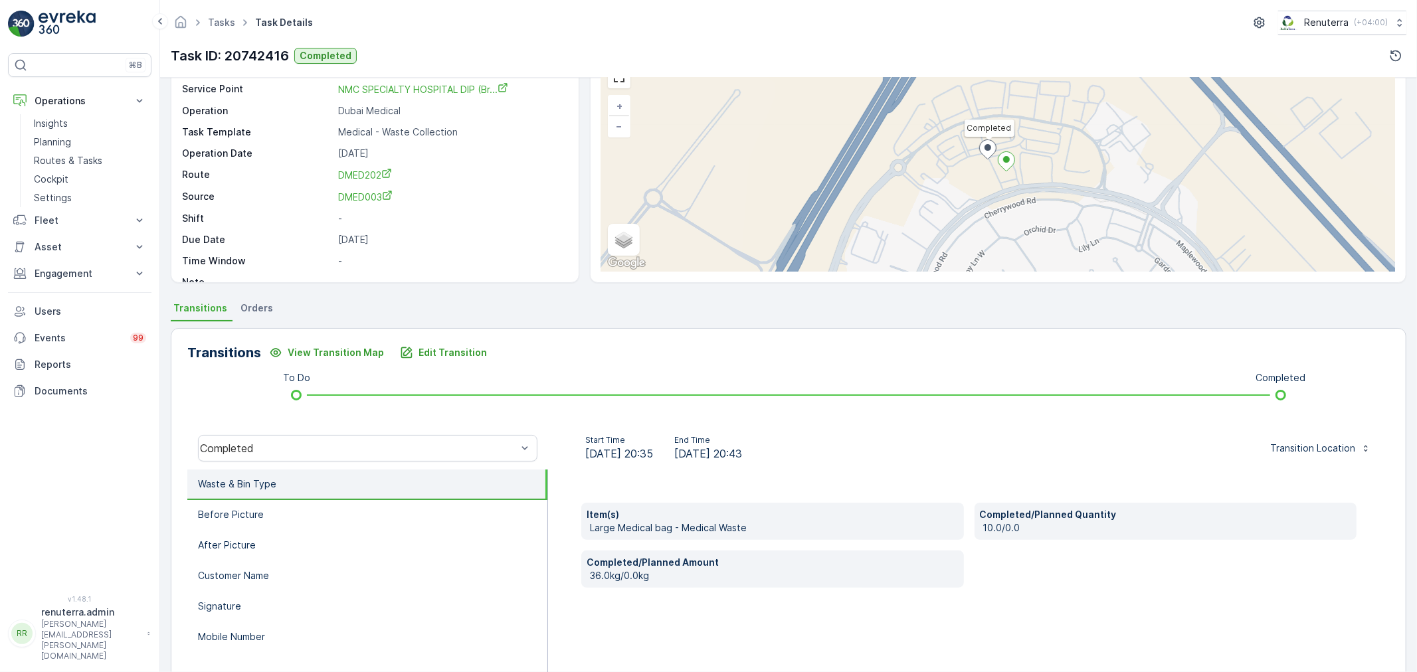
scroll to position [74, 0]
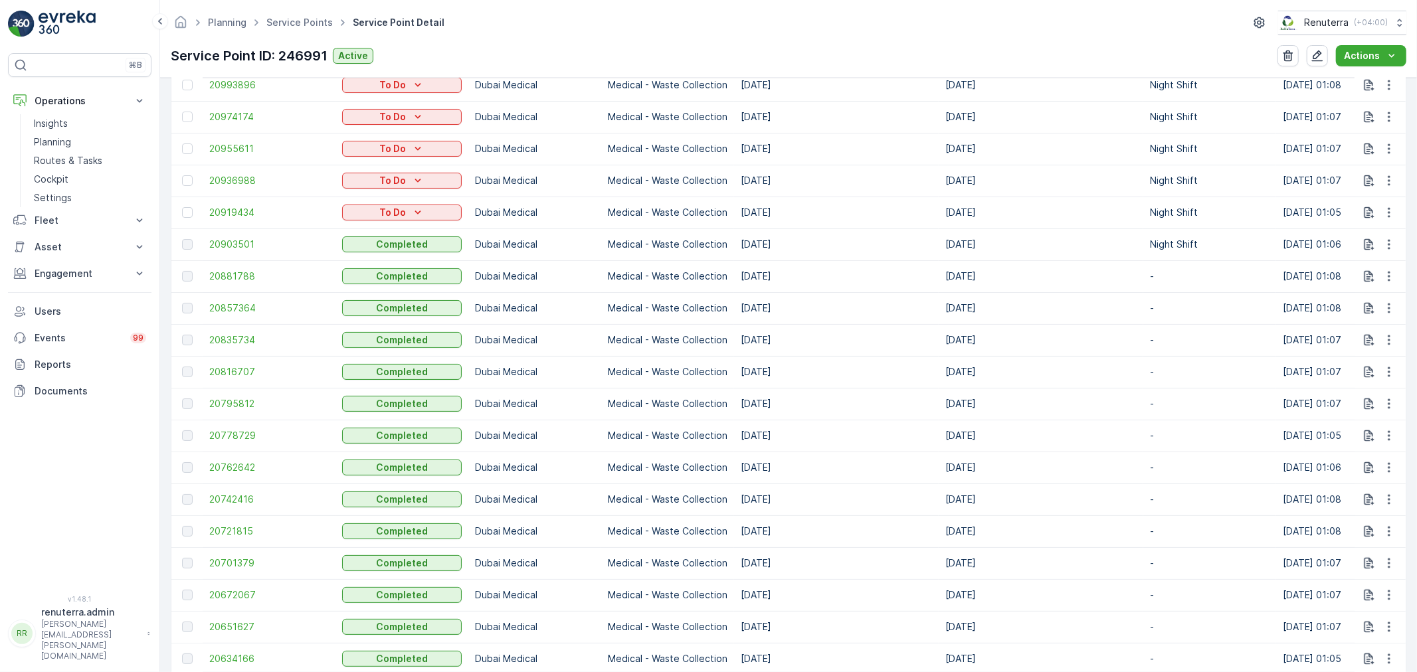
scroll to position [590, 0]
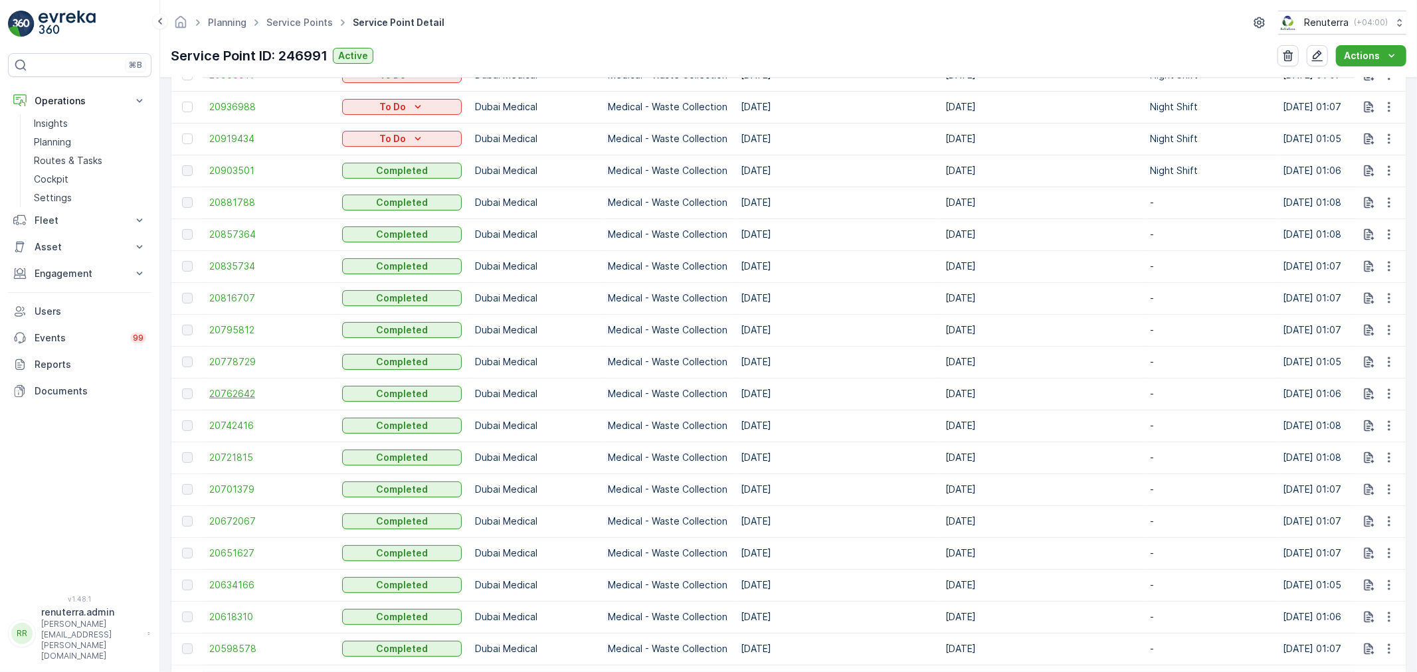
click at [224, 387] on span "20762642" at bounding box center [269, 393] width 120 height 13
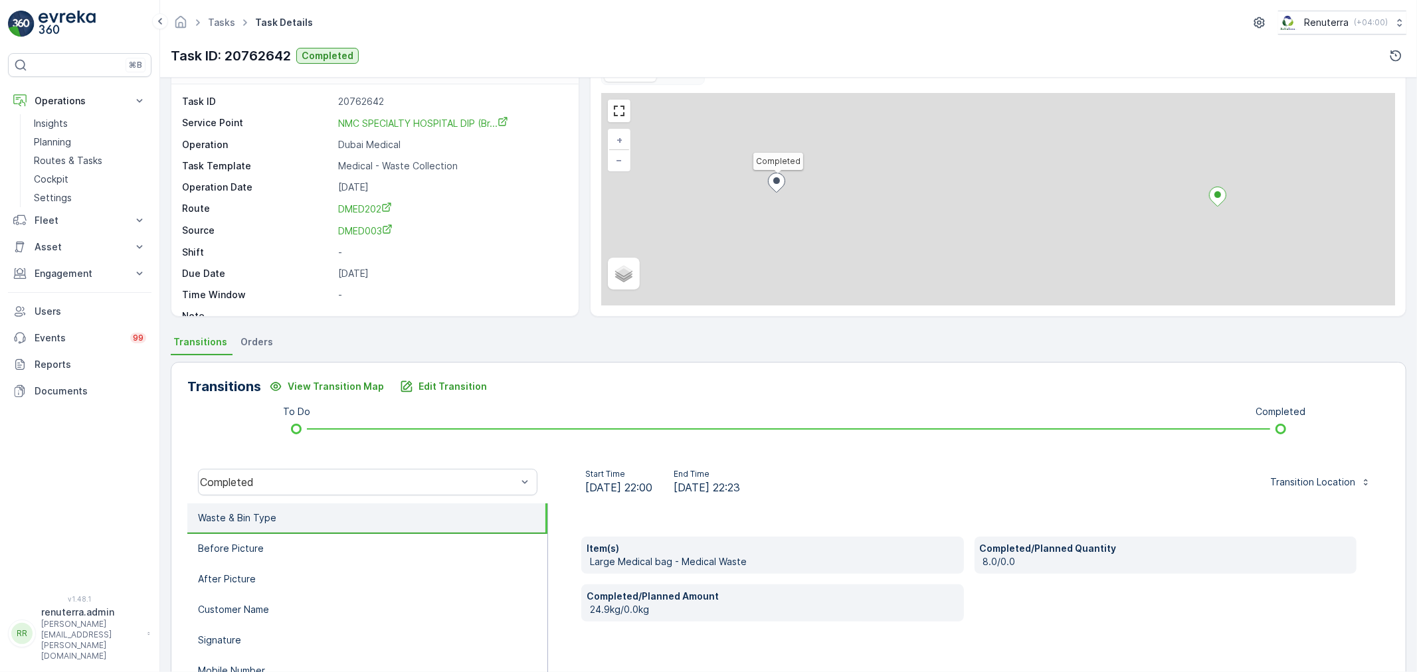
scroll to position [74, 0]
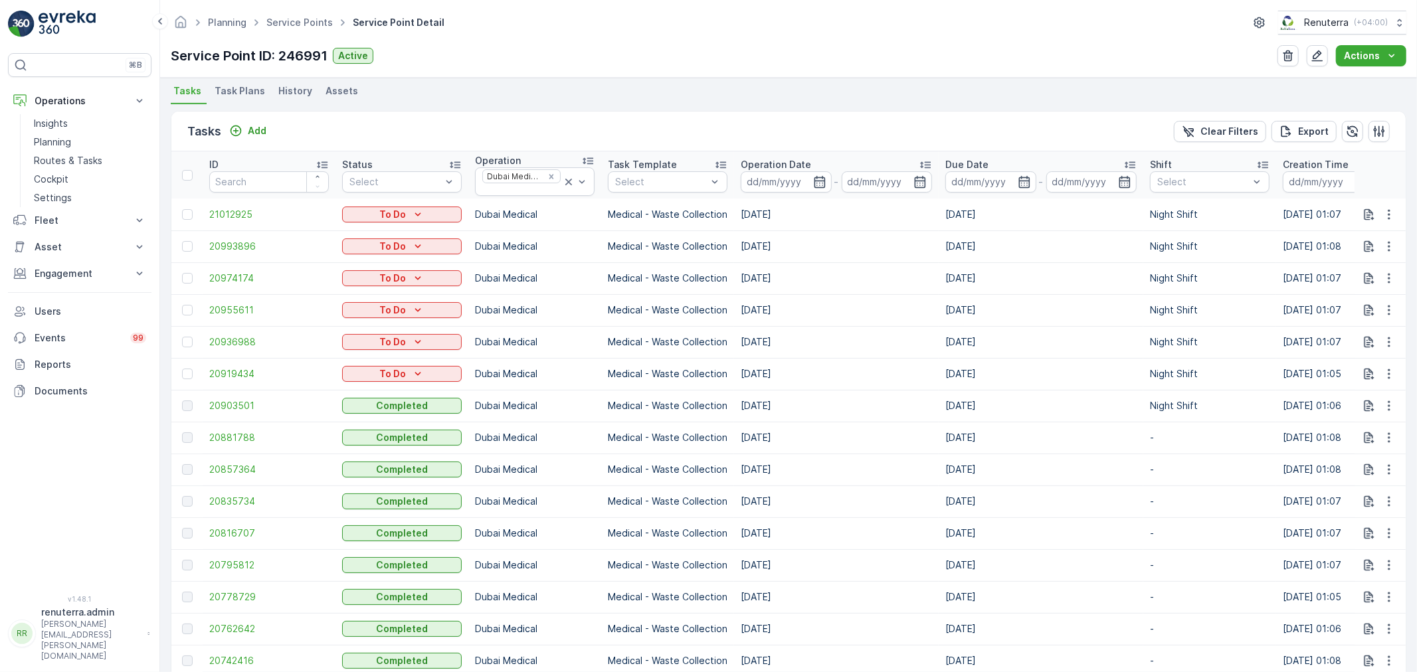
scroll to position [369, 0]
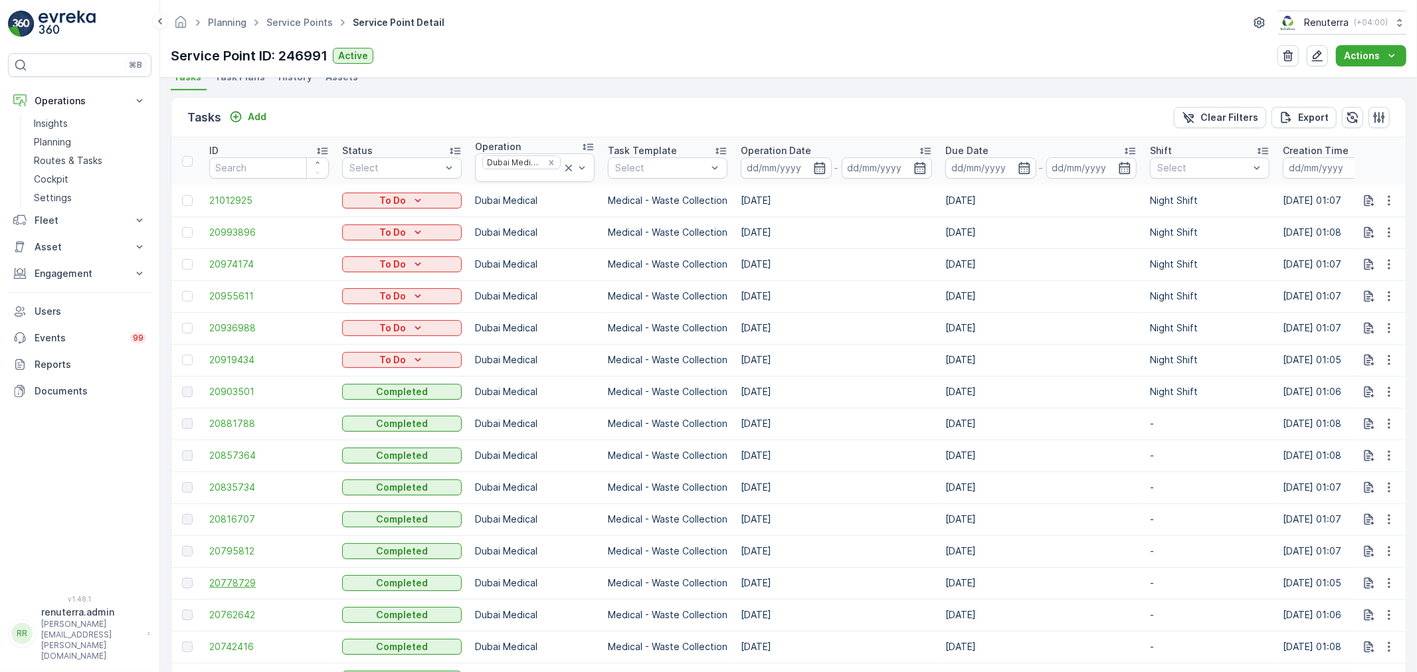
click at [220, 578] on span "20778729" at bounding box center [269, 583] width 120 height 13
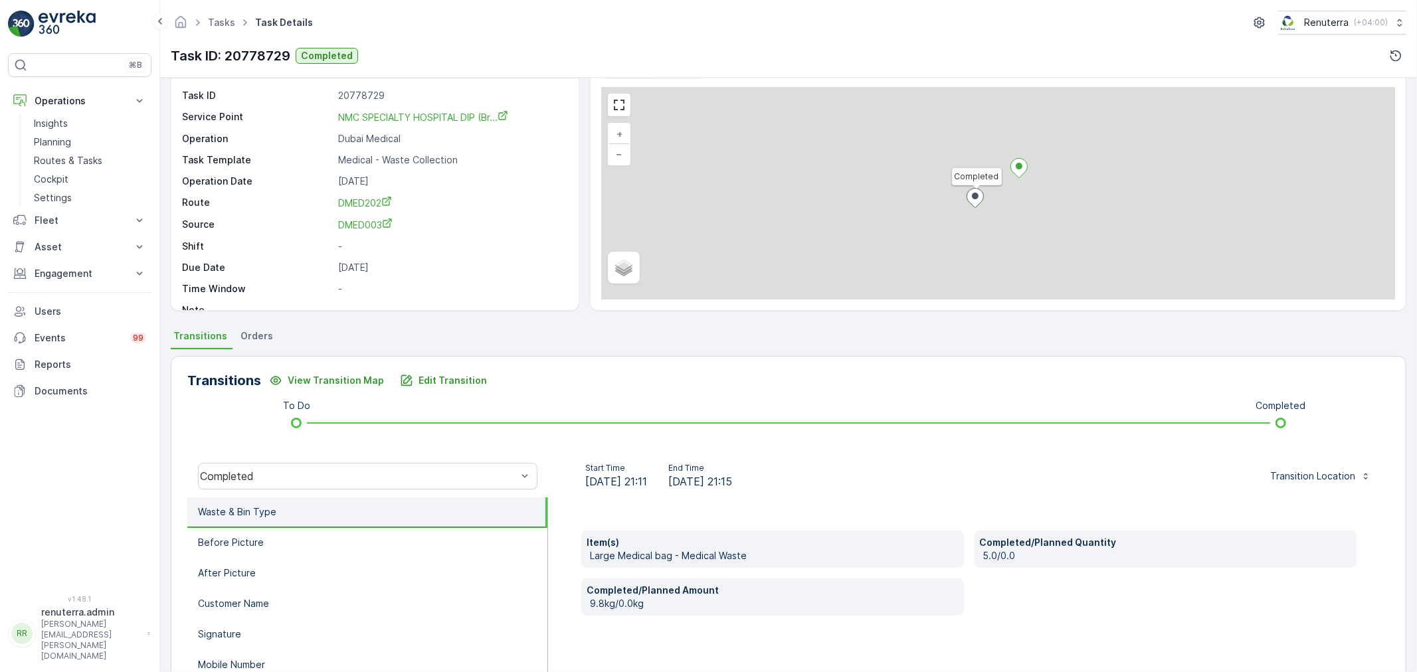
scroll to position [74, 0]
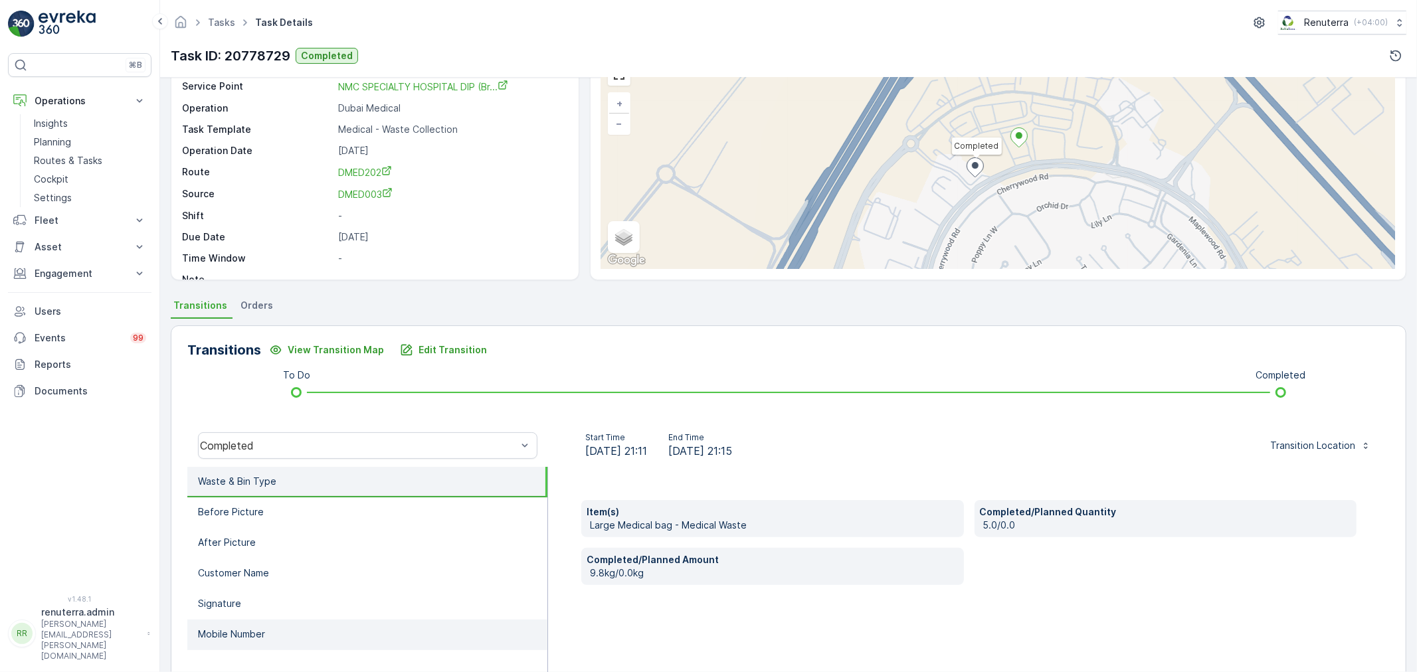
click at [225, 634] on p "Mobile Number" at bounding box center [231, 634] width 67 height 13
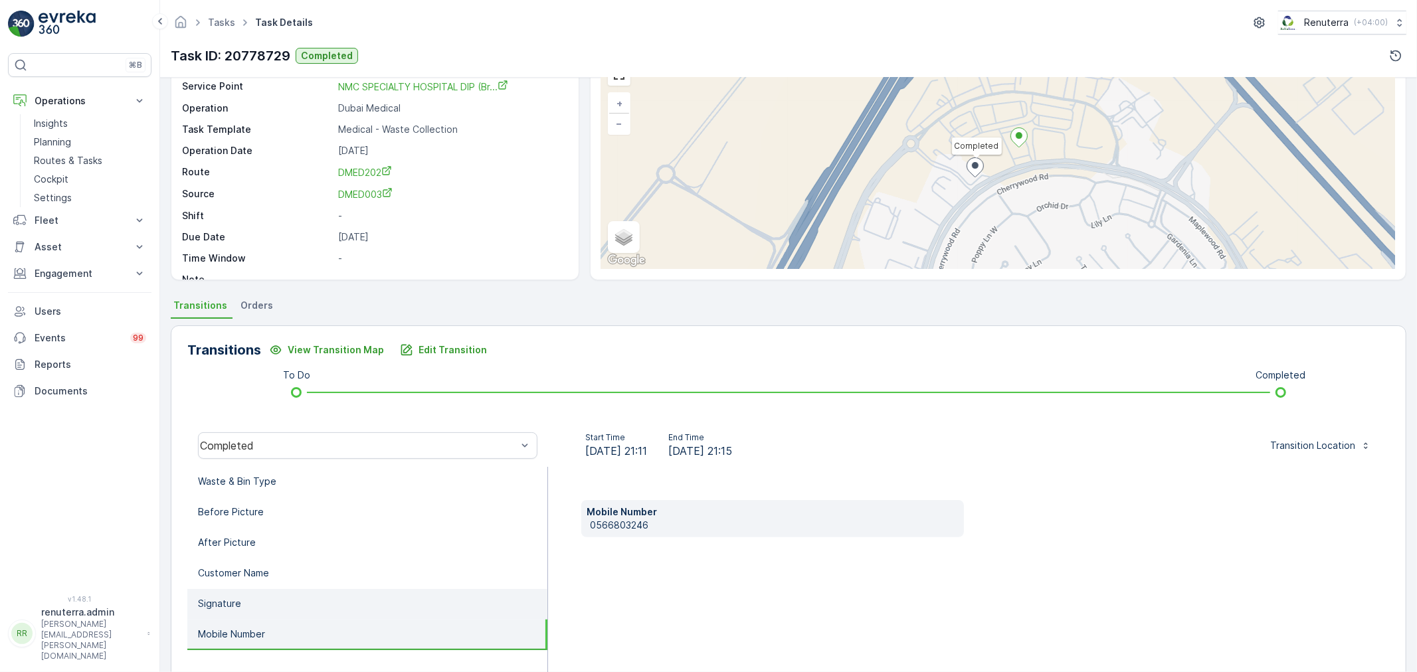
click at [225, 597] on p "Signature" at bounding box center [219, 603] width 43 height 13
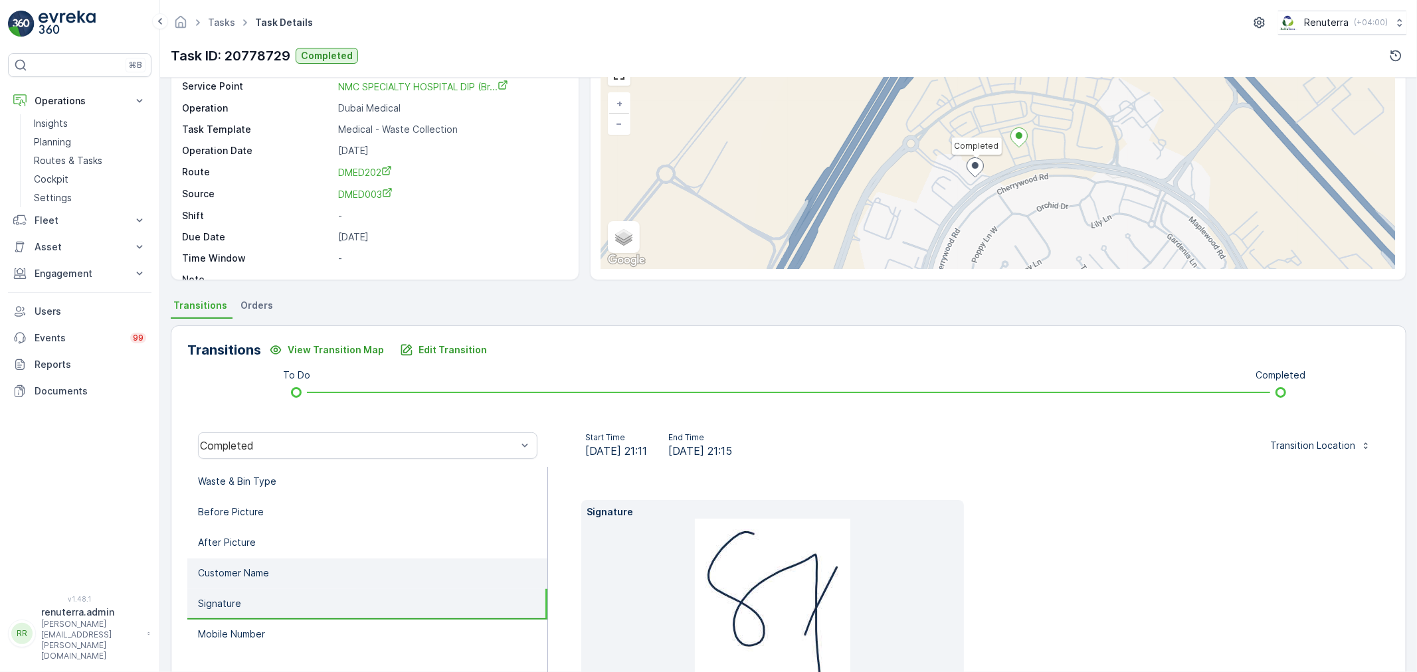
click at [229, 579] on li "Customer Name" at bounding box center [367, 574] width 360 height 31
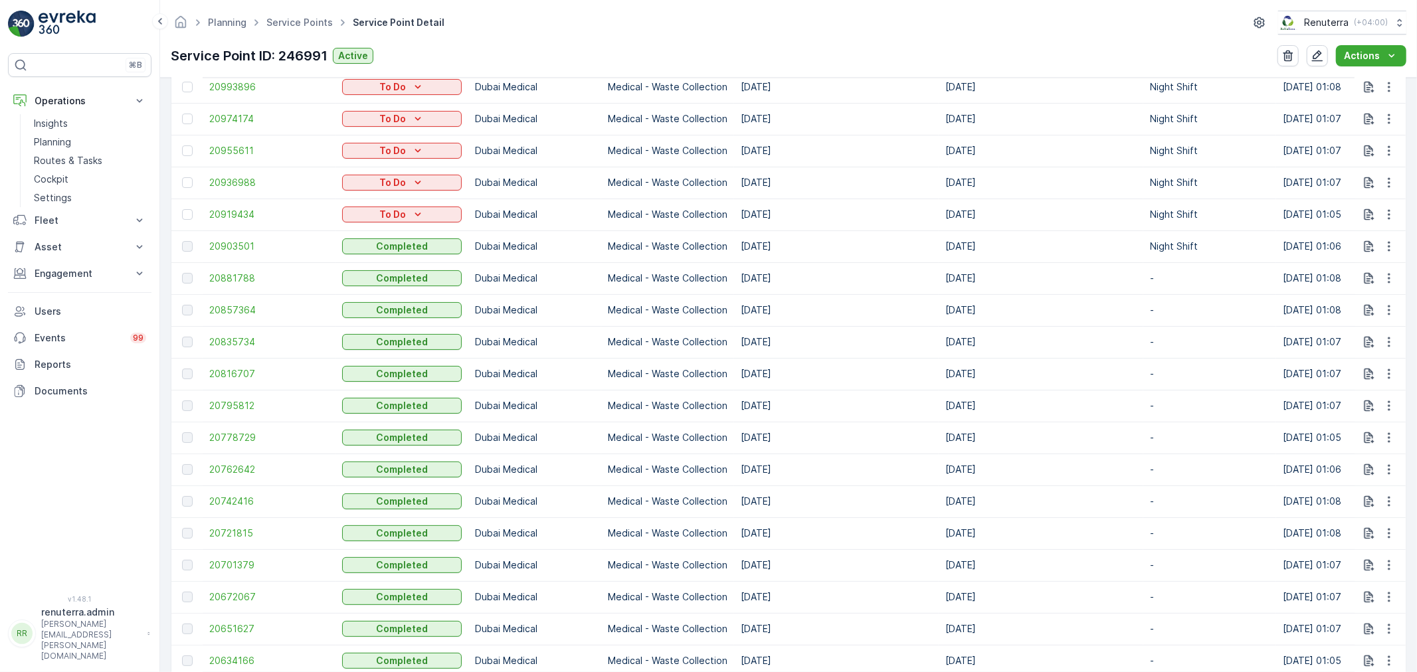
scroll to position [516, 0]
click at [239, 436] on span "20778729" at bounding box center [269, 435] width 120 height 13
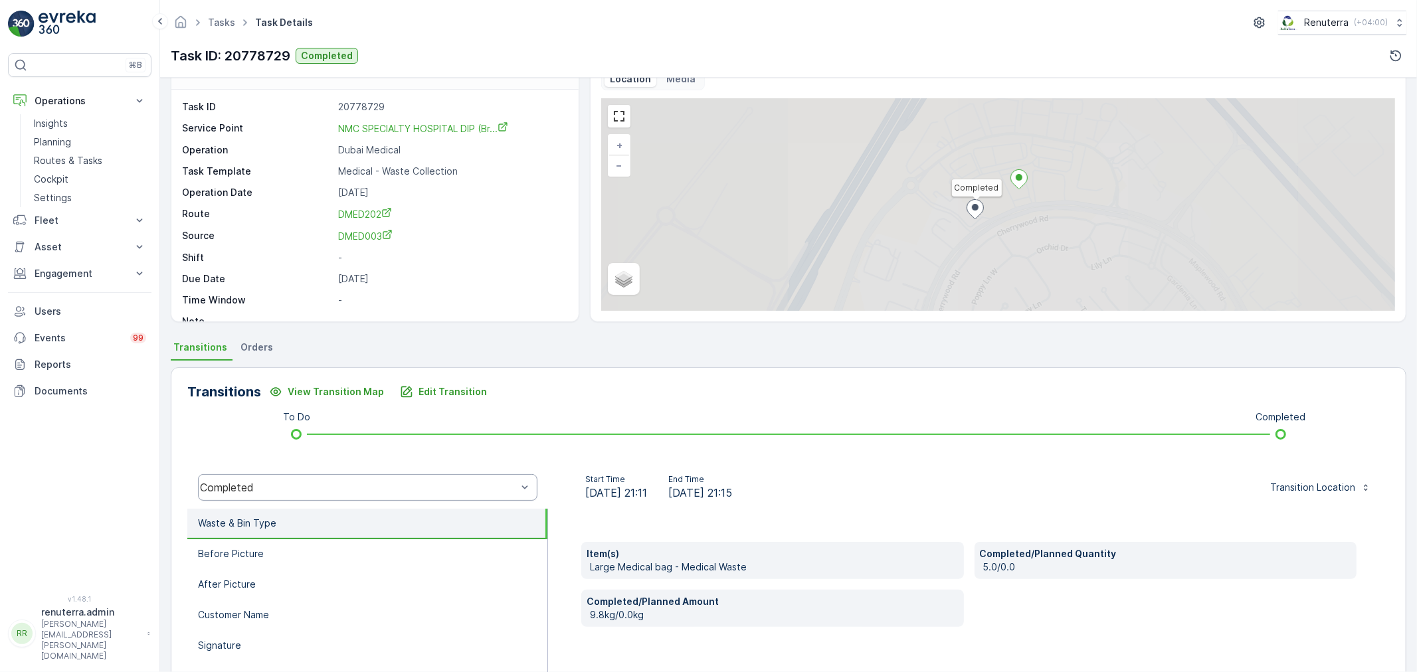
scroll to position [74, 0]
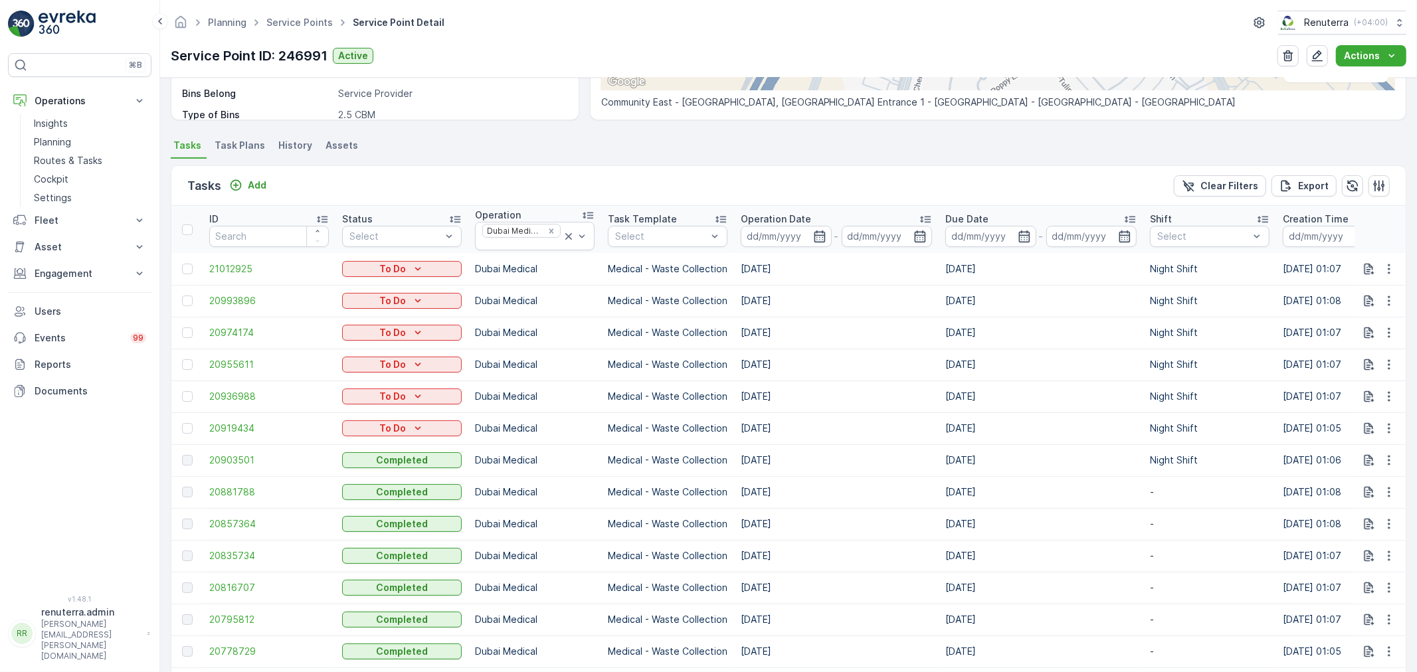
scroll to position [369, 0]
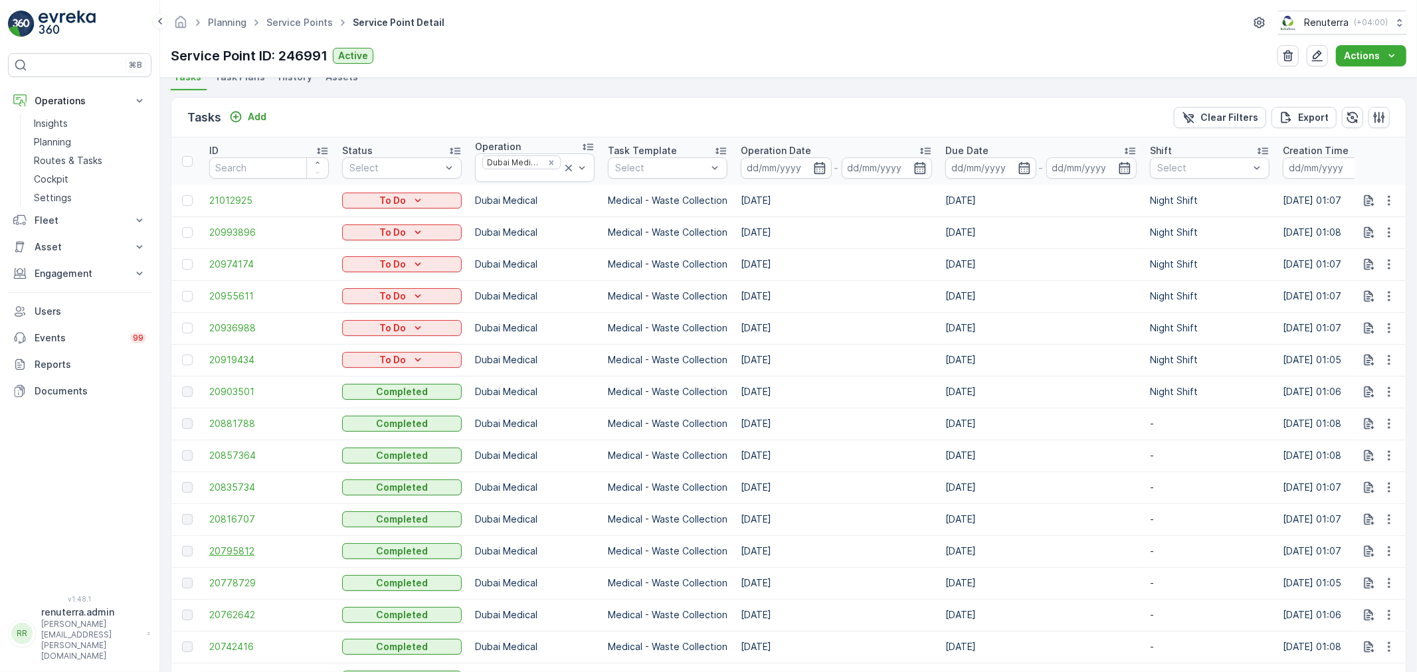
click at [246, 549] on span "20795812" at bounding box center [269, 551] width 120 height 13
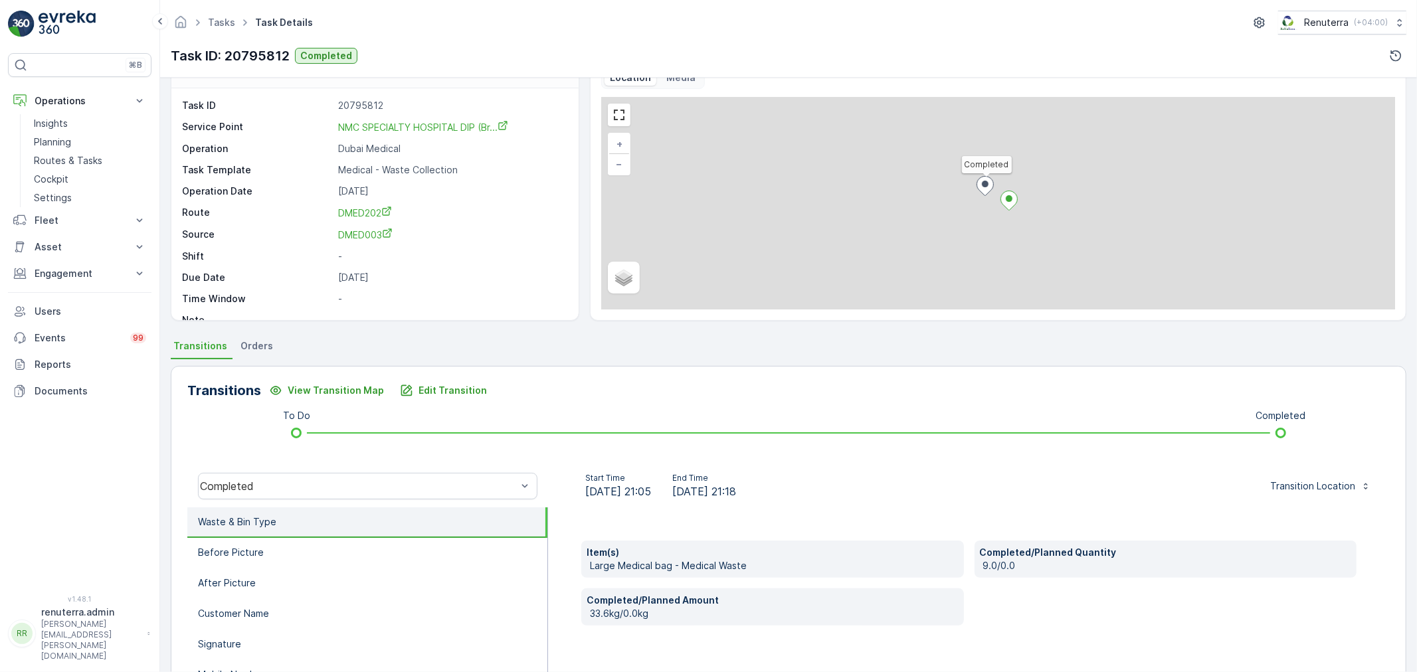
scroll to position [74, 0]
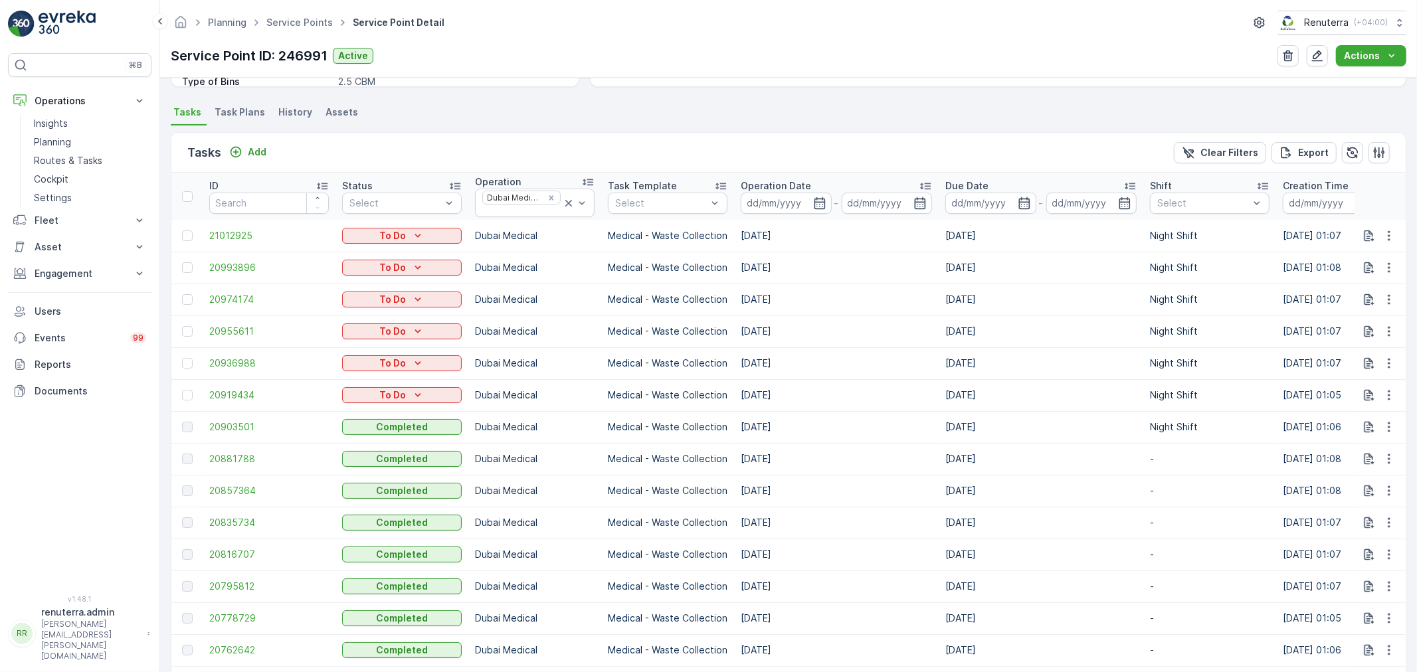
scroll to position [369, 0]
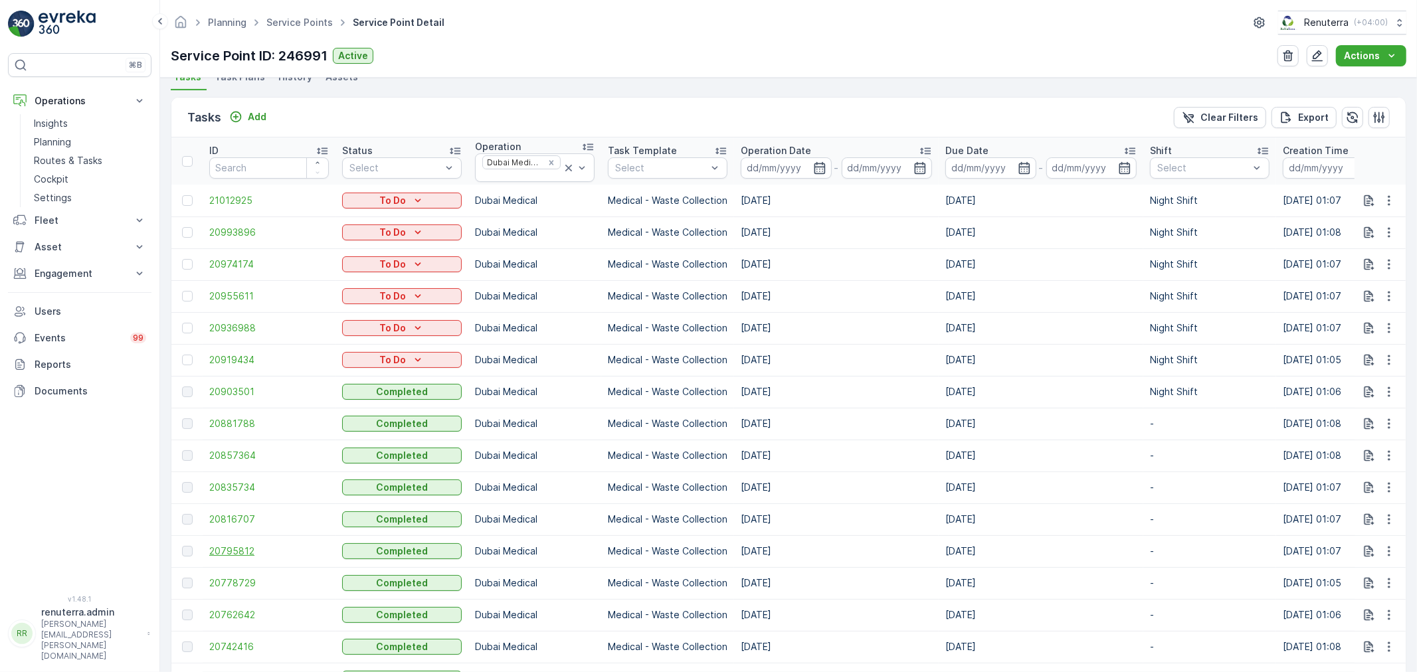
click at [242, 547] on span "20795812" at bounding box center [269, 551] width 120 height 13
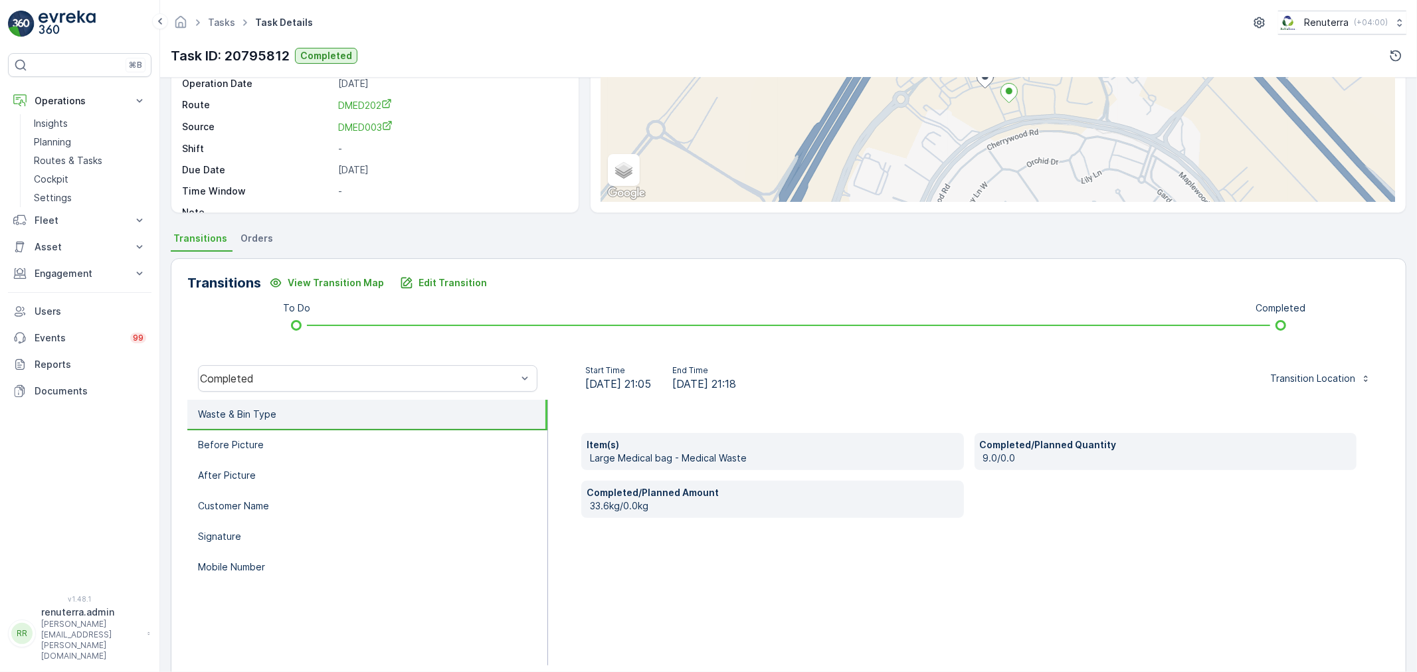
scroll to position [147, 0]
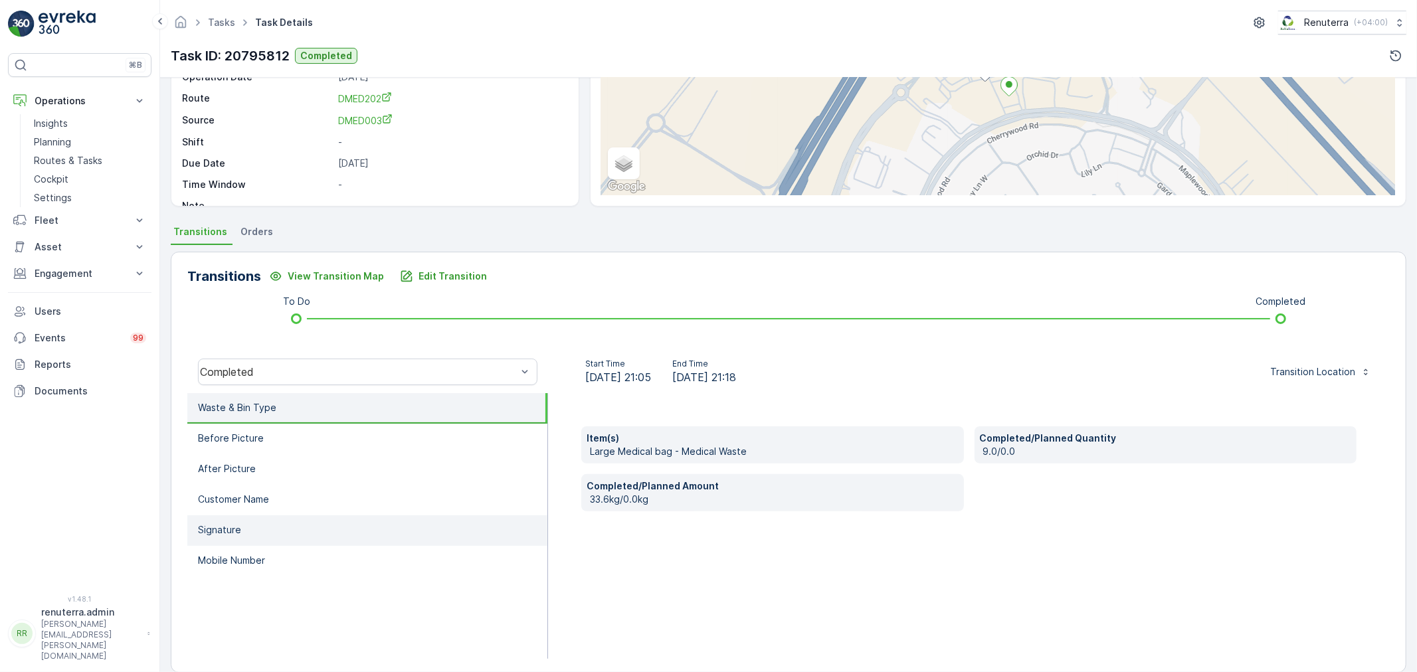
click at [267, 516] on li "Signature" at bounding box center [367, 531] width 360 height 31
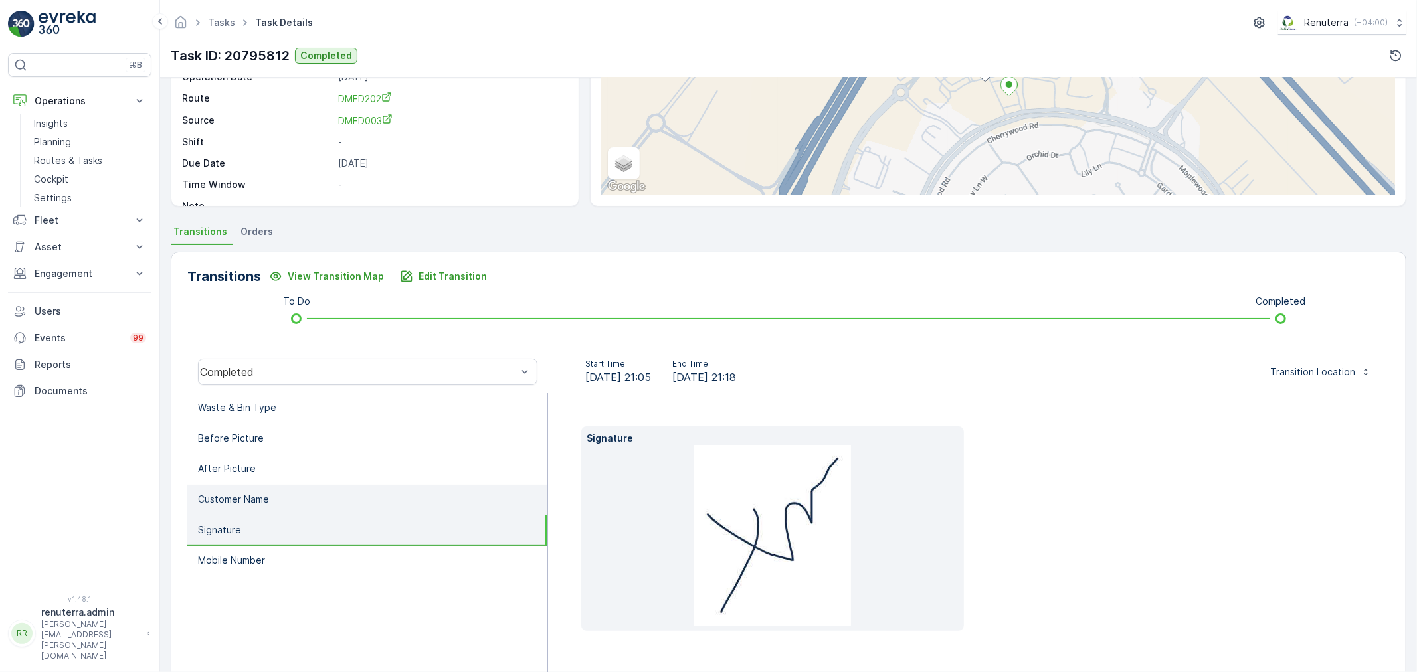
click at [270, 499] on li "Customer Name" at bounding box center [367, 500] width 360 height 31
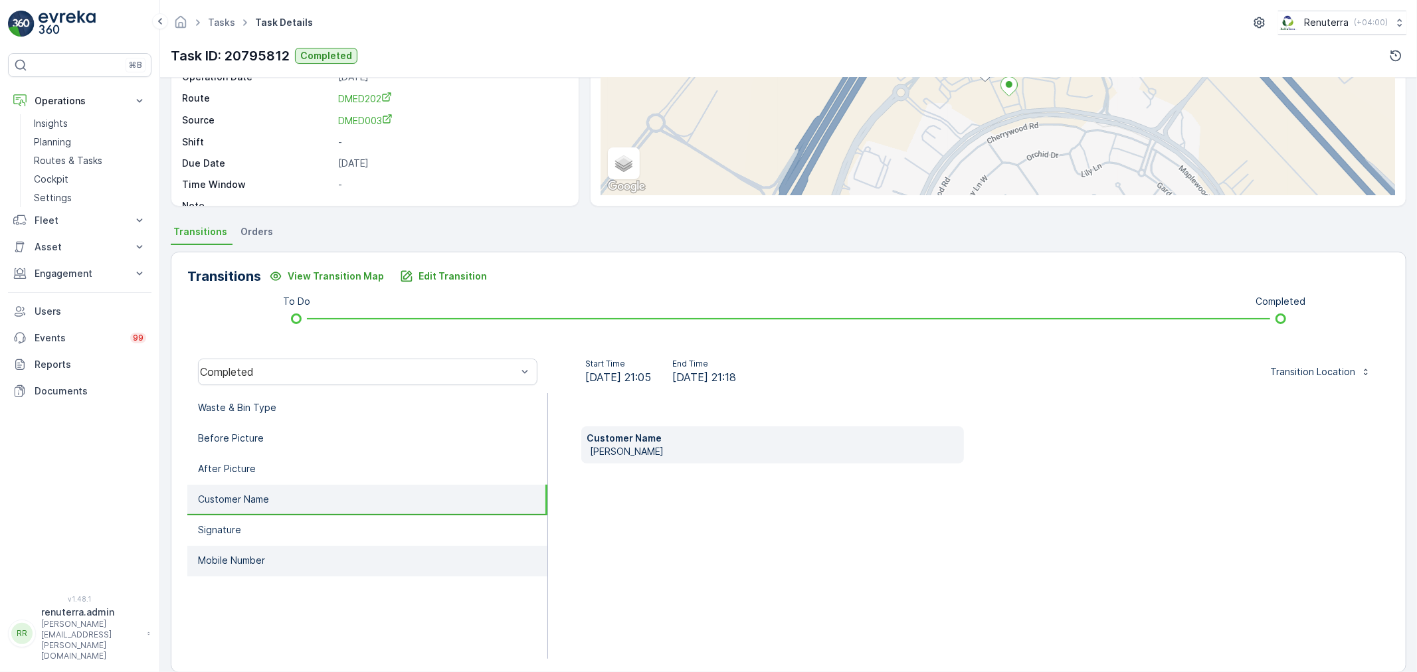
click at [264, 568] on li "Mobile Number" at bounding box center [367, 561] width 360 height 31
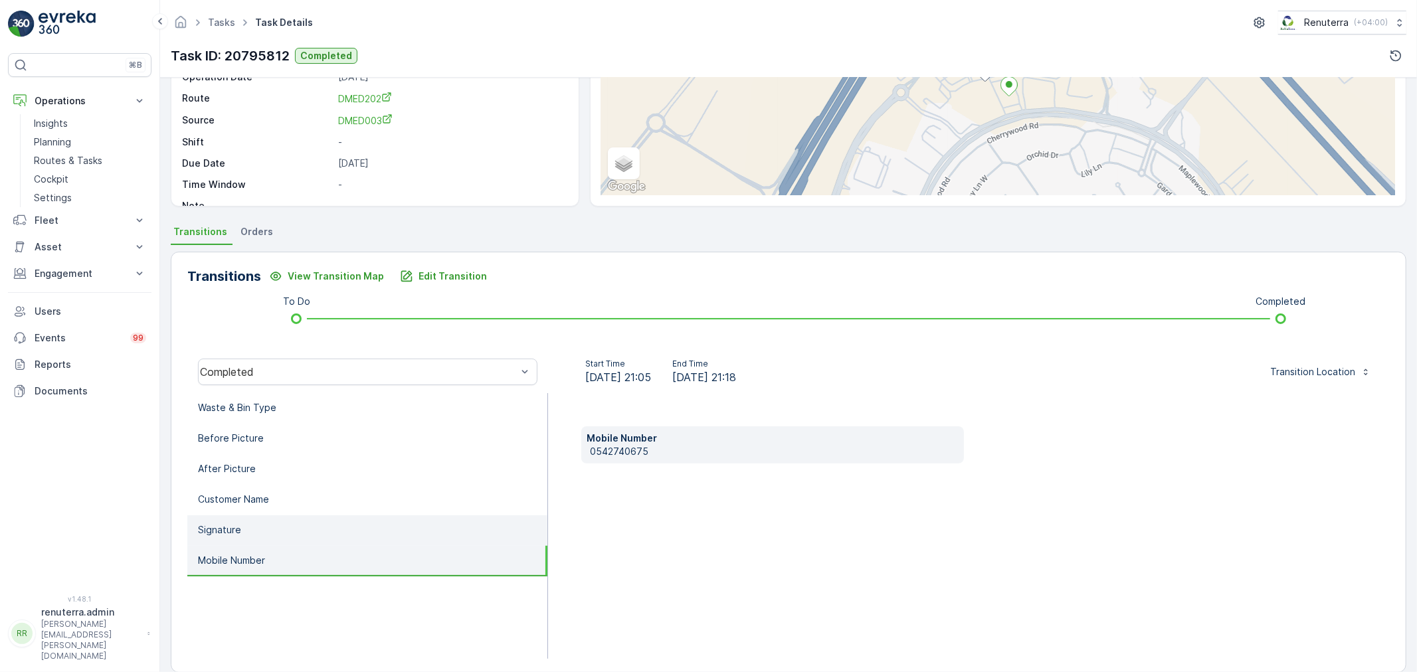
click at [260, 536] on li "Signature" at bounding box center [367, 531] width 360 height 31
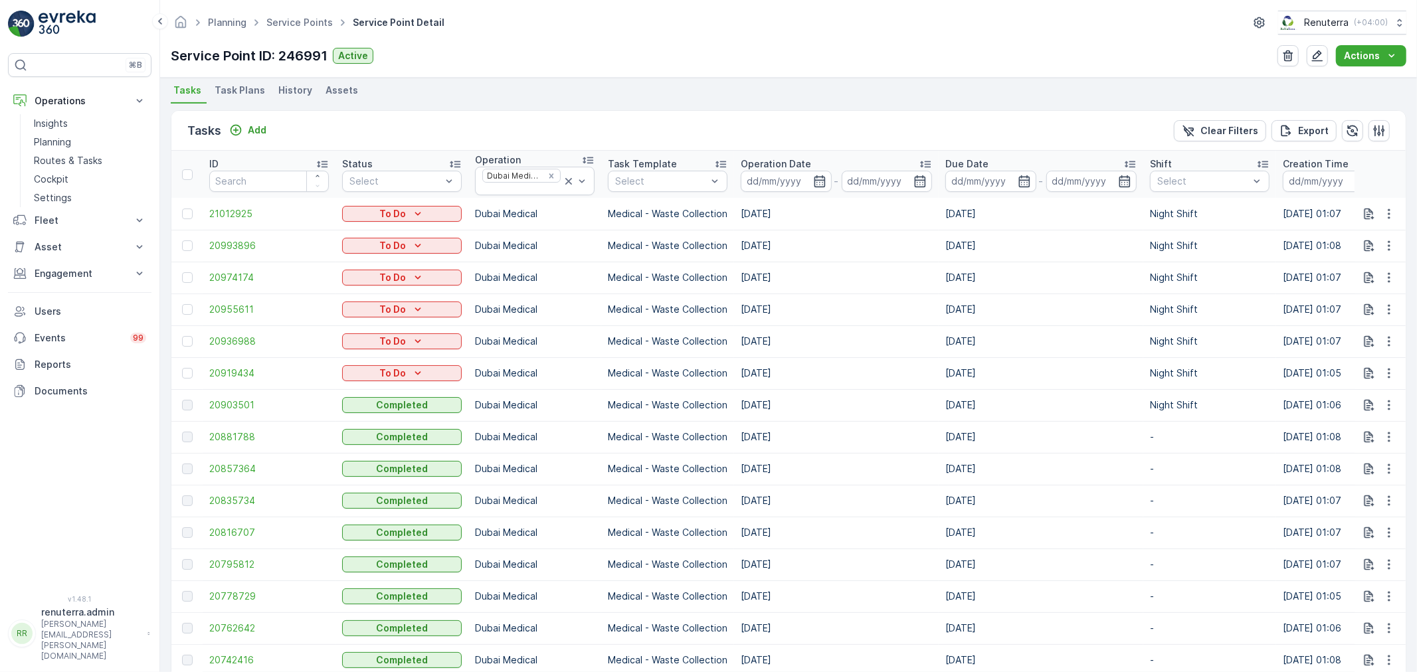
scroll to position [369, 0]
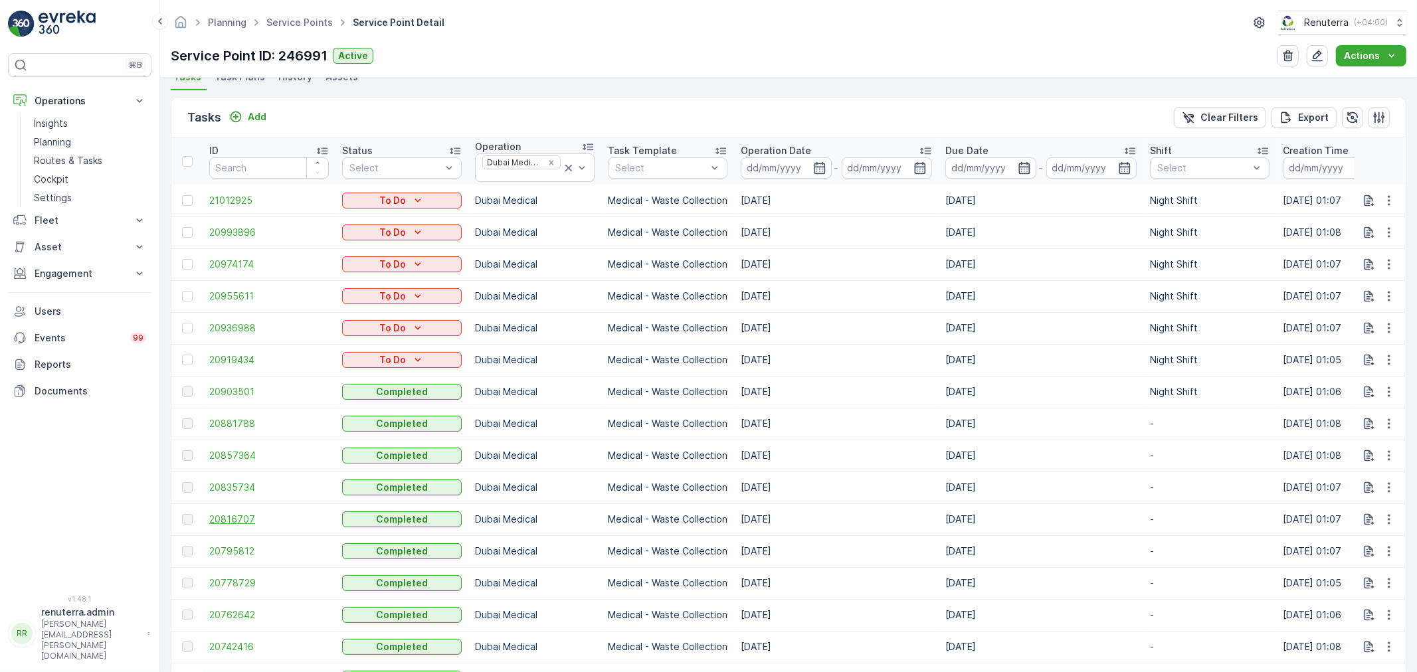
click at [217, 514] on span "20816707" at bounding box center [269, 519] width 120 height 13
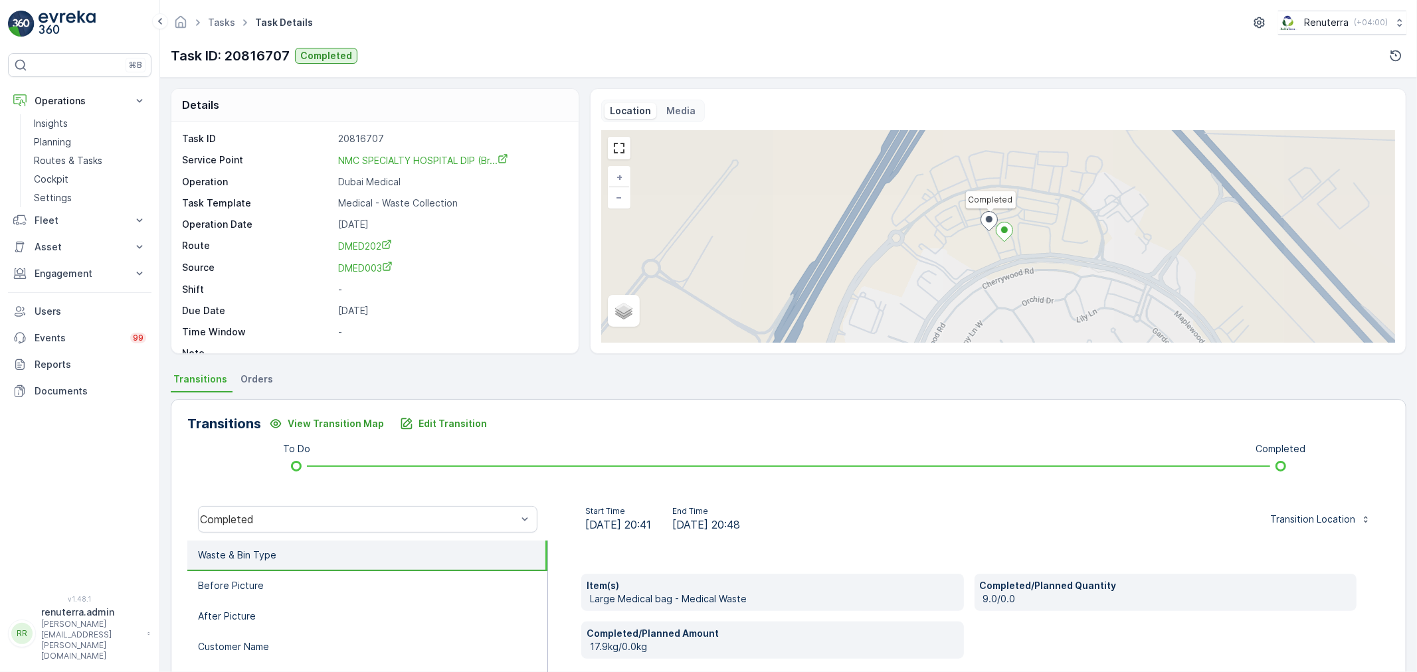
scroll to position [74, 0]
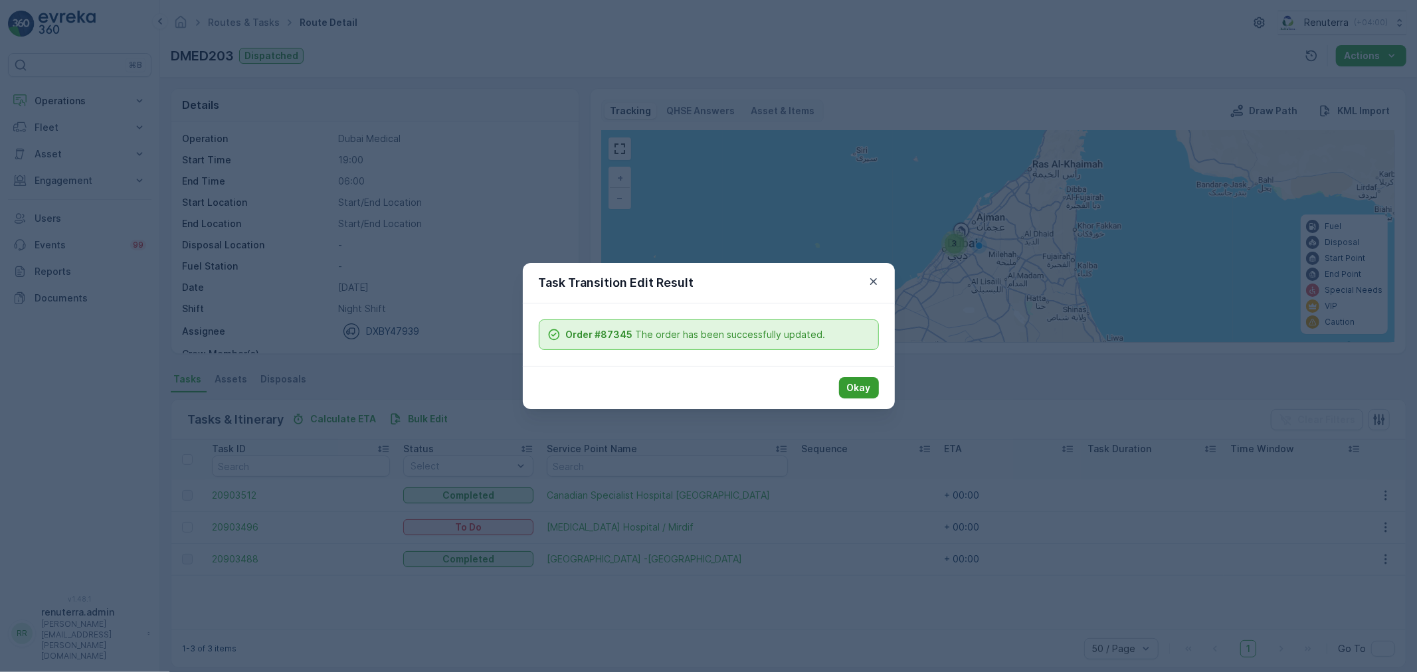
click at [858, 387] on p "Okay" at bounding box center [859, 387] width 24 height 13
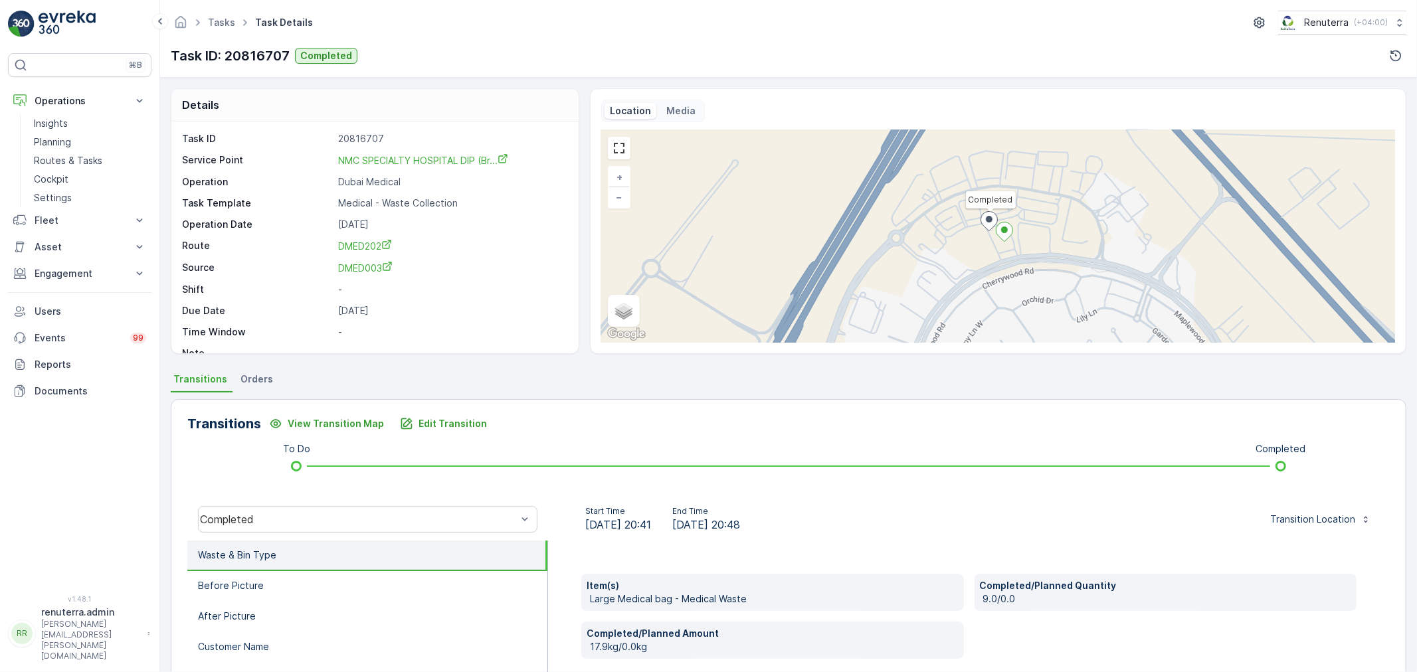
scroll to position [74, 0]
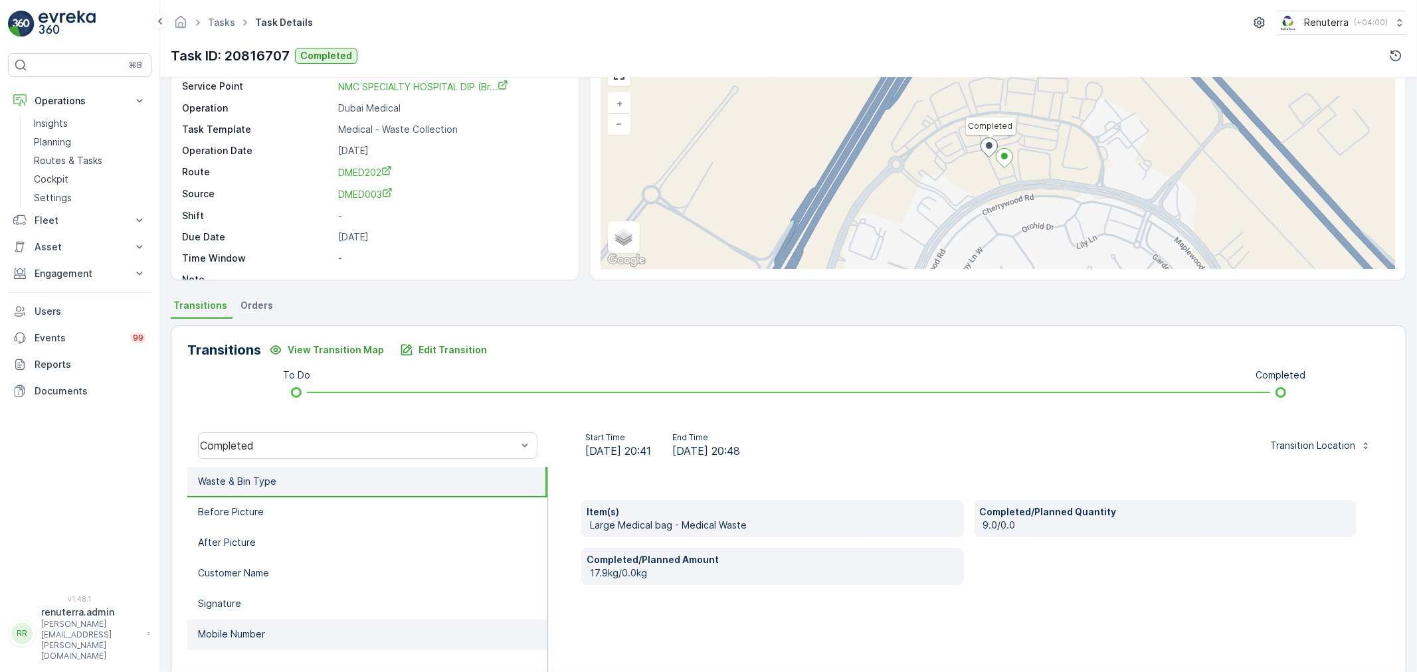
click at [248, 640] on li "Mobile Number" at bounding box center [367, 635] width 360 height 31
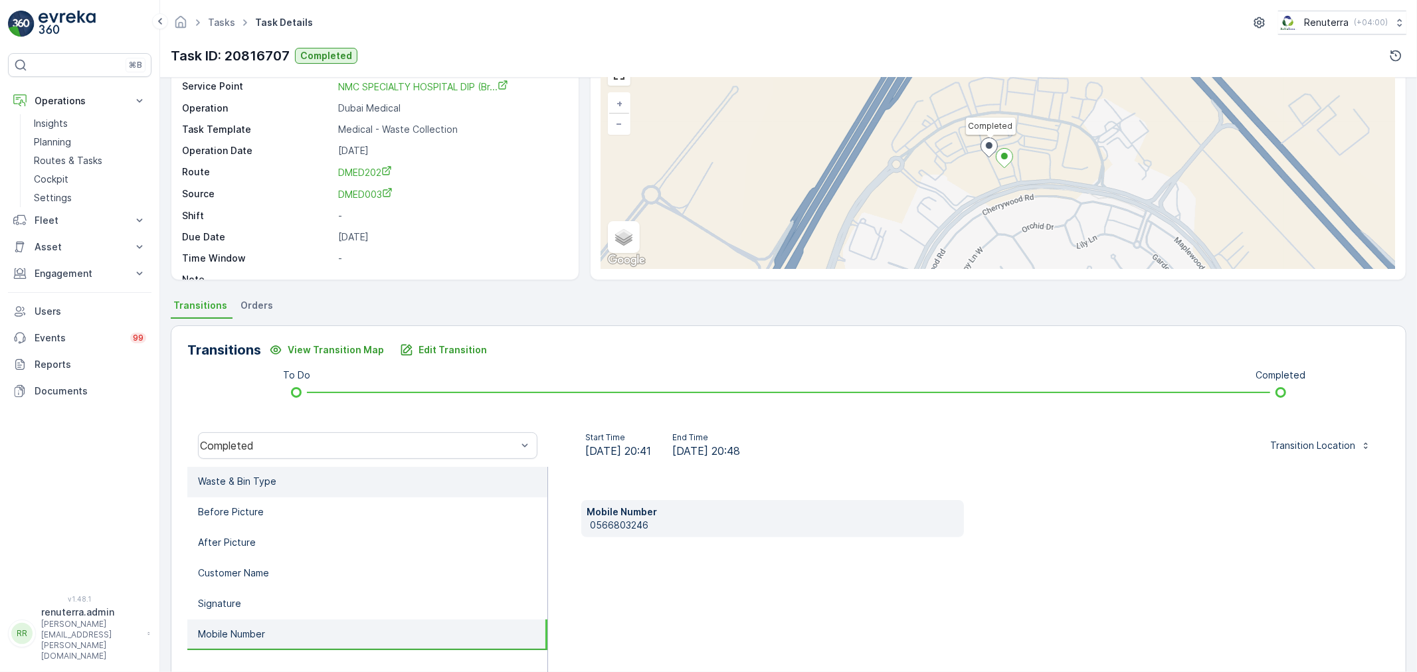
click at [277, 474] on li "Waste & Bin Type" at bounding box center [367, 482] width 360 height 31
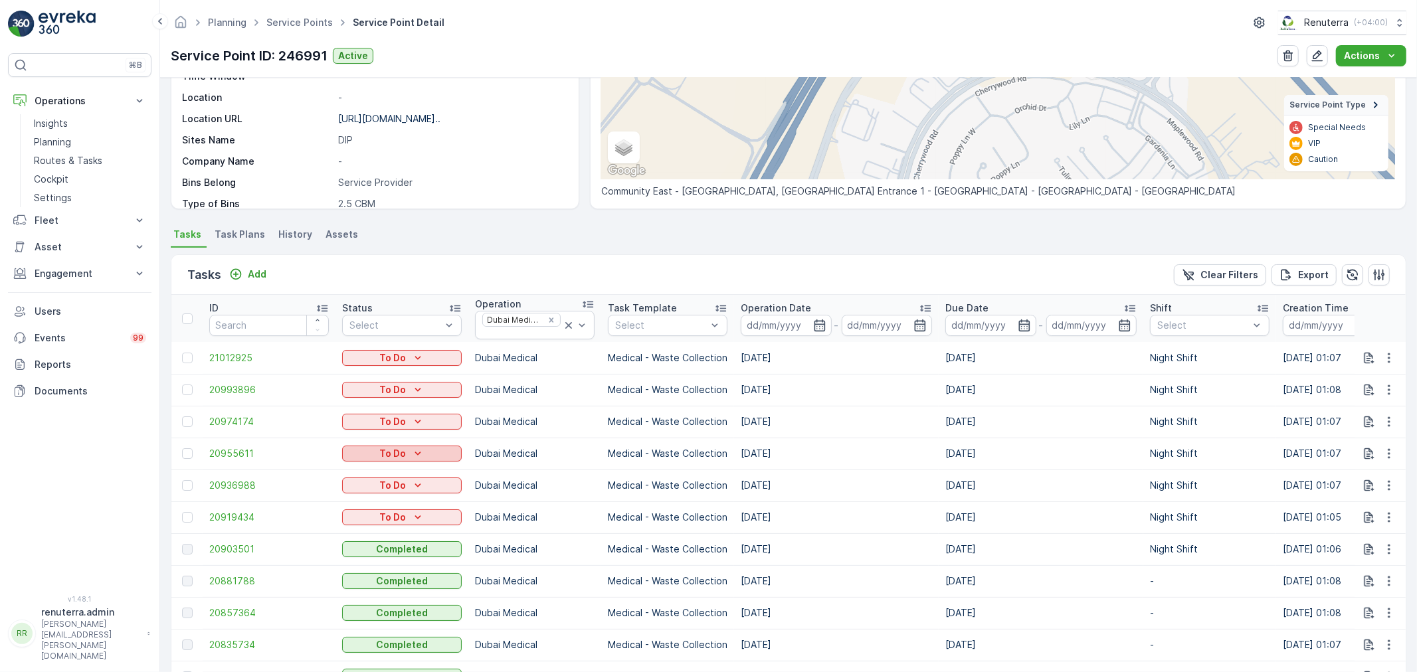
scroll to position [369, 0]
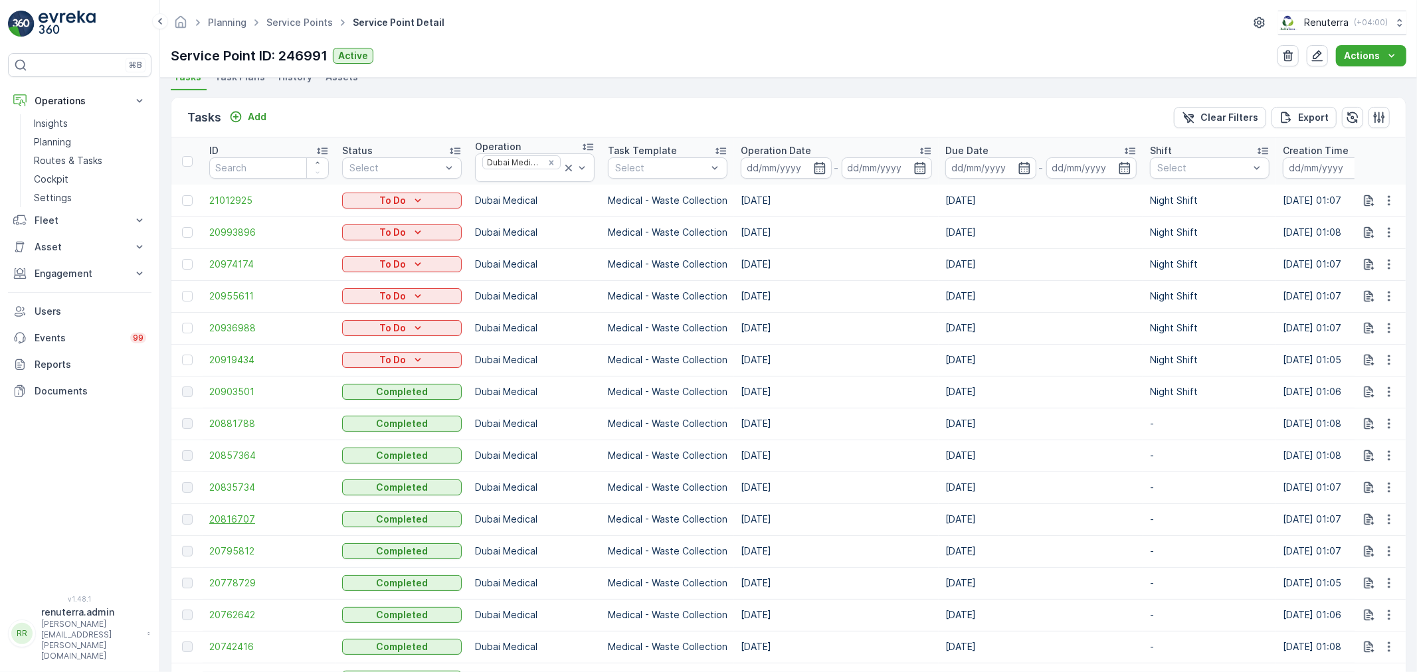
click at [259, 523] on span "20816707" at bounding box center [269, 519] width 120 height 13
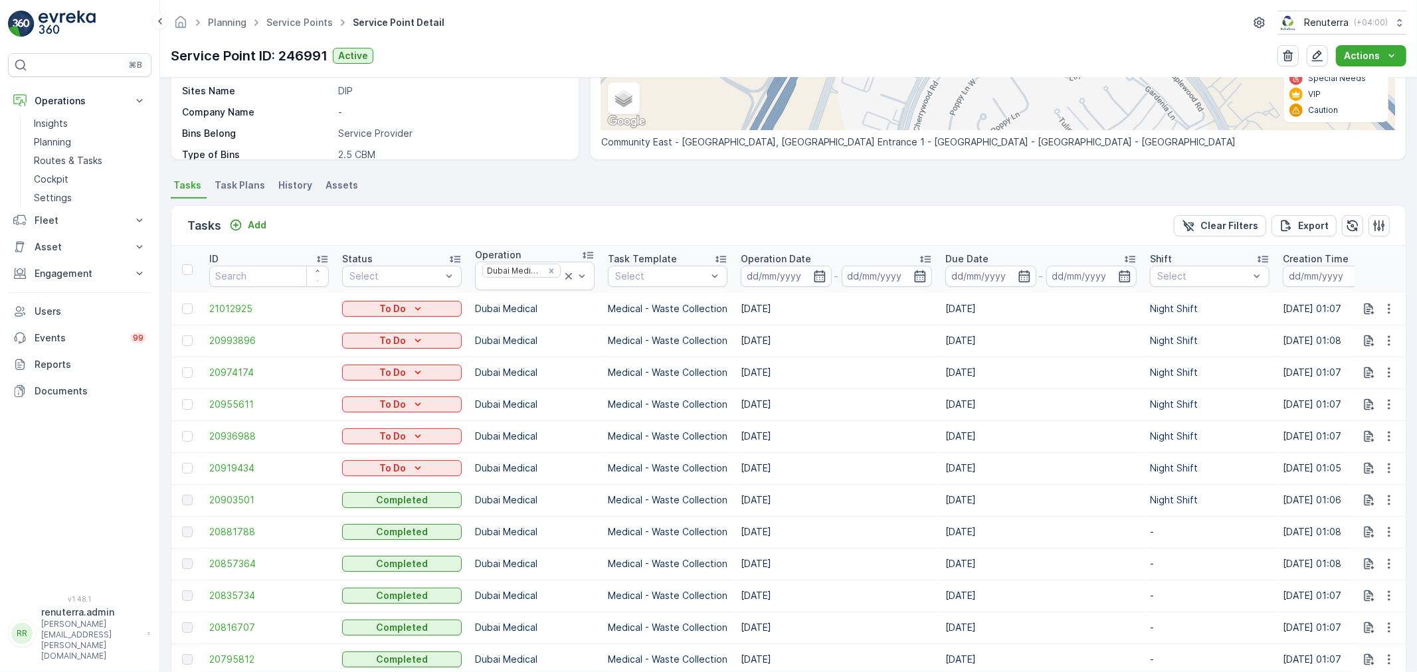
scroll to position [295, 0]
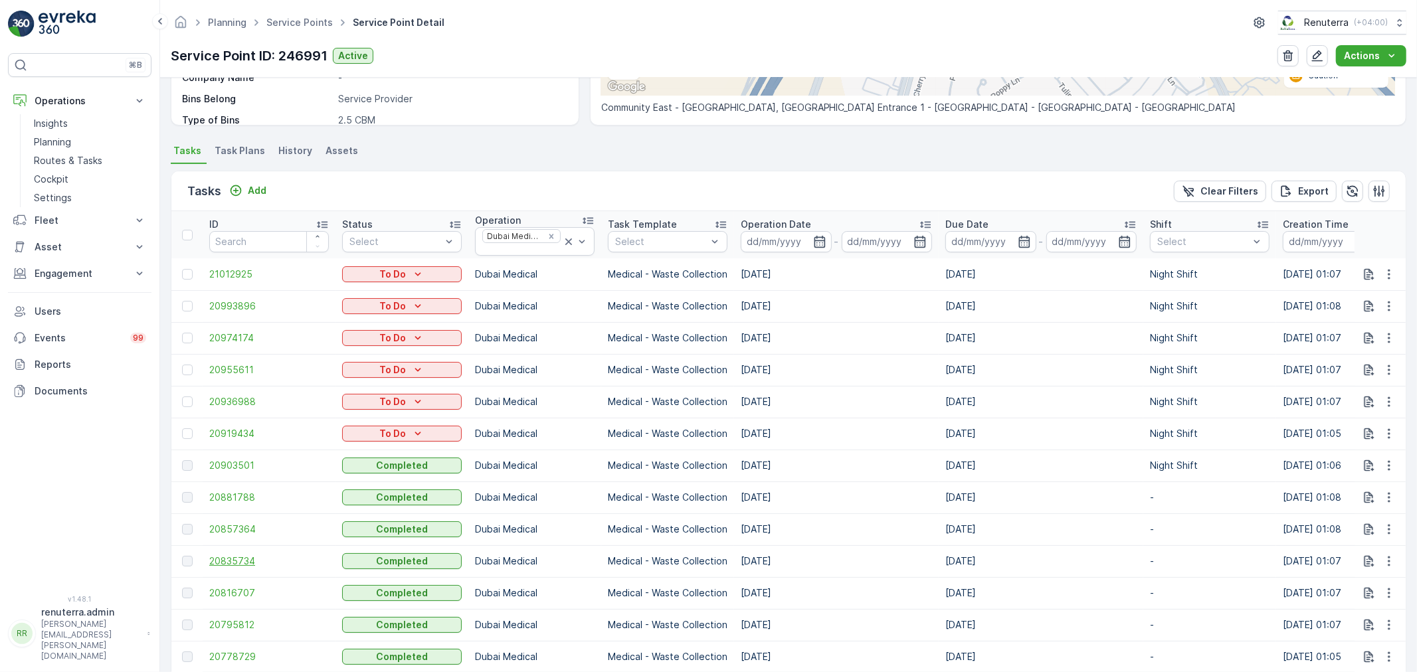
click at [252, 561] on span "20835734" at bounding box center [269, 561] width 120 height 13
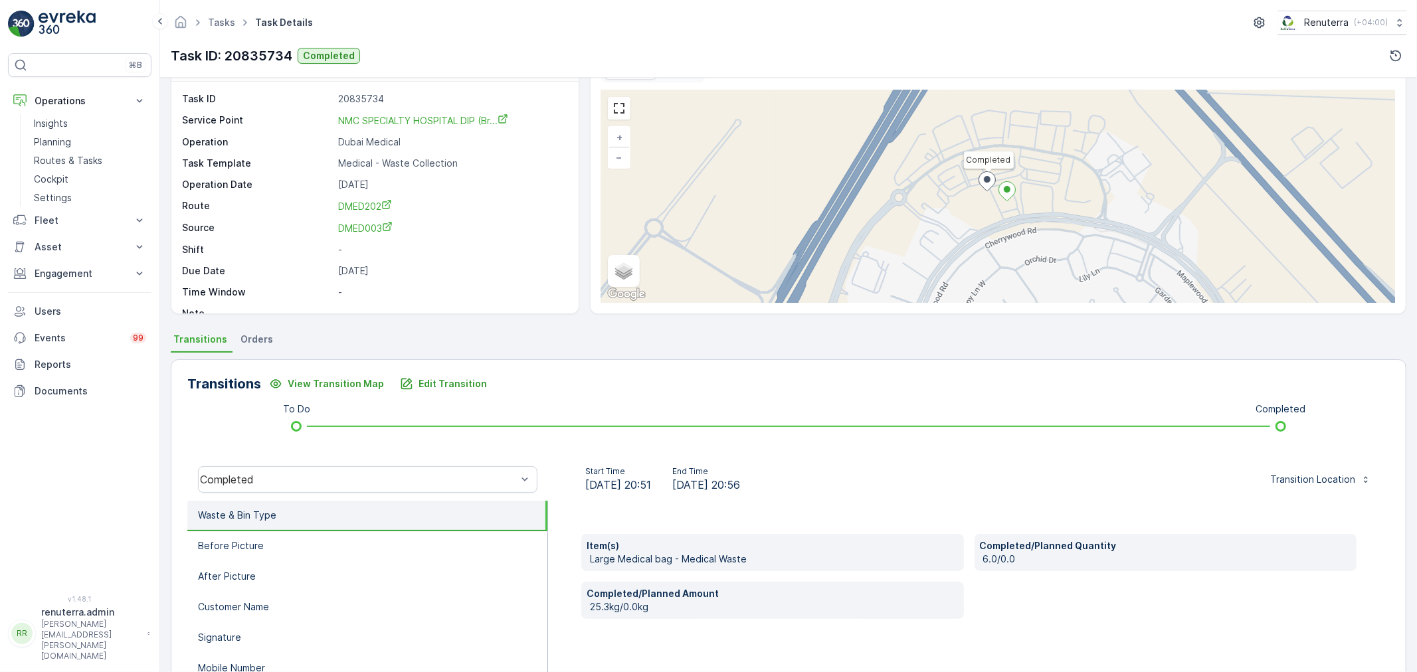
scroll to position [74, 0]
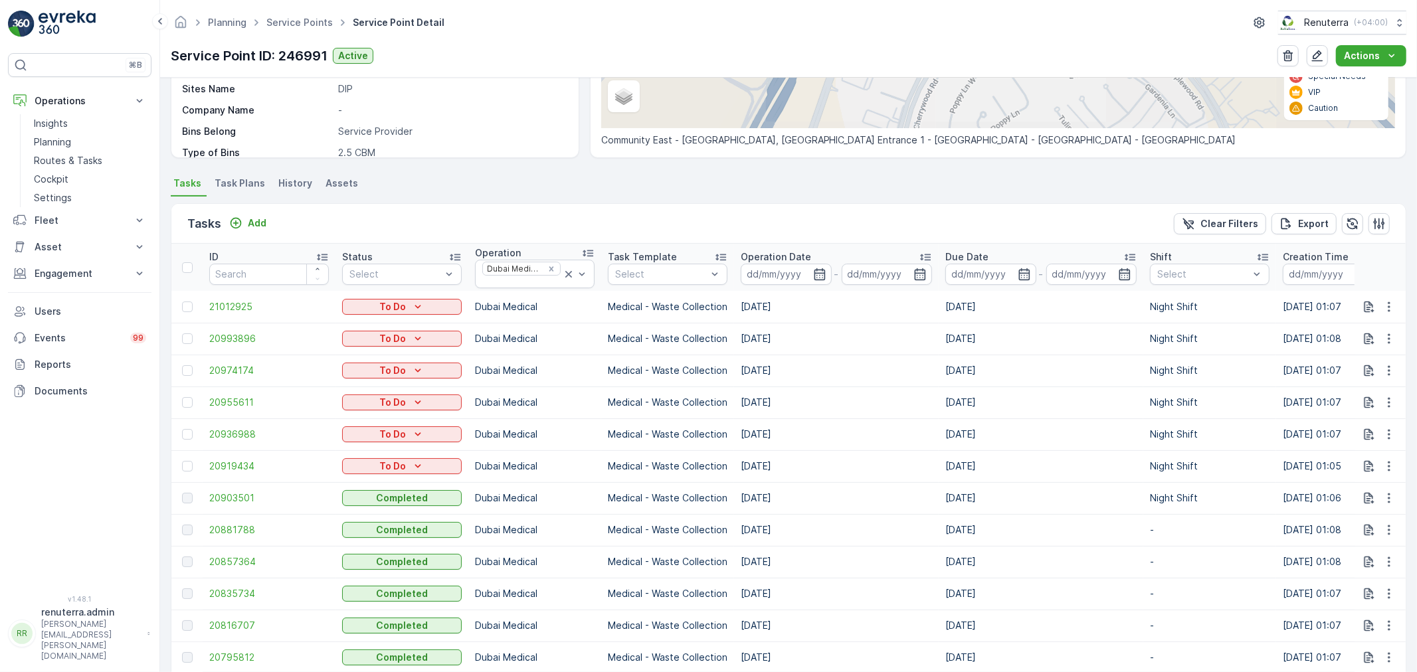
scroll to position [295, 0]
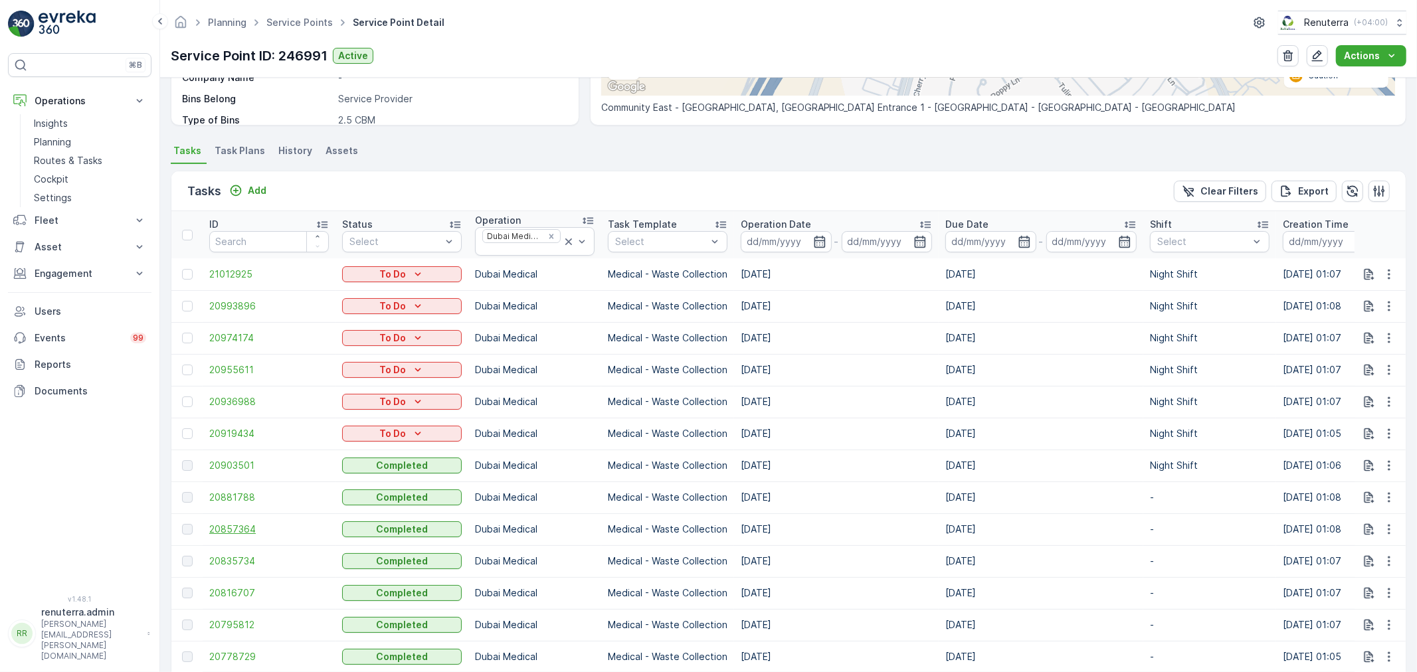
click at [235, 528] on span "20857364" at bounding box center [269, 529] width 120 height 13
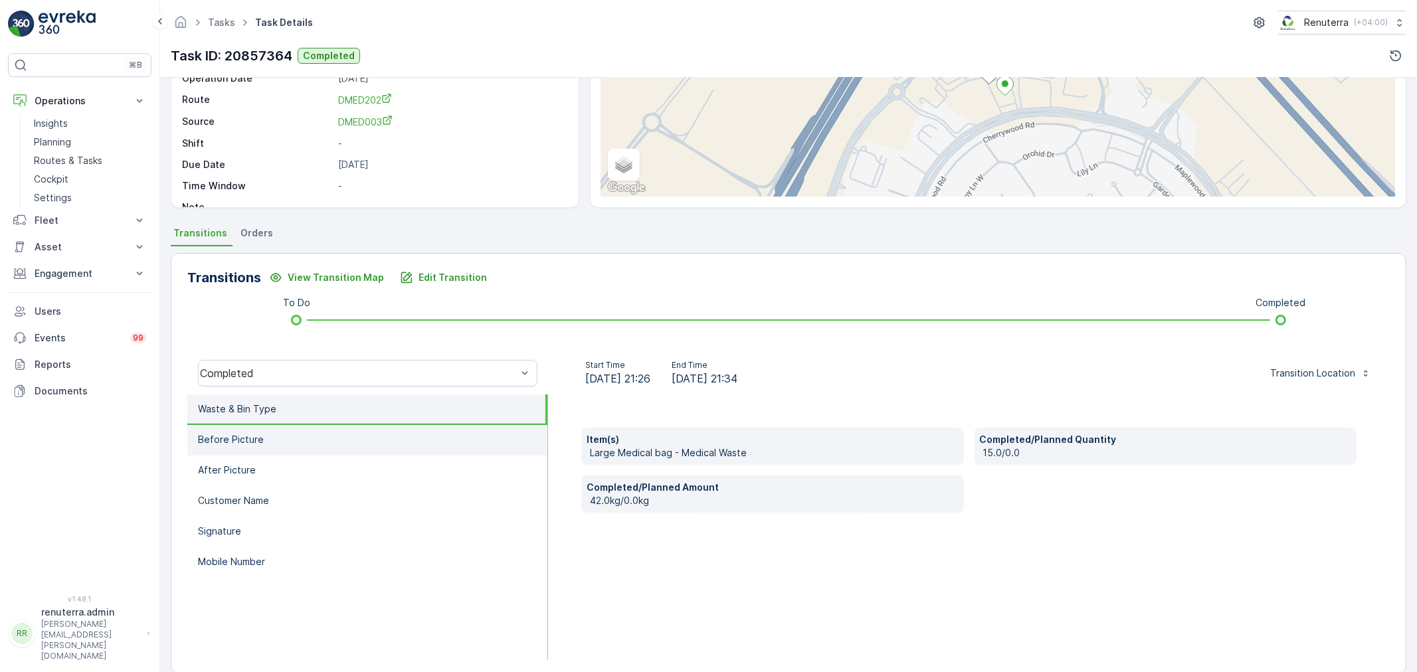
scroll to position [147, 0]
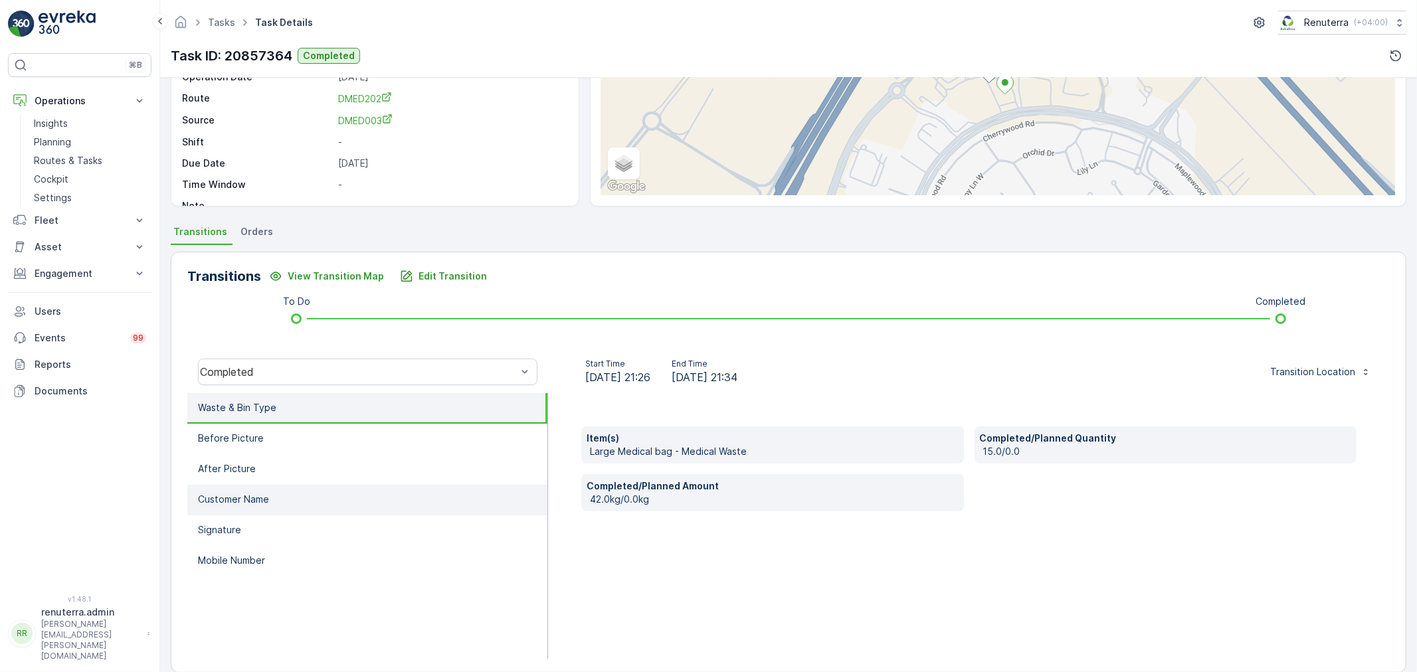
click at [241, 486] on li "Customer Name" at bounding box center [367, 500] width 360 height 31
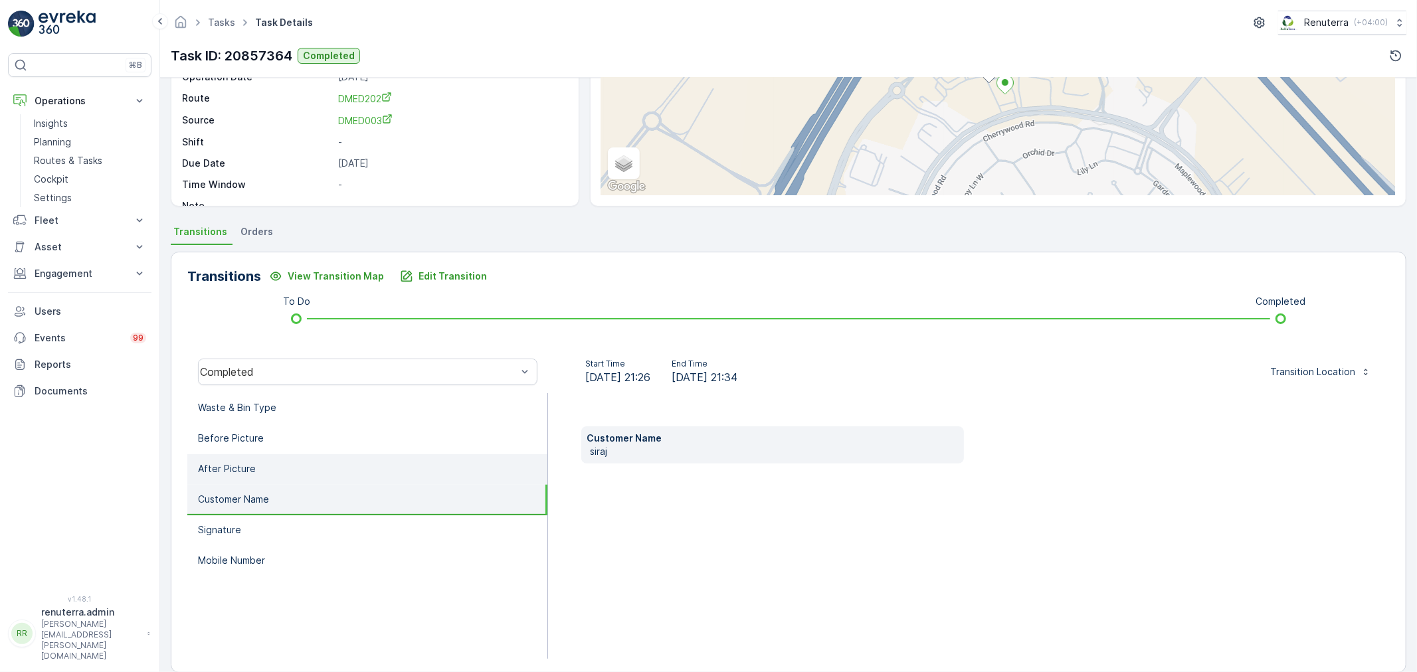
click at [246, 462] on p "After Picture" at bounding box center [227, 468] width 58 height 13
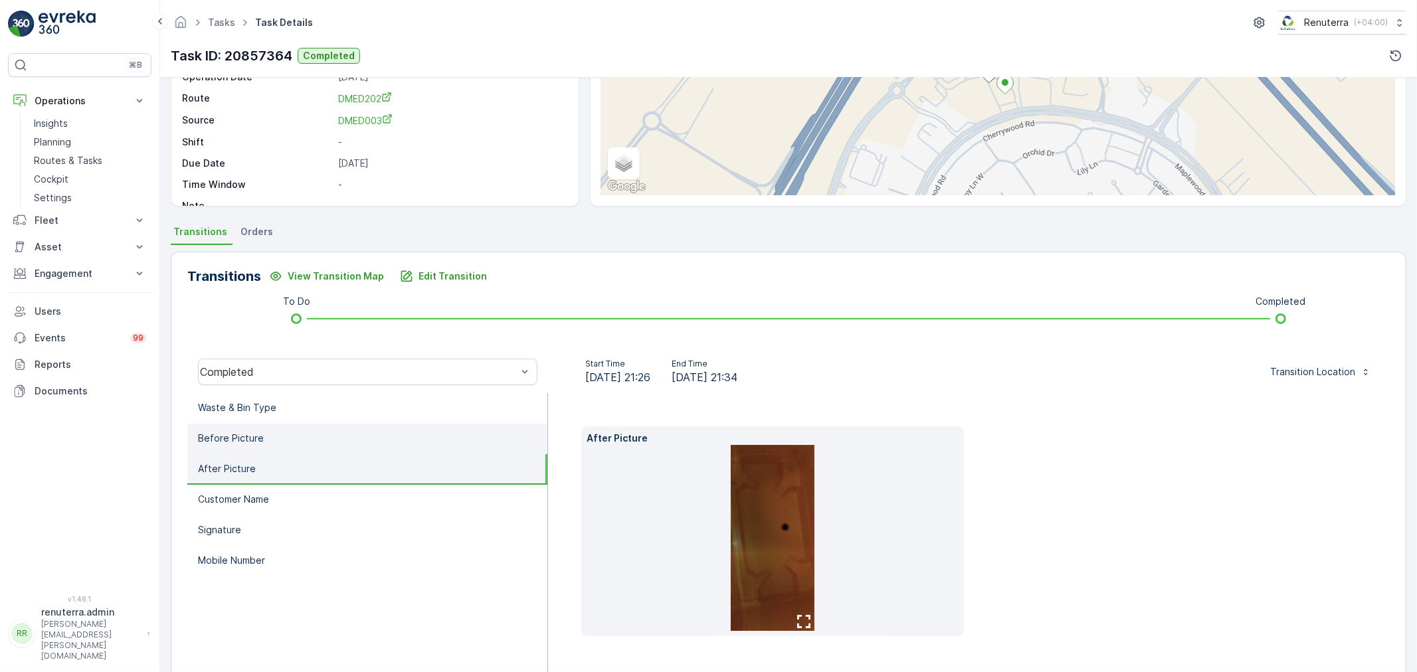
click at [254, 442] on p "Before Picture" at bounding box center [231, 438] width 66 height 13
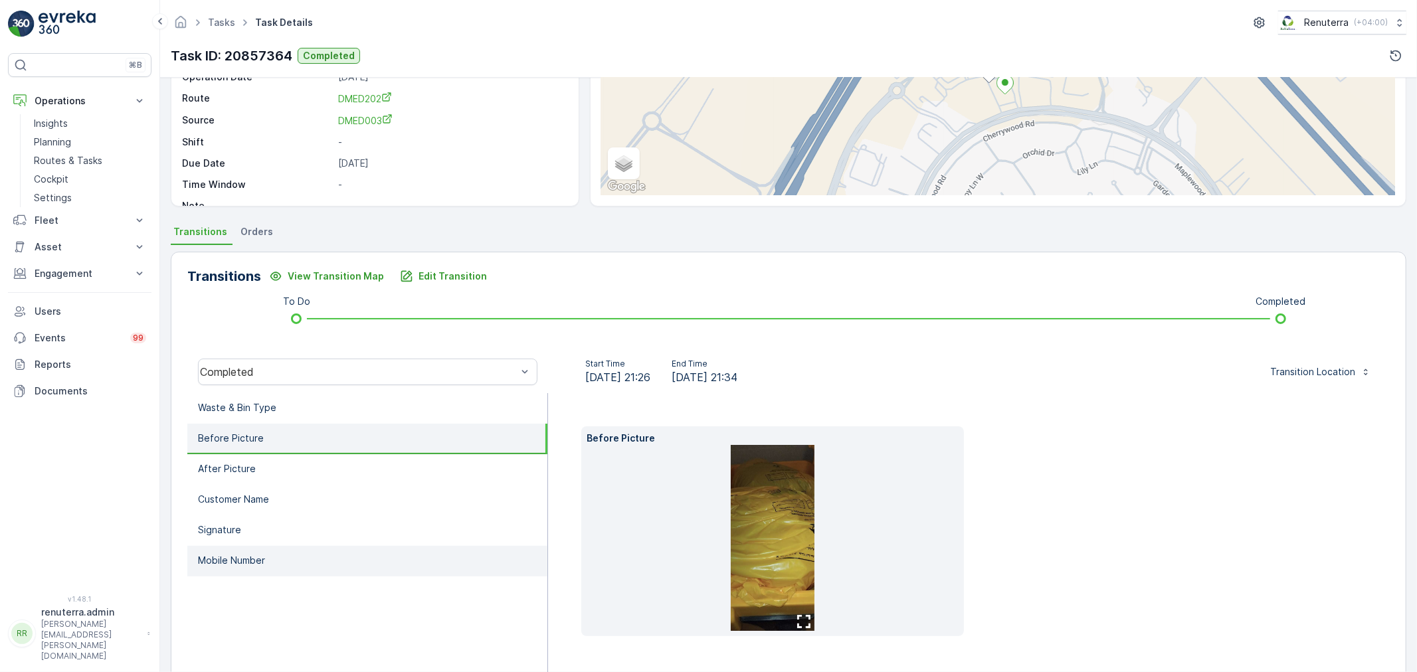
click at [227, 560] on p "Mobile Number" at bounding box center [231, 560] width 67 height 13
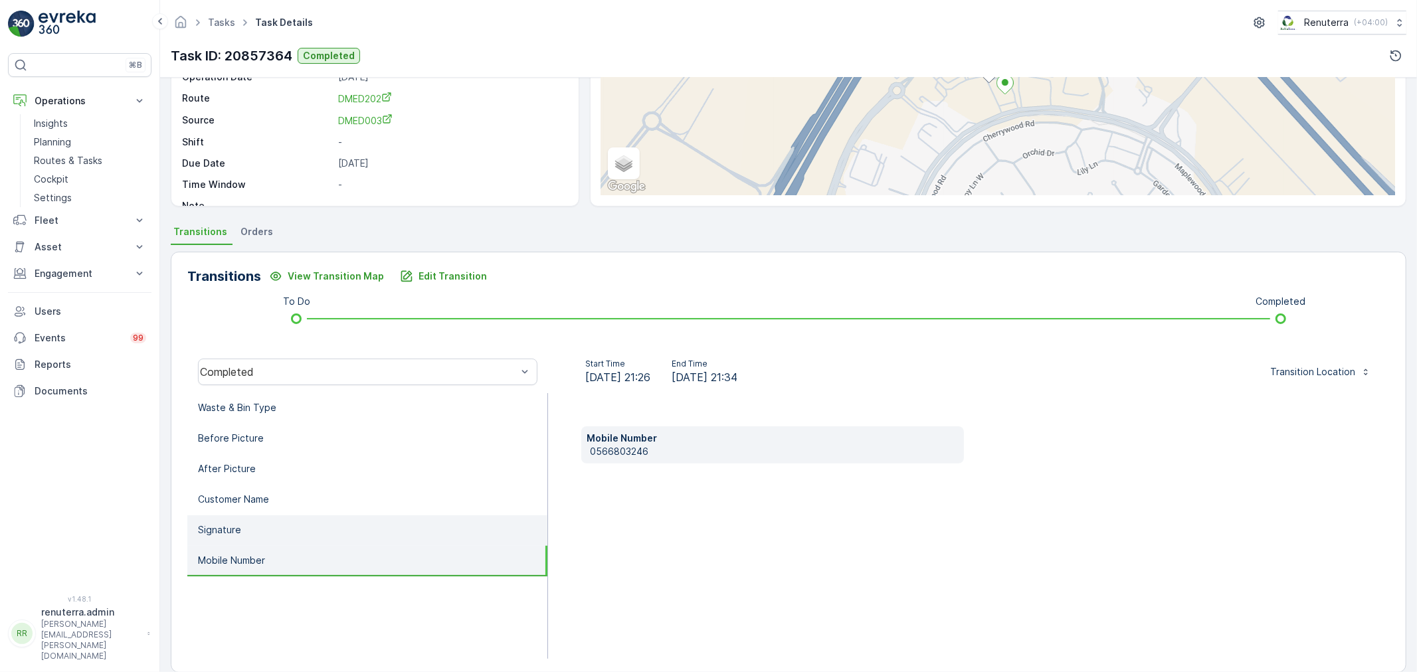
click at [233, 524] on p "Signature" at bounding box center [219, 530] width 43 height 13
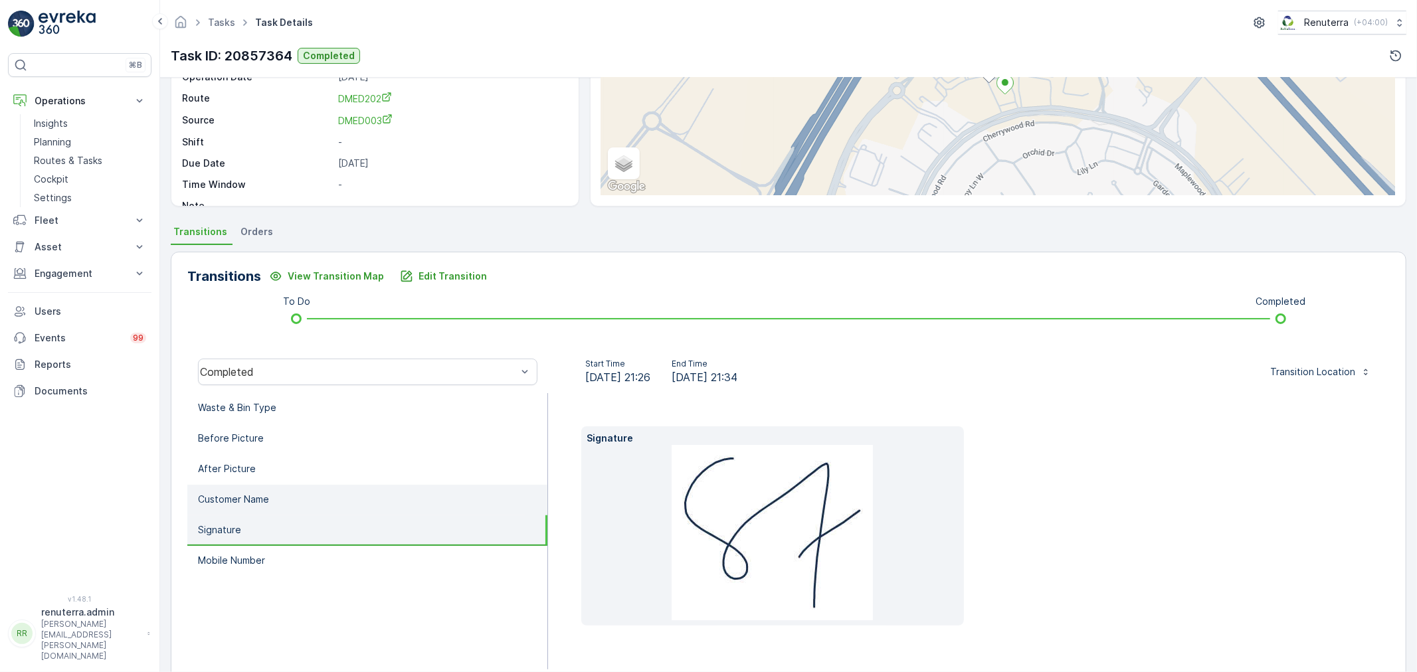
click at [238, 500] on p "Customer Name" at bounding box center [233, 499] width 71 height 13
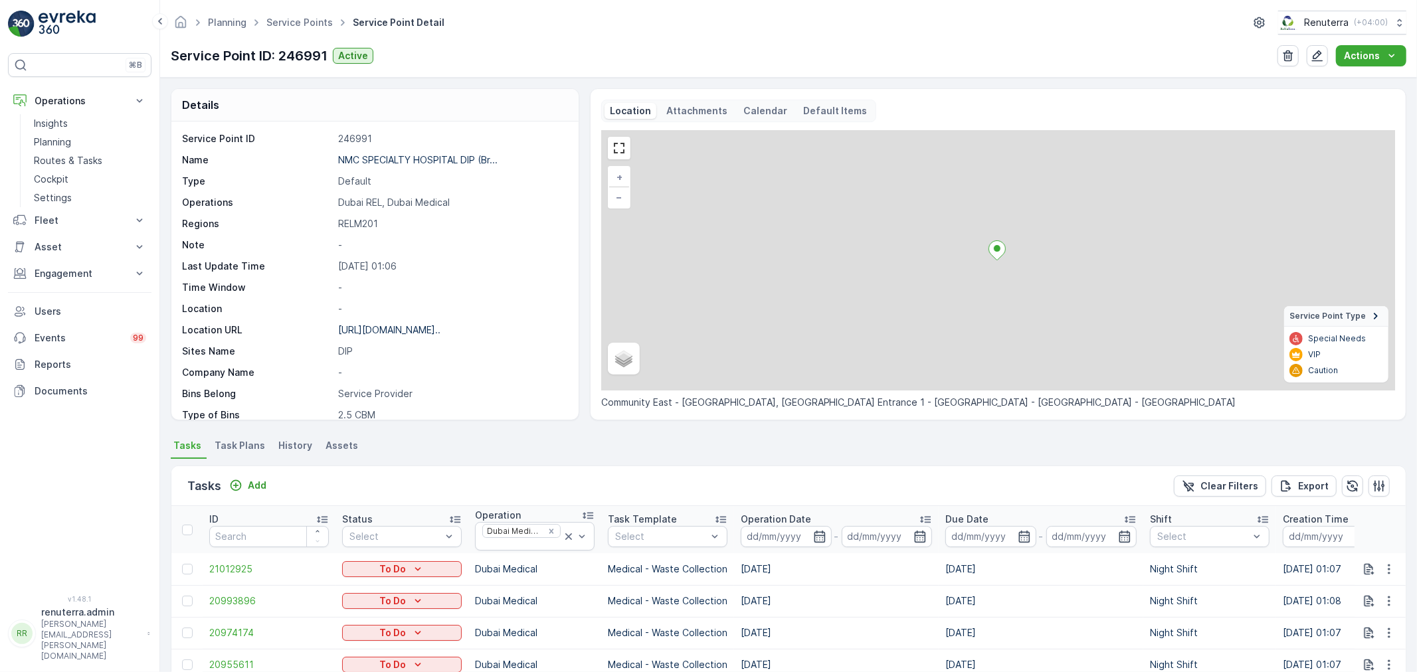
scroll to position [295, 0]
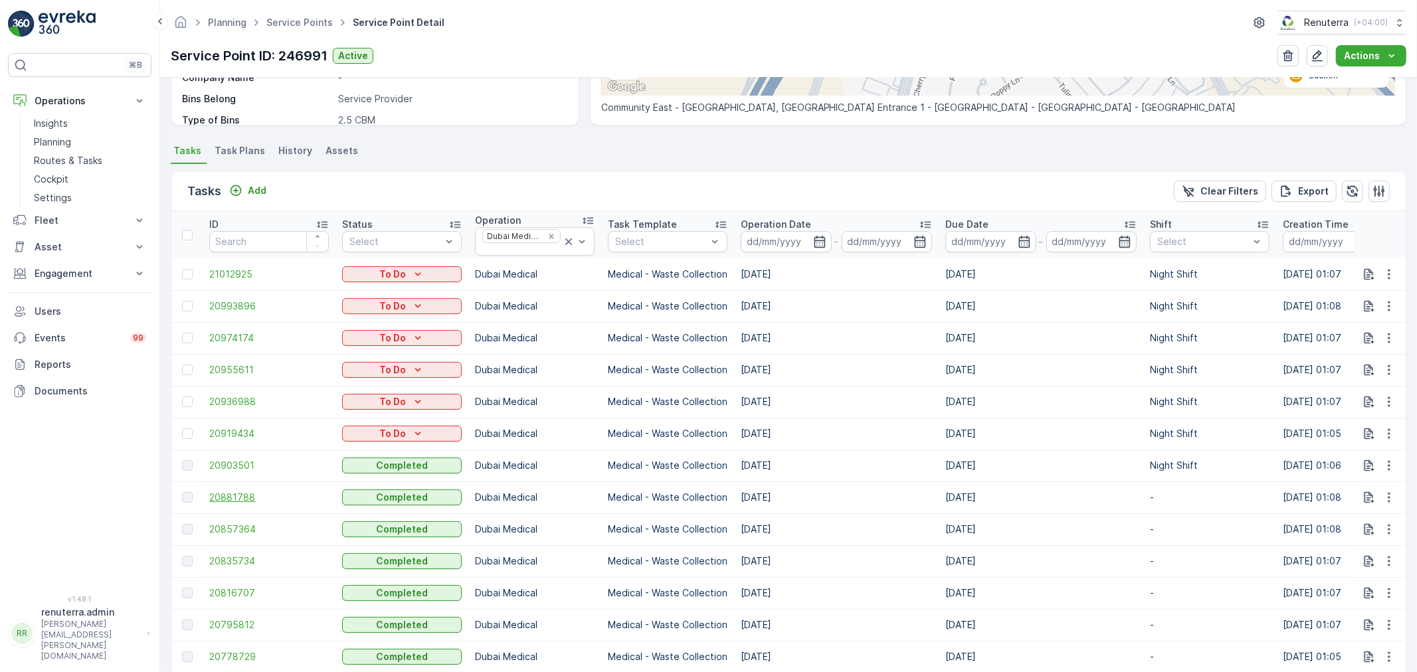
click at [240, 491] on span "20881788" at bounding box center [269, 497] width 120 height 13
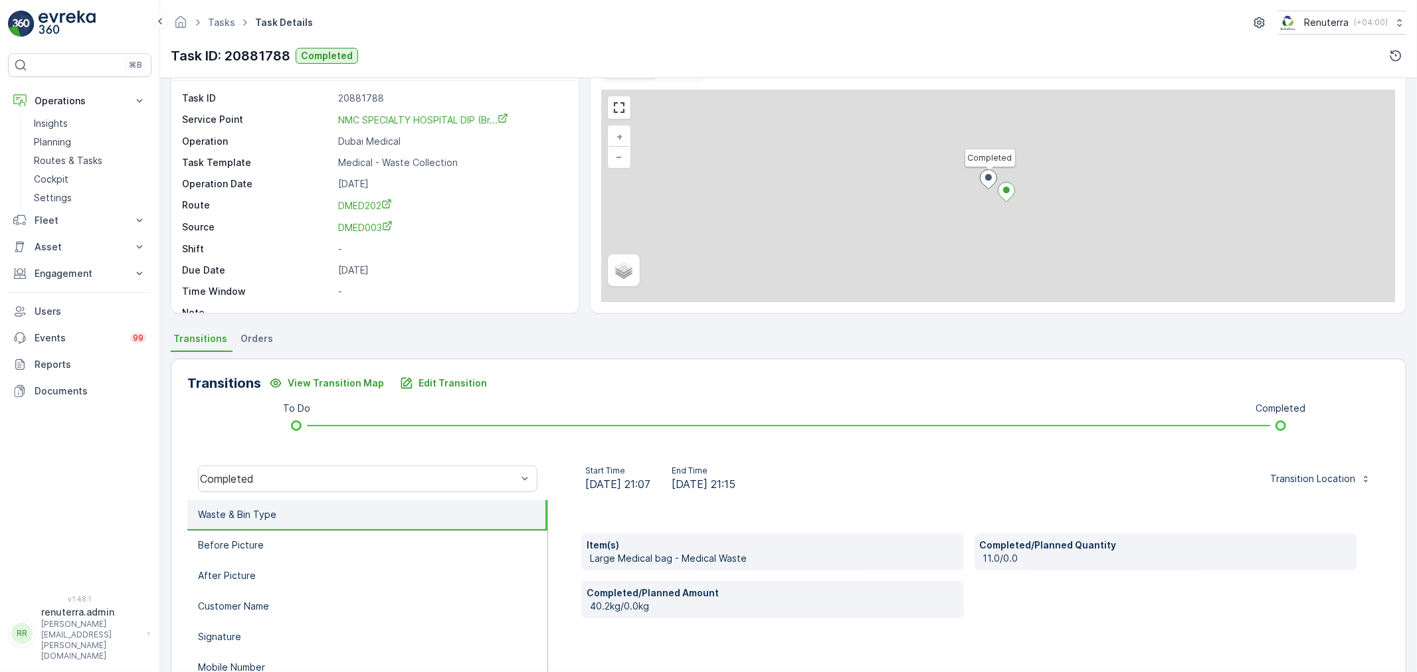
scroll to position [74, 0]
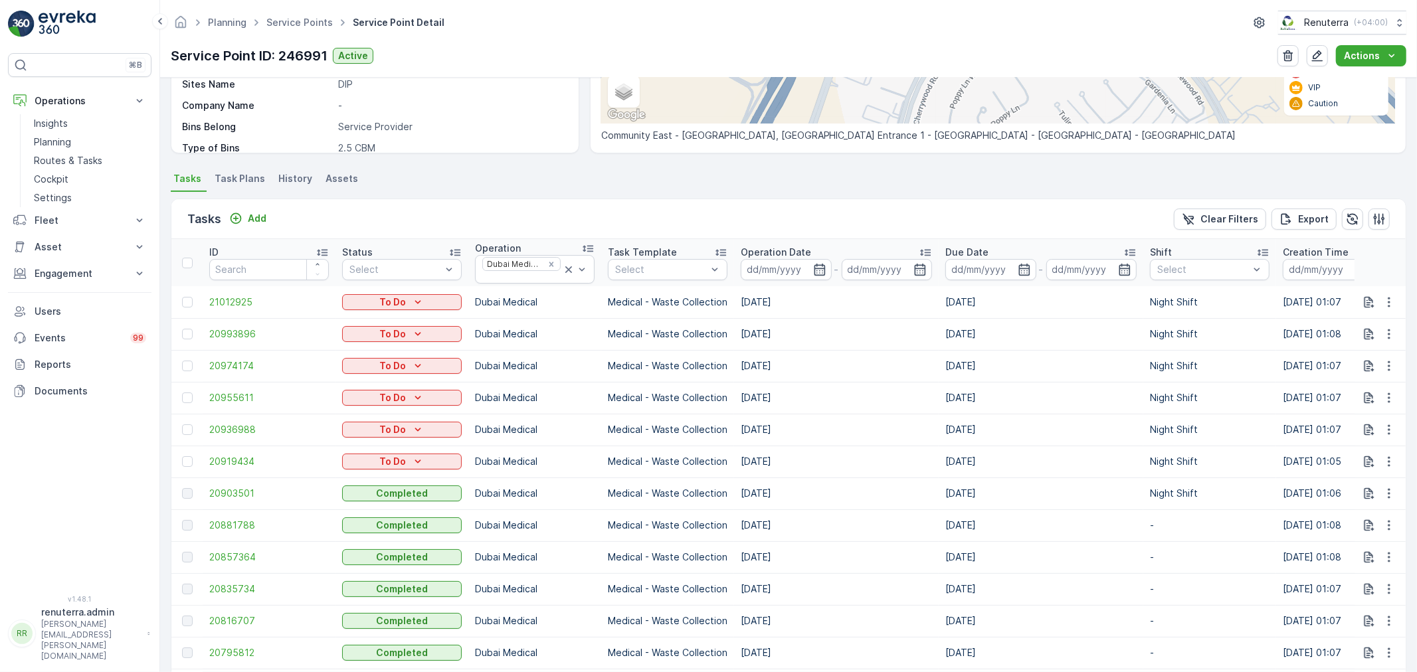
scroll to position [295, 0]
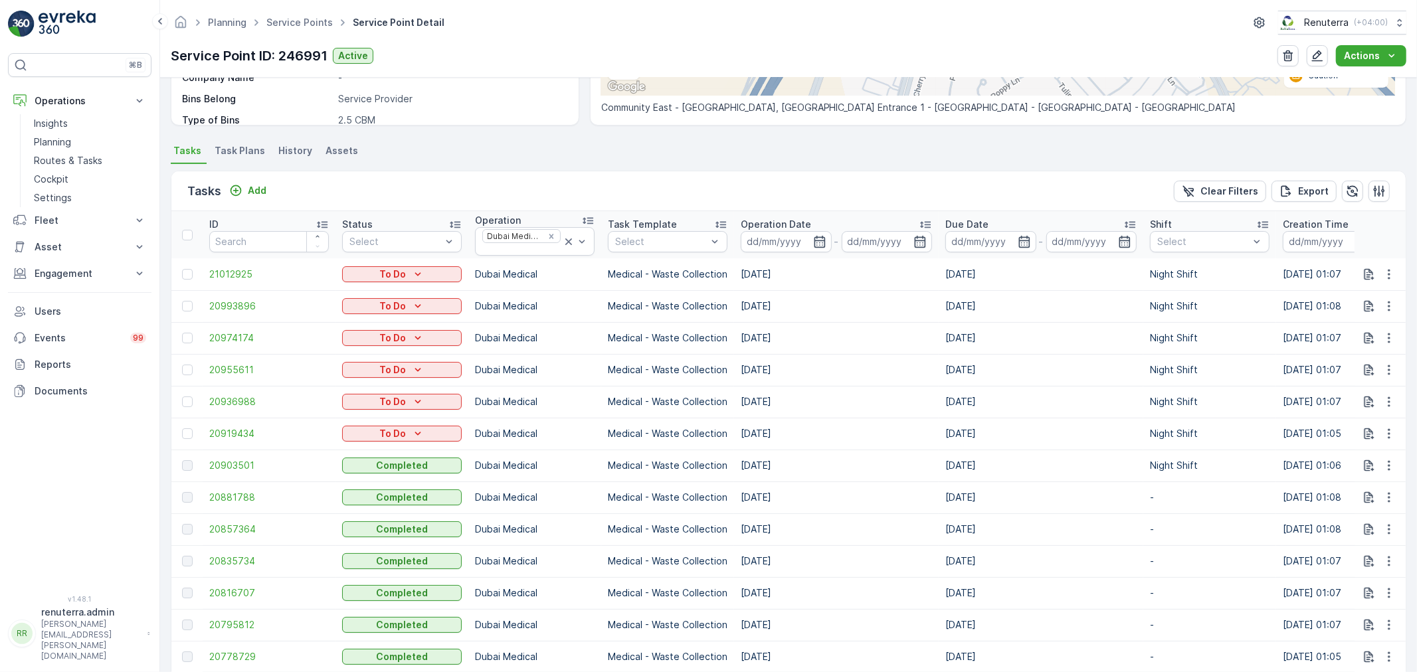
click at [246, 504] on td "20881788" at bounding box center [269, 498] width 133 height 32
click at [247, 500] on span "20881788" at bounding box center [269, 497] width 120 height 13
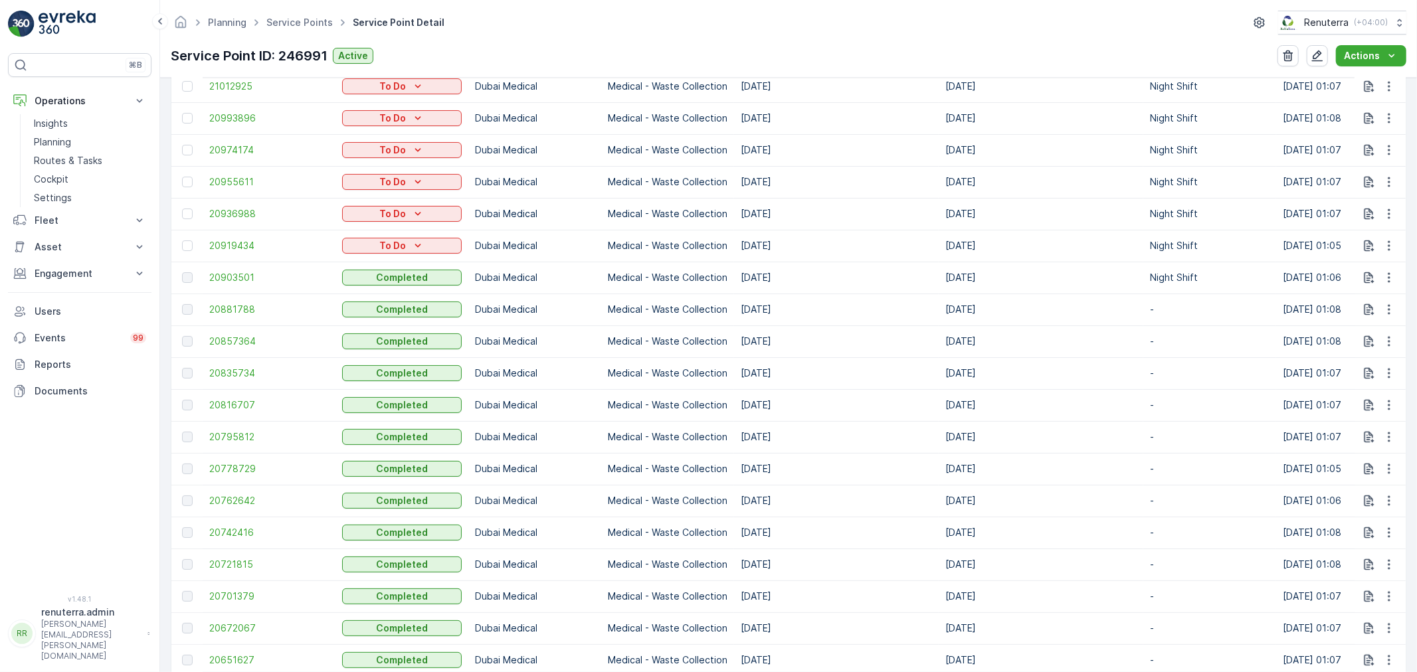
scroll to position [442, 0]
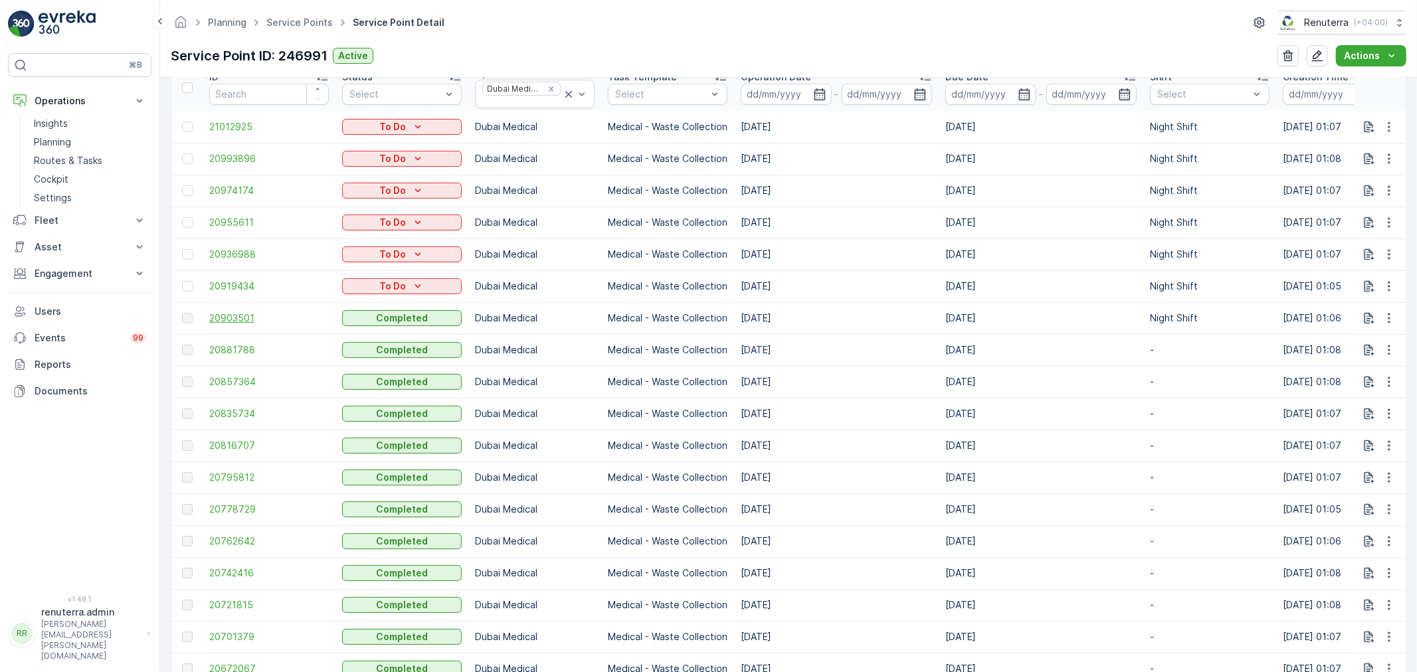
click at [241, 317] on span "20903501" at bounding box center [269, 318] width 120 height 13
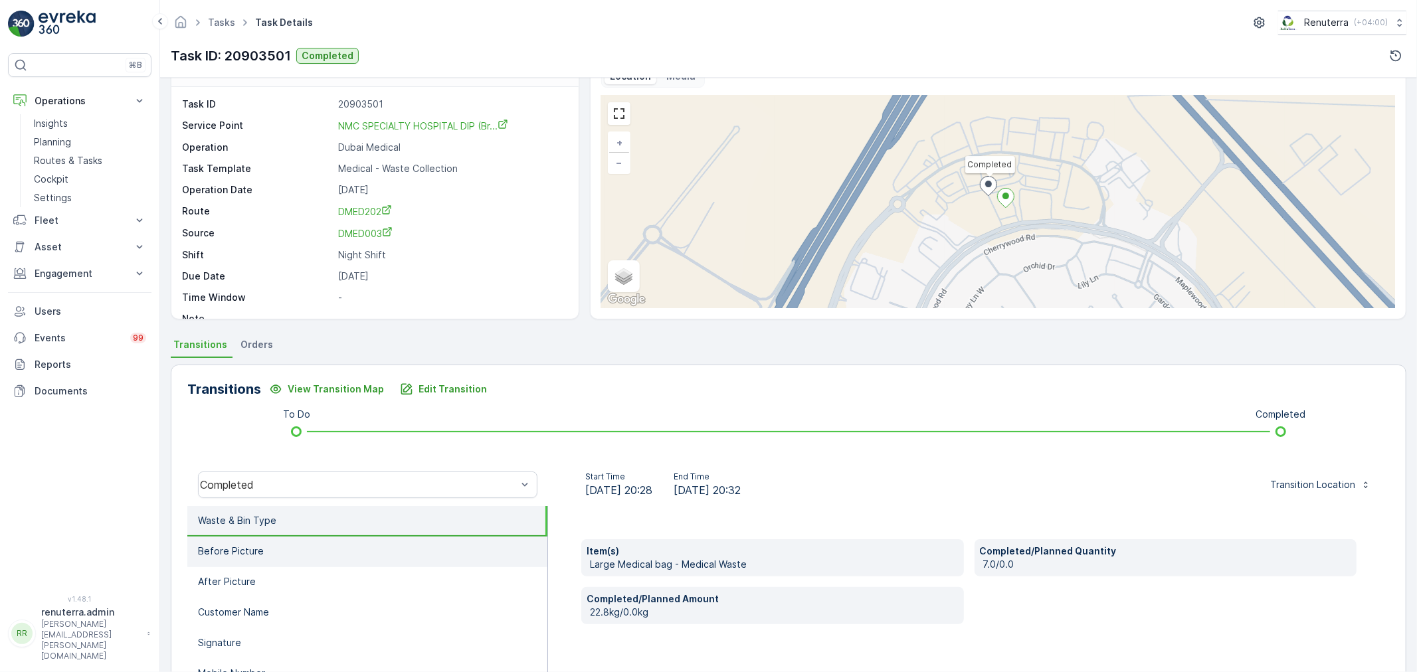
scroll to position [74, 0]
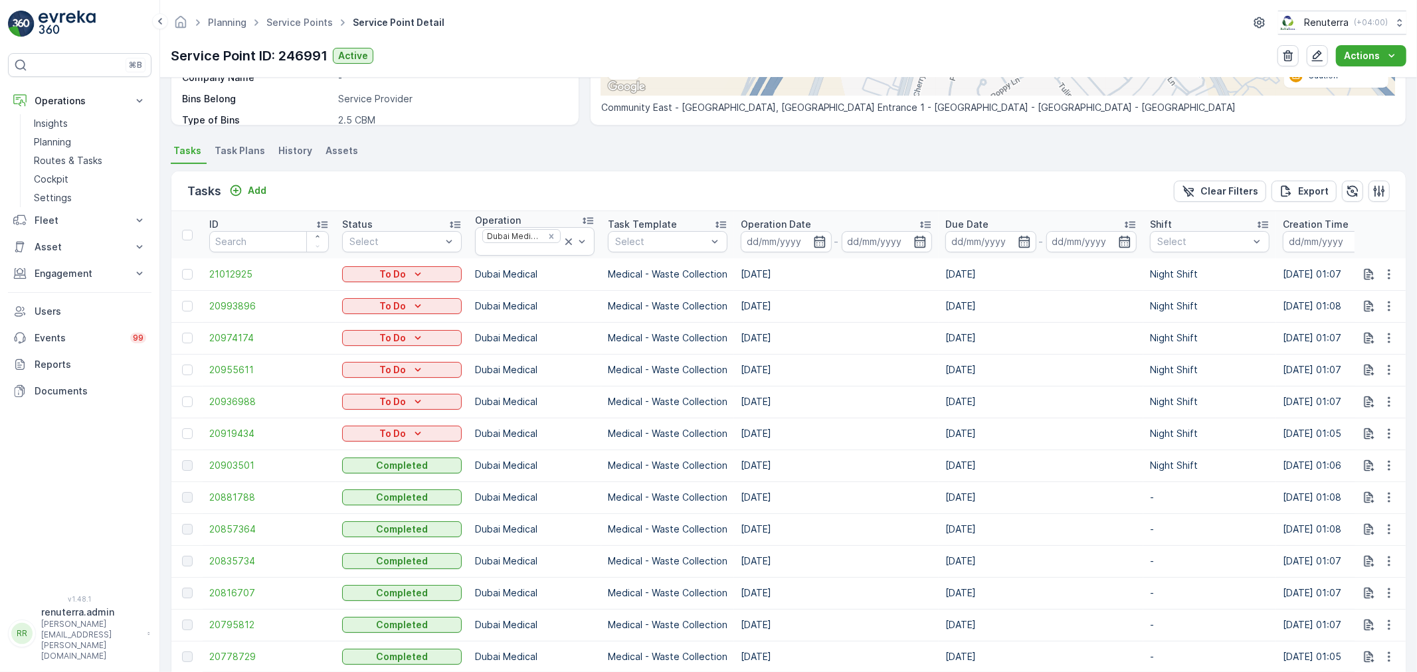
scroll to position [295, 0]
